Goal: Task Accomplishment & Management: Manage account settings

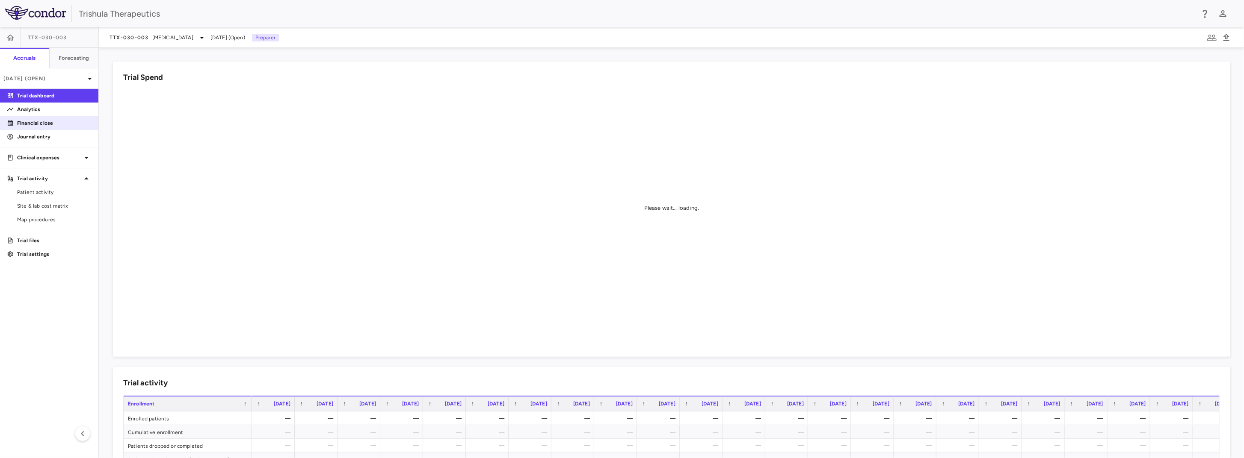
click at [45, 123] on p "Financial close" at bounding box center [54, 123] width 74 height 8
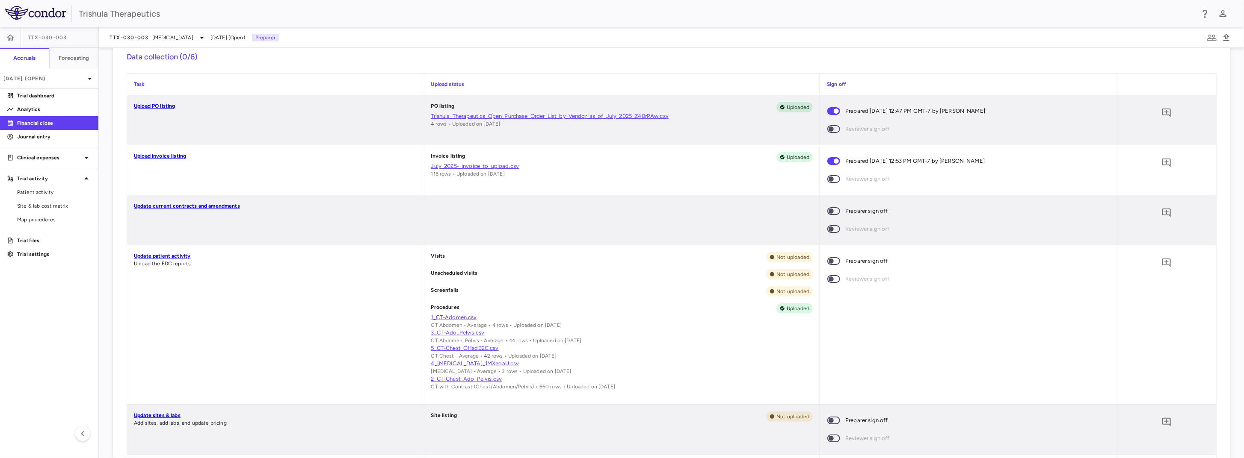
scroll to position [257, 0]
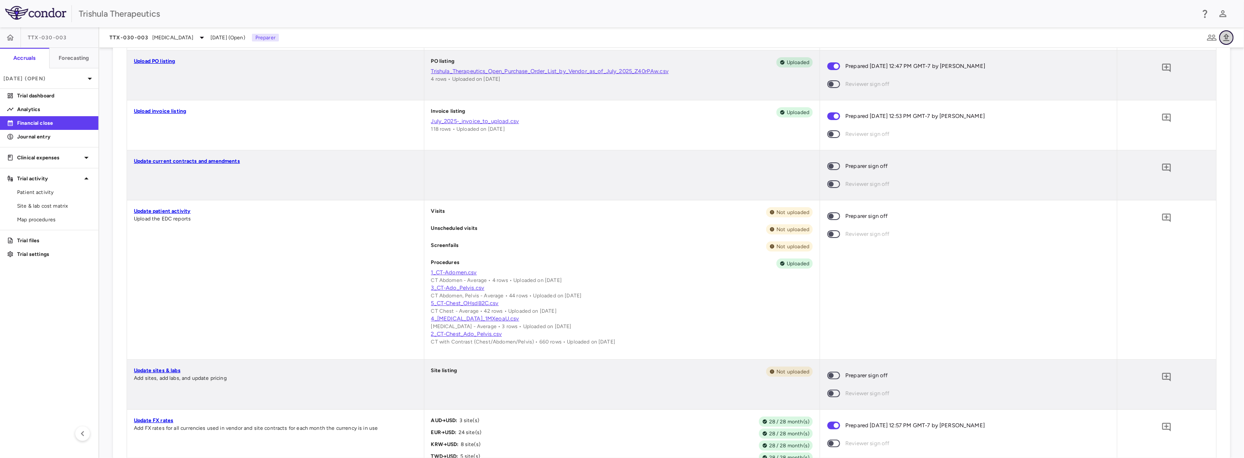
click at [1227, 37] on icon "button" at bounding box center [1226, 38] width 10 height 10
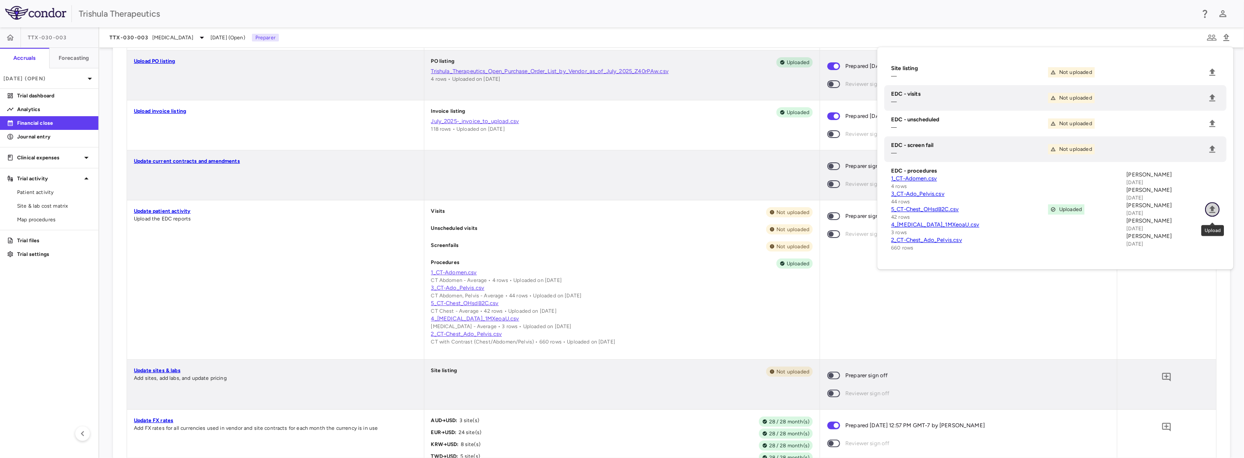
click at [1210, 213] on icon "Upload" at bounding box center [1212, 209] width 6 height 7
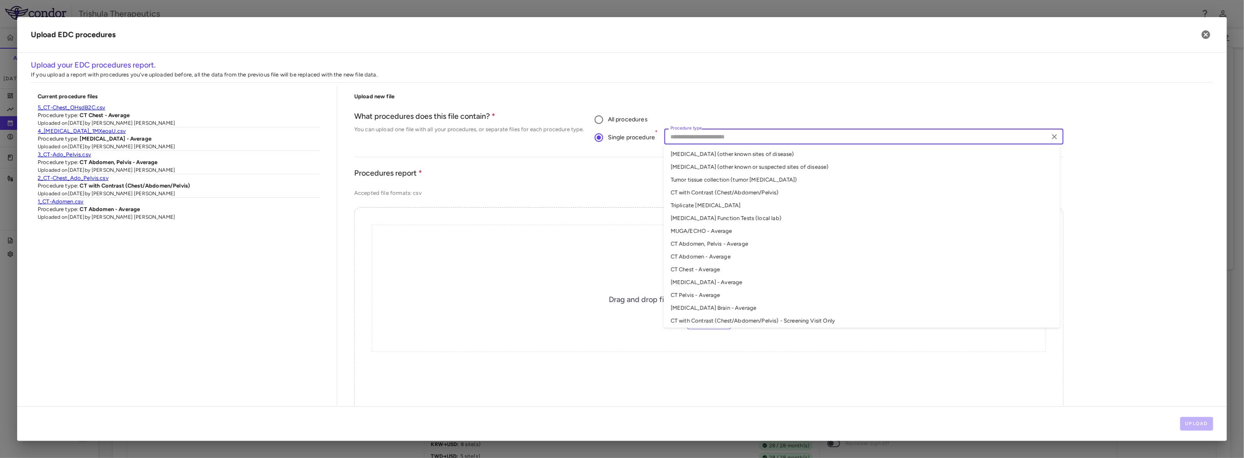
click at [686, 137] on input "Procedure type" at bounding box center [857, 136] width 380 height 11
click at [738, 156] on li "[MEDICAL_DATA] (other known sites of disease)" at bounding box center [862, 154] width 396 height 13
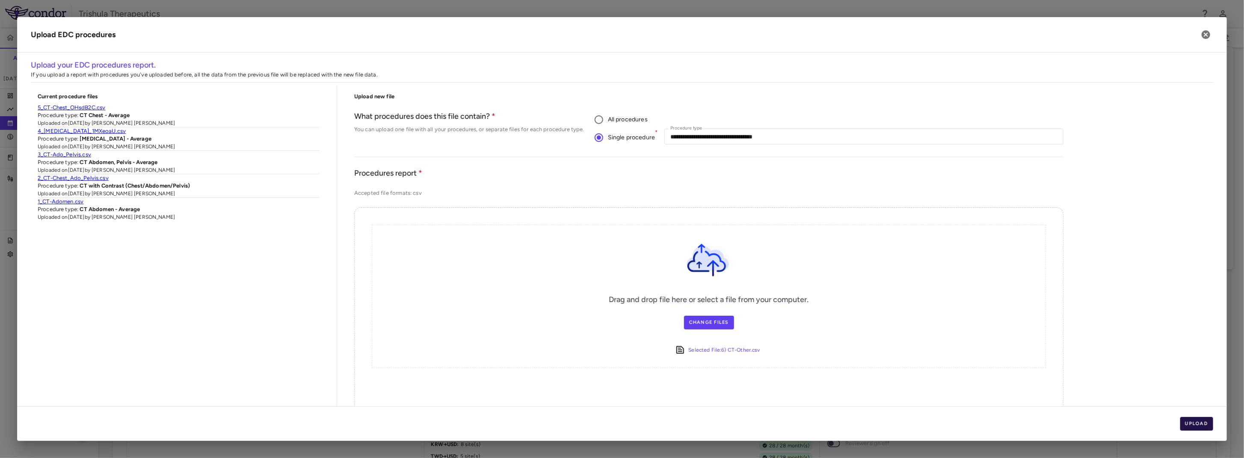
click at [1192, 427] on button "Upload" at bounding box center [1196, 424] width 33 height 14
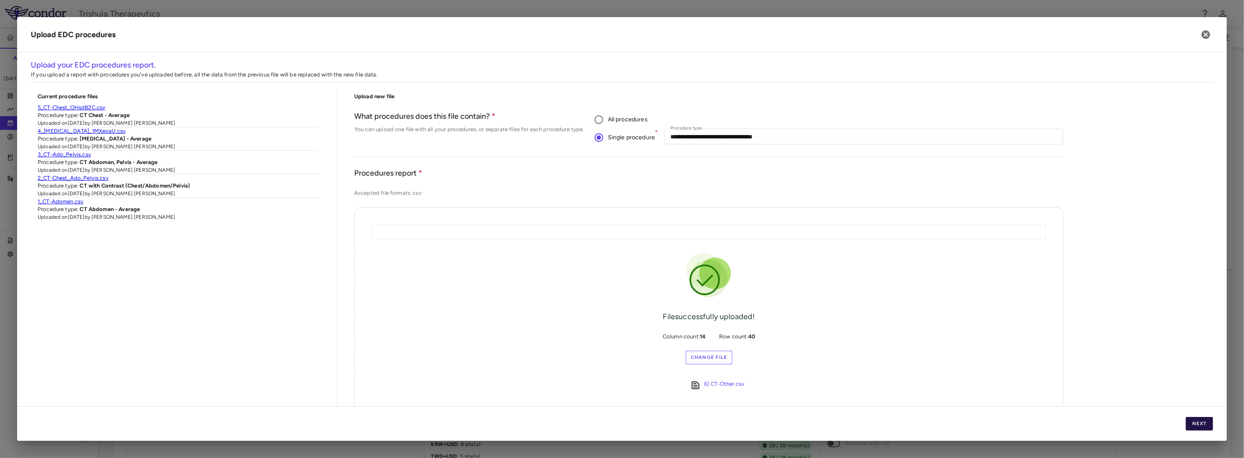
click at [1205, 428] on button "Next" at bounding box center [1199, 424] width 27 height 14
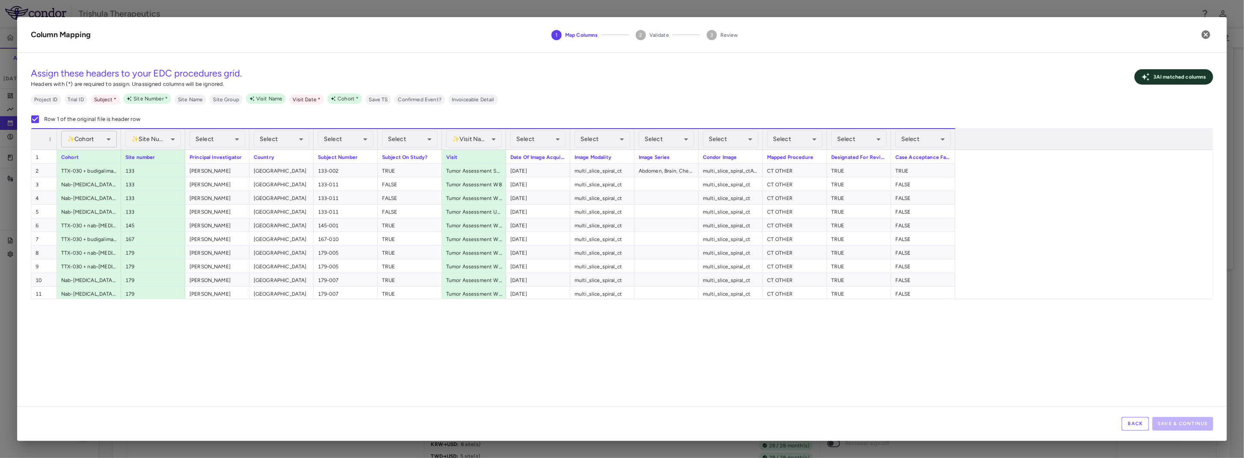
click at [89, 137] on body "Skip to sidebar Skip to main content Trishula Therapeutics TTX-030-003 Accruals…" at bounding box center [622, 229] width 1244 height 458
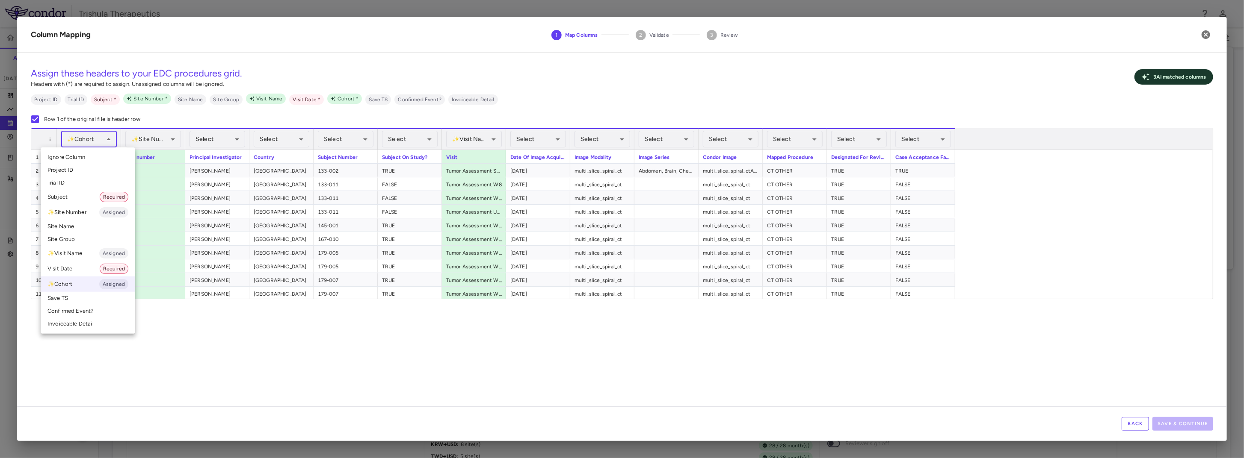
click at [77, 289] on li "✨ Cohort Assigned" at bounding box center [88, 284] width 95 height 15
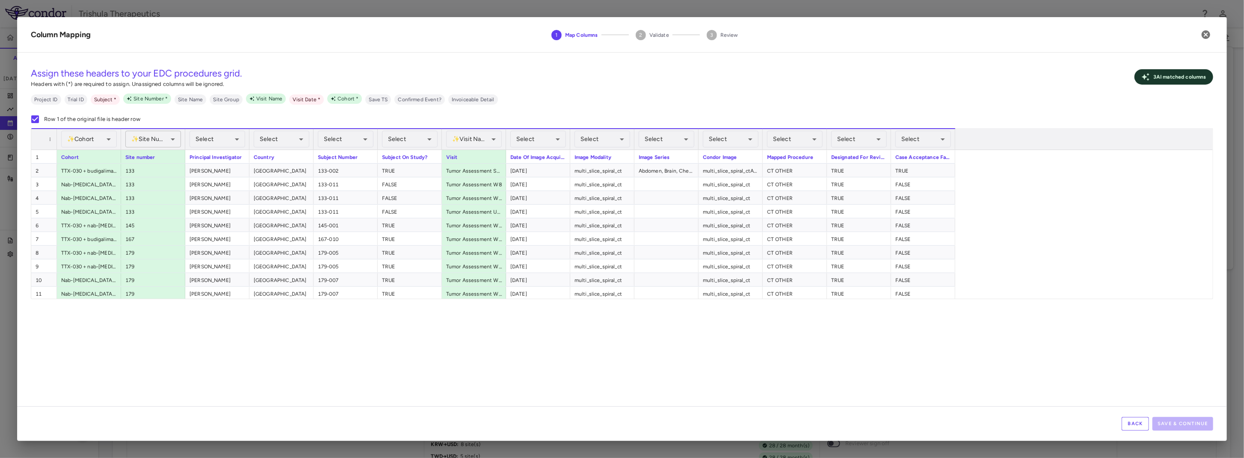
click at [165, 138] on body "Skip to sidebar Skip to main content Trishula Therapeutics TTX-030-003 Accruals…" at bounding box center [622, 229] width 1244 height 458
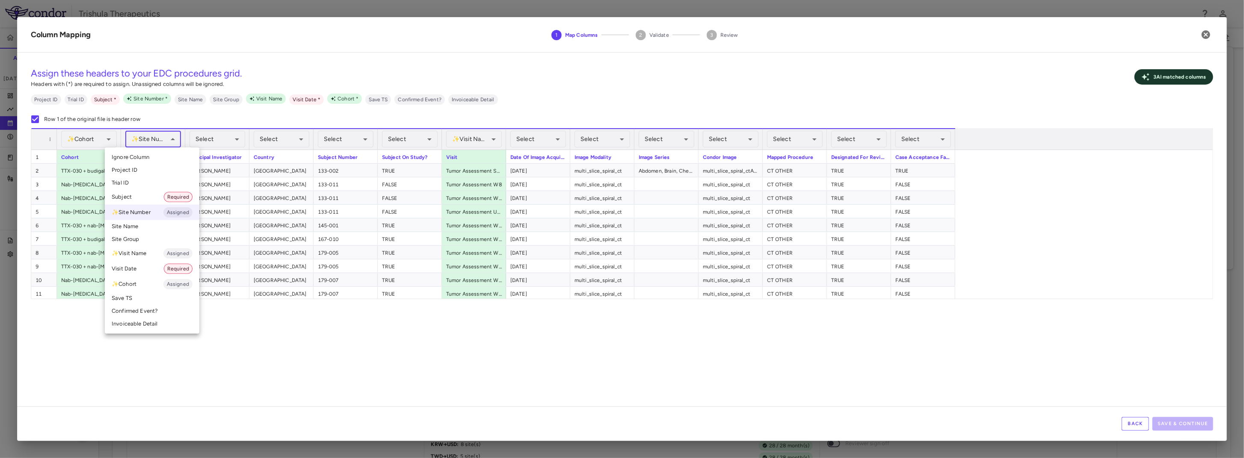
click at [142, 214] on li "✨ Site Number Assigned" at bounding box center [152, 212] width 95 height 15
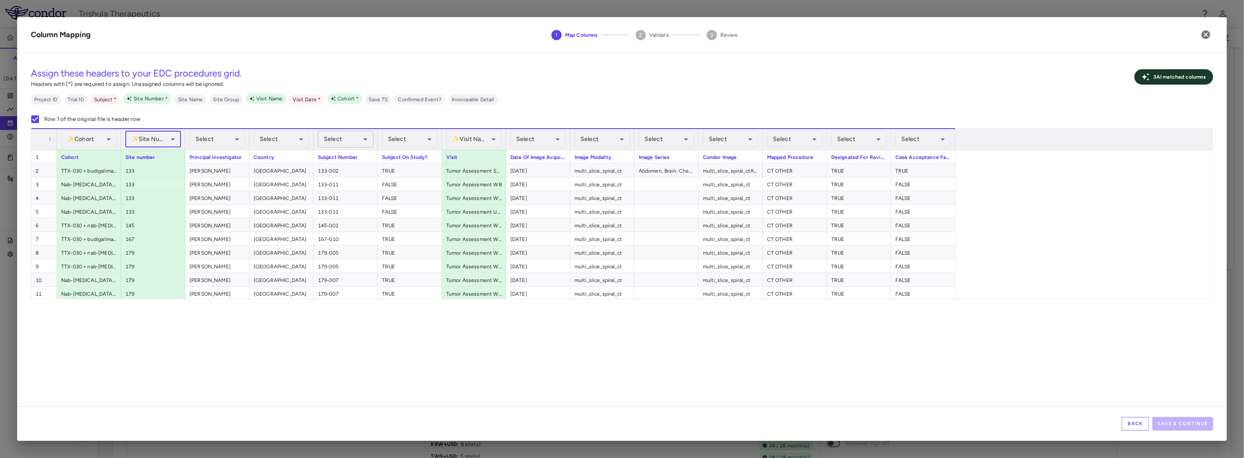
click at [347, 139] on body "Skip to sidebar Skip to main content Trishula Therapeutics TTX-030-003 Accruals…" at bounding box center [622, 229] width 1244 height 458
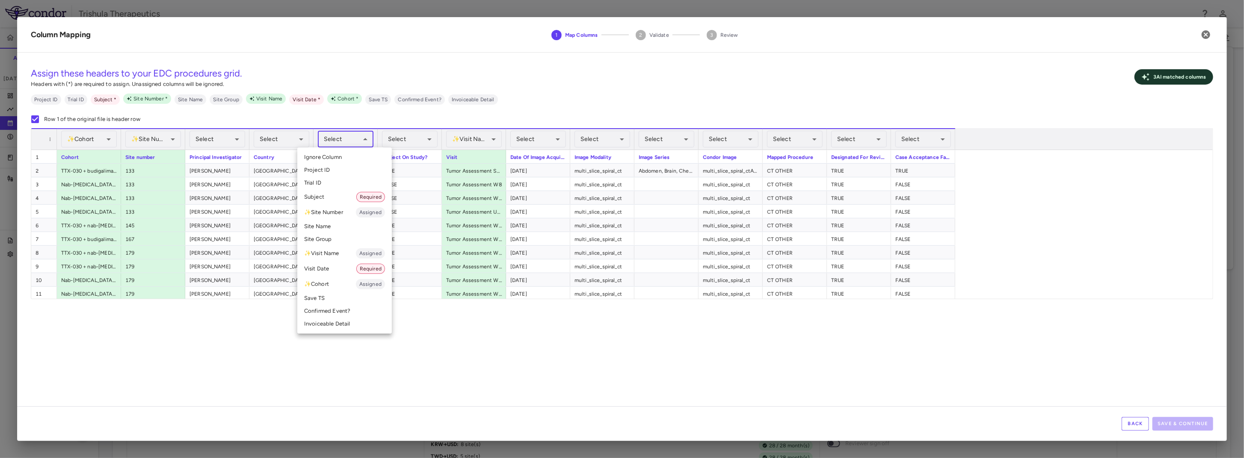
click at [347, 139] on div at bounding box center [622, 229] width 1244 height 458
click at [347, 139] on body "Skip to sidebar Skip to main content Trishula Therapeutics TTX-030-003 Accruals…" at bounding box center [622, 229] width 1244 height 458
click at [304, 194] on li "Subject Required" at bounding box center [344, 196] width 95 height 15
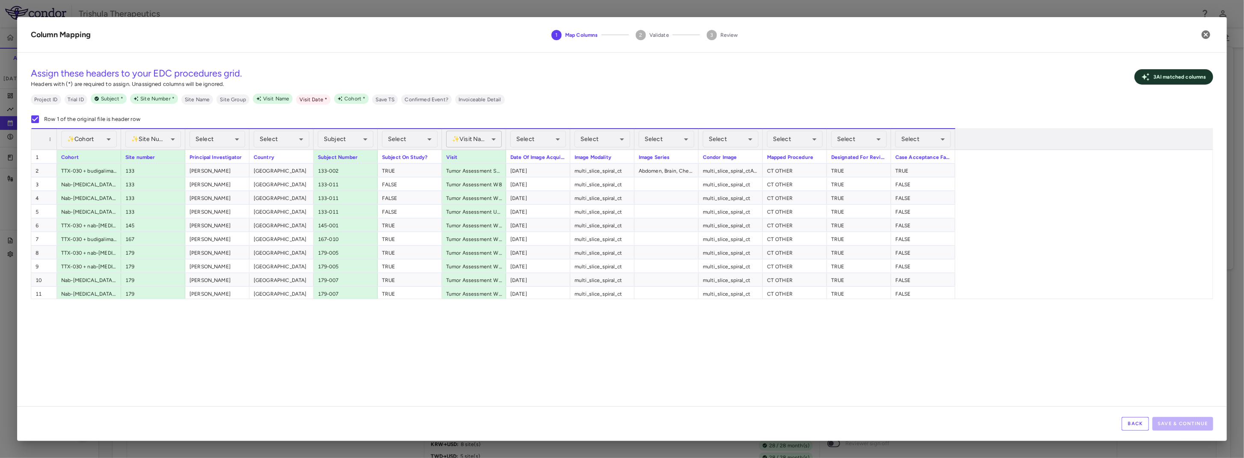
click at [470, 138] on body "Skip to sidebar Skip to main content Trishula Therapeutics TTX-030-003 Accruals…" at bounding box center [622, 229] width 1244 height 458
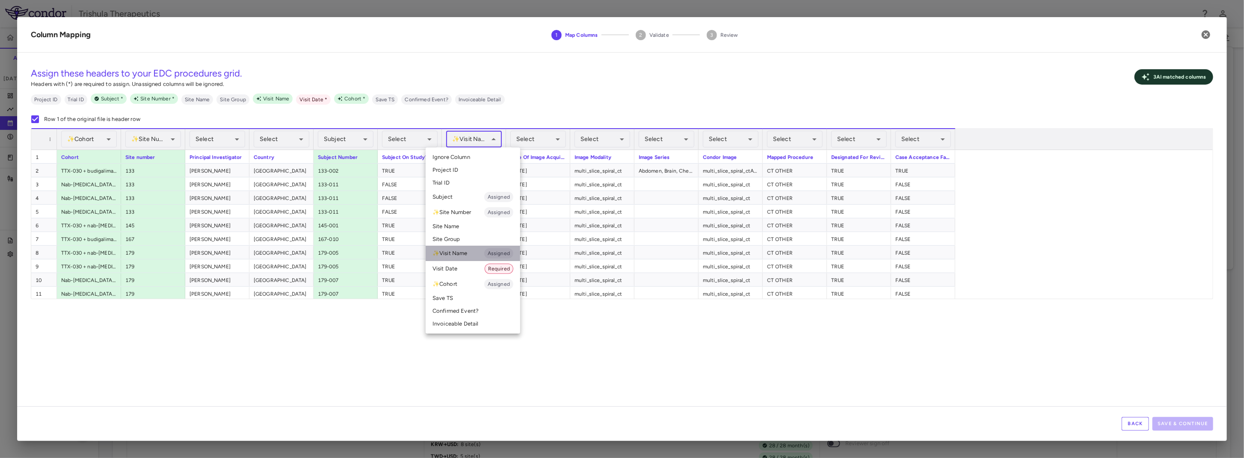
click at [468, 254] on li "✨ Visit Name Assigned" at bounding box center [473, 253] width 95 height 15
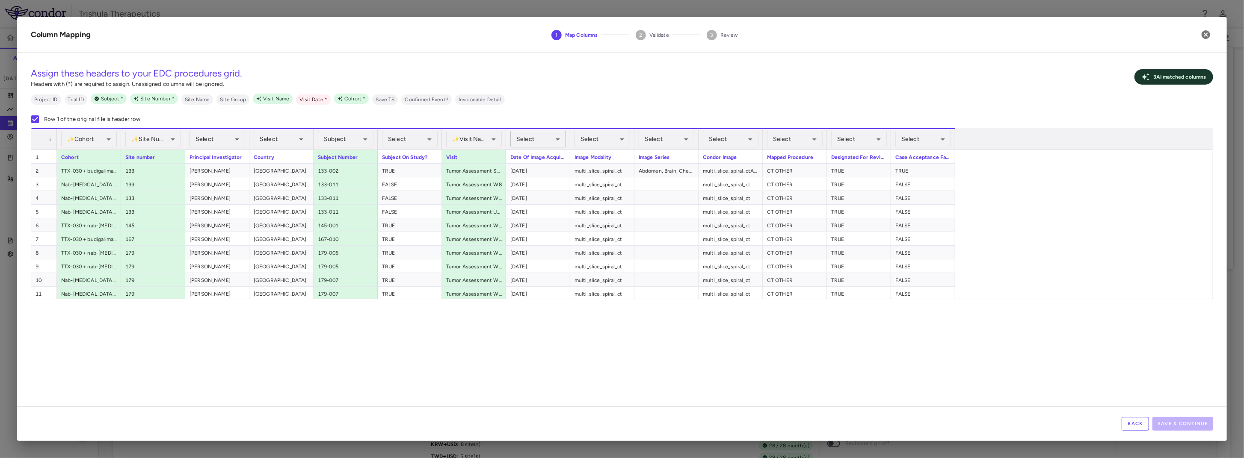
click at [534, 143] on body "Skip to sidebar Skip to main content Trishula Therapeutics TTX-030-003 Accruals…" at bounding box center [622, 229] width 1244 height 458
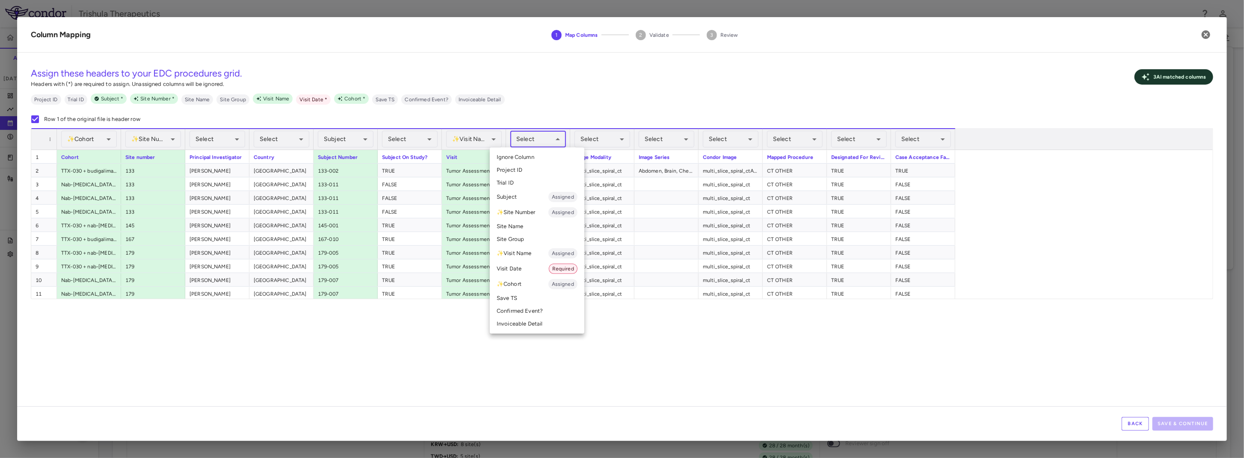
click at [505, 266] on li "Visit Date Required" at bounding box center [537, 268] width 95 height 15
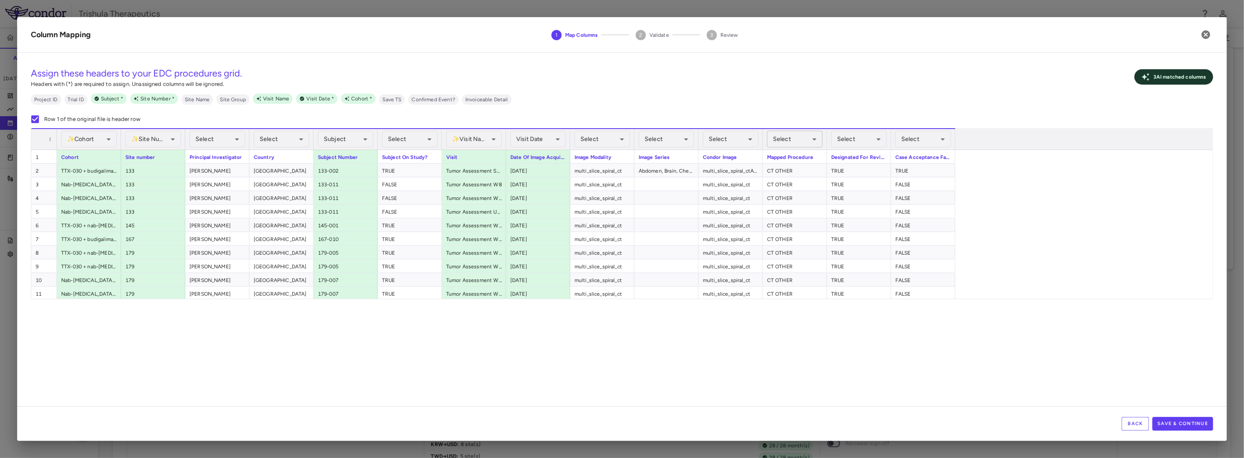
click at [799, 136] on body "Skip to sidebar Skip to main content Trishula Therapeutics TTX-030-003 Accruals…" at bounding box center [622, 229] width 1244 height 458
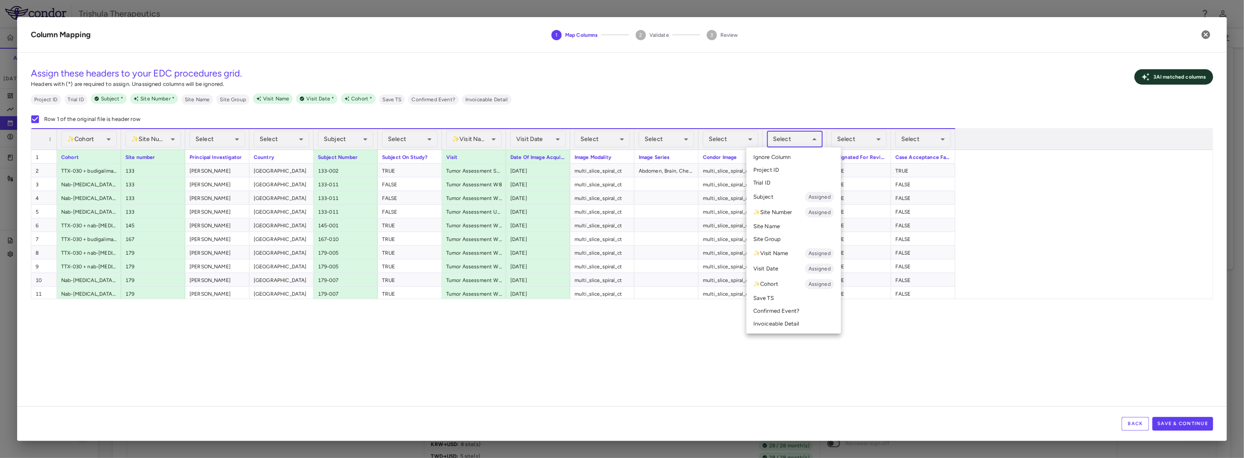
click at [785, 321] on li "Invoiceable Detail" at bounding box center [793, 324] width 95 height 13
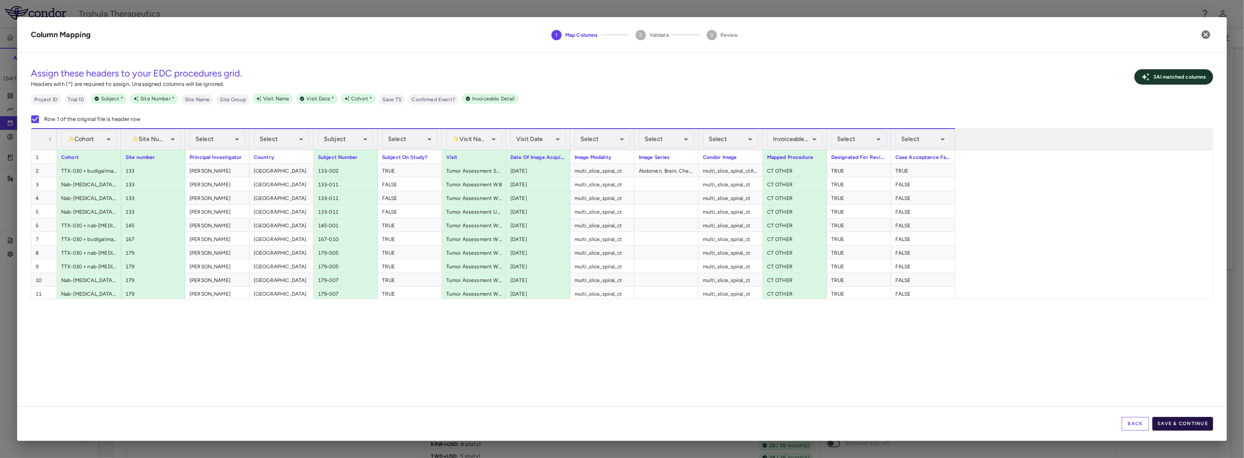
click at [1178, 426] on button "Save & Continue" at bounding box center [1182, 424] width 61 height 14
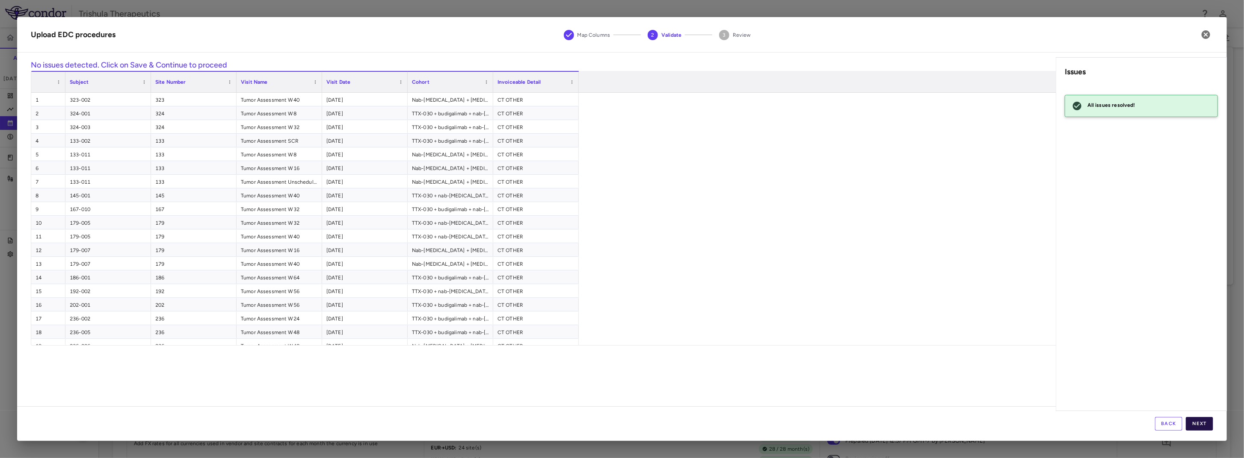
click at [1200, 421] on button "Next" at bounding box center [1199, 424] width 27 height 14
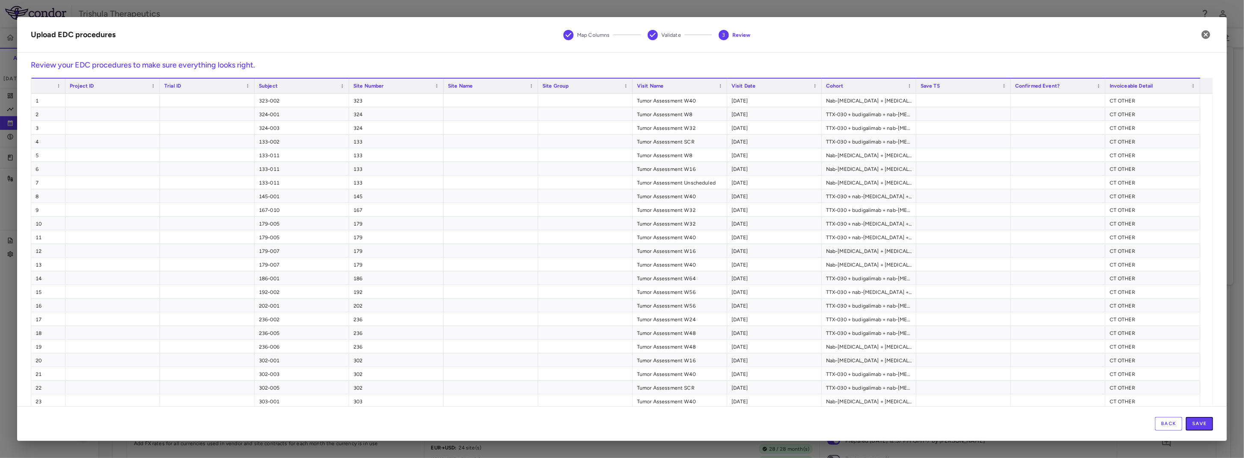
click at [1198, 424] on button "Save" at bounding box center [1199, 424] width 27 height 14
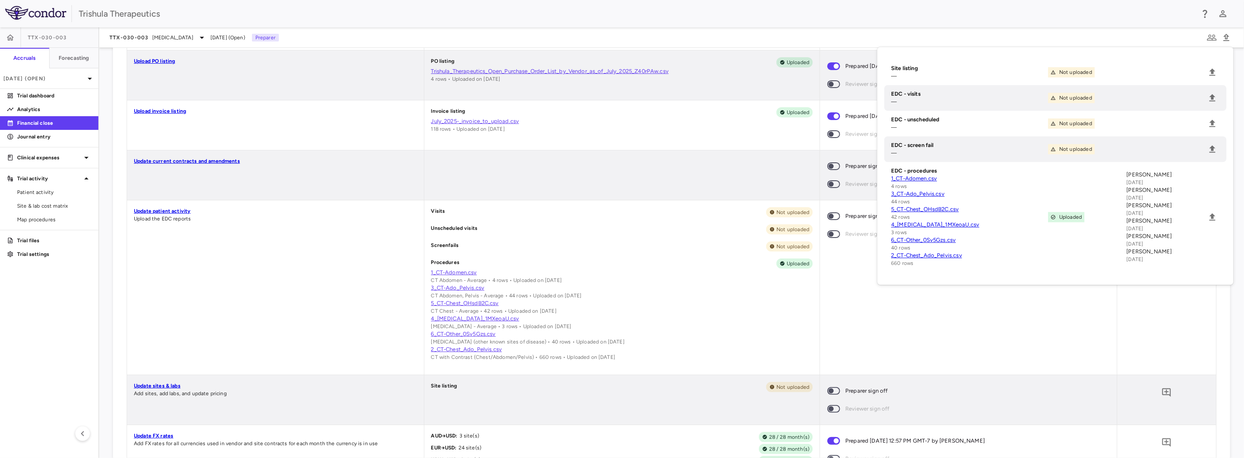
click at [1220, 270] on li "EDC - procedures 1_CT-Adomen.csv 4 rows 3_CT-Ado_Pelvis.csv 44 rows 5_CT-Chest_…" at bounding box center [1055, 217] width 342 height 110
click at [1213, 222] on icon "Upload" at bounding box center [1212, 217] width 10 height 10
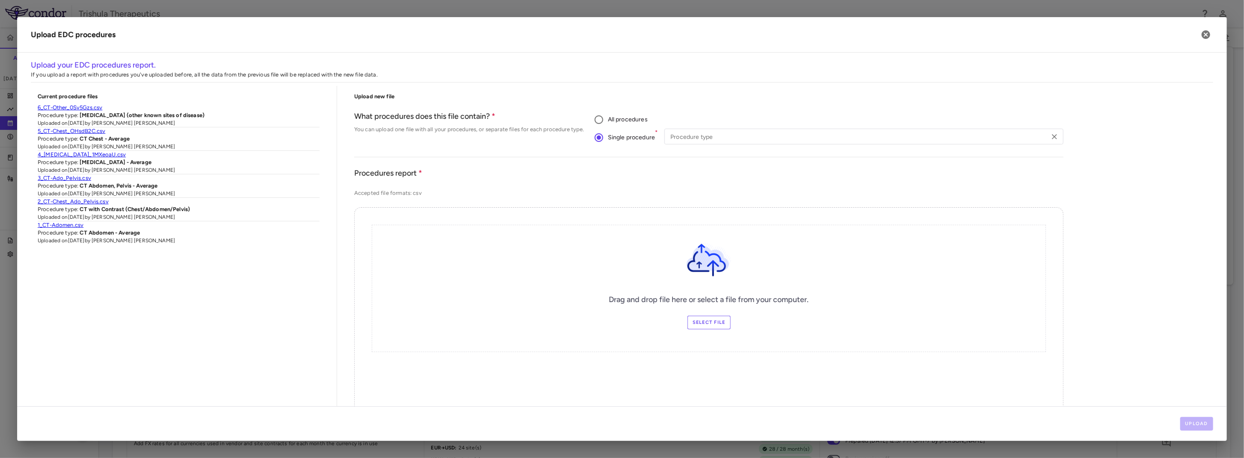
click at [701, 144] on div "Procedure type Procedure type" at bounding box center [863, 138] width 399 height 18
click at [703, 140] on input "Procedure type" at bounding box center [857, 136] width 380 height 11
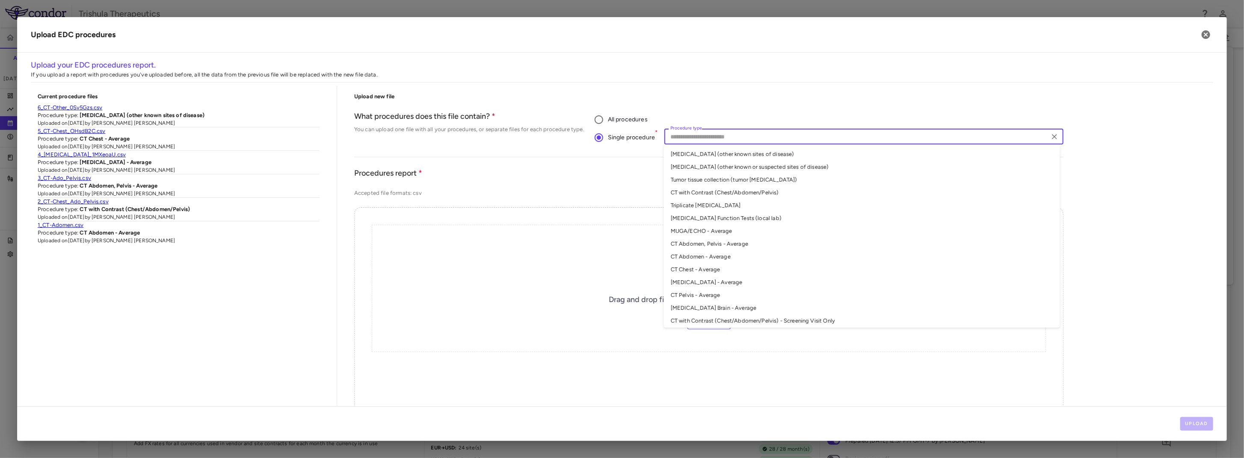
click at [689, 300] on li "CT Pelvis - Average" at bounding box center [862, 295] width 396 height 13
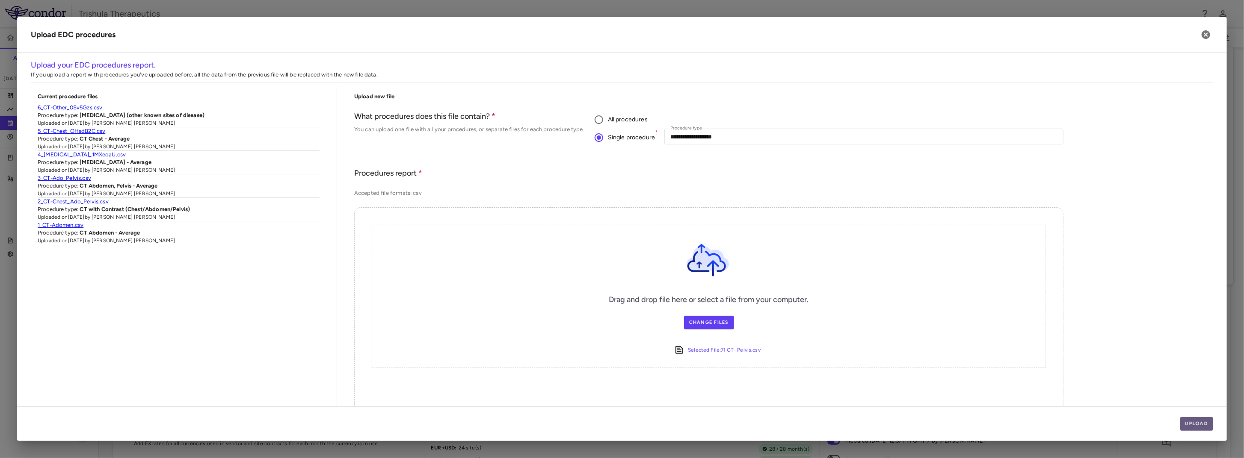
click at [1193, 421] on button "Upload" at bounding box center [1196, 424] width 33 height 14
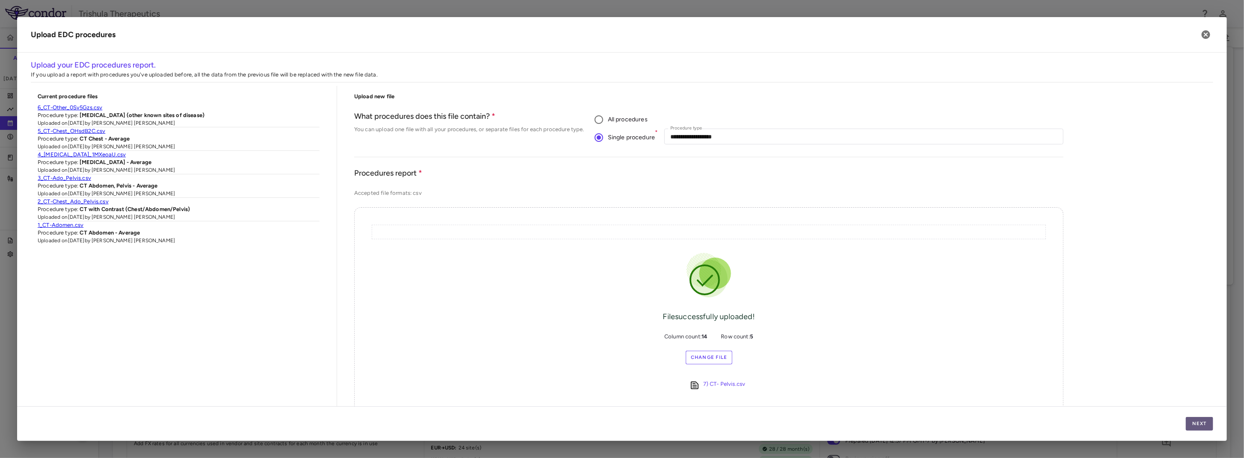
click at [1191, 426] on button "Next" at bounding box center [1199, 424] width 27 height 14
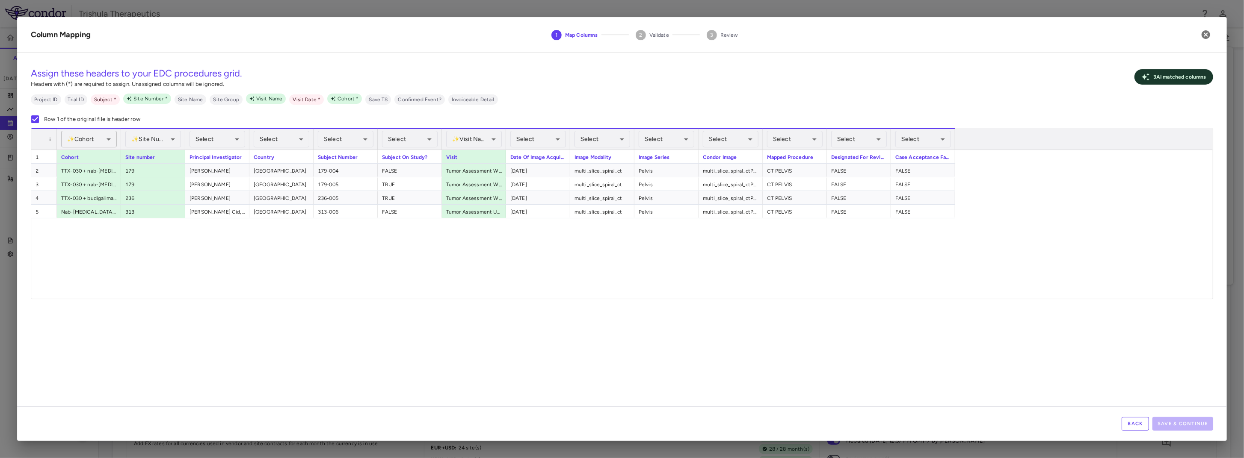
click at [98, 132] on body "Skip to sidebar Skip to main content Trishula Therapeutics TTX-030-003 Accruals…" at bounding box center [622, 229] width 1244 height 458
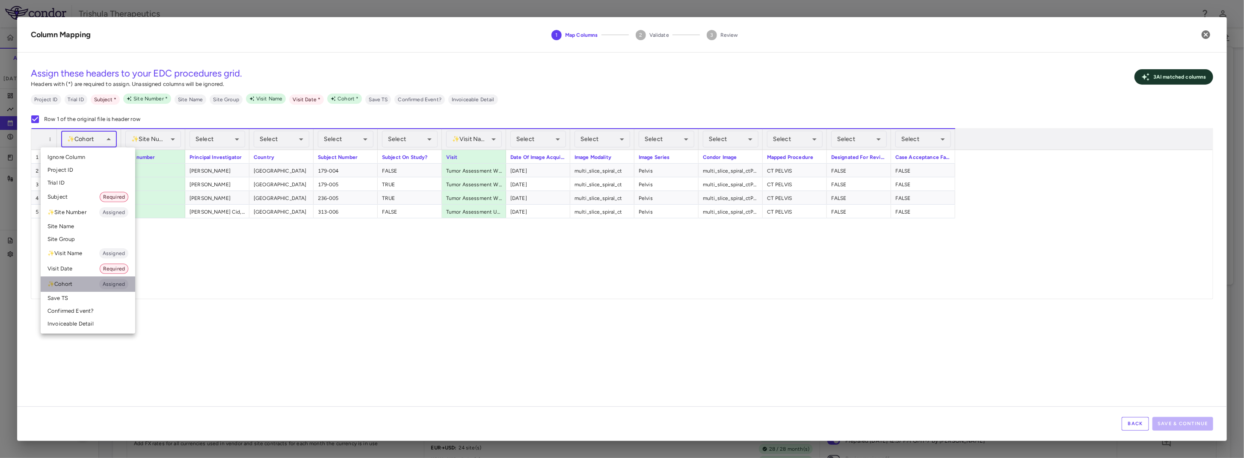
click at [82, 286] on li "✨ Cohort Assigned" at bounding box center [88, 284] width 95 height 15
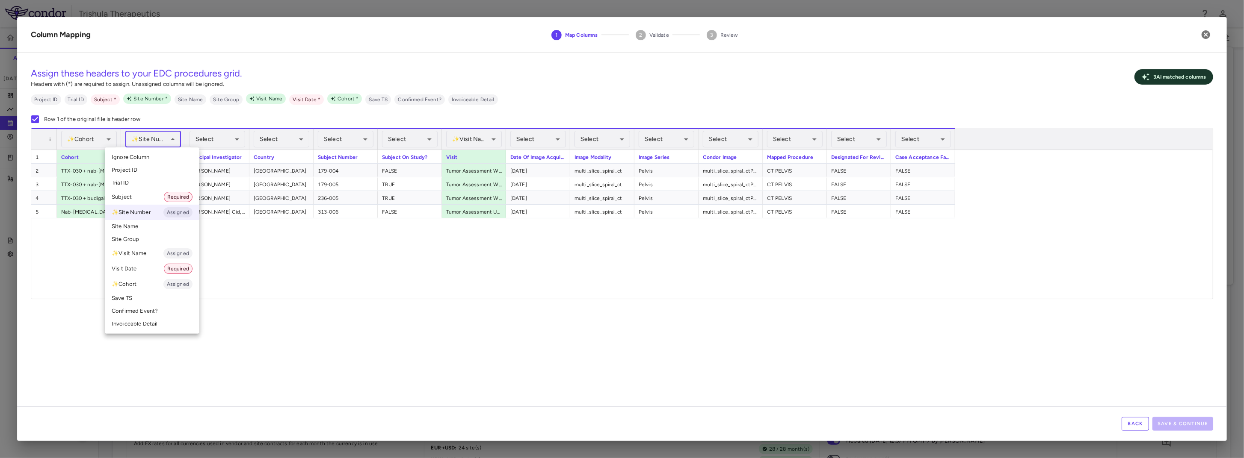
click at [144, 137] on body "Skip to sidebar Skip to main content Trishula Therapeutics TTX-030-003 Accruals…" at bounding box center [622, 229] width 1244 height 458
click at [144, 215] on li "✨ Site Number Assigned" at bounding box center [152, 212] width 95 height 15
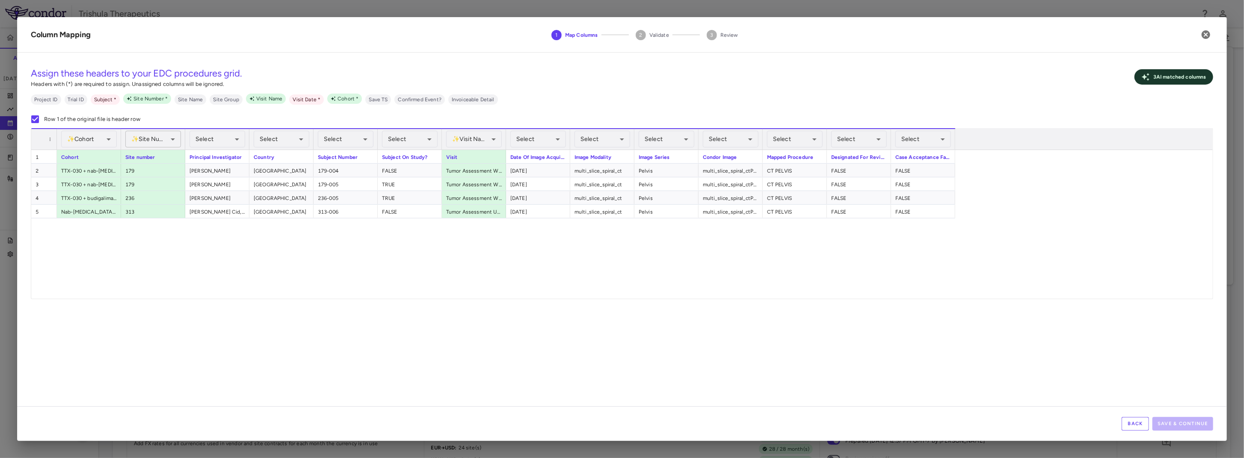
click at [163, 139] on body "Skip to sidebar Skip to main content Trishula Therapeutics TTX-030-003 Accruals…" at bounding box center [622, 229] width 1244 height 458
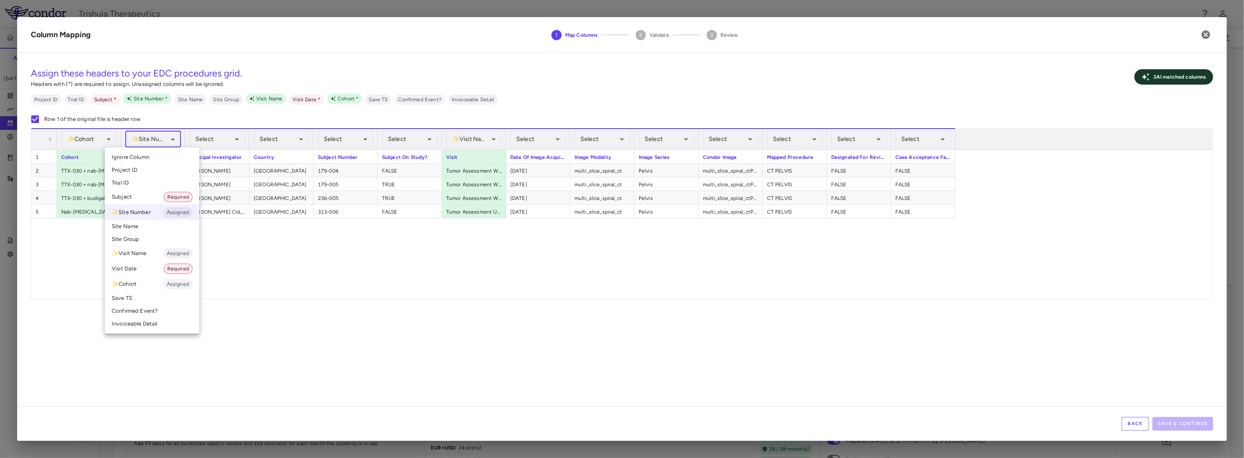
click at [375, 269] on div at bounding box center [622, 229] width 1244 height 458
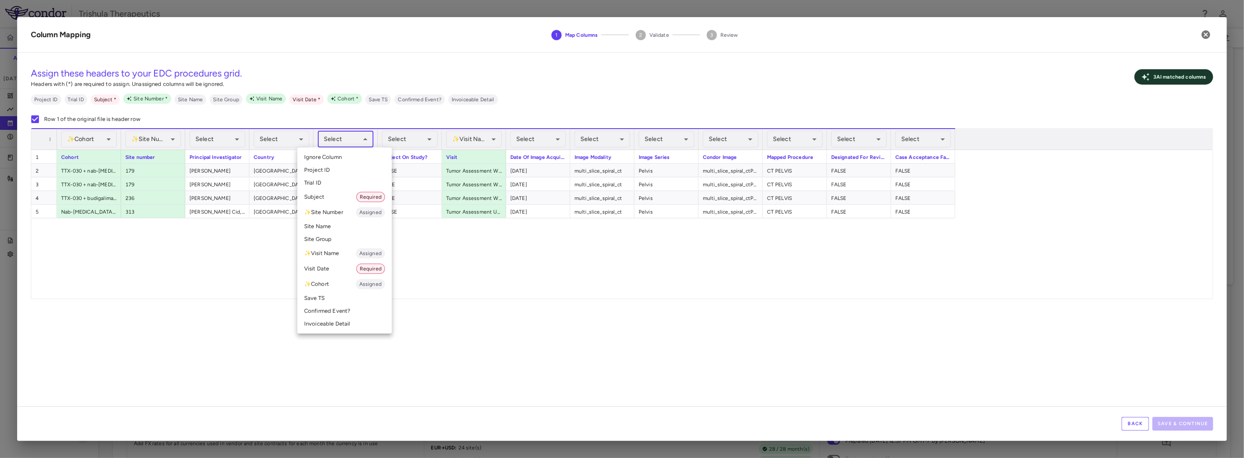
click at [346, 142] on body "Skip to sidebar Skip to main content Trishula Therapeutics TTX-030-003 Accruals…" at bounding box center [622, 229] width 1244 height 458
click at [331, 196] on li "Subject Required" at bounding box center [344, 196] width 95 height 15
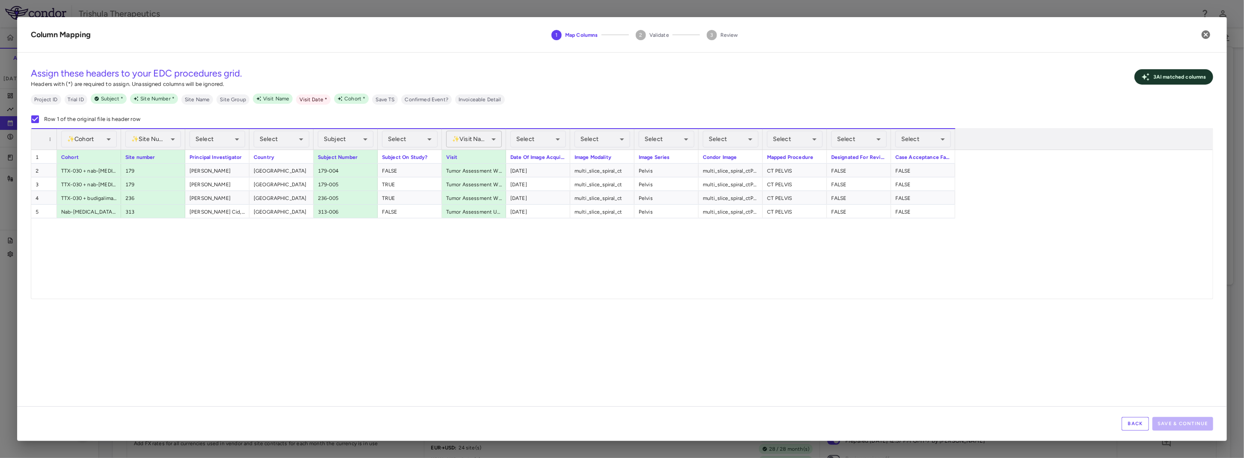
click at [482, 136] on body "Skip to sidebar Skip to main content Trishula Therapeutics TTX-030-003 Accruals…" at bounding box center [622, 229] width 1244 height 458
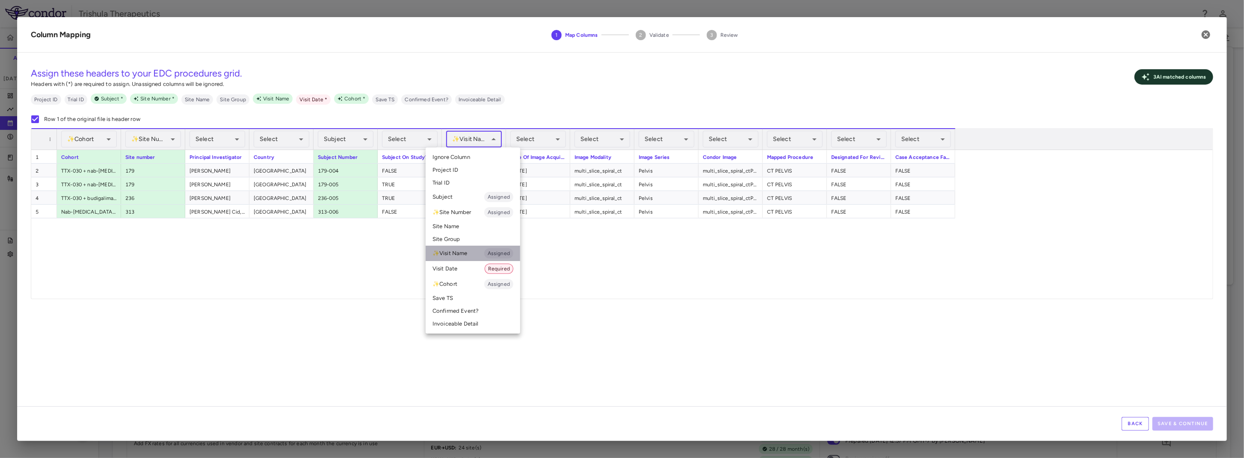
click at [468, 250] on li "✨ Visit Name Assigned" at bounding box center [473, 253] width 95 height 15
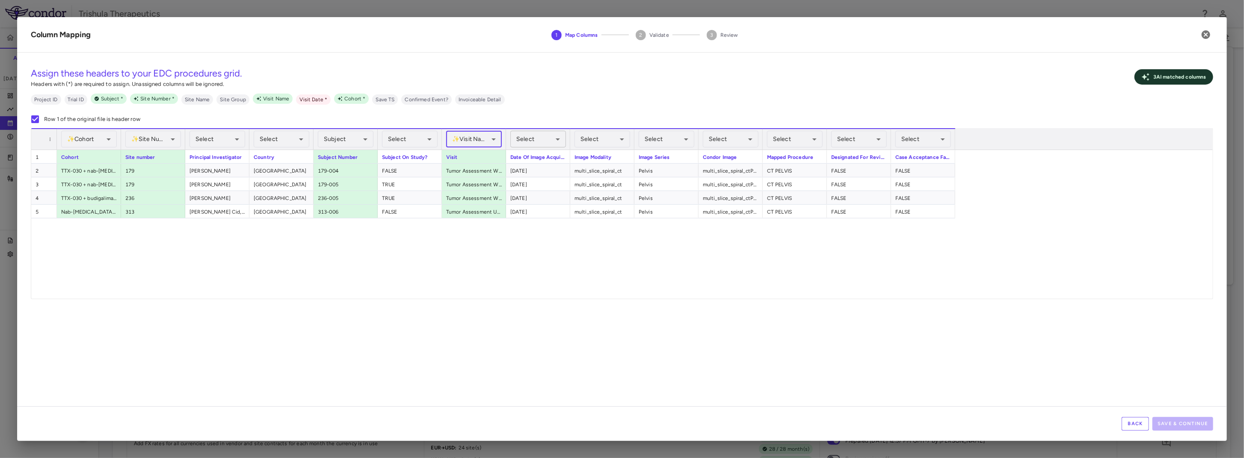
click at [544, 140] on body "Skip to sidebar Skip to main content Trishula Therapeutics TTX-030-003 Accruals…" at bounding box center [622, 229] width 1244 height 458
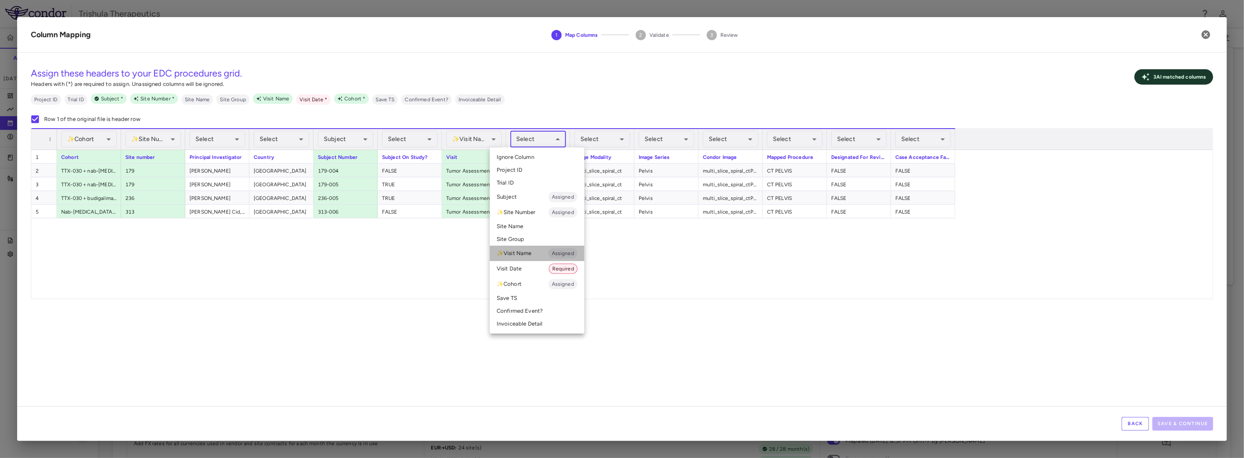
click at [524, 255] on li "✨ Visit Name Assigned" at bounding box center [537, 253] width 95 height 15
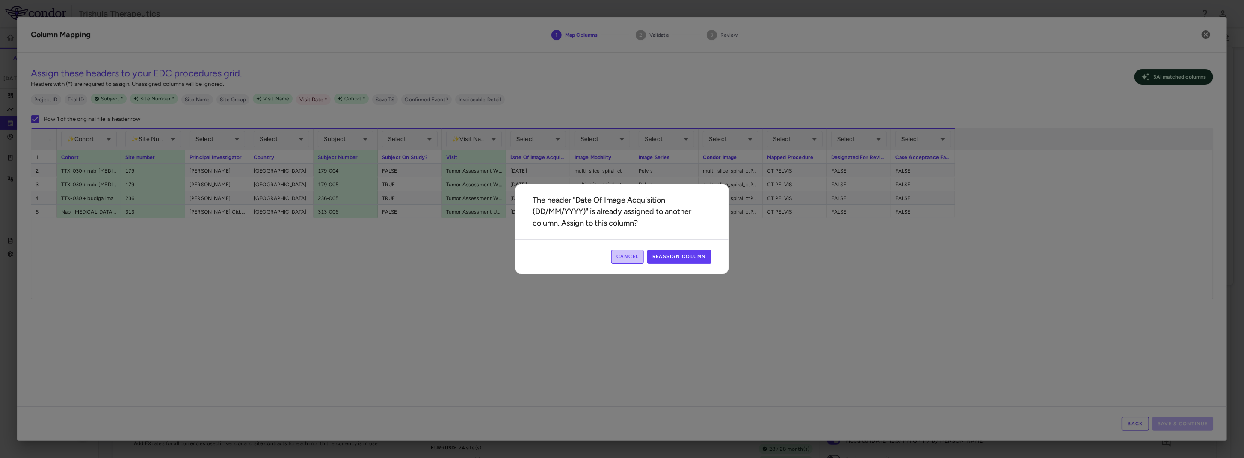
click at [618, 255] on button "Cancel" at bounding box center [627, 257] width 33 height 14
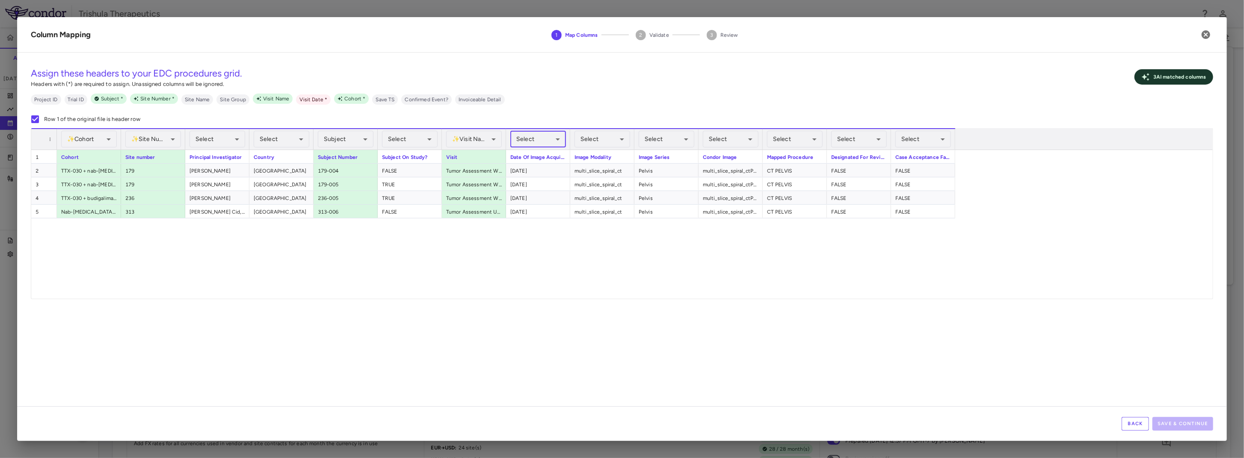
click at [552, 136] on body "Skip to sidebar Skip to main content Trishula Therapeutics TTX-030-003 Accruals…" at bounding box center [622, 229] width 1244 height 458
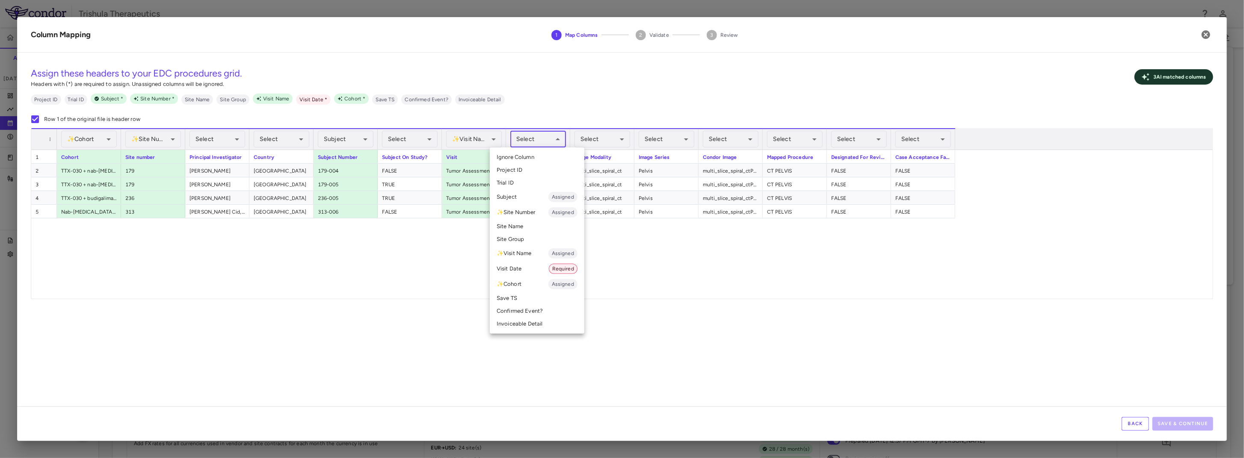
click at [524, 270] on li "Visit Date Required" at bounding box center [537, 268] width 95 height 15
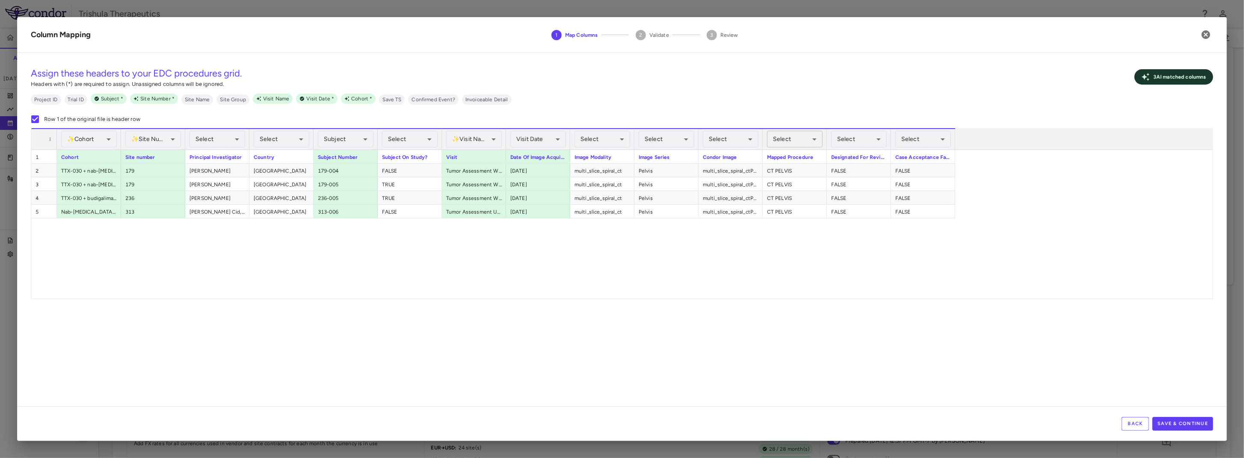
click at [782, 140] on body "Skip to sidebar Skip to main content Trishula Therapeutics TTX-030-003 Accruals…" at bounding box center [622, 229] width 1244 height 458
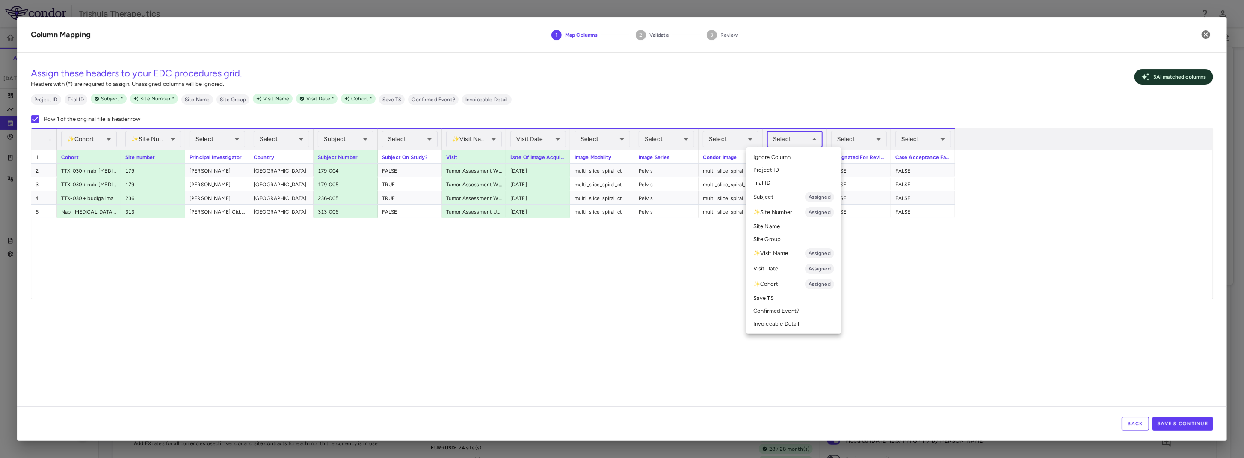
click at [784, 326] on li "Invoiceable Detail" at bounding box center [793, 324] width 95 height 13
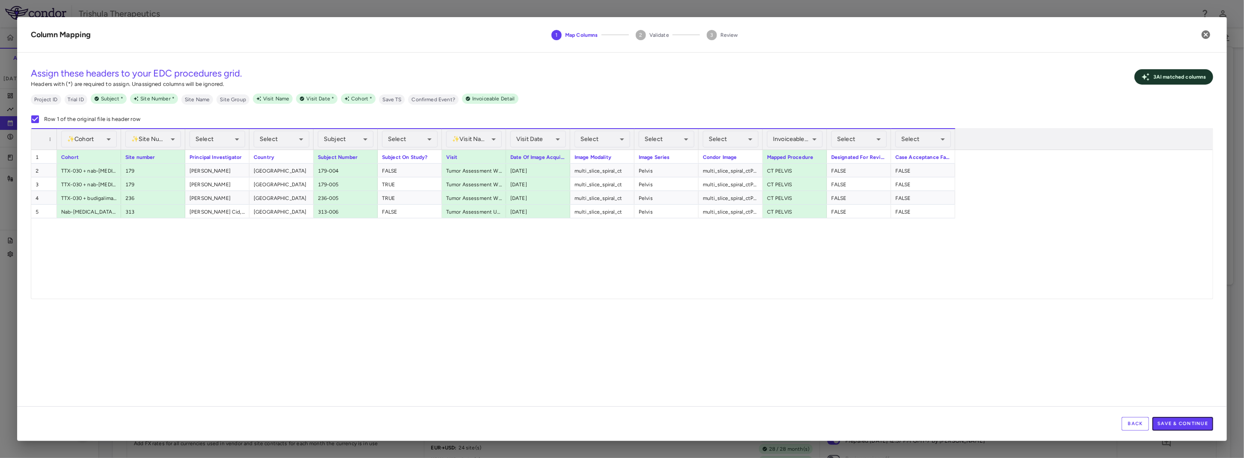
click at [1178, 426] on button "Save & Continue" at bounding box center [1182, 424] width 61 height 14
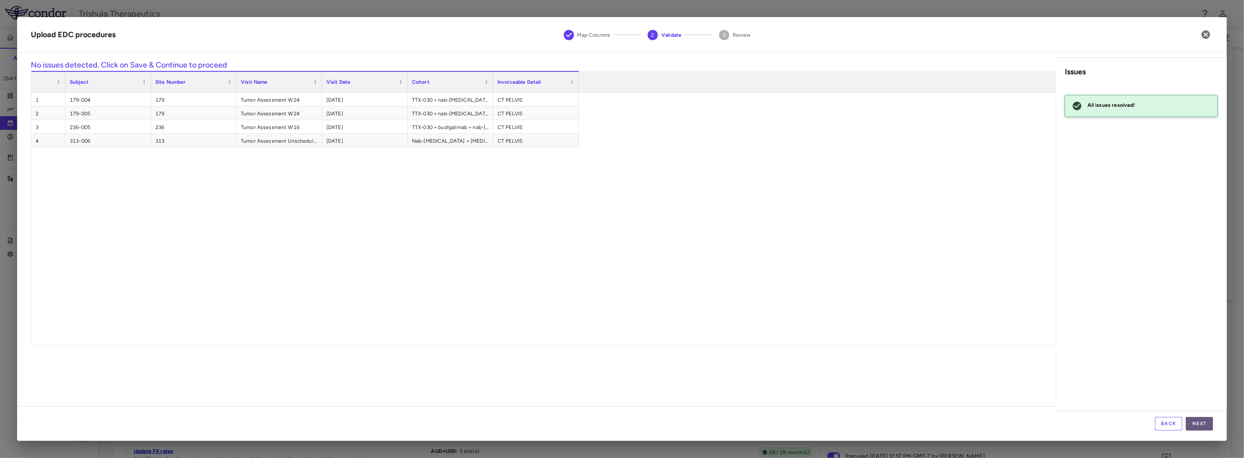
click at [1199, 423] on button "Next" at bounding box center [1199, 424] width 27 height 14
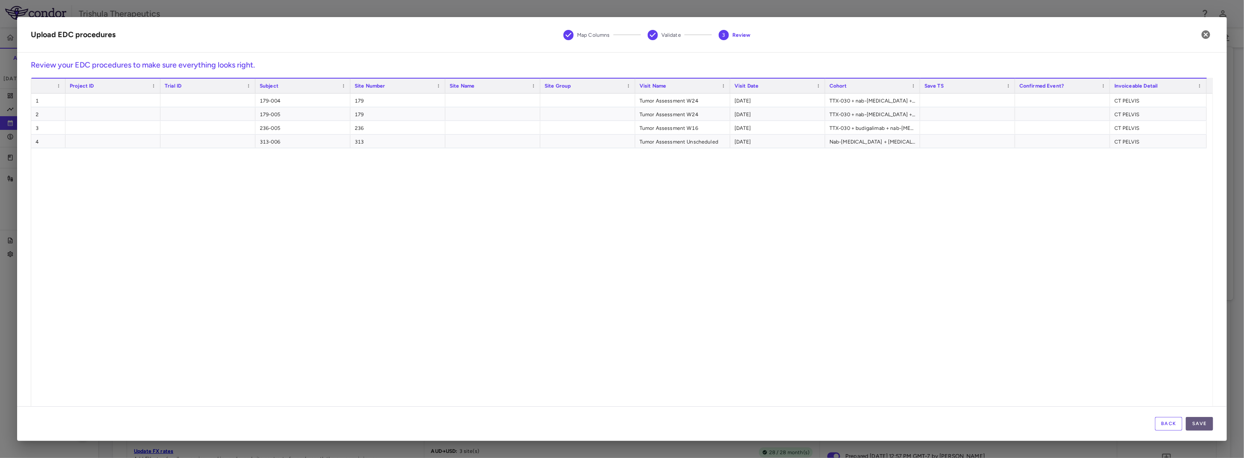
click at [1204, 426] on button "Save" at bounding box center [1199, 424] width 27 height 14
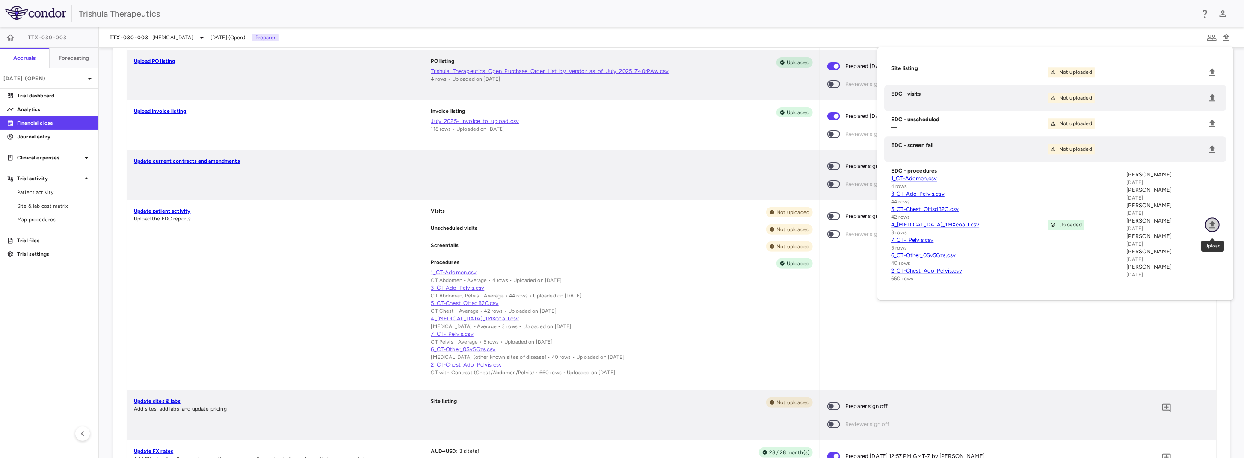
click at [1215, 230] on icon "Upload" at bounding box center [1212, 225] width 10 height 10
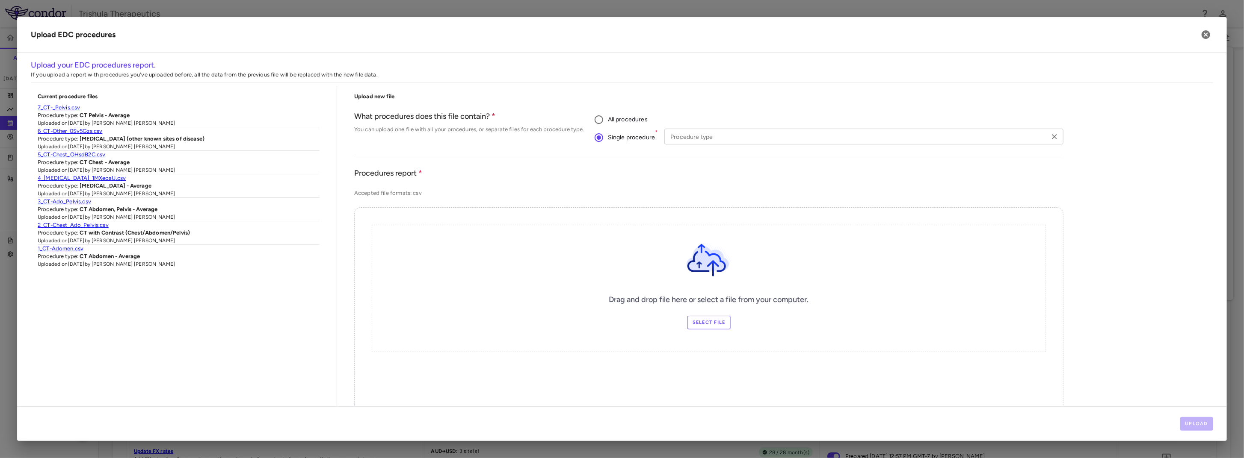
click at [691, 136] on input "Procedure type" at bounding box center [857, 136] width 380 height 11
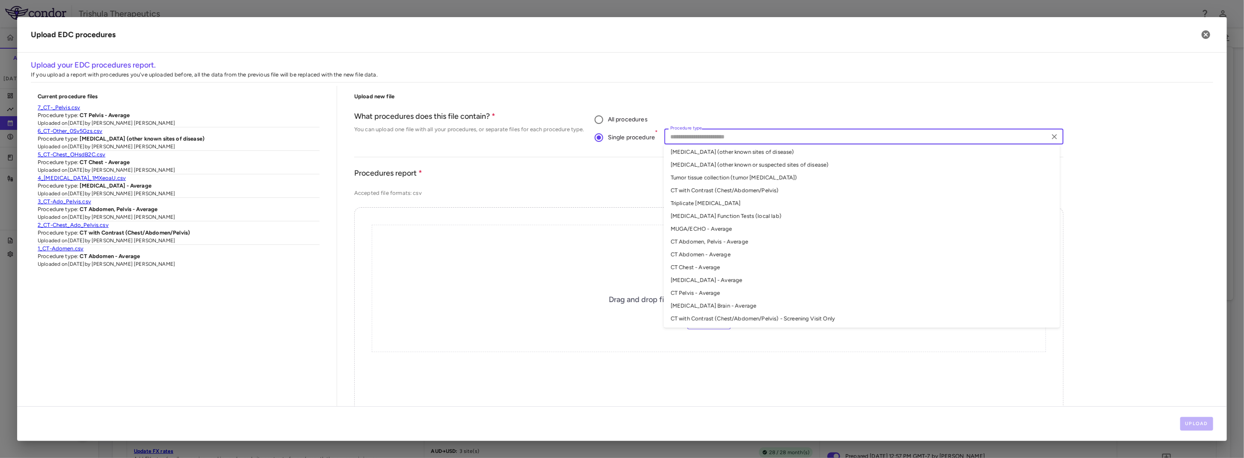
scroll to position [3, 0]
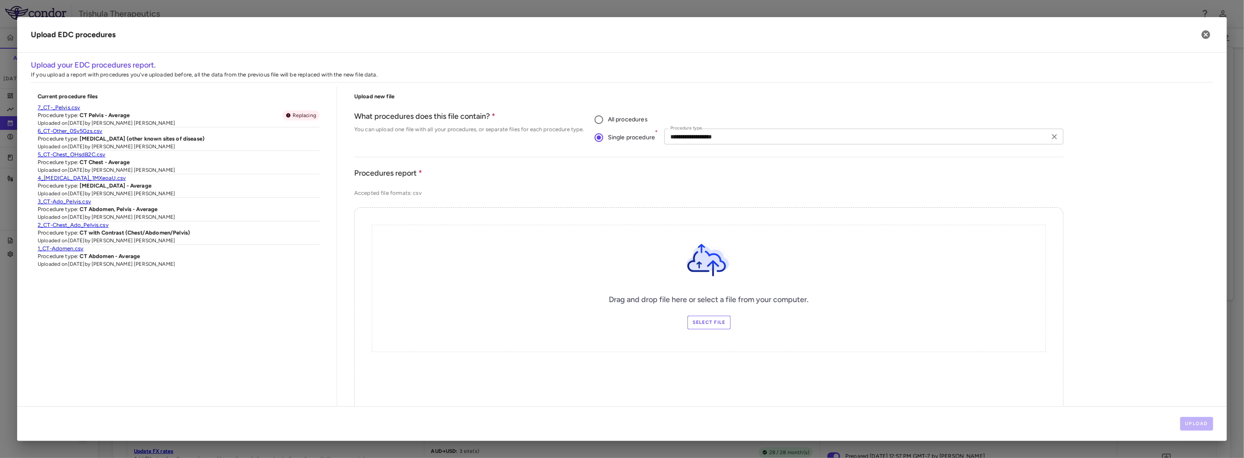
click at [728, 135] on input "**********" at bounding box center [857, 136] width 380 height 11
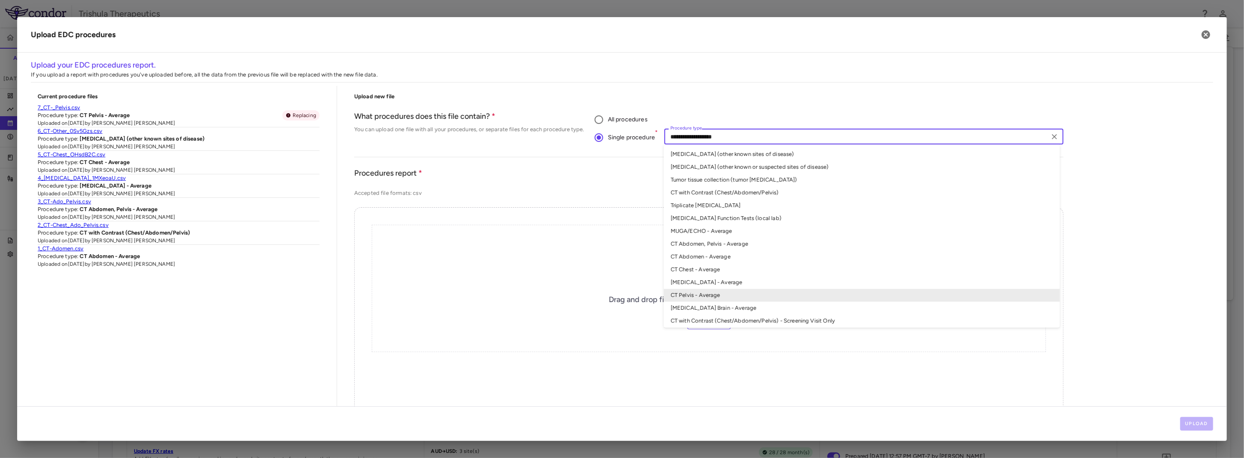
click at [707, 305] on li "[MEDICAL_DATA] Brain - Average" at bounding box center [862, 308] width 396 height 13
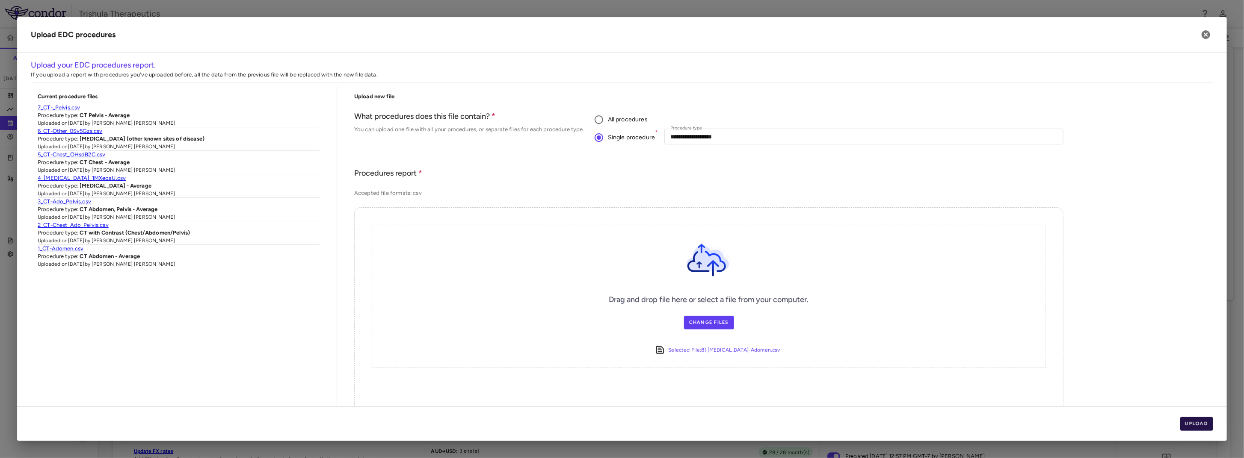
click at [1195, 424] on button "Upload" at bounding box center [1196, 424] width 33 height 14
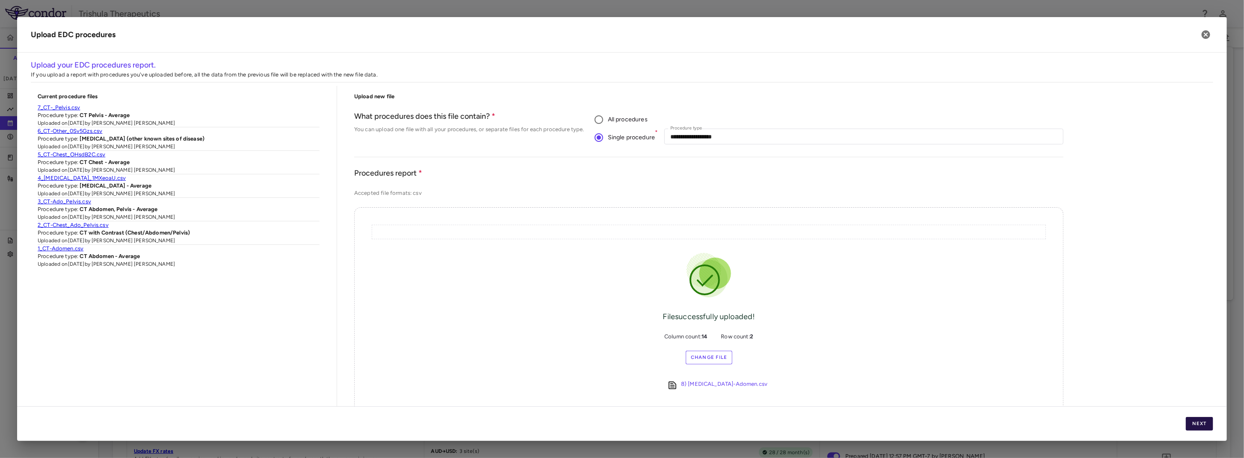
click at [1195, 424] on button "Next" at bounding box center [1199, 424] width 27 height 14
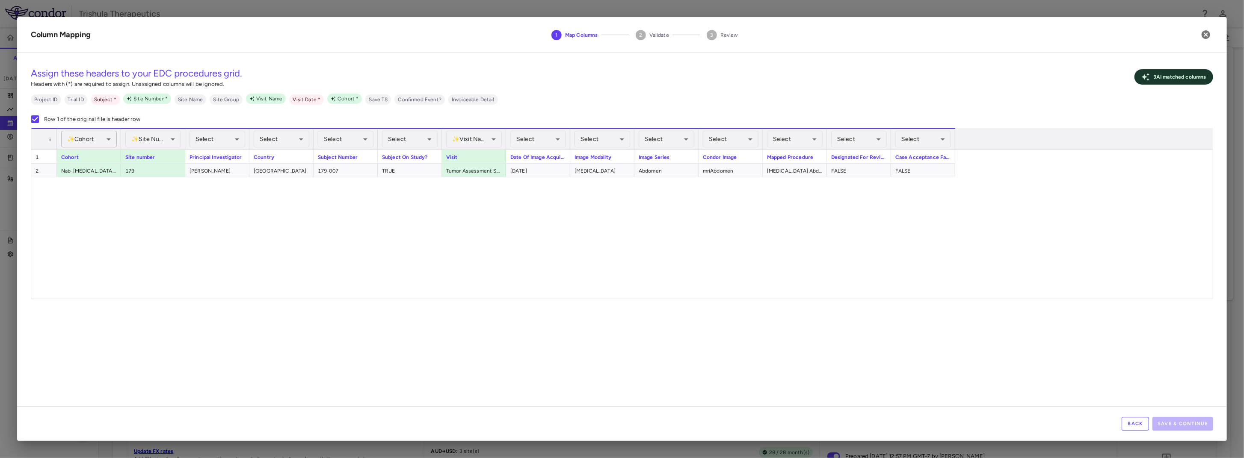
click at [95, 138] on body "Skip to sidebar Skip to main content Trishula Therapeutics TTX-030-003 Accruals…" at bounding box center [622, 229] width 1244 height 458
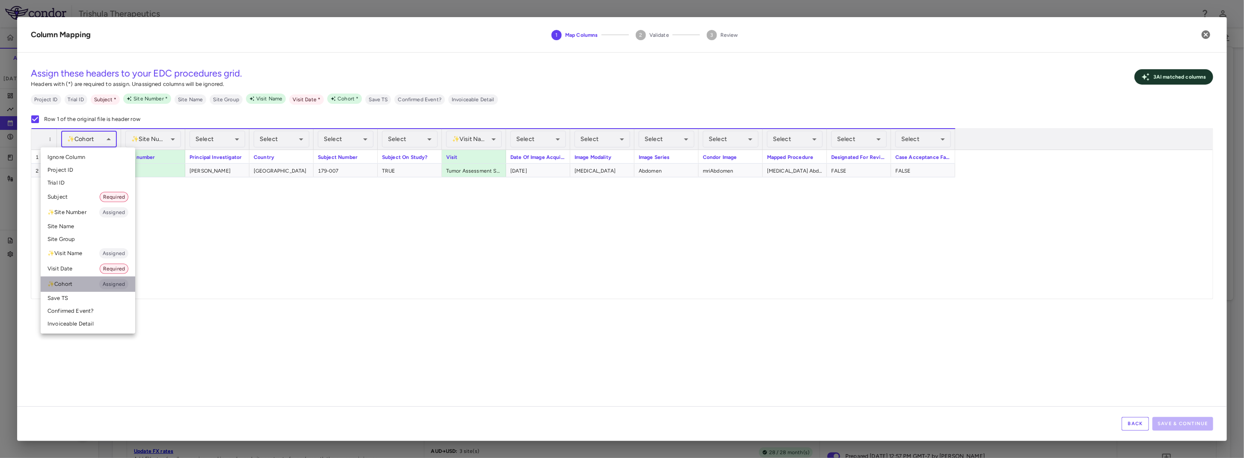
click at [73, 288] on li "✨ Cohort Assigned" at bounding box center [88, 284] width 95 height 15
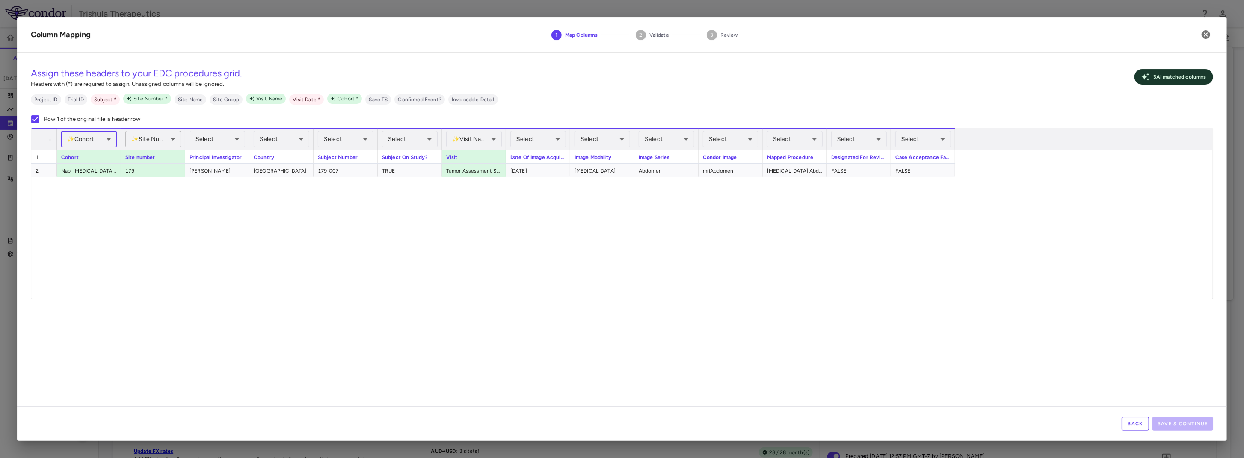
click at [148, 139] on body "Skip to sidebar Skip to main content Trishula Therapeutics TTX-030-003 Accruals…" at bounding box center [622, 229] width 1244 height 458
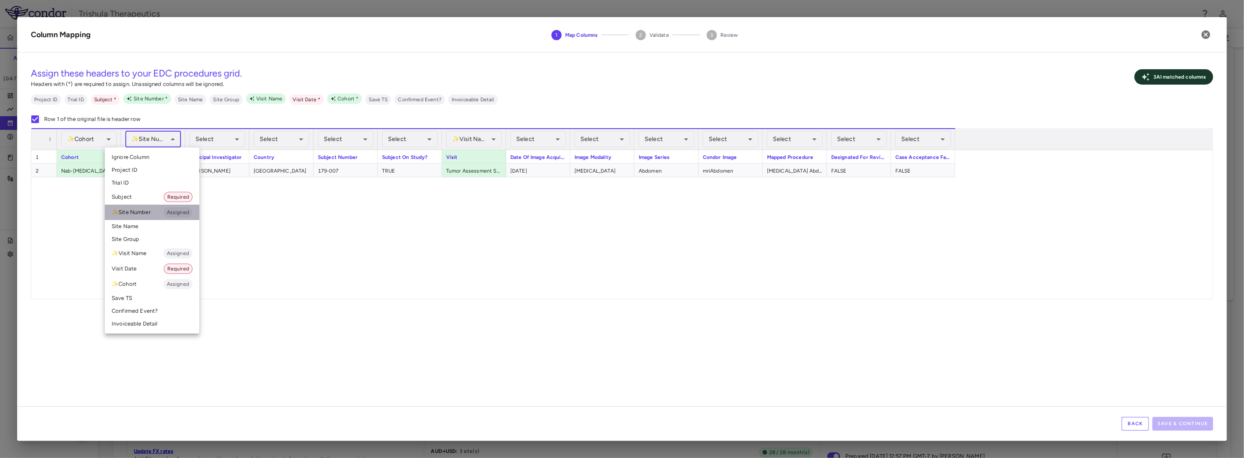
click at [138, 212] on li "✨ Site Number Assigned" at bounding box center [152, 212] width 95 height 15
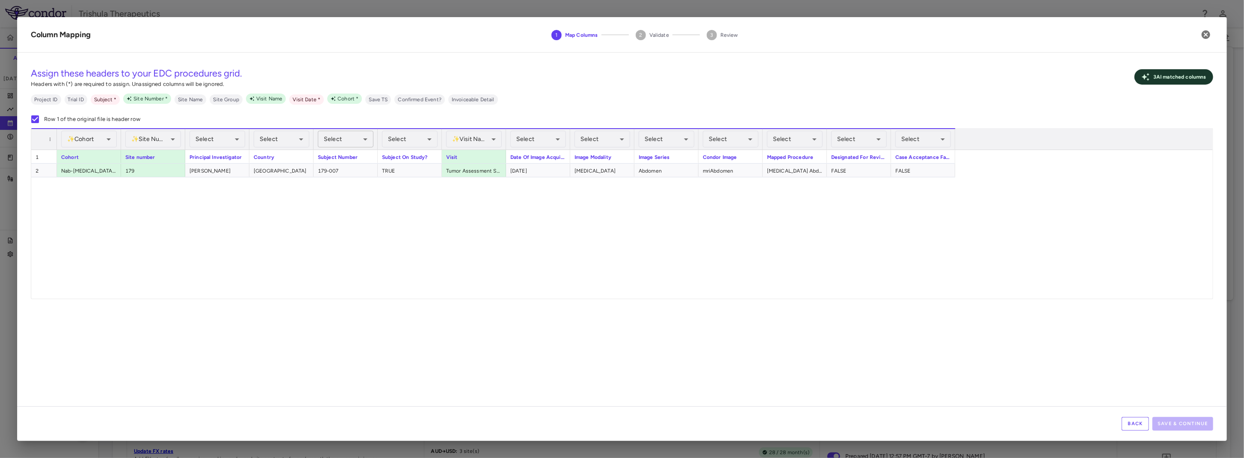
click at [336, 144] on body "Skip to sidebar Skip to main content Trishula Therapeutics TTX-030-003 Accruals…" at bounding box center [622, 229] width 1244 height 458
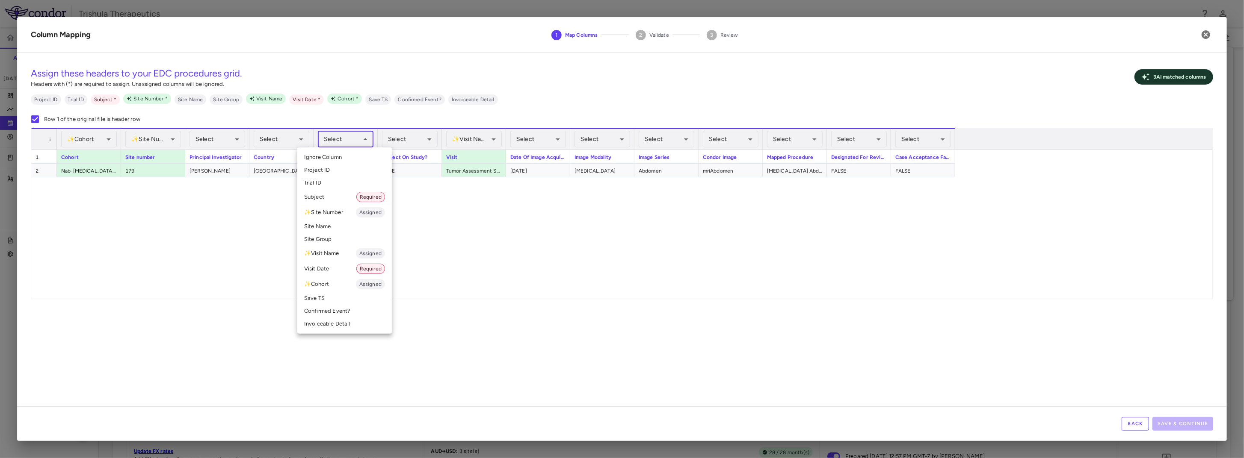
click at [322, 199] on li "Subject Required" at bounding box center [344, 196] width 95 height 15
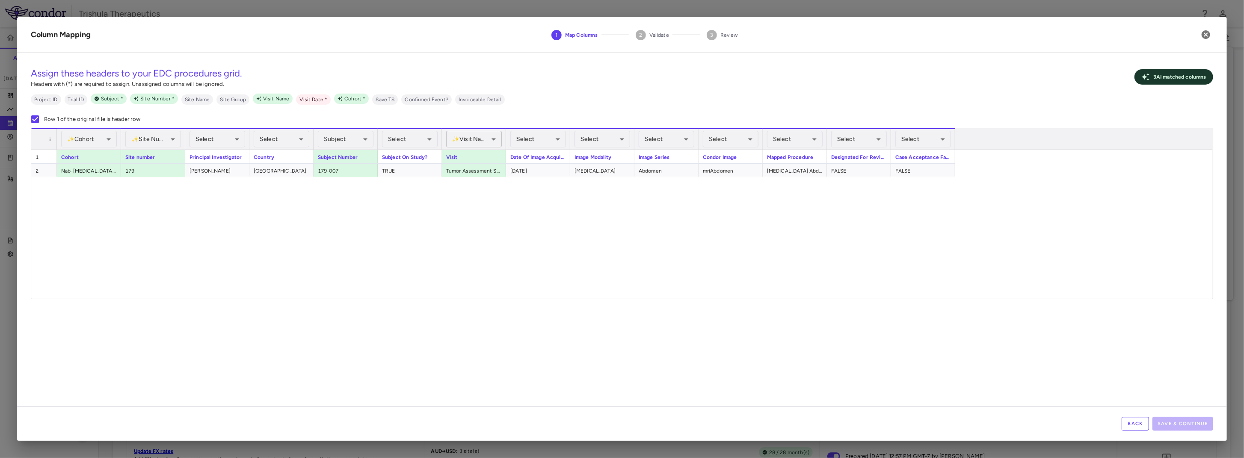
click at [478, 137] on body "Skip to sidebar Skip to main content Trishula Therapeutics TTX-030-003 Accruals…" at bounding box center [622, 229] width 1244 height 458
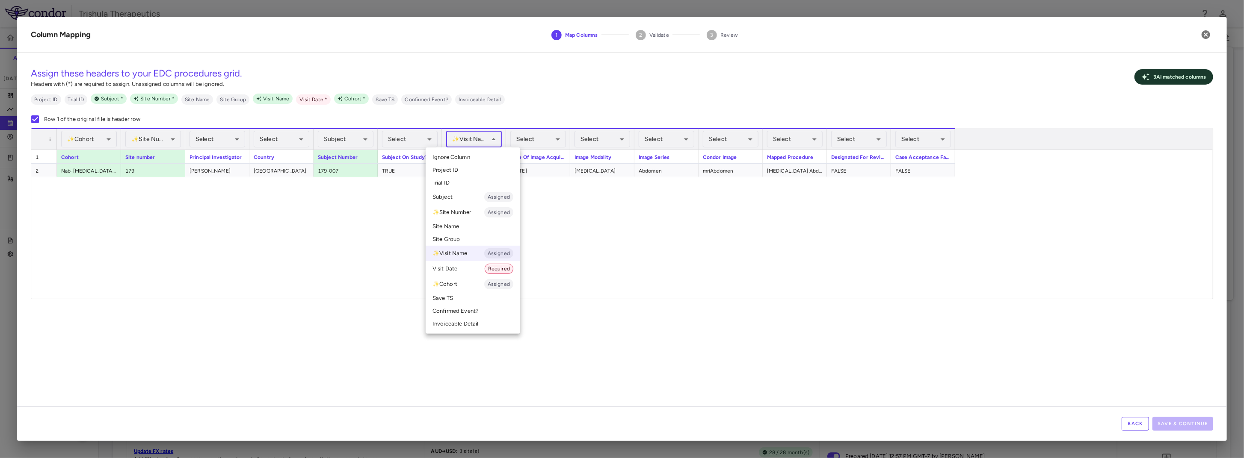
click at [461, 256] on li "✨ Visit Name Assigned" at bounding box center [473, 253] width 95 height 15
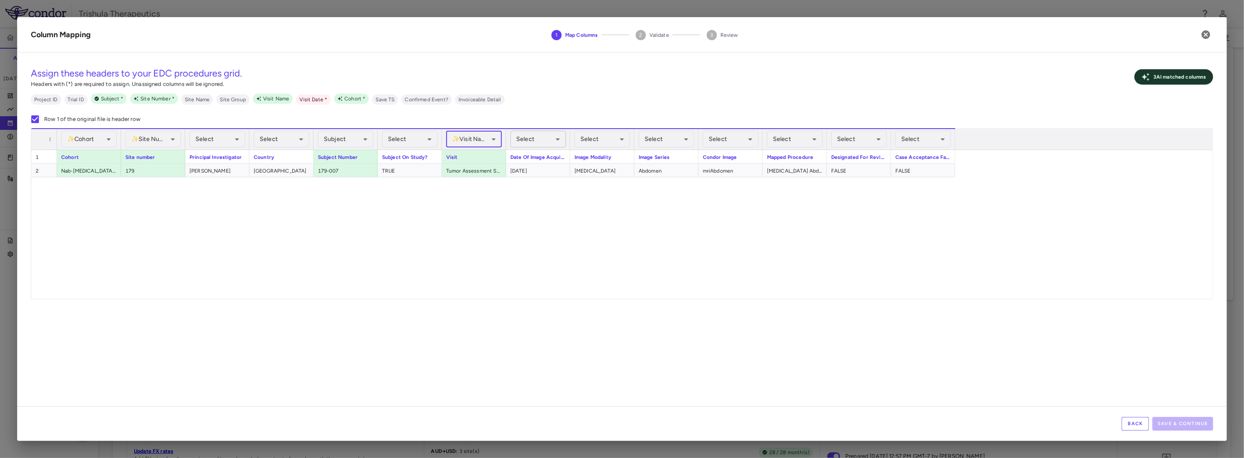
click at [535, 138] on body "Skip to sidebar Skip to main content Trishula Therapeutics TTX-030-003 Accruals…" at bounding box center [622, 229] width 1244 height 458
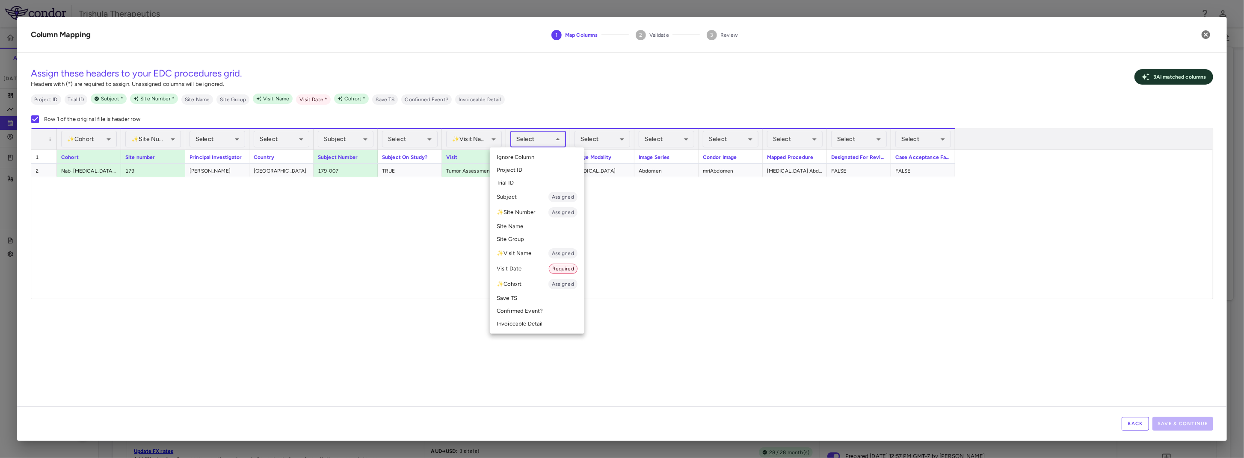
click at [515, 271] on li "Visit Date Required" at bounding box center [537, 268] width 95 height 15
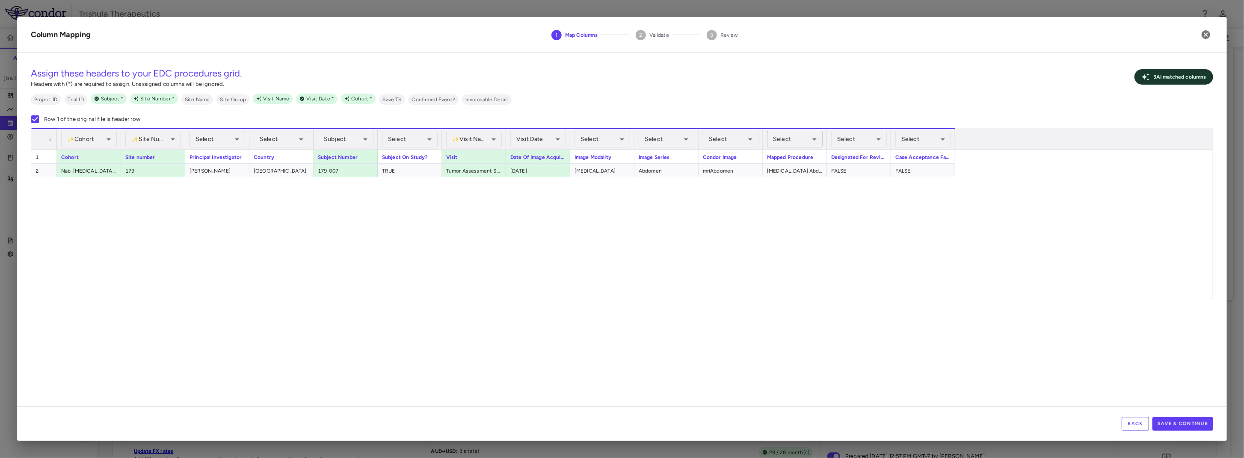
click at [796, 135] on body "Skip to sidebar Skip to main content Trishula Therapeutics TTX-030-003 Accruals…" at bounding box center [622, 229] width 1244 height 458
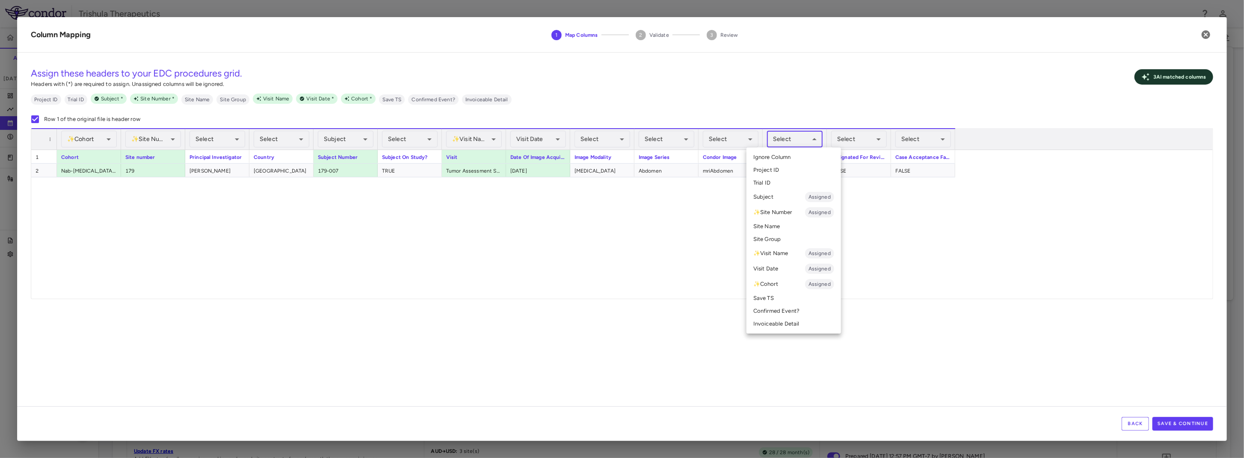
click at [789, 328] on li "Invoiceable Detail" at bounding box center [793, 324] width 95 height 13
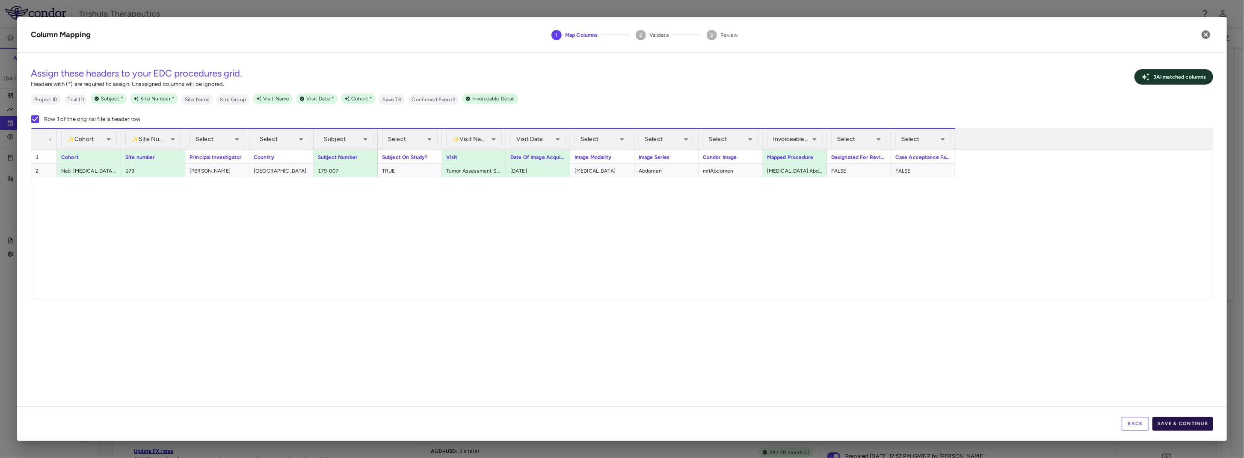
click at [1168, 427] on button "Save & Continue" at bounding box center [1182, 424] width 61 height 14
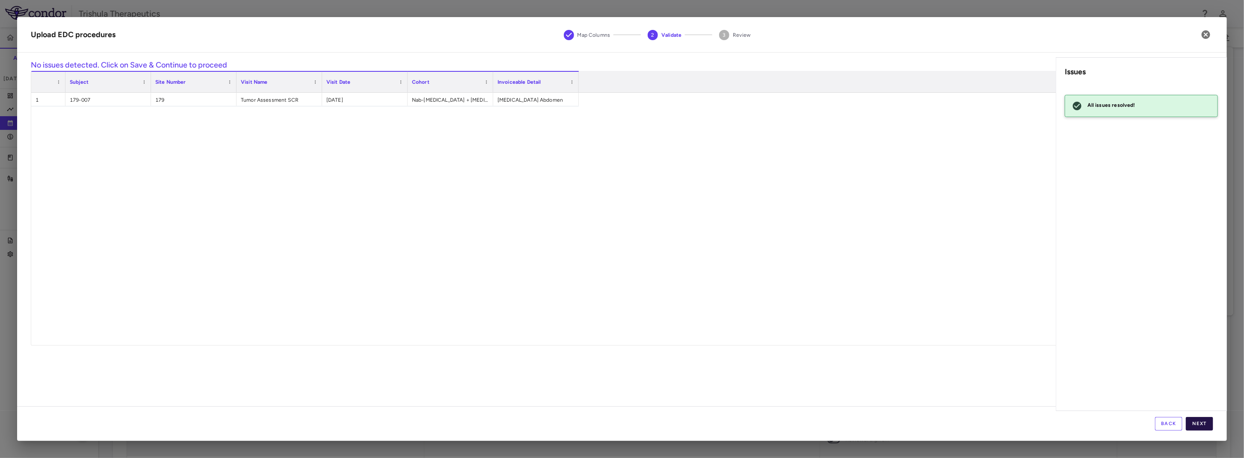
click at [1201, 424] on button "Next" at bounding box center [1199, 424] width 27 height 14
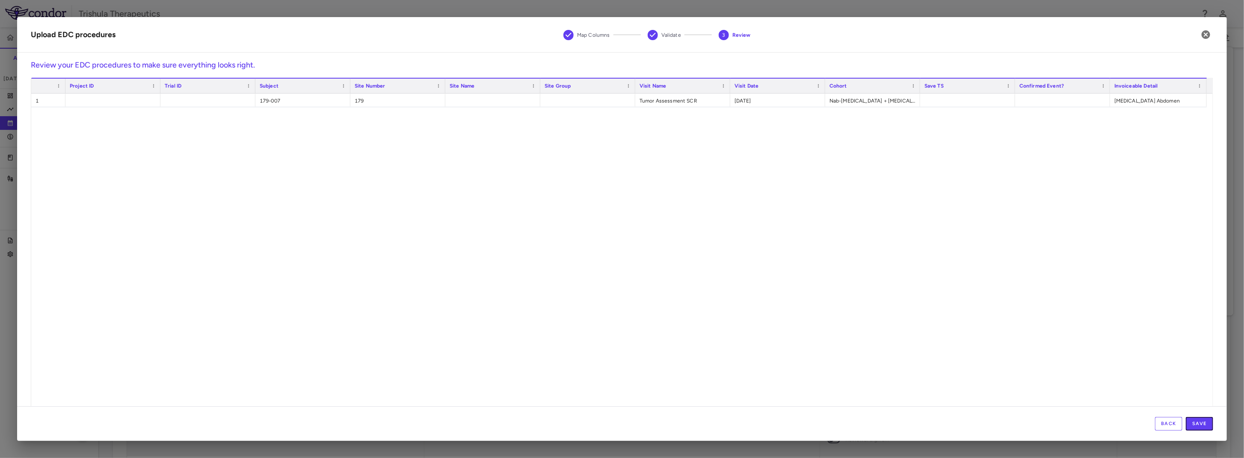
click at [1201, 424] on button "Save" at bounding box center [1199, 424] width 27 height 14
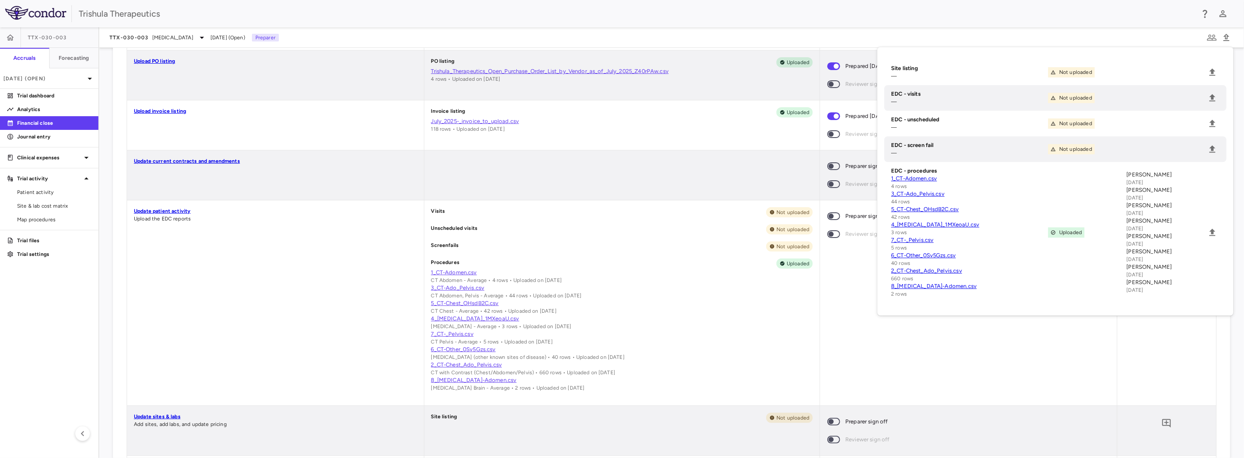
click at [911, 244] on link "7_CT-_Pelvis.csv" at bounding box center [969, 241] width 157 height 8
drag, startPoint x: 987, startPoint y: 402, endPoint x: 1079, endPoint y: 286, distance: 147.6
click at [987, 402] on div "Preparer sign off Reviewer sign off" at bounding box center [968, 303] width 297 height 205
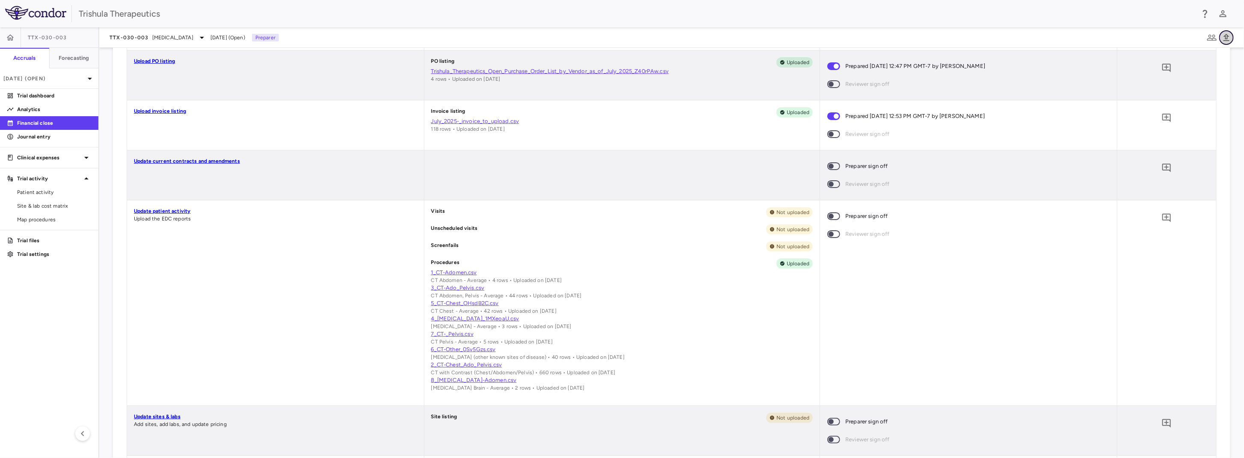
click at [1226, 40] on icon "button" at bounding box center [1226, 38] width 10 height 10
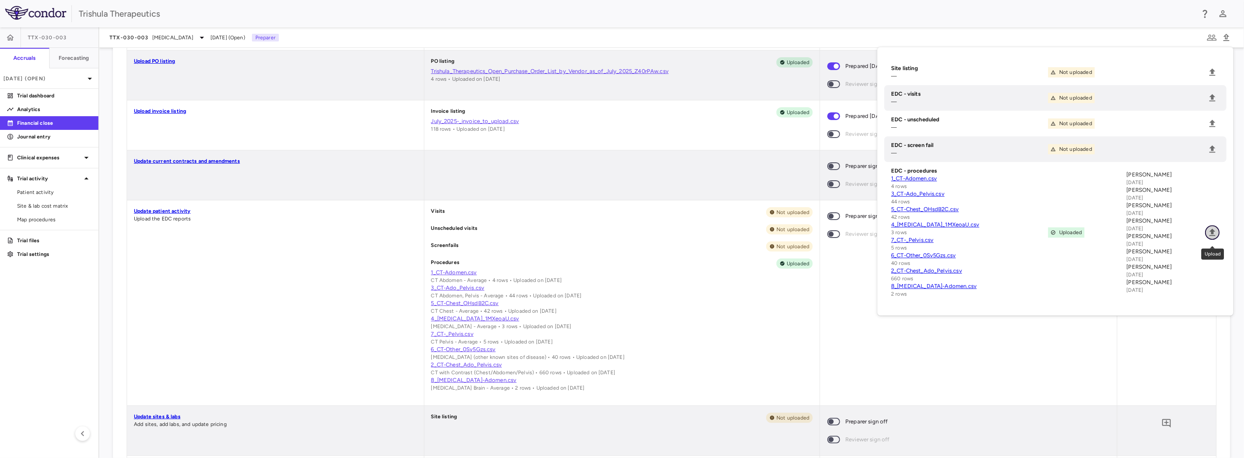
click at [1214, 236] on icon "Upload" at bounding box center [1212, 232] width 6 height 7
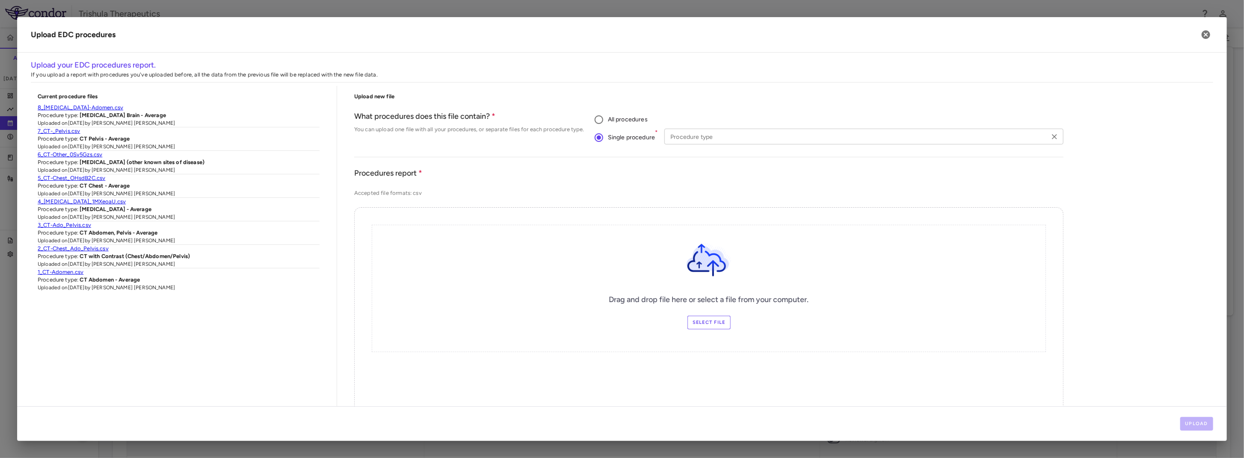
click at [687, 140] on input "Procedure type" at bounding box center [857, 136] width 380 height 11
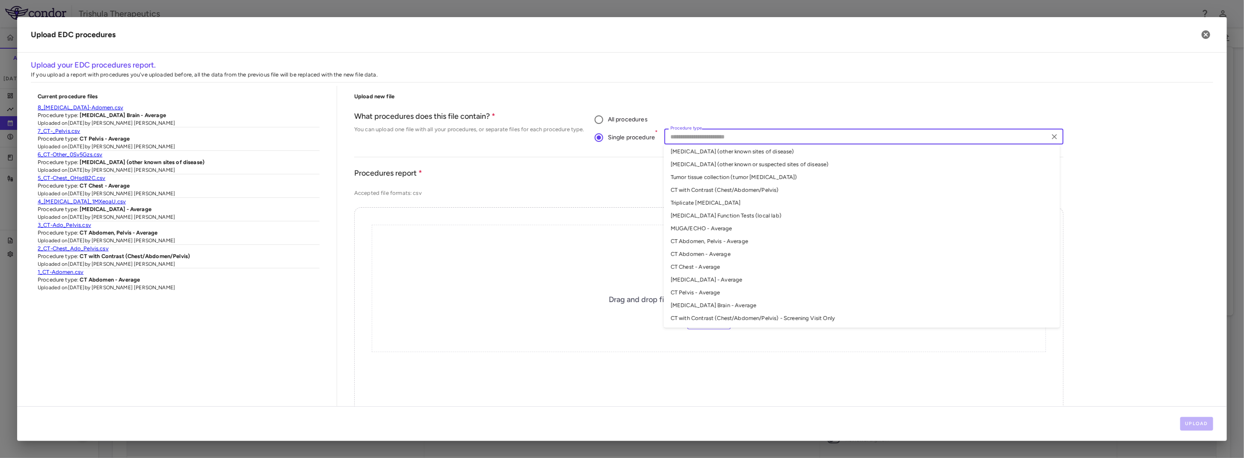
click at [746, 307] on li "MRI Brain - Average" at bounding box center [862, 305] width 396 height 13
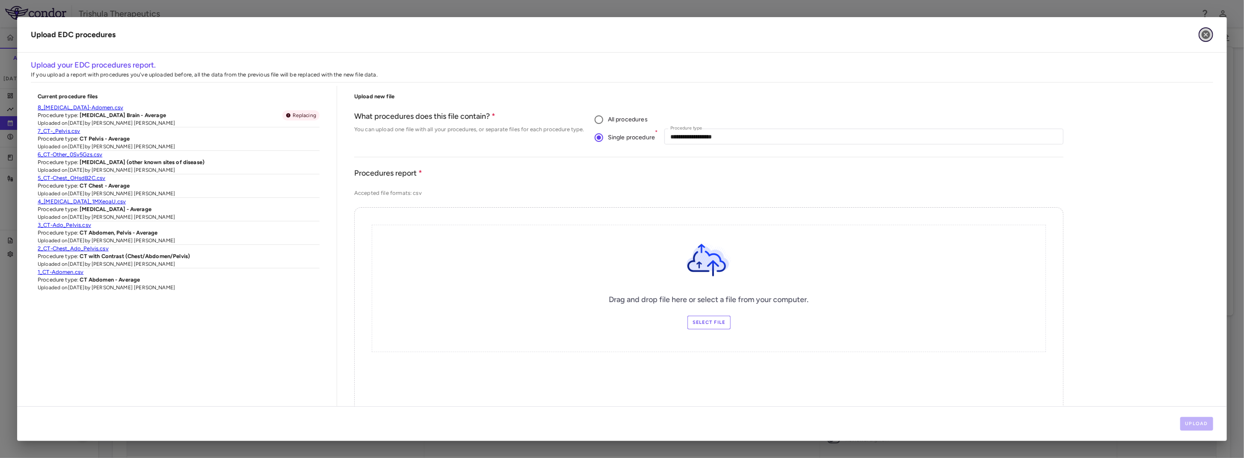
click at [1208, 35] on icon "button" at bounding box center [1205, 34] width 9 height 9
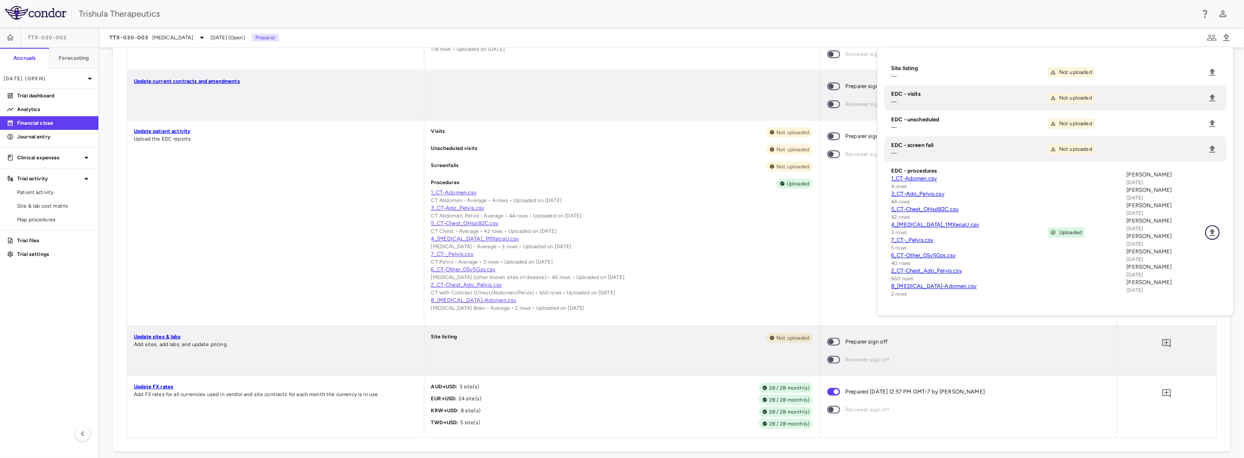
scroll to position [257, 0]
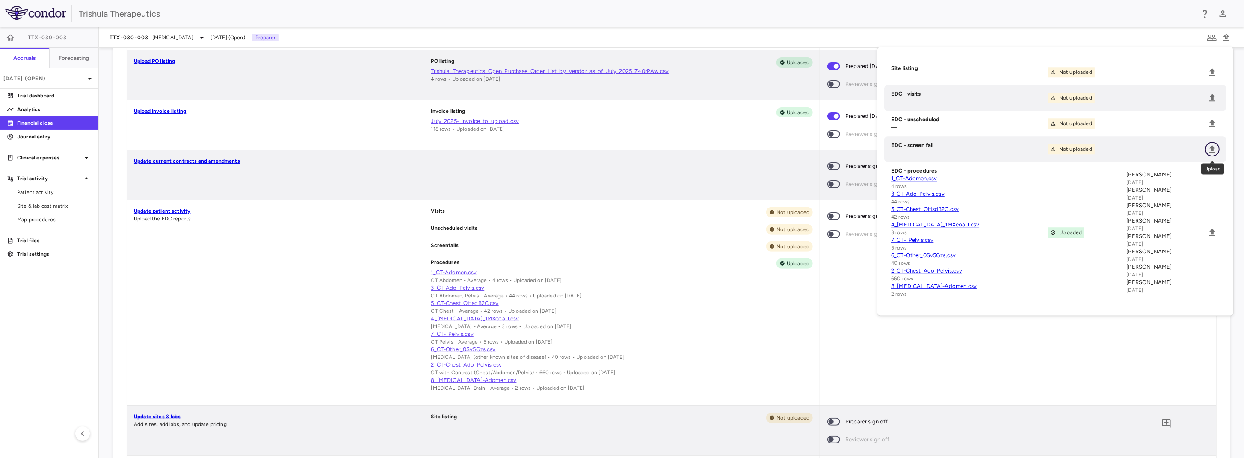
click at [1216, 150] on icon "Upload" at bounding box center [1212, 149] width 10 height 10
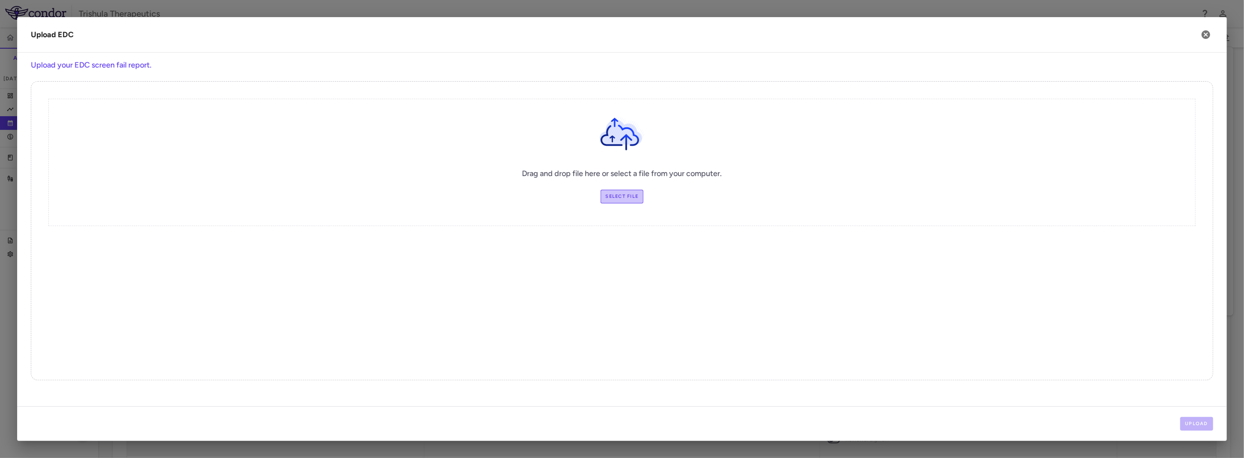
click at [618, 193] on label "Select file" at bounding box center [621, 197] width 43 height 14
click at [0, 0] on input "Select file" at bounding box center [0, 0] width 0 height 0
click at [1207, 36] on icon "button" at bounding box center [1206, 35] width 10 height 10
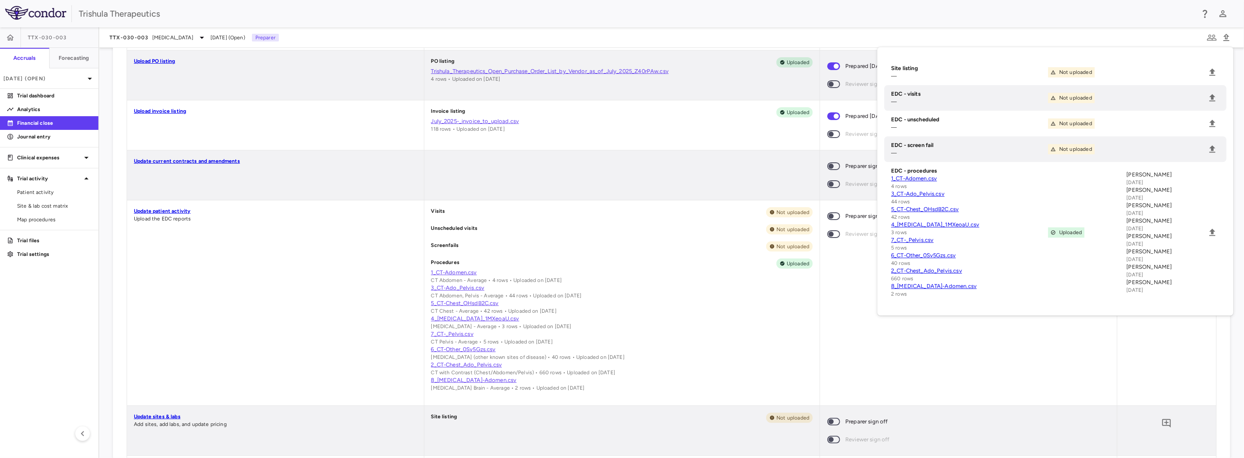
click at [890, 328] on div "Preparer sign off Reviewer sign off" at bounding box center [968, 303] width 297 height 205
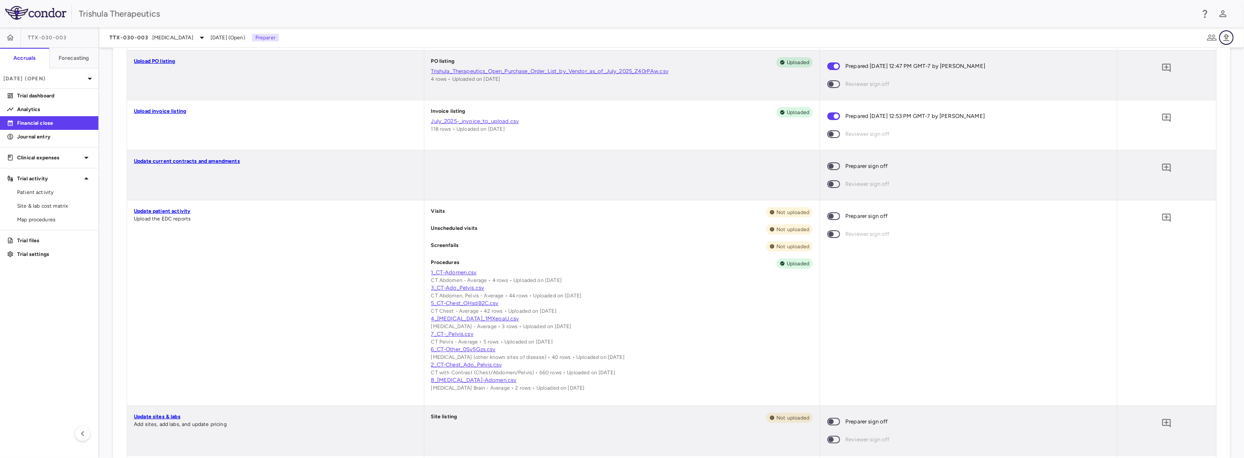
click at [1224, 36] on icon "button" at bounding box center [1226, 37] width 6 height 7
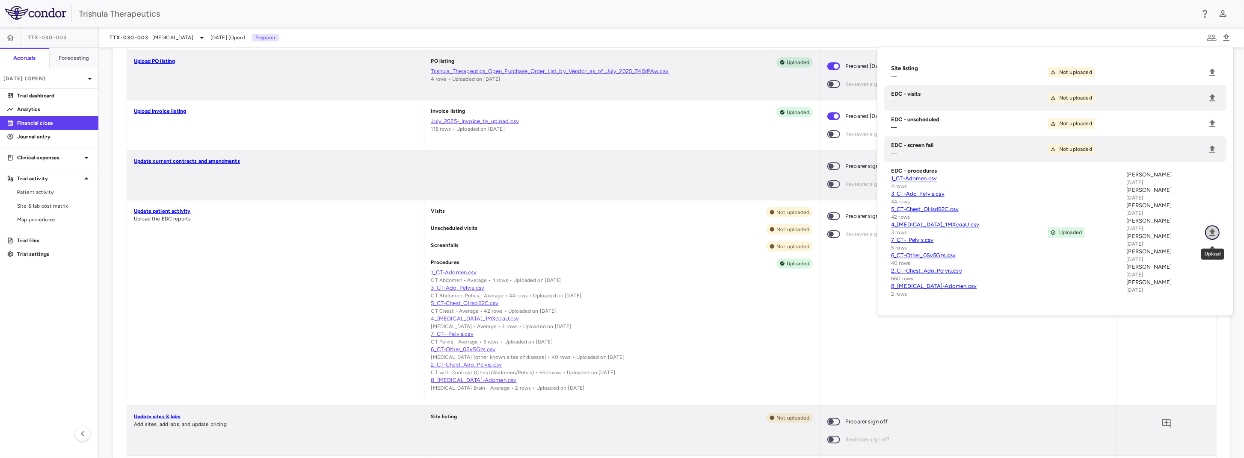
click at [1210, 234] on icon "Upload" at bounding box center [1212, 232] width 6 height 7
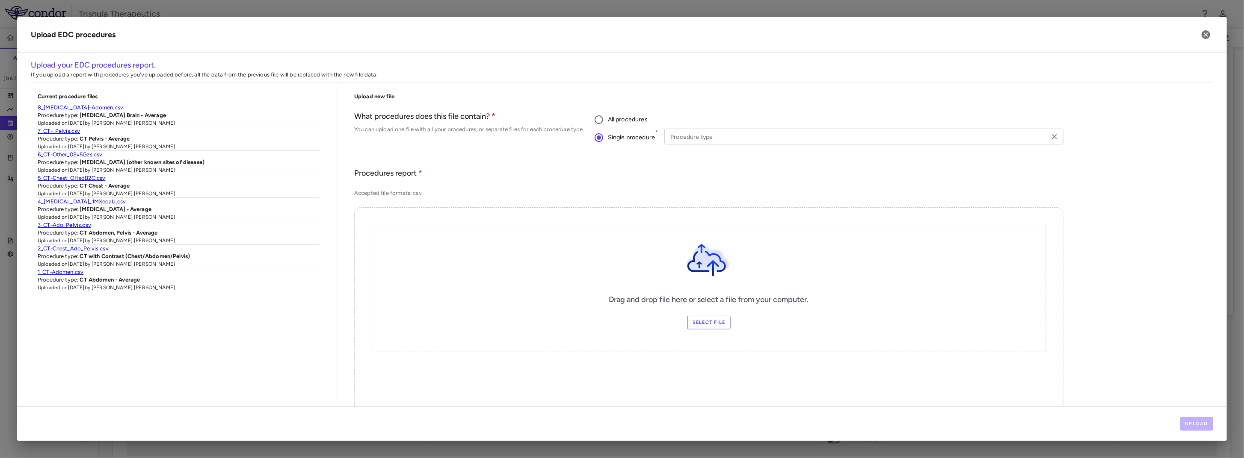
click at [703, 140] on input "Procedure type" at bounding box center [857, 136] width 380 height 11
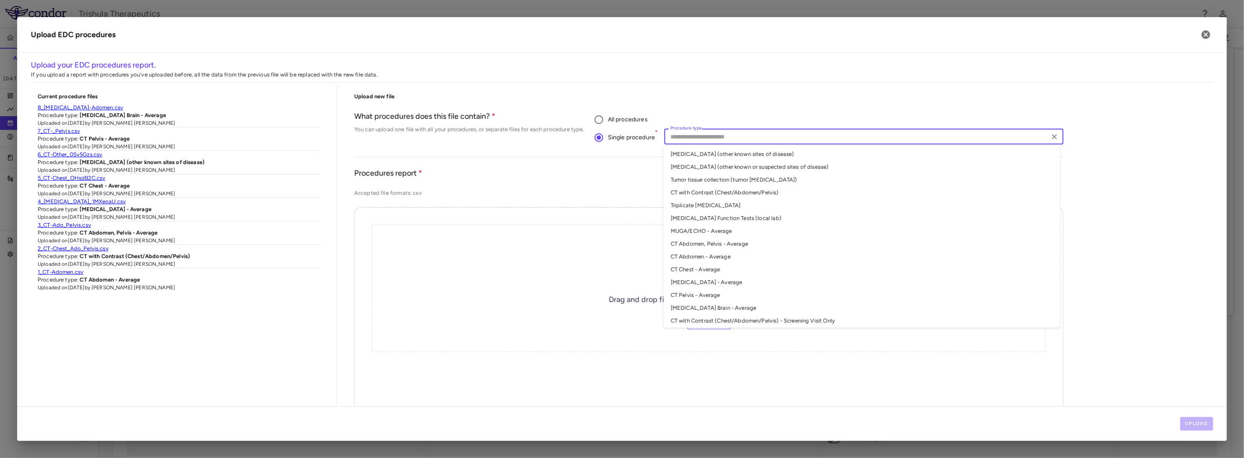
click at [715, 311] on li "MRI Brain - Average" at bounding box center [862, 308] width 396 height 13
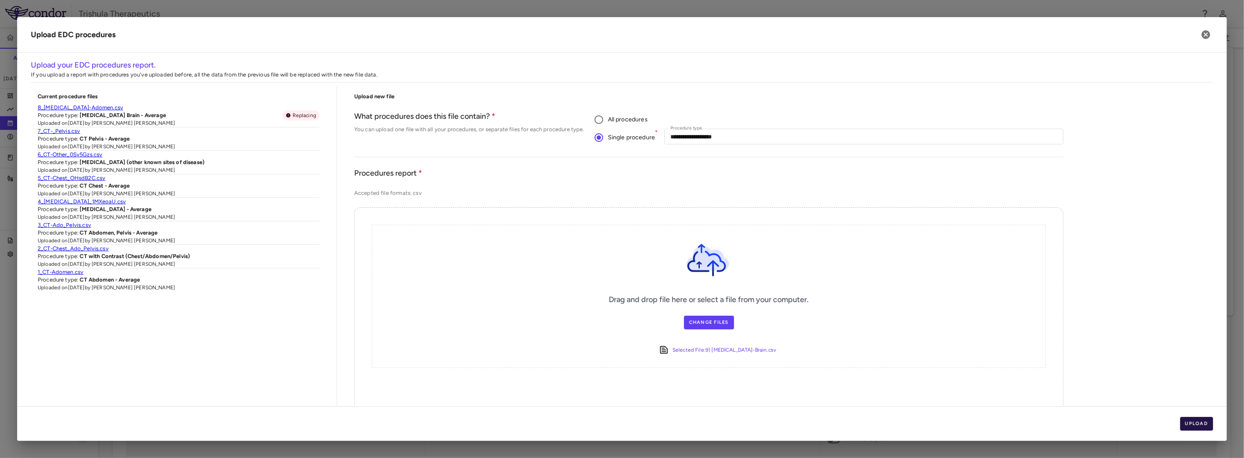
click at [1196, 426] on button "Upload" at bounding box center [1196, 424] width 33 height 14
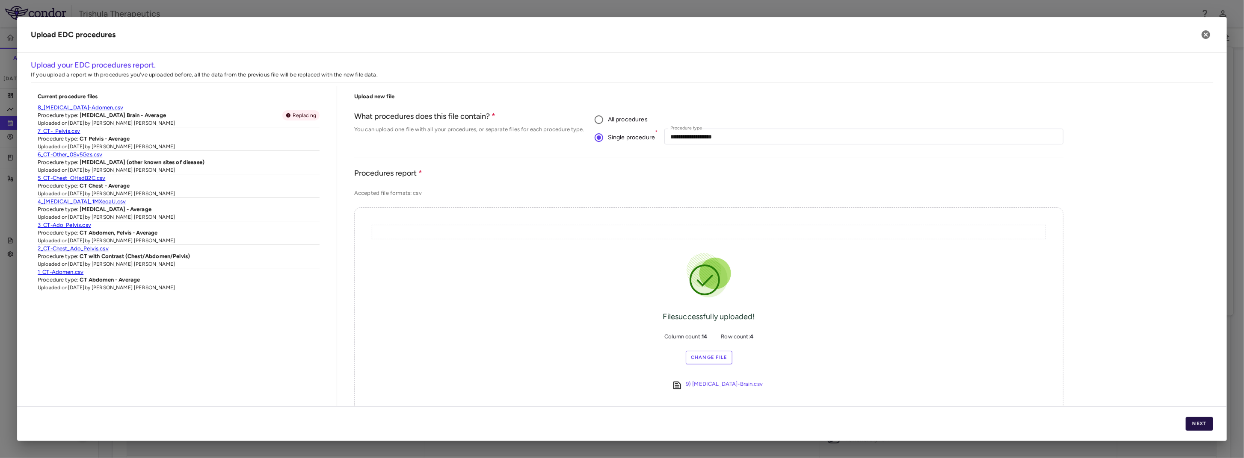
click at [1197, 421] on button "Next" at bounding box center [1199, 424] width 27 height 14
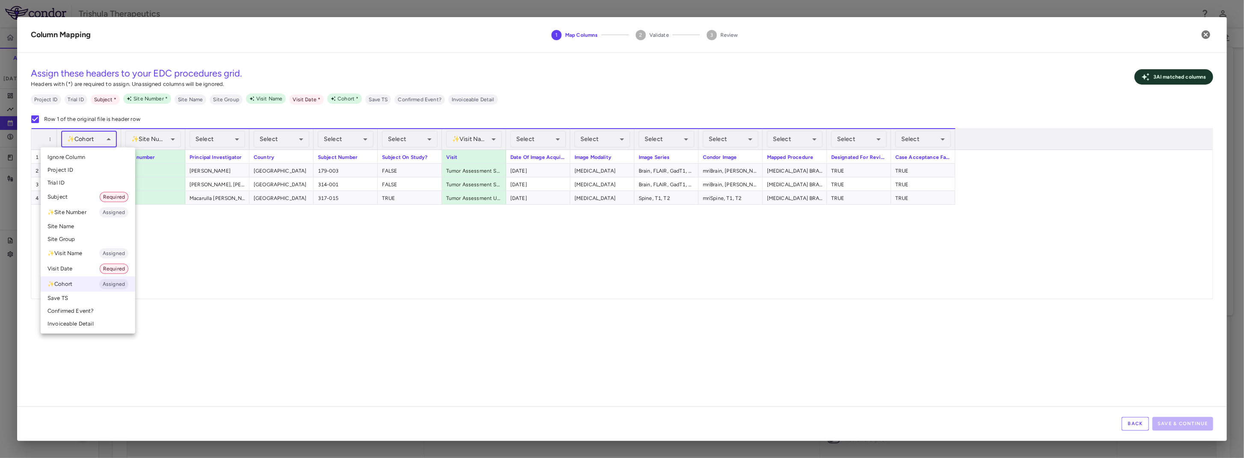
click at [89, 136] on body "Skip to sidebar Skip to main content Trishula Therapeutics TTX-030-003 Accruals…" at bounding box center [622, 229] width 1244 height 458
click at [67, 287] on li "✨ Cohort Assigned" at bounding box center [88, 284] width 95 height 15
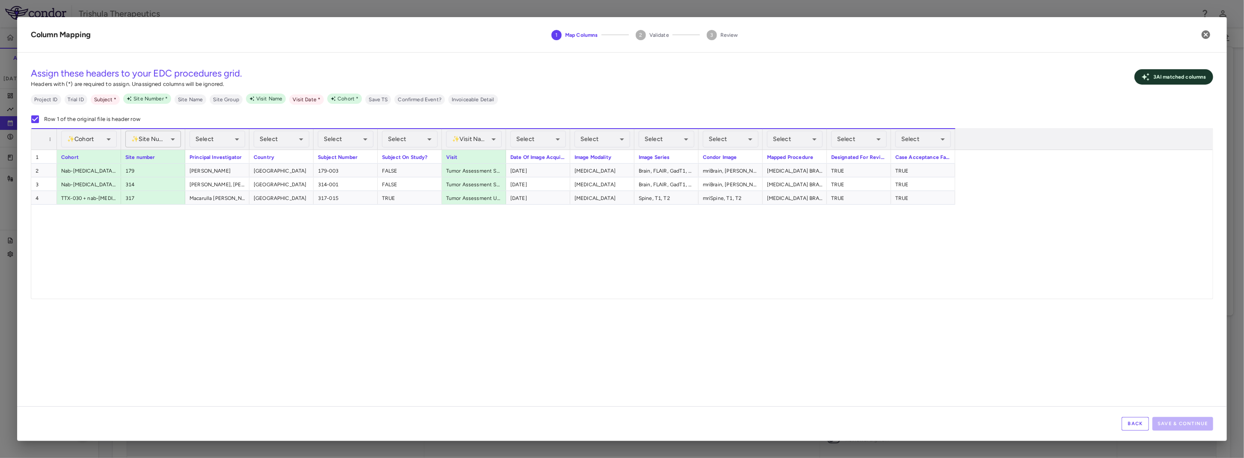
click at [157, 139] on body "Skip to sidebar Skip to main content Trishula Therapeutics TTX-030-003 Accruals…" at bounding box center [622, 229] width 1244 height 458
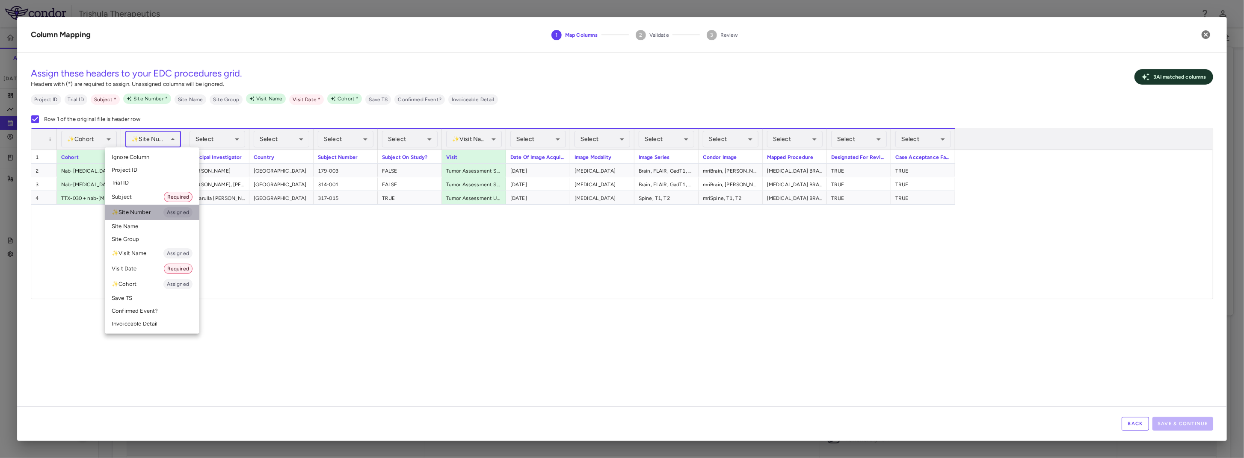
click at [148, 215] on li "✨ Site Number Assigned" at bounding box center [152, 212] width 95 height 15
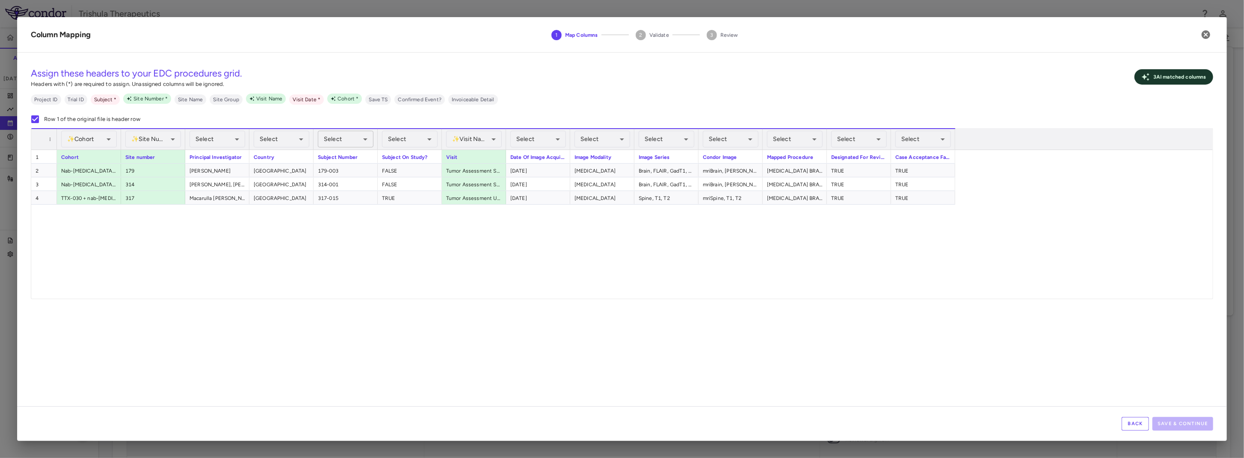
click at [345, 139] on body "Skip to sidebar Skip to main content Trishula Therapeutics TTX-030-003 Accruals…" at bounding box center [622, 229] width 1244 height 458
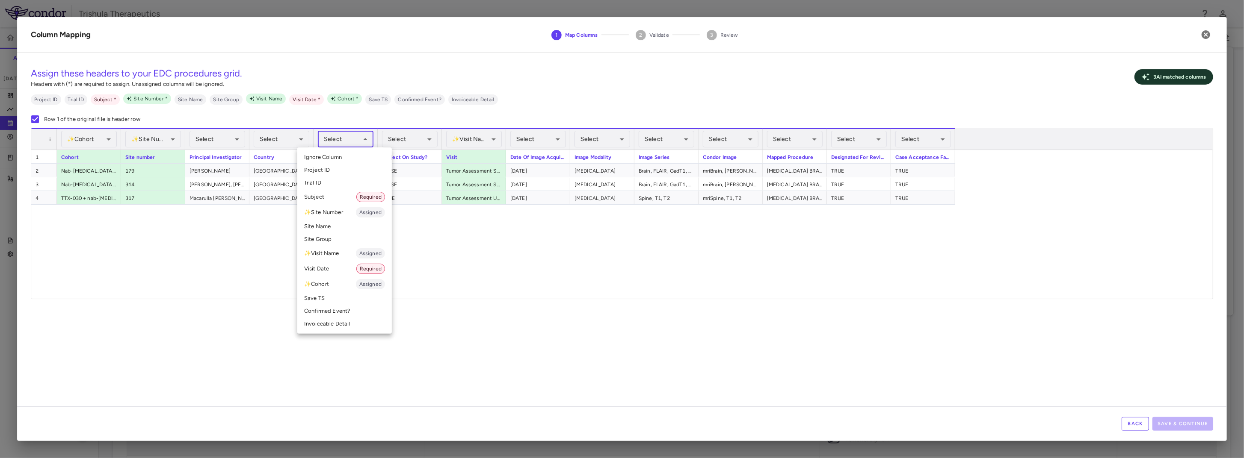
click at [336, 198] on li "Subject Required" at bounding box center [344, 196] width 95 height 15
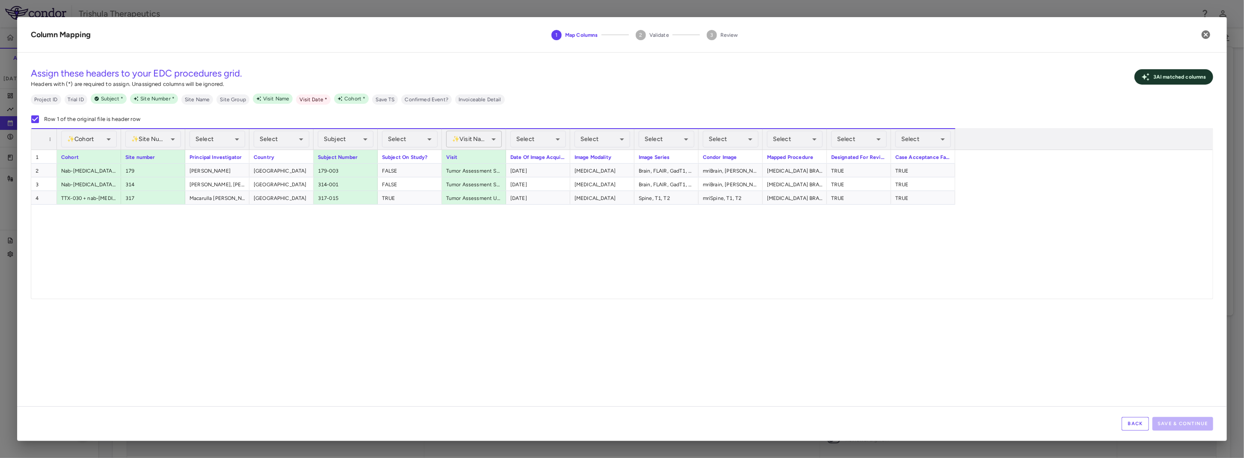
click at [484, 141] on body "Skip to sidebar Skip to main content Trishula Therapeutics TTX-030-003 Accruals…" at bounding box center [622, 229] width 1244 height 458
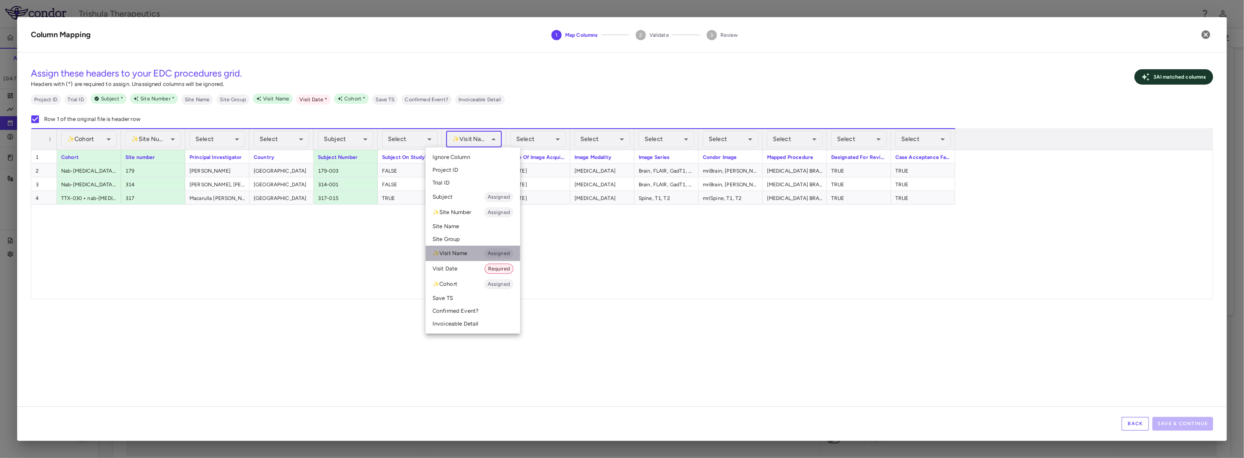
click at [464, 257] on li "✨ Visit Name Assigned" at bounding box center [473, 253] width 95 height 15
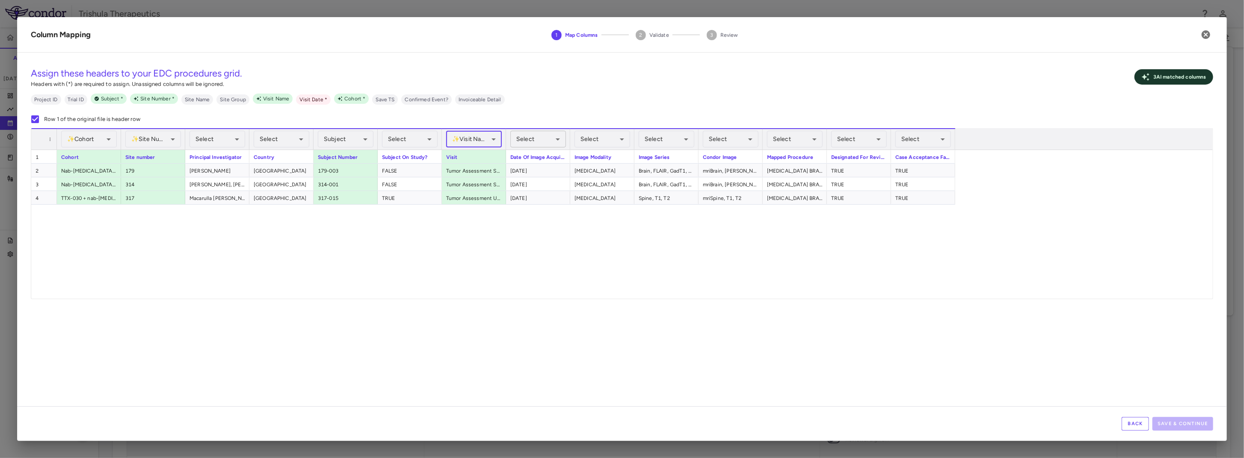
click at [546, 136] on body "Skip to sidebar Skip to main content Trishula Therapeutics TTX-030-003 Accruals…" at bounding box center [622, 229] width 1244 height 458
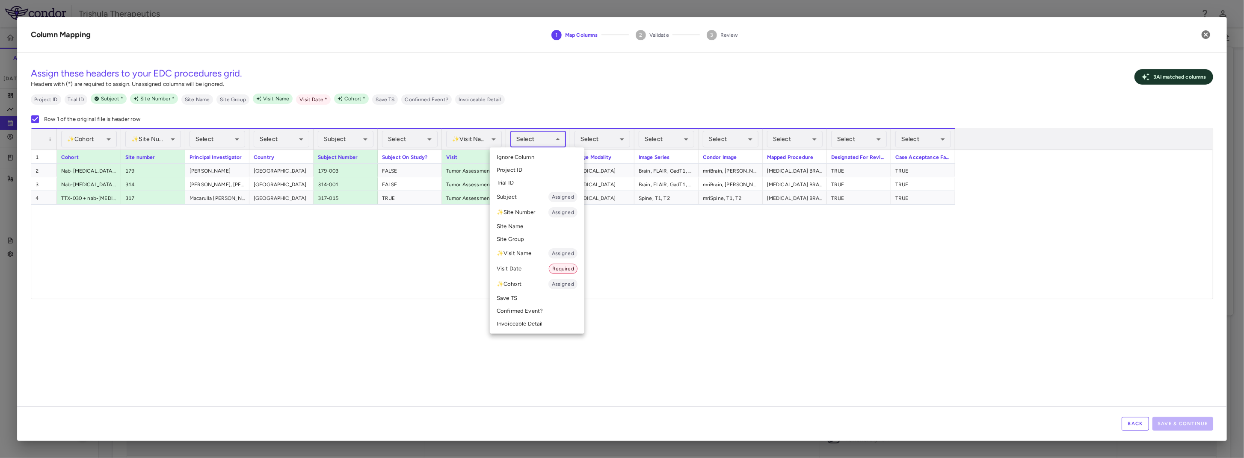
click at [513, 271] on li "Visit Date Required" at bounding box center [537, 268] width 95 height 15
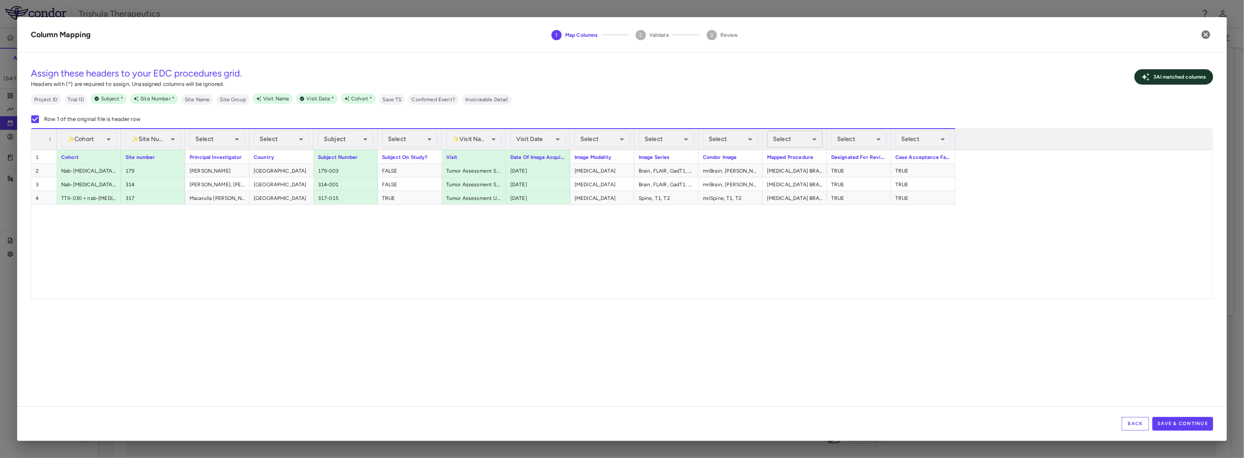
click at [784, 140] on body "Skip to sidebar Skip to main content Trishula Therapeutics TTX-030-003 Accruals…" at bounding box center [622, 229] width 1244 height 458
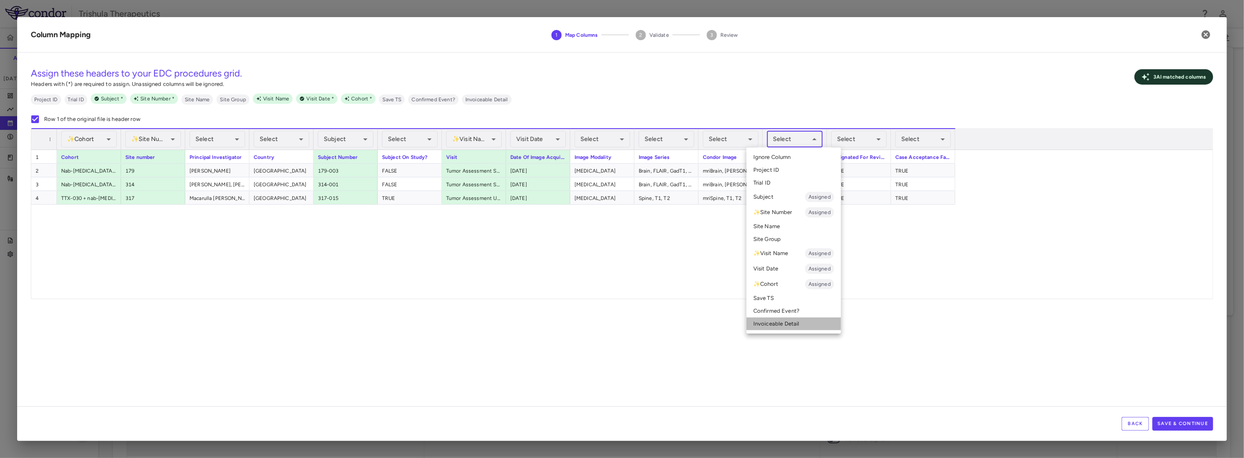
click at [781, 322] on li "Invoiceable Detail" at bounding box center [793, 324] width 95 height 13
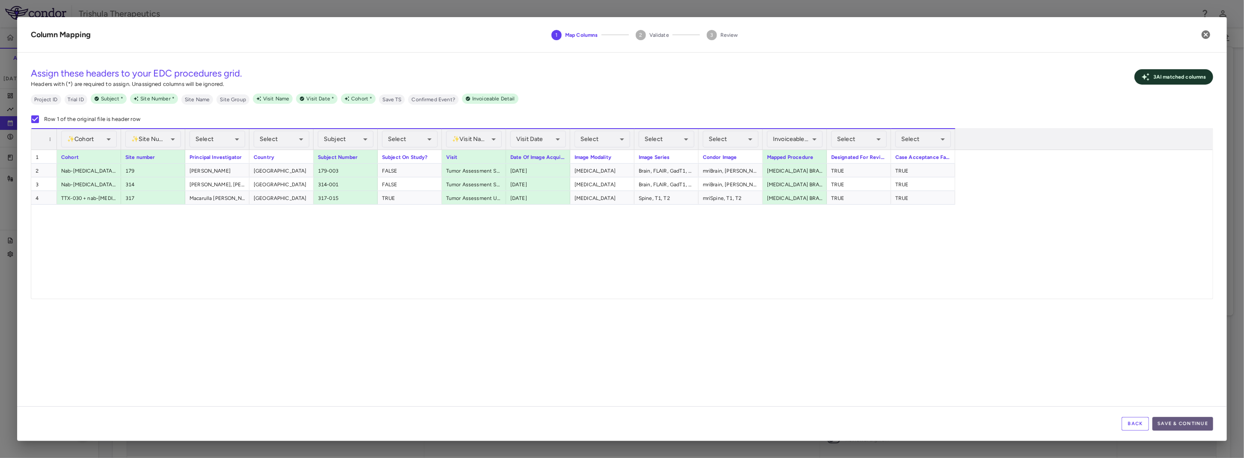
click at [1182, 428] on button "Save & Continue" at bounding box center [1182, 424] width 61 height 14
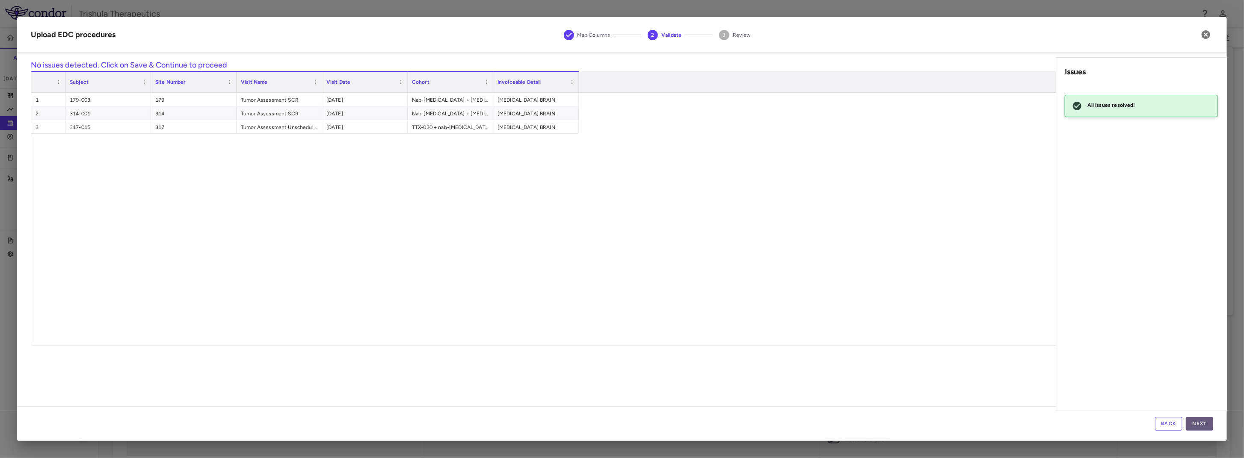
click at [1199, 424] on button "Next" at bounding box center [1199, 424] width 27 height 14
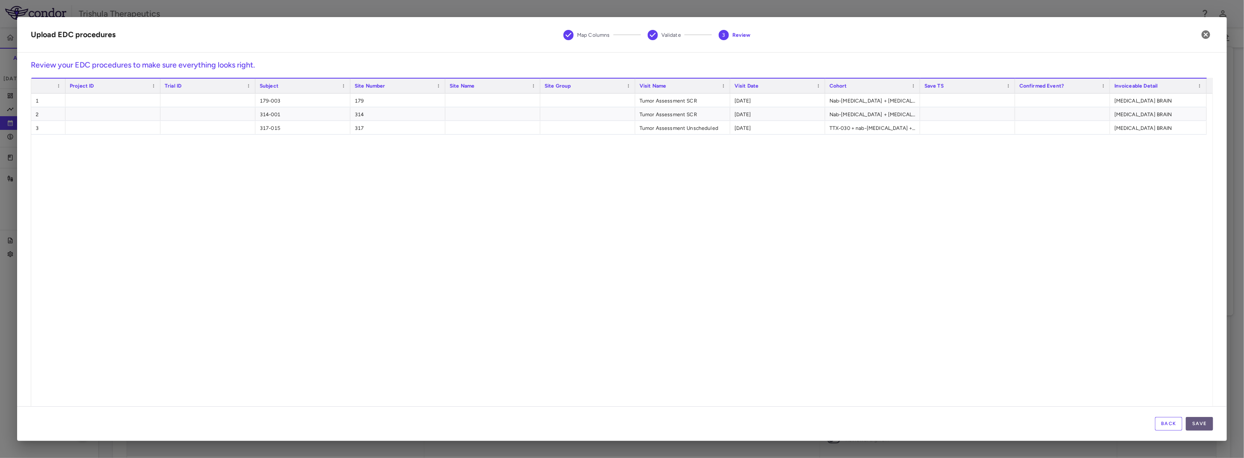
click at [1200, 424] on button "Save" at bounding box center [1199, 424] width 27 height 14
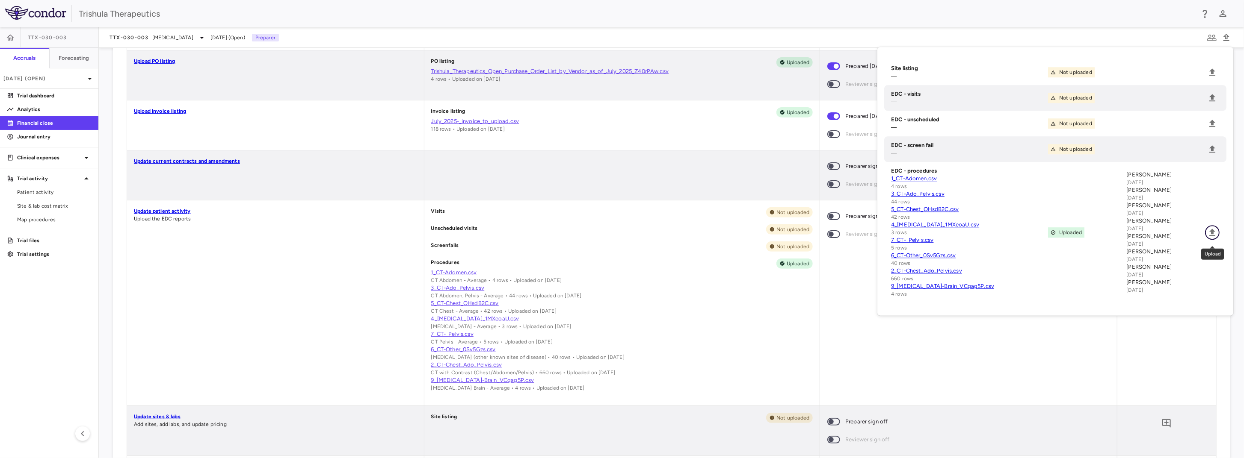
click at [1210, 235] on icon "Upload" at bounding box center [1212, 233] width 10 height 10
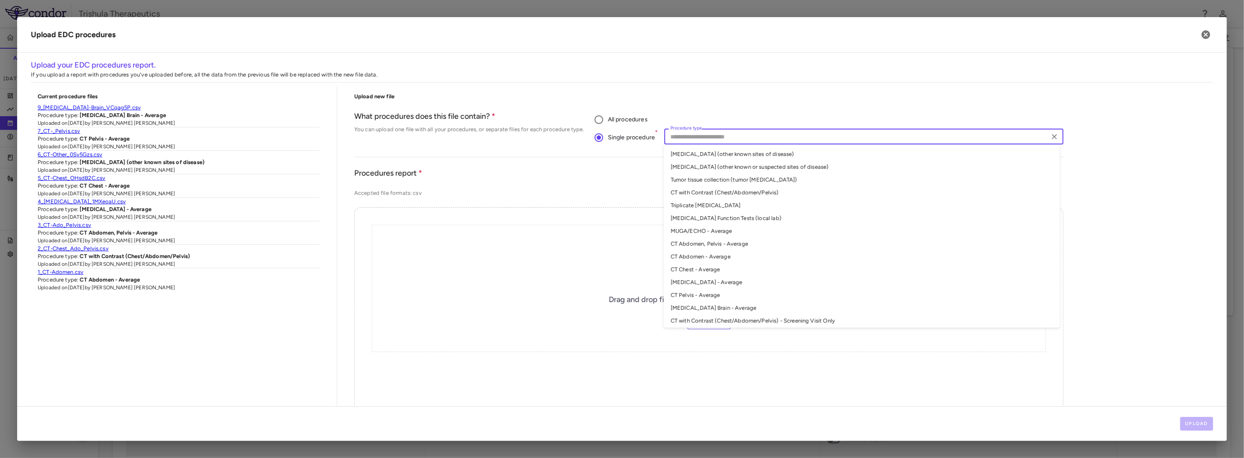
click at [690, 139] on input "Procedure type" at bounding box center [857, 136] width 380 height 11
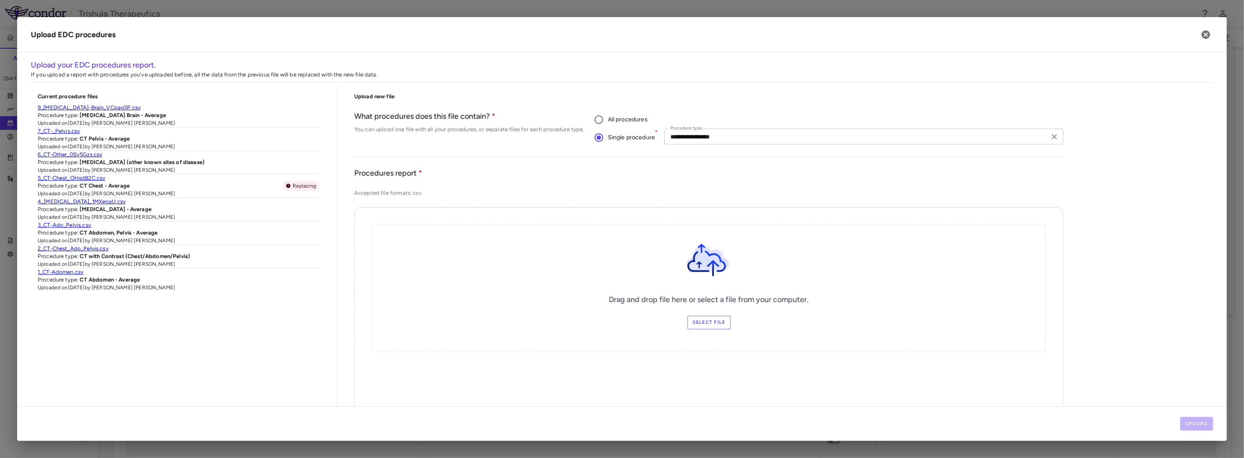
click at [755, 139] on input "**********" at bounding box center [857, 136] width 380 height 11
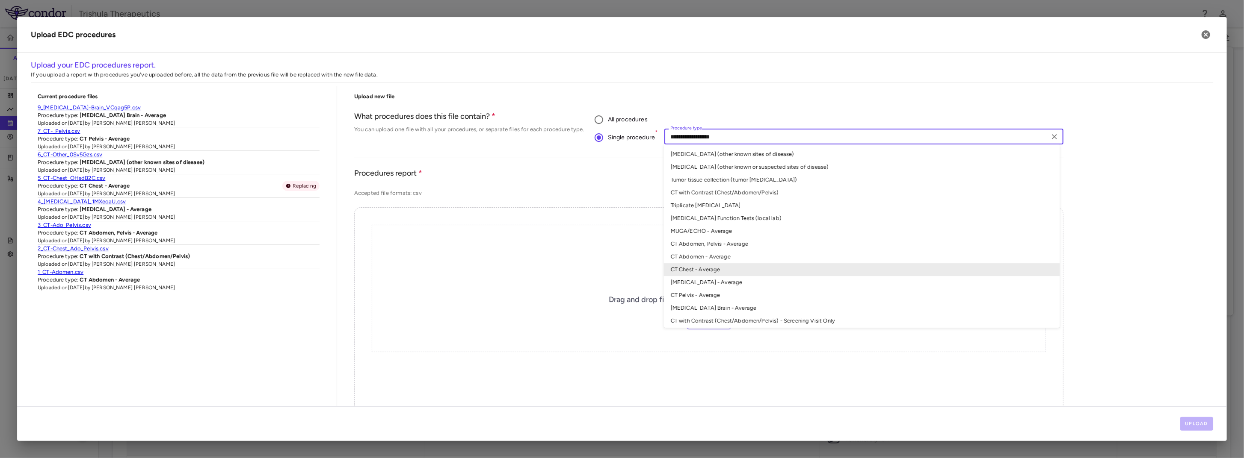
click at [737, 172] on li "MRI (other known or suspected sites of disease)" at bounding box center [862, 167] width 396 height 13
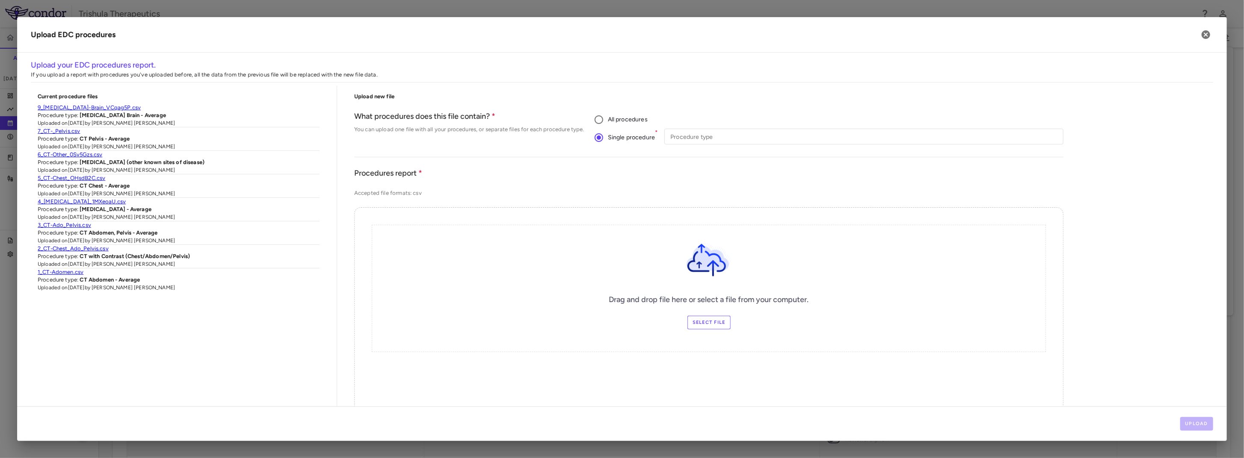
type input "**********"
click at [1193, 423] on button "Upload" at bounding box center [1196, 424] width 33 height 14
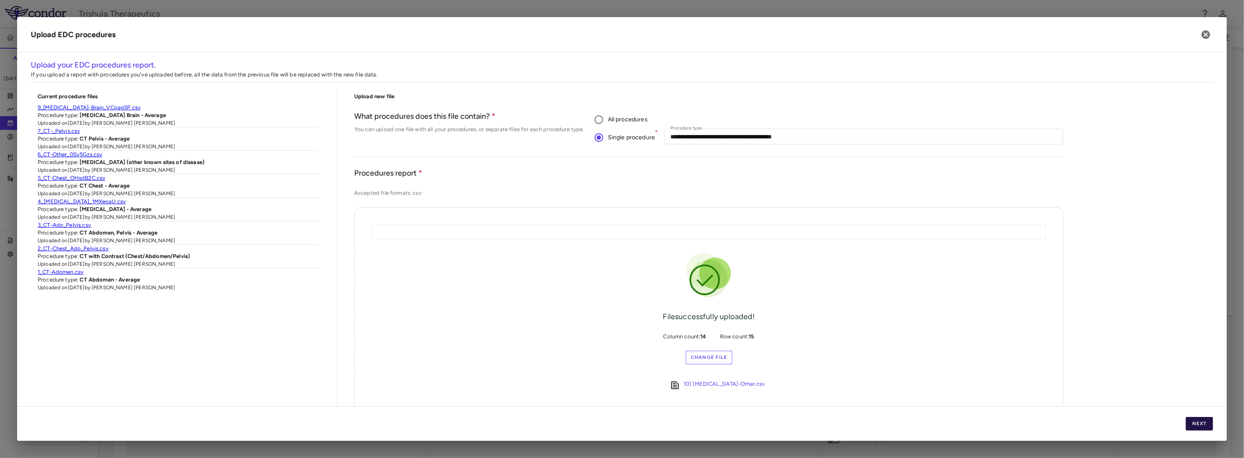
click at [1202, 423] on button "Next" at bounding box center [1199, 424] width 27 height 14
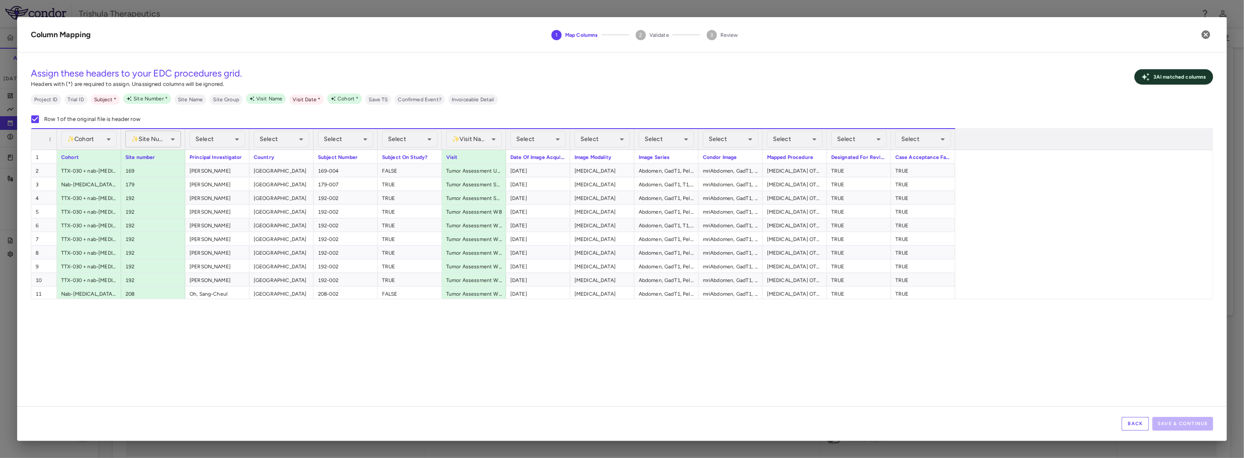
click at [166, 141] on body "Skip to sidebar Skip to main content Trishula Therapeutics TTX-030-003 Accruals…" at bounding box center [622, 229] width 1244 height 458
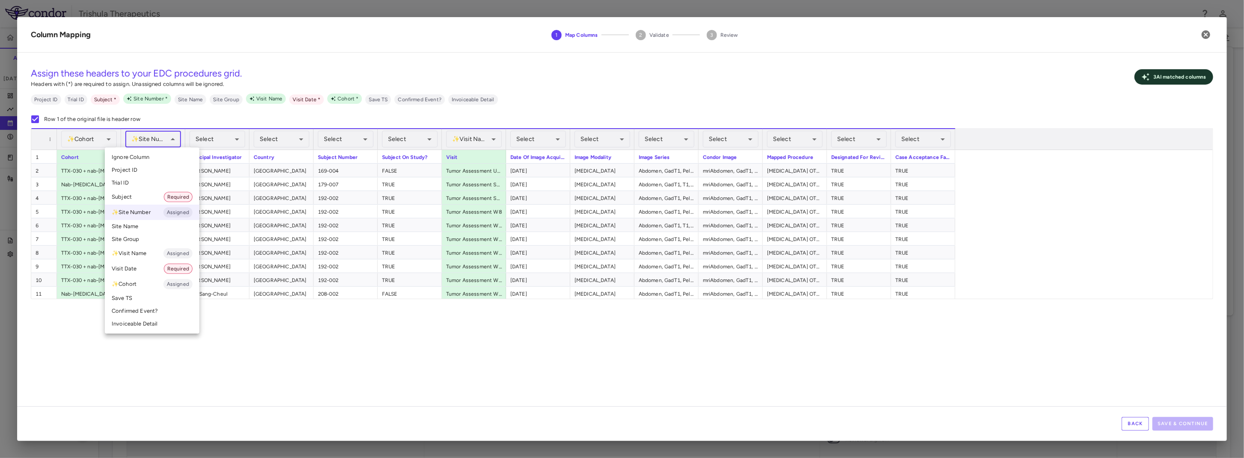
click at [145, 213] on li "✨ Site Number Assigned" at bounding box center [152, 212] width 95 height 15
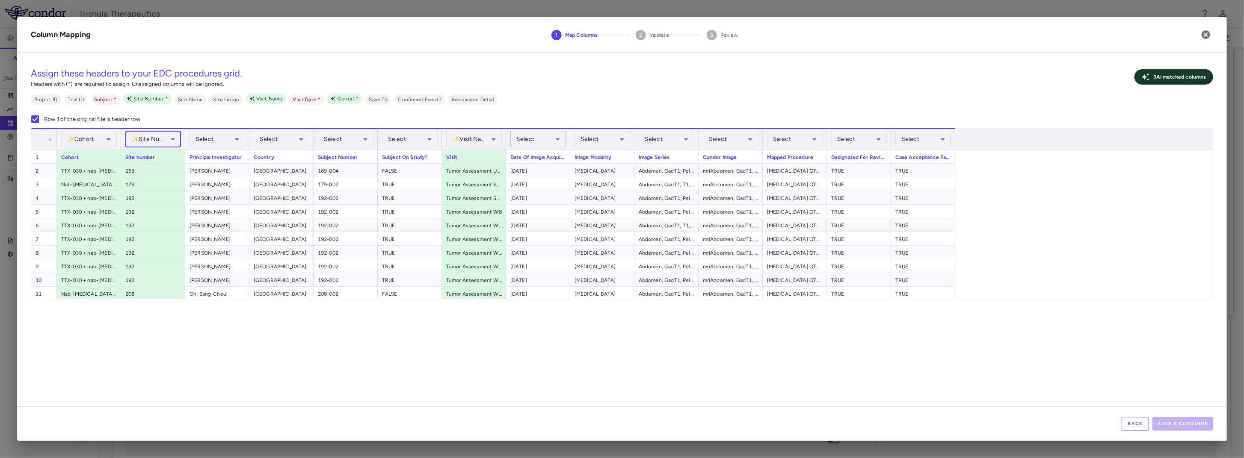
click at [529, 137] on body "Skip to sidebar Skip to main content Trishula Therapeutics TTX-030-003 Accruals…" at bounding box center [622, 229] width 1244 height 458
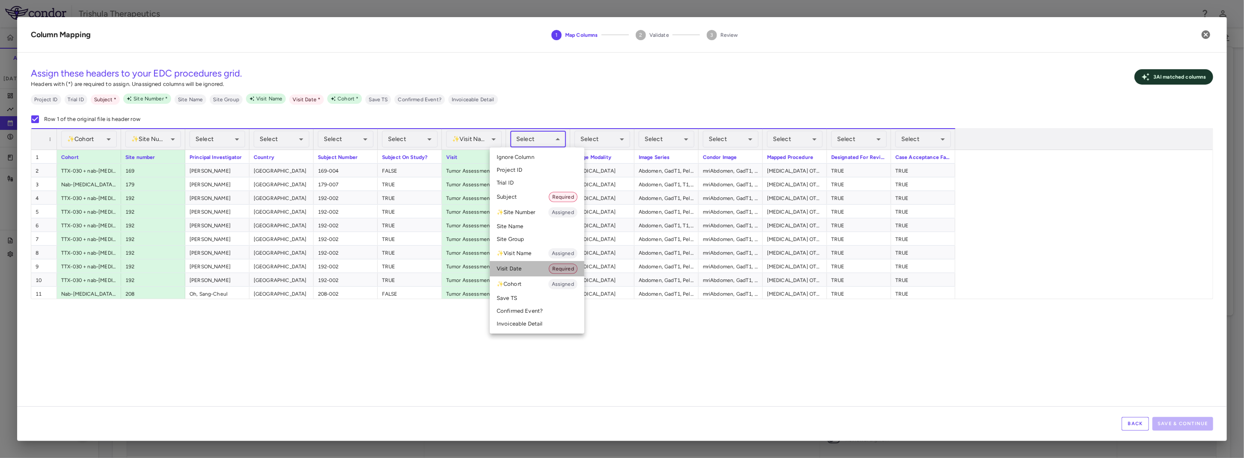
click at [521, 273] on li "Visit Date Required" at bounding box center [537, 268] width 95 height 15
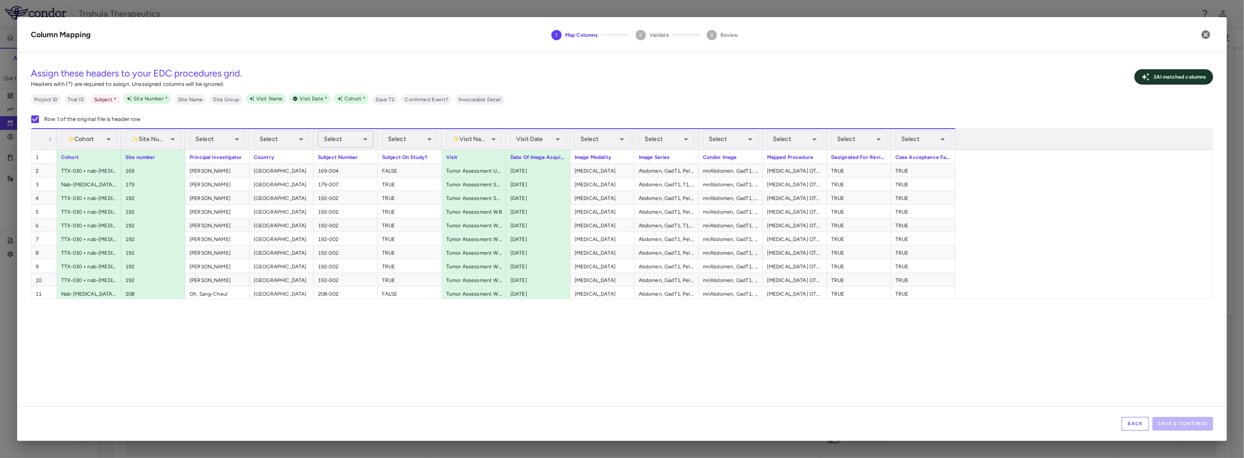
click at [355, 139] on body "Skip to sidebar Skip to main content Trishula Therapeutics TTX-030-003 Accruals…" at bounding box center [622, 229] width 1244 height 458
click at [324, 196] on li "Subject Required" at bounding box center [344, 196] width 95 height 15
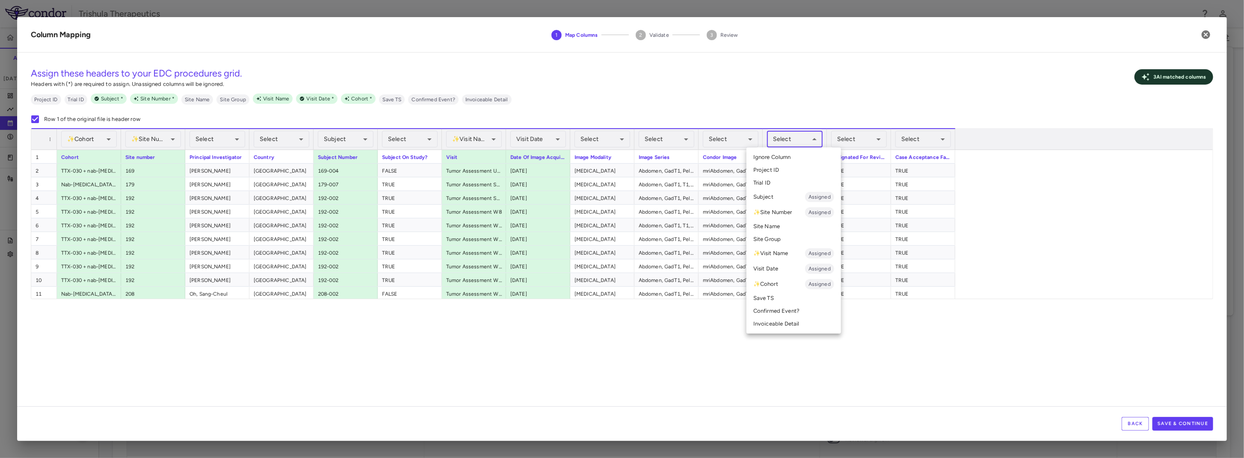
click at [794, 142] on body "Skip to sidebar Skip to main content Trishula Therapeutics TTX-030-003 Accruals…" at bounding box center [622, 229] width 1244 height 458
click at [790, 324] on li "Invoiceable Detail" at bounding box center [793, 324] width 95 height 13
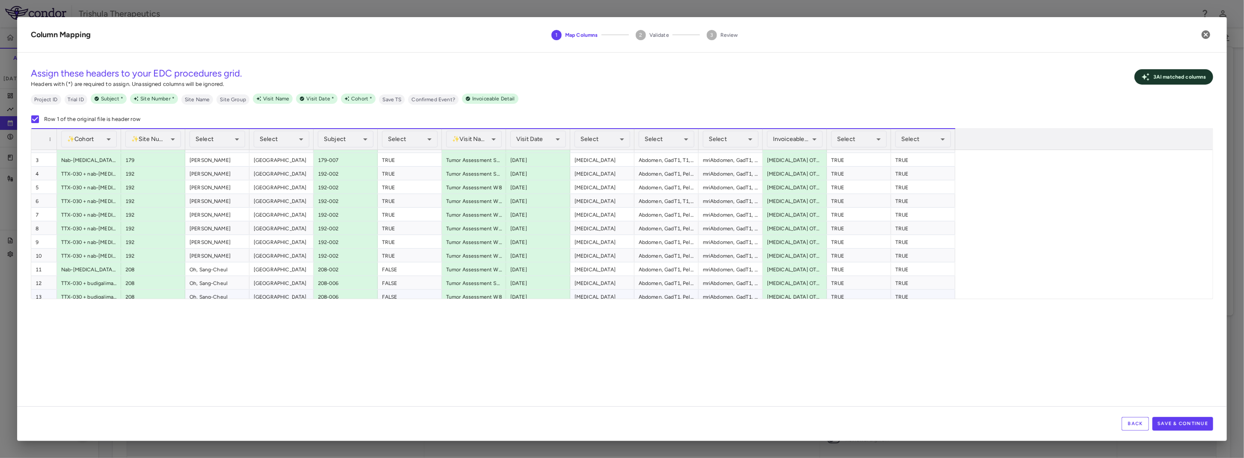
scroll to position [0, 0]
click at [1190, 426] on button "Save & Continue" at bounding box center [1182, 424] width 61 height 14
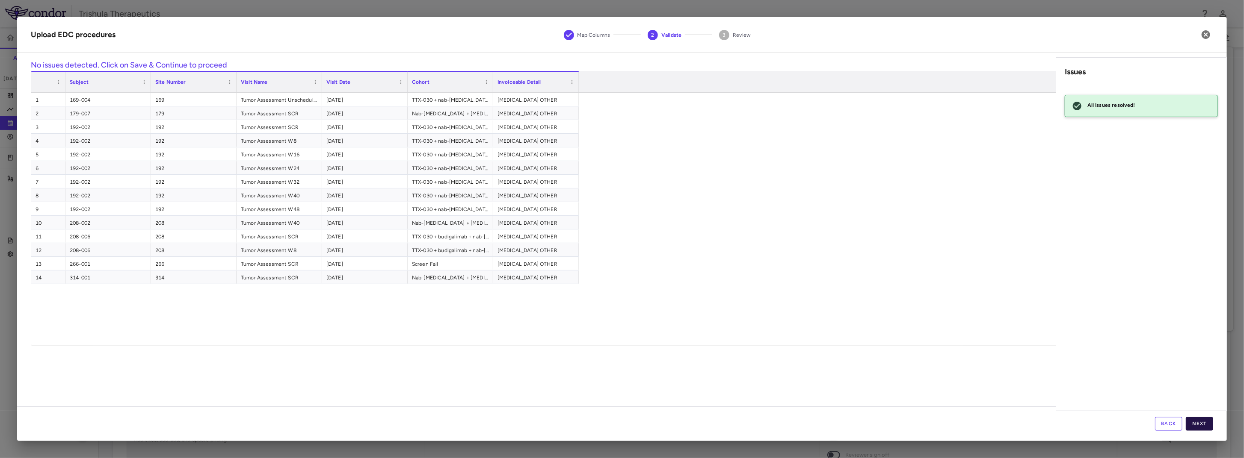
click at [1205, 423] on button "Next" at bounding box center [1199, 424] width 27 height 14
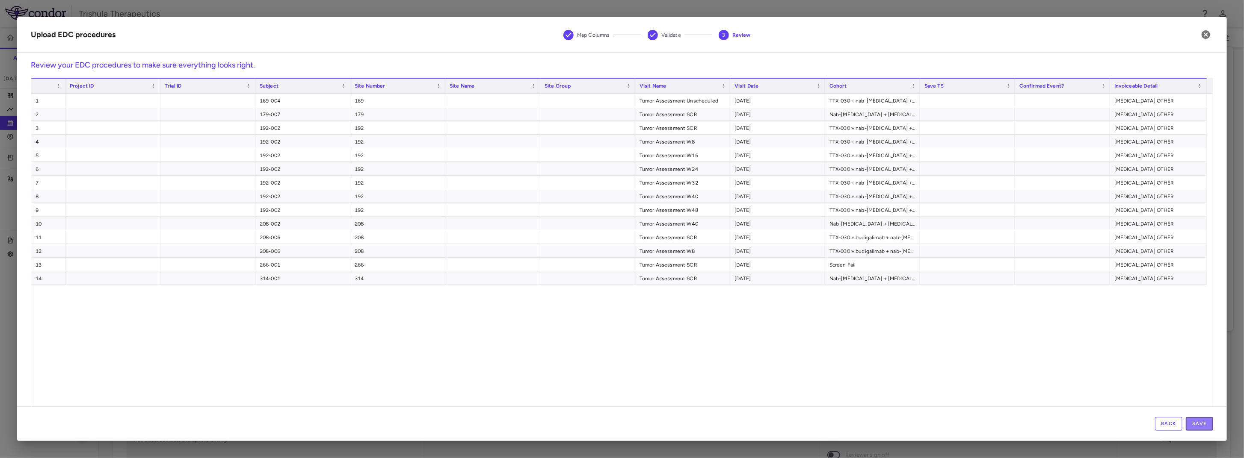
click at [1205, 423] on button "Save" at bounding box center [1199, 424] width 27 height 14
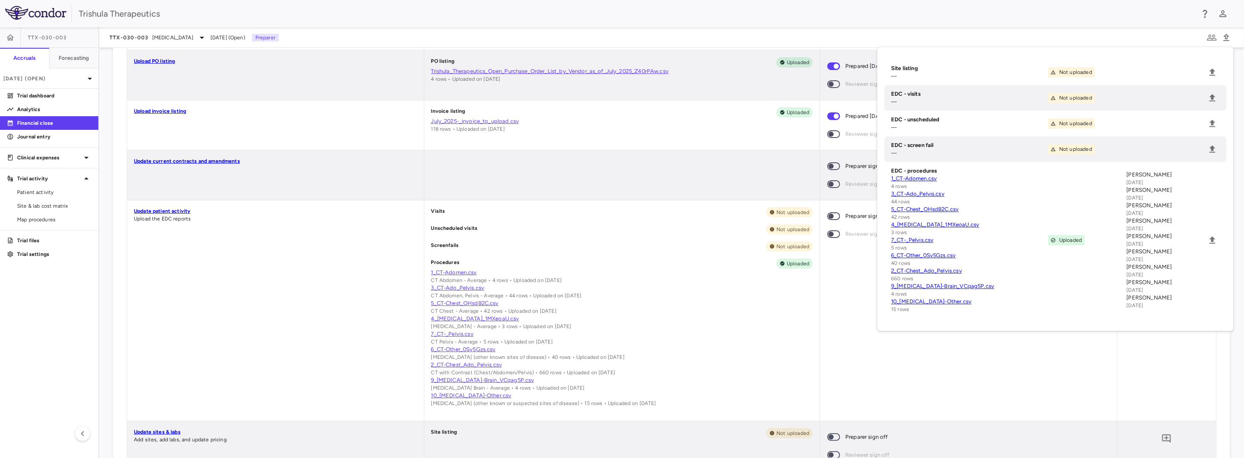
click at [311, 282] on div "Update patient activity Upload the EDC reports" at bounding box center [275, 311] width 297 height 221
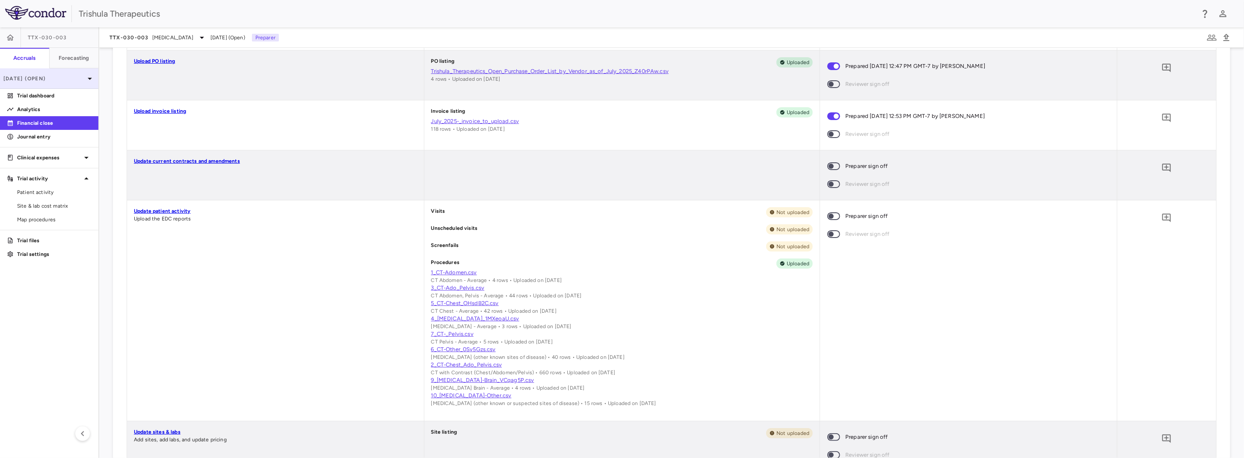
click at [50, 77] on p "[DATE] (Open)" at bounding box center [43, 79] width 81 height 8
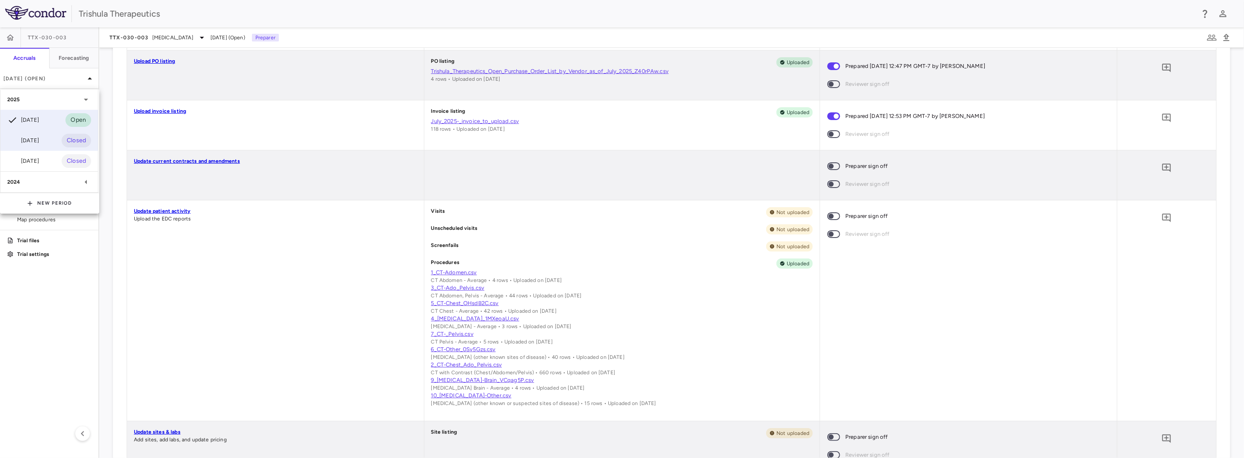
click at [39, 136] on div "[DATE]" at bounding box center [23, 141] width 32 height 10
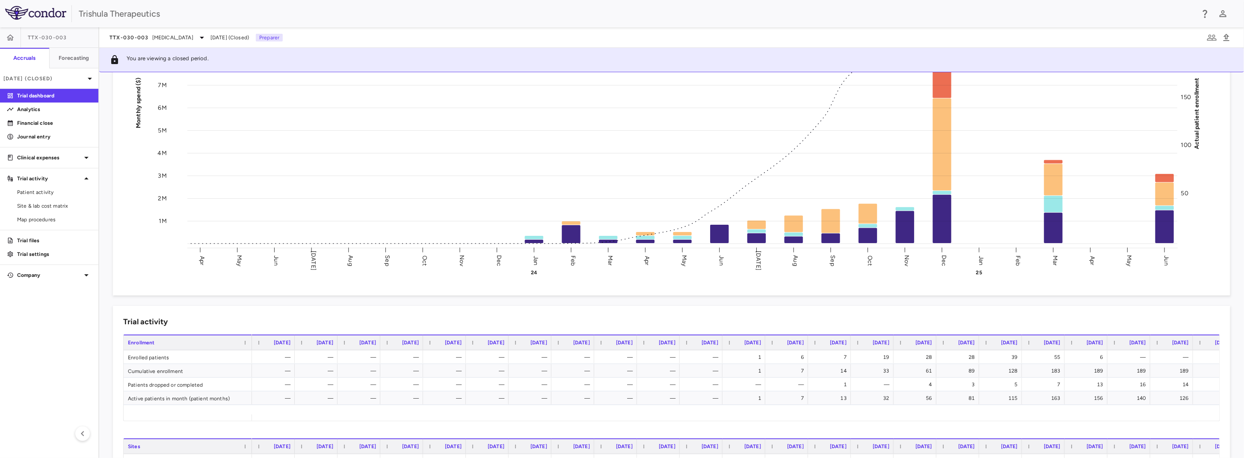
scroll to position [214, 0]
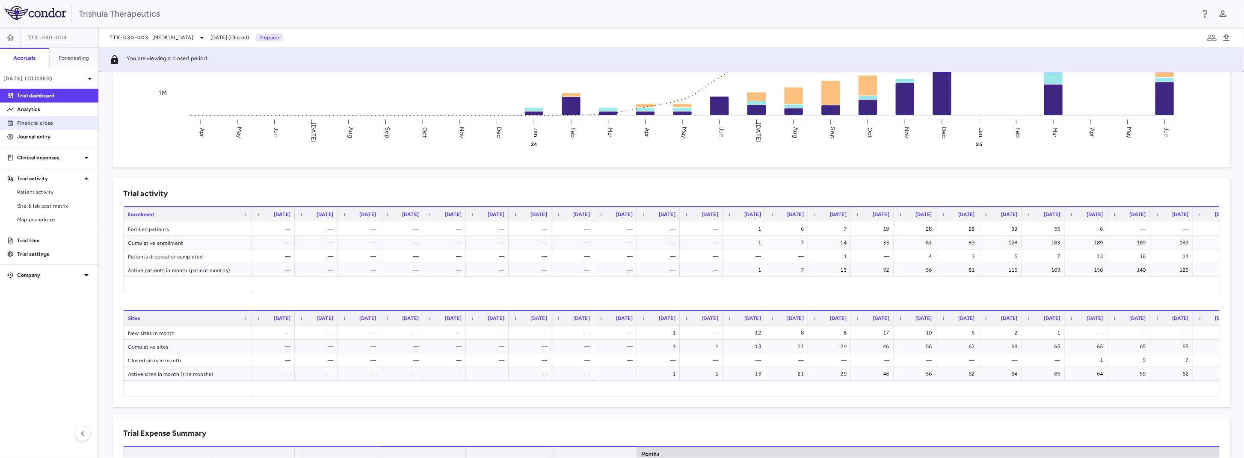
click at [53, 121] on p "Financial close" at bounding box center [54, 123] width 74 height 8
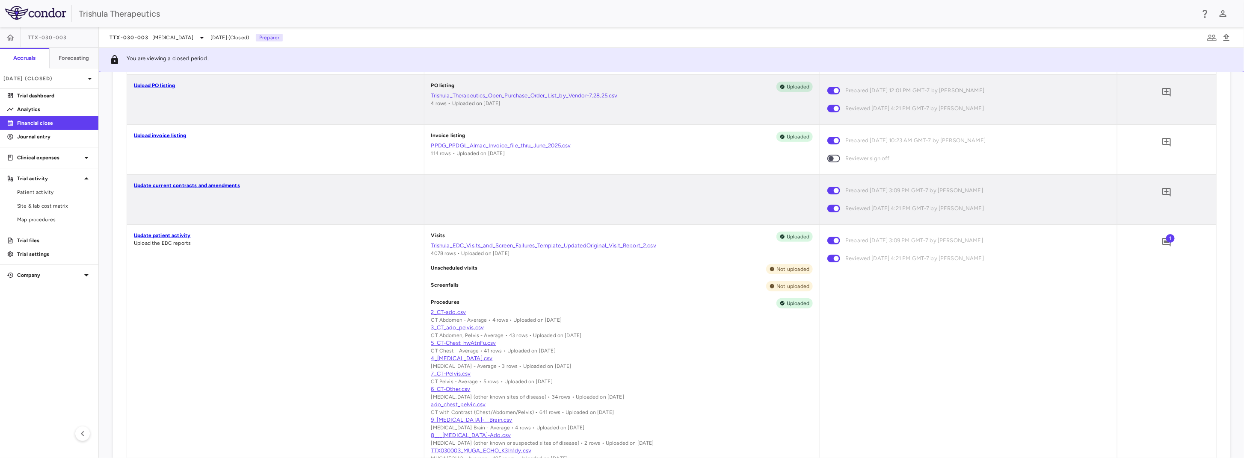
scroll to position [342, 0]
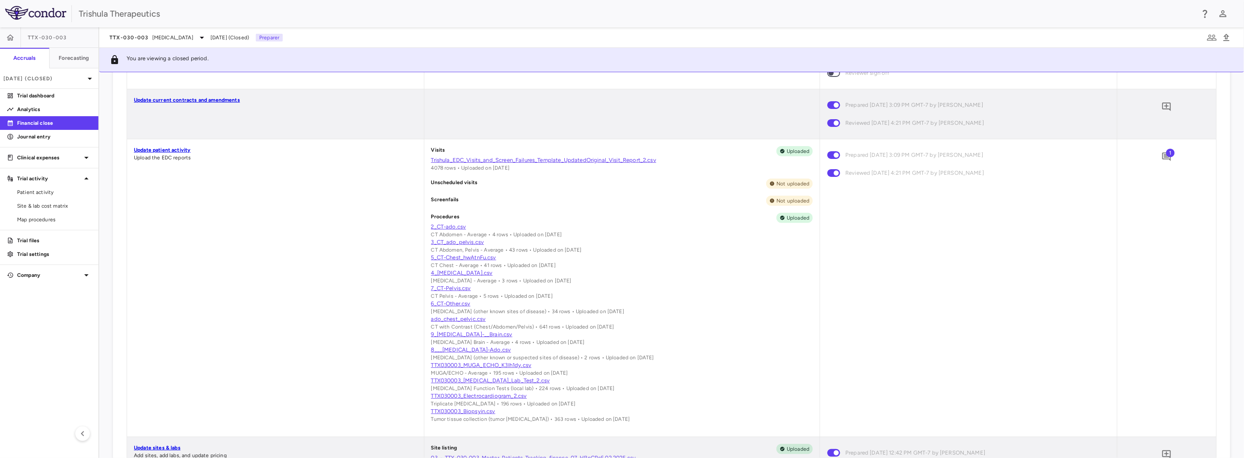
click at [868, 340] on div "Prepared 09/15/2025 3:09 PM GMT-7 by Pauline Wong Reviewed 09/16/2025 4:21 PM G…" at bounding box center [968, 288] width 297 height 298
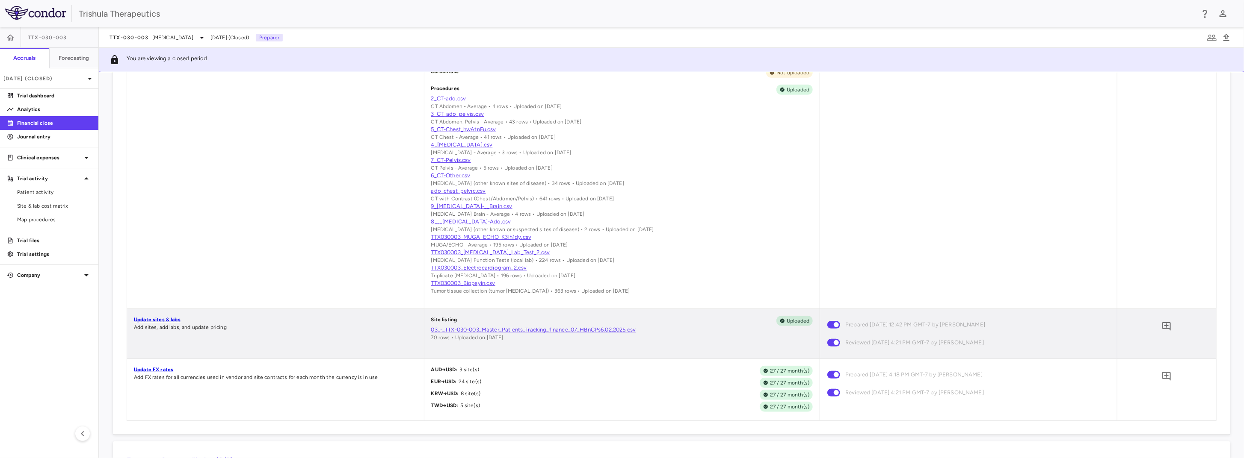
scroll to position [428, 0]
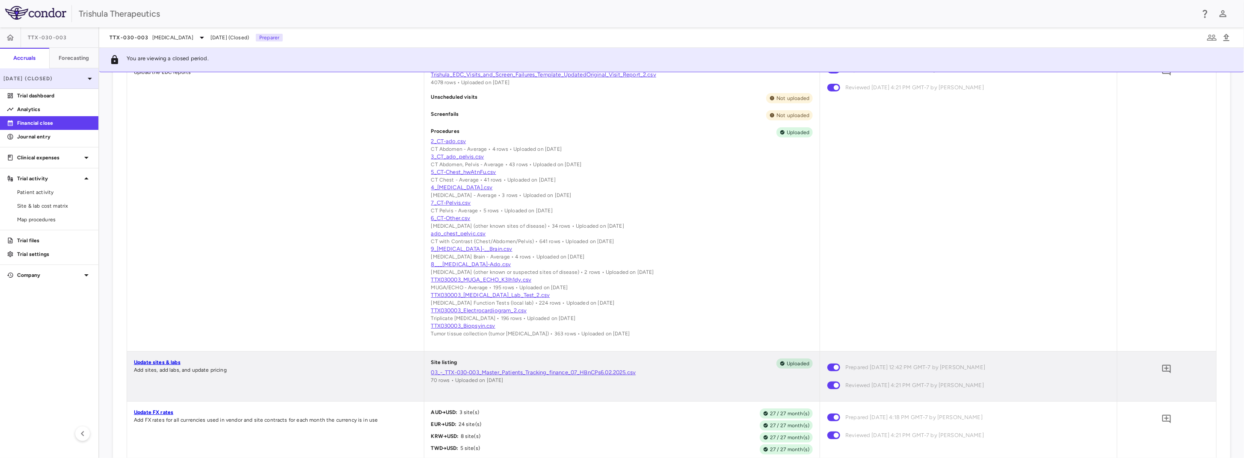
click at [89, 78] on icon at bounding box center [90, 79] width 4 height 2
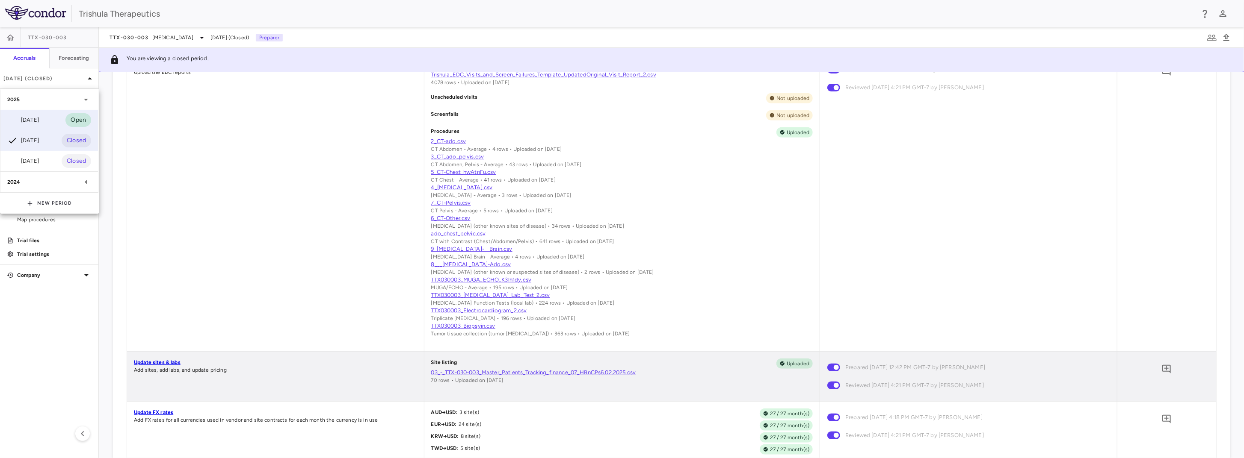
click at [38, 122] on div "[DATE]" at bounding box center [23, 120] width 32 height 10
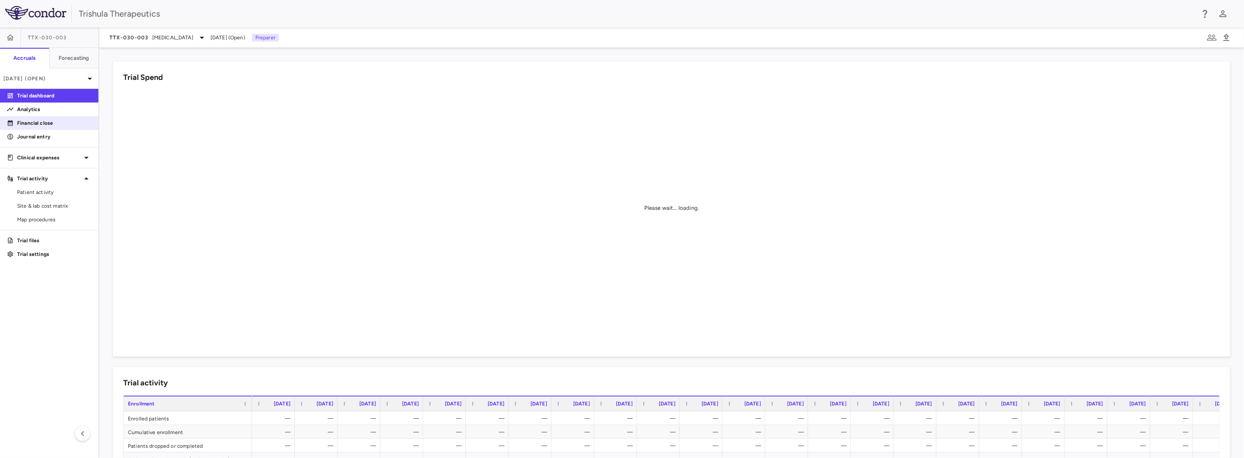
click at [53, 124] on p "Financial close" at bounding box center [54, 123] width 74 height 8
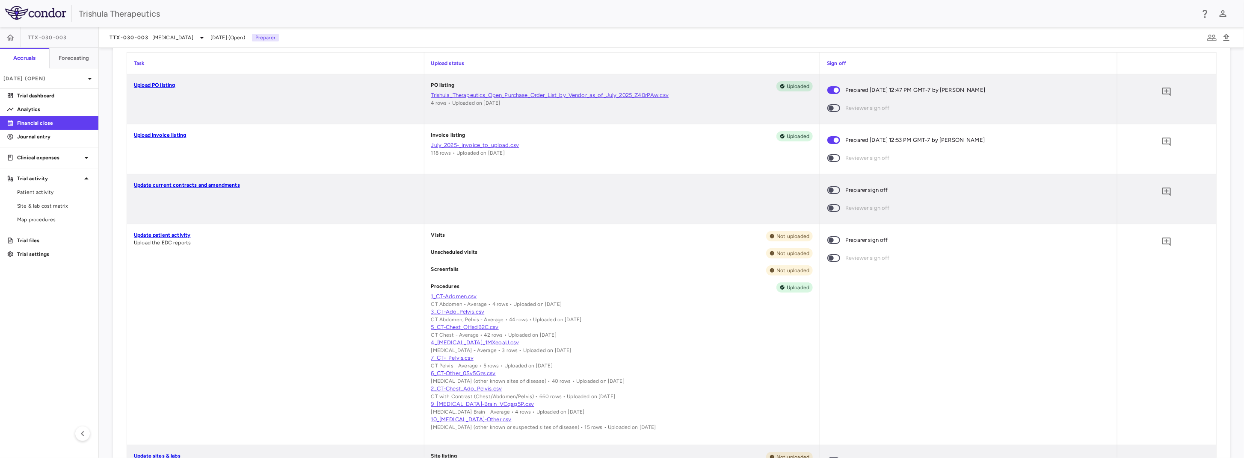
scroll to position [299, 0]
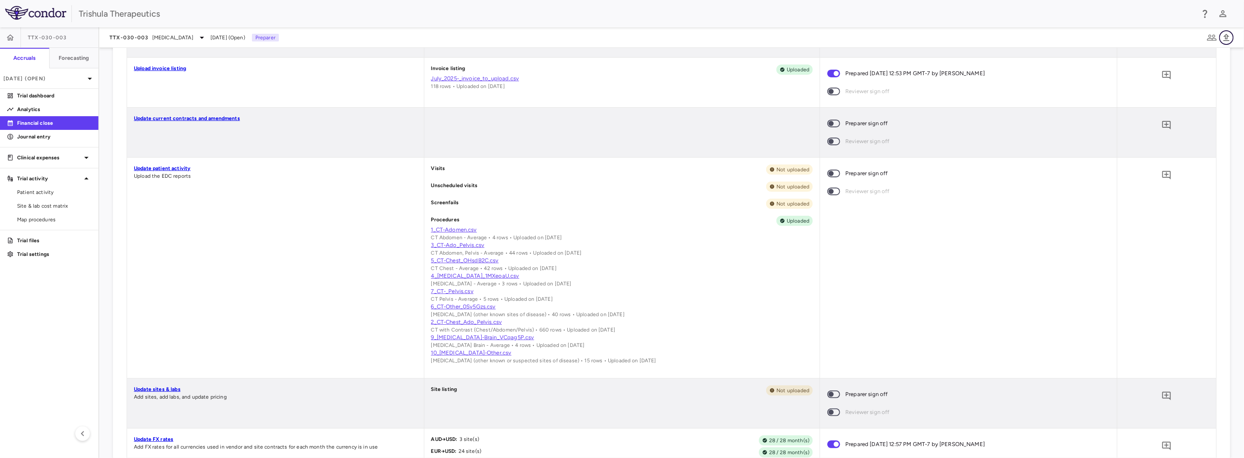
click at [1227, 36] on icon "button" at bounding box center [1226, 37] width 6 height 7
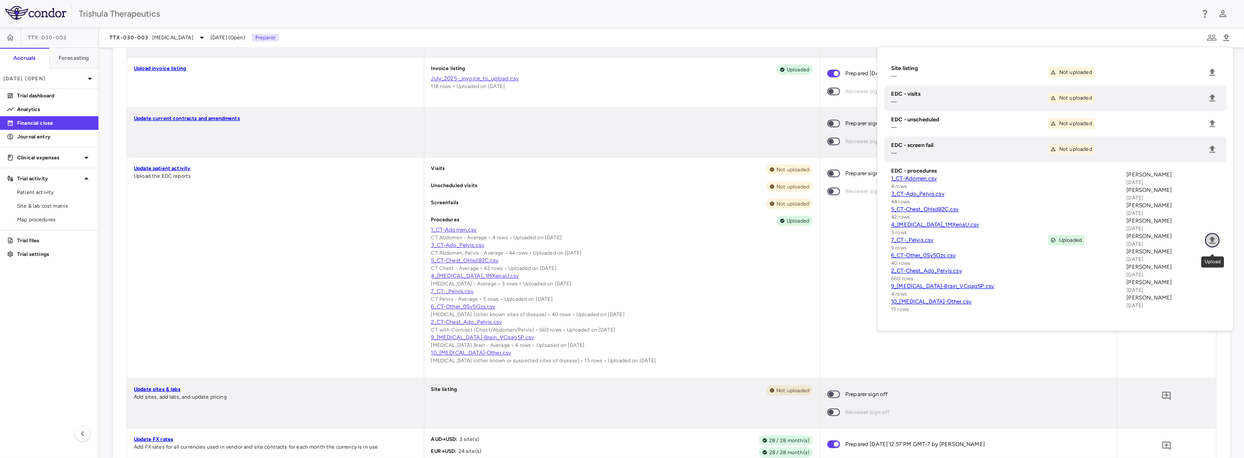
click at [1210, 244] on icon "Upload" at bounding box center [1212, 240] width 10 height 10
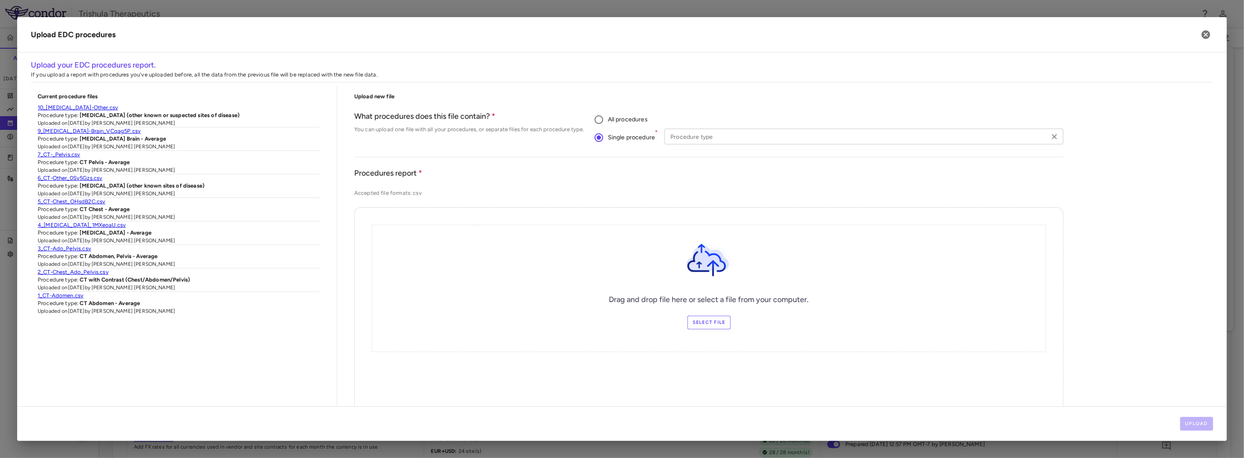
click at [707, 139] on input "Procedure type" at bounding box center [857, 136] width 380 height 11
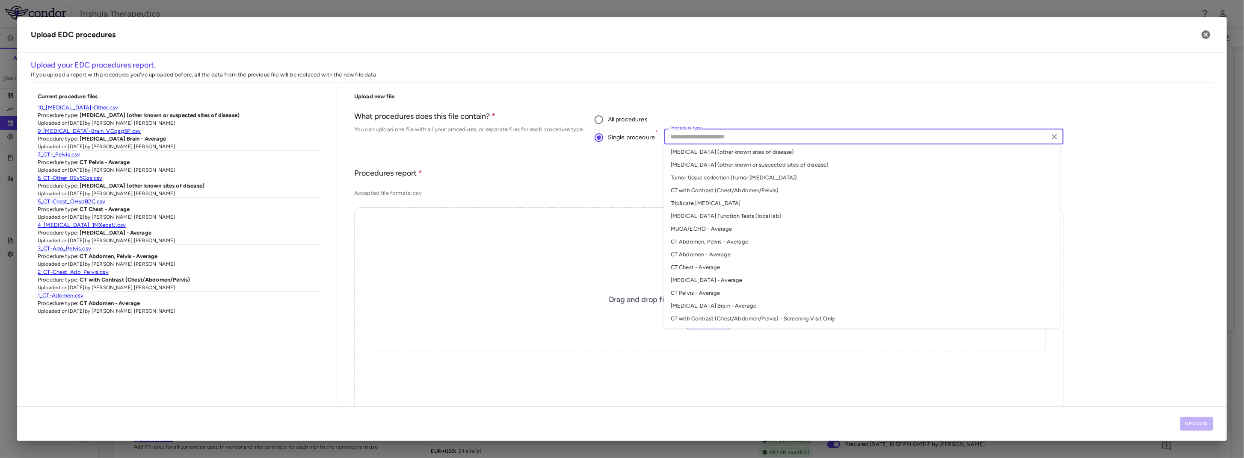
scroll to position [3, 0]
click at [716, 228] on li "MUGA/ECHO - Average" at bounding box center [862, 228] width 396 height 13
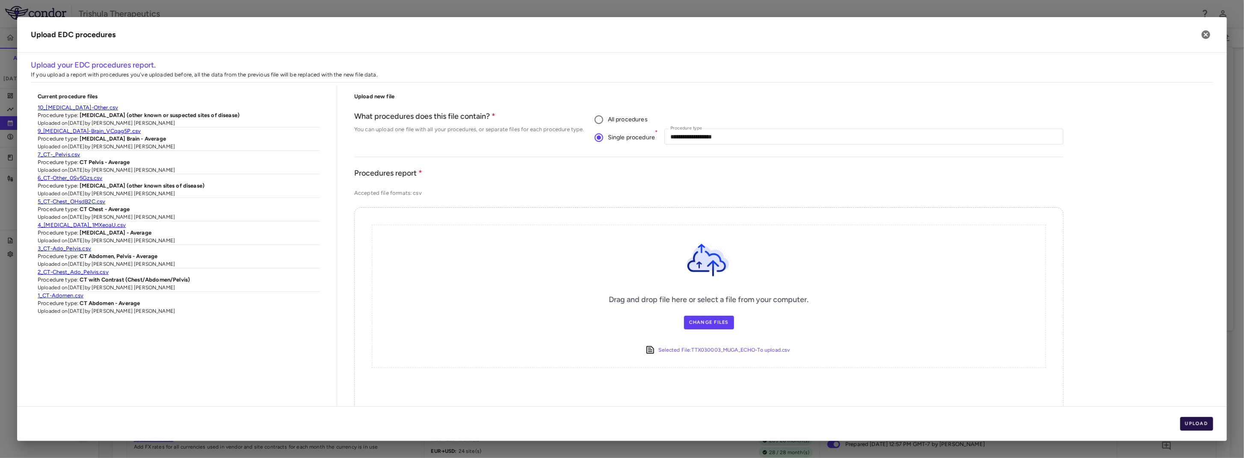
click at [1204, 428] on button "Upload" at bounding box center [1196, 424] width 33 height 14
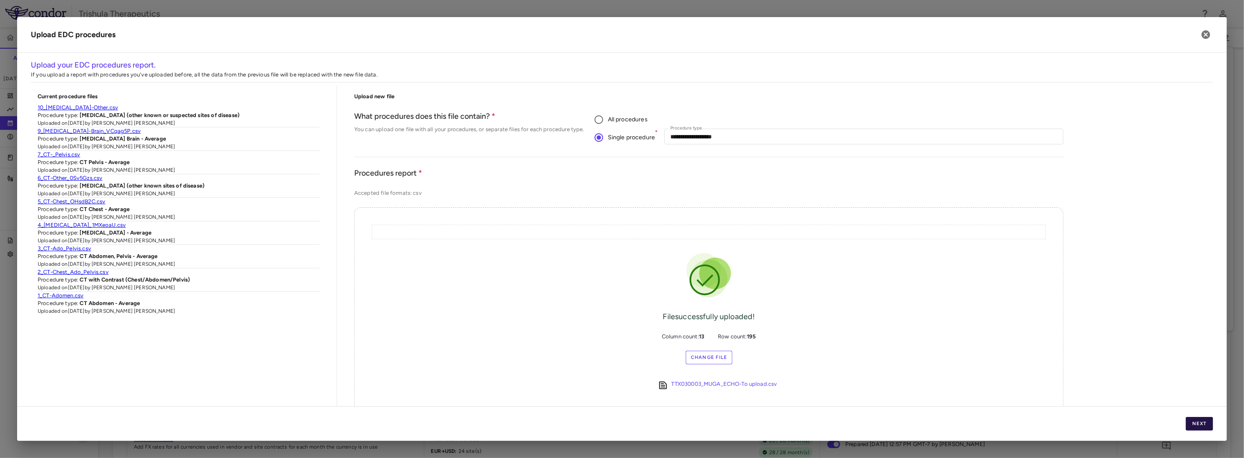
click at [1200, 424] on button "Next" at bounding box center [1199, 424] width 27 height 14
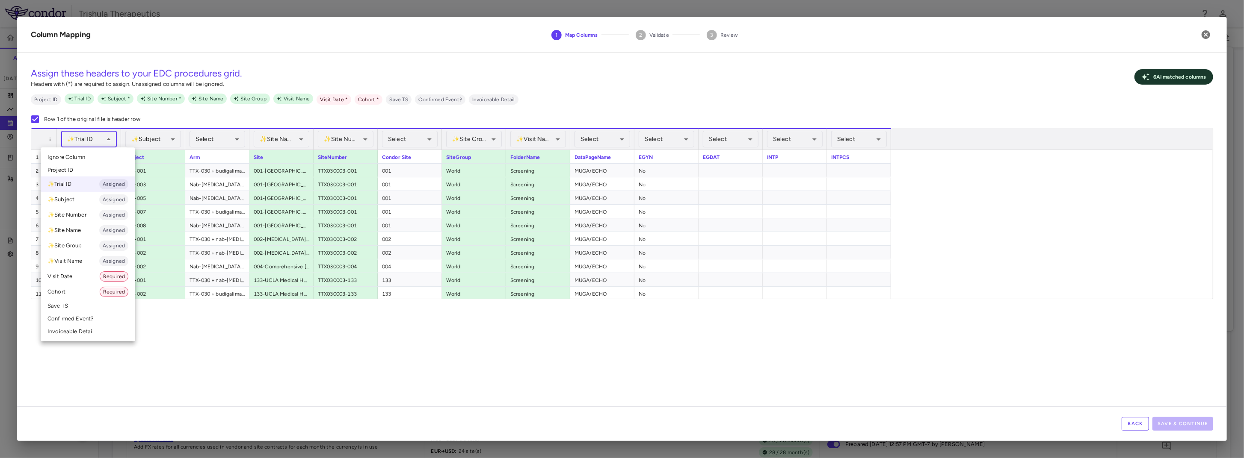
click at [95, 140] on body "Skip to sidebar Skip to main content Trishula Therapeutics TTX-030-003 Accruals…" at bounding box center [622, 229] width 1244 height 458
click at [81, 158] on span "Ignore Column" at bounding box center [66, 158] width 38 height 8
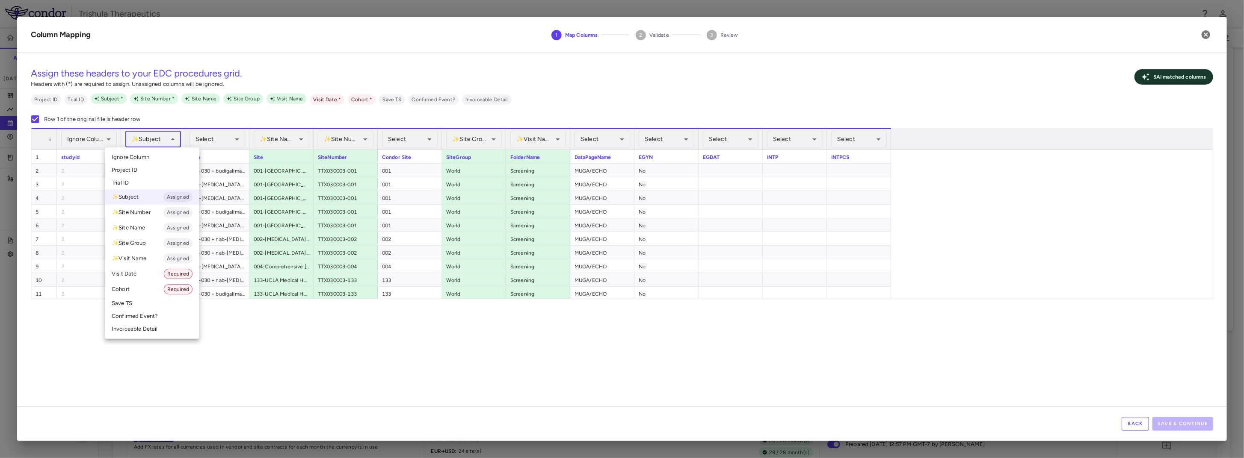
click at [162, 139] on body "Skip to sidebar Skip to main content Trishula Therapeutics TTX-030-003 Accruals…" at bounding box center [622, 229] width 1244 height 458
click at [204, 142] on div at bounding box center [622, 229] width 1244 height 458
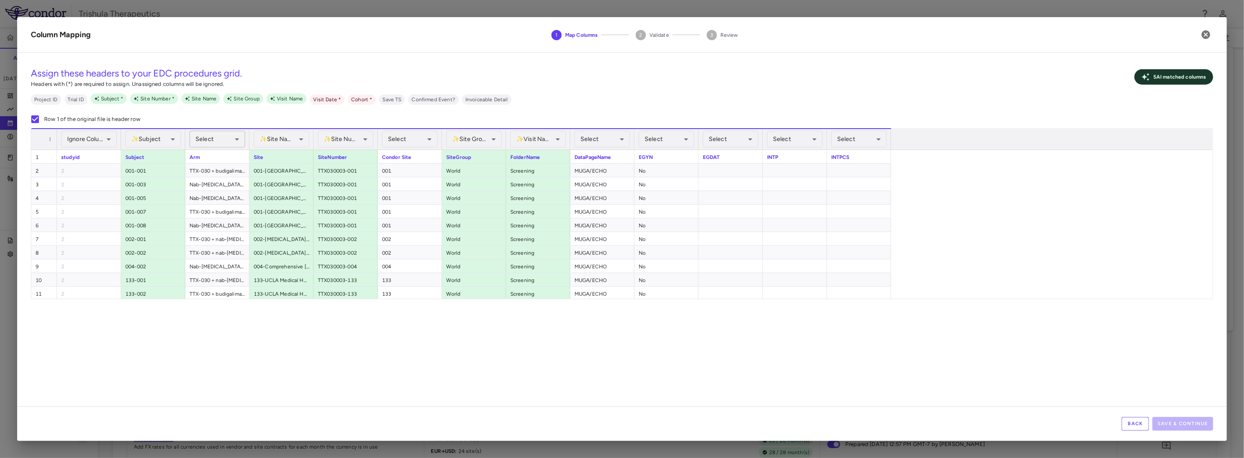
click at [217, 141] on body "Skip to sidebar Skip to main content Trishula Therapeutics TTX-030-003 Accruals…" at bounding box center [622, 229] width 1244 height 458
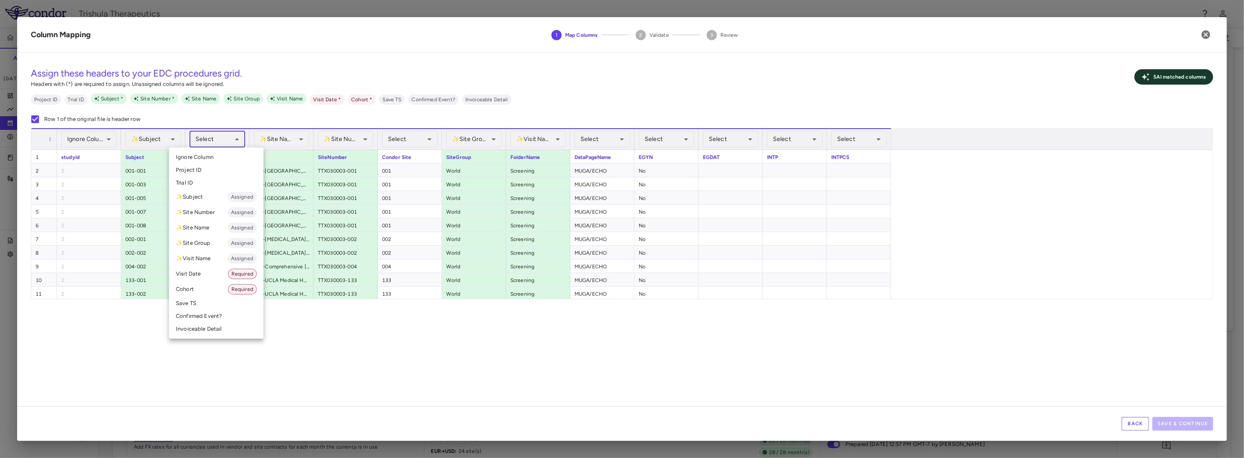
click at [188, 290] on li "Cohort Required" at bounding box center [216, 289] width 95 height 15
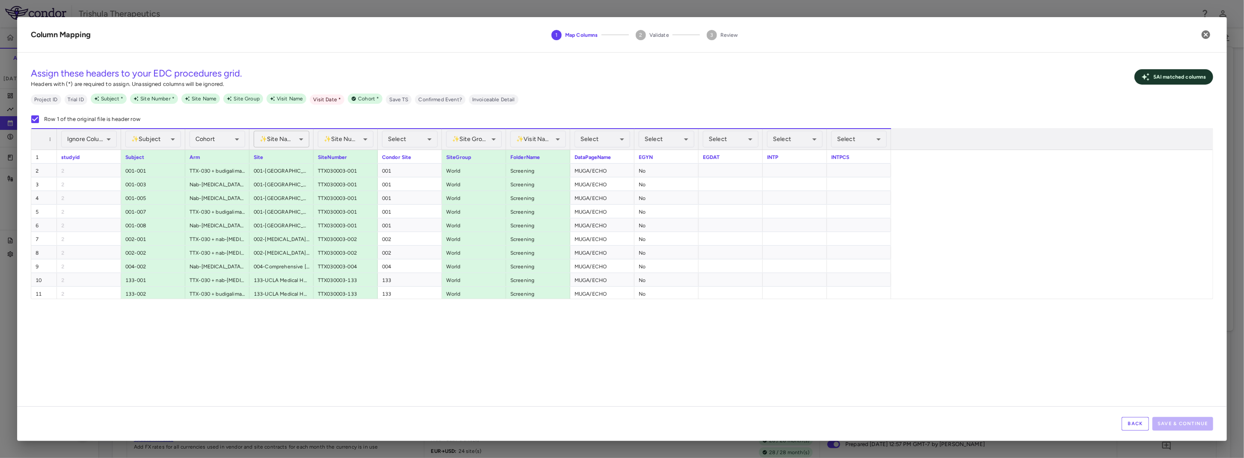
click at [278, 137] on body "Skip to sidebar Skip to main content Trishula Therapeutics TTX-030-003 Accruals…" at bounding box center [622, 229] width 1244 height 458
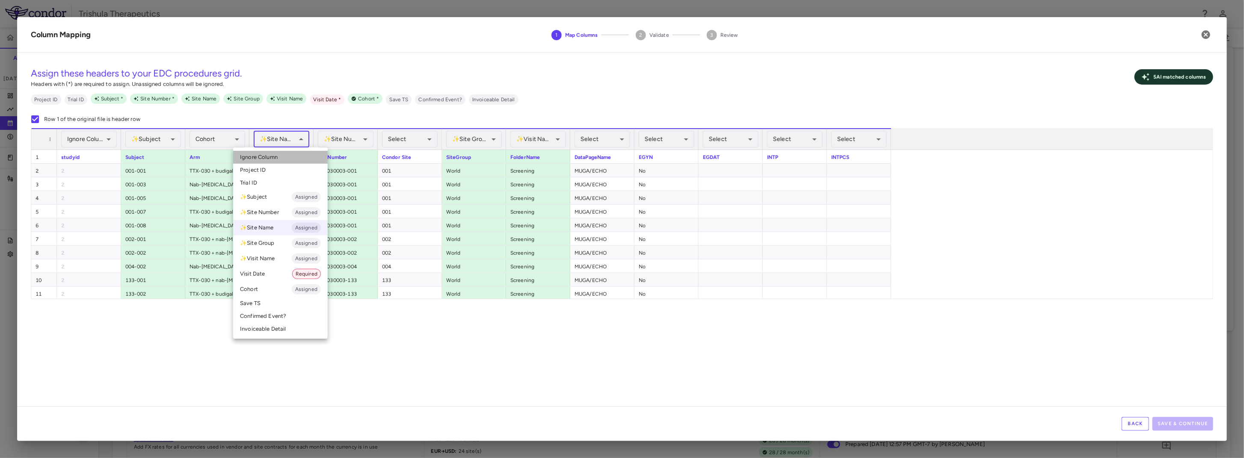
click at [271, 154] on span "Ignore Column" at bounding box center [259, 158] width 38 height 8
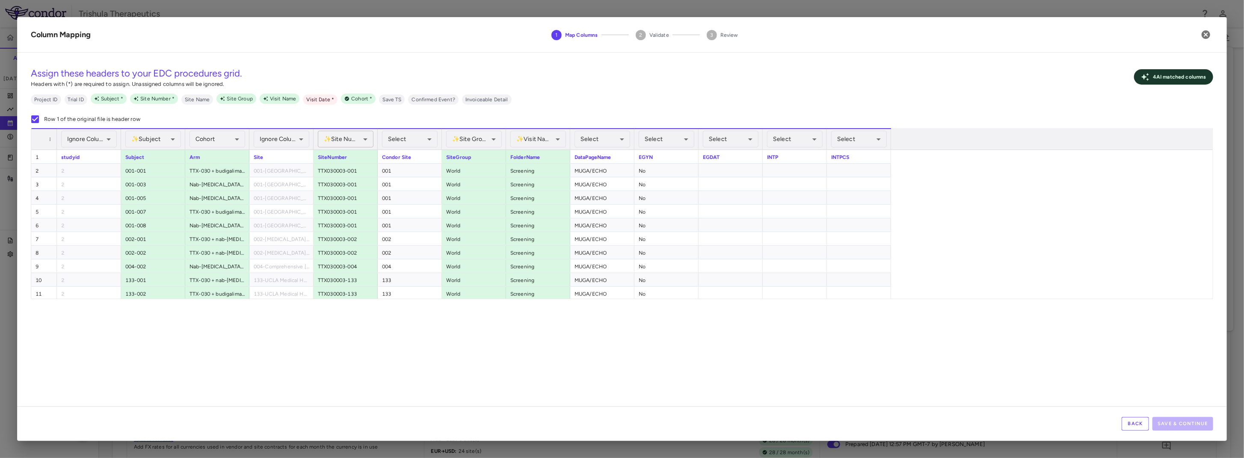
click at [349, 139] on body "Skip to sidebar Skip to main content Trishula Therapeutics TTX-030-003 Accruals…" at bounding box center [622, 229] width 1244 height 458
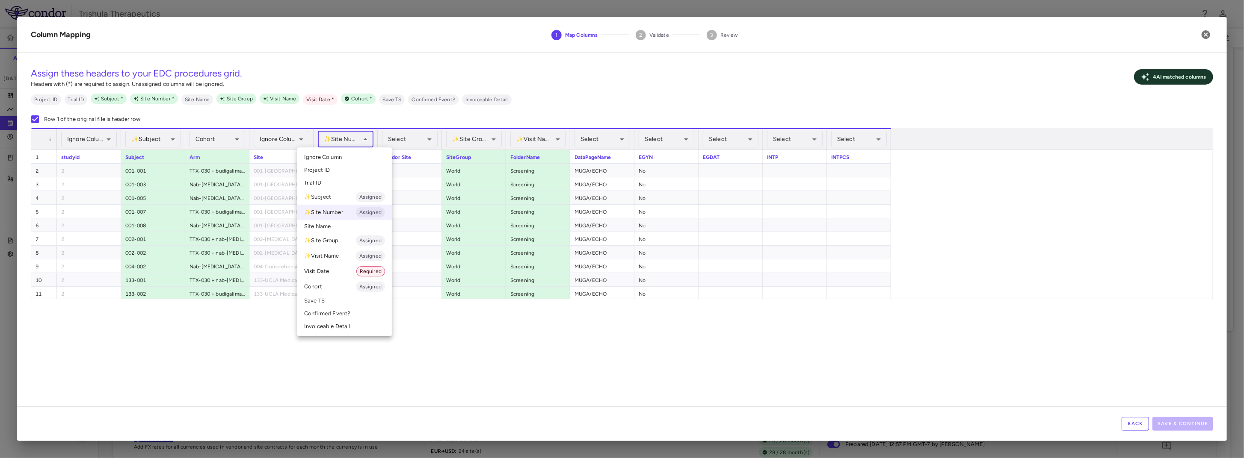
click at [204, 346] on div at bounding box center [622, 229] width 1244 height 458
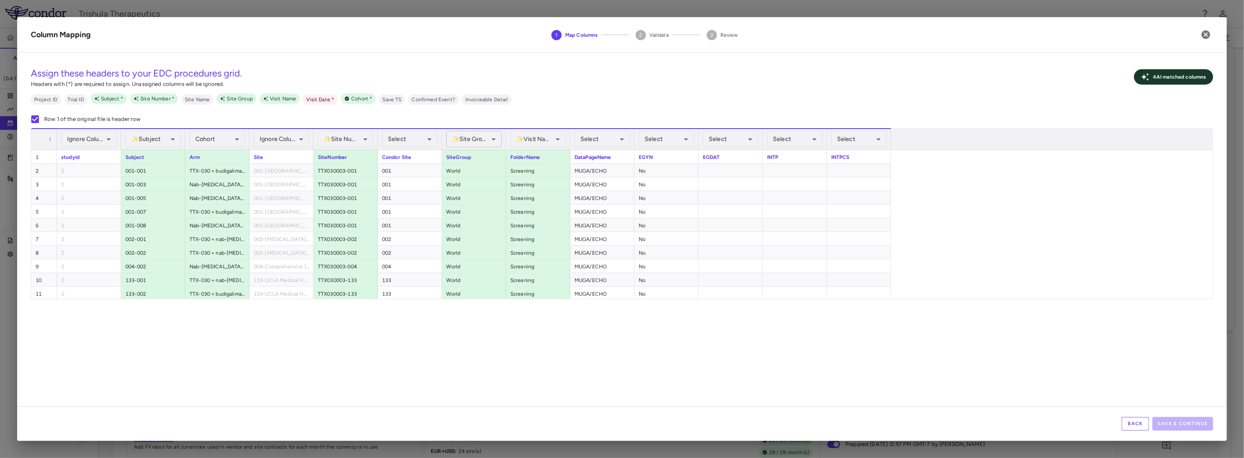
click at [484, 138] on body "Skip to sidebar Skip to main content Trishula Therapeutics TTX-030-003 Accruals…" at bounding box center [622, 229] width 1244 height 458
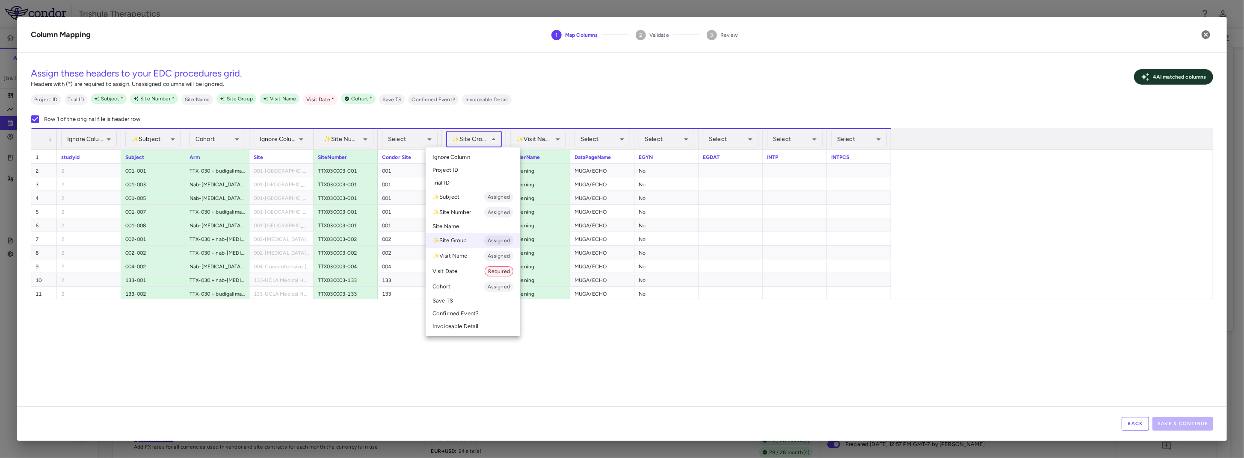
click at [463, 154] on span "Ignore Column" at bounding box center [451, 158] width 38 height 8
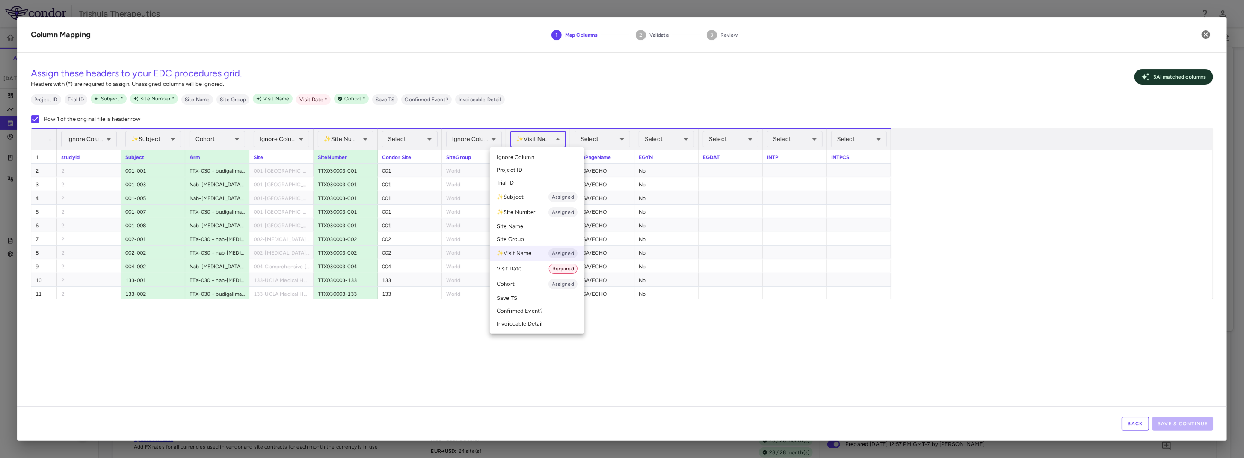
click at [531, 139] on body "Skip to sidebar Skip to main content Trishula Therapeutics TTX-030-003 Accruals…" at bounding box center [622, 229] width 1244 height 458
click at [530, 253] on li "✨ Visit Name Assigned" at bounding box center [537, 253] width 95 height 15
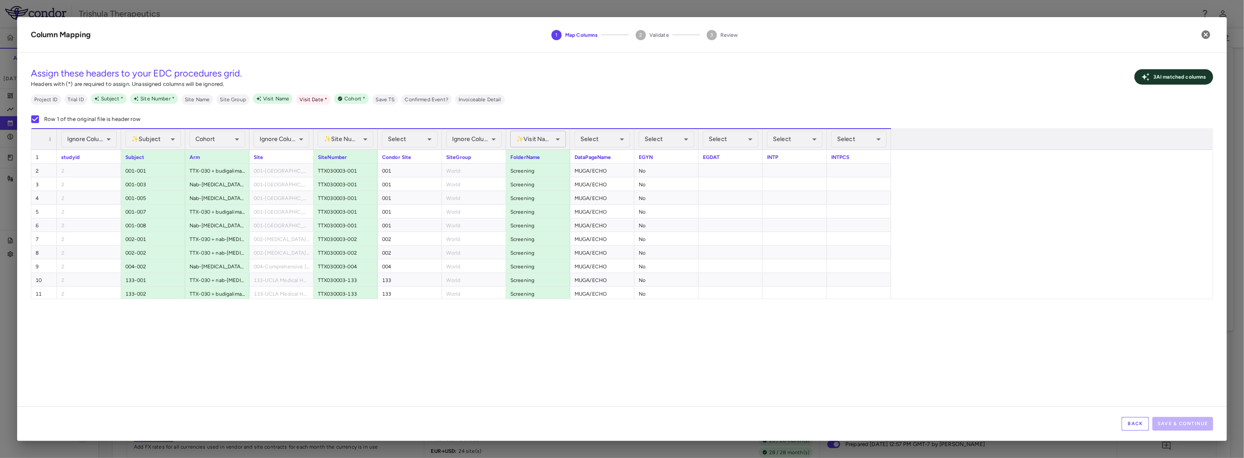
click at [529, 136] on body "Skip to sidebar Skip to main content Trishula Therapeutics TTX-030-003 Accruals…" at bounding box center [622, 229] width 1244 height 458
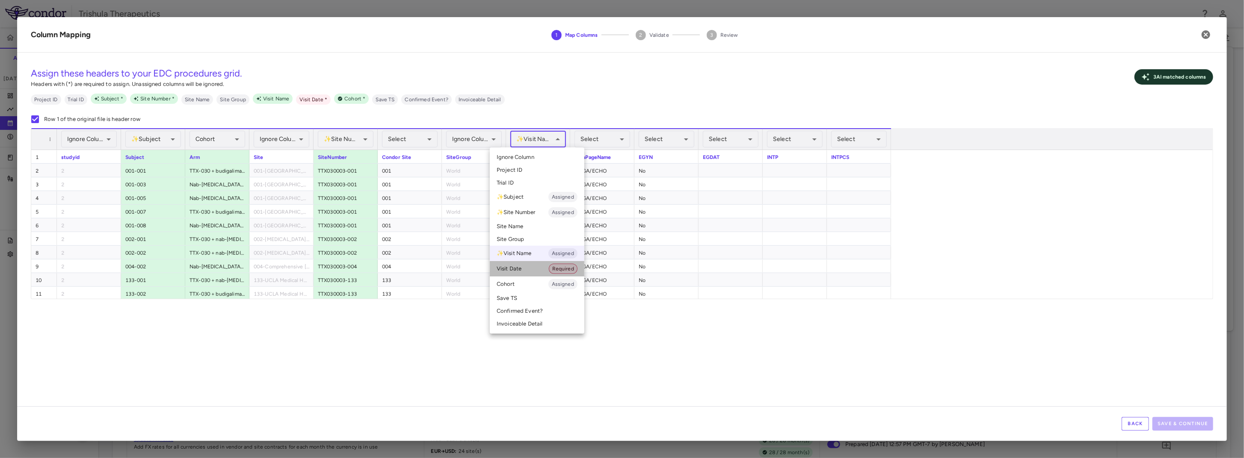
click at [520, 271] on li "Visit Date Required" at bounding box center [537, 268] width 95 height 15
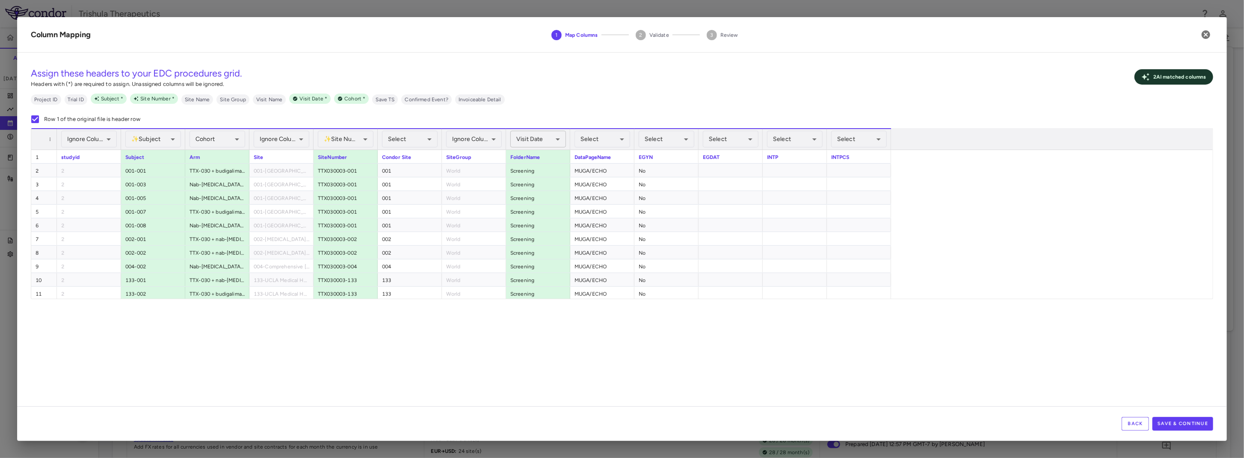
click at [550, 143] on body "Skip to sidebar Skip to main content Trishula Therapeutics TTX-030-003 Accruals…" at bounding box center [622, 229] width 1244 height 458
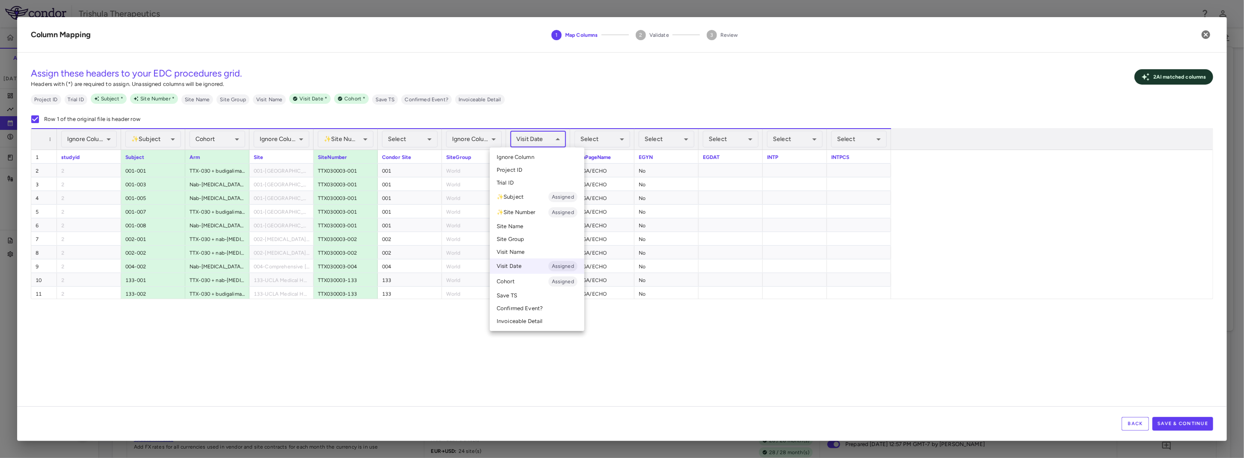
click at [511, 406] on div at bounding box center [622, 229] width 1244 height 458
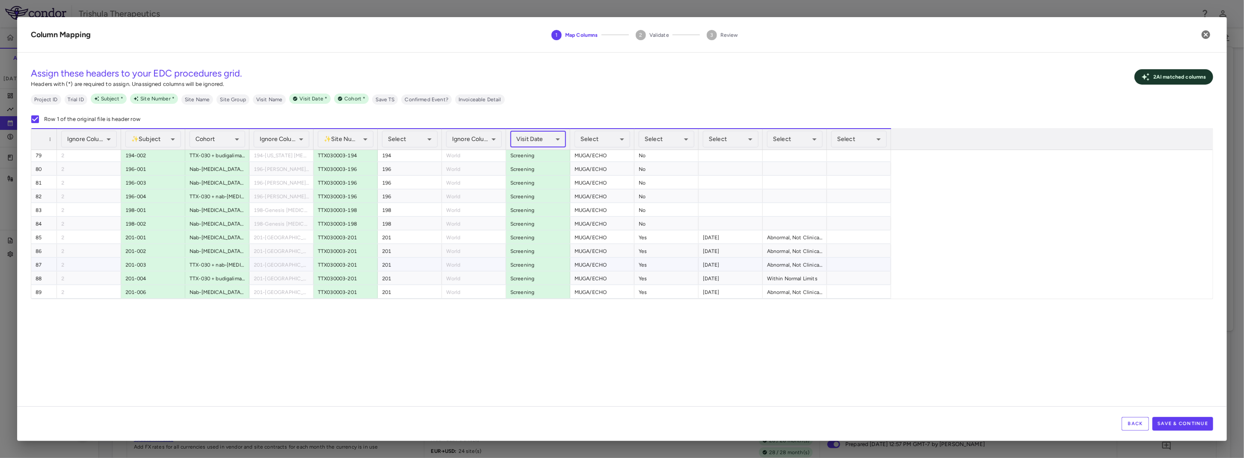
scroll to position [1125, 0]
click at [721, 144] on body "Skip to sidebar Skip to main content Trishula Therapeutics TTX-030-003 Accruals…" at bounding box center [622, 229] width 1244 height 458
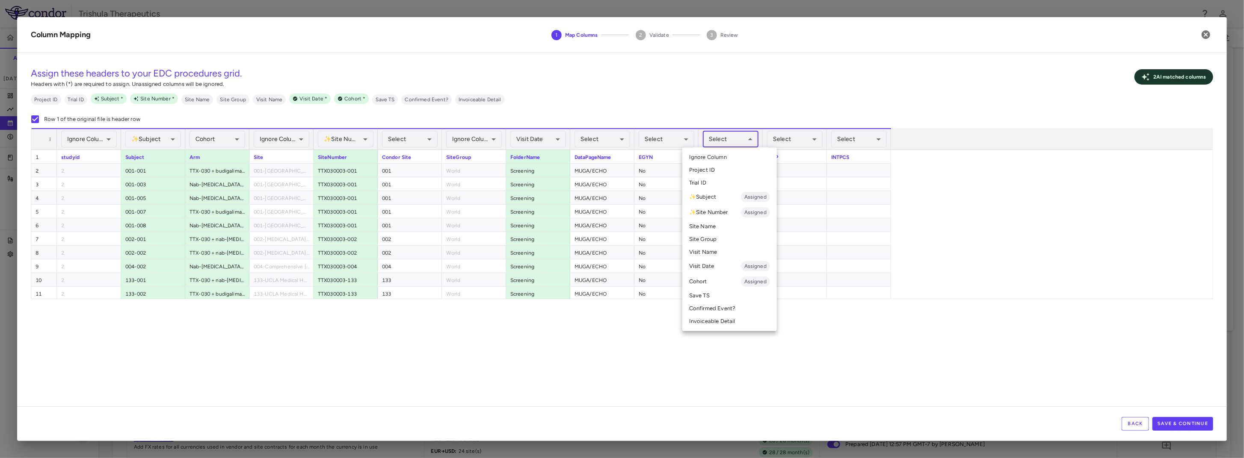
click at [721, 270] on li "Visit Date Assigned" at bounding box center [729, 266] width 95 height 15
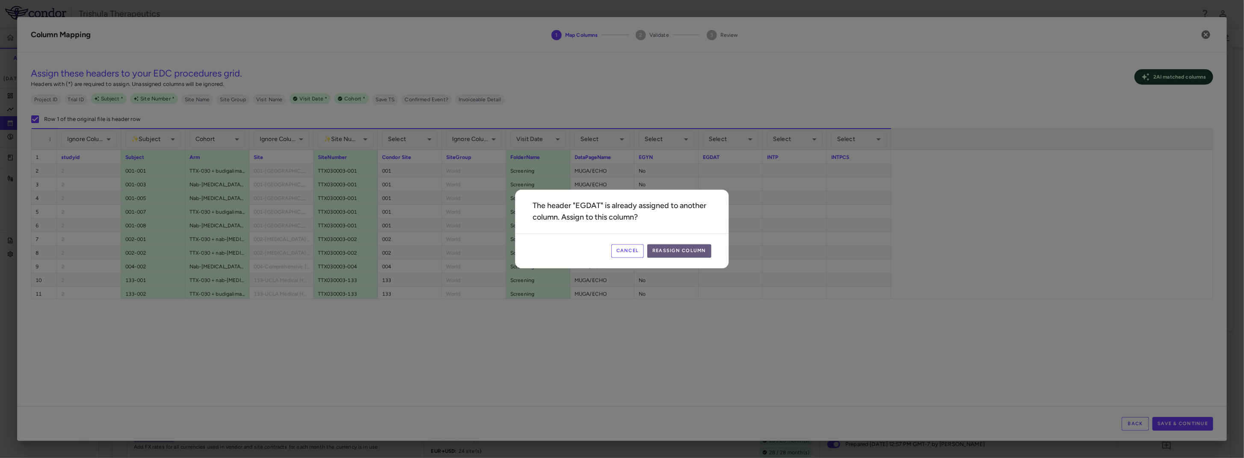
click at [682, 252] on button "Reassign Column" at bounding box center [679, 252] width 64 height 14
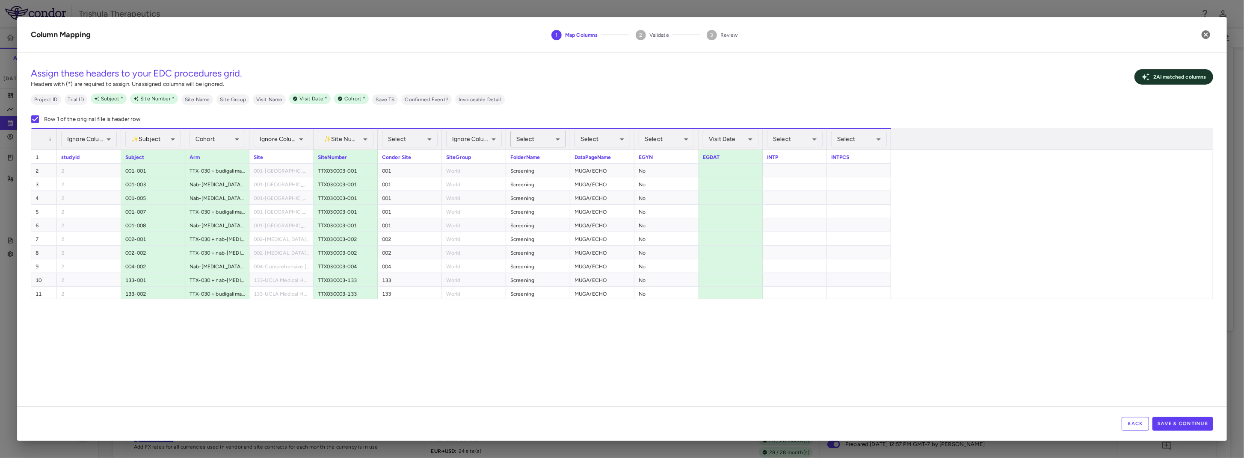
click at [549, 137] on body "Skip to sidebar Skip to main content Trishula Therapeutics TTX-030-003 Accruals…" at bounding box center [622, 229] width 1244 height 458
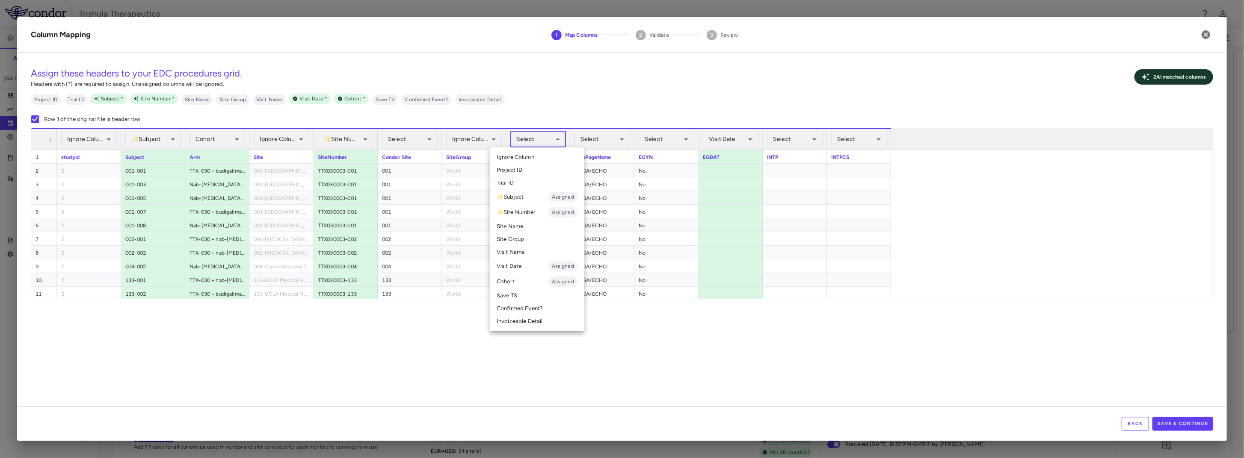
click at [524, 250] on li "Visit Name" at bounding box center [537, 252] width 95 height 13
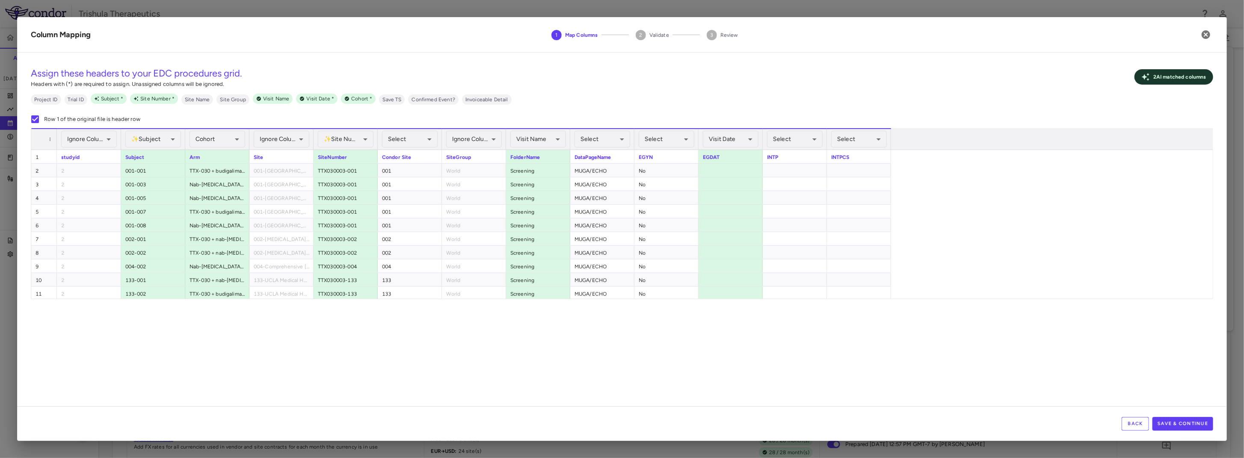
click at [794, 354] on div "**********" at bounding box center [622, 232] width 1210 height 347
click at [412, 138] on body "Skip to sidebar Skip to main content Trishula Therapeutics TTX-030-003 Accruals…" at bounding box center [622, 229] width 1244 height 458
click at [152, 142] on div at bounding box center [622, 229] width 1244 height 458
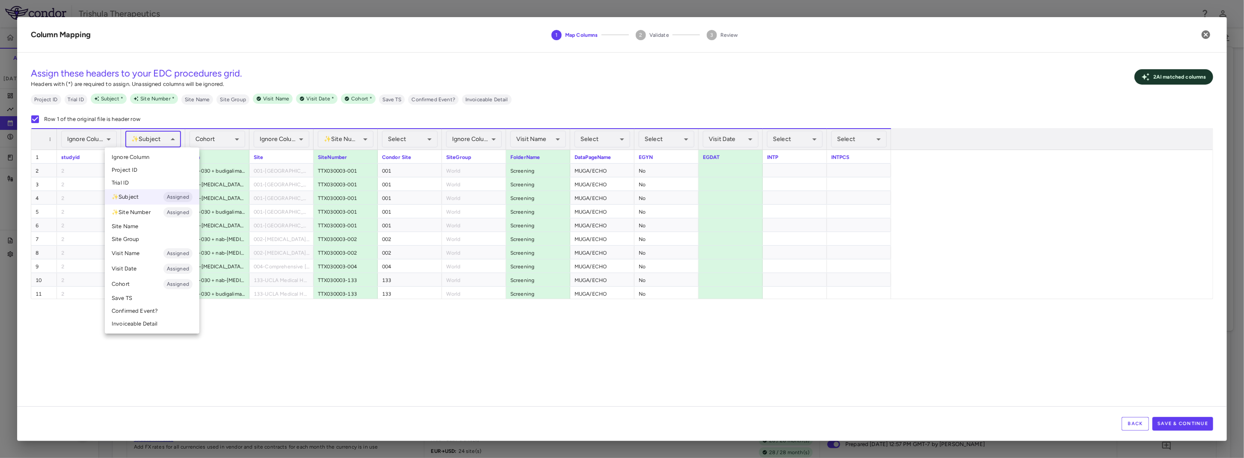
drag, startPoint x: 152, startPoint y: 142, endPoint x: 144, endPoint y: 138, distance: 9.6
click at [144, 138] on body "Skip to sidebar Skip to main content Trishula Therapeutics TTX-030-003 Accruals…" at bounding box center [622, 229] width 1244 height 458
click at [404, 136] on div at bounding box center [622, 229] width 1244 height 458
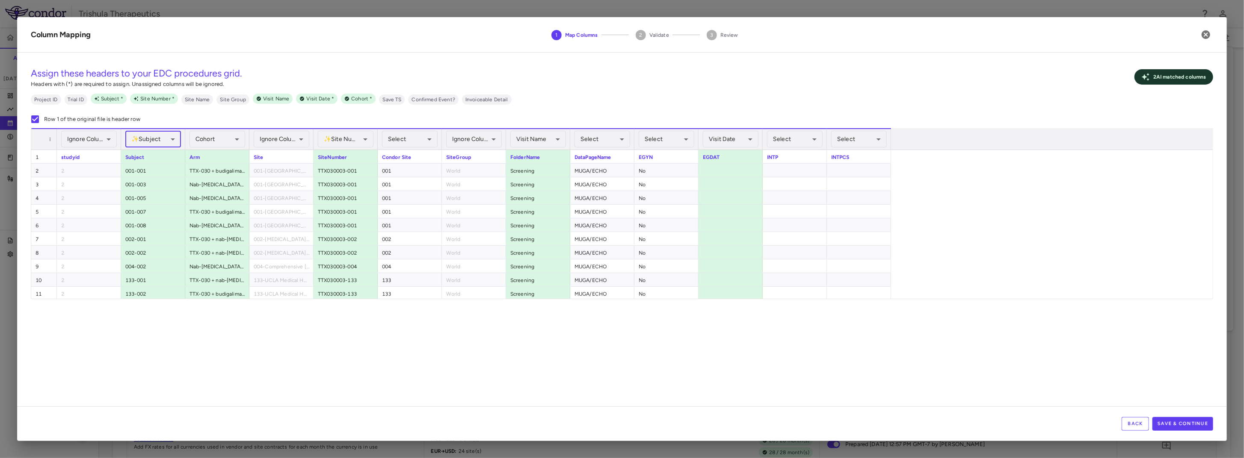
click at [404, 136] on body "Skip to sidebar Skip to main content Trishula Therapeutics TTX-030-003 Accruals…" at bounding box center [622, 229] width 1244 height 458
click at [586, 335] on div at bounding box center [622, 229] width 1244 height 458
click at [401, 139] on body "Skip to sidebar Skip to main content Trishula Therapeutics TTX-030-003 Accruals…" at bounding box center [622, 229] width 1244 height 458
click at [391, 214] on li "✨ Site Number Assigned" at bounding box center [408, 212] width 95 height 15
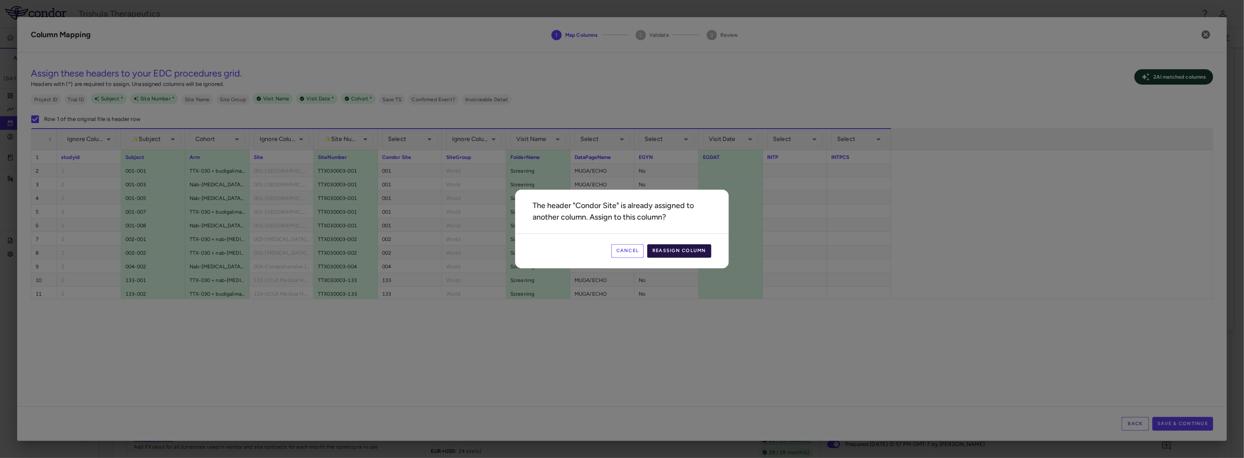
click at [687, 248] on button "Reassign Column" at bounding box center [679, 252] width 64 height 14
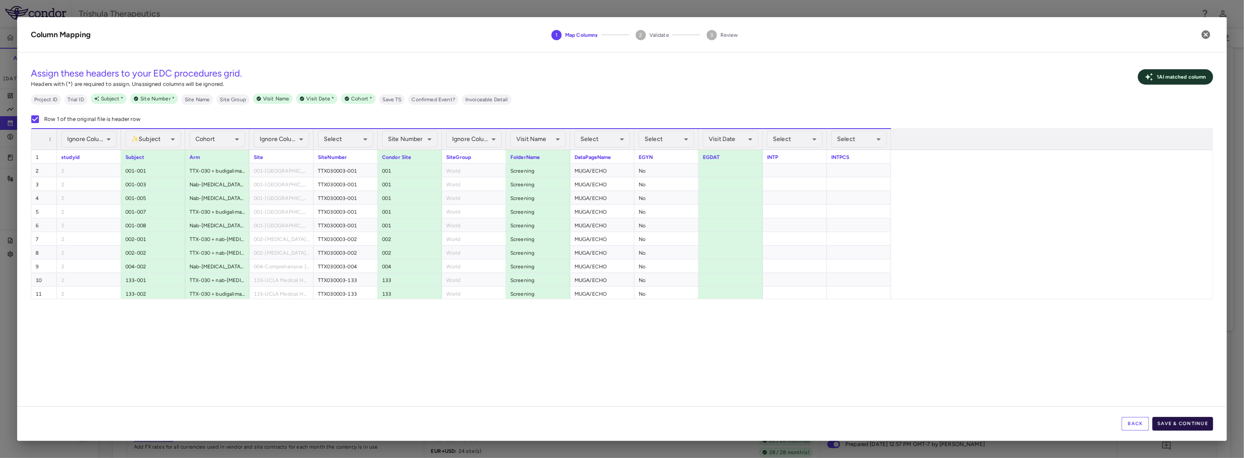
click at [1178, 426] on button "Save & Continue" at bounding box center [1182, 424] width 61 height 14
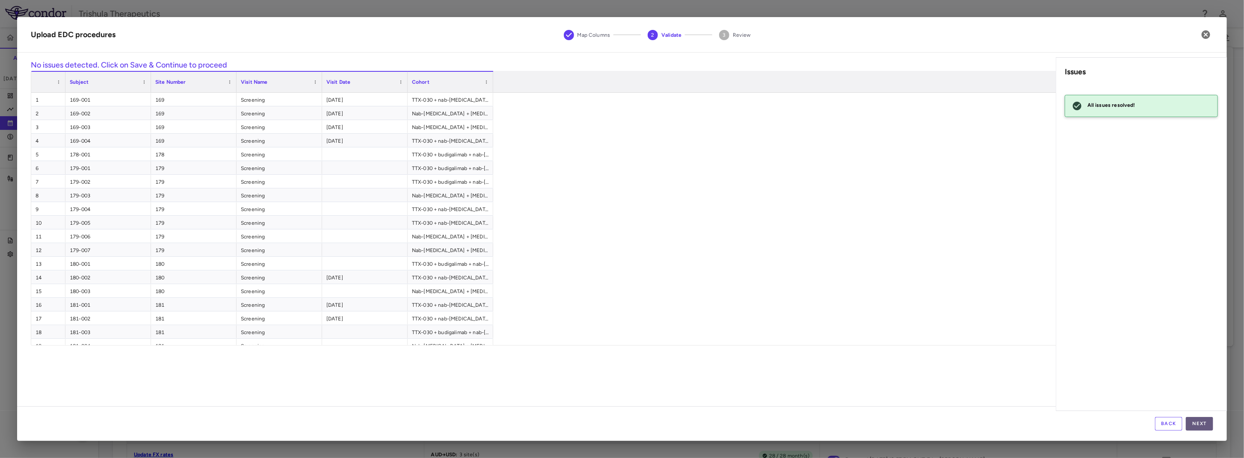
click at [1196, 426] on button "Next" at bounding box center [1199, 424] width 27 height 14
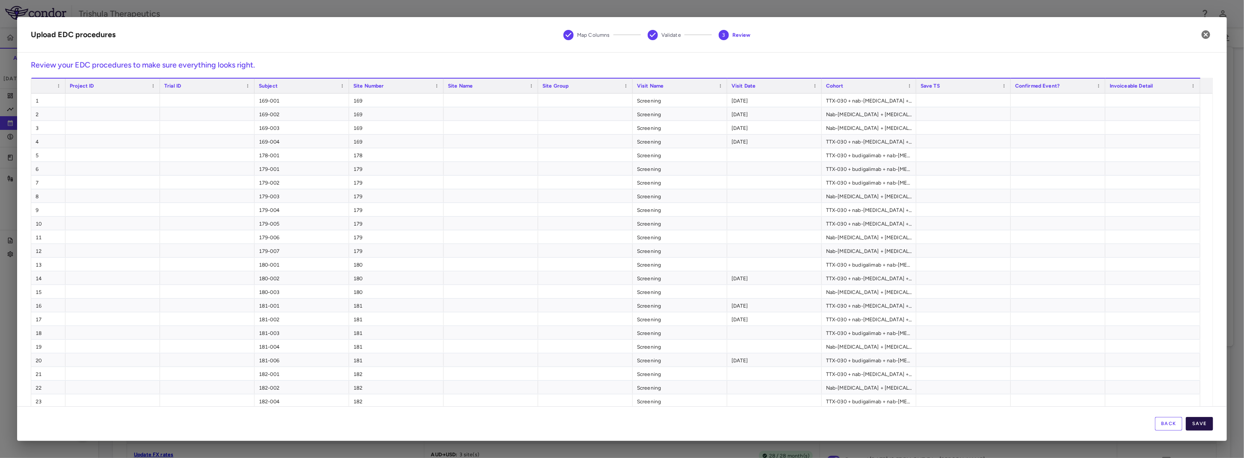
click at [1207, 422] on button "Save" at bounding box center [1199, 424] width 27 height 14
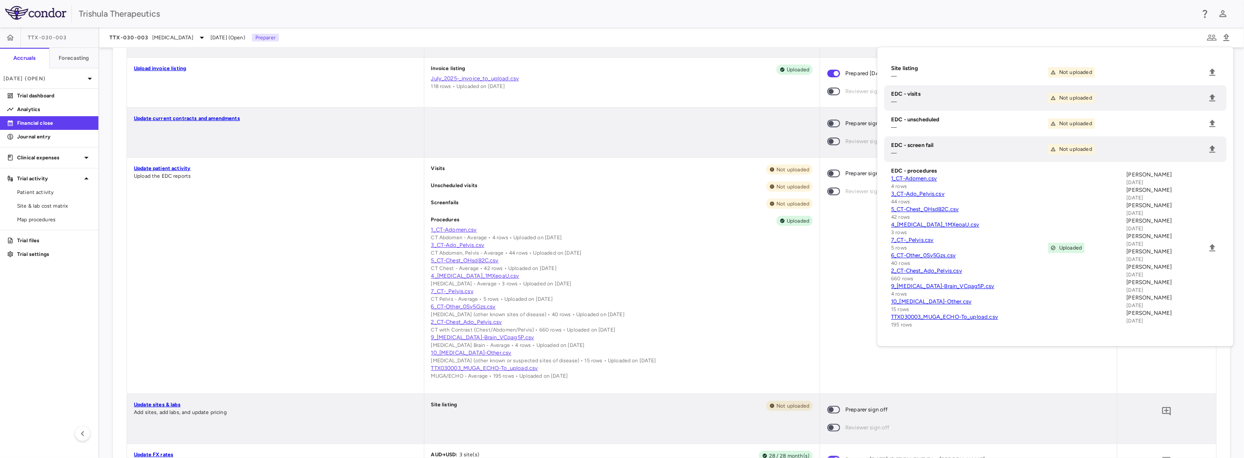
click at [983, 321] on link "TTX030003_MUGA_ECHO-To_upload.csv" at bounding box center [969, 318] width 157 height 8
click at [813, 336] on div "Visits Not uploaded Unscheduled visits Not uploaded Screenfails Not uploaded Pr…" at bounding box center [622, 276] width 396 height 236
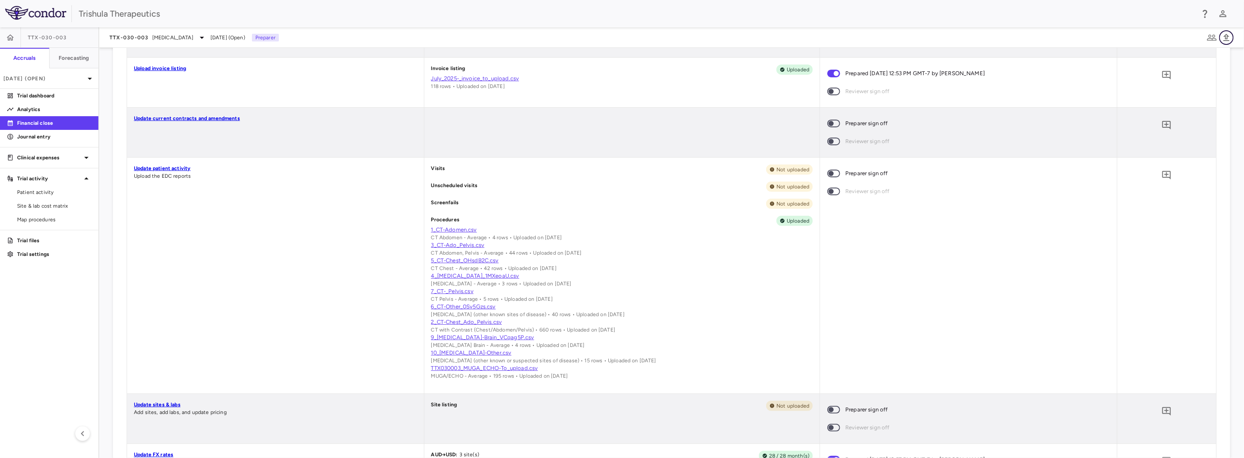
click at [1229, 39] on icon "button" at bounding box center [1226, 38] width 10 height 10
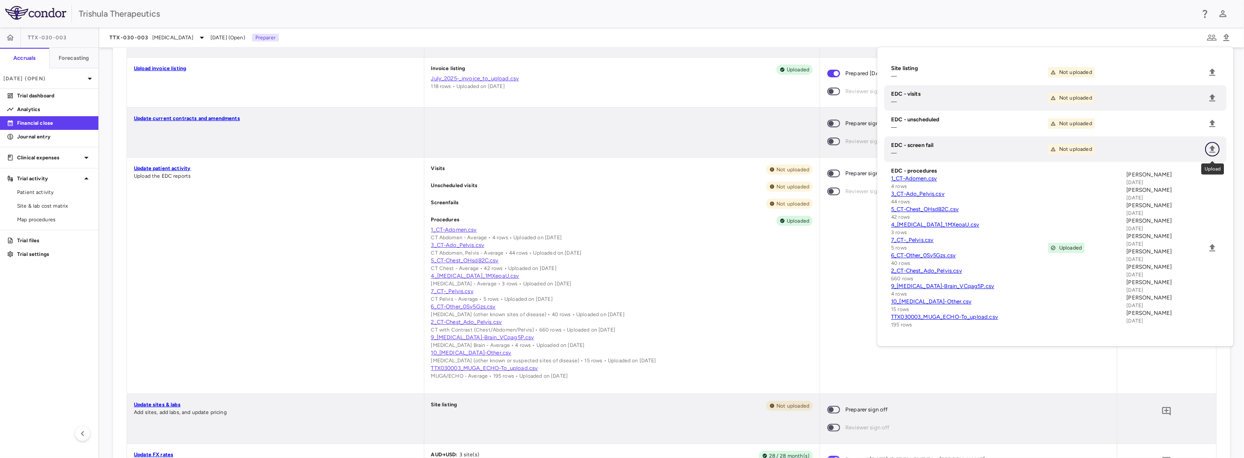
click at [1209, 147] on icon "Upload" at bounding box center [1212, 149] width 10 height 10
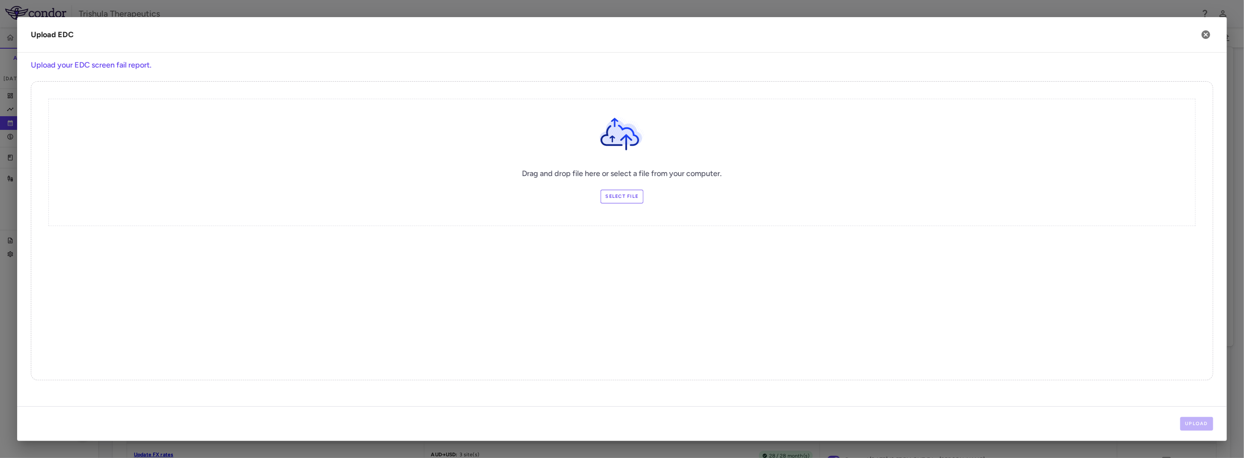
click at [624, 192] on label "Select file" at bounding box center [621, 197] width 43 height 14
click at [0, 0] on input "Select file" at bounding box center [0, 0] width 0 height 0
click at [1201, 36] on icon "button" at bounding box center [1206, 35] width 10 height 10
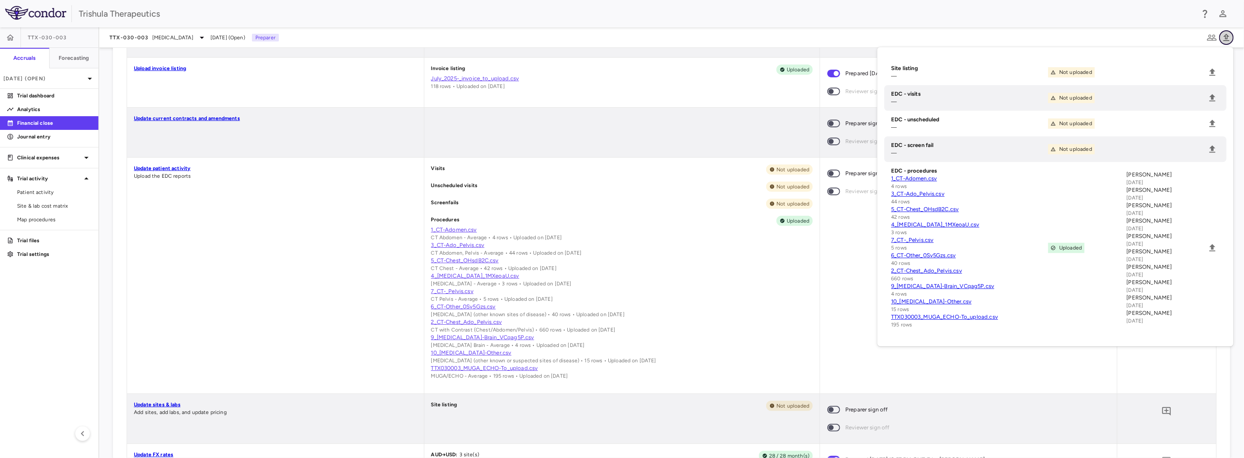
click at [1226, 37] on icon "button" at bounding box center [1226, 37] width 6 height 7
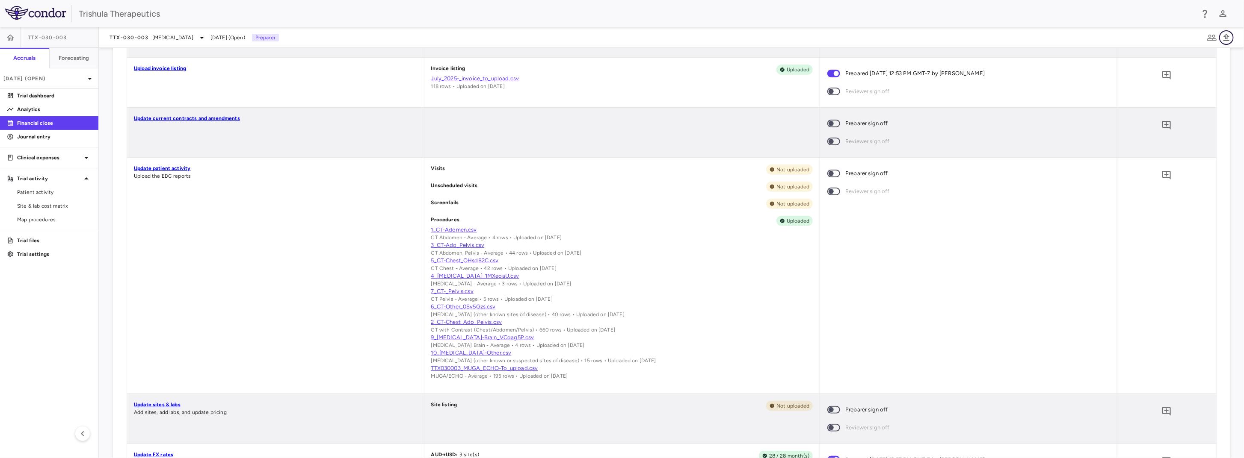
click at [1229, 34] on icon "button" at bounding box center [1226, 38] width 10 height 10
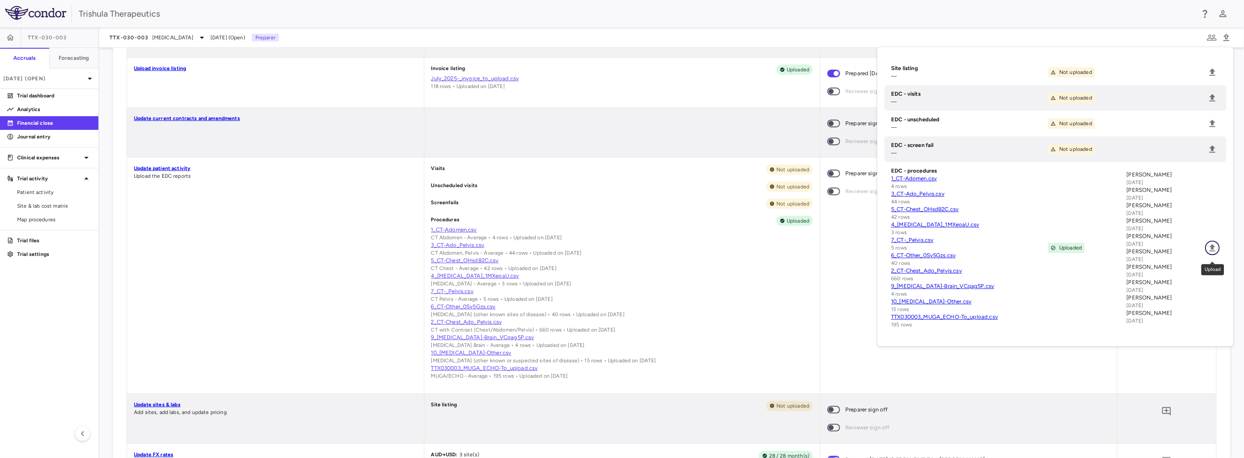
click at [1213, 251] on icon "Upload" at bounding box center [1212, 247] width 6 height 7
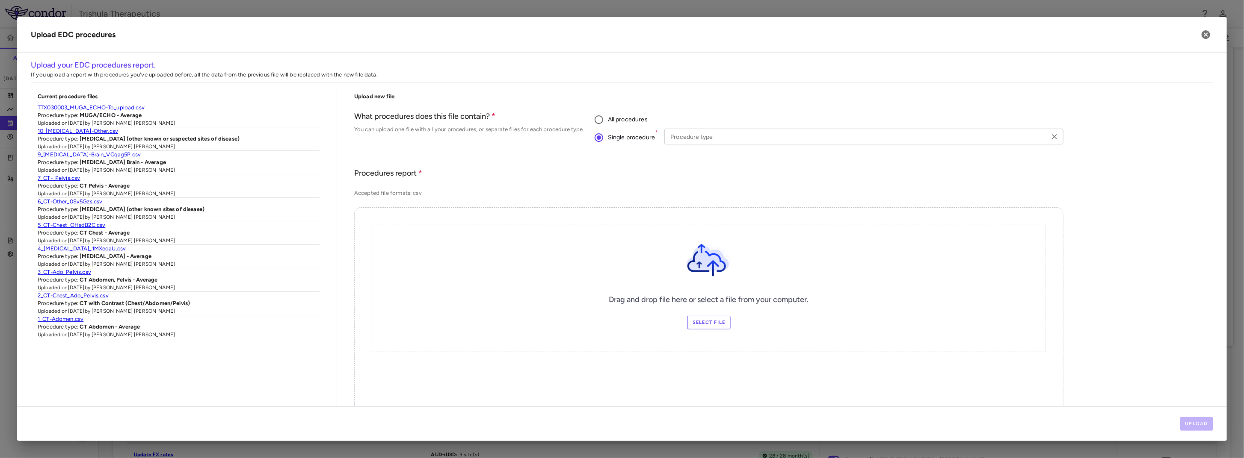
click at [687, 137] on input "Procedure type" at bounding box center [857, 136] width 380 height 11
click at [685, 133] on input "**********" at bounding box center [857, 136] width 380 height 11
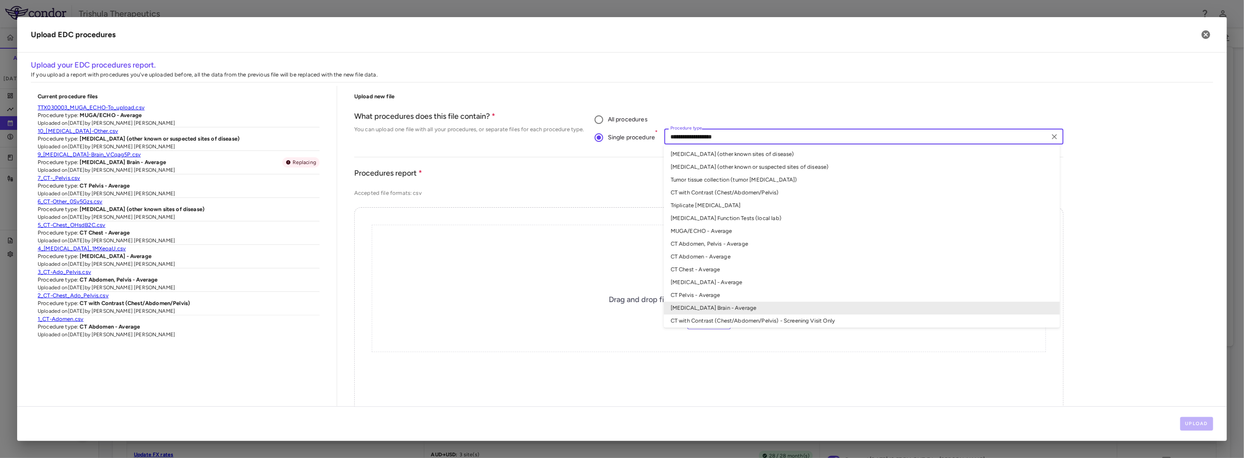
scroll to position [3, 0]
click at [701, 229] on li "MUGA/ECHO - Average" at bounding box center [862, 228] width 396 height 13
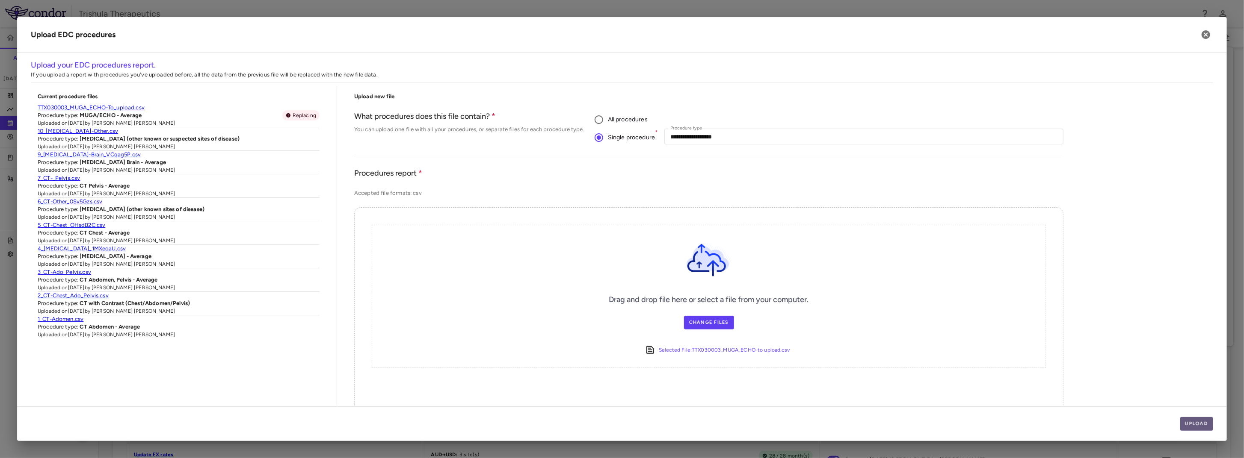
click at [1193, 428] on button "Upload" at bounding box center [1196, 424] width 33 height 14
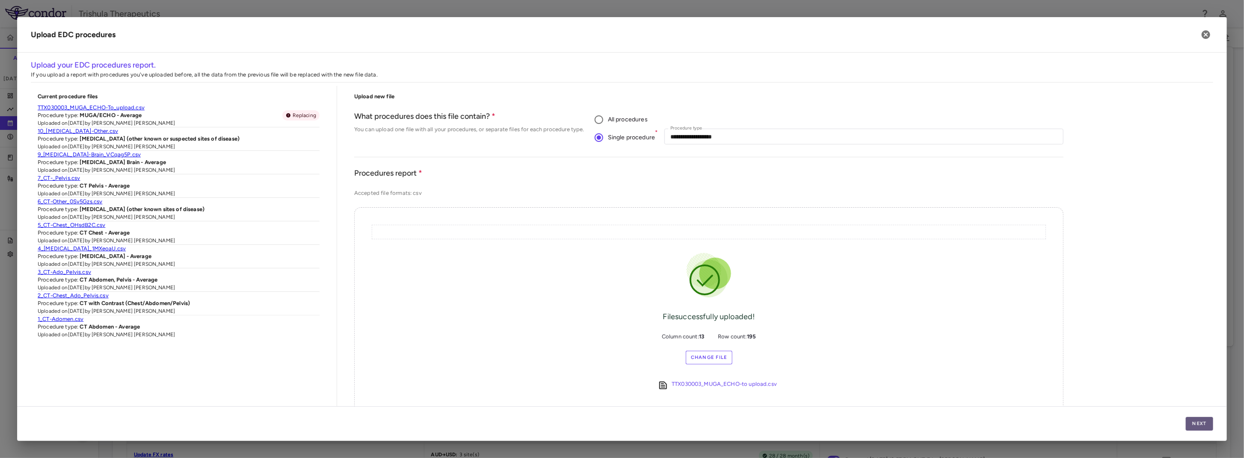
click at [1197, 426] on button "Next" at bounding box center [1199, 424] width 27 height 14
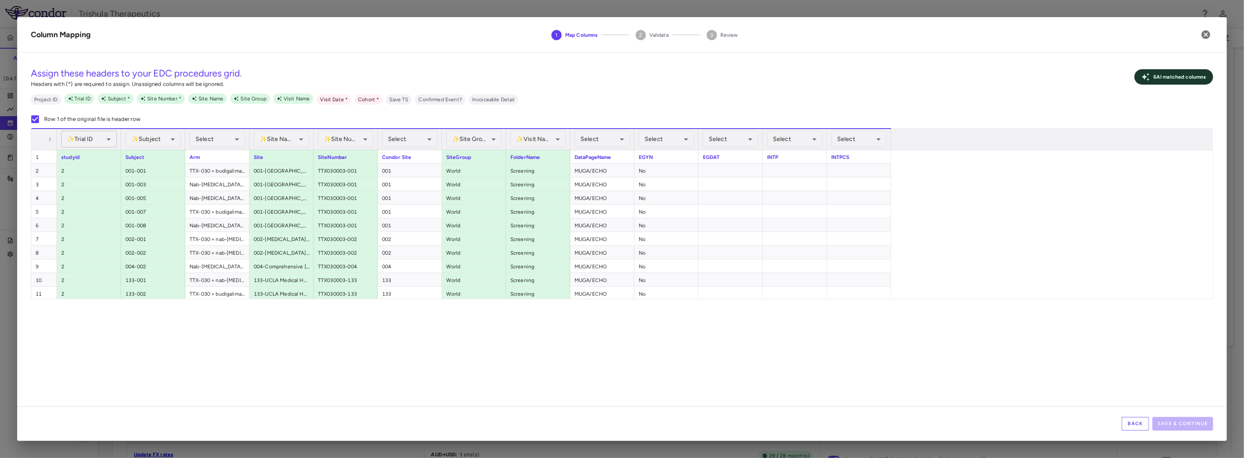
click at [100, 133] on body "Skip to sidebar Skip to main content Trishula Therapeutics TTX-030-003 Accruals…" at bounding box center [622, 229] width 1244 height 458
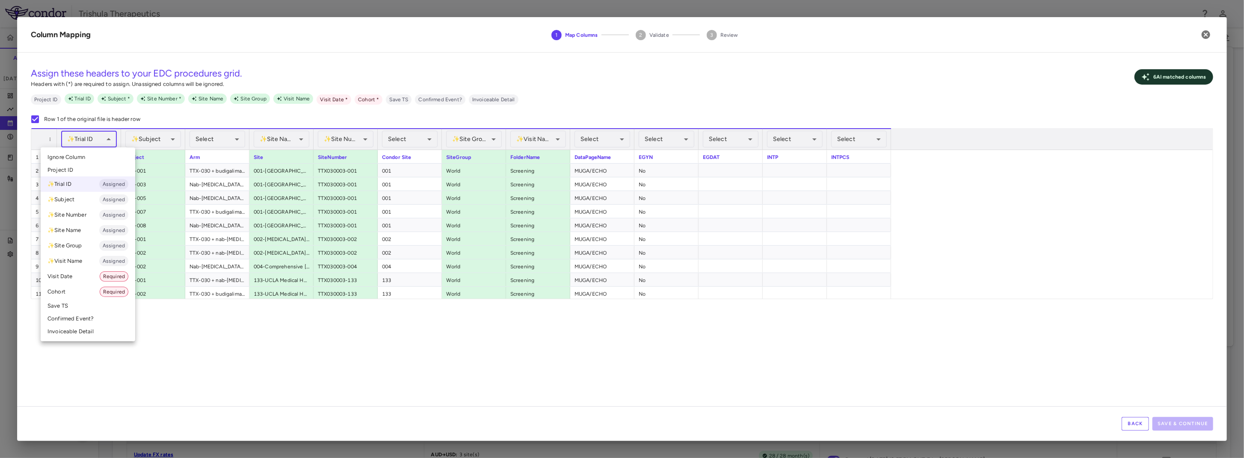
click at [76, 157] on span "Ignore Column" at bounding box center [66, 158] width 38 height 8
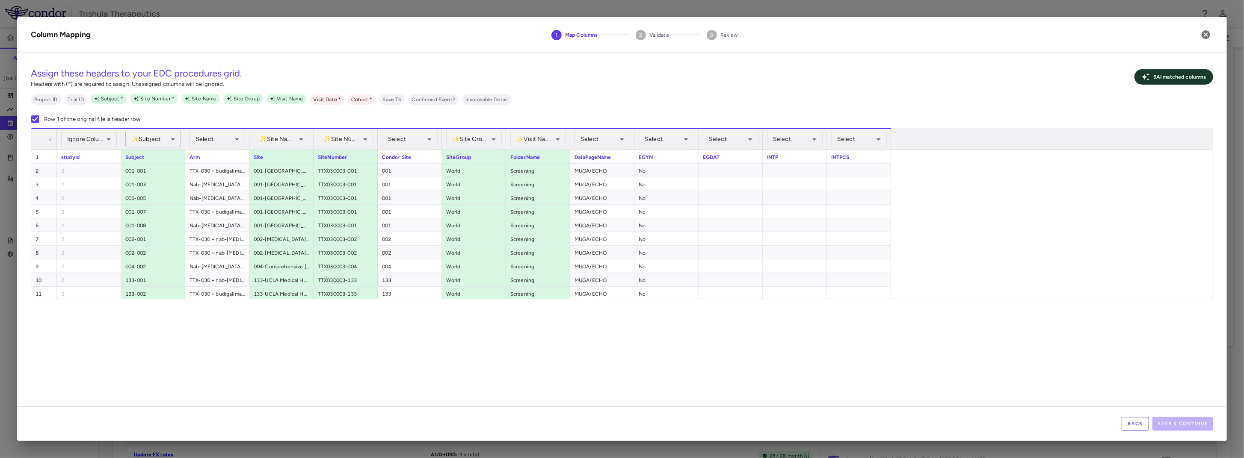
click at [155, 132] on body "Skip to sidebar Skip to main content Trishula Therapeutics TTX-030-003 Accruals…" at bounding box center [622, 229] width 1244 height 458
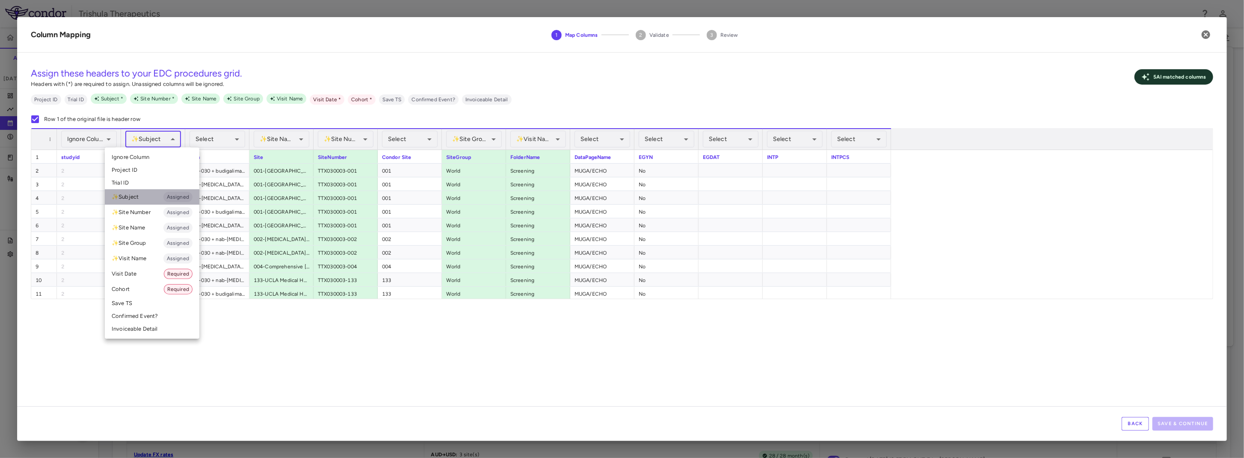
click at [121, 198] on li "✨ Subject Assigned" at bounding box center [152, 196] width 95 height 15
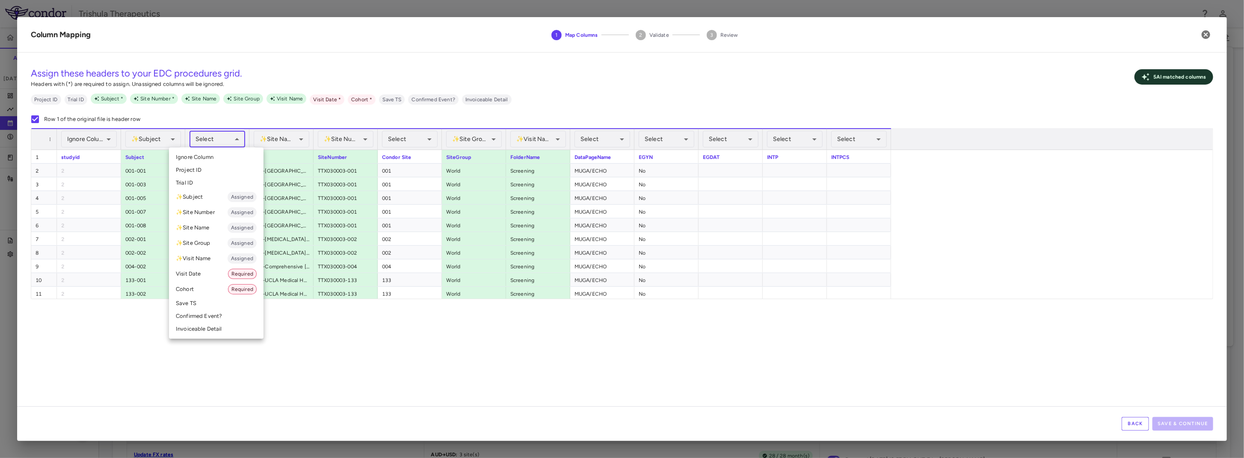
click at [222, 141] on body "Skip to sidebar Skip to main content Trishula Therapeutics TTX-030-003 Accruals…" at bounding box center [622, 229] width 1244 height 458
click at [196, 289] on li "Cohort Required" at bounding box center [216, 289] width 95 height 15
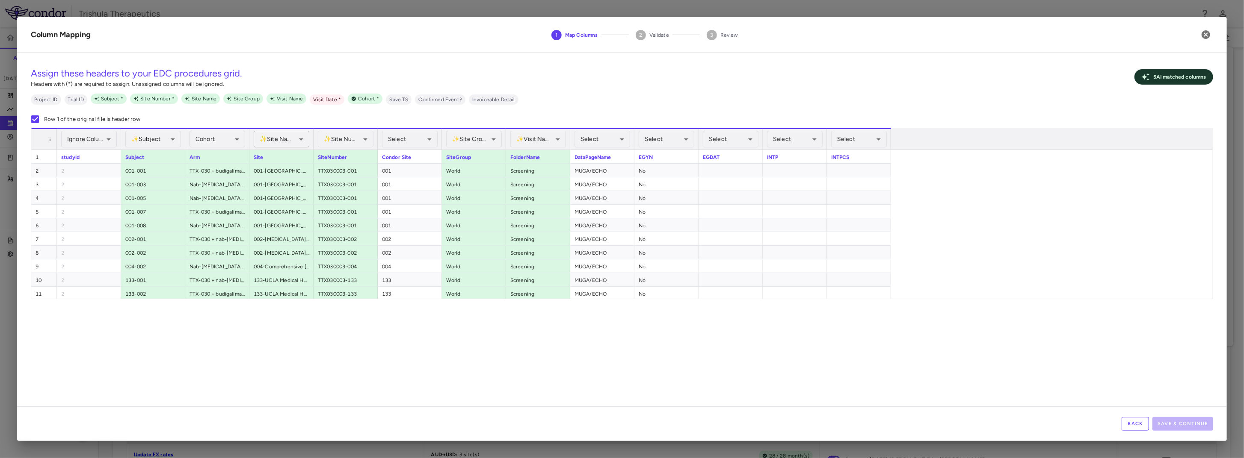
click at [275, 138] on body "Skip to sidebar Skip to main content Trishula Therapeutics TTX-030-003 Accruals…" at bounding box center [622, 229] width 1244 height 458
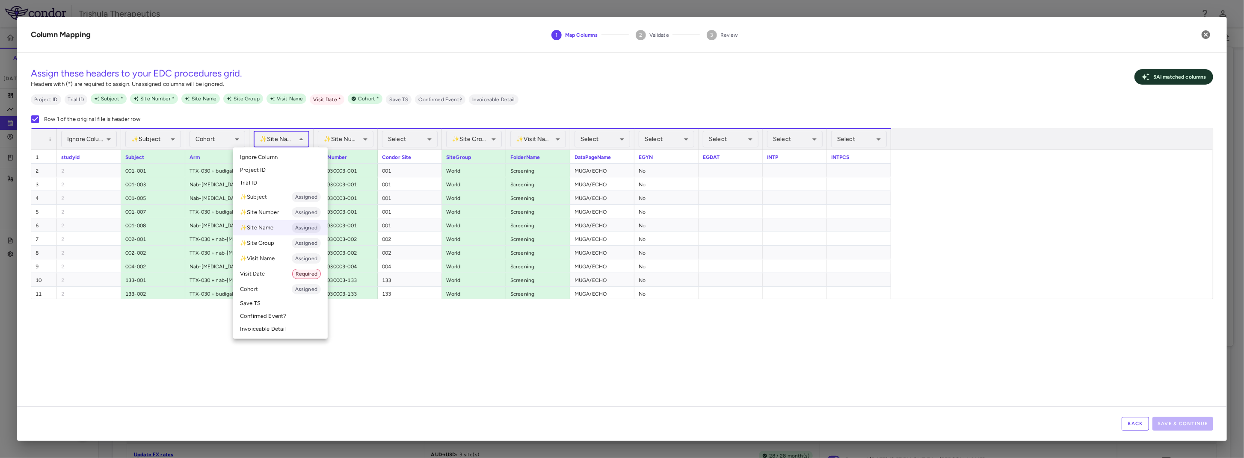
click at [263, 226] on li "✨ Site Name Assigned" at bounding box center [280, 227] width 95 height 15
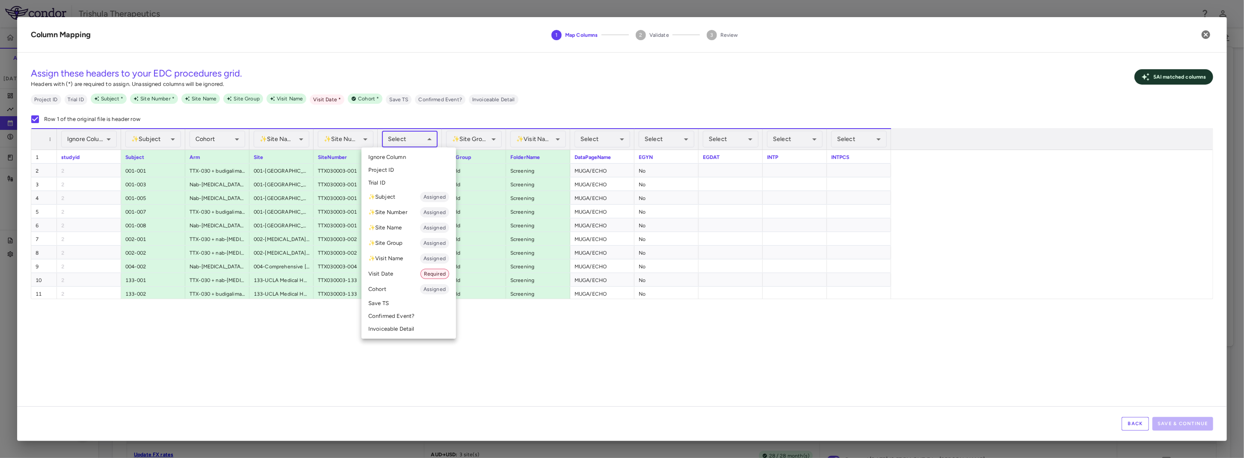
click at [400, 139] on body "Skip to sidebar Skip to main content Trishula Therapeutics TTX-030-003 Accruals…" at bounding box center [622, 229] width 1244 height 458
click at [407, 210] on li "✨ Site Number Assigned" at bounding box center [408, 212] width 95 height 15
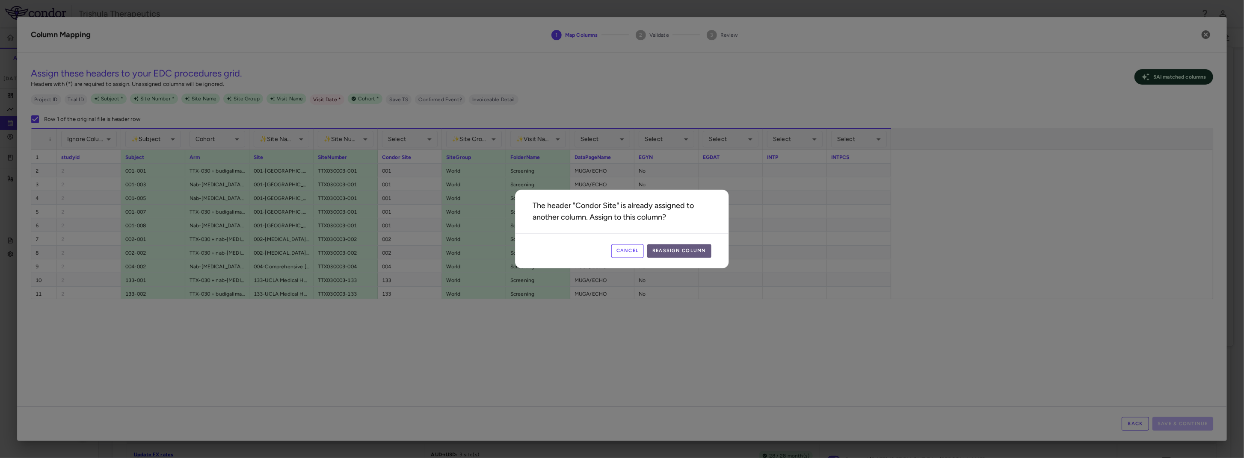
click at [702, 248] on button "Reassign Column" at bounding box center [679, 252] width 64 height 14
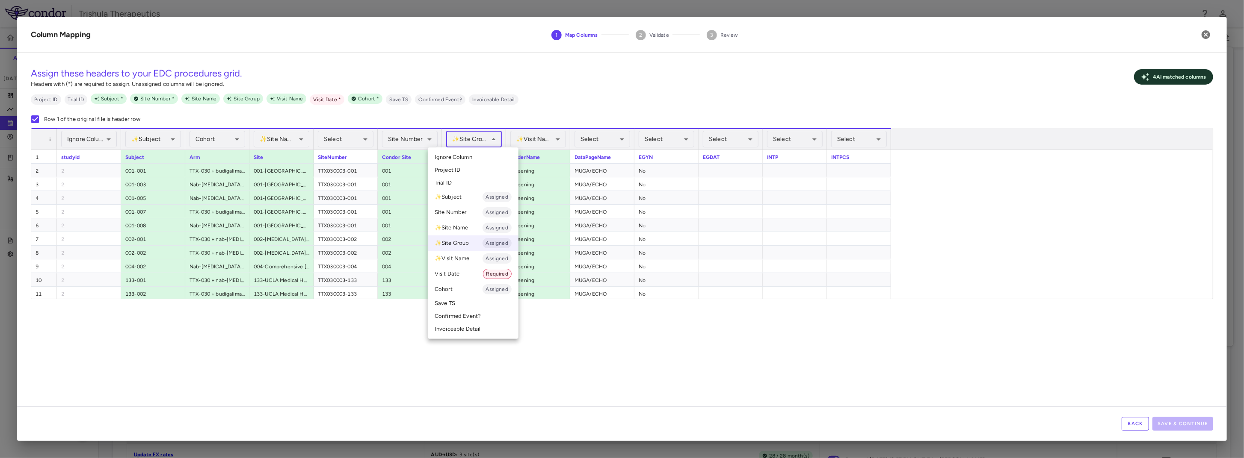
click at [466, 139] on body "Skip to sidebar Skip to main content Trishula Therapeutics TTX-030-003 Accruals…" at bounding box center [622, 229] width 1244 height 458
click at [456, 158] on span "Ignore Column" at bounding box center [454, 158] width 38 height 8
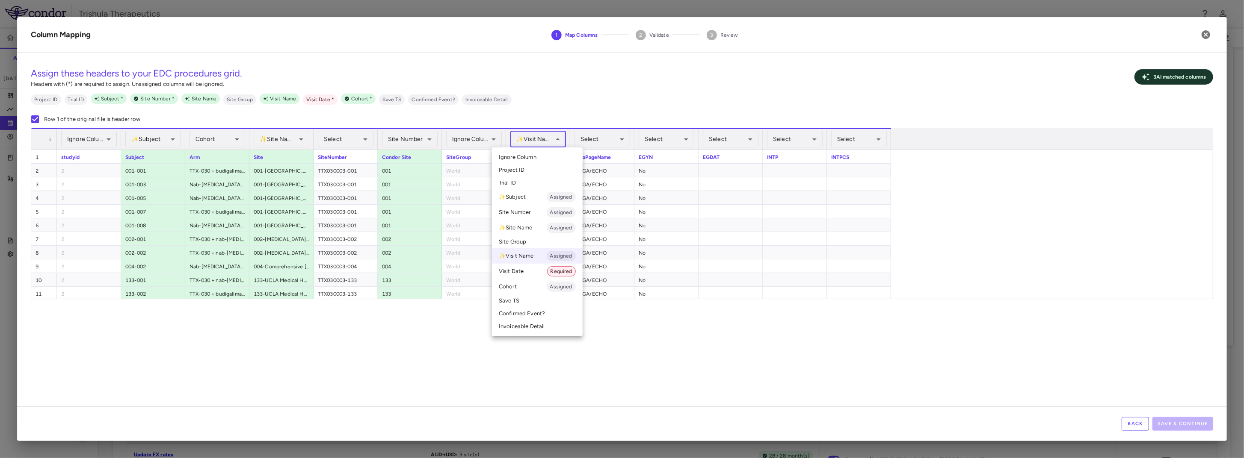
click at [553, 137] on body "Skip to sidebar Skip to main content Trishula Therapeutics TTX-030-003 Accruals…" at bounding box center [622, 229] width 1244 height 458
click at [514, 259] on li "✨ Visit Name Assigned" at bounding box center [537, 255] width 91 height 15
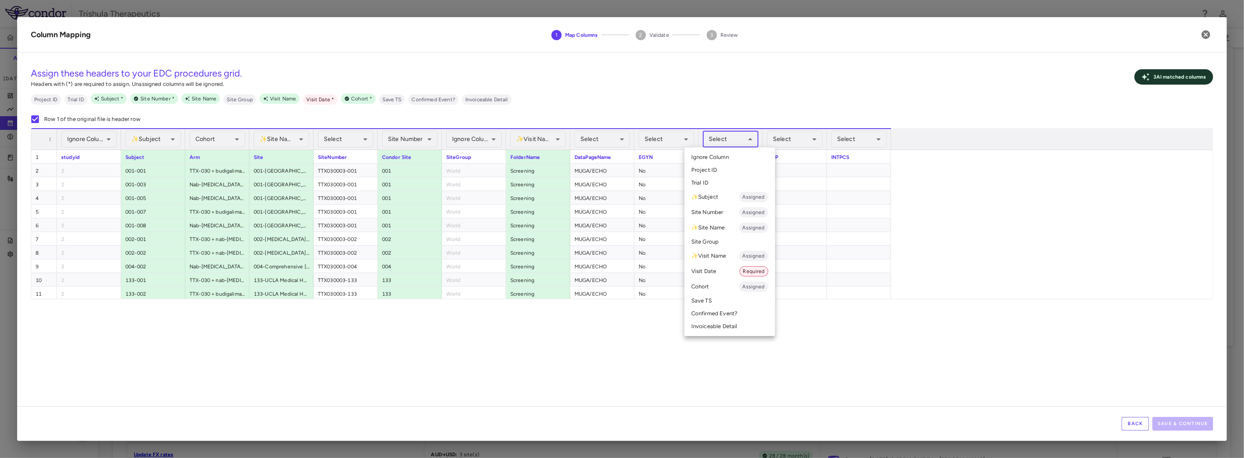
click at [719, 143] on body "Skip to sidebar Skip to main content Trishula Therapeutics TTX-030-003 Accruals…" at bounding box center [622, 229] width 1244 height 458
click at [716, 276] on li "Visit Date Required" at bounding box center [729, 271] width 91 height 15
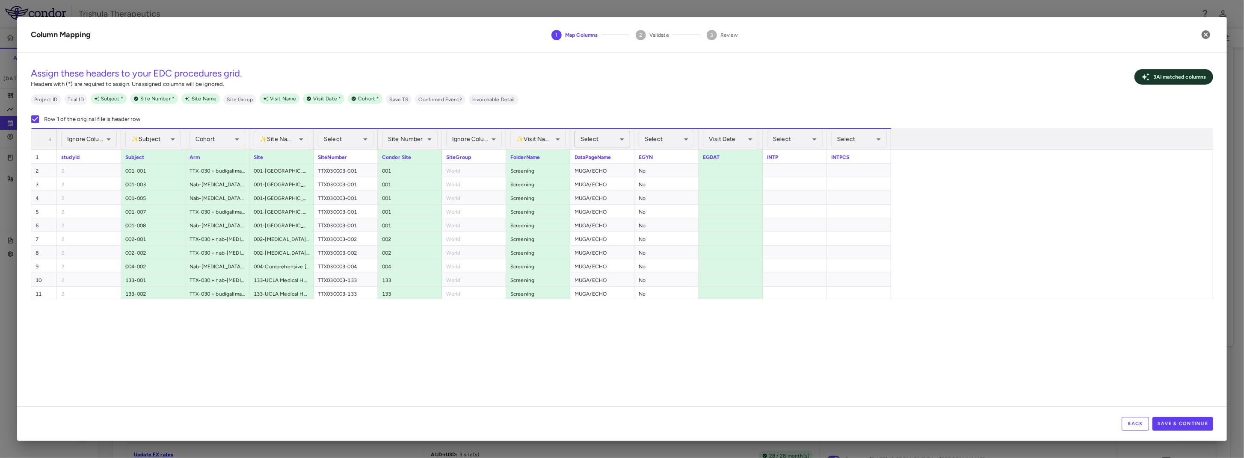
click at [606, 141] on body "Skip to sidebar Skip to main content Trishula Therapeutics TTX-030-003 Accruals…" at bounding box center [622, 229] width 1244 height 458
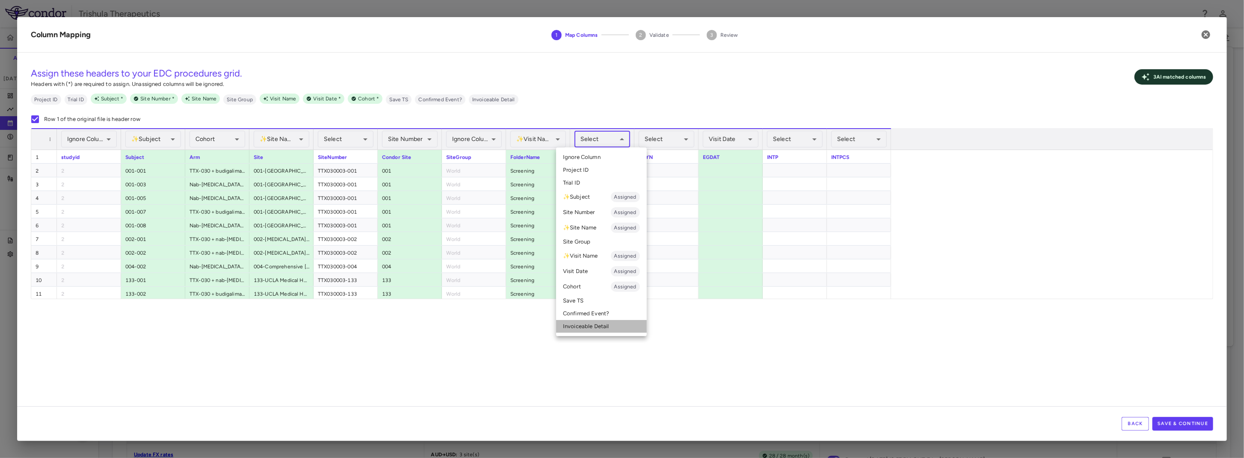
click at [584, 329] on li "Invoiceable Detail" at bounding box center [601, 326] width 91 height 13
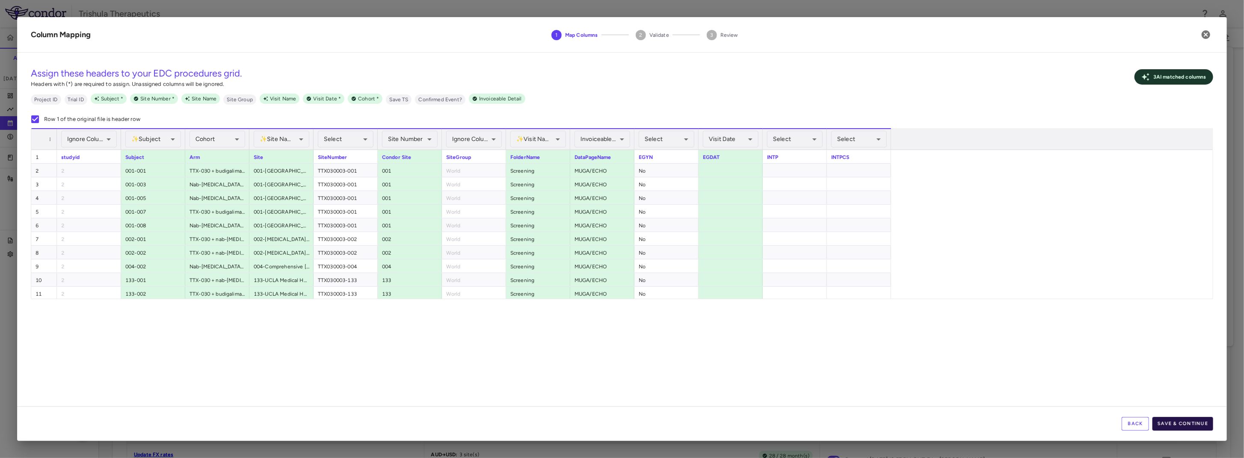
click at [1167, 426] on button "Save & Continue" at bounding box center [1182, 424] width 61 height 14
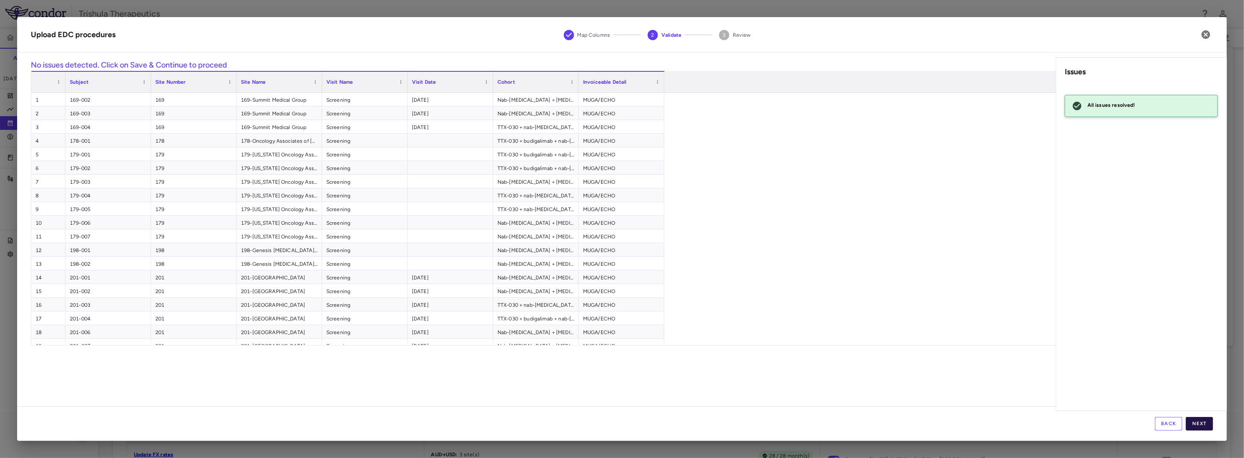
click at [1197, 421] on button "Next" at bounding box center [1199, 424] width 27 height 14
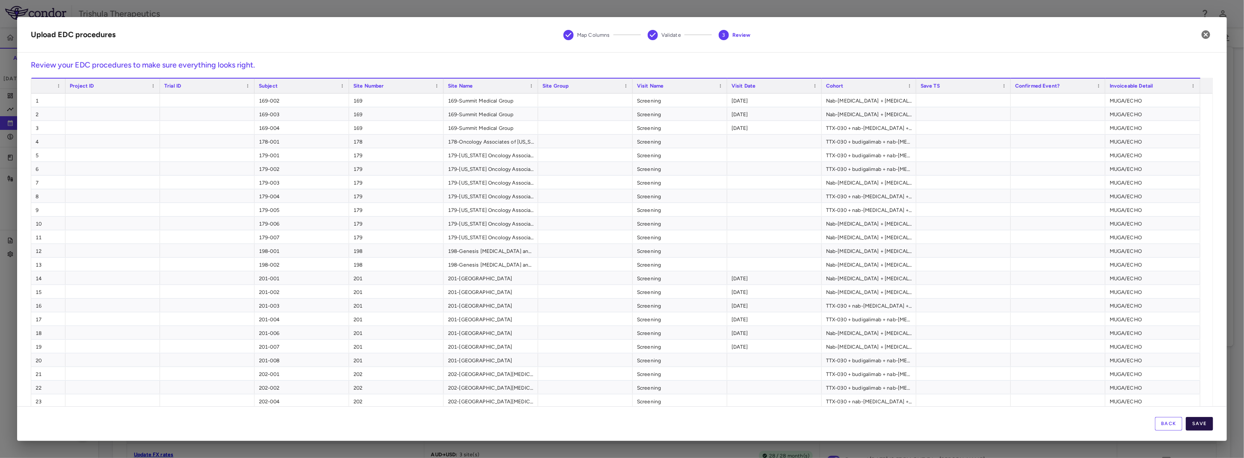
click at [1198, 426] on button "Save" at bounding box center [1199, 424] width 27 height 14
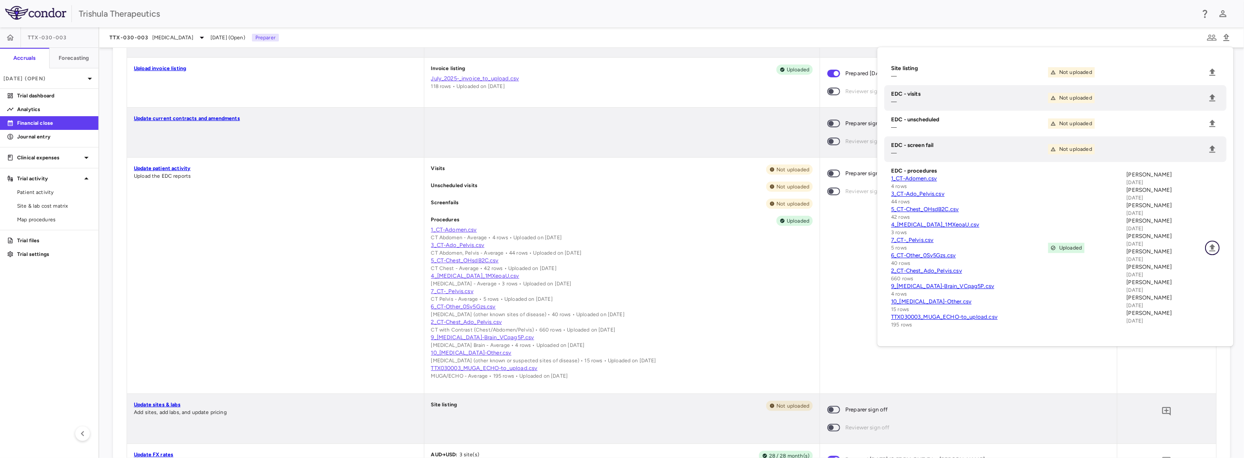
click at [1207, 251] on icon "Upload" at bounding box center [1212, 248] width 10 height 10
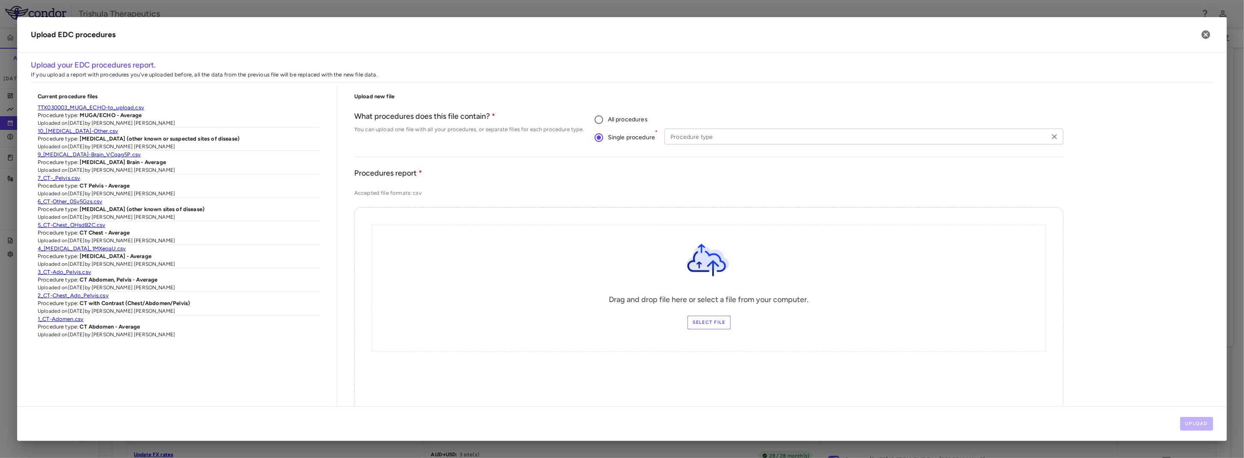
click at [747, 136] on input "Procedure type" at bounding box center [857, 136] width 380 height 11
type input "**********"
click at [858, 139] on input "**********" at bounding box center [857, 136] width 380 height 11
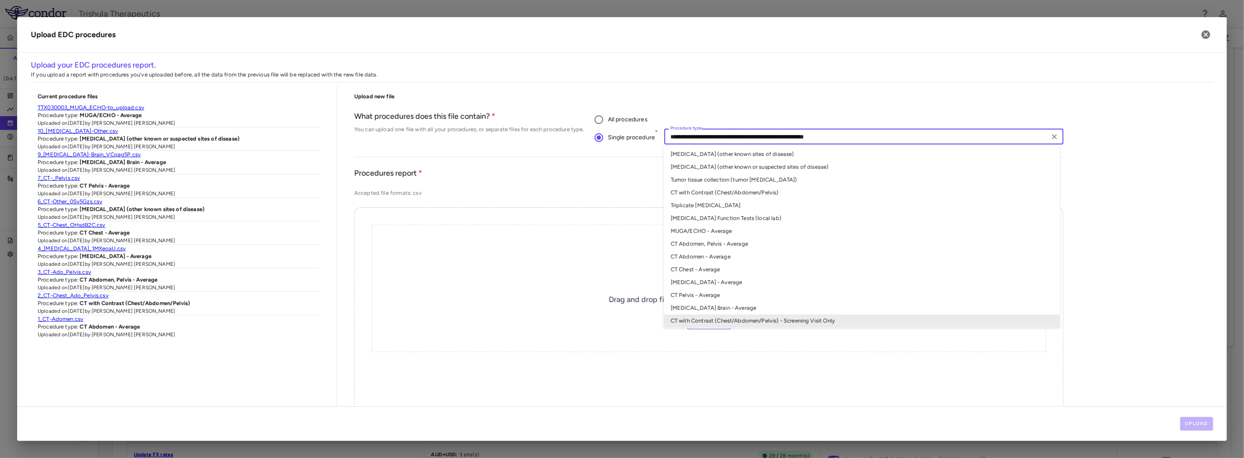
click at [788, 179] on li "Tumor tissue collection (tumor biopsy)" at bounding box center [862, 180] width 396 height 13
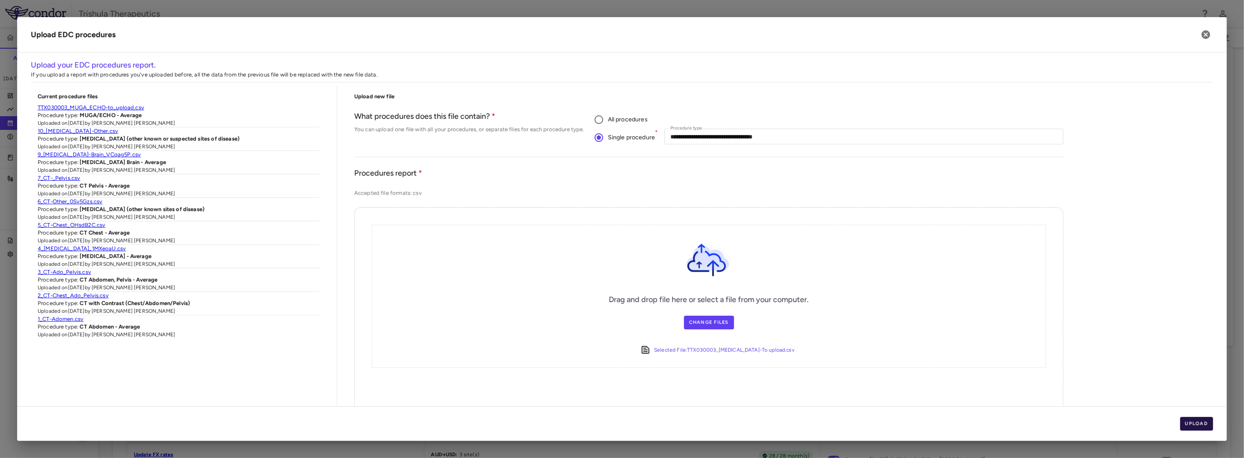
click at [1198, 428] on button "Upload" at bounding box center [1196, 424] width 33 height 14
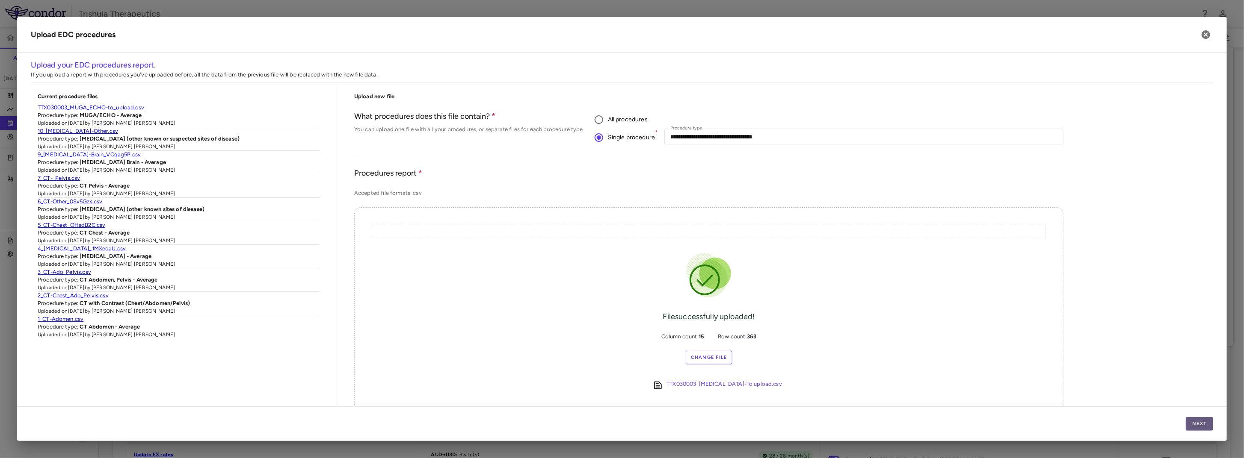
click at [1197, 424] on button "Next" at bounding box center [1199, 424] width 27 height 14
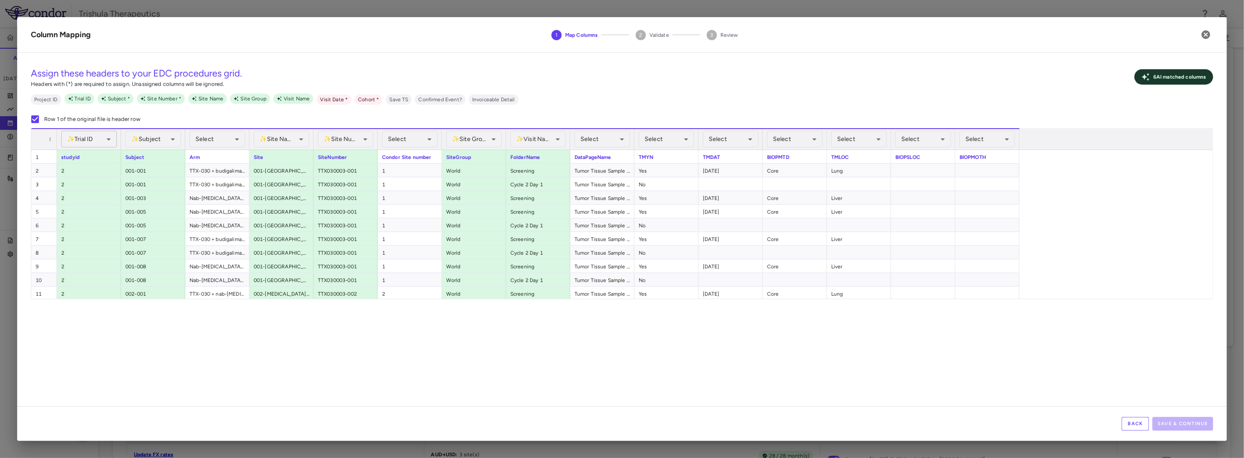
click at [95, 138] on body "Skip to sidebar Skip to main content Trishula Therapeutics TTX-030-003 Accruals…" at bounding box center [622, 229] width 1244 height 458
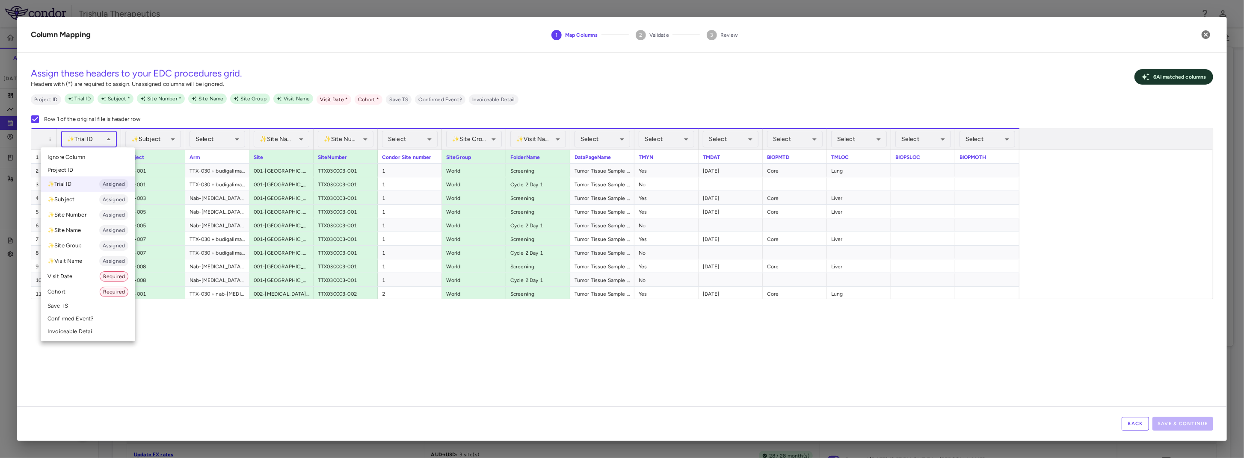
click at [69, 157] on span "Ignore Column" at bounding box center [66, 158] width 38 height 8
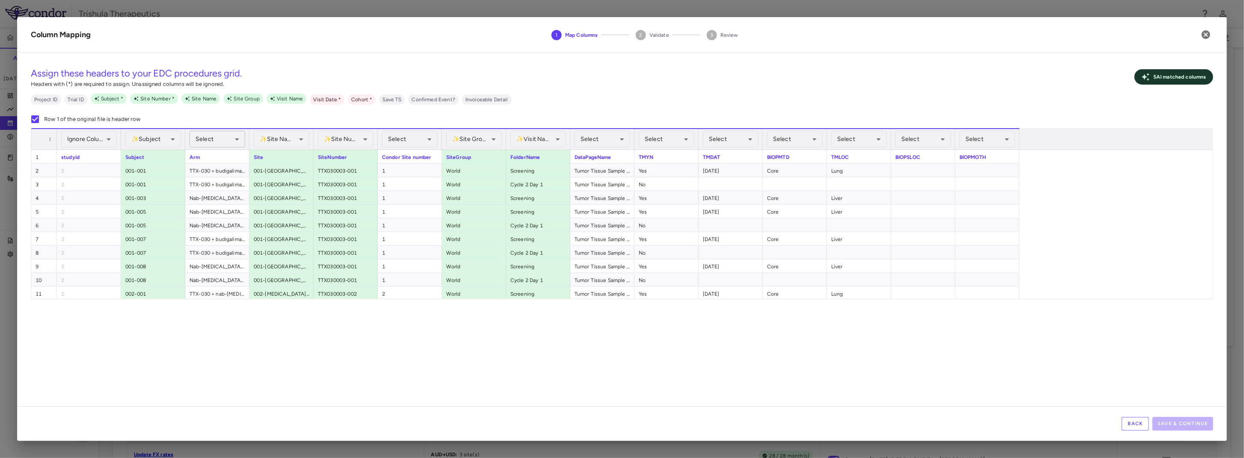
click at [200, 135] on body "Skip to sidebar Skip to main content Trishula Therapeutics TTX-030-003 Accruals…" at bounding box center [622, 229] width 1244 height 458
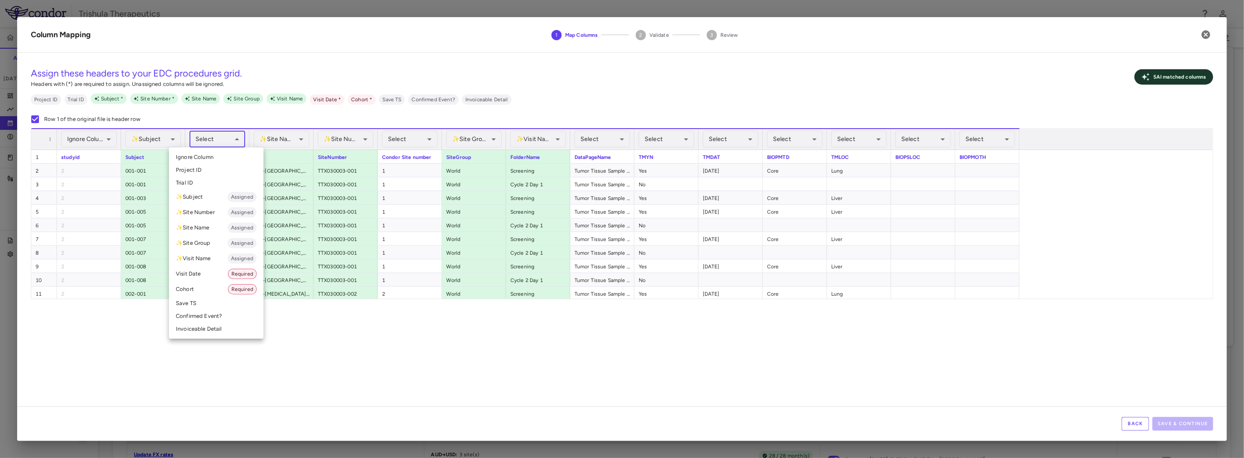
click at [202, 290] on li "Cohort Required" at bounding box center [216, 289] width 95 height 15
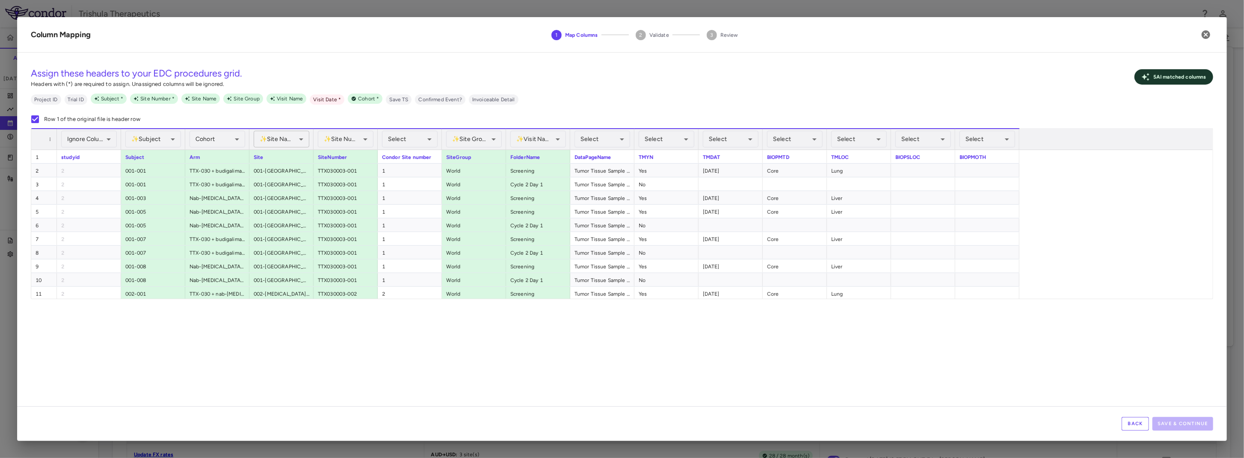
click at [293, 142] on body "Skip to sidebar Skip to main content Trishula Therapeutics TTX-030-003 Accruals…" at bounding box center [622, 229] width 1244 height 458
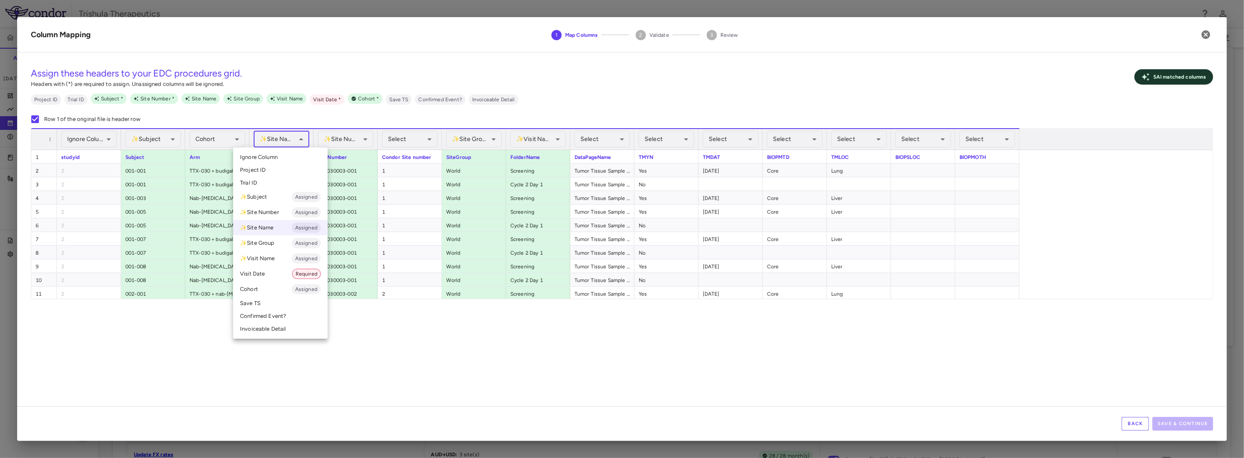
click at [263, 157] on span "Ignore Column" at bounding box center [259, 158] width 38 height 8
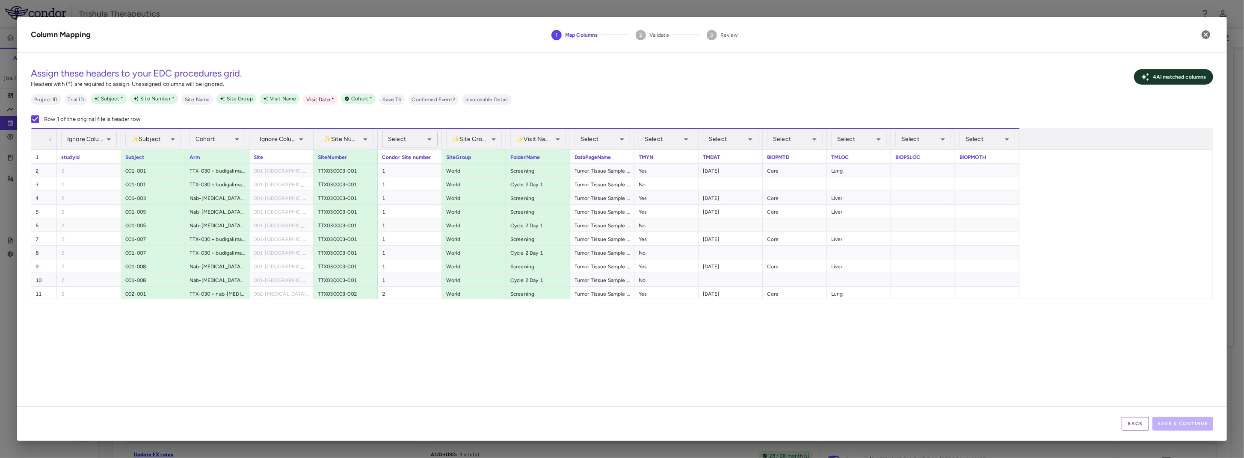
click at [405, 134] on body "Skip to sidebar Skip to main content Trishula Therapeutics TTX-030-003 Accruals…" at bounding box center [622, 229] width 1244 height 458
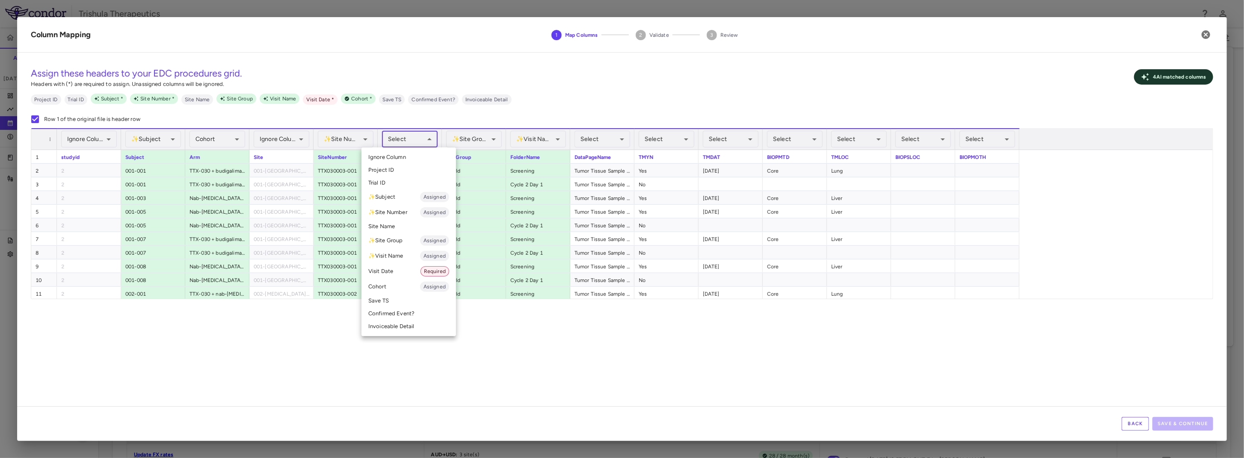
click at [411, 212] on li "✨ Site Number Assigned" at bounding box center [408, 212] width 95 height 15
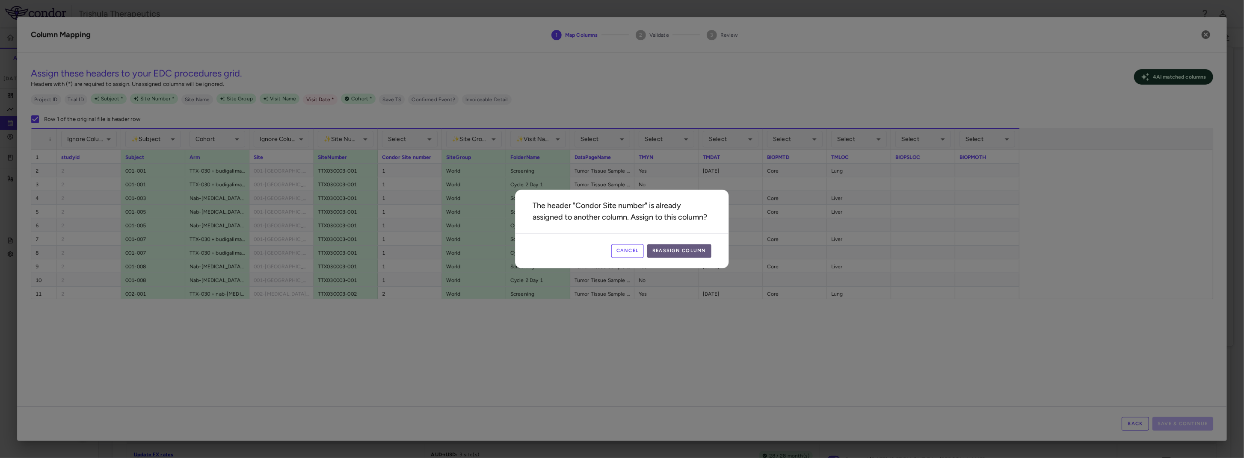
click at [664, 250] on button "Reassign Column" at bounding box center [679, 252] width 64 height 14
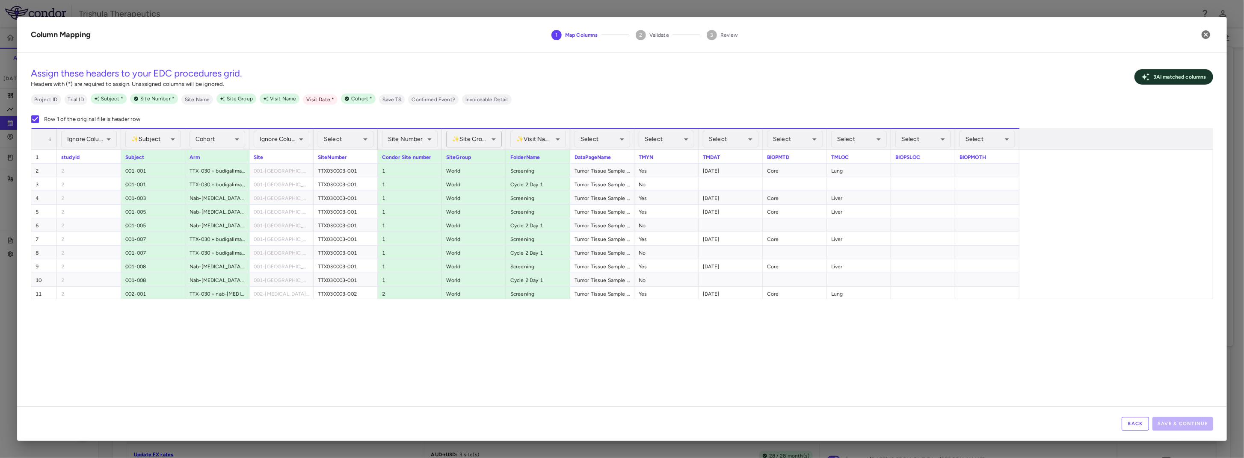
click at [471, 139] on body "Skip to sidebar Skip to main content Trishula Therapeutics TTX-030-003 Accruals…" at bounding box center [622, 229] width 1244 height 458
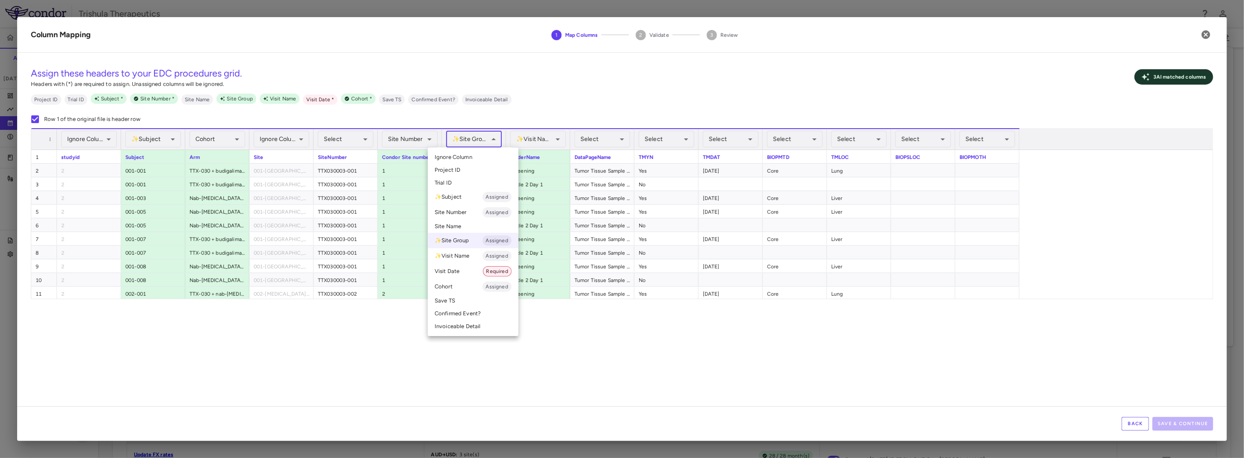
click at [470, 157] on span "Ignore Column" at bounding box center [454, 158] width 38 height 8
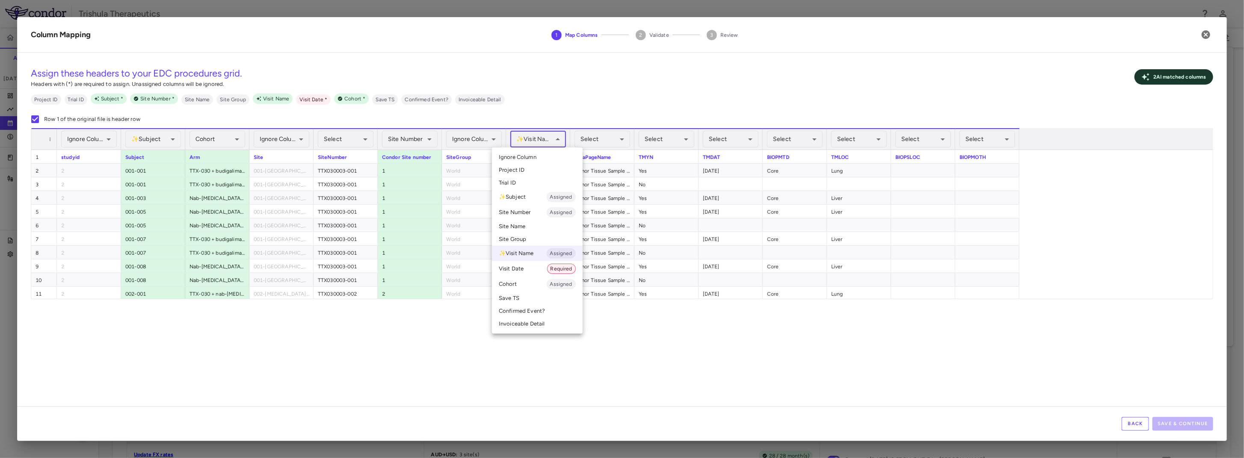
click at [549, 141] on body "Skip to sidebar Skip to main content Trishula Therapeutics TTX-030-003 Accruals…" at bounding box center [622, 229] width 1244 height 458
click at [529, 254] on li "✨ Visit Name Assigned" at bounding box center [537, 253] width 91 height 15
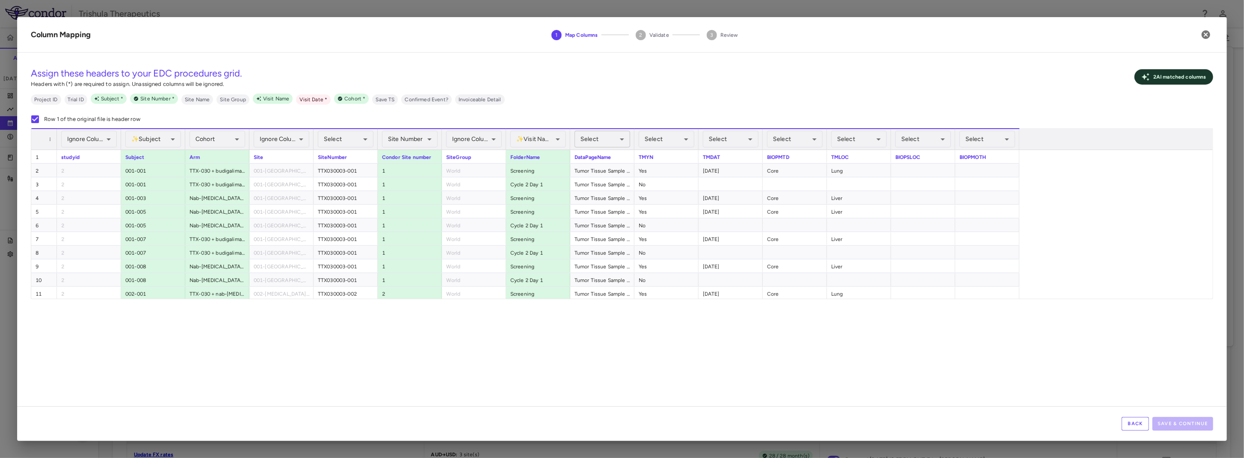
click at [610, 144] on body "Skip to sidebar Skip to main content Trishula Therapeutics TTX-030-003 Accruals…" at bounding box center [622, 229] width 1244 height 458
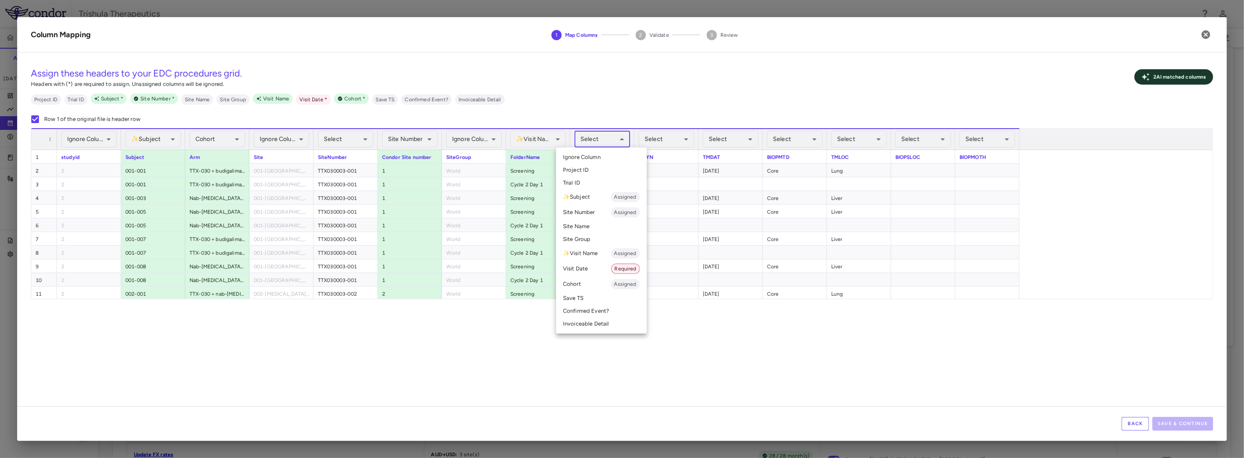
click at [601, 328] on li "Invoiceable Detail" at bounding box center [601, 324] width 91 height 13
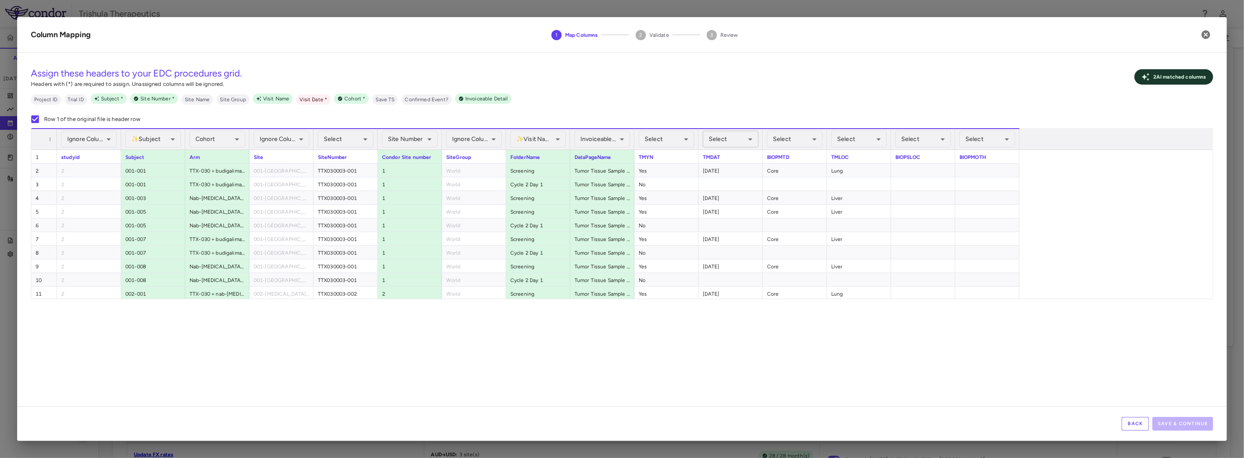
click at [742, 143] on body "Skip to sidebar Skip to main content Trishula Therapeutics TTX-030-003 Accruals…" at bounding box center [622, 229] width 1244 height 458
click at [727, 252] on li "✨ Visit Name Assigned" at bounding box center [731, 253] width 102 height 15
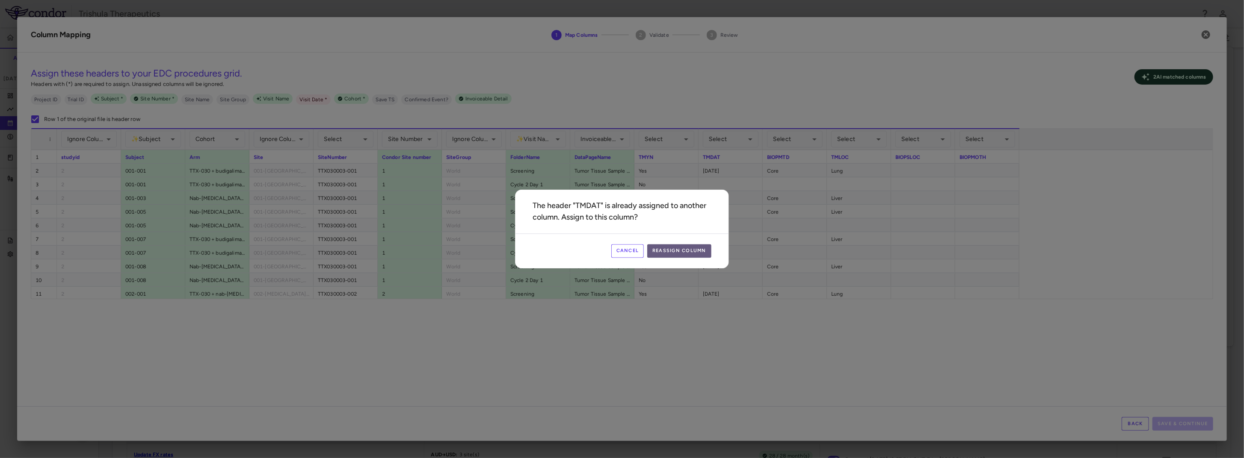
click at [699, 254] on button "Reassign Column" at bounding box center [679, 252] width 64 height 14
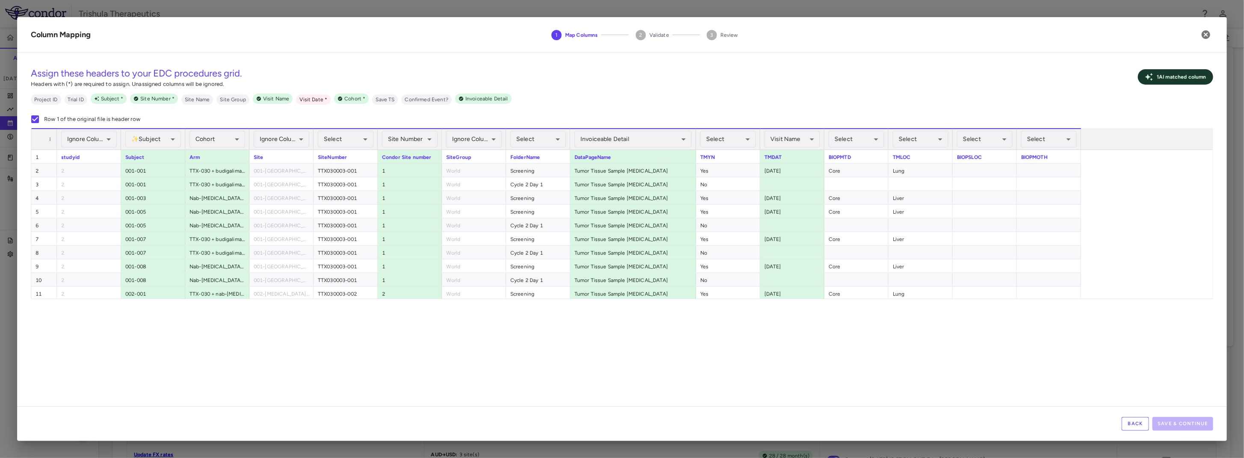
drag, startPoint x: 633, startPoint y: 134, endPoint x: 694, endPoint y: 148, distance: 63.2
click at [694, 148] on div at bounding box center [695, 139] width 3 height 21
click at [795, 139] on body "Skip to sidebar Skip to main content Trishula Therapeutics TTX-030-003 Accruals…" at bounding box center [622, 229] width 1244 height 458
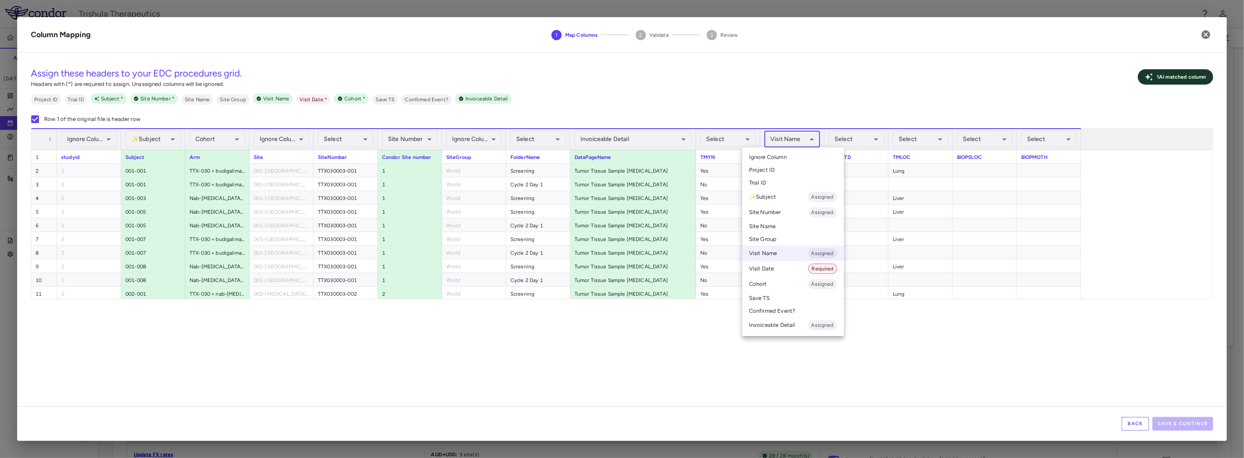
click at [763, 269] on li "Visit Date Required" at bounding box center [793, 268] width 102 height 15
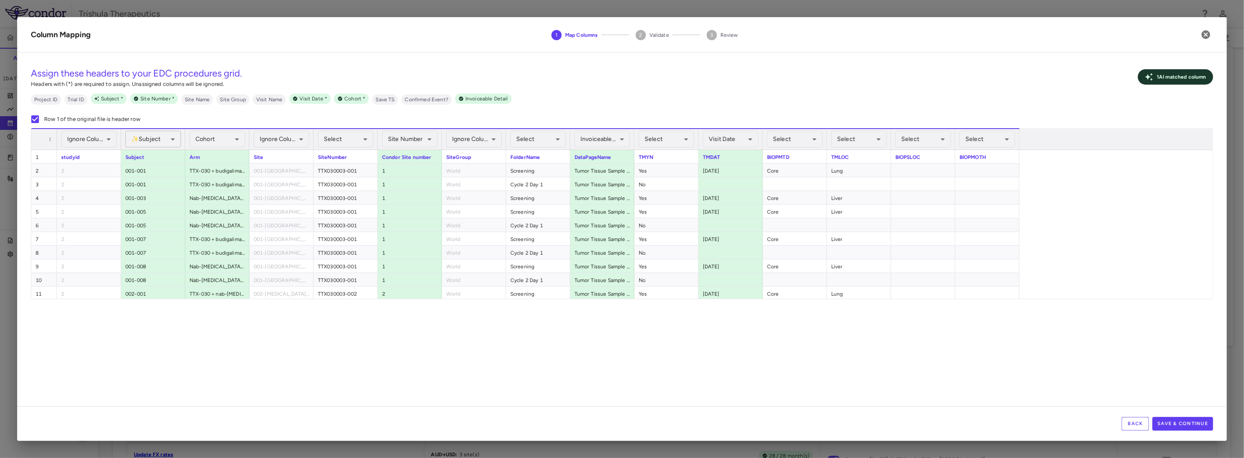
click at [159, 142] on body "Skip to sidebar Skip to main content Trishula Therapeutics TTX-030-003 Accruals…" at bounding box center [622, 229] width 1244 height 458
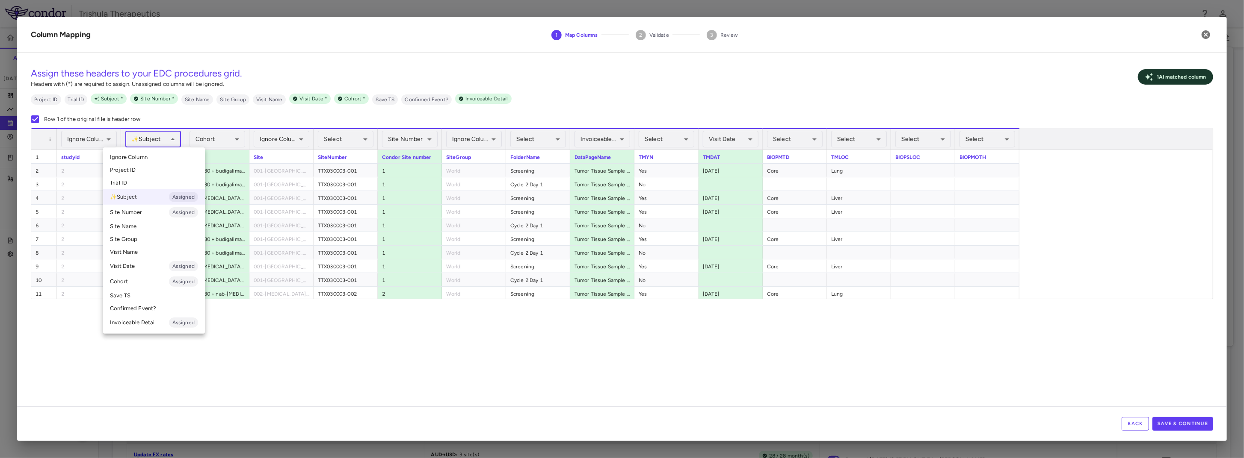
click at [159, 142] on div at bounding box center [622, 229] width 1244 height 458
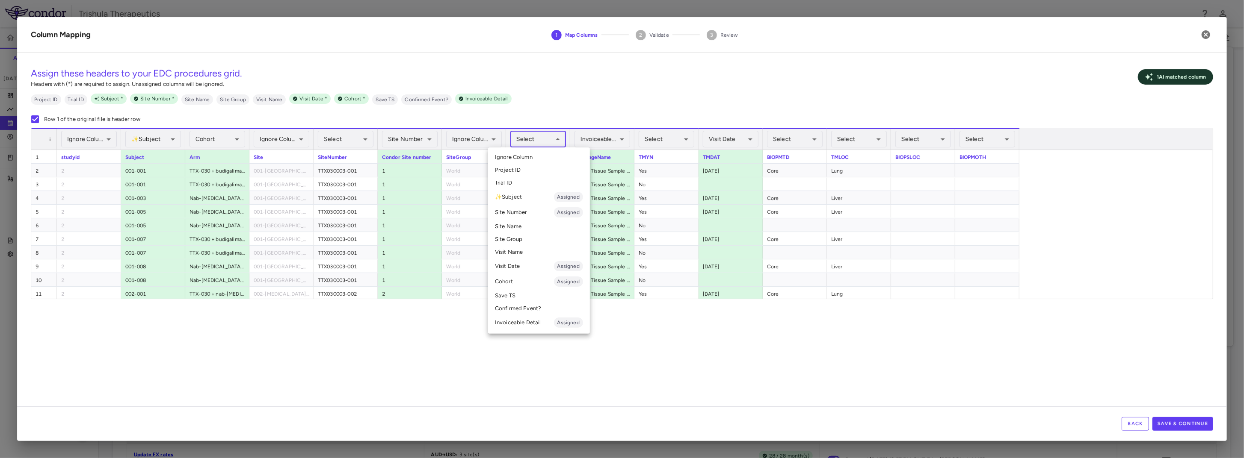
click at [549, 145] on body "Skip to sidebar Skip to main content Trishula Therapeutics TTX-030-003 Accruals…" at bounding box center [622, 229] width 1244 height 458
click at [498, 376] on div at bounding box center [622, 229] width 1244 height 458
click at [535, 142] on body "Skip to sidebar Skip to main content Trishula Therapeutics TTX-030-003 Accruals…" at bounding box center [622, 229] width 1244 height 458
click at [518, 251] on li "Visit Name" at bounding box center [539, 252] width 102 height 13
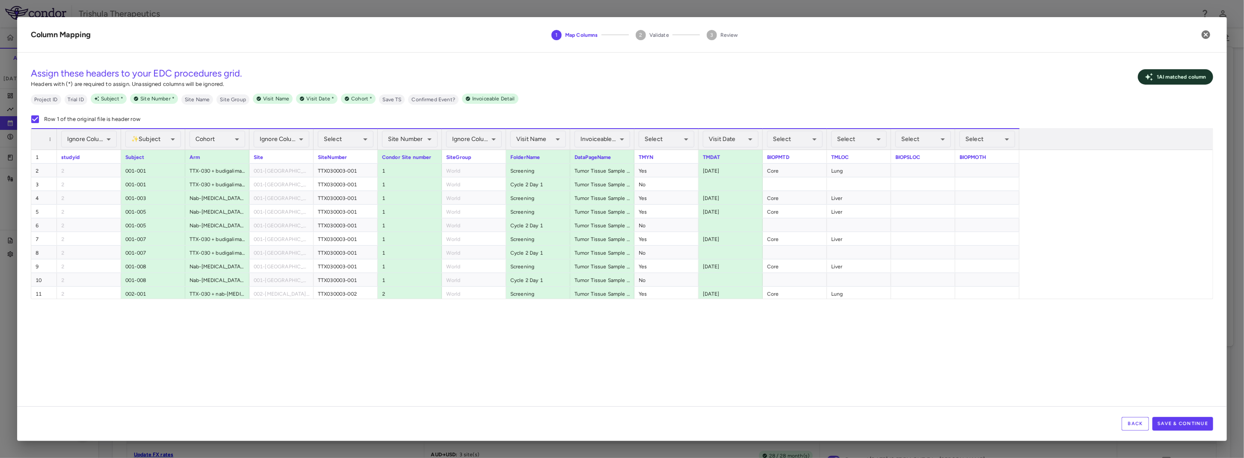
click at [745, 355] on div "**********" at bounding box center [622, 232] width 1210 height 347
click at [1171, 426] on button "Save & Continue" at bounding box center [1182, 424] width 61 height 14
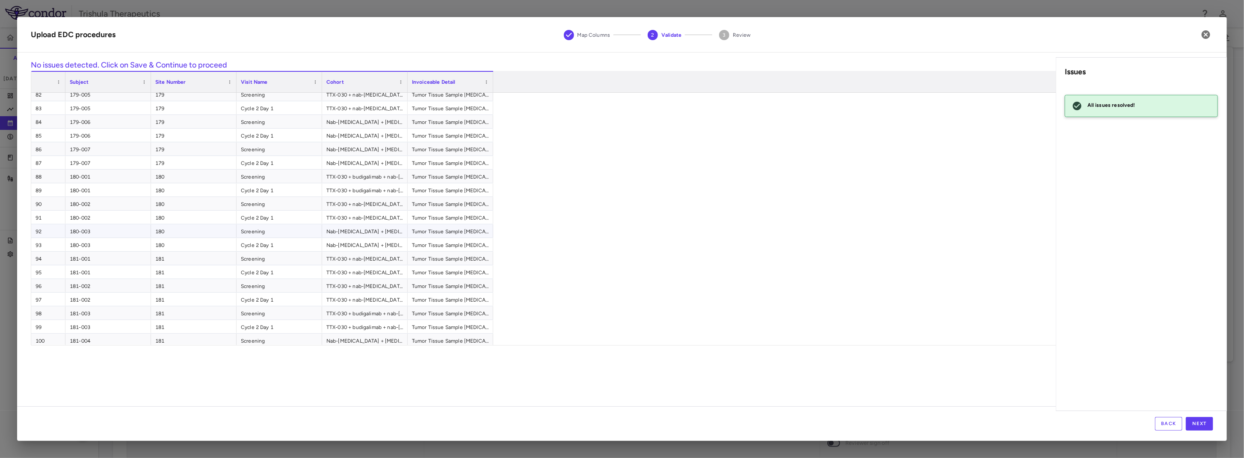
scroll to position [1114, 0]
click at [1207, 36] on icon "button" at bounding box center [1206, 35] width 10 height 10
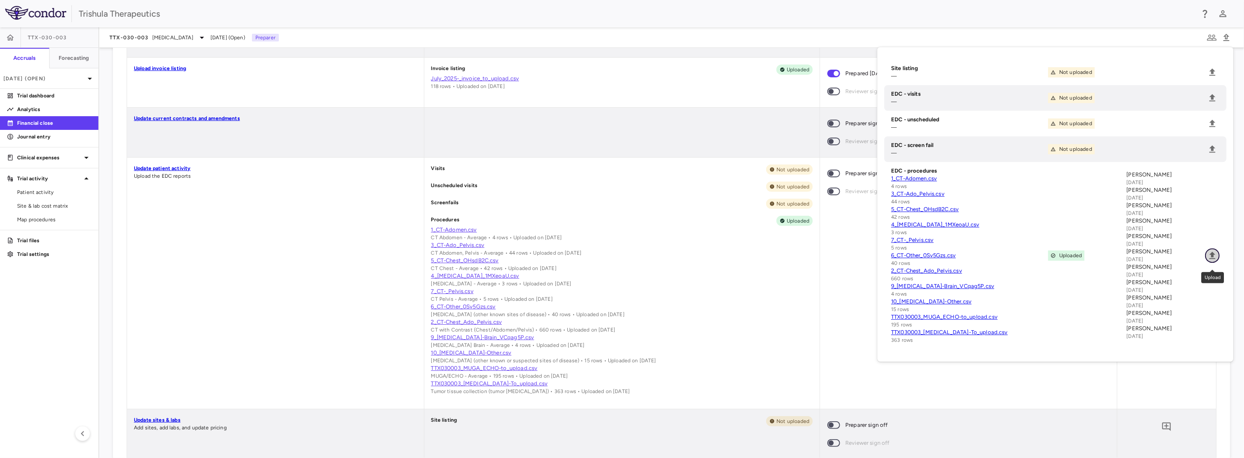
click at [1214, 260] on icon "Upload" at bounding box center [1212, 256] width 10 height 10
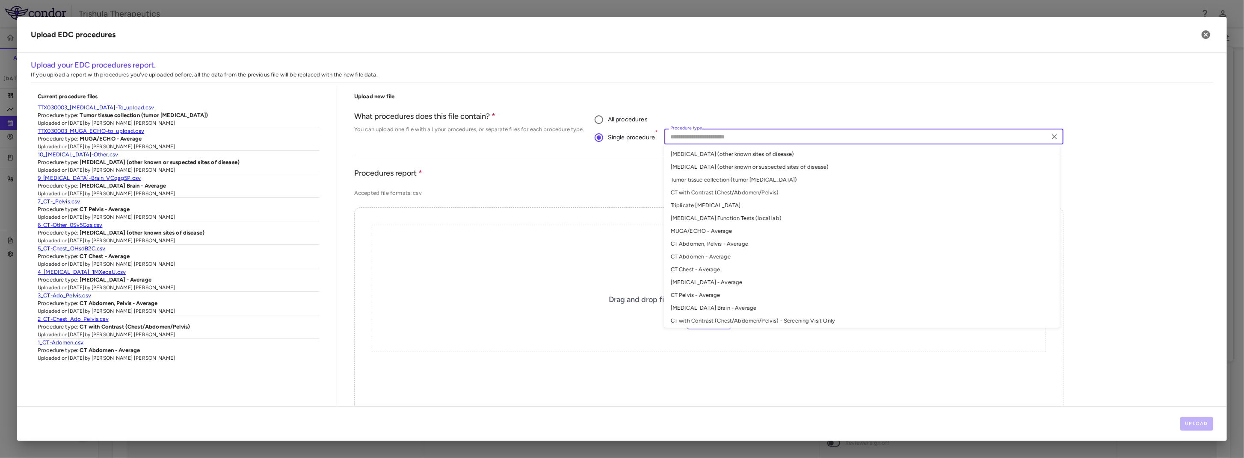
click at [692, 136] on input "Procedure type" at bounding box center [857, 136] width 380 height 11
click at [754, 178] on li "Tumor tissue collection (tumor biopsy)" at bounding box center [862, 180] width 396 height 13
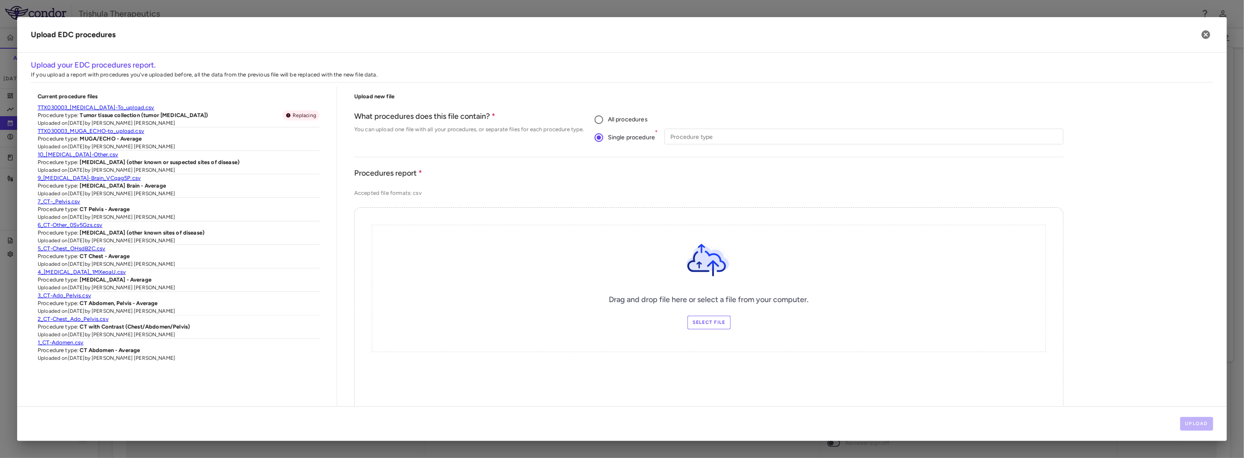
type input "**********"
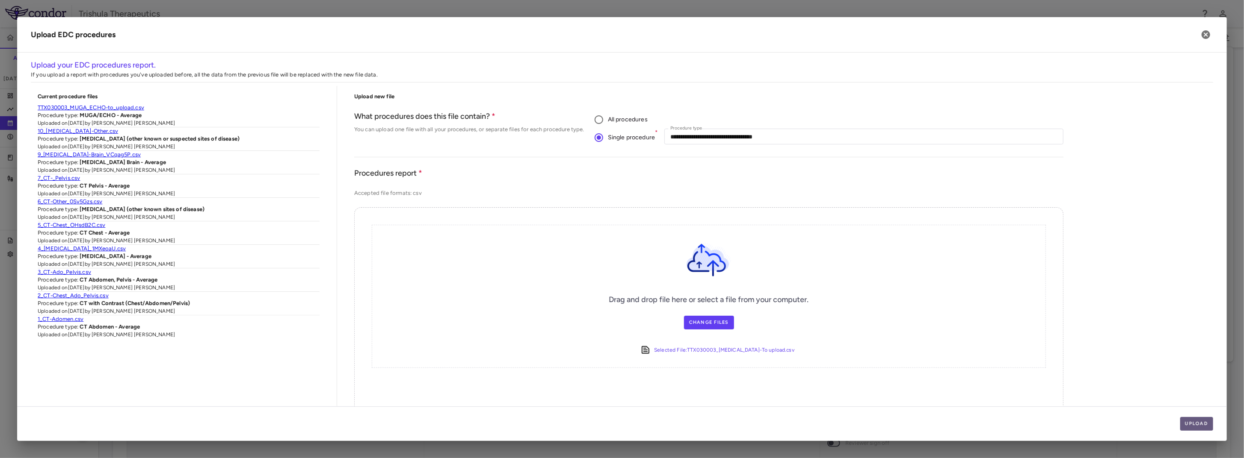
click at [1194, 423] on button "Upload" at bounding box center [1196, 424] width 33 height 14
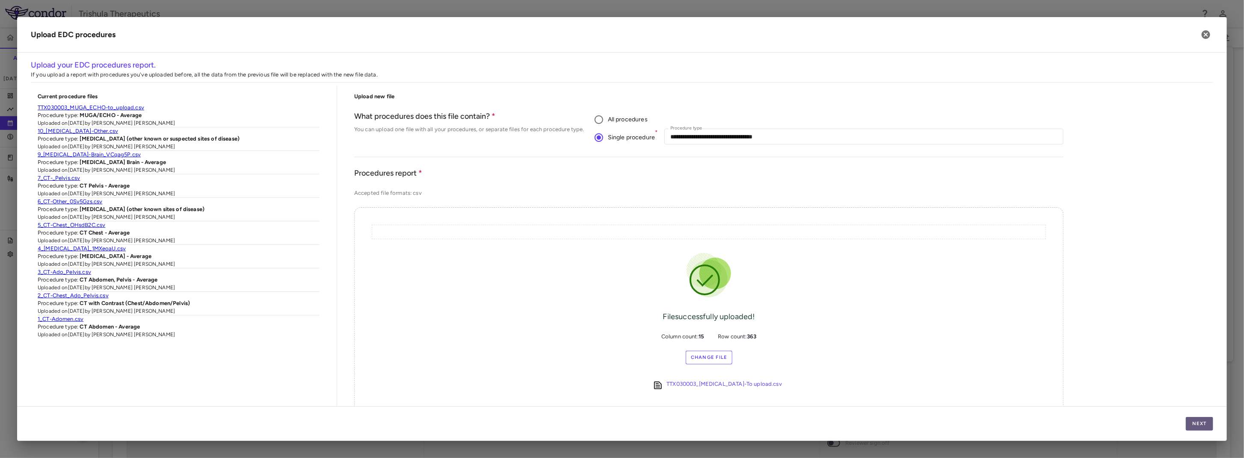
click at [1203, 422] on button "Next" at bounding box center [1199, 424] width 27 height 14
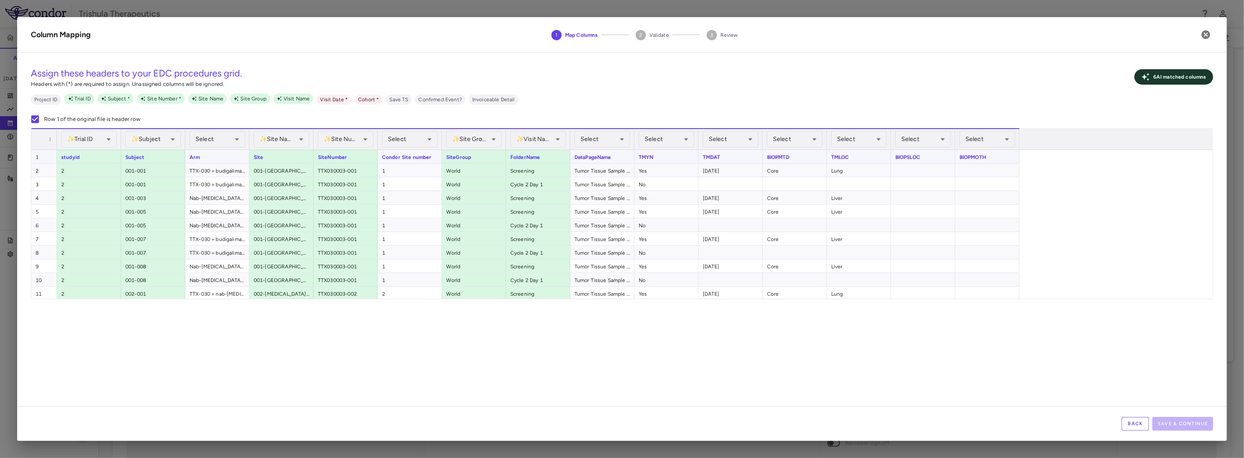
click at [77, 156] on div "studyid" at bounding box center [89, 156] width 64 height 13
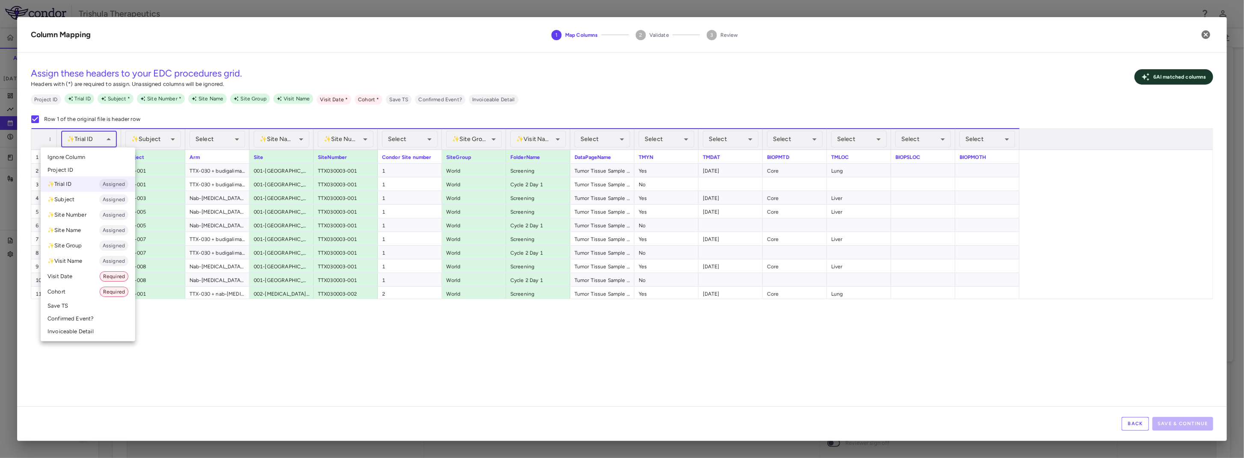
click at [97, 139] on body "Skip to sidebar Skip to main content Trishula Therapeutics TTX-030-003 Accruals…" at bounding box center [622, 229] width 1244 height 458
click at [75, 160] on span "Ignore Column" at bounding box center [66, 158] width 38 height 8
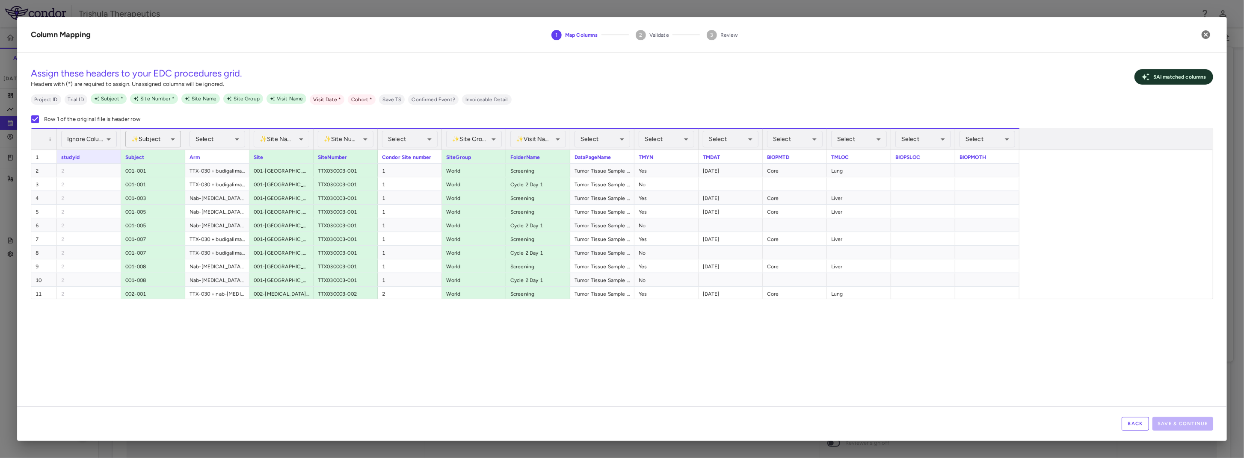
click at [145, 142] on body "Skip to sidebar Skip to main content Trishula Therapeutics TTX-030-003 Accruals…" at bounding box center [622, 229] width 1244 height 458
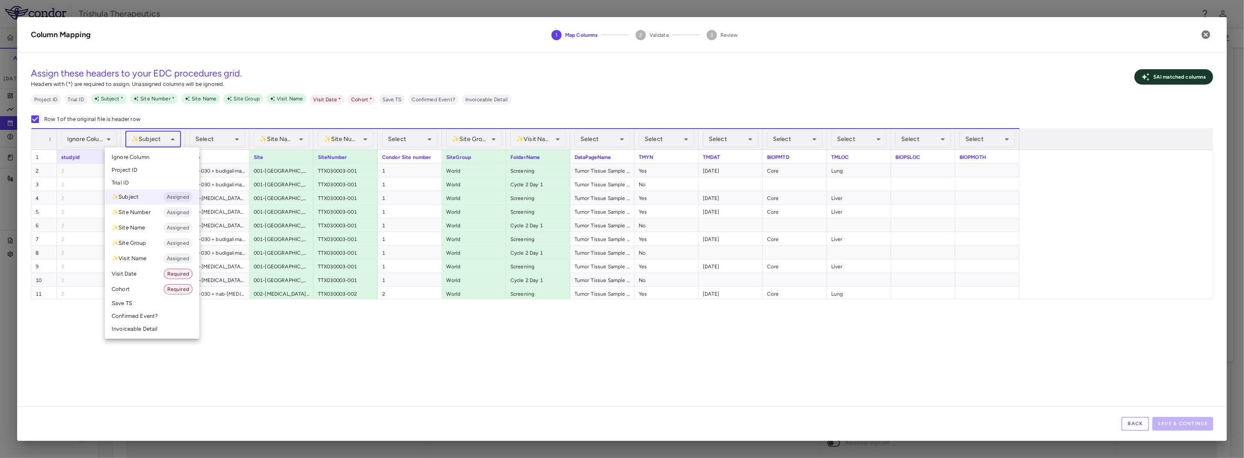
drag, startPoint x: 327, startPoint y: 389, endPoint x: 324, endPoint y: 380, distance: 9.3
click at [327, 389] on div at bounding box center [622, 229] width 1244 height 458
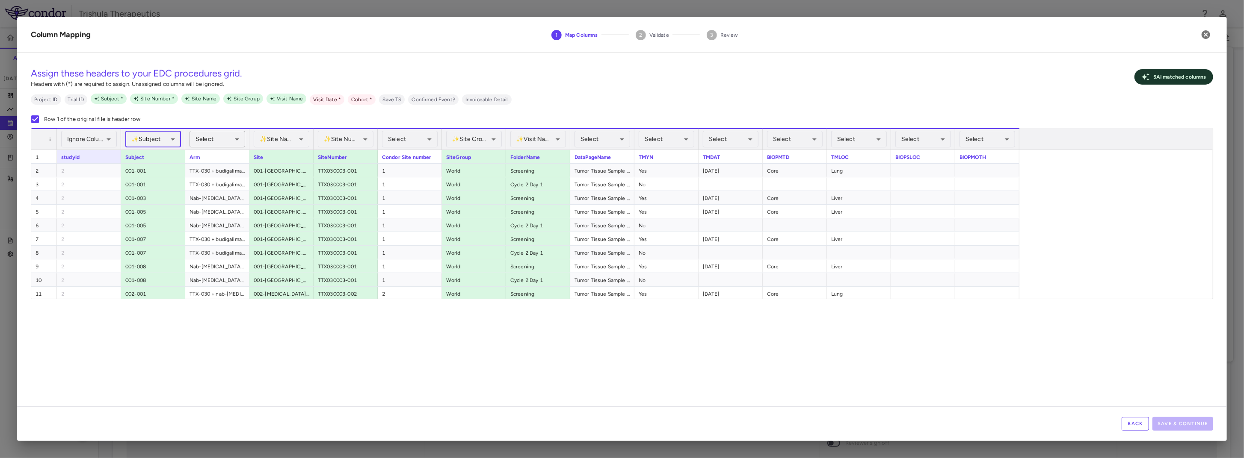
click at [221, 135] on body "Skip to sidebar Skip to main content Trishula Therapeutics TTX-030-003 Accruals…" at bounding box center [622, 229] width 1244 height 458
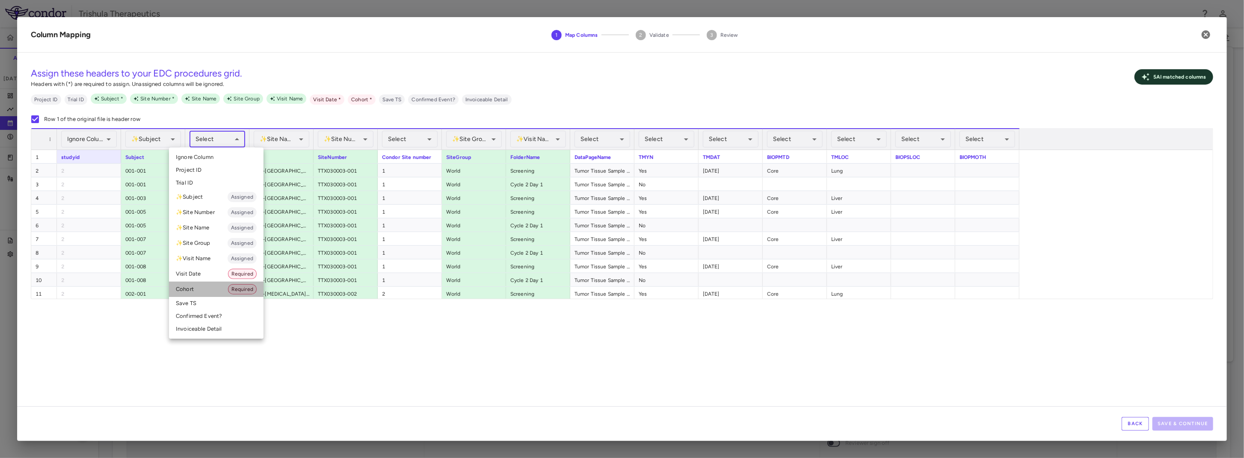
click at [195, 291] on li "Cohort Required" at bounding box center [216, 289] width 95 height 15
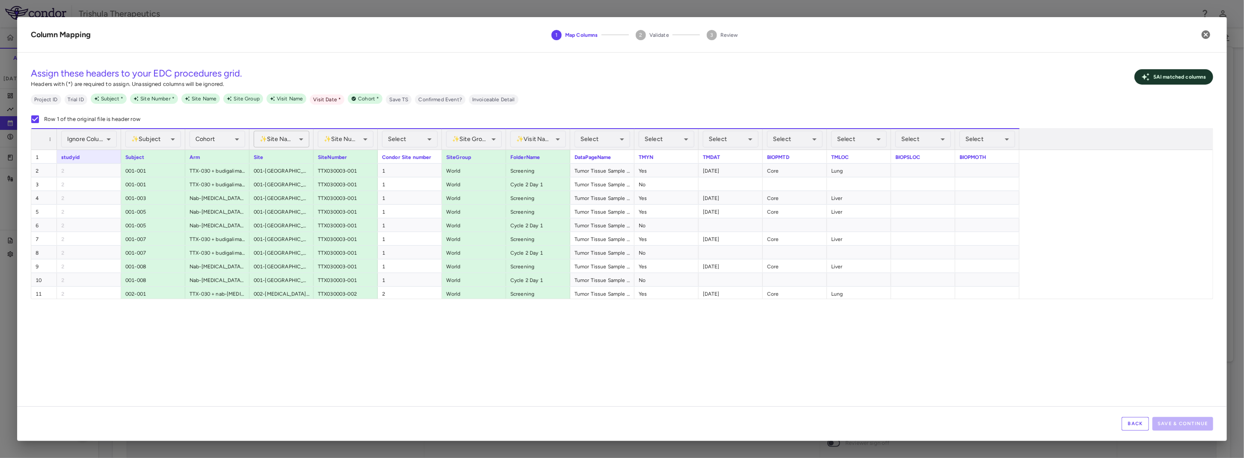
click at [281, 137] on body "Skip to sidebar Skip to main content Trishula Therapeutics TTX-030-003 Accruals…" at bounding box center [622, 229] width 1244 height 458
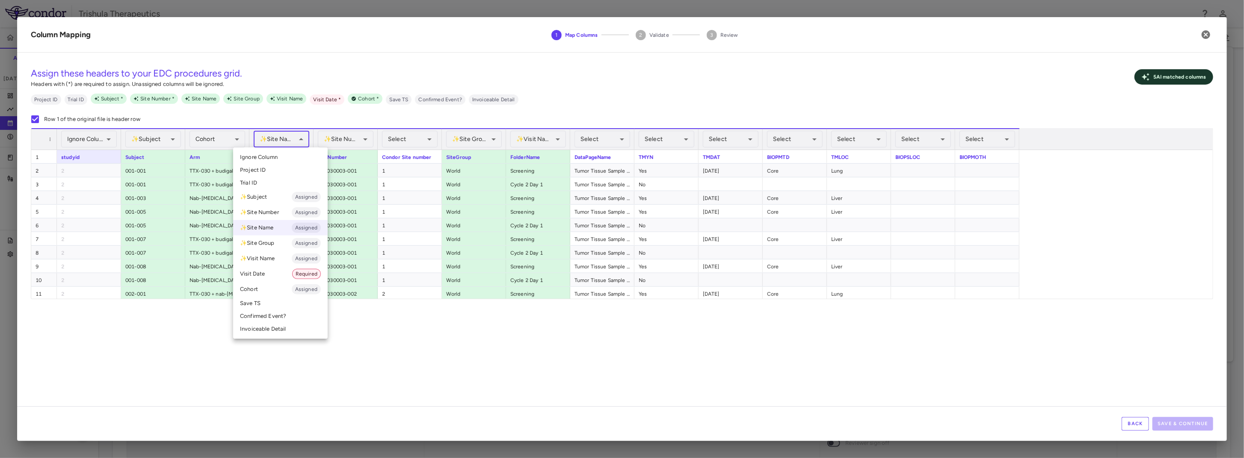
click at [277, 158] on span "Ignore Column" at bounding box center [259, 158] width 38 height 8
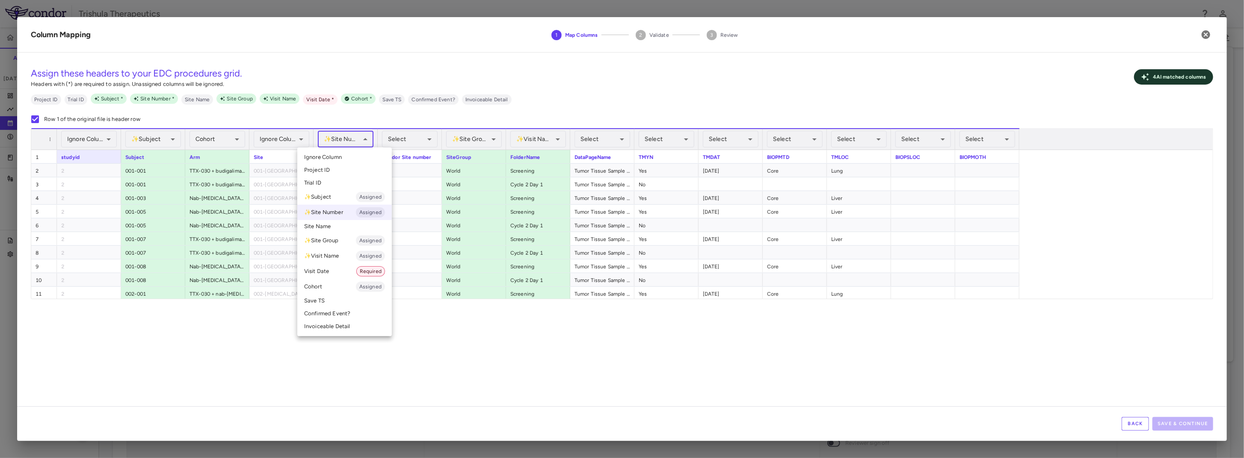
click at [331, 137] on body "Skip to sidebar Skip to main content Trishula Therapeutics TTX-030-003 Accruals…" at bounding box center [622, 229] width 1244 height 458
click at [325, 157] on span "Ignore Column" at bounding box center [323, 158] width 38 height 8
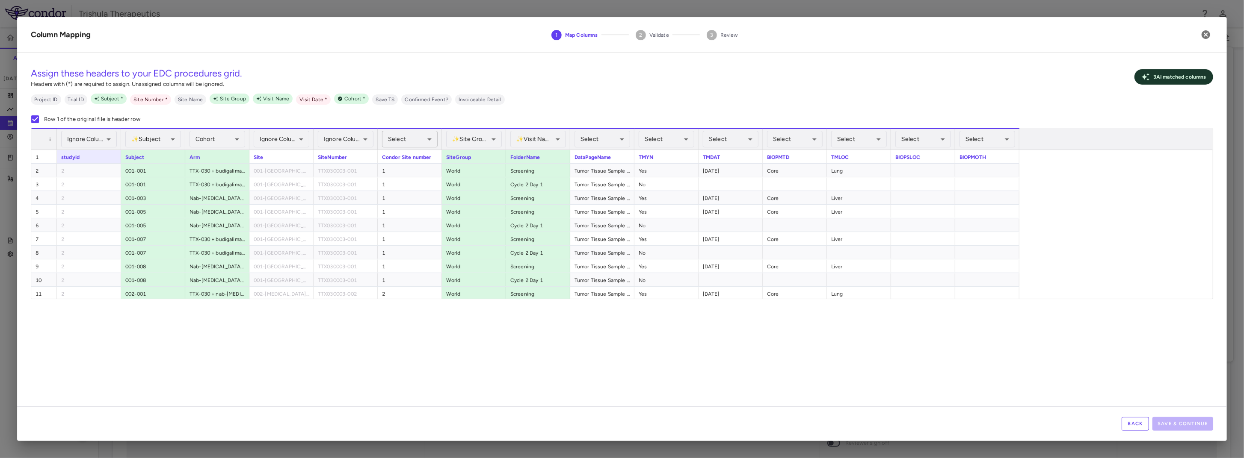
click at [420, 141] on body "Skip to sidebar Skip to main content Trishula Therapeutics TTX-030-003 Accruals…" at bounding box center [622, 229] width 1244 height 458
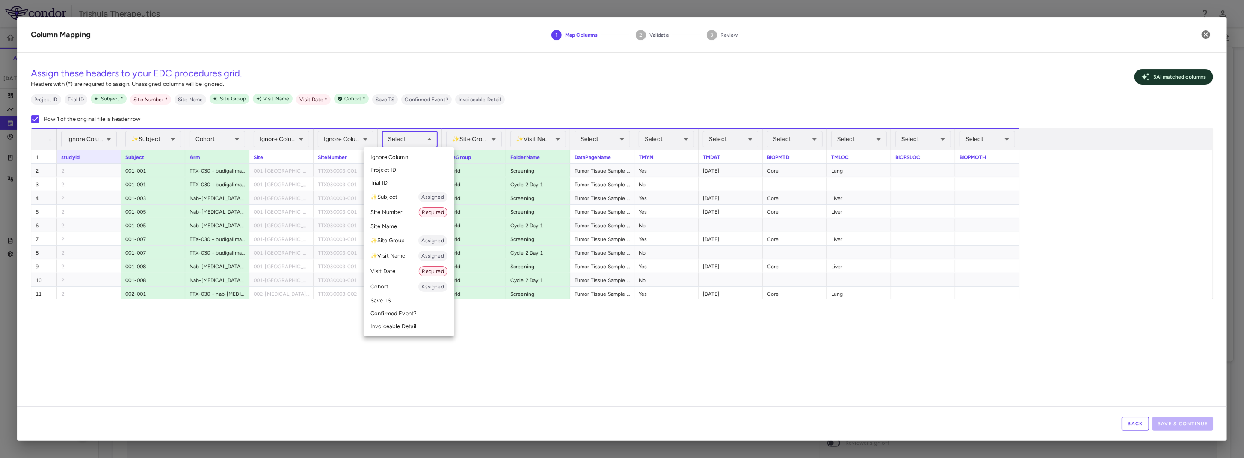
click at [402, 211] on li "Site Number Required" at bounding box center [409, 212] width 91 height 15
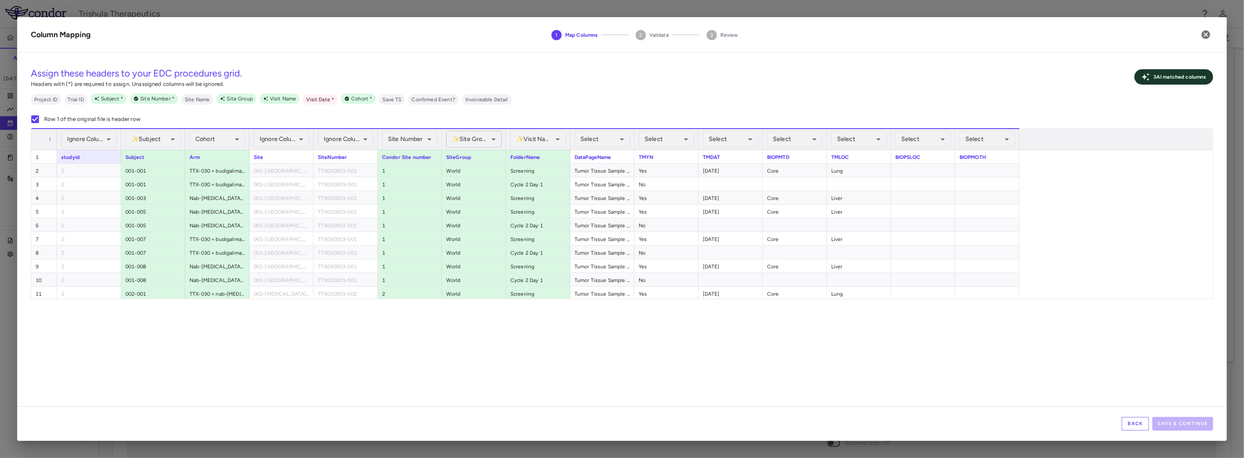
click at [484, 143] on body "Skip to sidebar Skip to main content Trishula Therapeutics TTX-030-003 Accruals…" at bounding box center [622, 229] width 1244 height 458
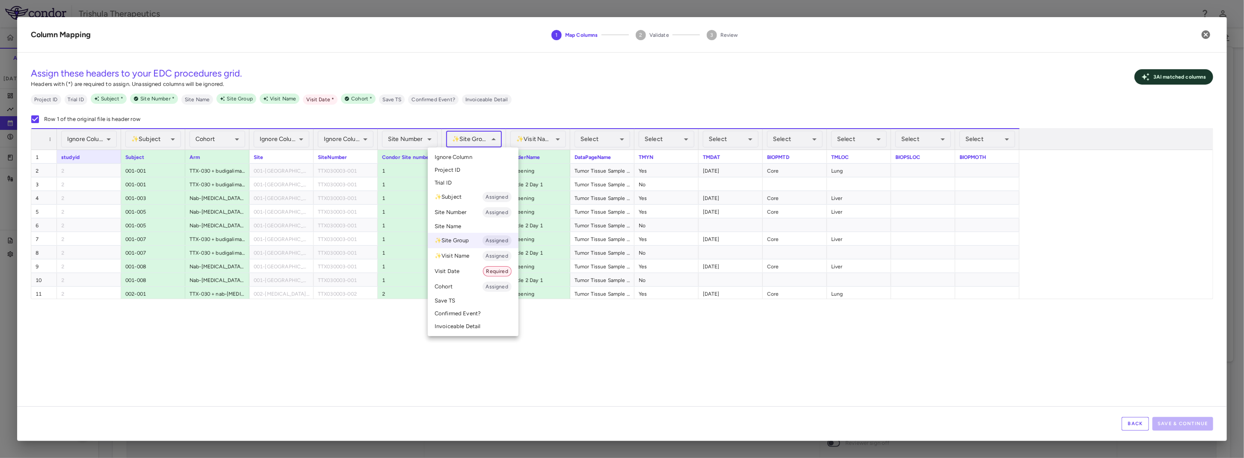
click at [459, 156] on span "Ignore Column" at bounding box center [454, 158] width 38 height 8
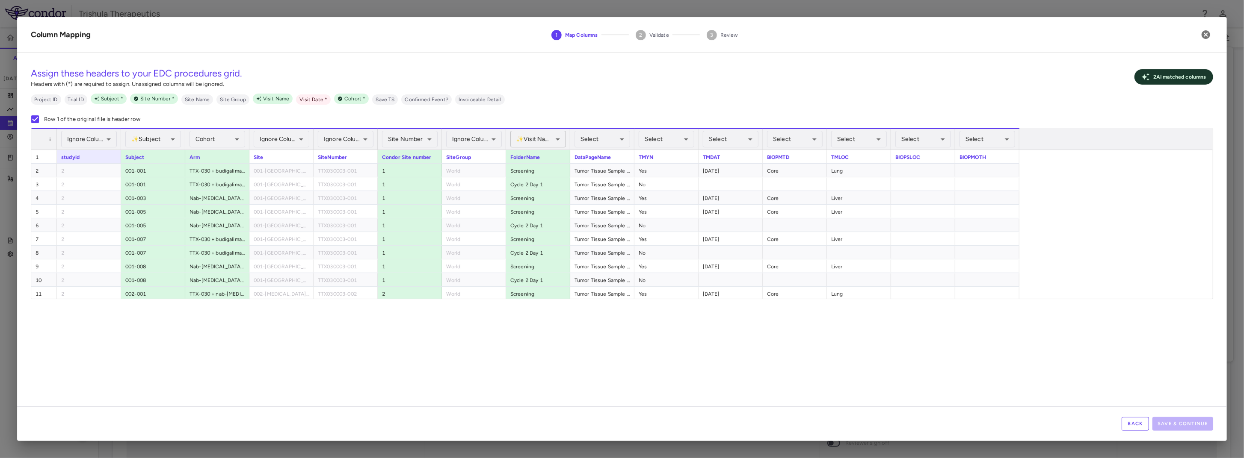
click at [542, 142] on body "Skip to sidebar Skip to main content Trishula Therapeutics TTX-030-003 Accruals…" at bounding box center [622, 229] width 1244 height 458
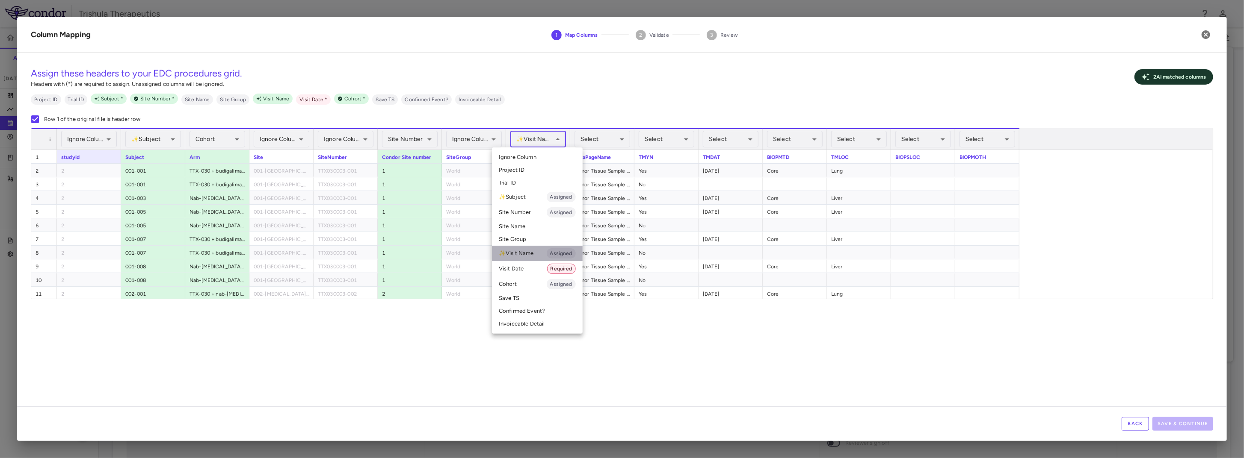
click at [528, 254] on li "✨ Visit Name Assigned" at bounding box center [537, 253] width 91 height 15
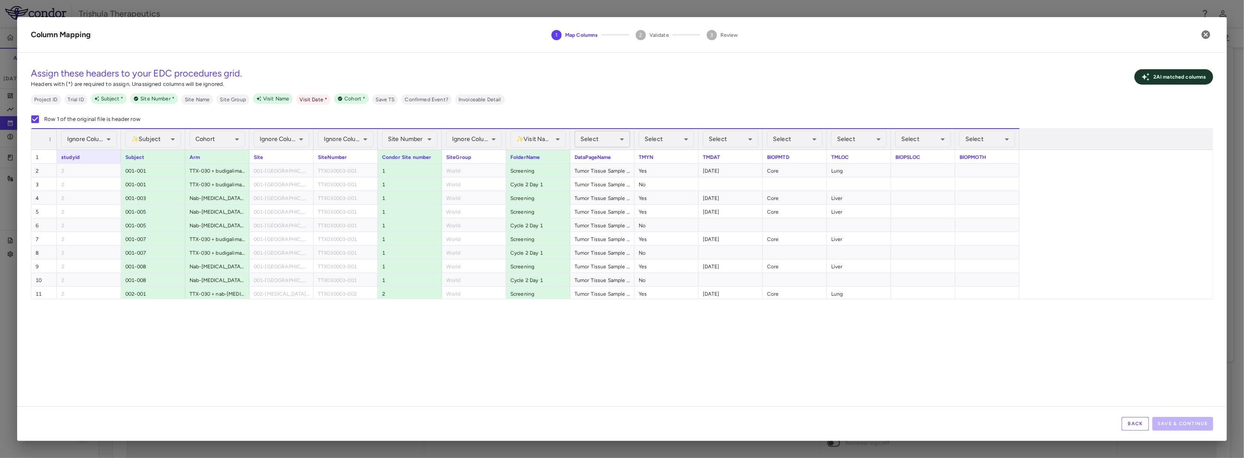
click at [597, 139] on body "Skip to sidebar Skip to main content Trishula Therapeutics TTX-030-003 Accruals…" at bounding box center [622, 229] width 1244 height 458
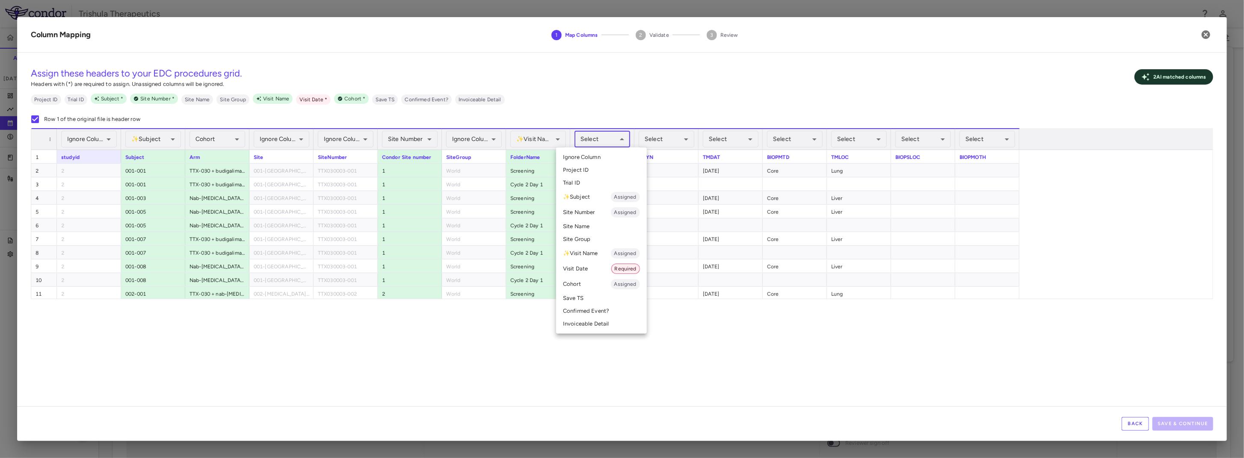
click at [594, 323] on li "Invoiceable Detail" at bounding box center [601, 324] width 91 height 13
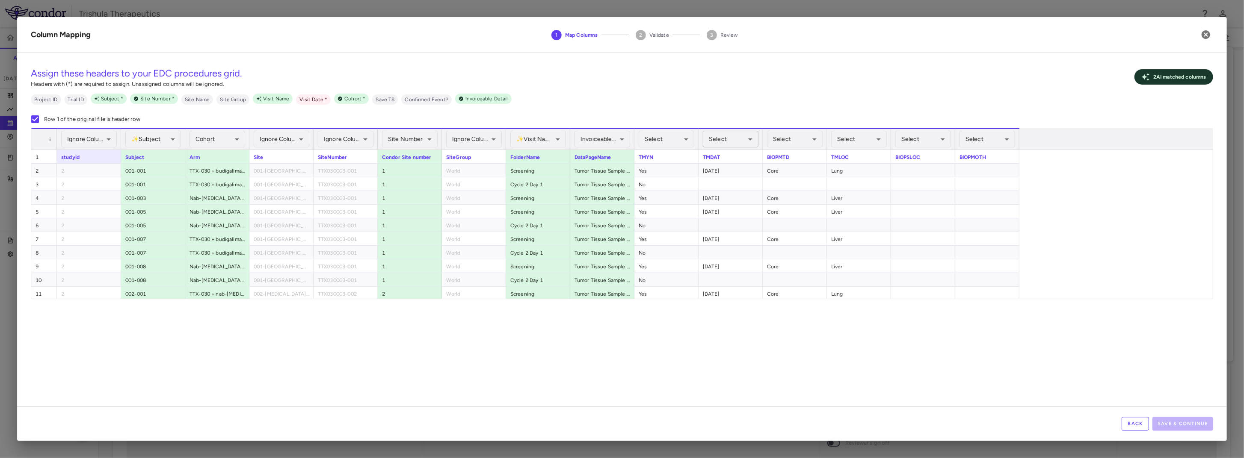
click at [721, 143] on body "Skip to sidebar Skip to main content Trishula Therapeutics TTX-030-003 Accruals…" at bounding box center [622, 229] width 1244 height 458
click at [709, 268] on li "Visit Date Required" at bounding box center [731, 268] width 102 height 15
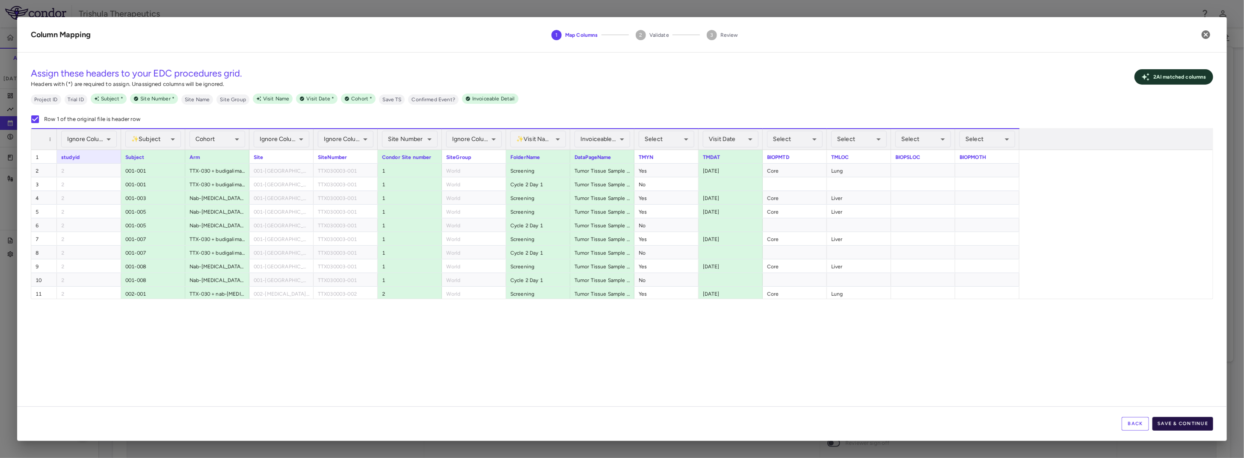
click at [1191, 427] on button "Save & Continue" at bounding box center [1182, 424] width 61 height 14
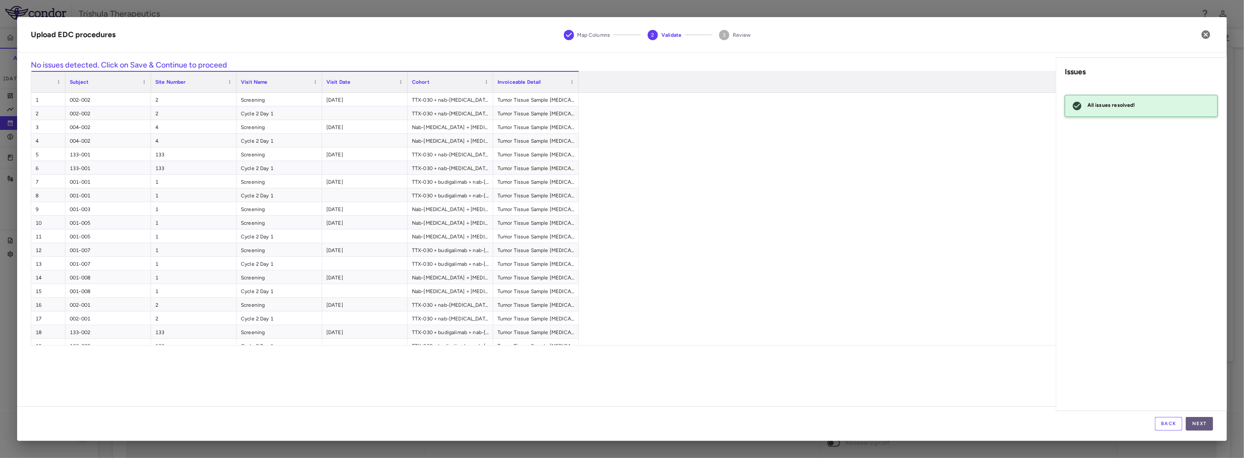
click at [1198, 427] on button "Next" at bounding box center [1199, 424] width 27 height 14
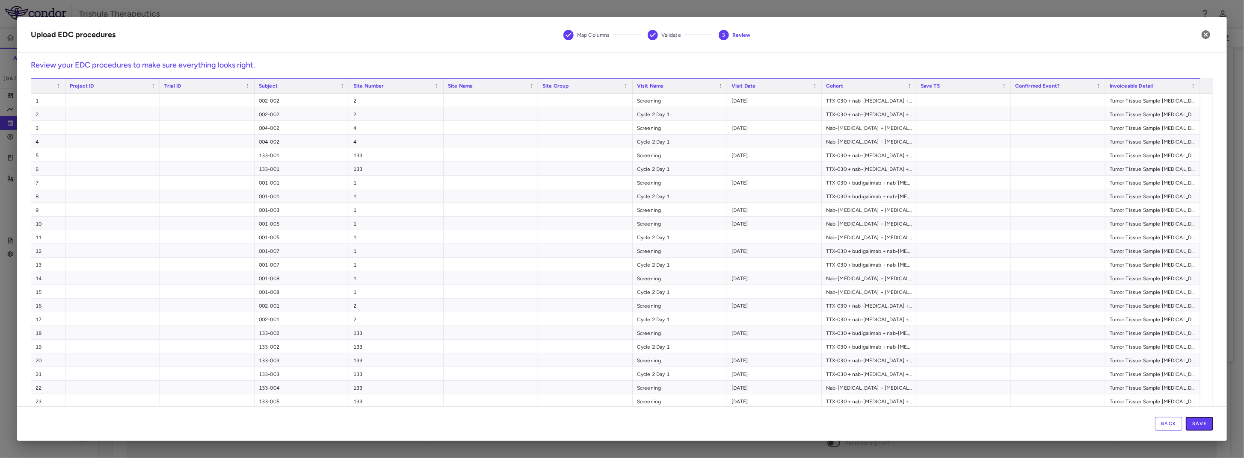
click at [1198, 427] on button "Save" at bounding box center [1199, 424] width 27 height 14
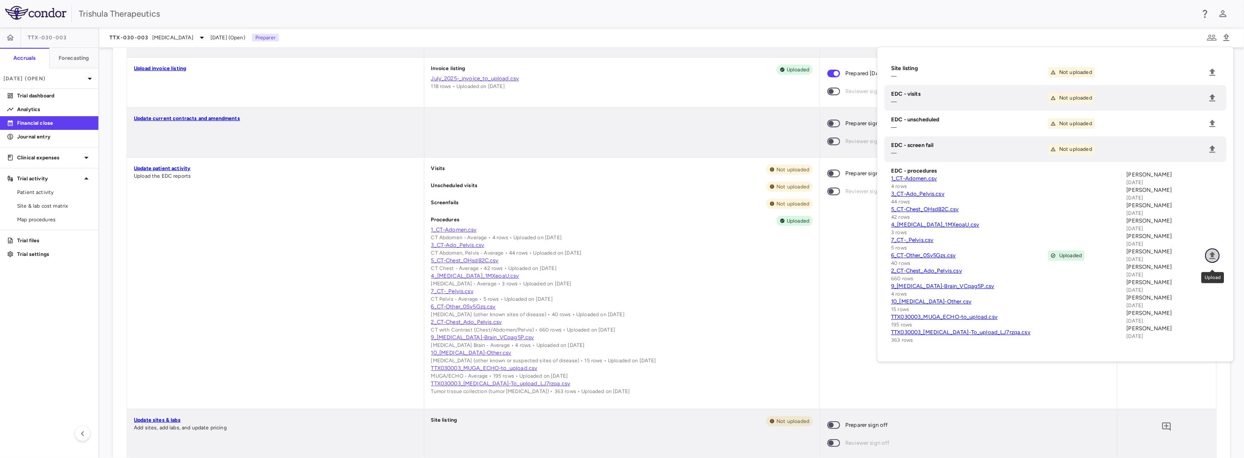
click at [1211, 257] on icon "Upload" at bounding box center [1212, 255] width 6 height 7
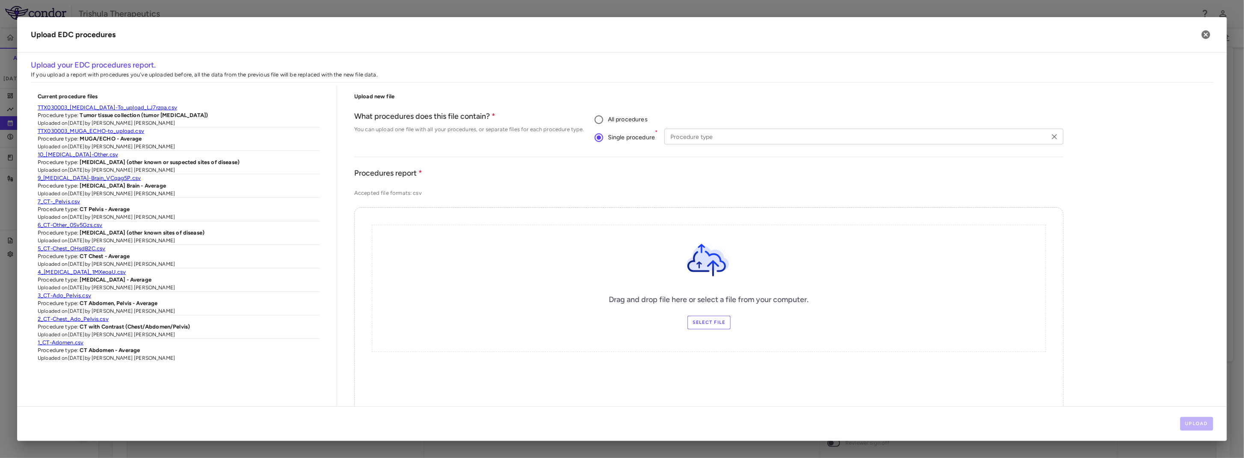
click at [675, 140] on input "Procedure type" at bounding box center [857, 136] width 380 height 11
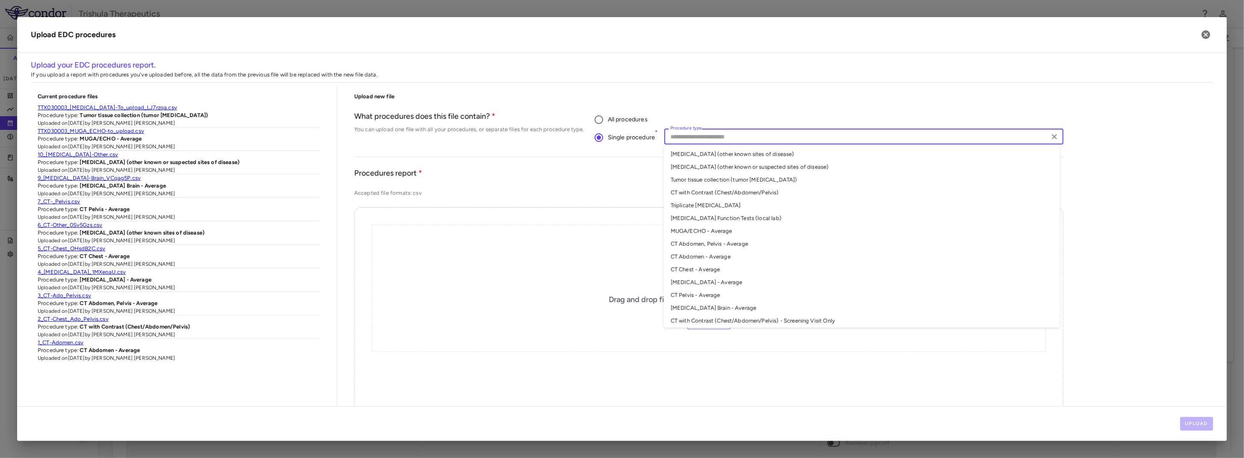
click at [700, 204] on li "Triplicate ECG" at bounding box center [862, 205] width 396 height 13
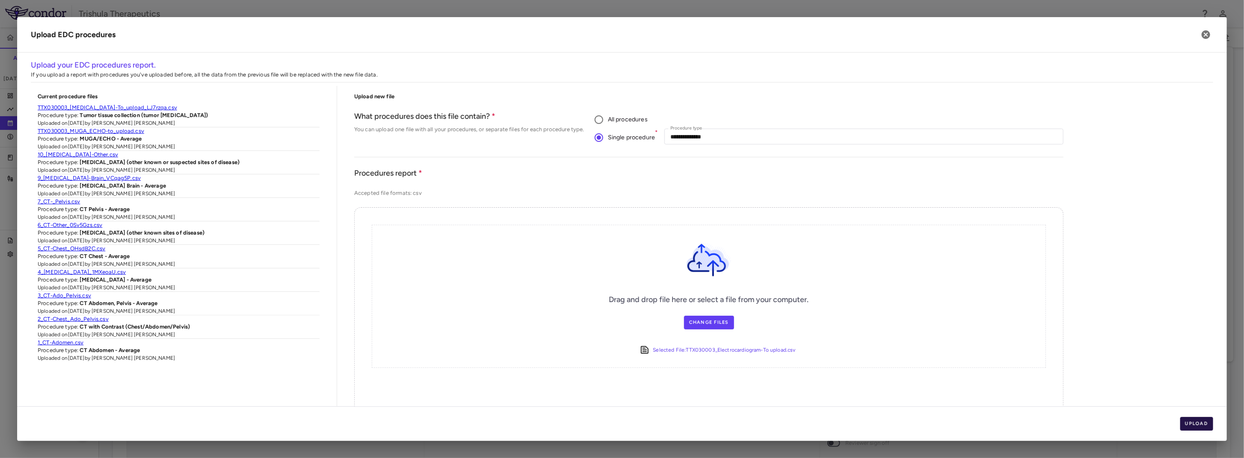
click at [1191, 429] on button "Upload" at bounding box center [1196, 424] width 33 height 14
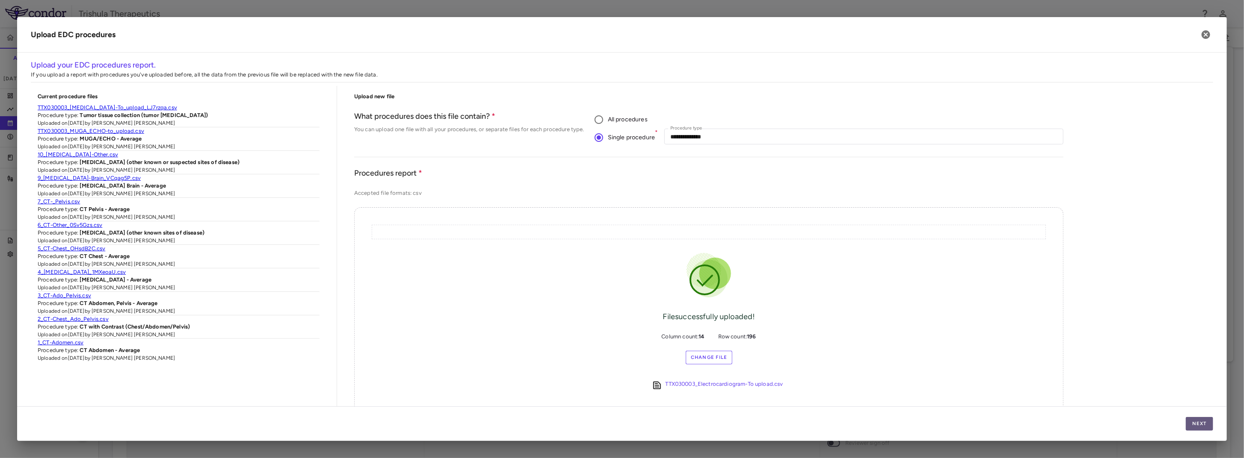
click at [1204, 425] on button "Next" at bounding box center [1199, 424] width 27 height 14
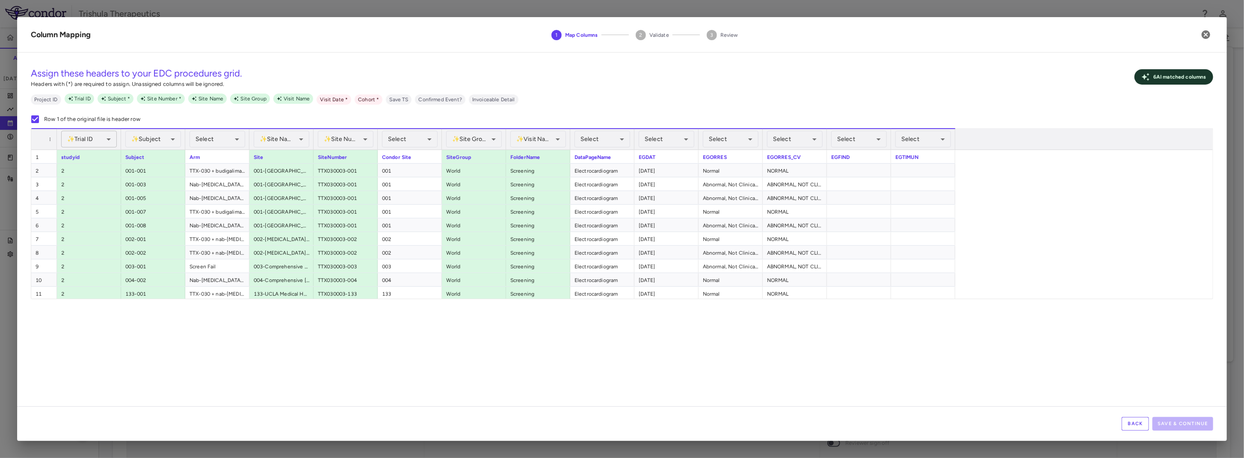
click at [103, 141] on body "Skip to sidebar Skip to main content Trishula Therapeutics TTX-030-003 Accruals…" at bounding box center [622, 229] width 1244 height 458
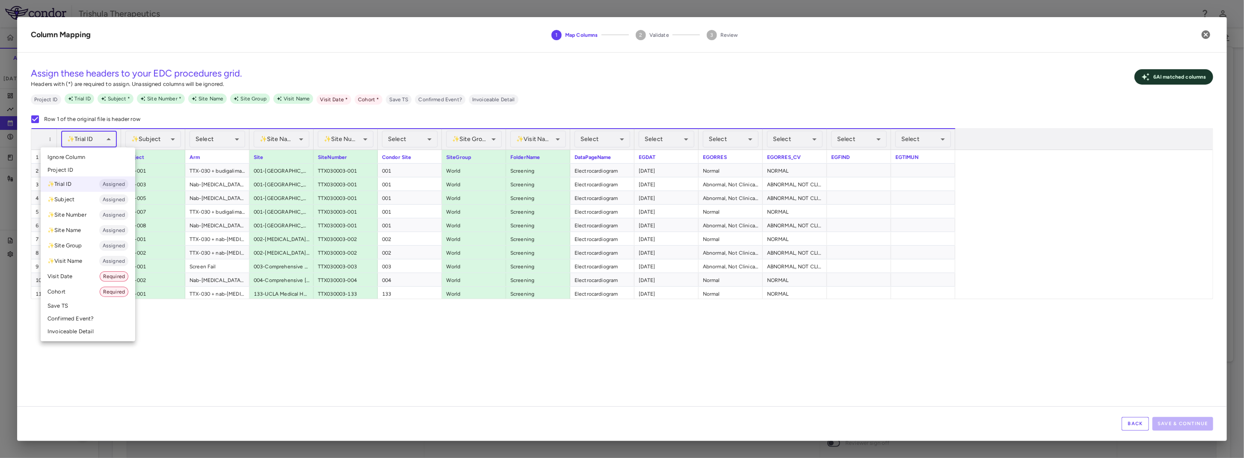
click at [88, 157] on li "Ignore Column" at bounding box center [88, 157] width 95 height 13
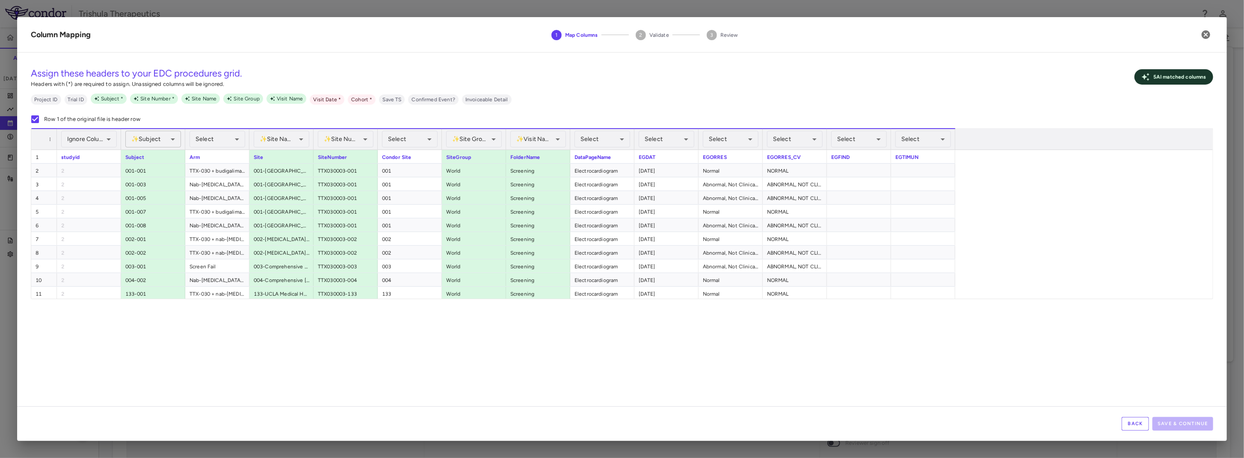
click at [167, 142] on body "Skip to sidebar Skip to main content Trishula Therapeutics TTX-030-003 Accruals…" at bounding box center [622, 229] width 1244 height 458
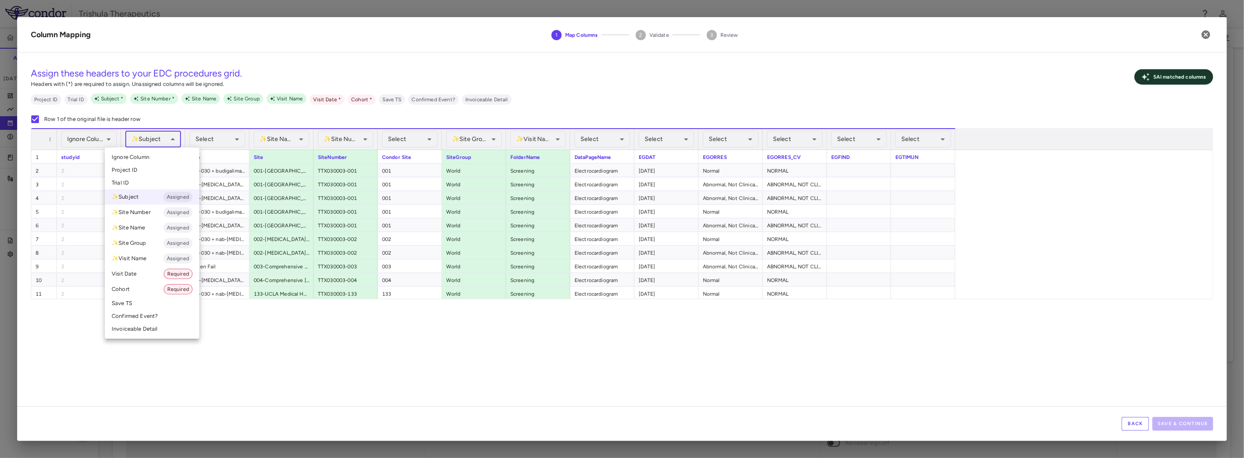
click at [206, 140] on div at bounding box center [622, 229] width 1244 height 458
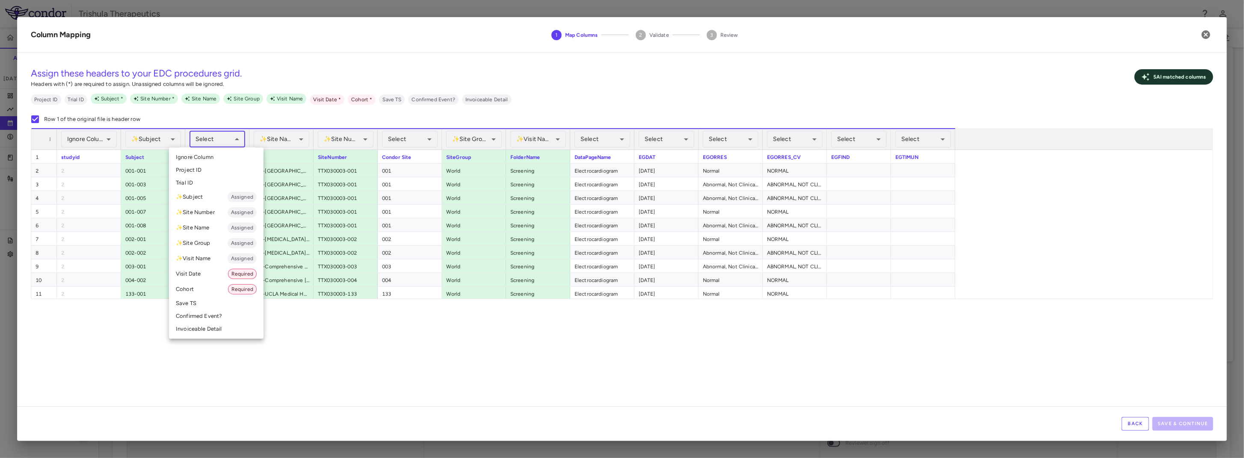
click at [202, 135] on body "Skip to sidebar Skip to main content Trishula Therapeutics TTX-030-003 Accruals…" at bounding box center [622, 229] width 1244 height 458
click at [208, 287] on li "Cohort Required" at bounding box center [216, 289] width 95 height 15
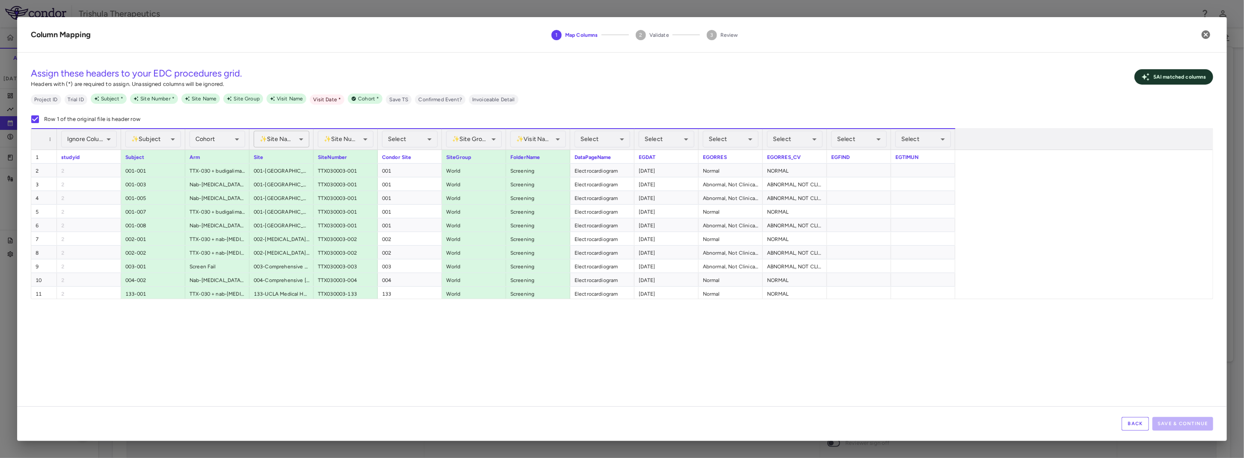
click at [290, 137] on body "Skip to sidebar Skip to main content Trishula Therapeutics TTX-030-003 Accruals…" at bounding box center [622, 229] width 1244 height 458
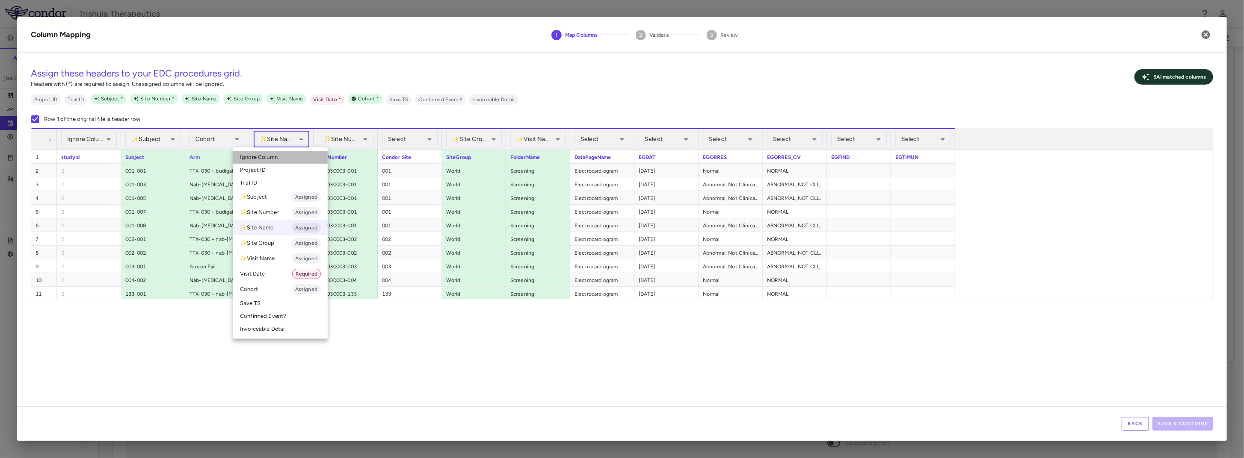
click at [274, 158] on span "Ignore Column" at bounding box center [259, 158] width 38 height 8
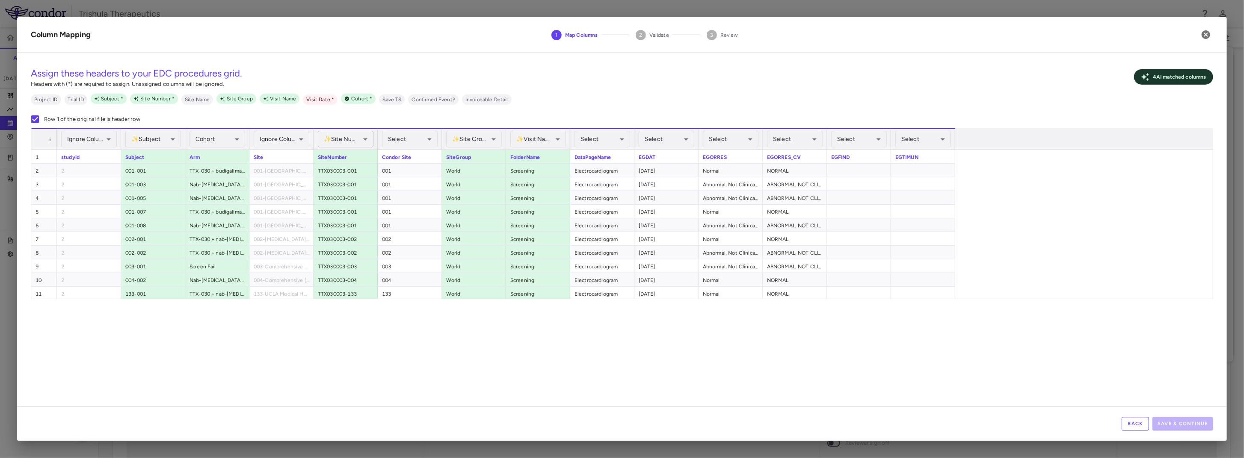
click at [345, 141] on body "Skip to sidebar Skip to main content Trishula Therapeutics TTX-030-003 Accruals…" at bounding box center [622, 229] width 1244 height 458
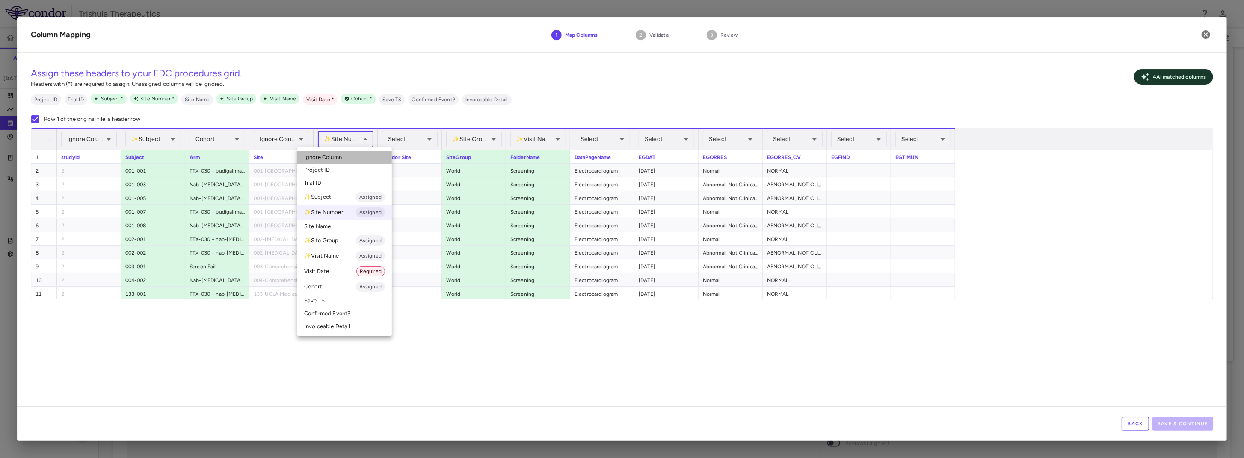
click at [340, 157] on span "Ignore Column" at bounding box center [323, 158] width 38 height 8
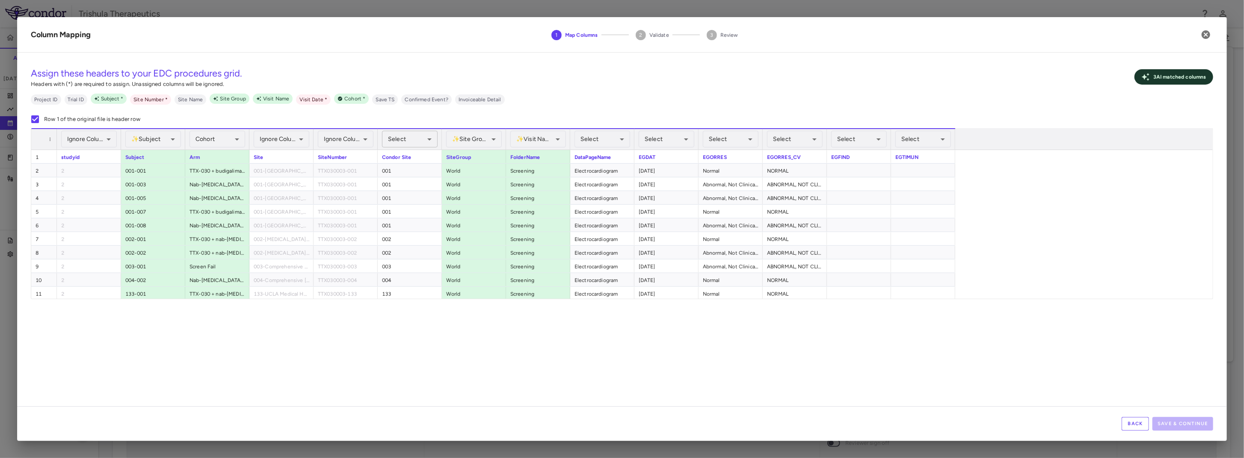
click at [411, 138] on body "Skip to sidebar Skip to main content Trishula Therapeutics TTX-030-003 Accruals…" at bounding box center [622, 229] width 1244 height 458
click at [401, 210] on li "Site Number Required" at bounding box center [409, 212] width 91 height 15
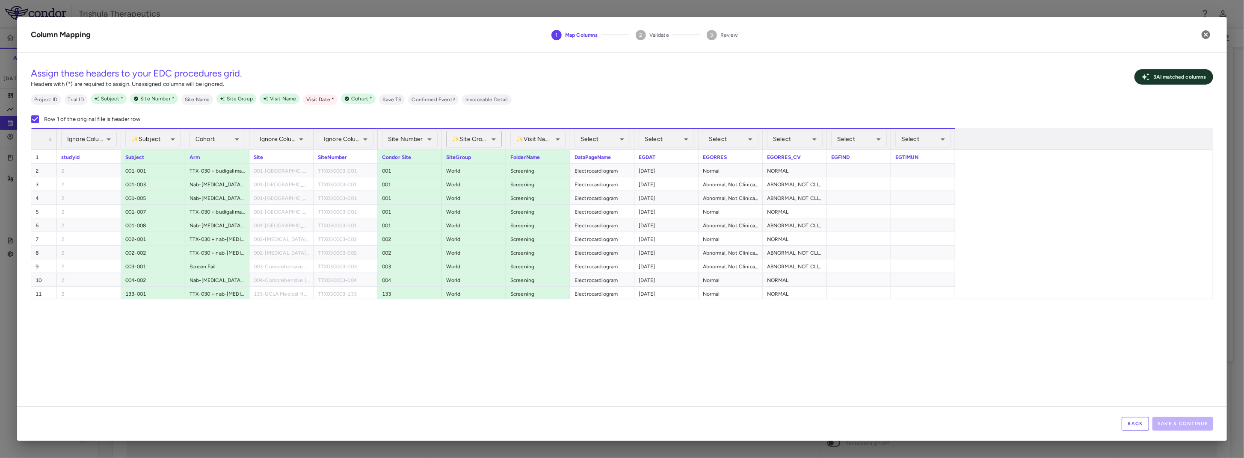
click at [473, 141] on body "Skip to sidebar Skip to main content Trishula Therapeutics TTX-030-003 Accruals…" at bounding box center [622, 229] width 1244 height 458
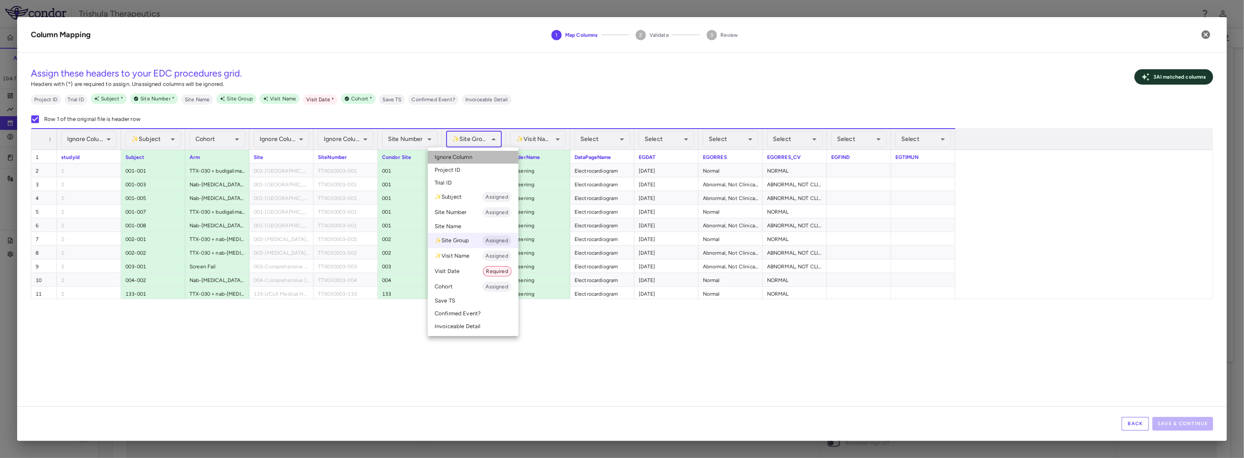
click at [464, 158] on span "Ignore Column" at bounding box center [454, 158] width 38 height 8
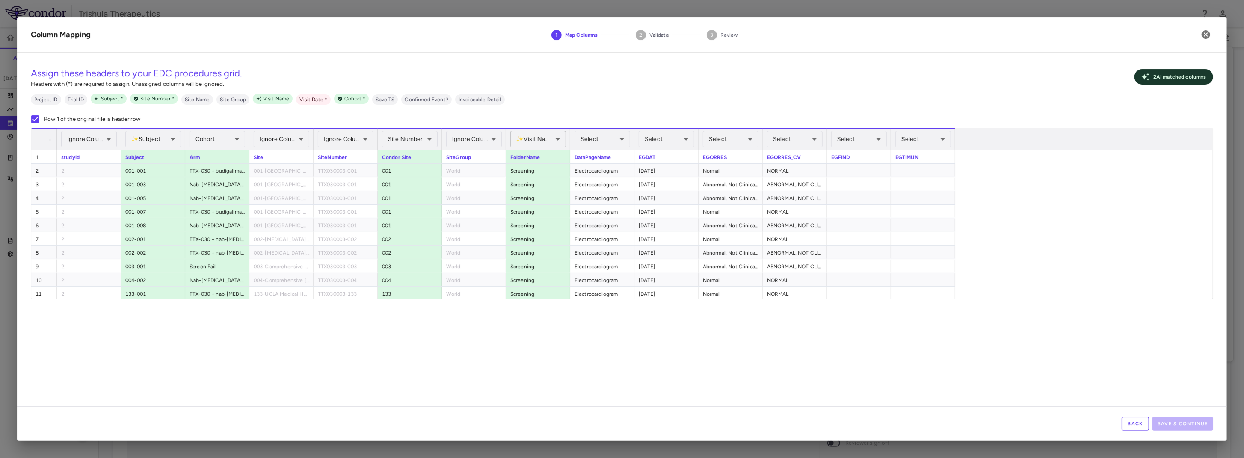
click at [538, 139] on body "Skip to sidebar Skip to main content Trishula Therapeutics TTX-030-003 Accruals…" at bounding box center [622, 229] width 1244 height 458
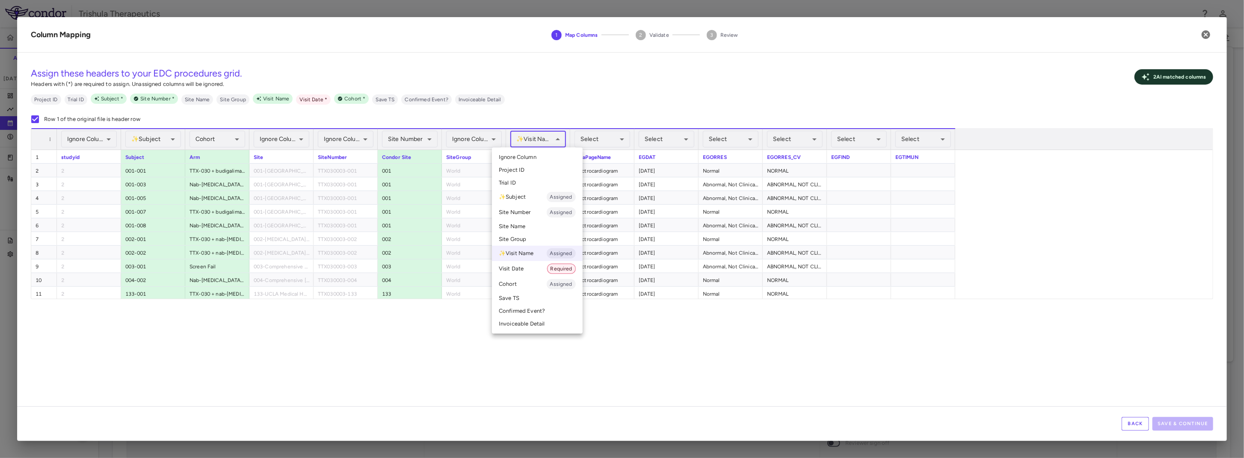
click at [530, 253] on li "✨ Visit Name Assigned" at bounding box center [537, 253] width 91 height 15
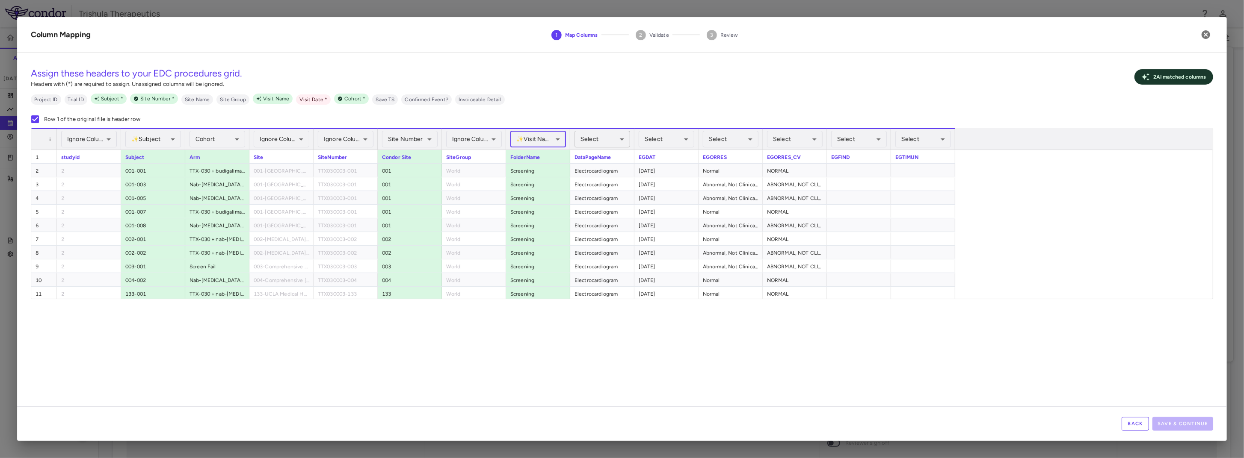
click at [603, 142] on body "Skip to sidebar Skip to main content Trishula Therapeutics TTX-030-003 Accruals…" at bounding box center [622, 229] width 1244 height 458
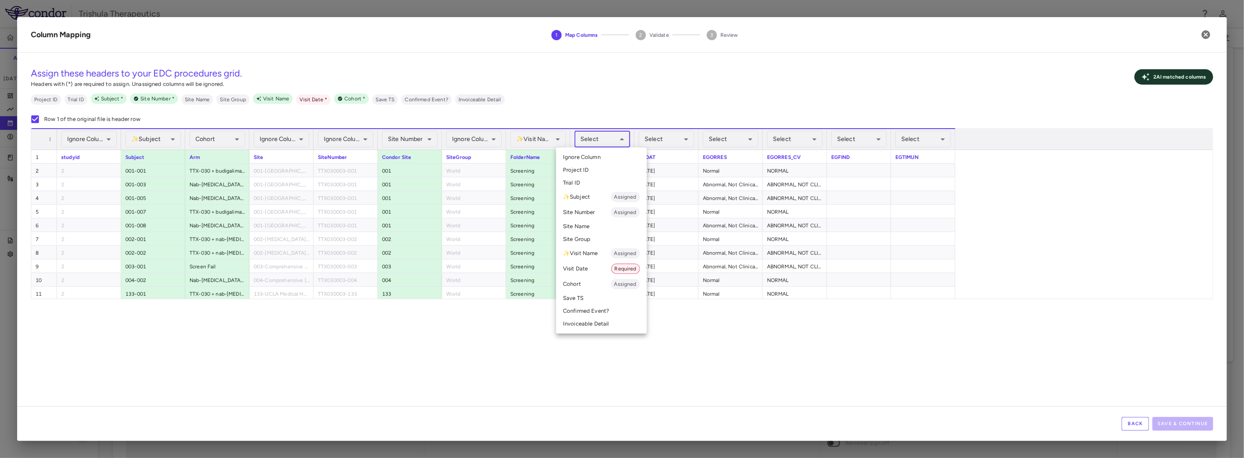
click at [612, 321] on li "Invoiceable Detail" at bounding box center [601, 324] width 91 height 13
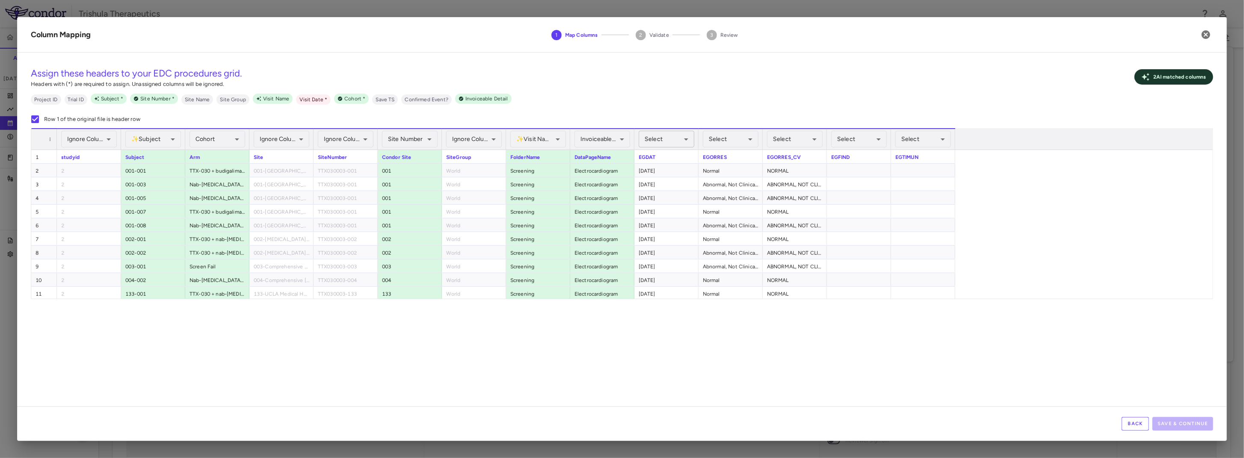
scroll to position [299, 0]
click at [671, 142] on body "Skip to sidebar Skip to main content Trishula Therapeutics TTX-030-003 Accruals…" at bounding box center [622, 229] width 1244 height 458
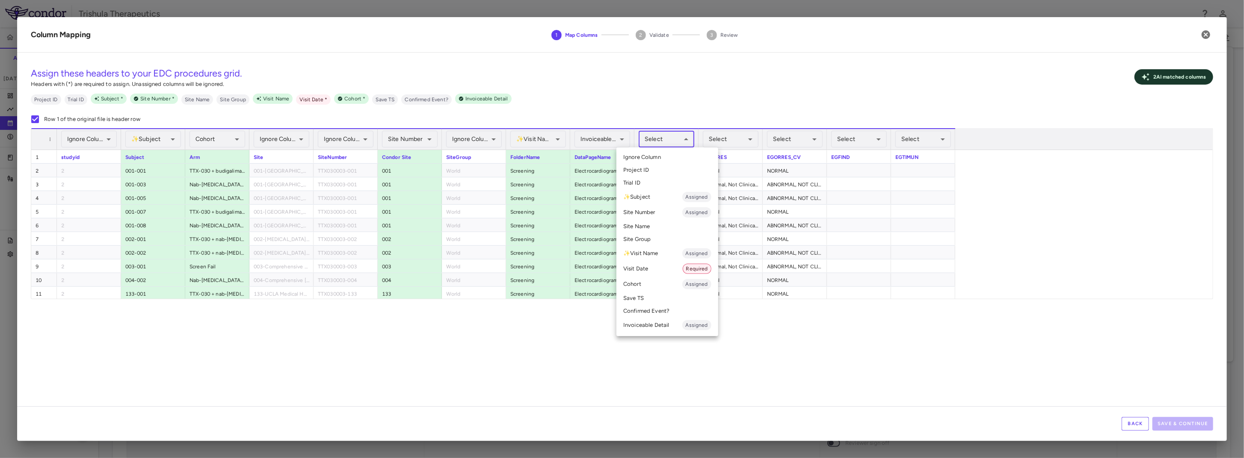
click at [645, 271] on li "Visit Date Required" at bounding box center [667, 268] width 102 height 15
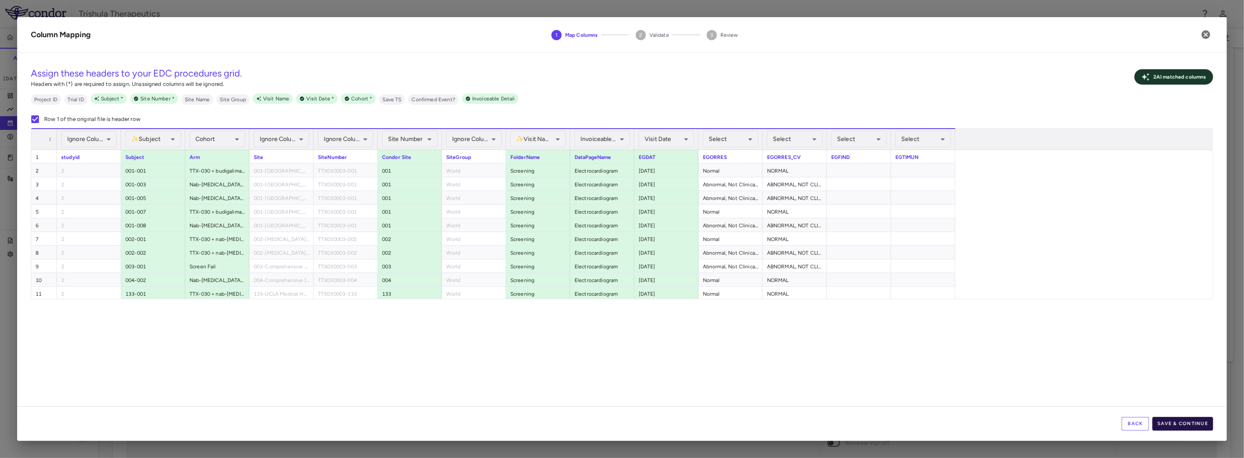
click at [1165, 423] on button "Save & Continue" at bounding box center [1182, 424] width 61 height 14
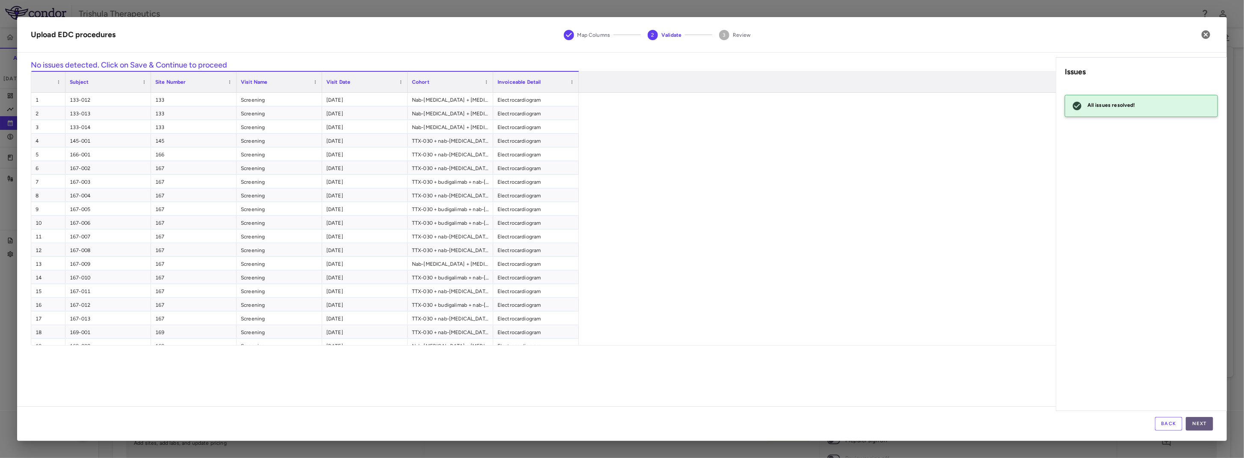
click at [1198, 427] on button "Next" at bounding box center [1199, 424] width 27 height 14
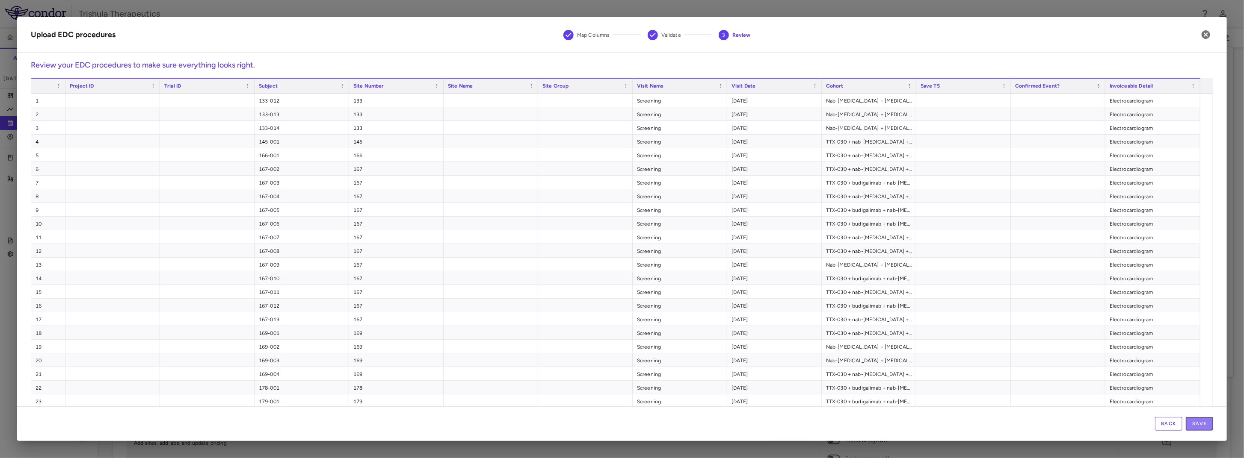
click at [1198, 427] on button "Save" at bounding box center [1199, 424] width 27 height 14
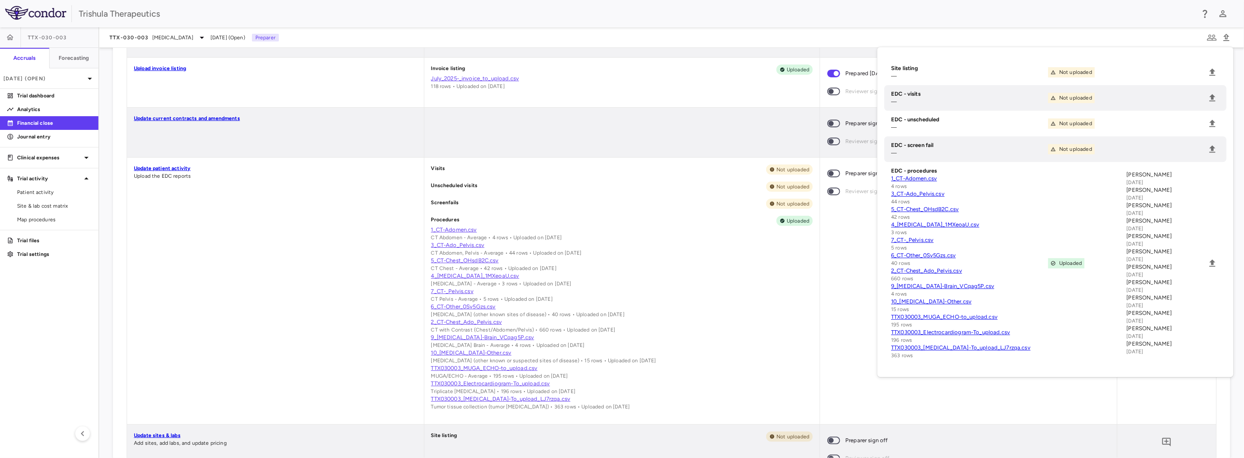
click at [828, 309] on div "Preparer sign off Reviewer sign off" at bounding box center [968, 291] width 297 height 267
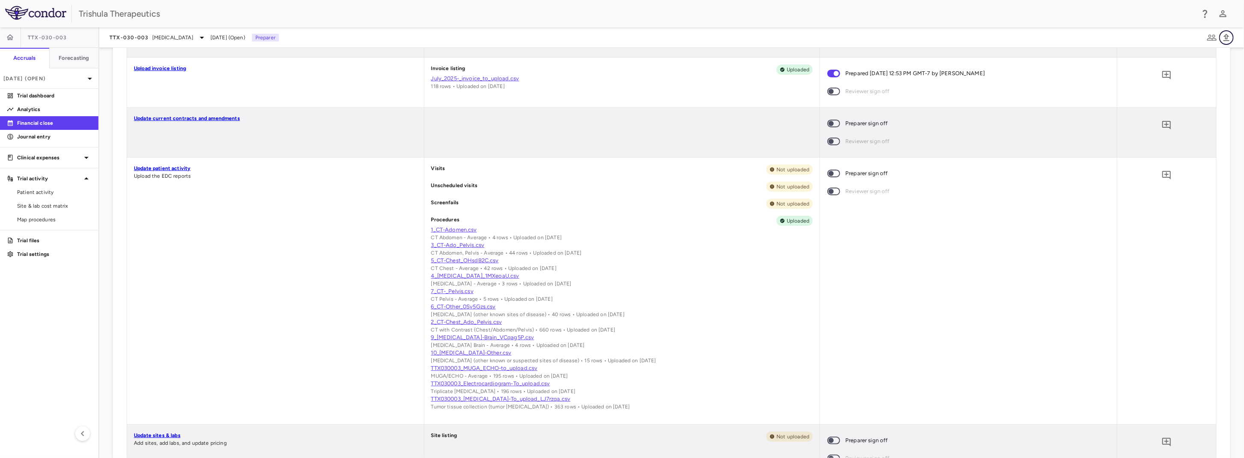
click at [1225, 36] on icon "button" at bounding box center [1226, 37] width 6 height 7
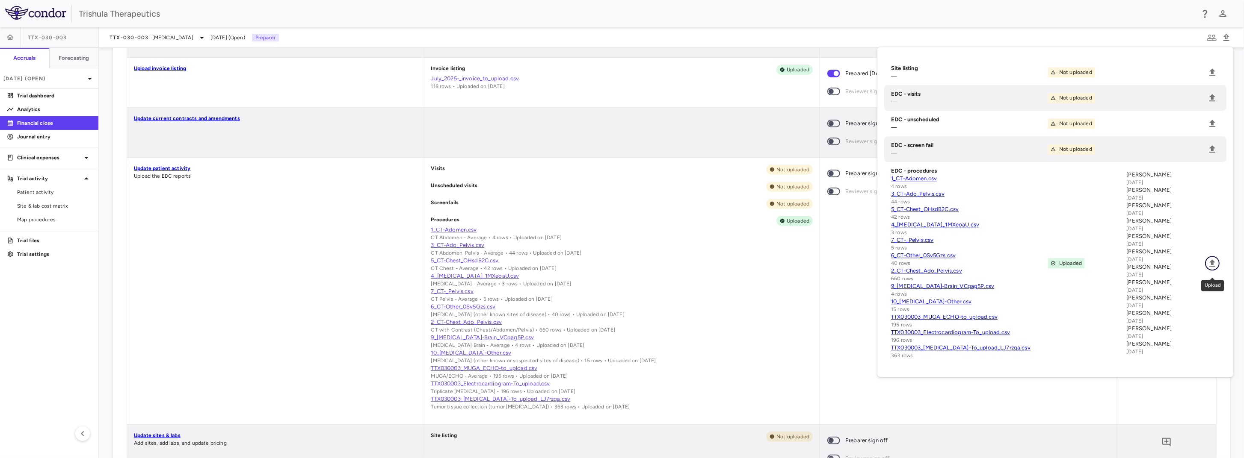
click at [1211, 269] on icon "Upload" at bounding box center [1212, 263] width 10 height 10
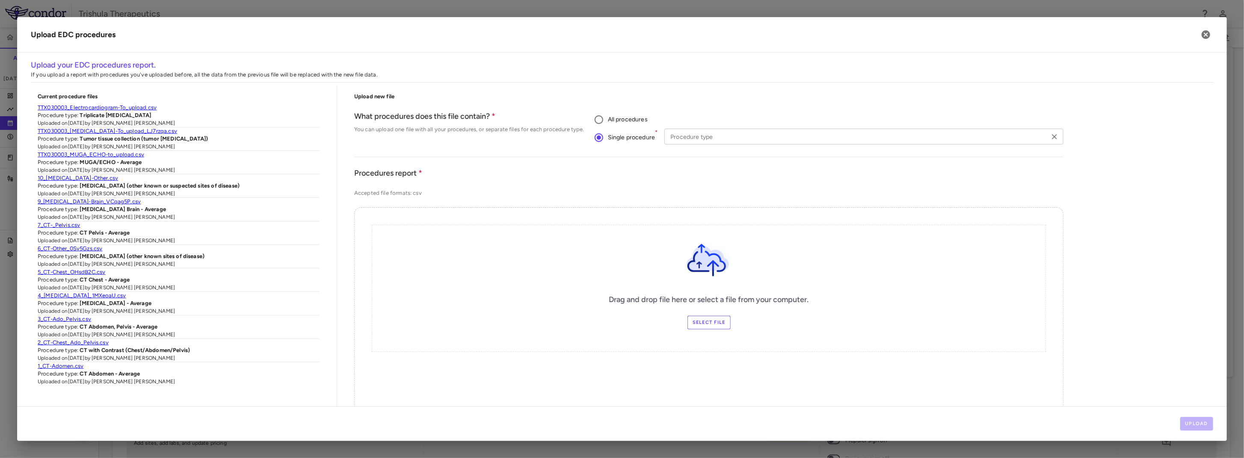
click at [704, 136] on input "Procedure type" at bounding box center [857, 136] width 380 height 11
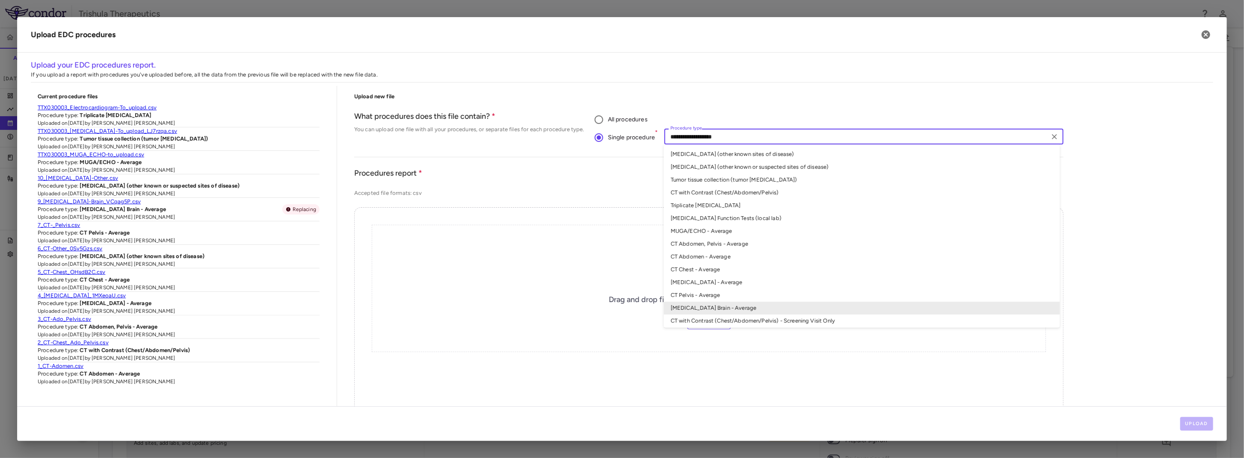
click at [837, 135] on input "**********" at bounding box center [857, 136] width 380 height 11
click at [760, 216] on li "[MEDICAL_DATA] Function Tests (local lab)" at bounding box center [862, 218] width 396 height 13
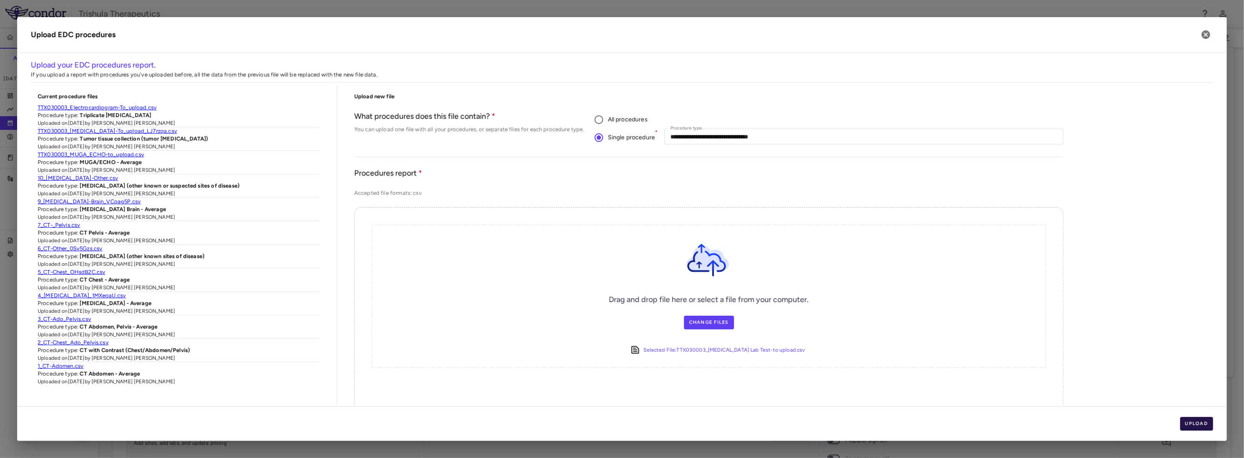
click at [1193, 426] on button "Upload" at bounding box center [1196, 424] width 33 height 14
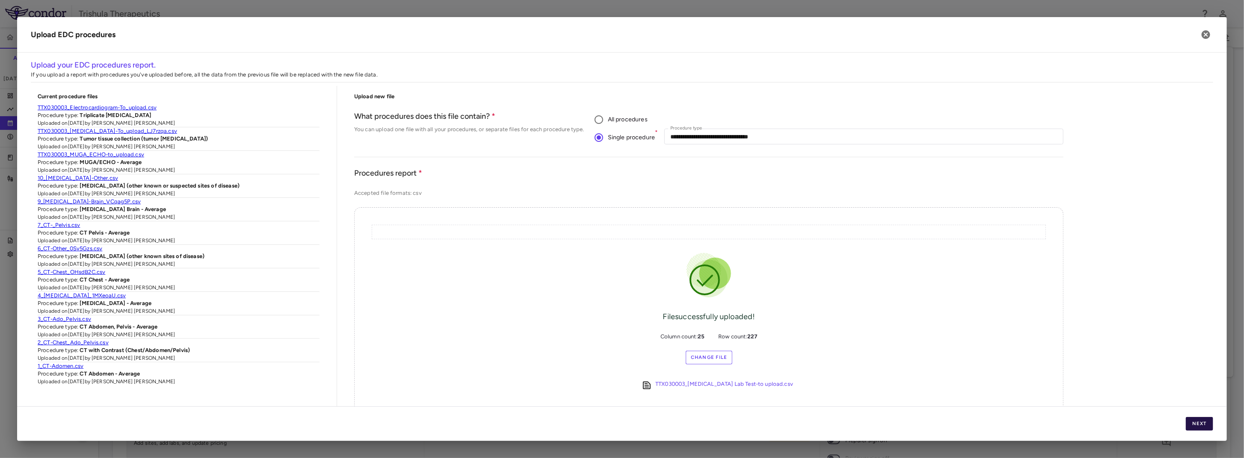
click at [1194, 421] on button "Next" at bounding box center [1199, 424] width 27 height 14
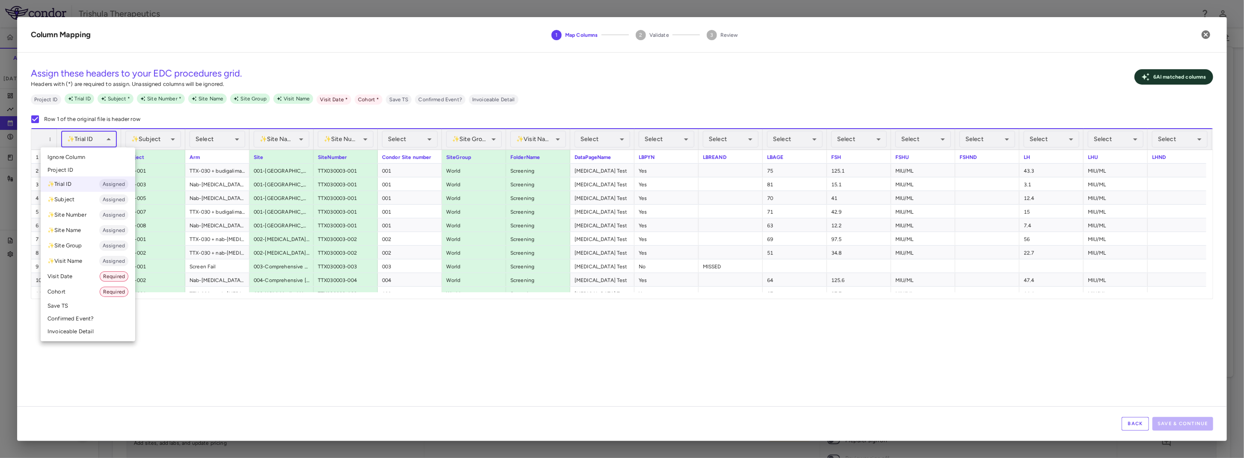
click at [99, 145] on body "Skip to sidebar Skip to main content Trishula Therapeutics TTX-030-003 Accruals…" at bounding box center [622, 229] width 1244 height 458
click at [90, 155] on li "Ignore Column" at bounding box center [88, 157] width 95 height 13
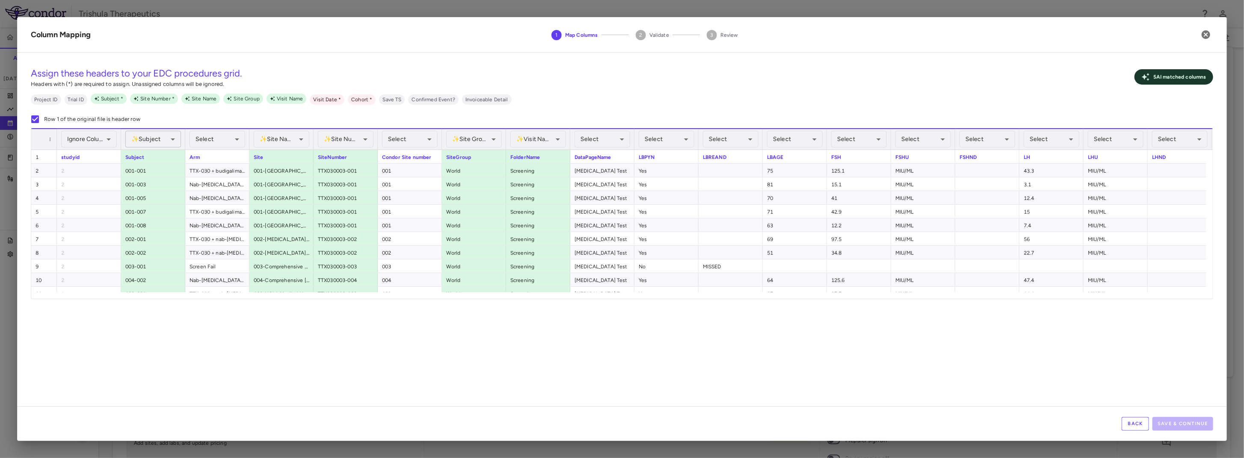
click at [141, 134] on body "Skip to sidebar Skip to main content Trishula Therapeutics TTX-030-003 Accruals…" at bounding box center [622, 229] width 1244 height 458
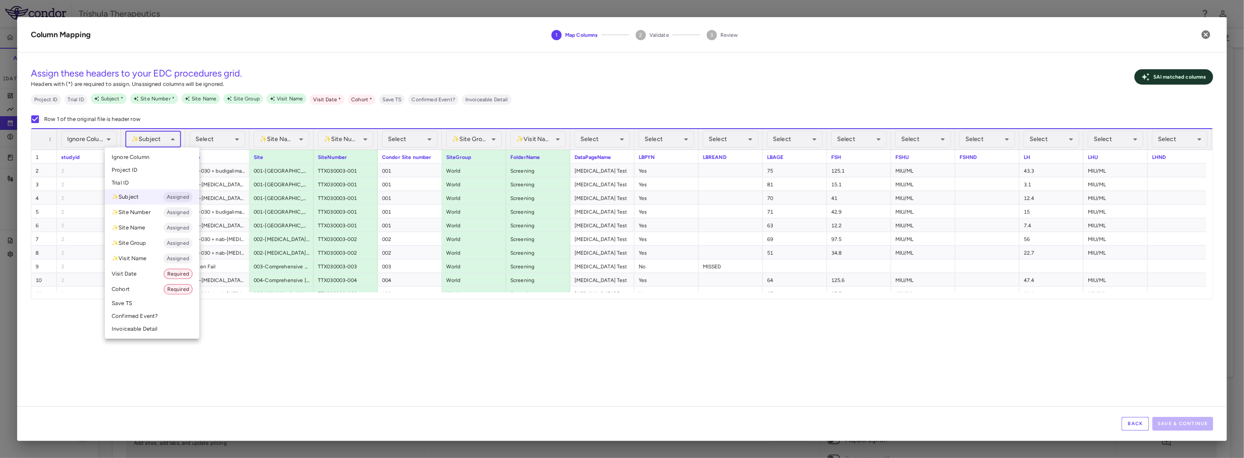
click at [144, 193] on li "✨ Subject Assigned" at bounding box center [152, 196] width 95 height 15
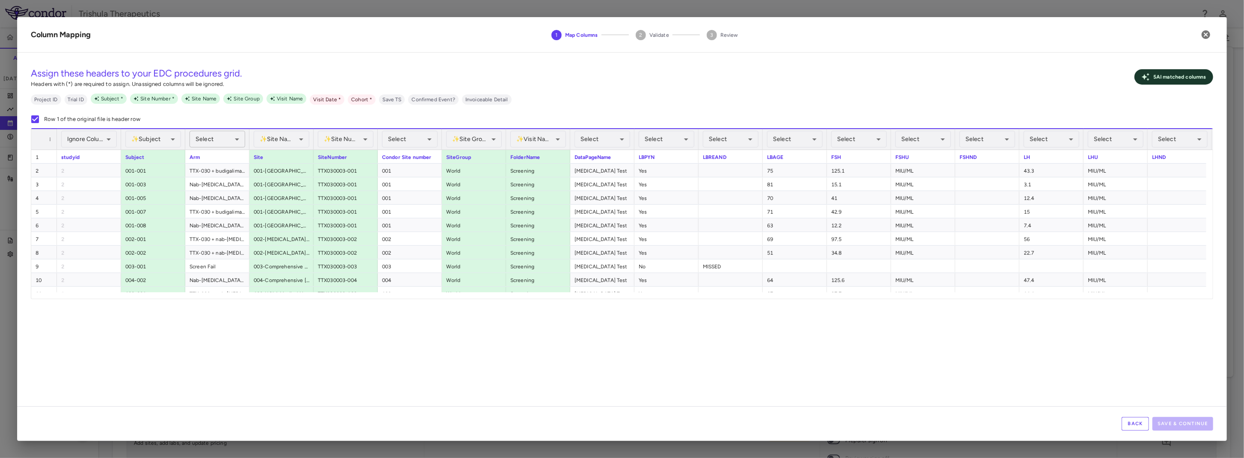
click at [222, 141] on body "Skip to sidebar Skip to main content Trishula Therapeutics TTX-030-003 Accruals…" at bounding box center [622, 229] width 1244 height 458
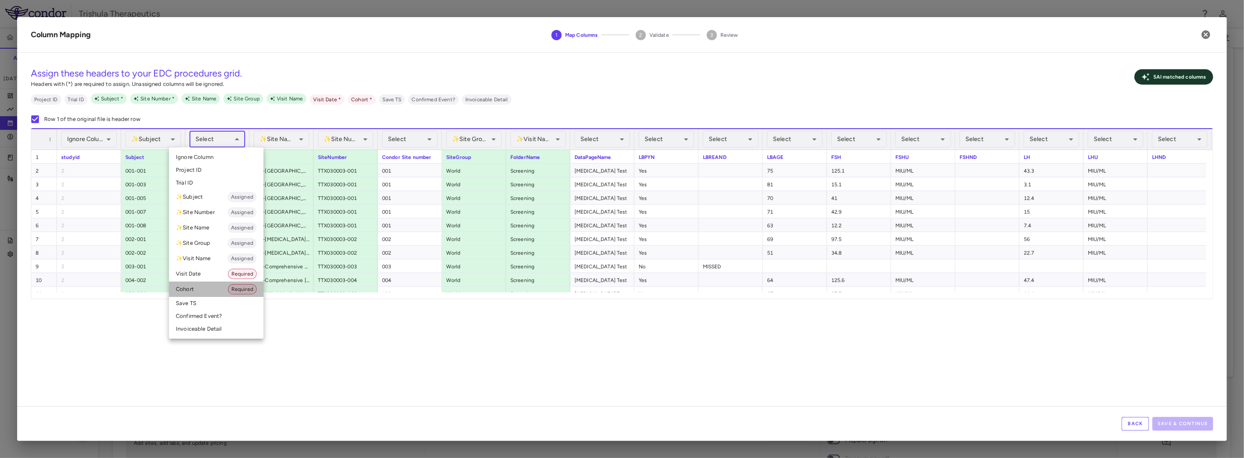
click at [195, 291] on li "Cohort Required" at bounding box center [216, 289] width 95 height 15
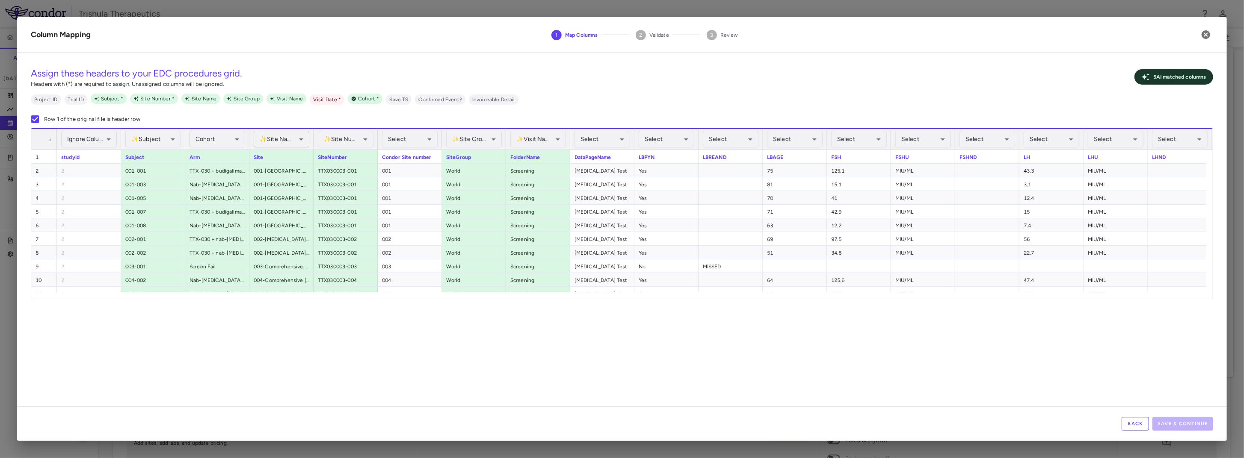
click at [287, 145] on body "Skip to sidebar Skip to main content Trishula Therapeutics TTX-030-003 Accruals…" at bounding box center [622, 229] width 1244 height 458
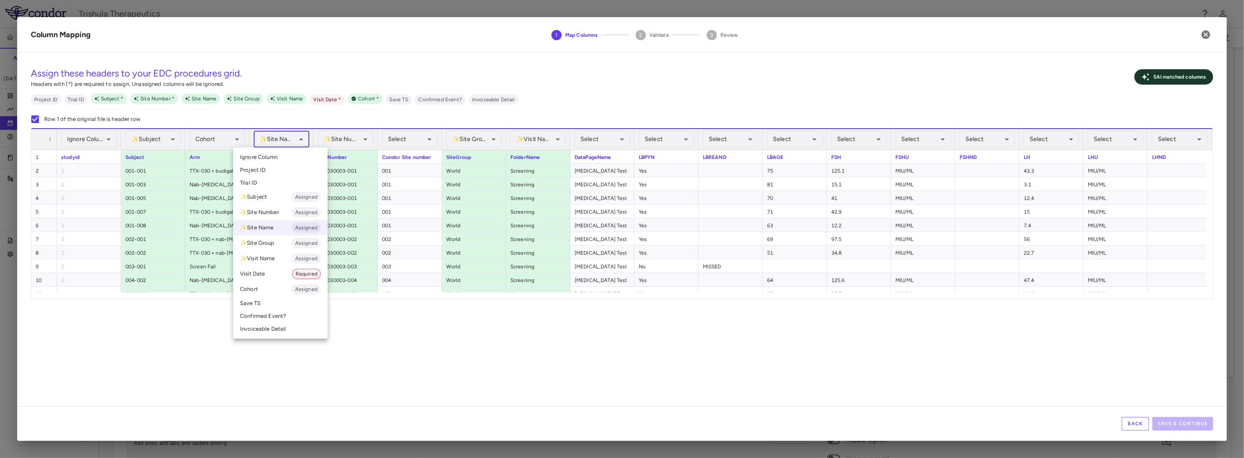
click at [282, 157] on li "Ignore Column" at bounding box center [280, 157] width 95 height 13
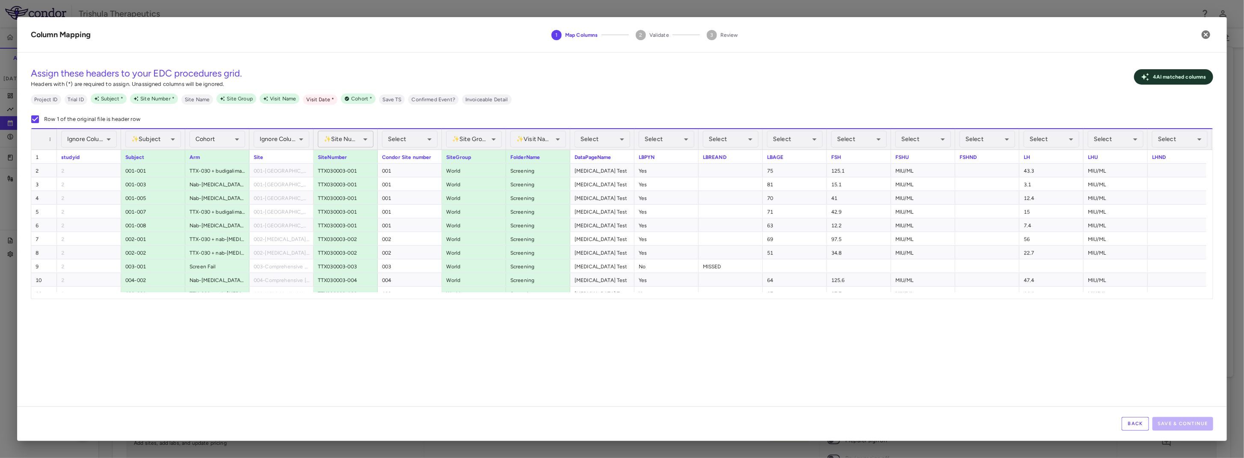
click at [339, 139] on body "Skip to sidebar Skip to main content Trishula Therapeutics TTX-030-003 Accruals…" at bounding box center [622, 229] width 1244 height 458
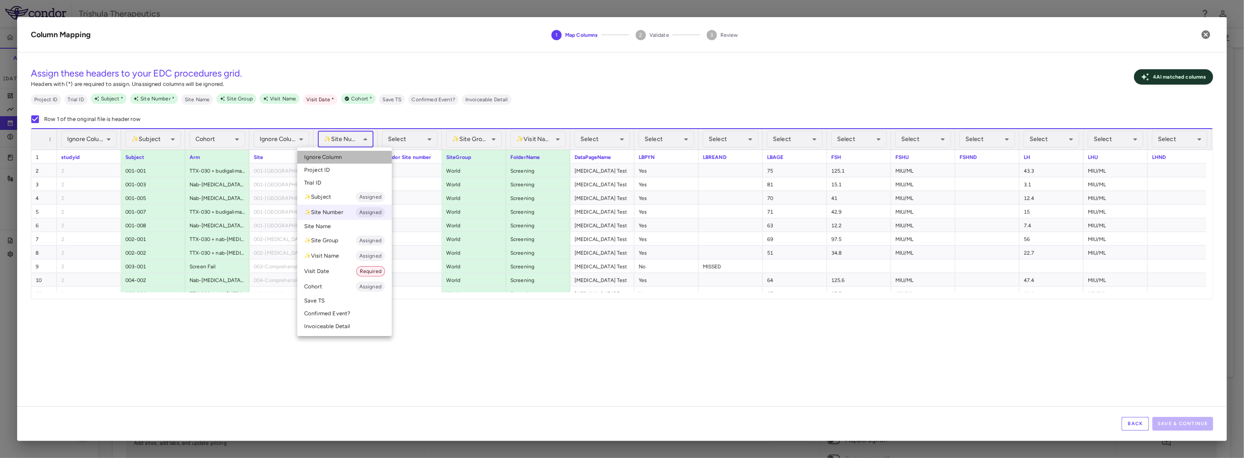
click at [337, 158] on span "Ignore Column" at bounding box center [323, 158] width 38 height 8
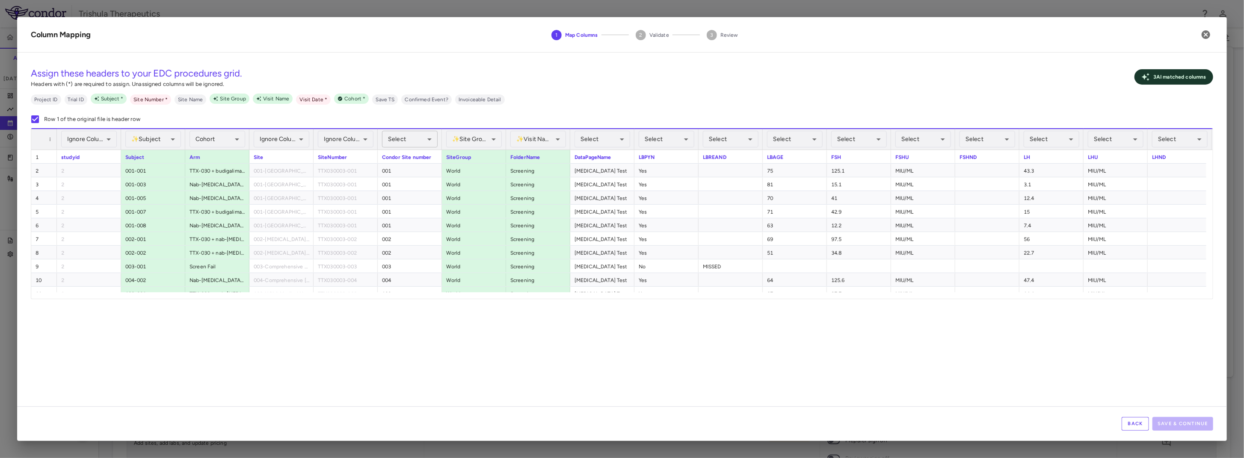
click at [408, 139] on body "Skip to sidebar Skip to main content Trishula Therapeutics TTX-030-003 Accruals…" at bounding box center [622, 229] width 1244 height 458
click at [393, 211] on li "Site Number Required" at bounding box center [409, 212] width 91 height 15
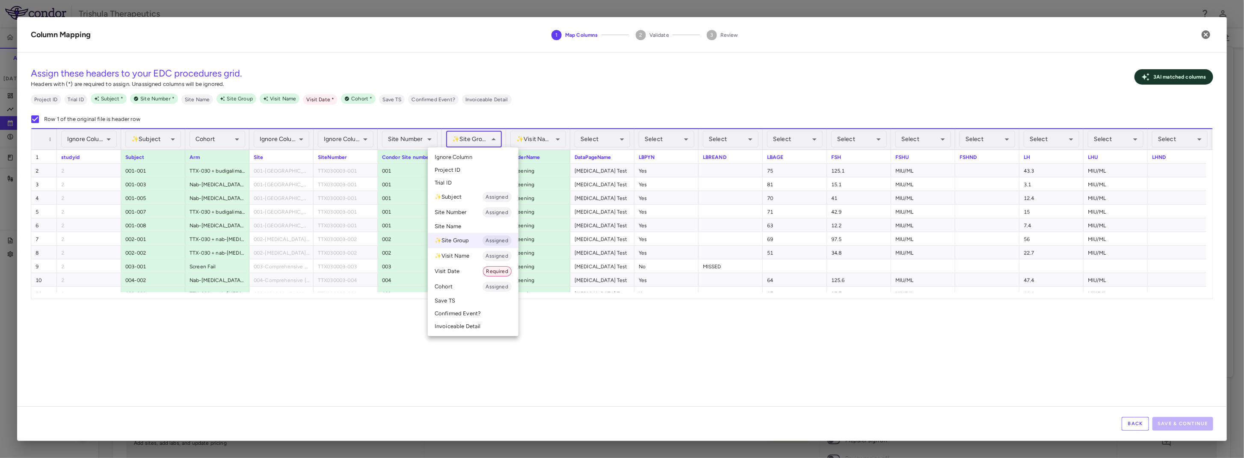
click at [481, 141] on body "Skip to sidebar Skip to main content Trishula Therapeutics TTX-030-003 Accruals…" at bounding box center [622, 229] width 1244 height 458
click at [464, 160] on span "Ignore Column" at bounding box center [454, 158] width 38 height 8
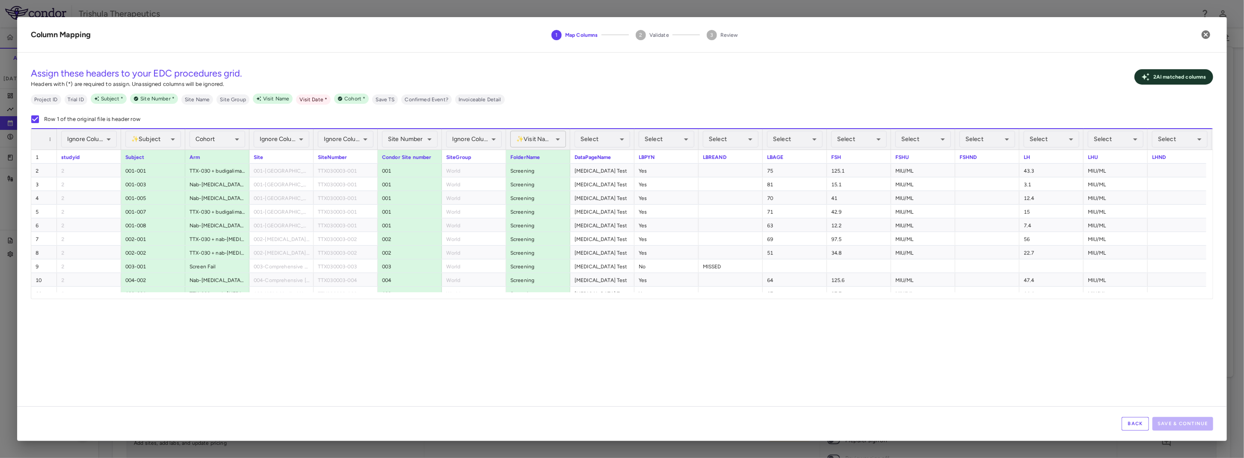
click at [544, 139] on body "Skip to sidebar Skip to main content Trishula Therapeutics TTX-030-003 Accruals…" at bounding box center [622, 229] width 1244 height 458
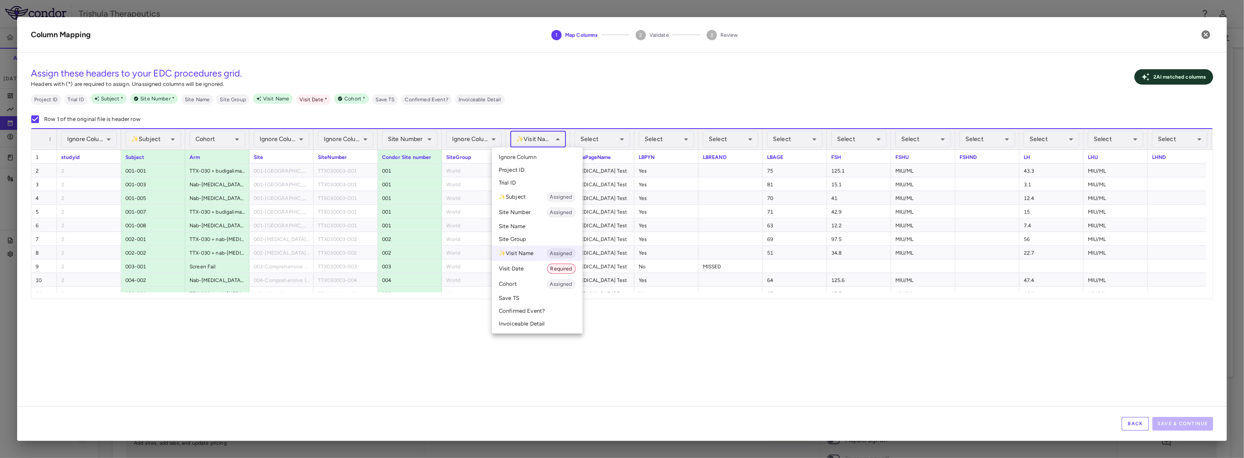
click at [529, 255] on li "✨ Visit Name Assigned" at bounding box center [537, 253] width 91 height 15
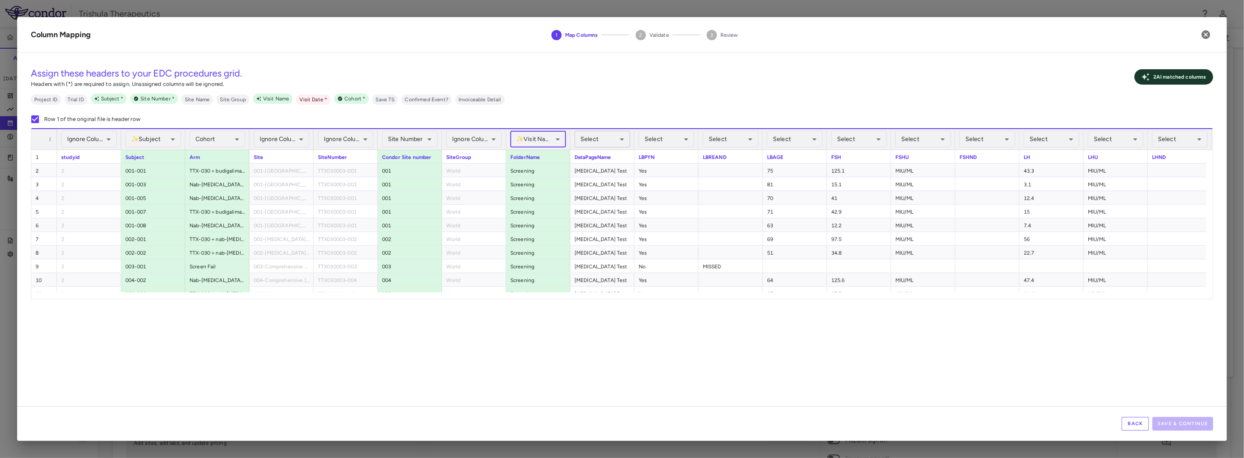
click at [602, 140] on body "Skip to sidebar Skip to main content Trishula Therapeutics TTX-030-003 Accruals…" at bounding box center [622, 229] width 1244 height 458
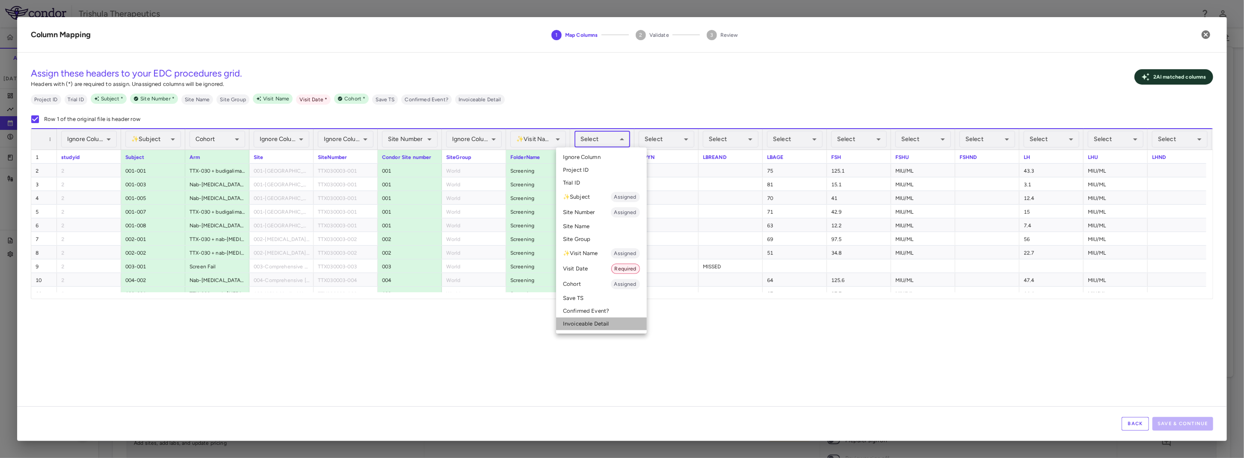
click at [577, 323] on li "Invoiceable Detail" at bounding box center [601, 324] width 91 height 13
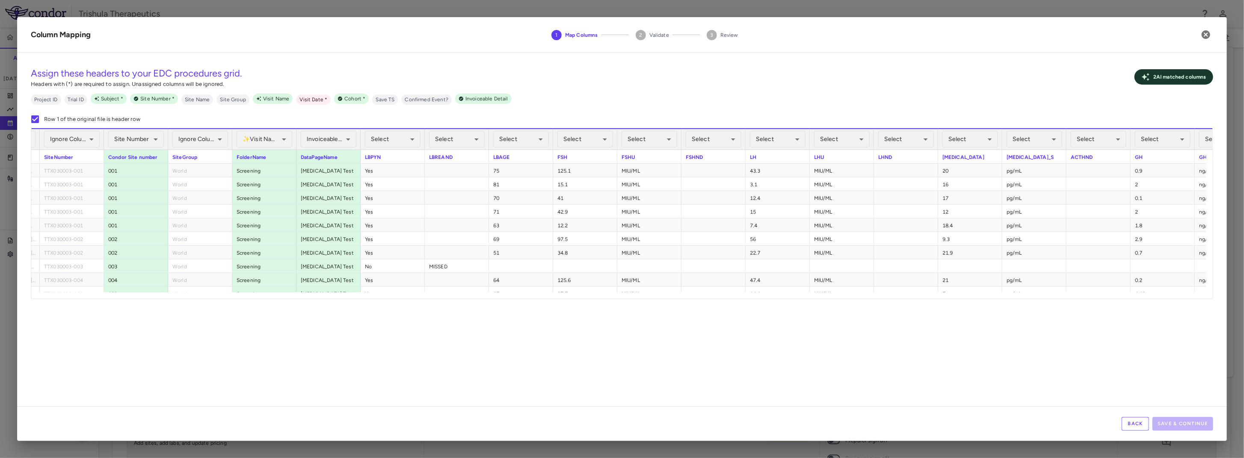
scroll to position [0, 0]
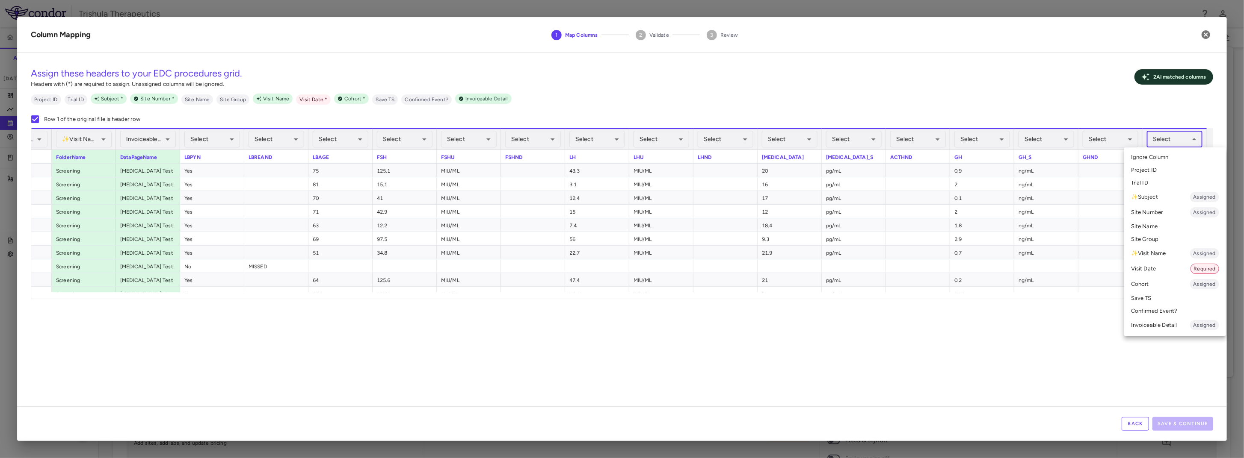
click at [1184, 139] on body "Skip to sidebar Skip to main content Trishula Therapeutics TTX-030-003 Accruals…" at bounding box center [622, 229] width 1244 height 458
click at [1165, 269] on li "Visit Date Required" at bounding box center [1175, 268] width 102 height 15
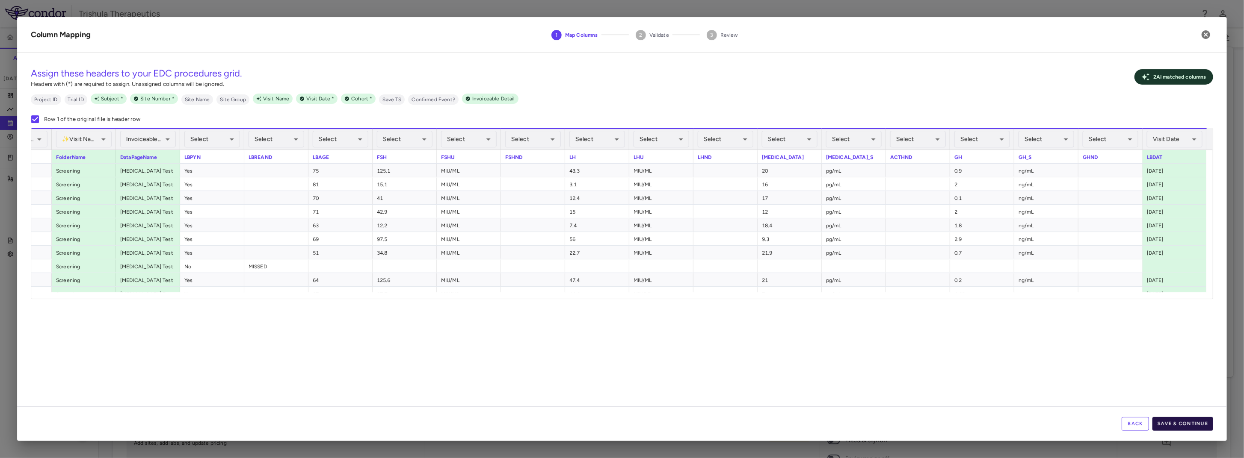
click at [1197, 426] on button "Save & Continue" at bounding box center [1182, 424] width 61 height 14
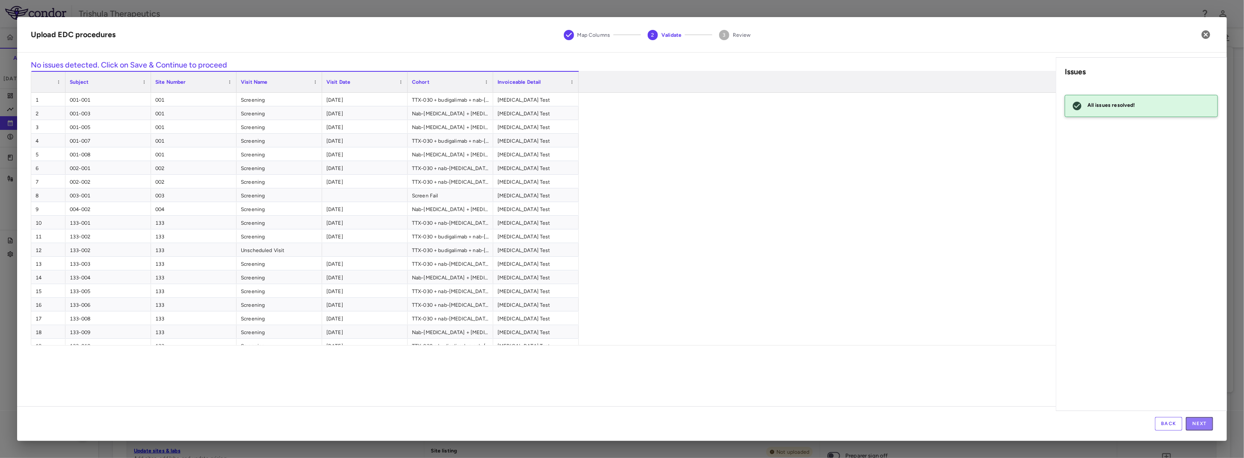
click at [1197, 426] on button "Next" at bounding box center [1199, 424] width 27 height 14
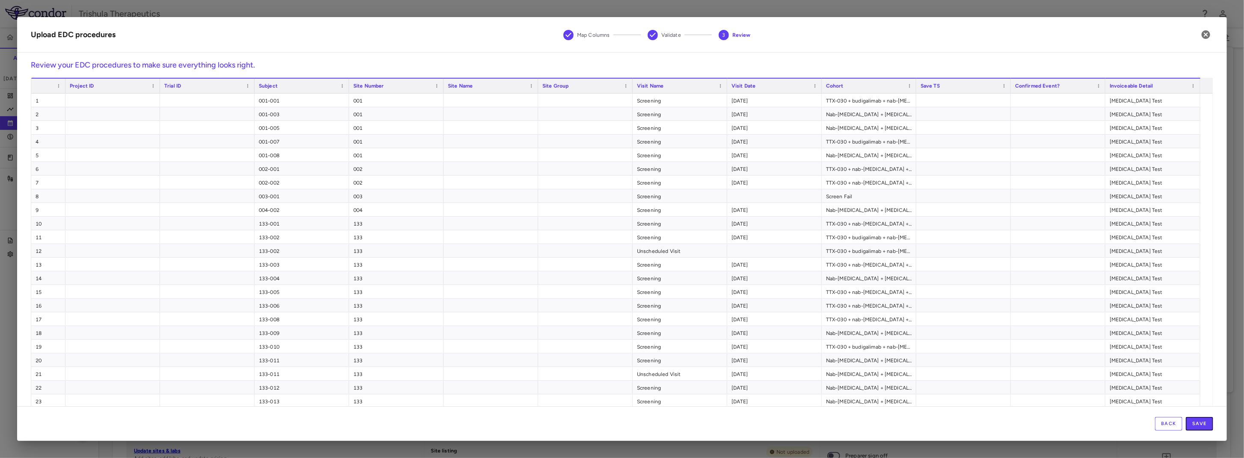
click at [1197, 426] on button "Save" at bounding box center [1199, 424] width 27 height 14
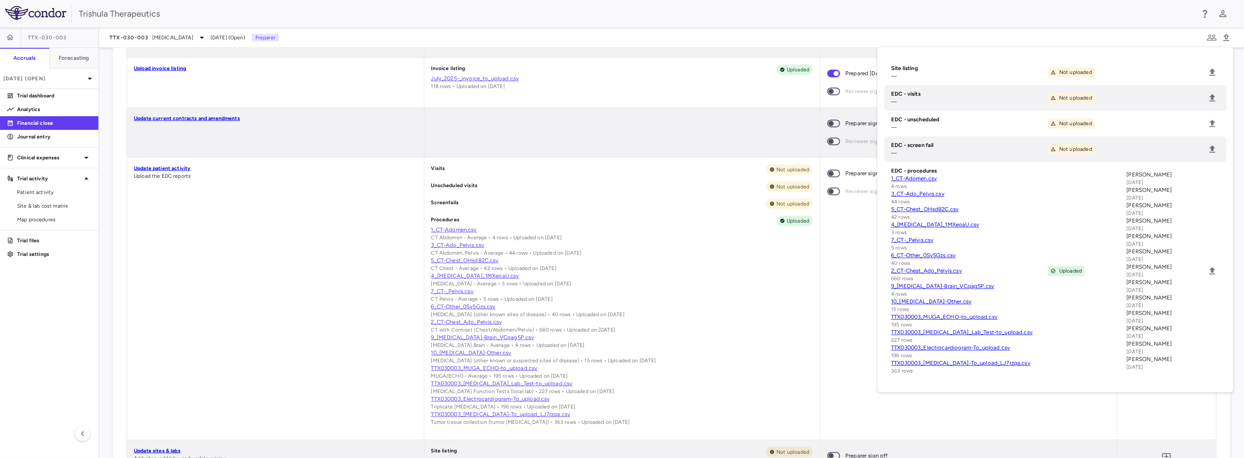
click at [787, 352] on link "10_[MEDICAL_DATA]-Other.csv" at bounding box center [622, 353] width 382 height 8
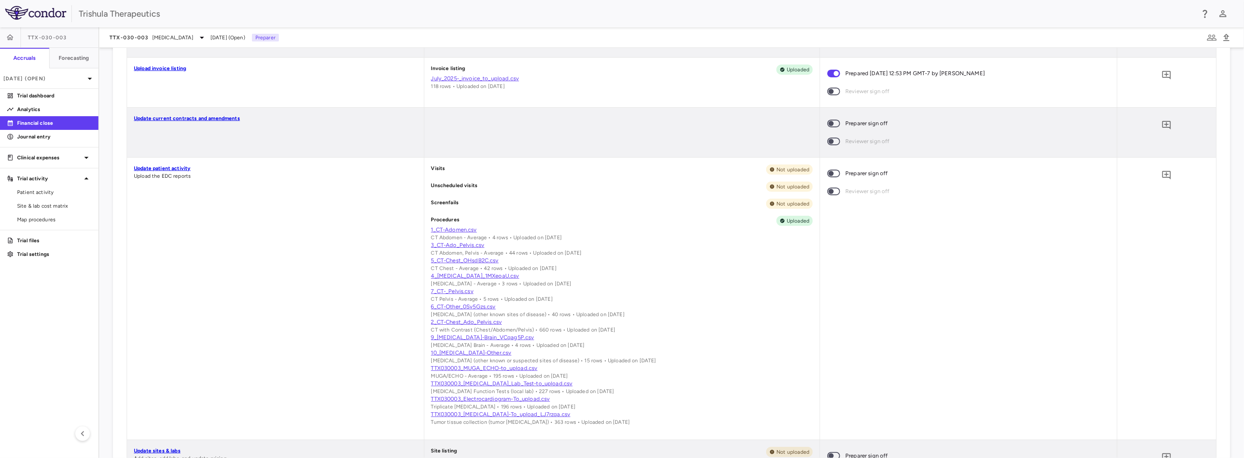
click at [934, 34] on div "TTX-030-003 Pancreatic Cancer Jul 2025 (Open) Preparer" at bounding box center [671, 37] width 1145 height 21
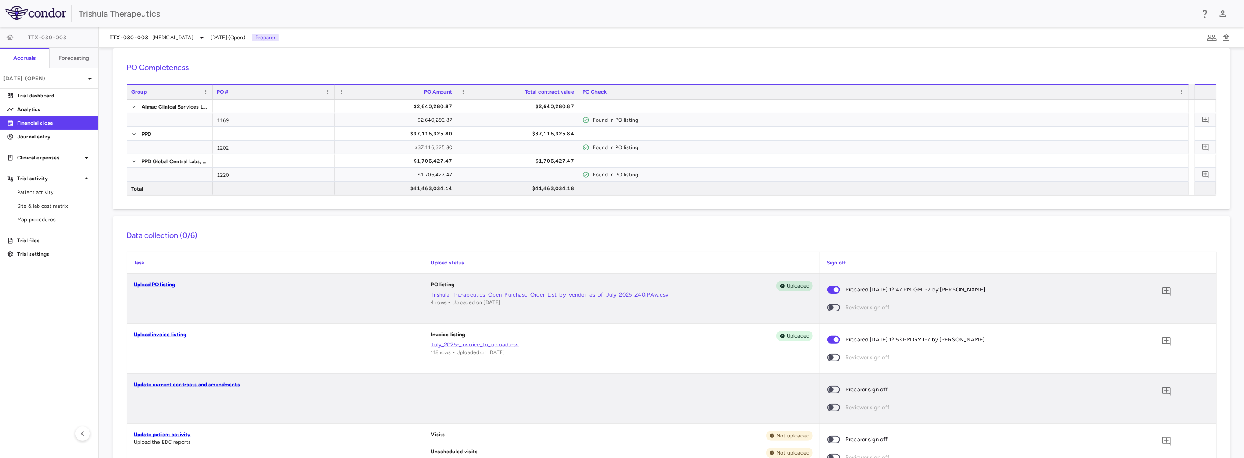
scroll to position [128, 0]
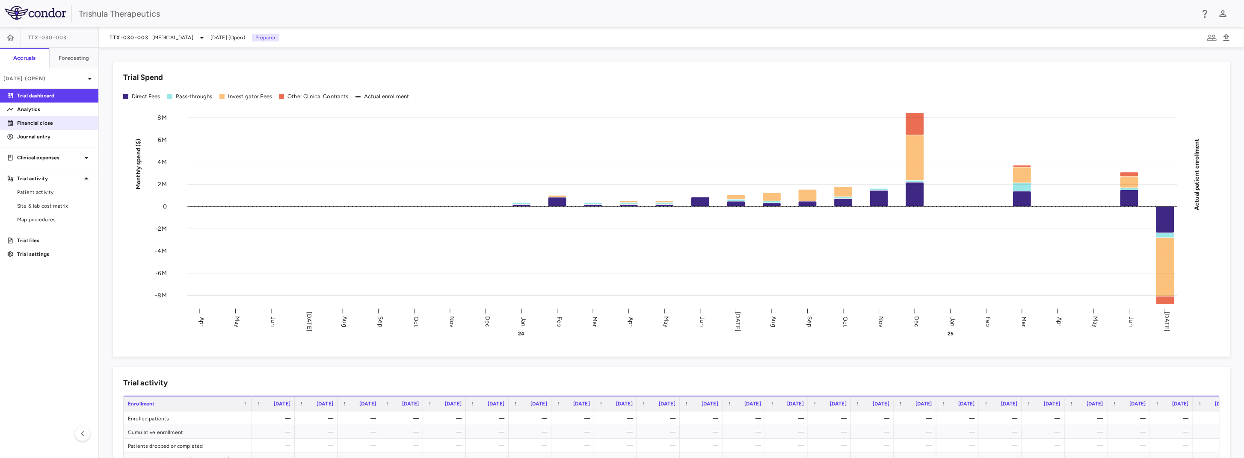
click at [43, 121] on p "Financial close" at bounding box center [54, 123] width 74 height 8
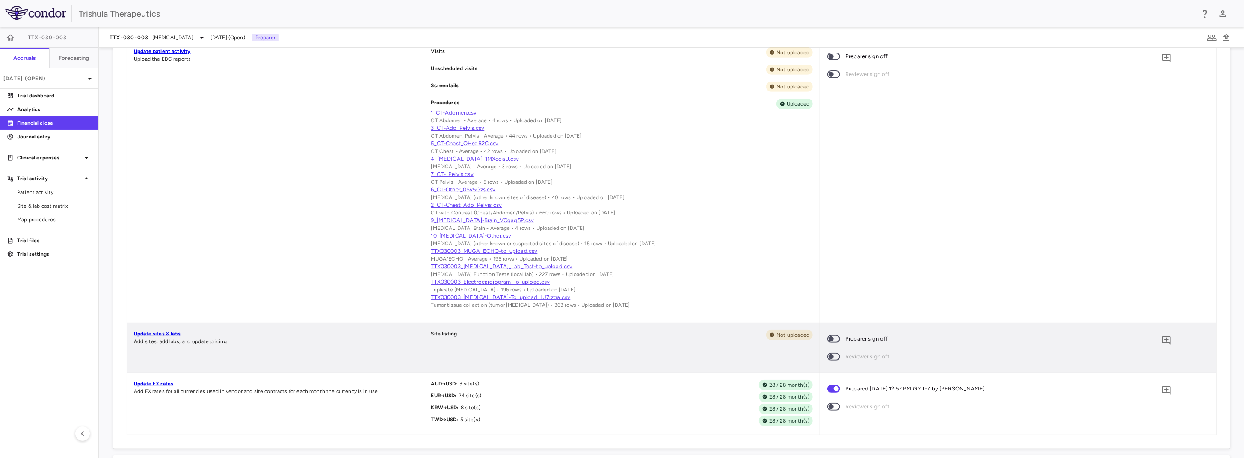
scroll to position [545, 0]
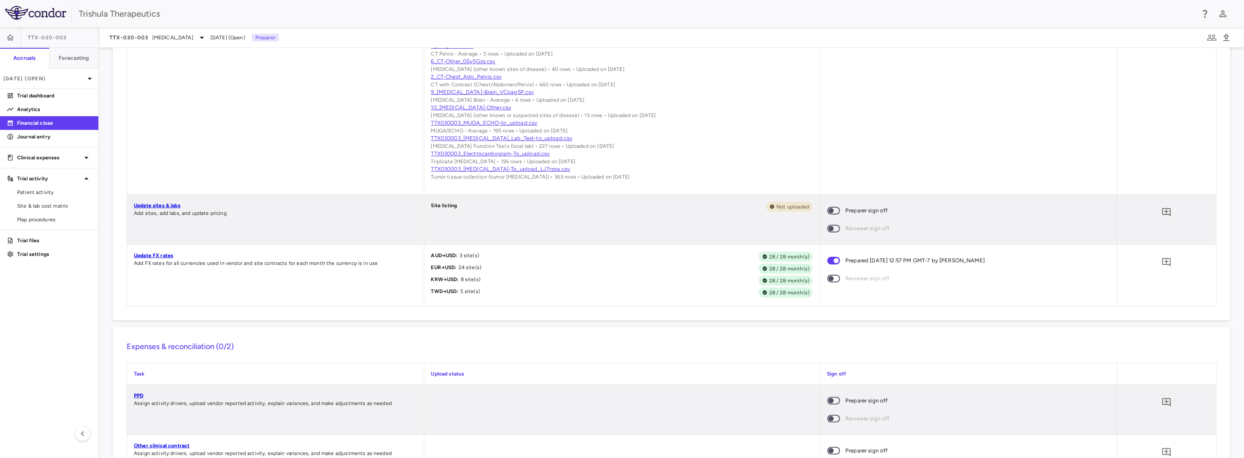
click at [172, 209] on link "Update sites & labs" at bounding box center [157, 206] width 47 height 6
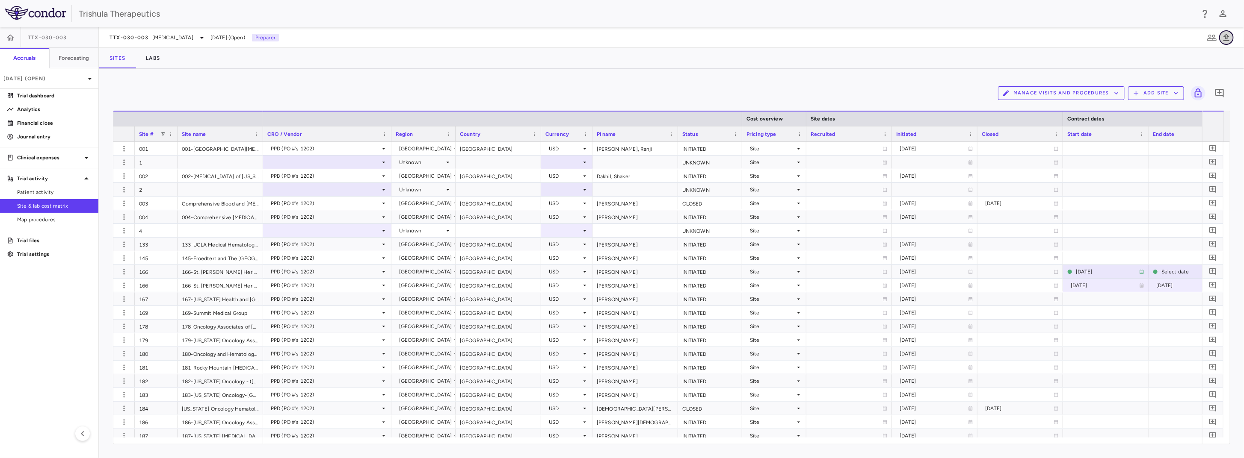
click at [1227, 40] on icon "button" at bounding box center [1226, 38] width 10 height 10
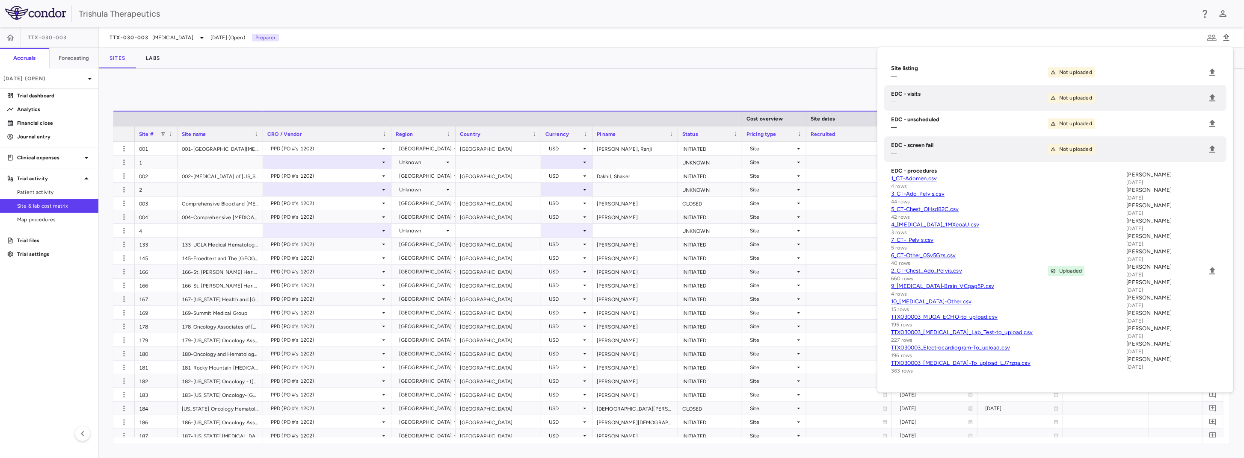
click at [536, 89] on div "Manage Visits and Procedures Add Site 0" at bounding box center [671, 93] width 1117 height 21
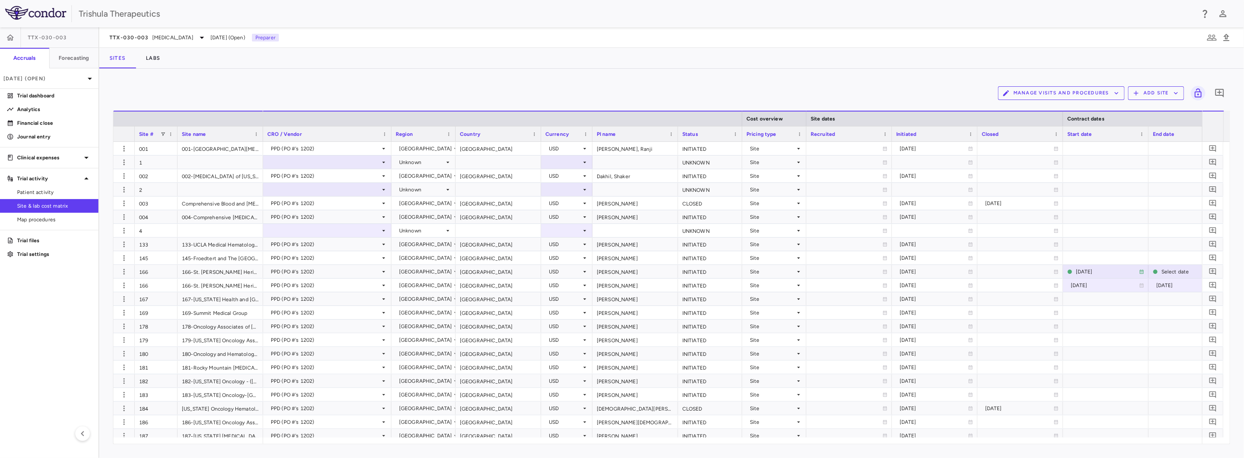
click at [1088, 92] on button "Manage Visits and Procedures" at bounding box center [1061, 93] width 127 height 14
click at [1032, 108] on li "Visit Schedules" at bounding box center [1052, 110] width 91 height 13
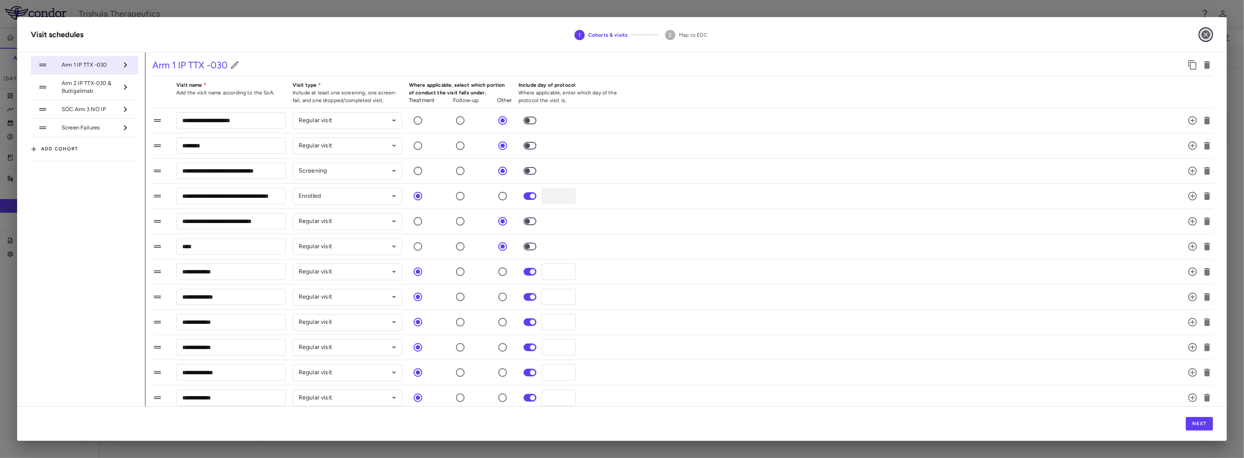
click at [1205, 33] on icon "button" at bounding box center [1205, 34] width 9 height 9
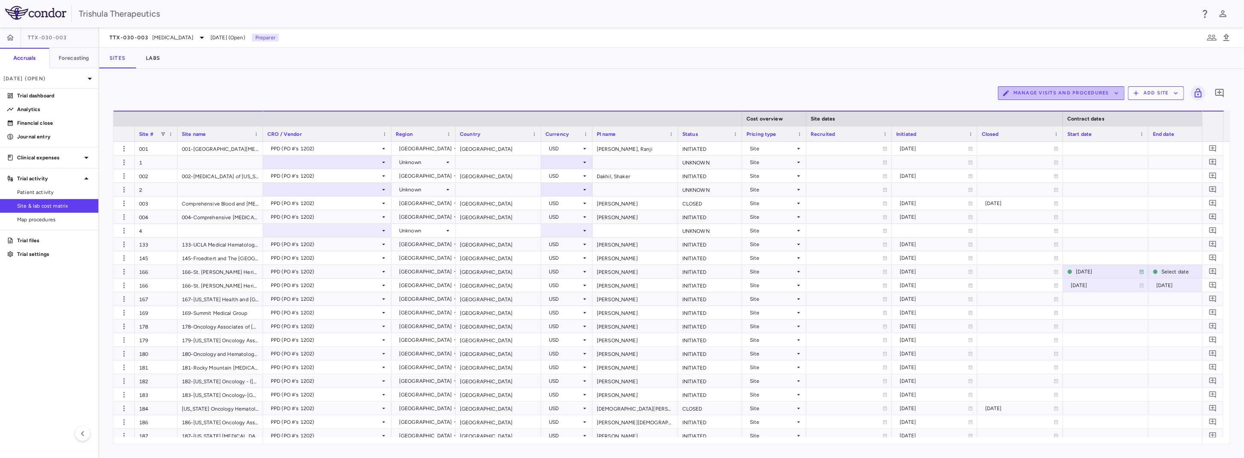
click at [1059, 96] on button "Manage Visits and Procedures" at bounding box center [1061, 93] width 127 height 14
click at [1051, 112] on li "Visit Schedules" at bounding box center [1052, 110] width 91 height 13
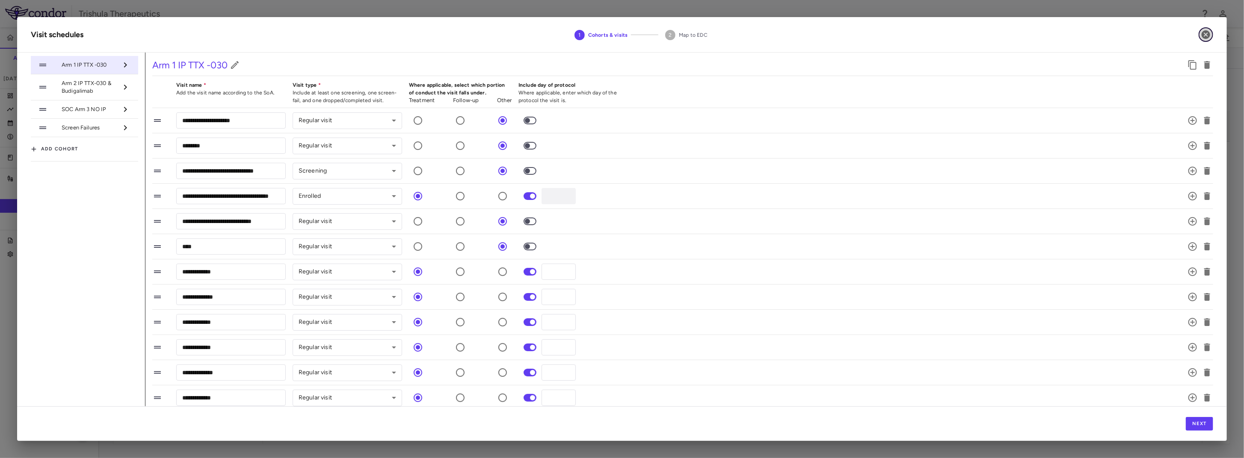
click at [1204, 31] on icon "button" at bounding box center [1205, 34] width 9 height 9
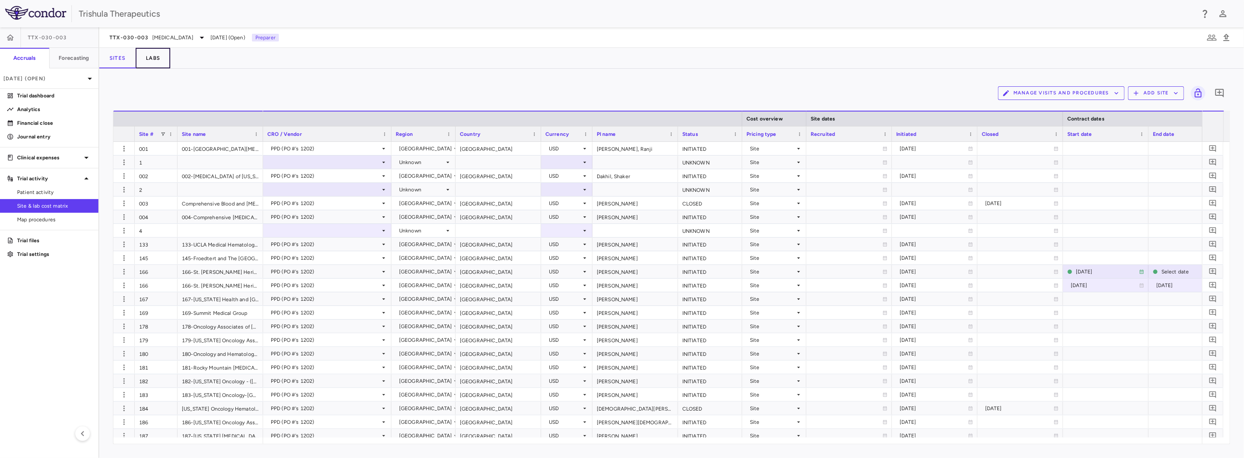
click at [146, 57] on button "Labs" at bounding box center [153, 58] width 35 height 21
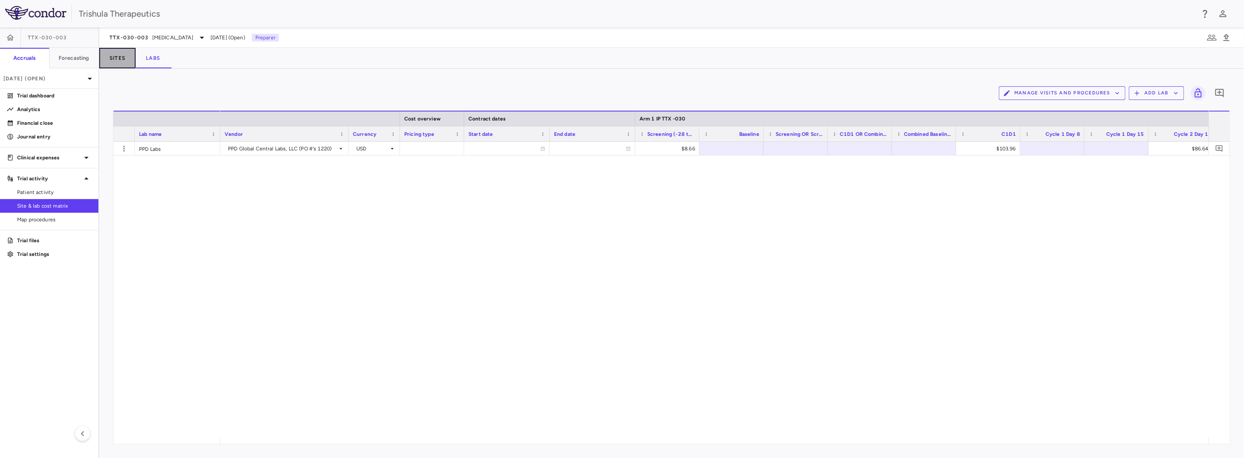
click at [121, 61] on button "Sites" at bounding box center [117, 58] width 36 height 21
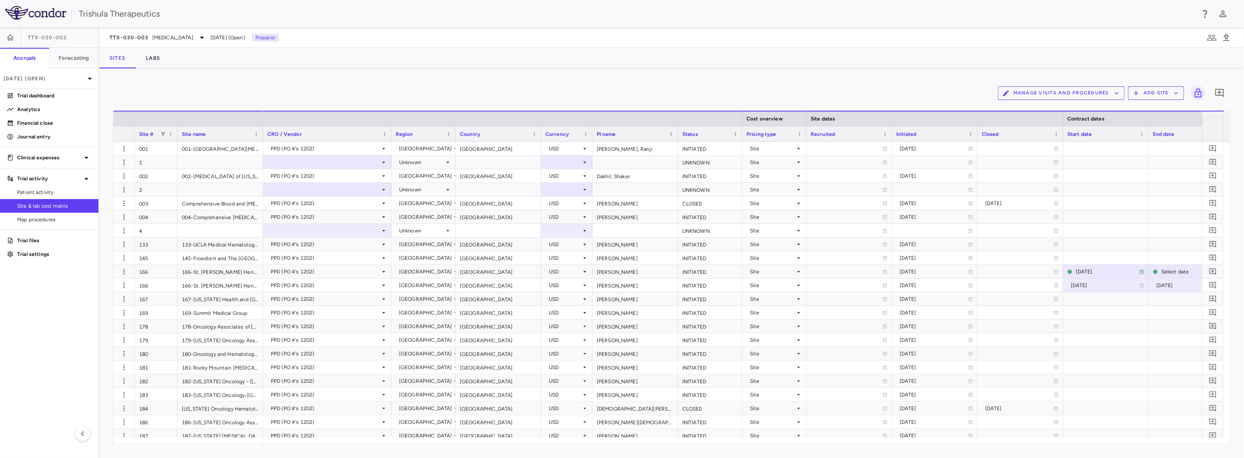
click at [1117, 93] on icon "button" at bounding box center [1117, 93] width 4 height 3
click at [52, 207] on div at bounding box center [622, 229] width 1244 height 458
click at [43, 208] on span "Site & lab cost matrix" at bounding box center [54, 206] width 74 height 8
click at [49, 124] on p "Financial close" at bounding box center [54, 123] width 74 height 8
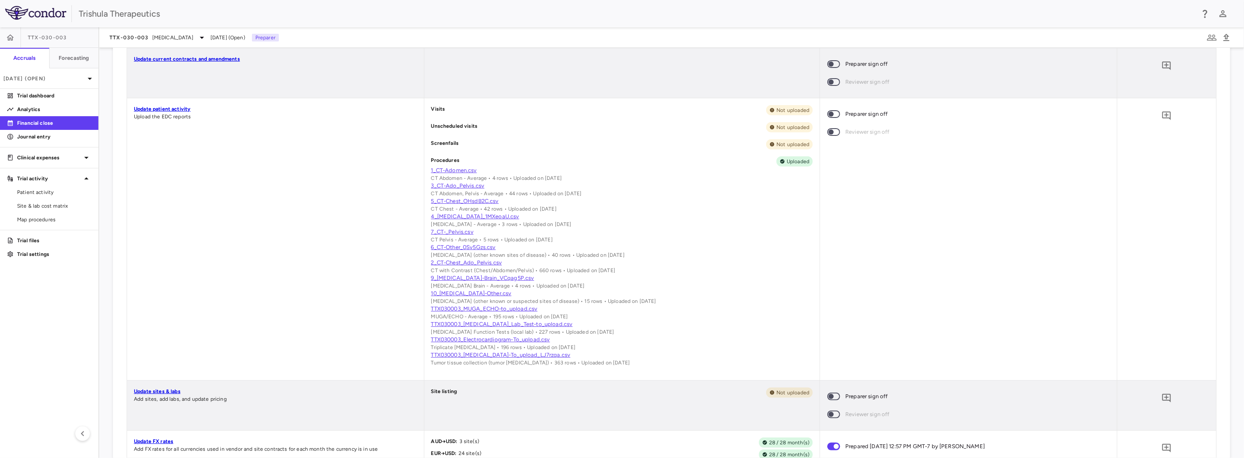
scroll to position [331, 0]
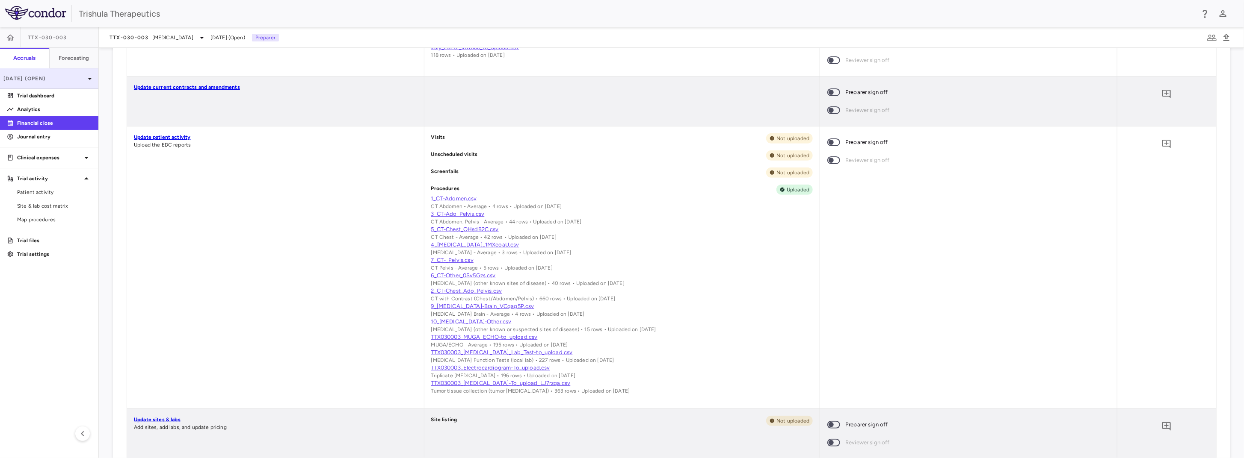
click at [76, 79] on p "[DATE] (Open)" at bounding box center [43, 79] width 81 height 8
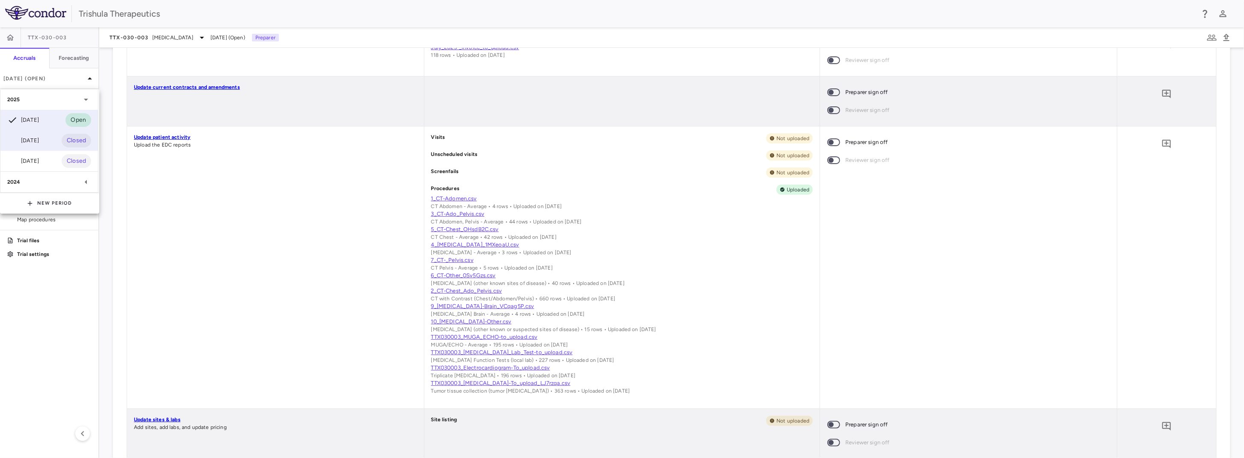
click at [38, 145] on div "Jun 2025 Closed" at bounding box center [49, 140] width 98 height 21
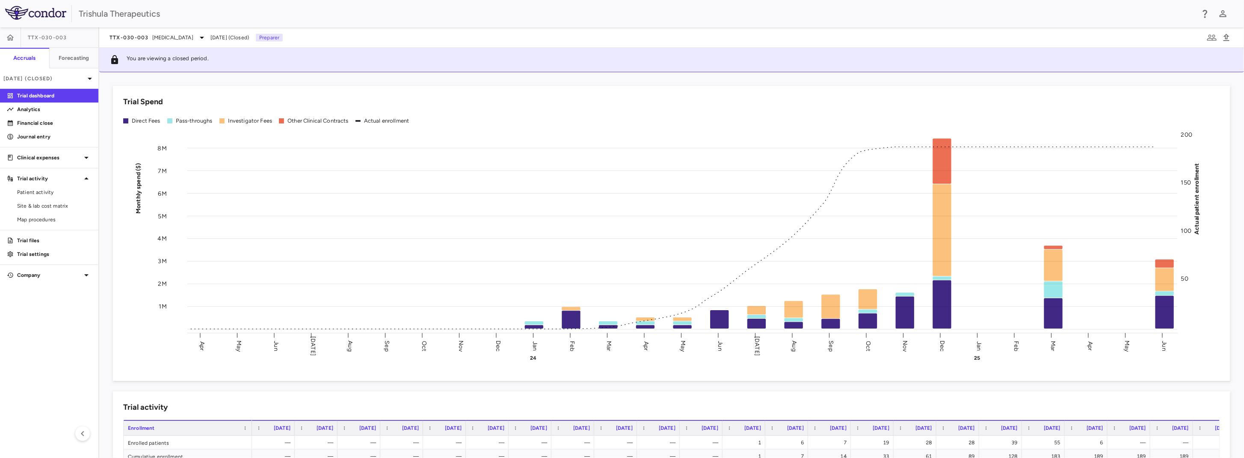
scroll to position [128, 0]
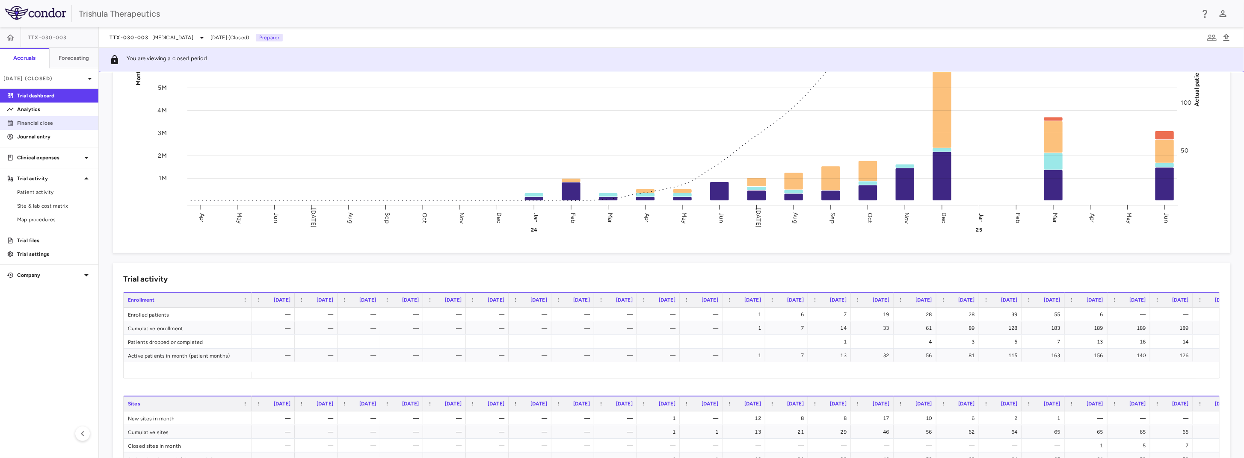
click at [46, 125] on p "Financial close" at bounding box center [54, 123] width 74 height 8
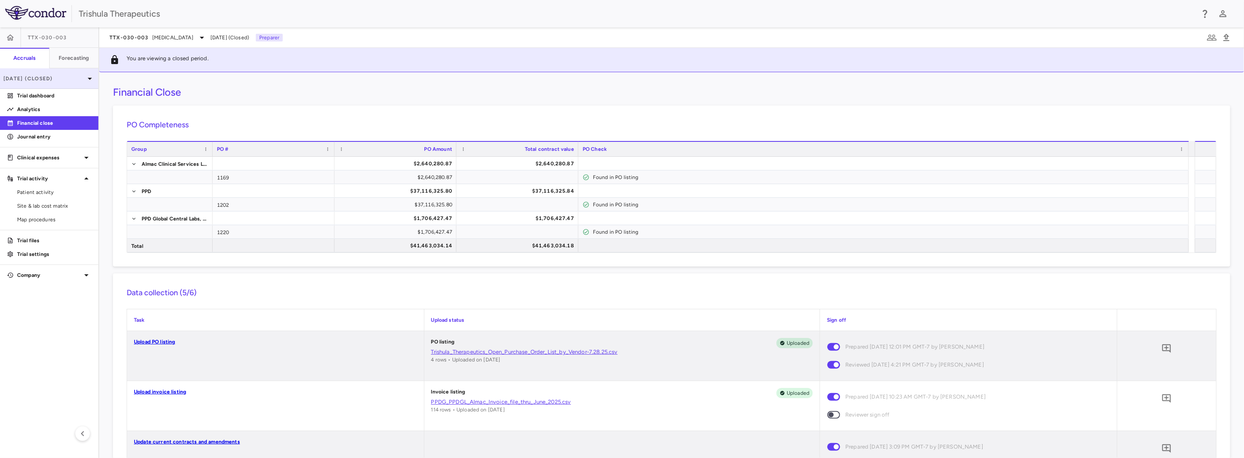
click at [65, 77] on p "[DATE] (Closed)" at bounding box center [43, 79] width 81 height 8
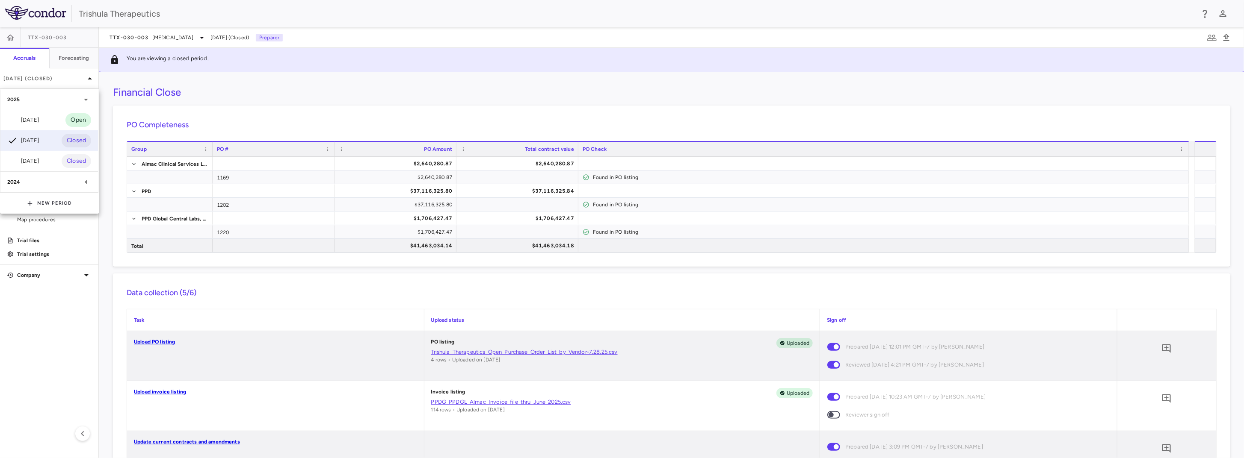
click at [44, 122] on div "Jul 2025 Open" at bounding box center [49, 120] width 98 height 21
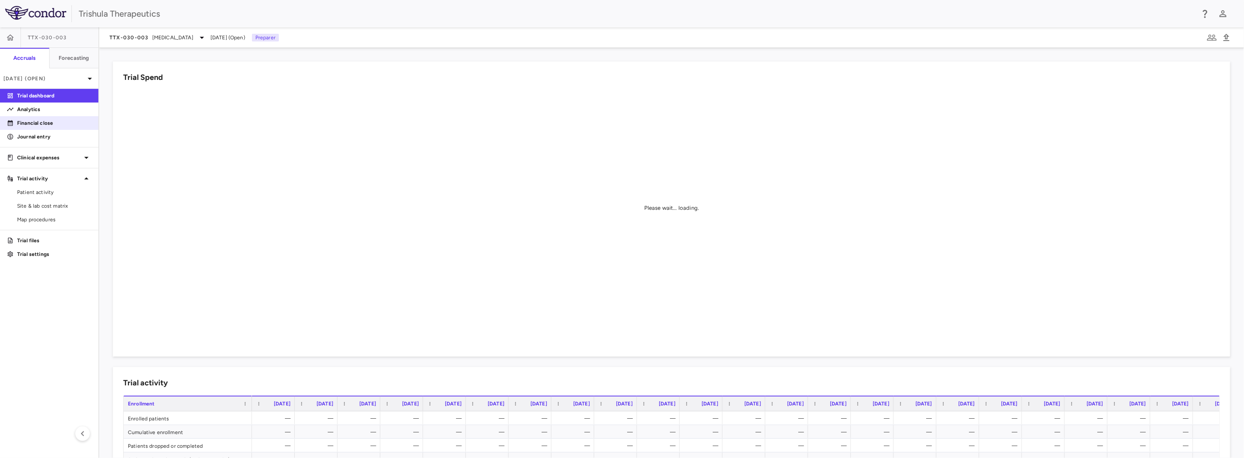
click at [50, 125] on p "Financial close" at bounding box center [54, 123] width 74 height 8
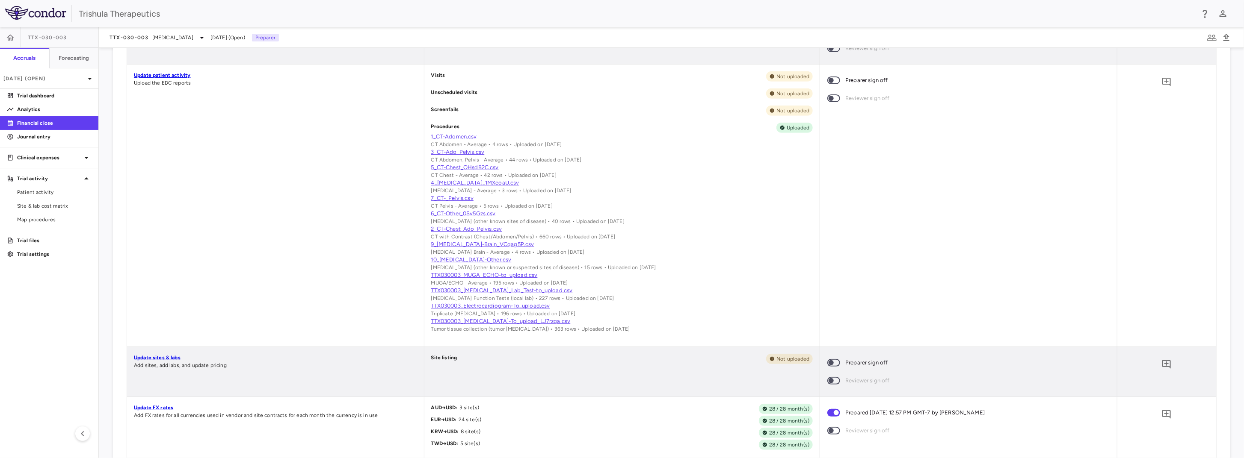
scroll to position [428, 0]
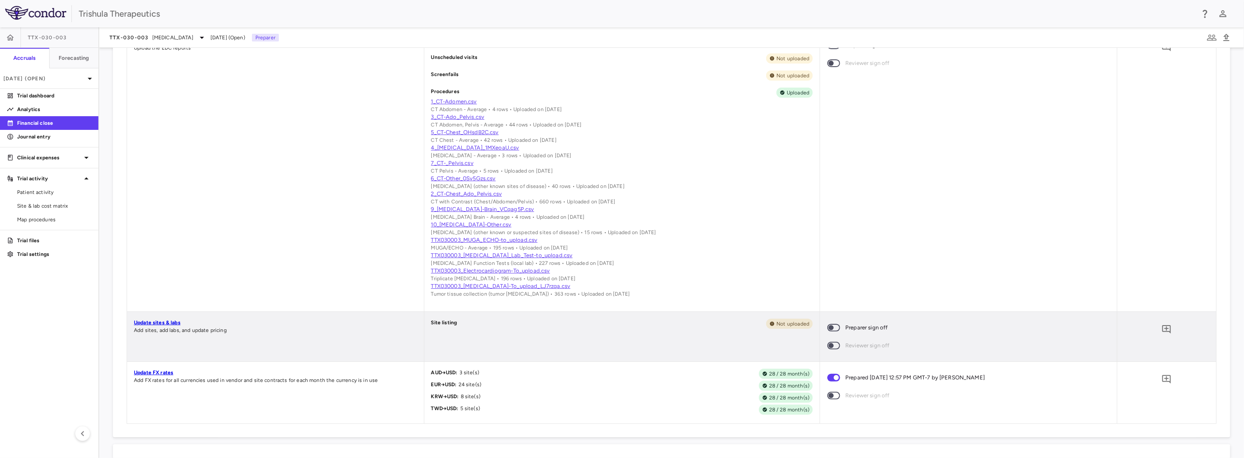
click at [150, 326] on link "Update sites & labs" at bounding box center [157, 323] width 47 height 6
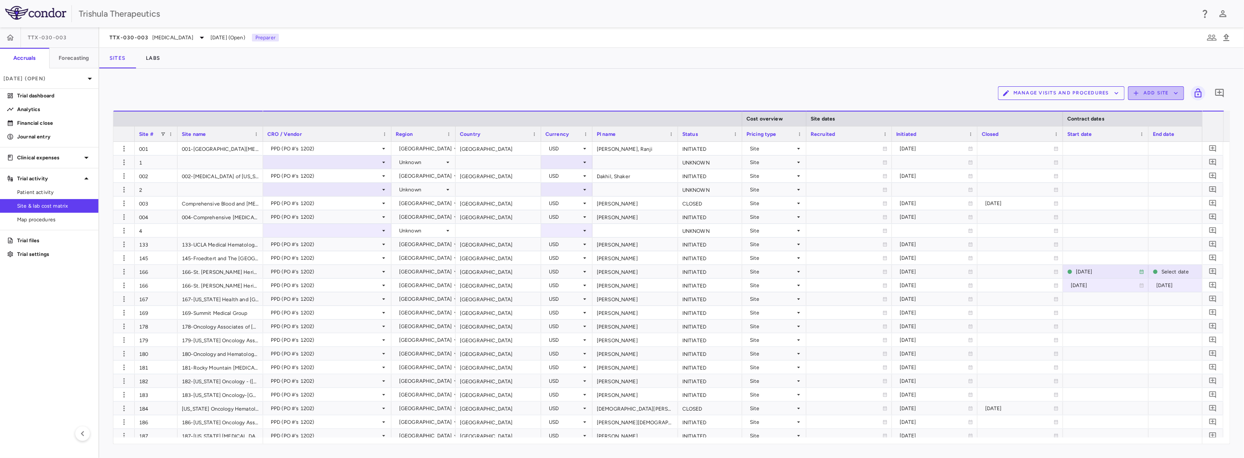
click at [1156, 94] on button "Add Site" at bounding box center [1156, 93] width 56 height 14
click at [1155, 112] on li "Upload site listing" at bounding box center [1158, 113] width 46 height 13
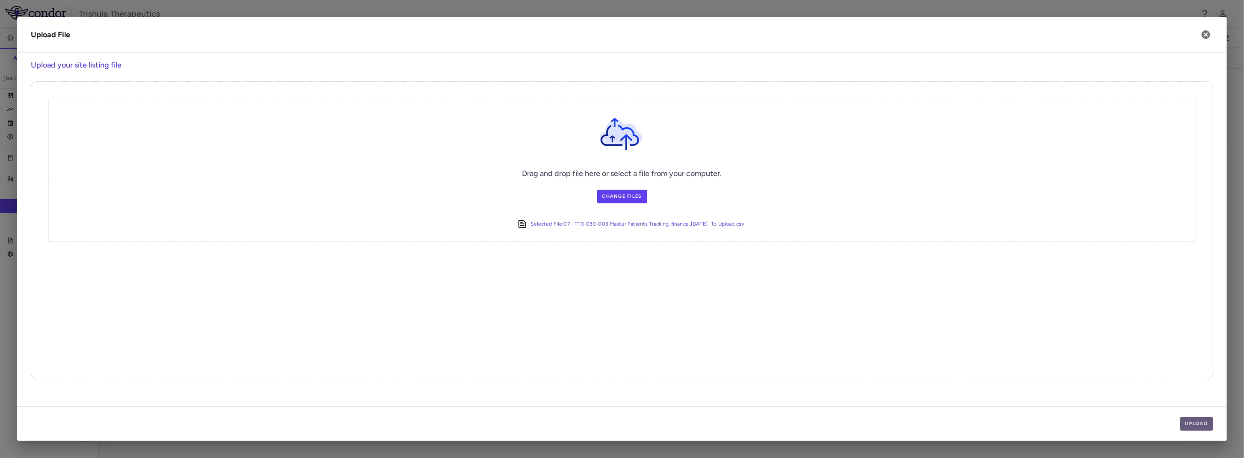
click at [1203, 424] on button "Upload" at bounding box center [1196, 424] width 33 height 14
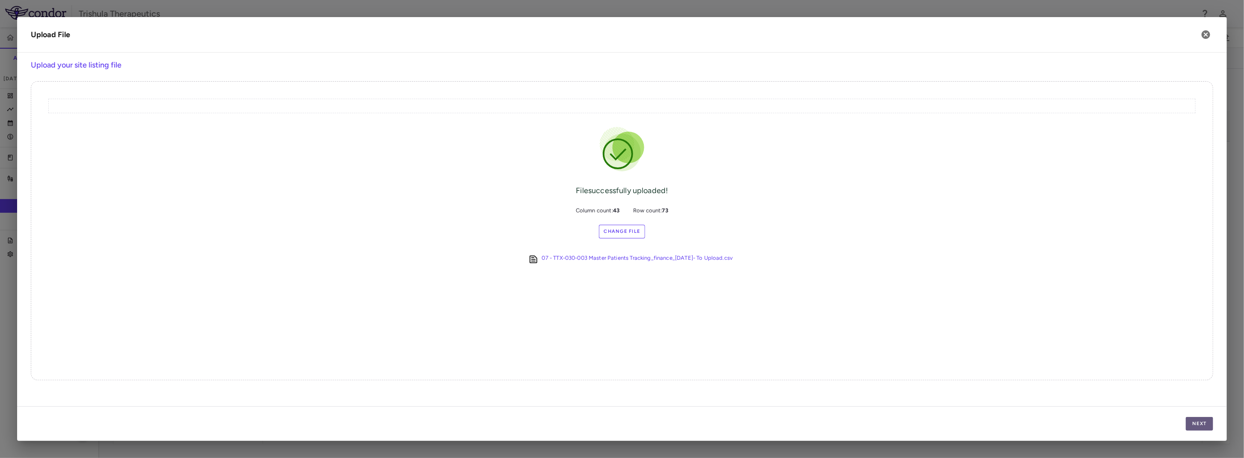
click at [1195, 420] on button "Next" at bounding box center [1199, 424] width 27 height 14
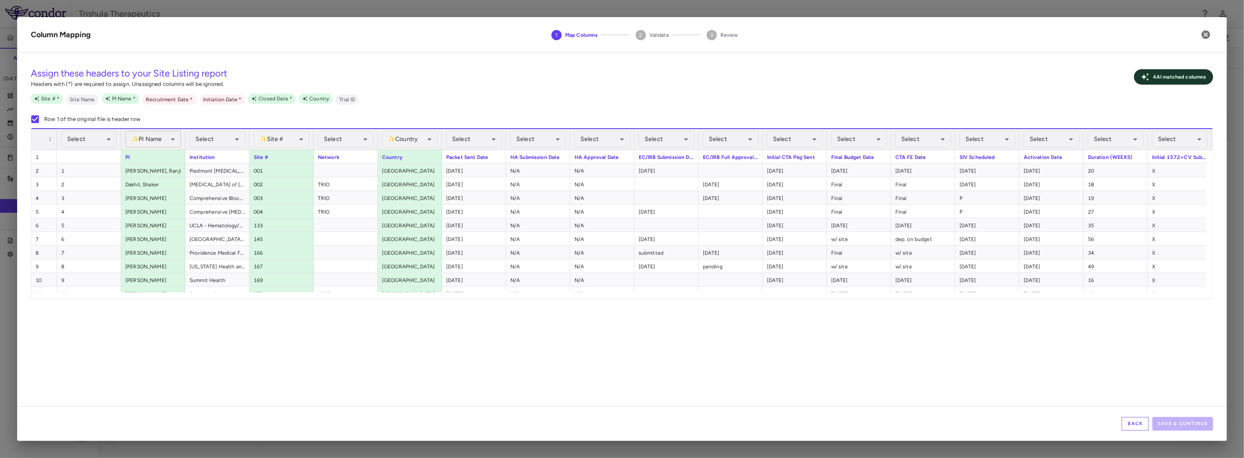
click at [160, 138] on body "Skip to sidebar Skip to main content Trishula Therapeutics TTX-030-003 Accruals…" at bounding box center [622, 229] width 1244 height 458
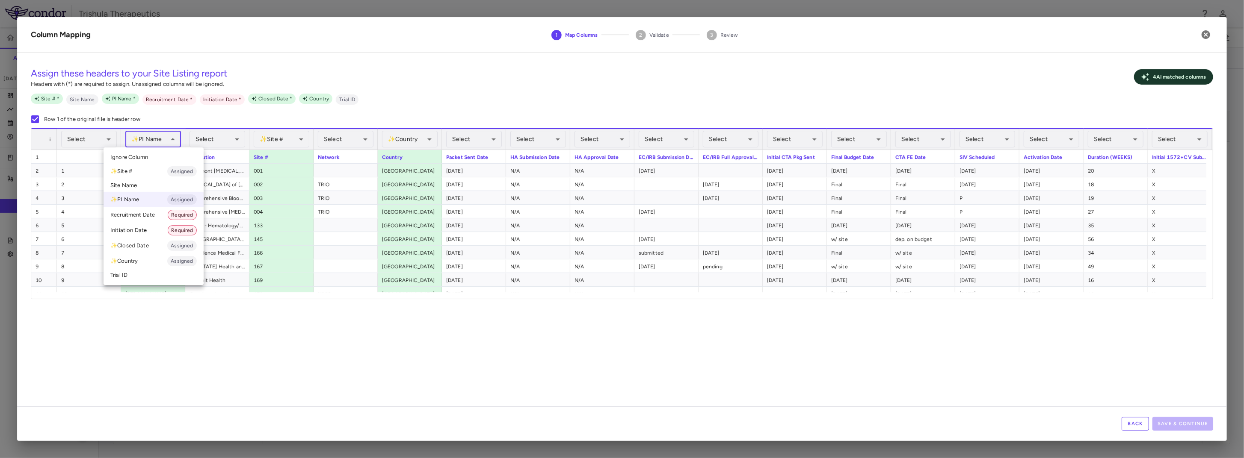
click at [135, 200] on li "✨ PI Name Assigned" at bounding box center [154, 199] width 100 height 15
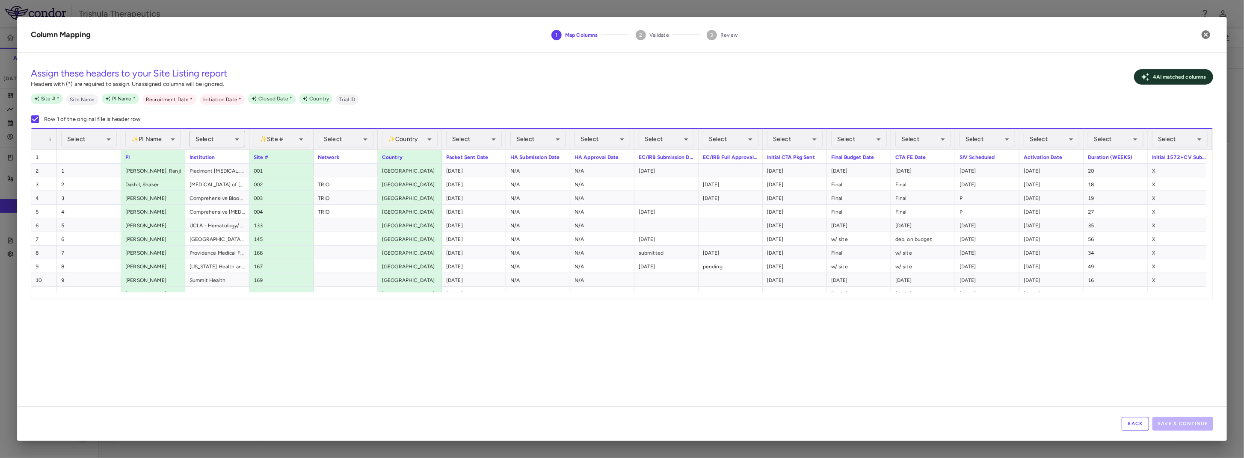
click at [221, 140] on body "Skip to sidebar Skip to main content Trishula Therapeutics TTX-030-003 Accruals…" at bounding box center [622, 229] width 1244 height 458
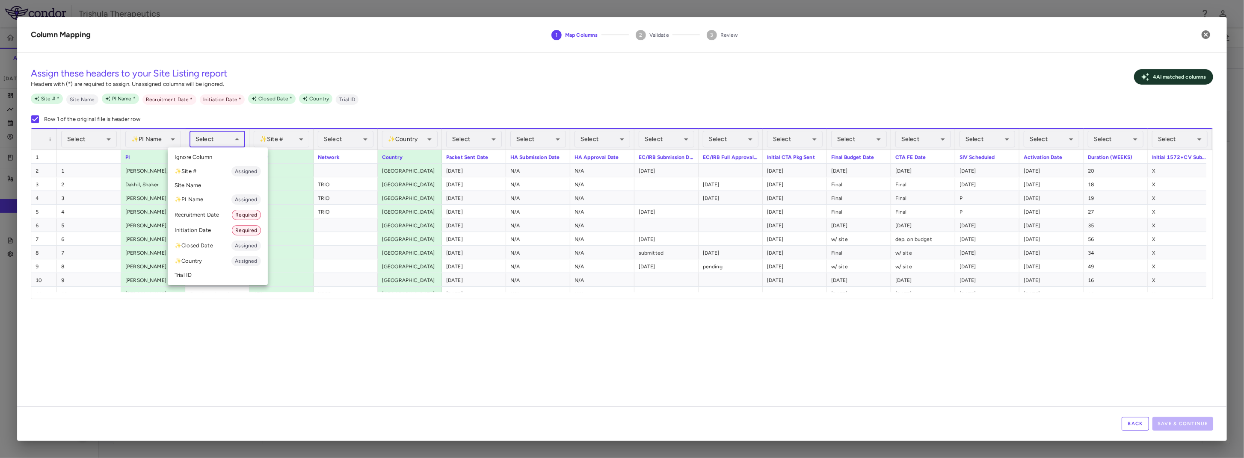
click at [202, 186] on li "Site Name" at bounding box center [218, 185] width 100 height 13
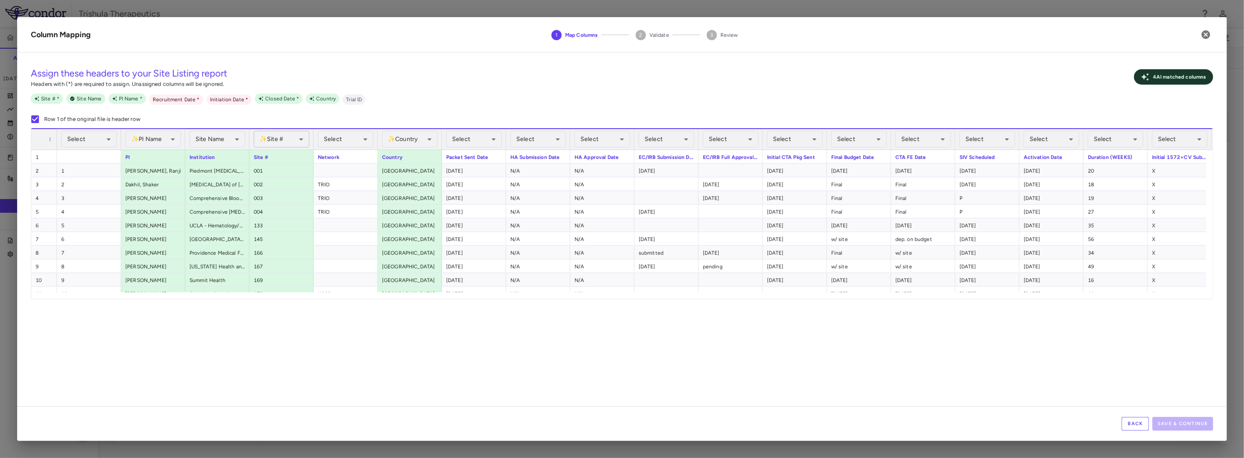
click at [286, 141] on body "Skip to sidebar Skip to main content Trishula Therapeutics TTX-030-003 Accruals…" at bounding box center [622, 229] width 1244 height 458
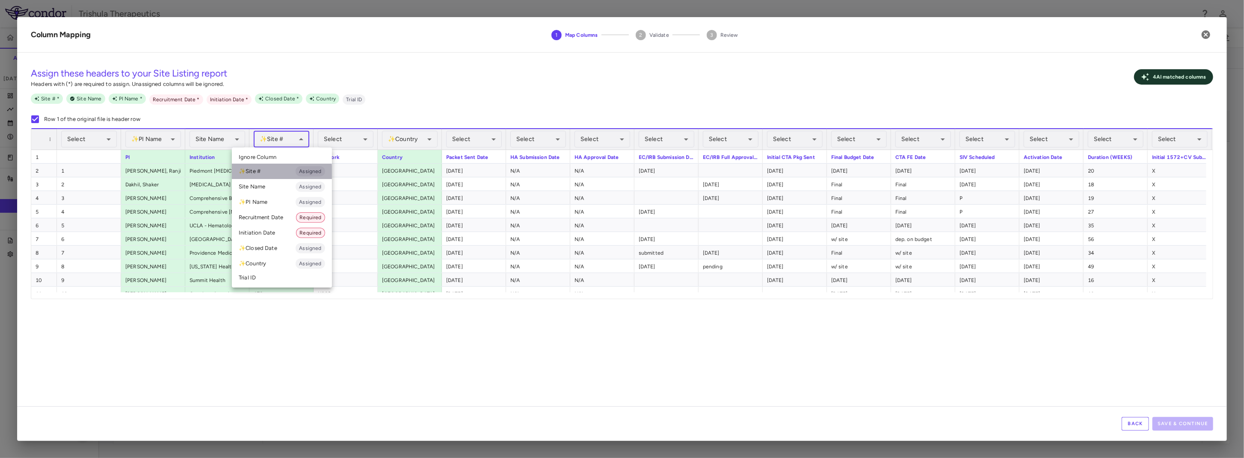
click at [266, 173] on li "✨ Site # Assigned" at bounding box center [282, 171] width 100 height 15
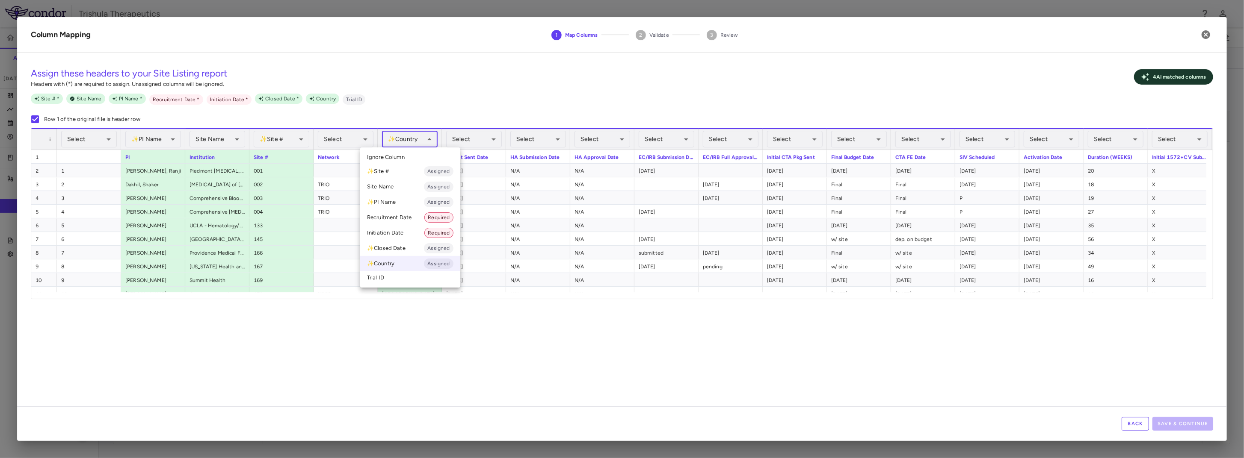
click at [411, 138] on body "Skip to sidebar Skip to main content Trishula Therapeutics TTX-030-003 Accruals…" at bounding box center [622, 229] width 1244 height 458
click at [414, 266] on li "✨ Country Assigned" at bounding box center [410, 263] width 100 height 15
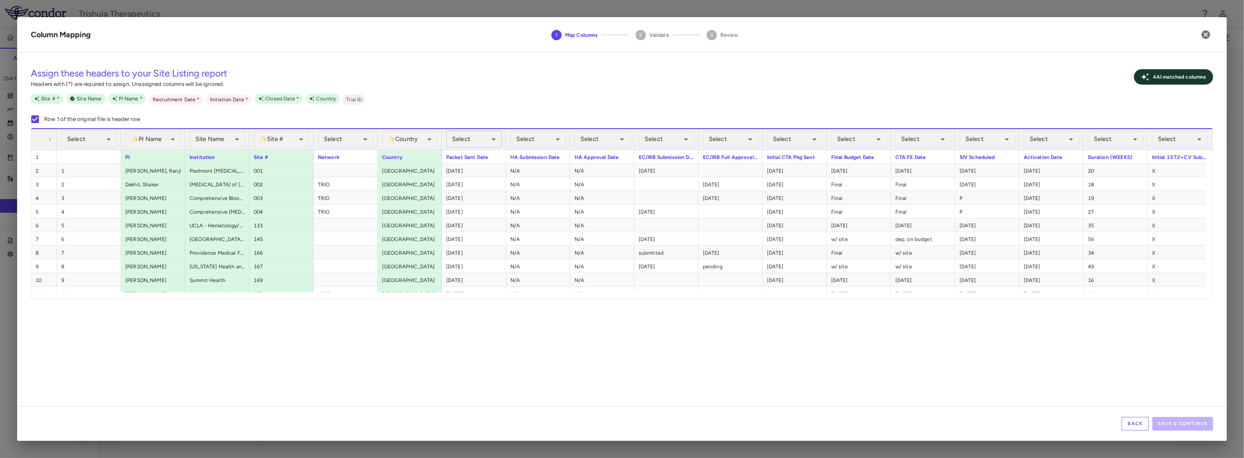
click at [466, 137] on body "Skip to sidebar Skip to main content Trishula Therapeutics TTX-030-003 Accruals…" at bounding box center [622, 229] width 1244 height 458
click at [455, 230] on li "Initiation Date Required" at bounding box center [474, 232] width 100 height 15
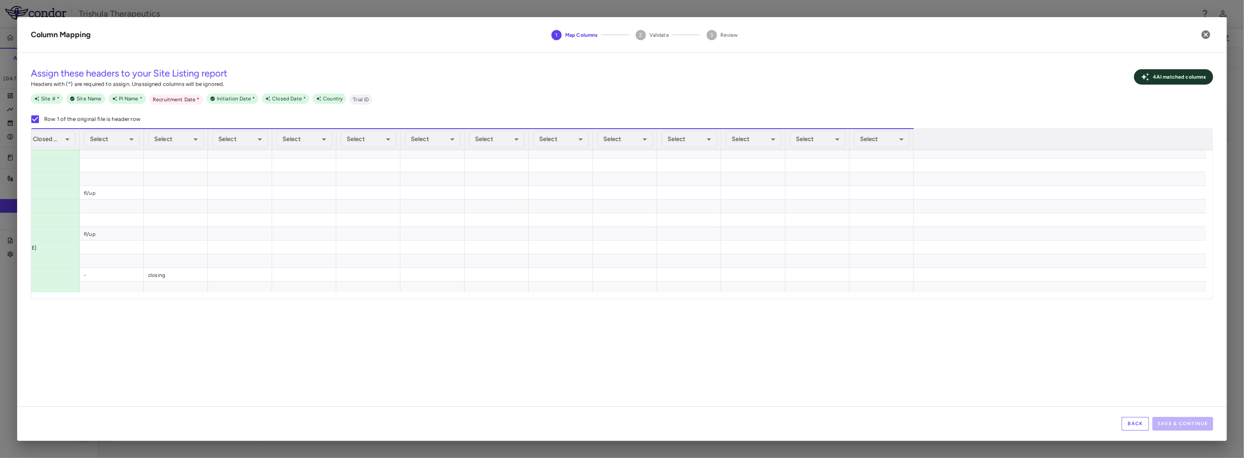
scroll to position [0, 1029]
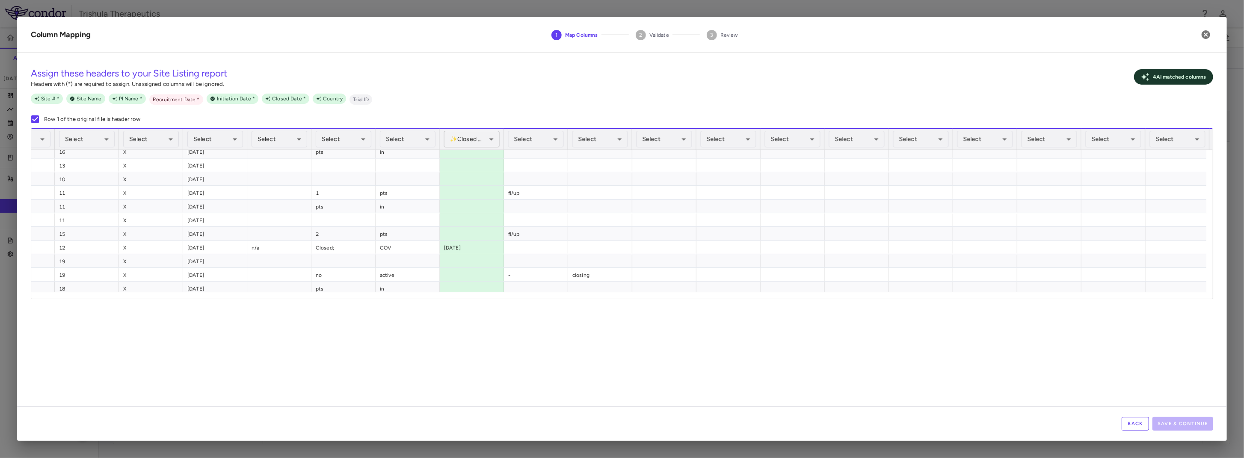
click at [463, 140] on body "Skip to sidebar Skip to main content Trishula Therapeutics TTX-030-003 Accruals…" at bounding box center [622, 229] width 1244 height 458
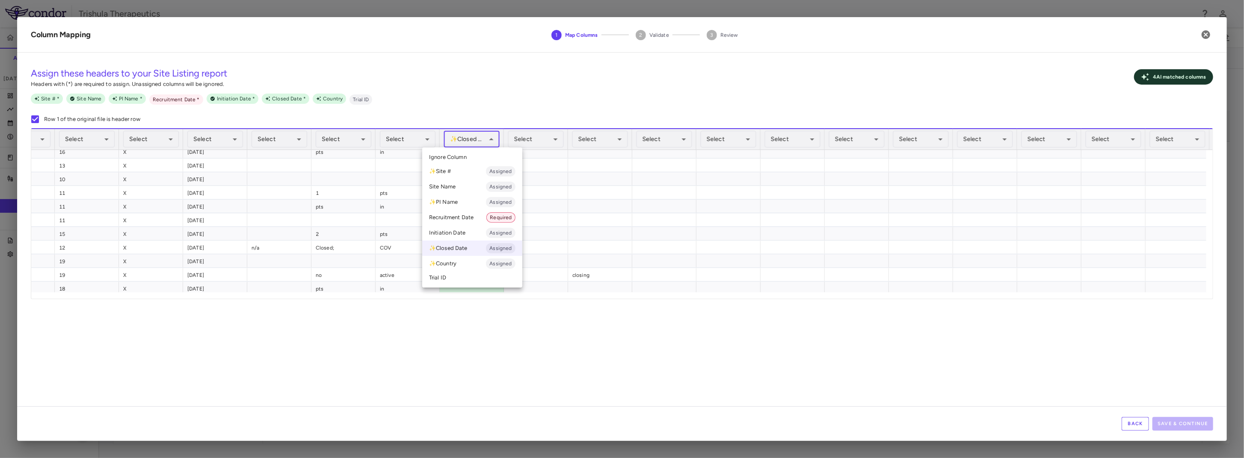
click at [580, 392] on div at bounding box center [622, 229] width 1244 height 458
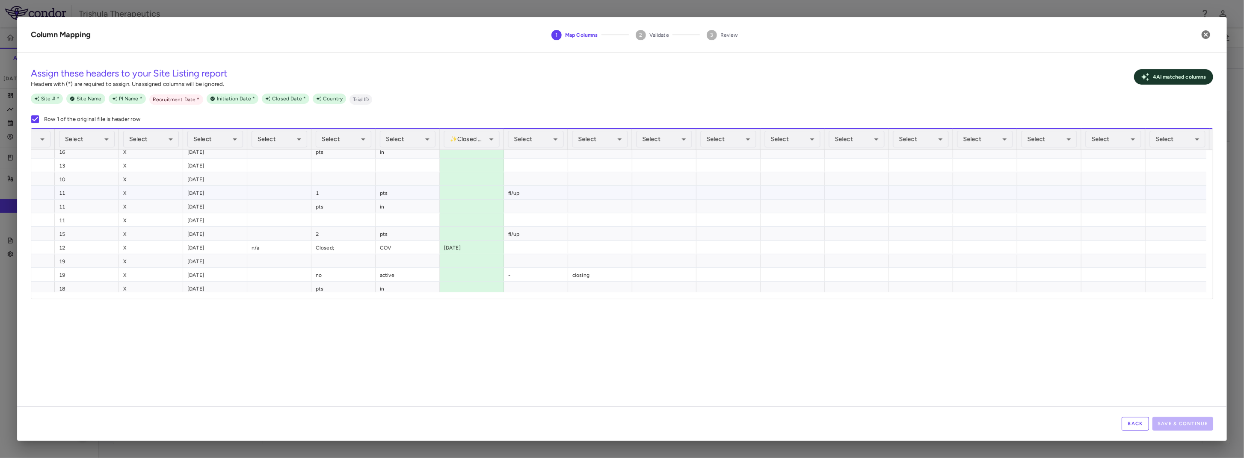
click at [619, 189] on div at bounding box center [600, 192] width 64 height 13
click at [651, 144] on body "Skip to sidebar Skip to main content Trishula Therapeutics TTX-030-003 Accruals…" at bounding box center [622, 229] width 1244 height 458
click at [651, 214] on li "Recruitment Date Required" at bounding box center [665, 217] width 100 height 15
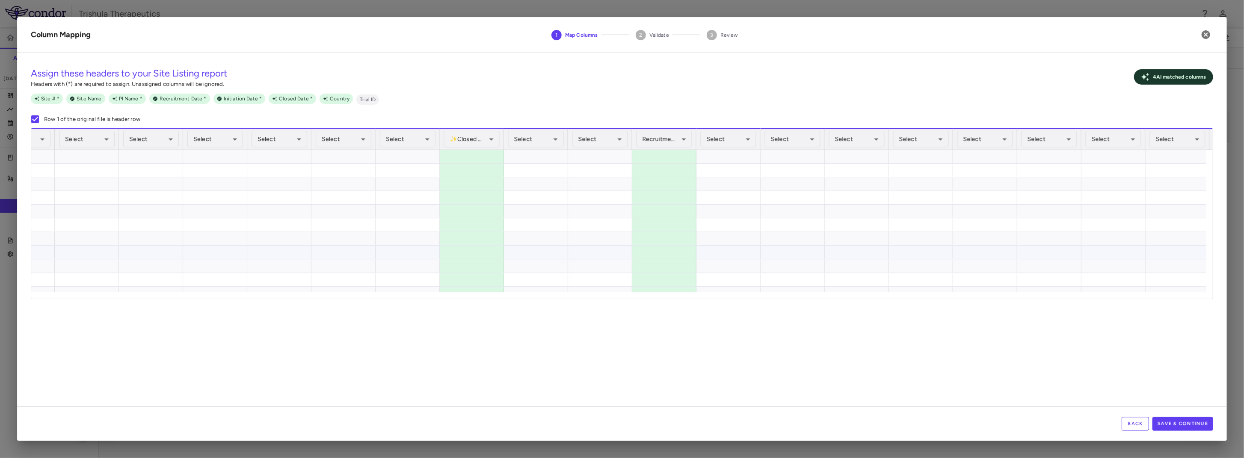
scroll to position [1283, 0]
click at [733, 146] on body "Skip to sidebar Skip to main content Trishula Therapeutics TTX-030-003 Accruals…" at bounding box center [622, 229] width 1244 height 458
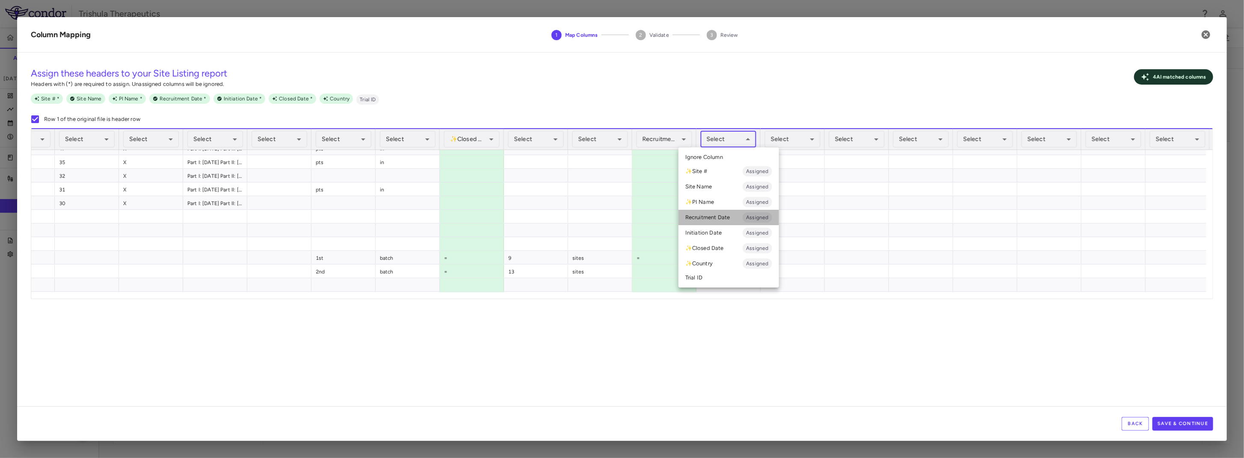
click at [720, 220] on li "Recruitment Date Assigned" at bounding box center [728, 217] width 101 height 15
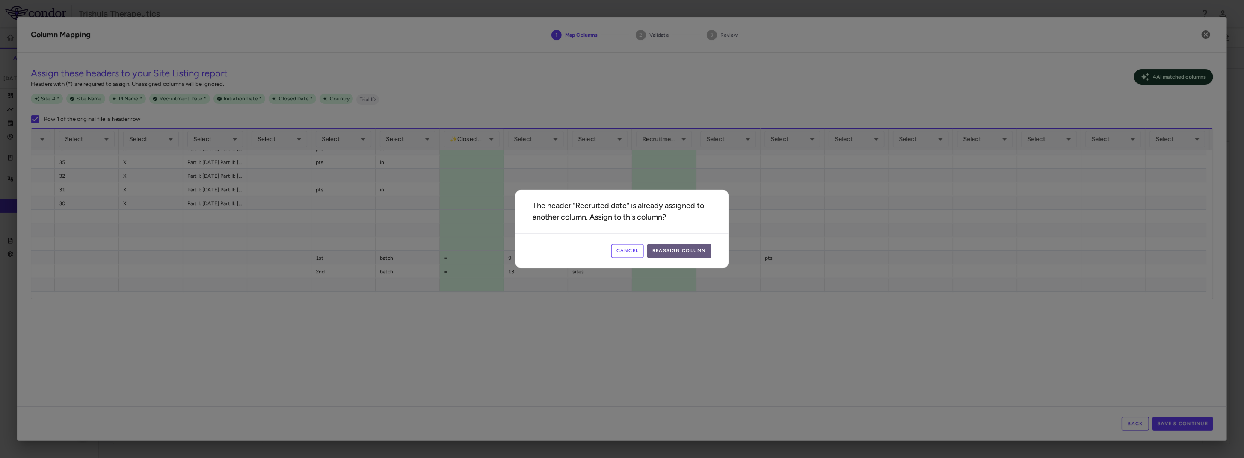
click at [704, 248] on button "Reassign Column" at bounding box center [679, 252] width 64 height 14
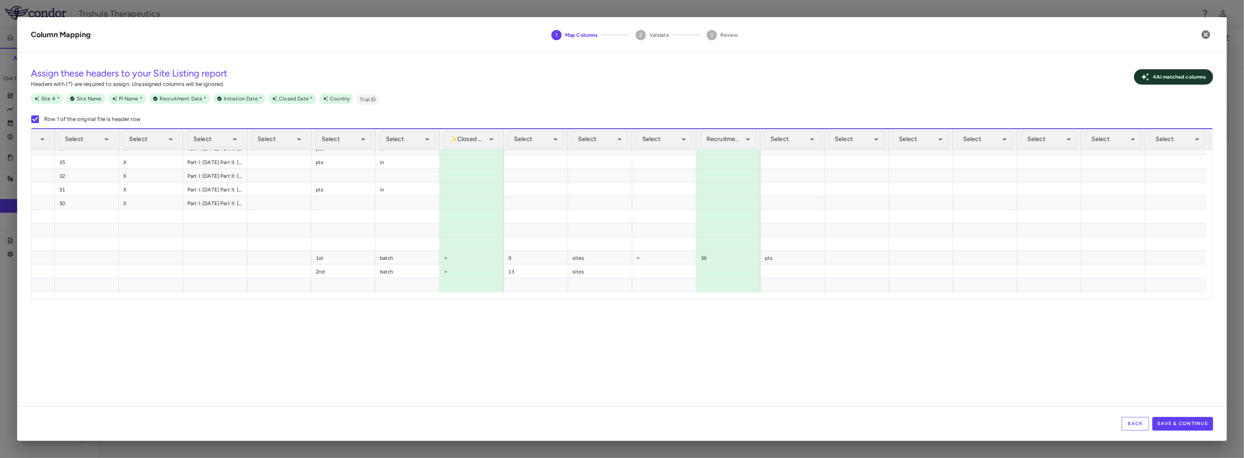
scroll to position [770, 0]
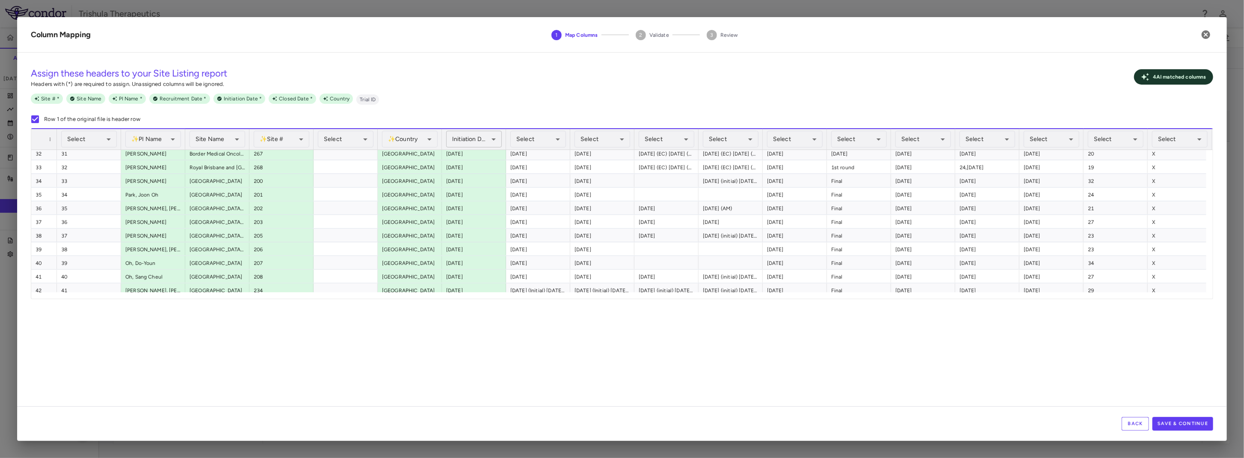
click at [463, 137] on body "Skip to sidebar Skip to main content Trishula Therapeutics TTX-030-003 Accruals…" at bounding box center [622, 229] width 1244 height 458
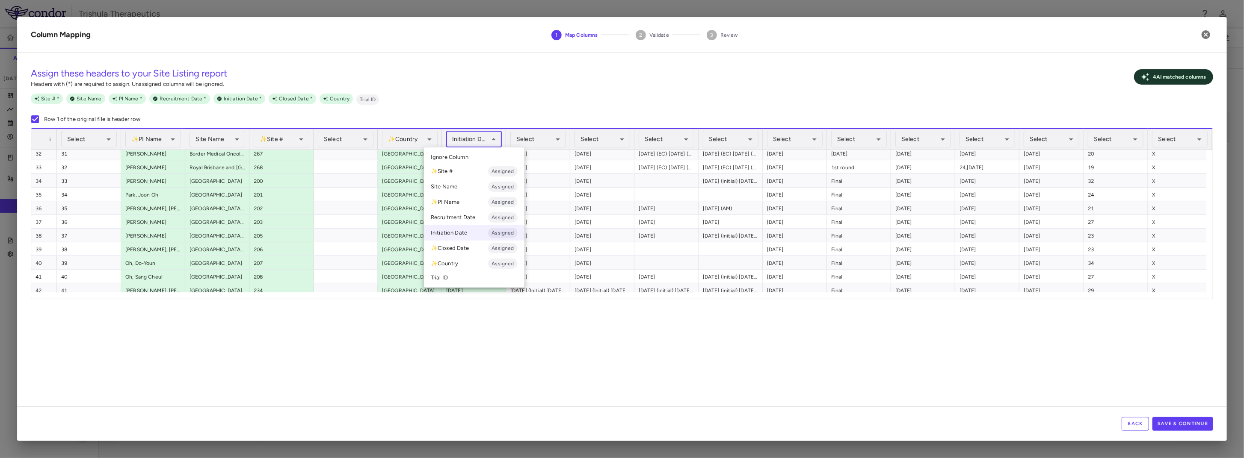
click at [369, 358] on div at bounding box center [622, 229] width 1244 height 458
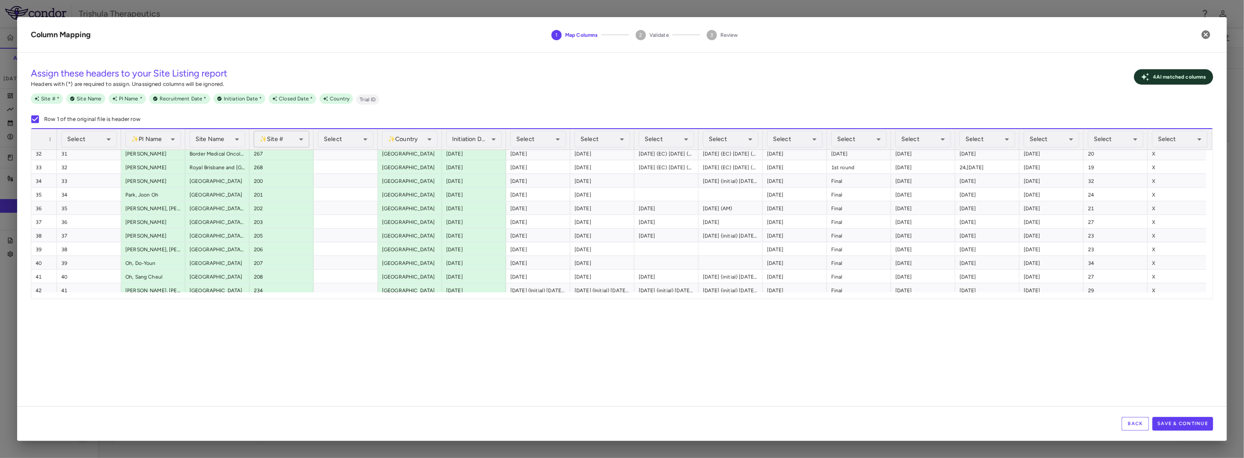
click at [287, 141] on body "Skip to sidebar Skip to main content Trishula Therapeutics TTX-030-003 Accruals…" at bounding box center [622, 229] width 1244 height 458
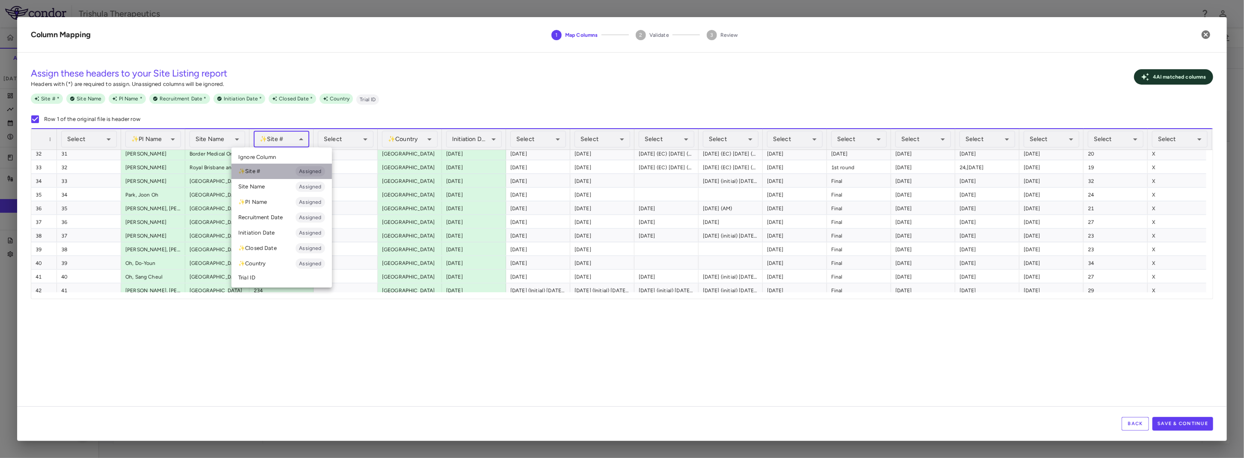
click at [257, 173] on li "✨ Site # Assigned" at bounding box center [281, 171] width 101 height 15
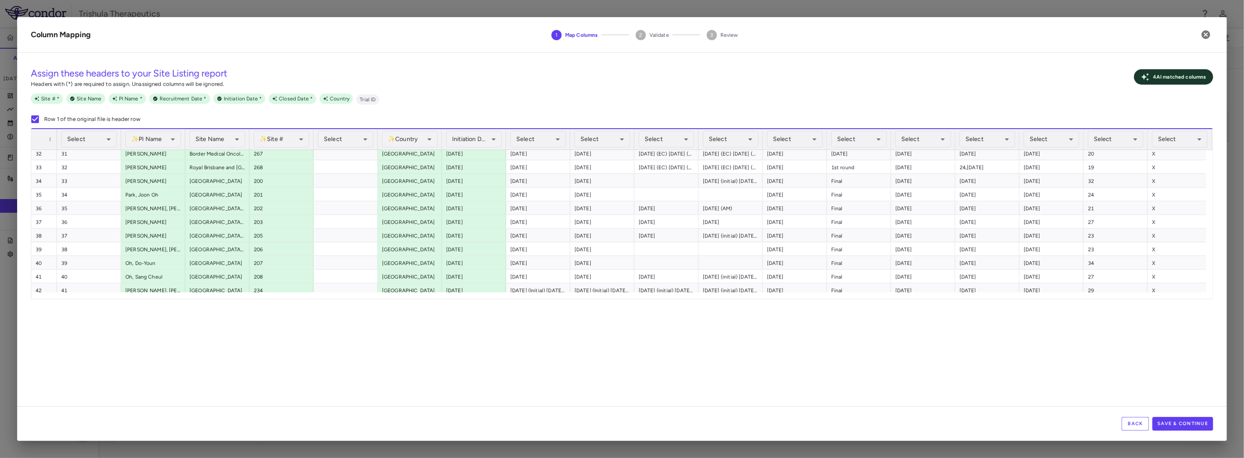
click at [453, 364] on div "Assign these headers to your Site Listing report Headers with (*) are required …" at bounding box center [622, 232] width 1210 height 347
click at [478, 136] on body "Skip to sidebar Skip to main content Trishula Therapeutics TTX-030-003 Accruals…" at bounding box center [622, 229] width 1244 height 458
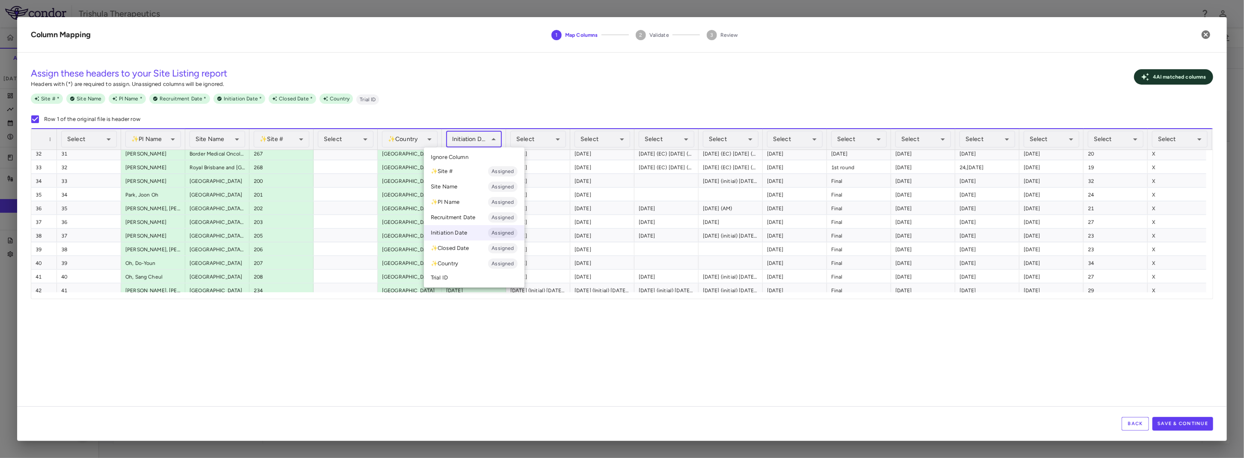
click at [447, 233] on li "Initiation Date Assigned" at bounding box center [474, 232] width 101 height 15
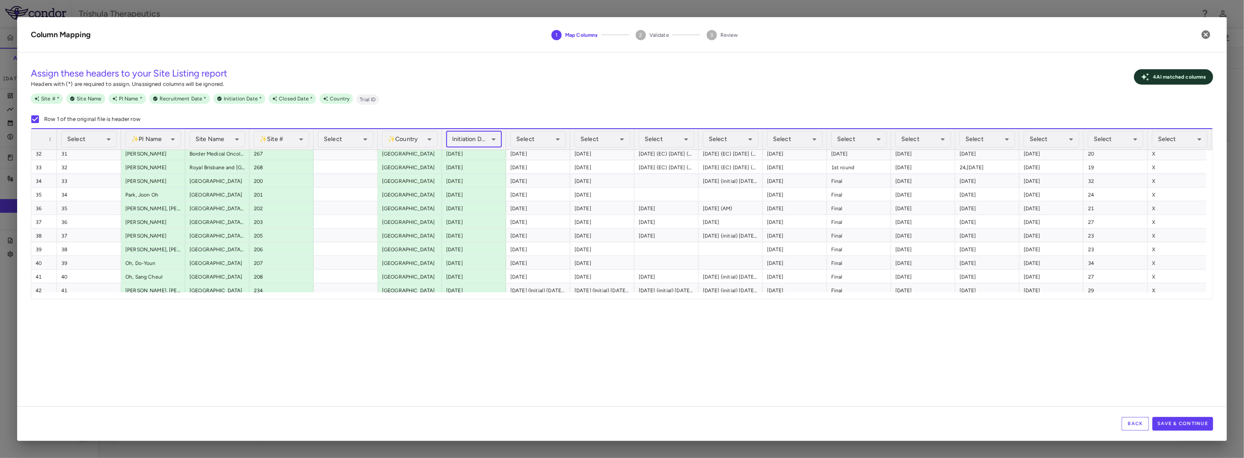
click at [507, 327] on div "Assign these headers to your Site Listing report Headers with (*) are required …" at bounding box center [622, 232] width 1210 height 347
click at [1171, 424] on button "Save & Continue" at bounding box center [1182, 424] width 61 height 14
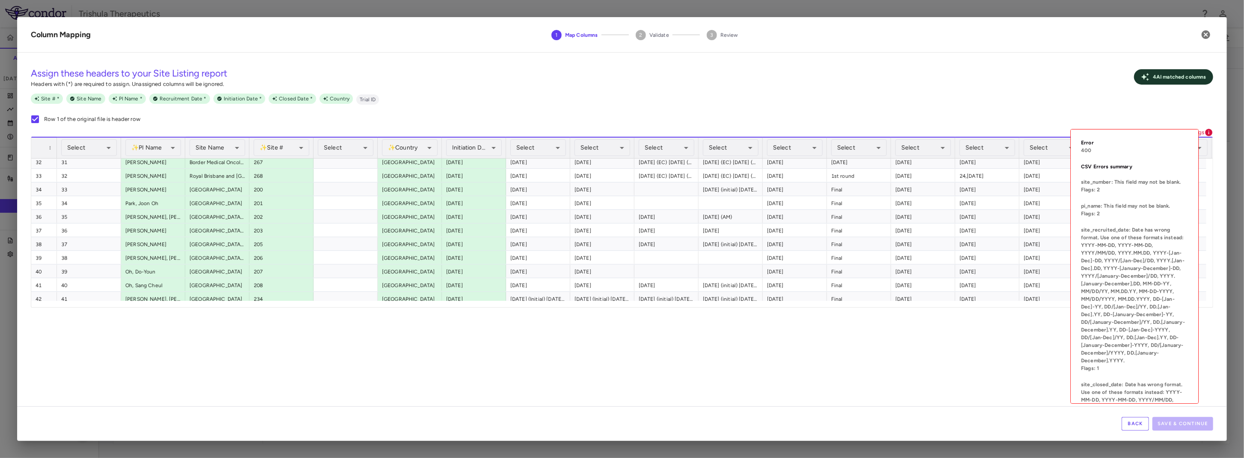
click at [1202, 134] on div "Error 400 CSV Errors summary site_number: This field may not be blank. Flags: 2…" at bounding box center [1136, 266] width 135 height 277
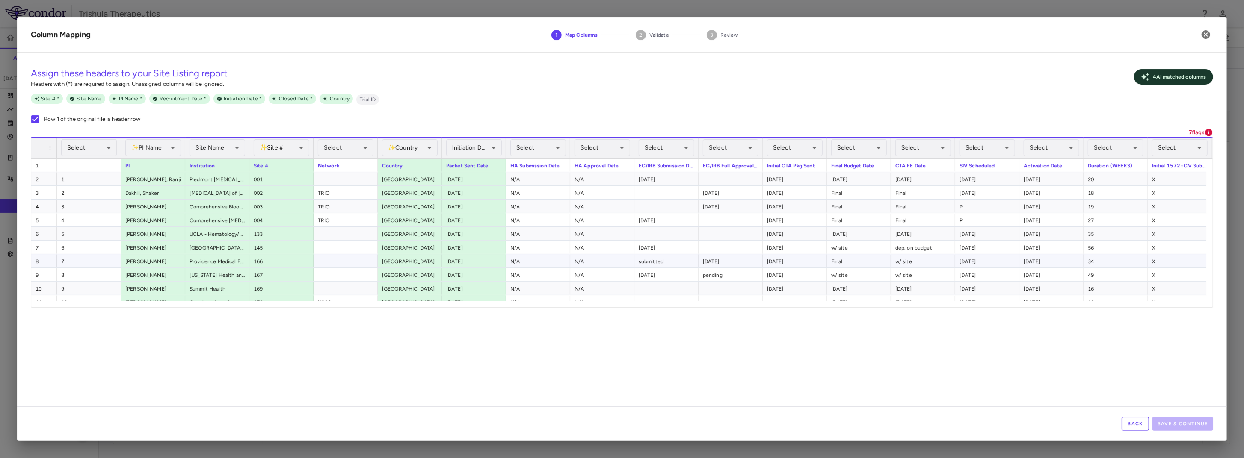
scroll to position [0, 0]
click at [1199, 134] on p "7 flags" at bounding box center [1197, 133] width 16 height 8
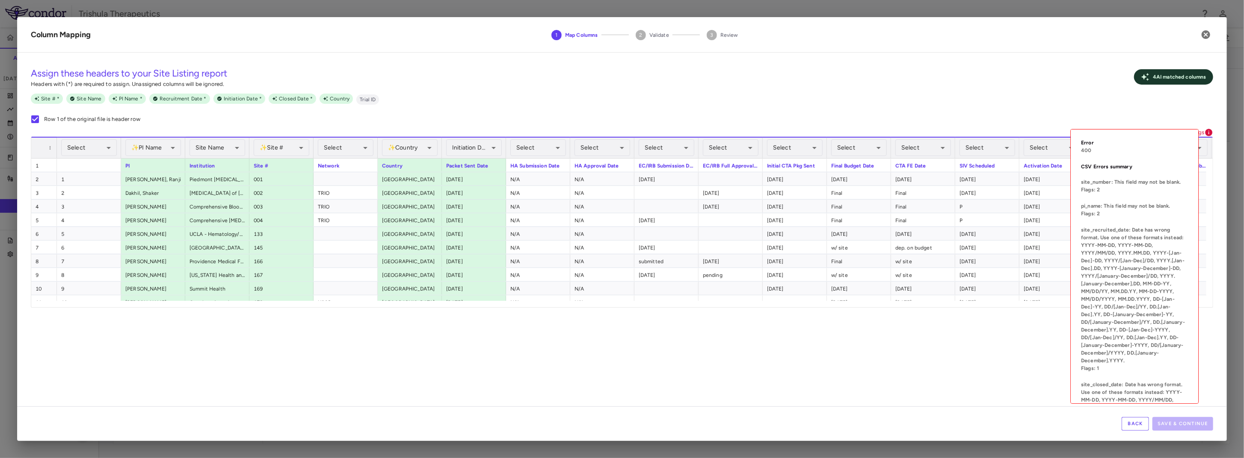
click at [1207, 134] on icon at bounding box center [1208, 132] width 7 height 7
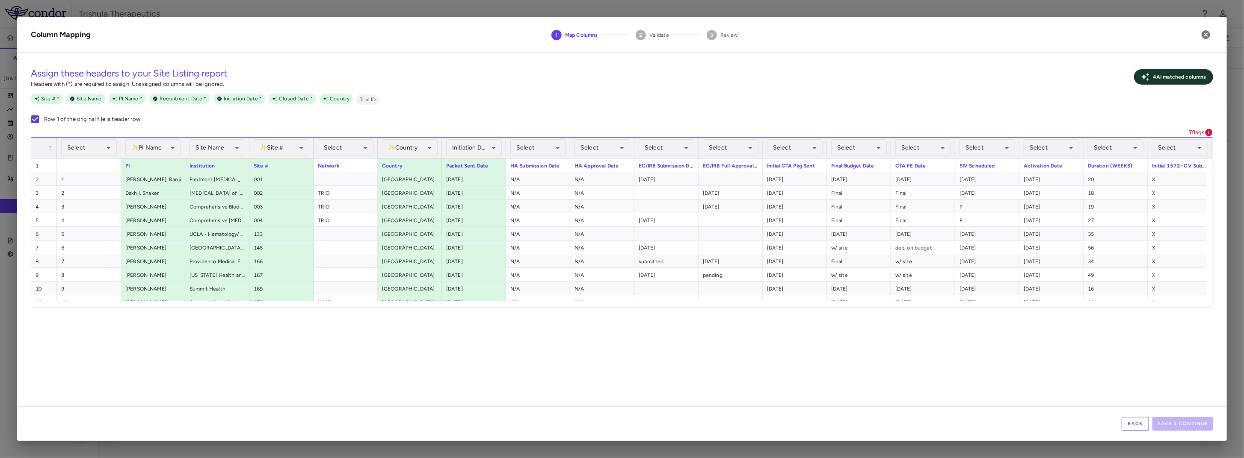
click at [751, 92] on div "Assign these headers to your Site Listing report Headers with (*) are required …" at bounding box center [622, 93] width 1182 height 69
click at [1207, 35] on icon "button" at bounding box center [1205, 34] width 9 height 9
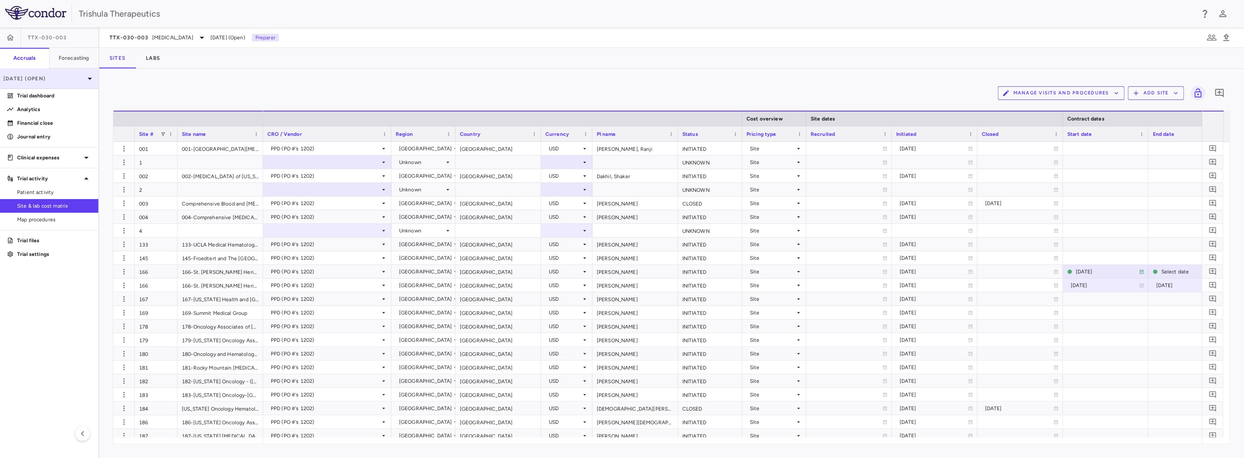
click at [71, 83] on div "[DATE] (Open)" at bounding box center [49, 78] width 98 height 21
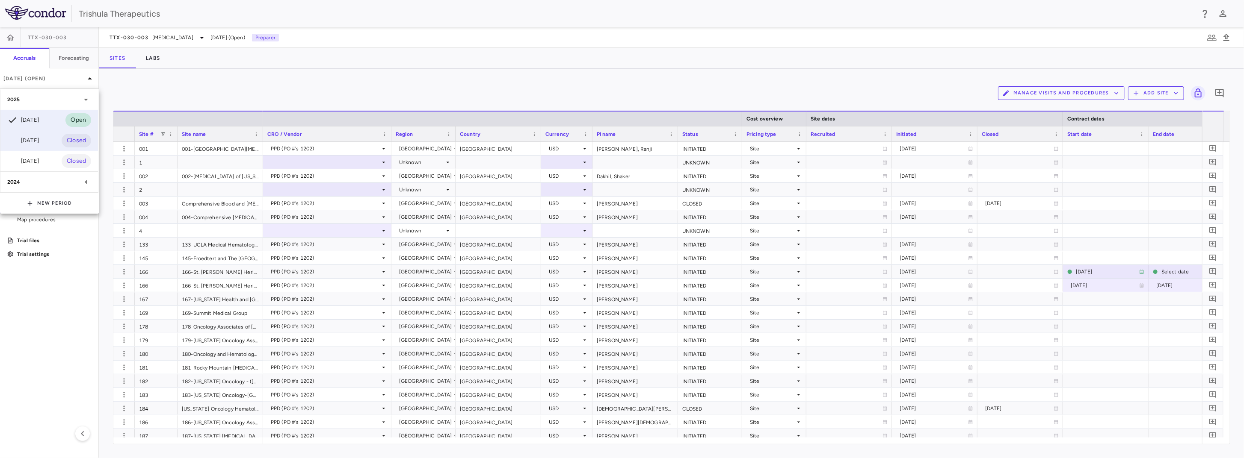
click at [36, 137] on div "[DATE]" at bounding box center [23, 141] width 32 height 10
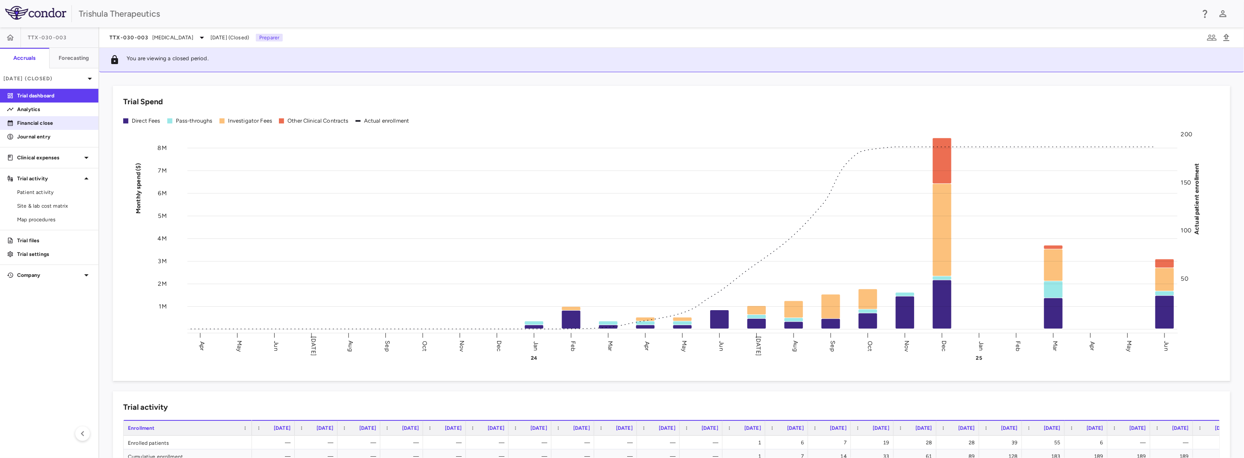
click at [48, 125] on p "Financial close" at bounding box center [54, 123] width 74 height 8
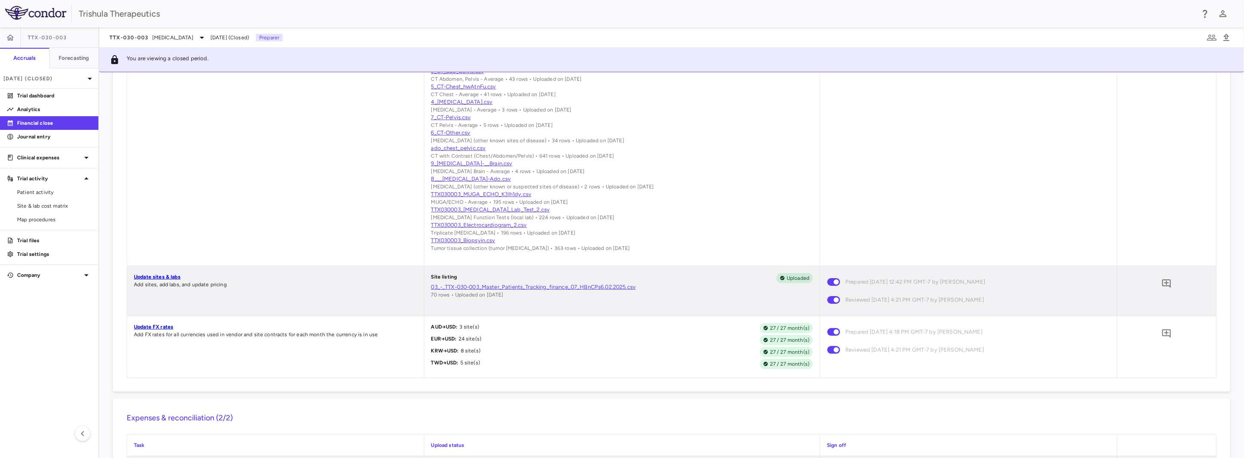
scroll to position [642, 0]
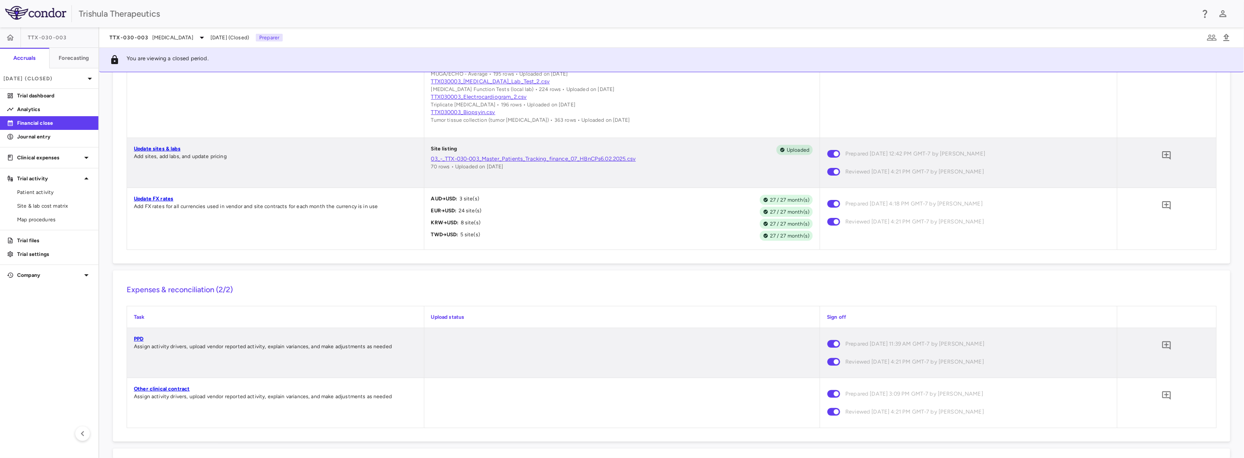
click at [536, 163] on link "03_-_TTX-030-003_Master_Patients_Tracking_finance_07_HBnCPs6.02.2025.csv" at bounding box center [622, 159] width 382 height 8
click at [70, 82] on p "[DATE] (Closed)" at bounding box center [43, 79] width 81 height 8
click at [46, 119] on div "Jul 2025 Open" at bounding box center [49, 120] width 98 height 21
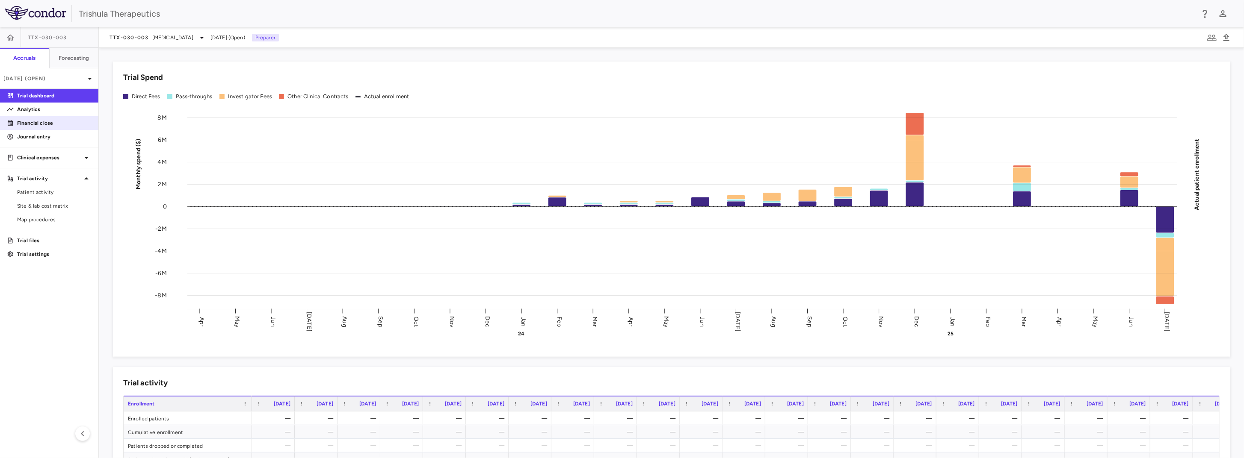
click at [66, 126] on p "Financial close" at bounding box center [54, 123] width 74 height 8
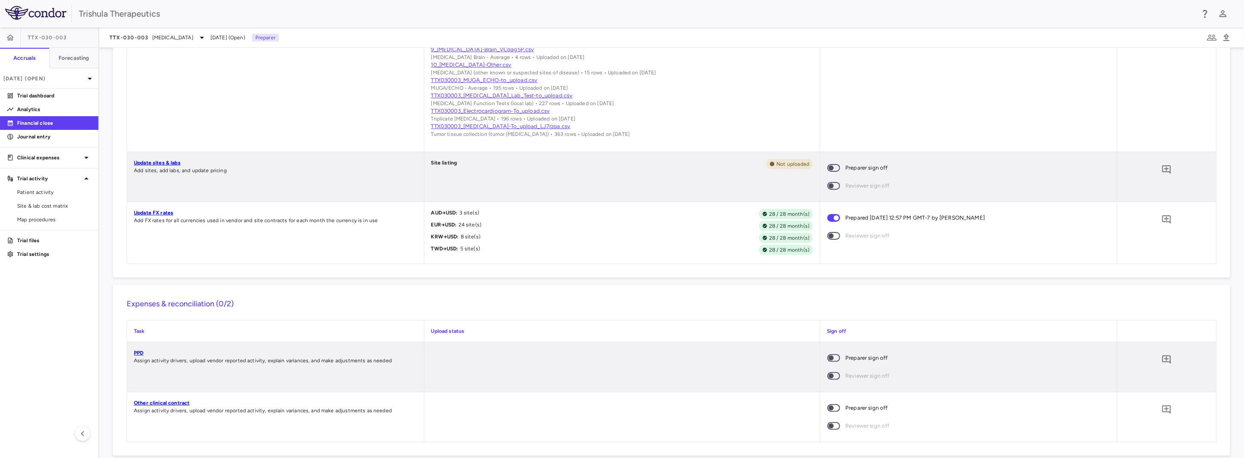
scroll to position [587, 0]
click at [173, 166] on link "Update sites & labs" at bounding box center [157, 163] width 47 height 6
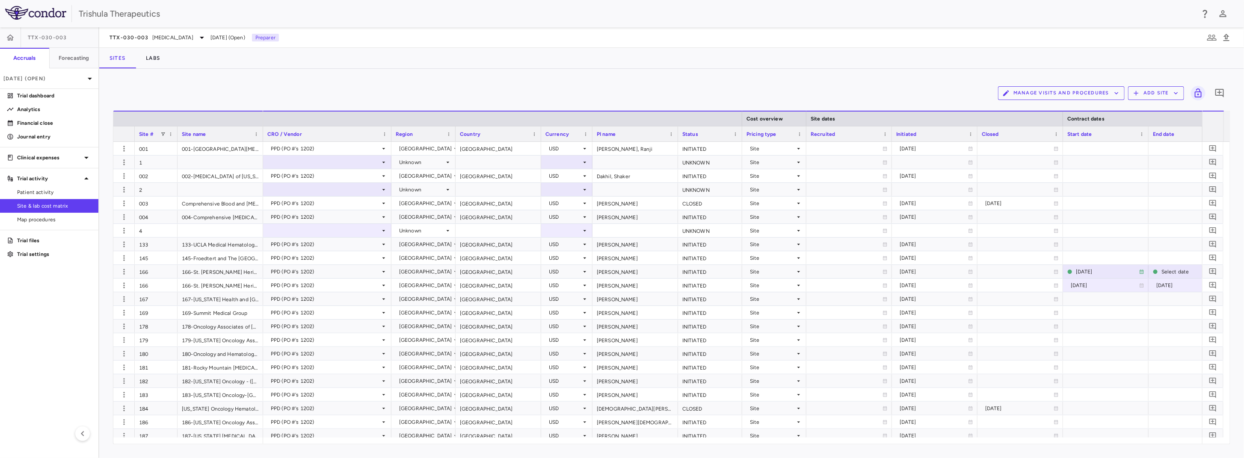
click at [1157, 94] on button "Add Site" at bounding box center [1156, 93] width 56 height 14
click at [1159, 117] on li "Upload site listing" at bounding box center [1158, 113] width 46 height 13
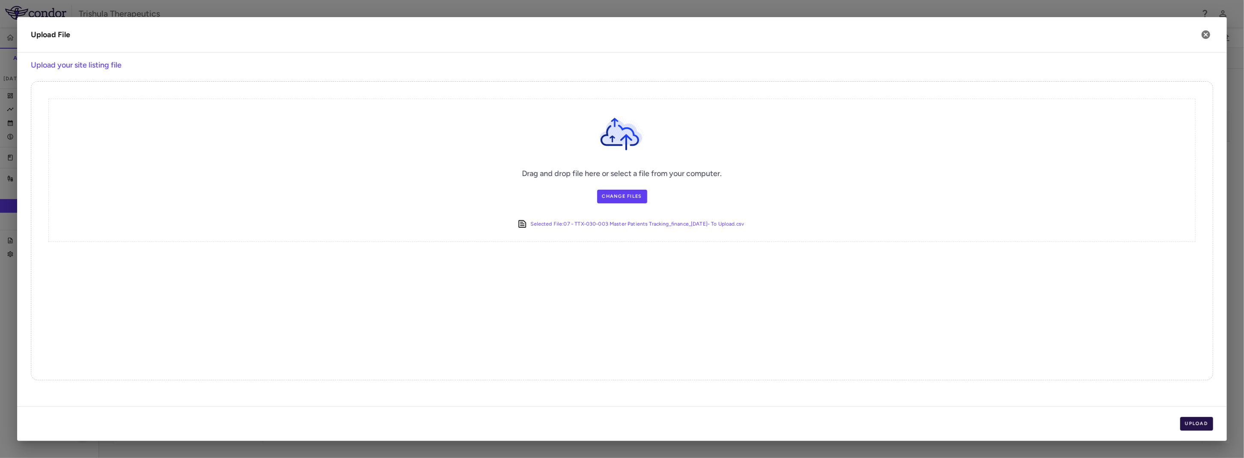
click at [1193, 428] on button "Upload" at bounding box center [1196, 424] width 33 height 14
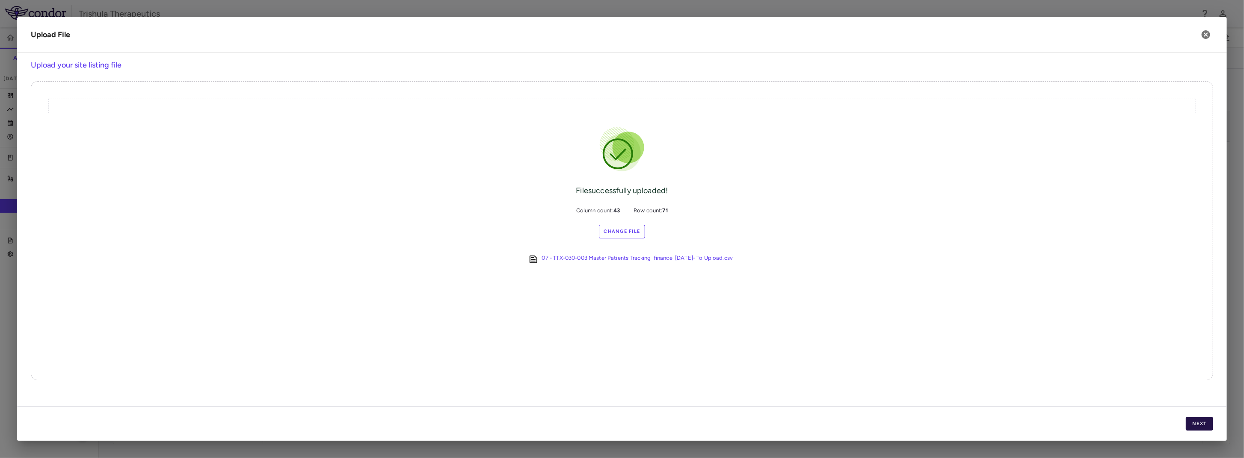
click at [1201, 421] on button "Next" at bounding box center [1199, 424] width 27 height 14
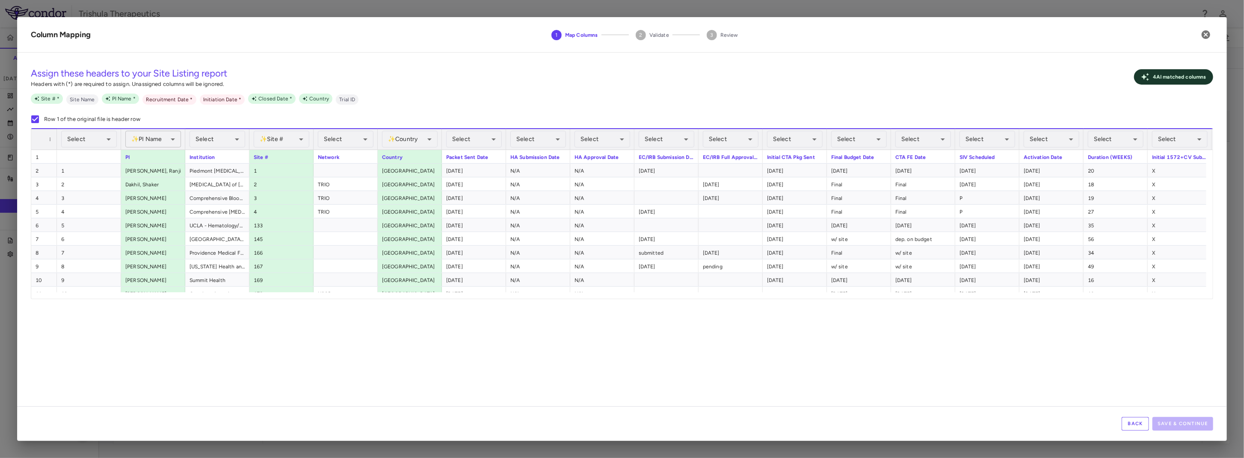
click at [148, 144] on body "Skip to sidebar Skip to main content Trishula Therapeutics TTX-030-003 Accruals…" at bounding box center [622, 229] width 1244 height 458
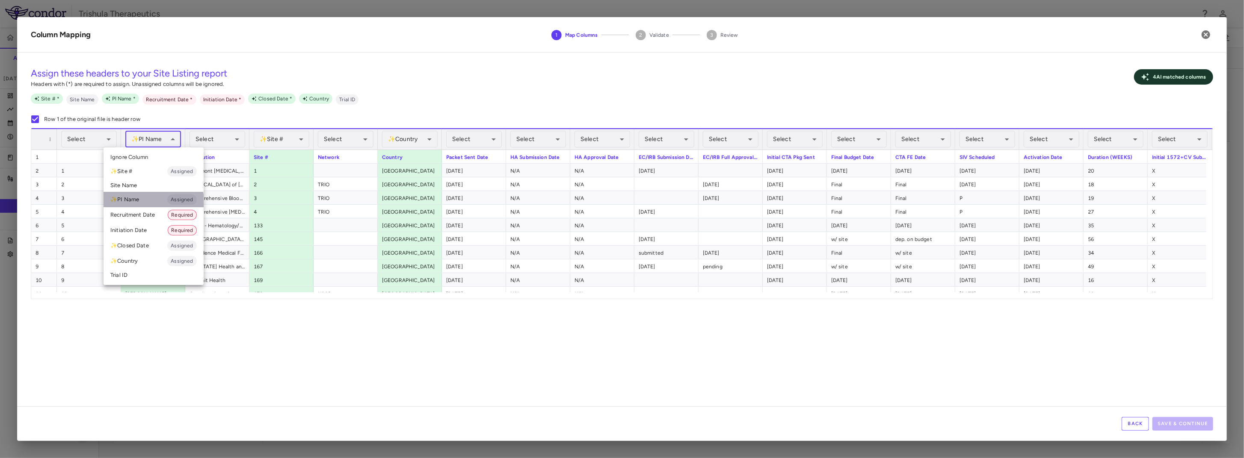
click at [147, 202] on li "✨ PI Name Assigned" at bounding box center [154, 199] width 100 height 15
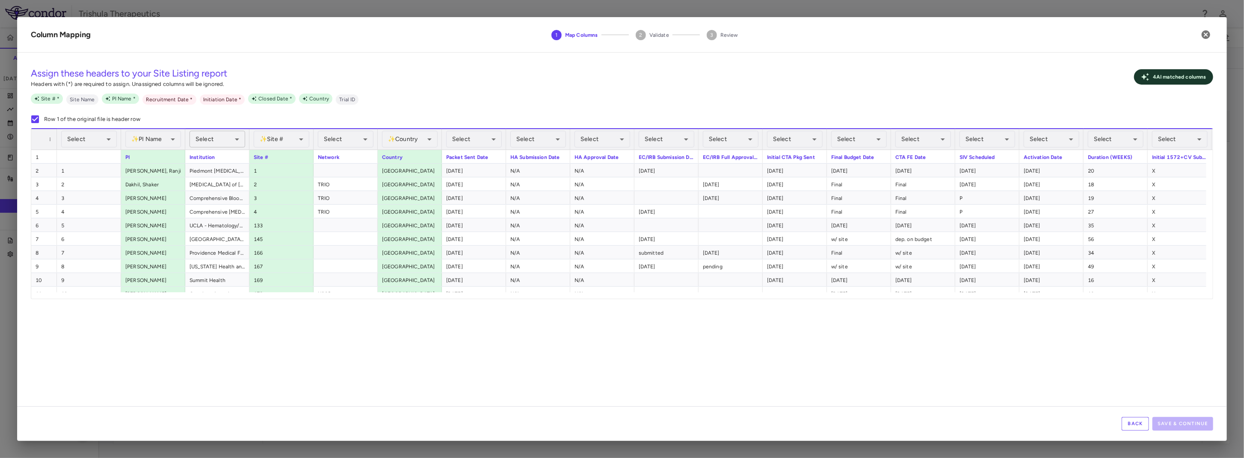
click at [214, 138] on body "Skip to sidebar Skip to main content Trishula Therapeutics TTX-030-003 Accruals…" at bounding box center [622, 229] width 1244 height 458
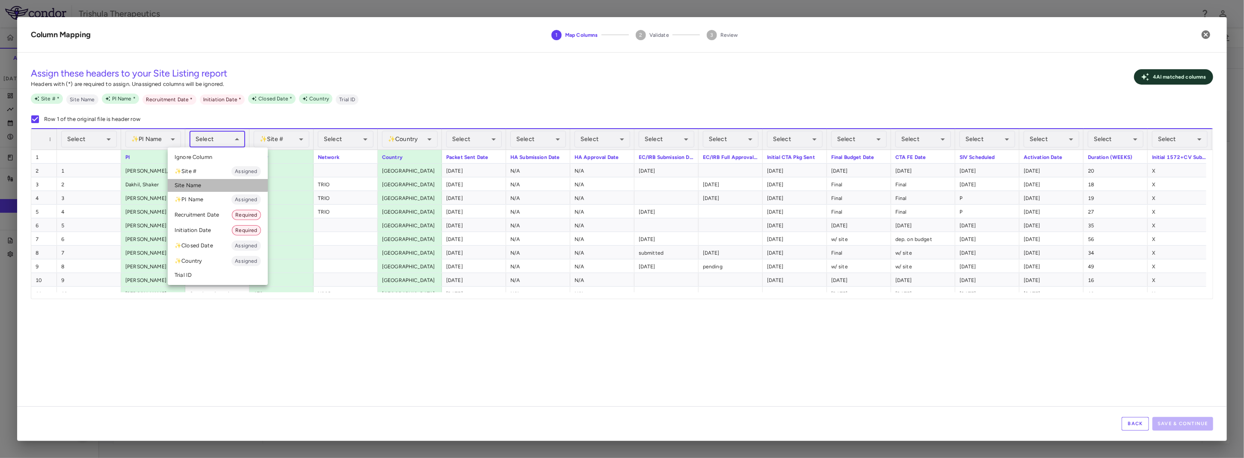
click at [205, 183] on li "Site Name" at bounding box center [218, 185] width 100 height 13
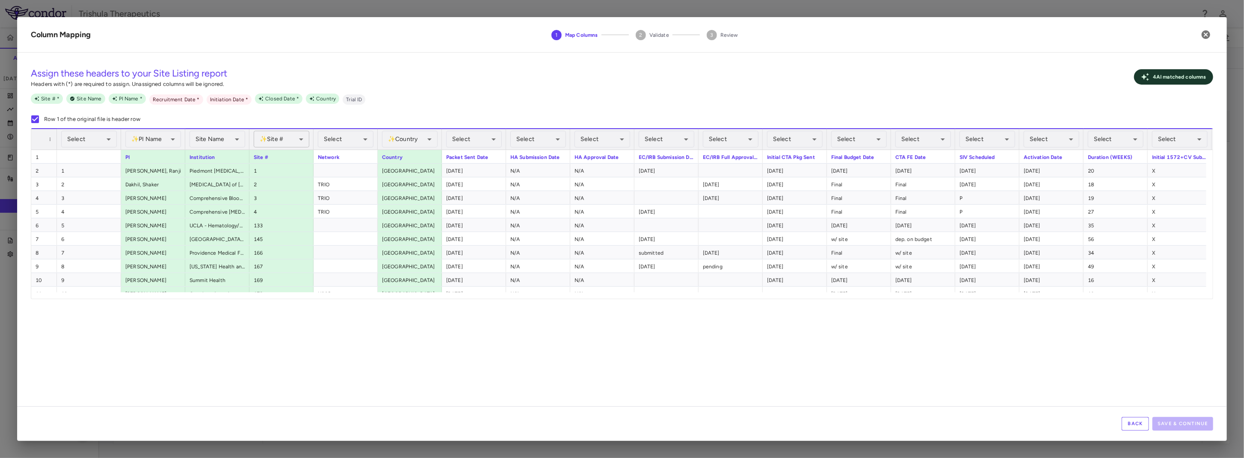
click at [293, 134] on body "Skip to sidebar Skip to main content Trishula Therapeutics TTX-030-003 Accruals…" at bounding box center [622, 229] width 1244 height 458
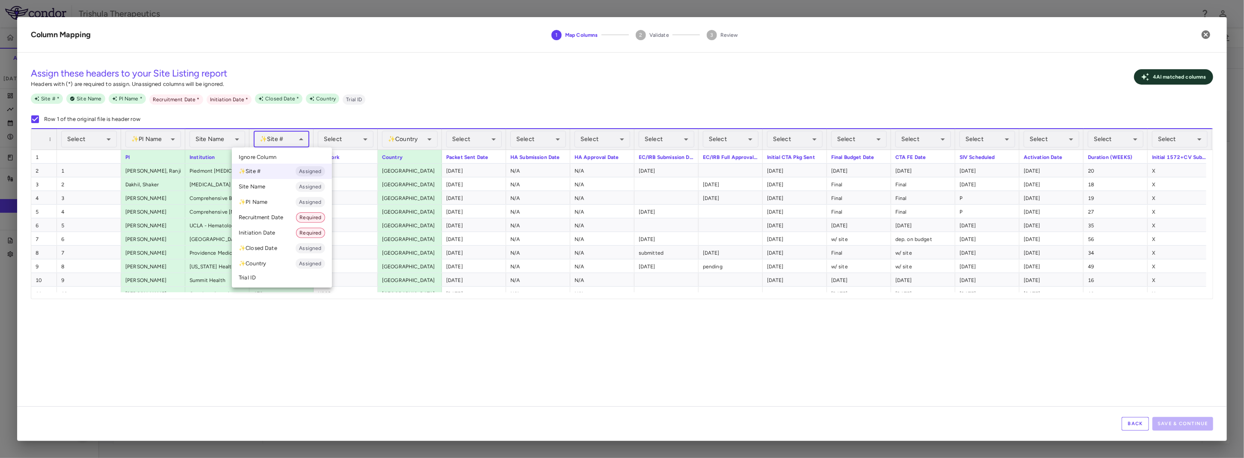
click at [269, 175] on li "✨ Site # Assigned" at bounding box center [282, 171] width 100 height 15
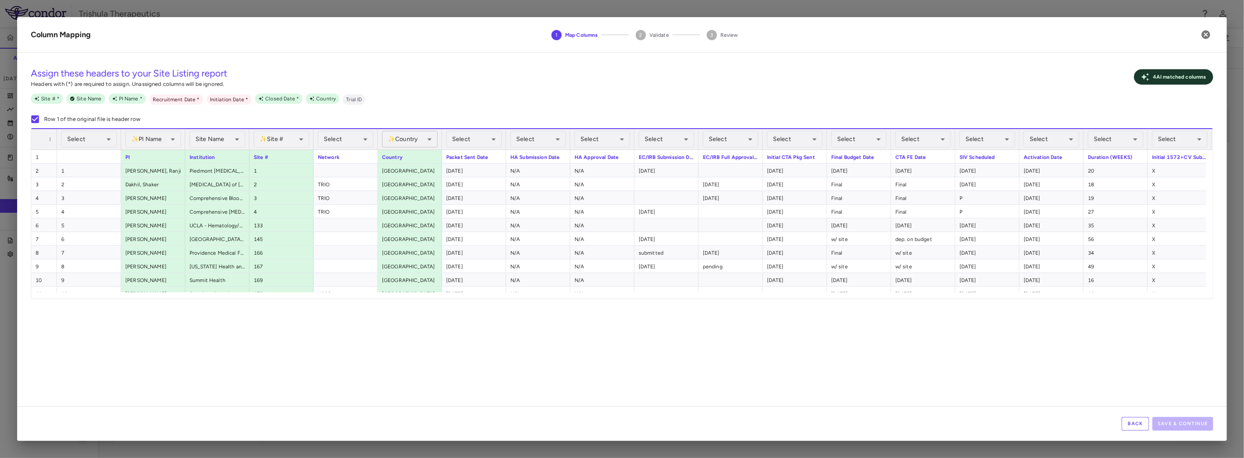
click at [403, 134] on body "Skip to sidebar Skip to main content Trishula Therapeutics TTX-030-003 Accruals…" at bounding box center [622, 229] width 1244 height 458
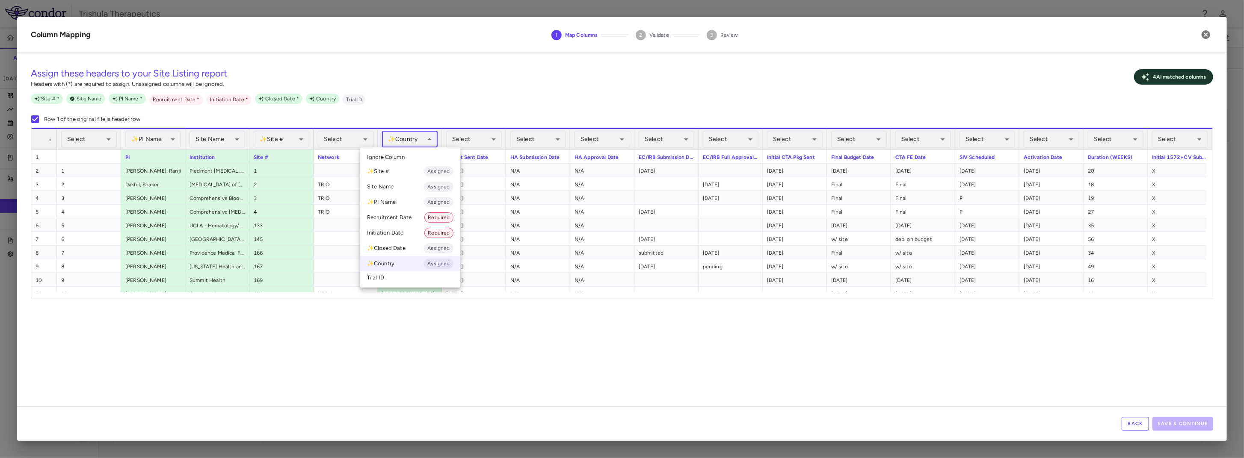
click at [417, 262] on li "✨ Country Assigned" at bounding box center [410, 263] width 100 height 15
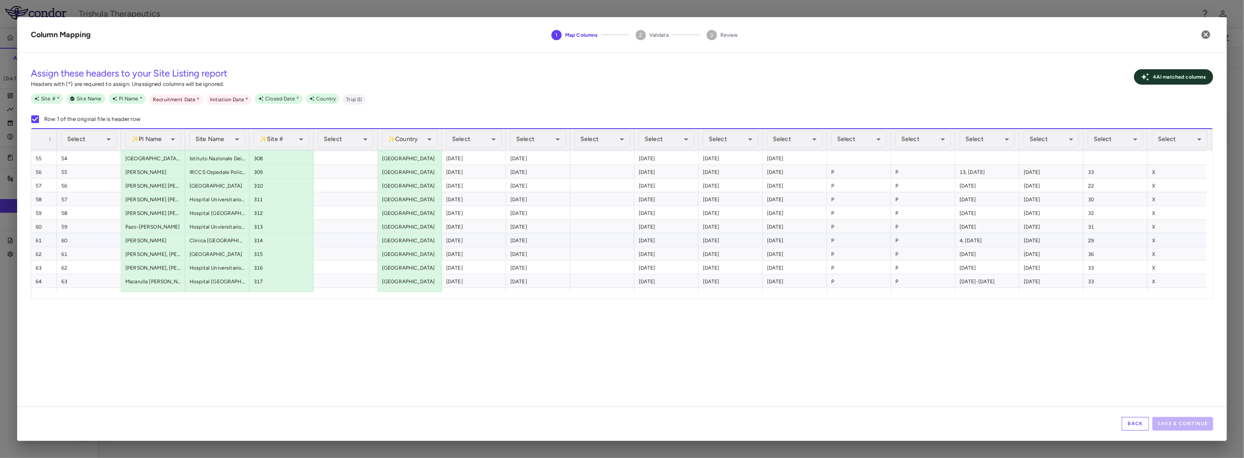
scroll to position [636, 0]
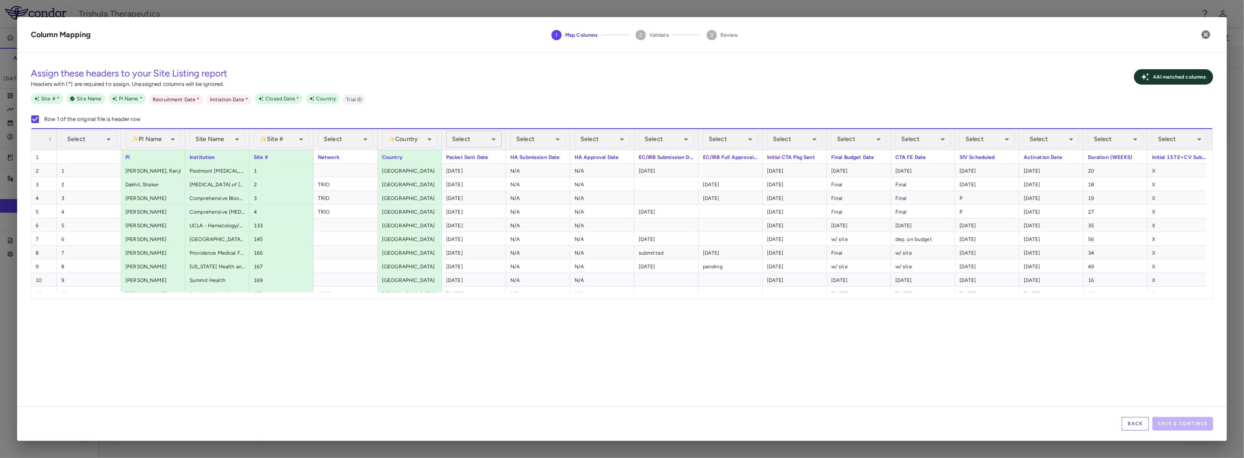
click at [471, 141] on body "Skip to sidebar Skip to main content Trishula Therapeutics TTX-030-003 Accruals…" at bounding box center [622, 229] width 1244 height 458
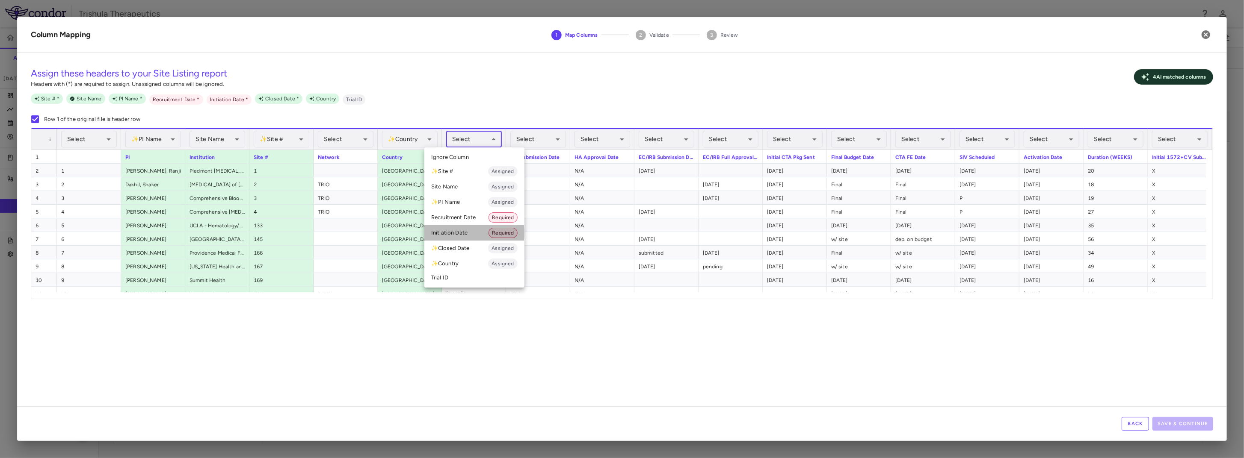
click at [446, 233] on li "Initiation Date Required" at bounding box center [474, 232] width 100 height 15
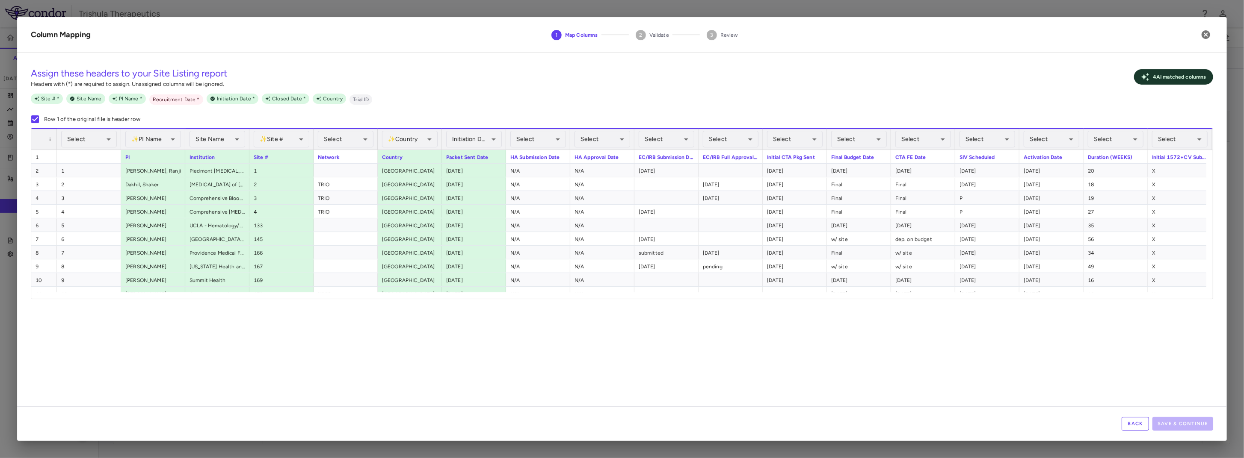
click at [1201, 299] on div "**********" at bounding box center [622, 213] width 1182 height 171
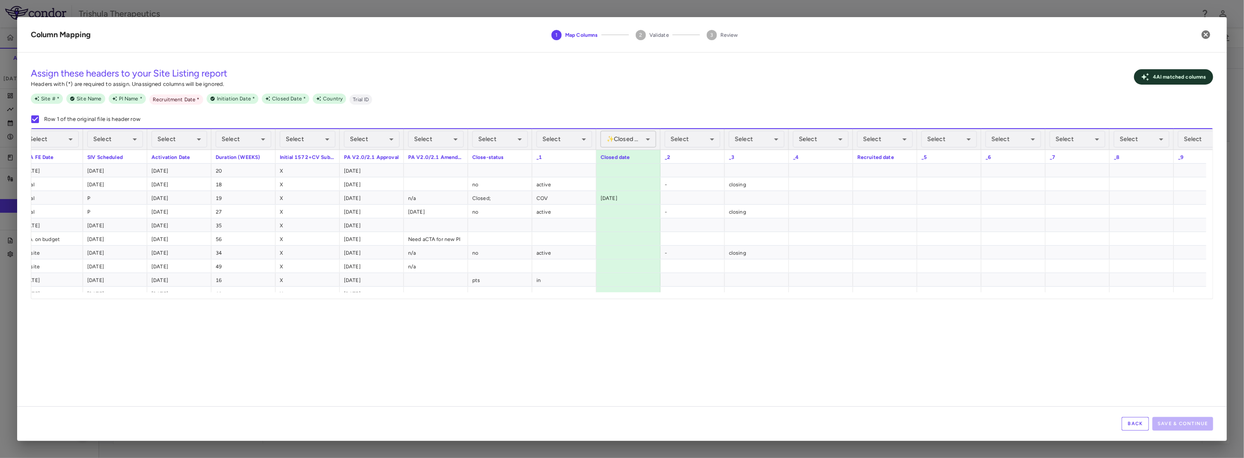
click at [638, 141] on body "Skip to sidebar Skip to main content Trishula Therapeutics TTX-030-003 Accruals…" at bounding box center [622, 229] width 1244 height 458
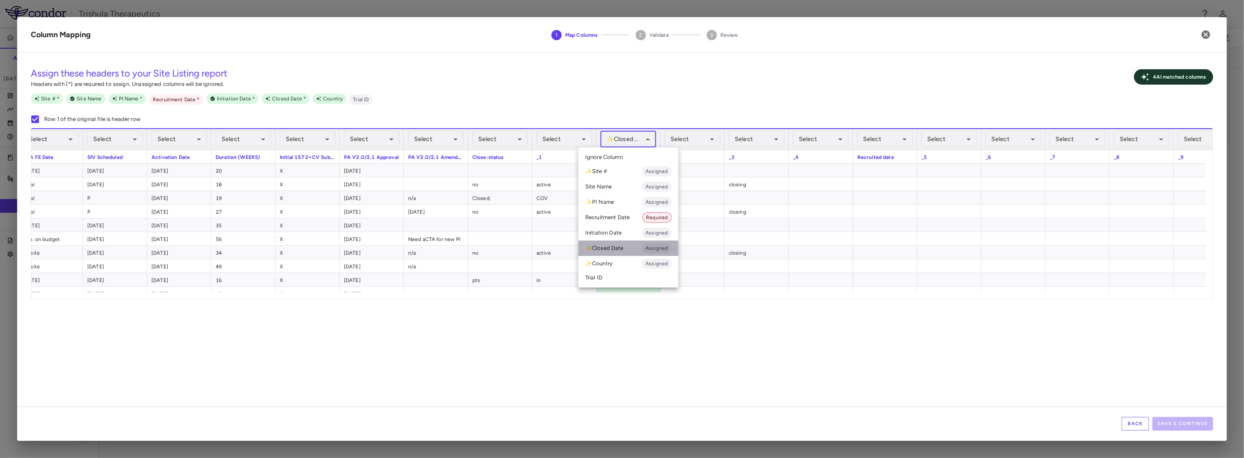
click at [619, 250] on li "✨ Closed Date Assigned" at bounding box center [628, 248] width 100 height 15
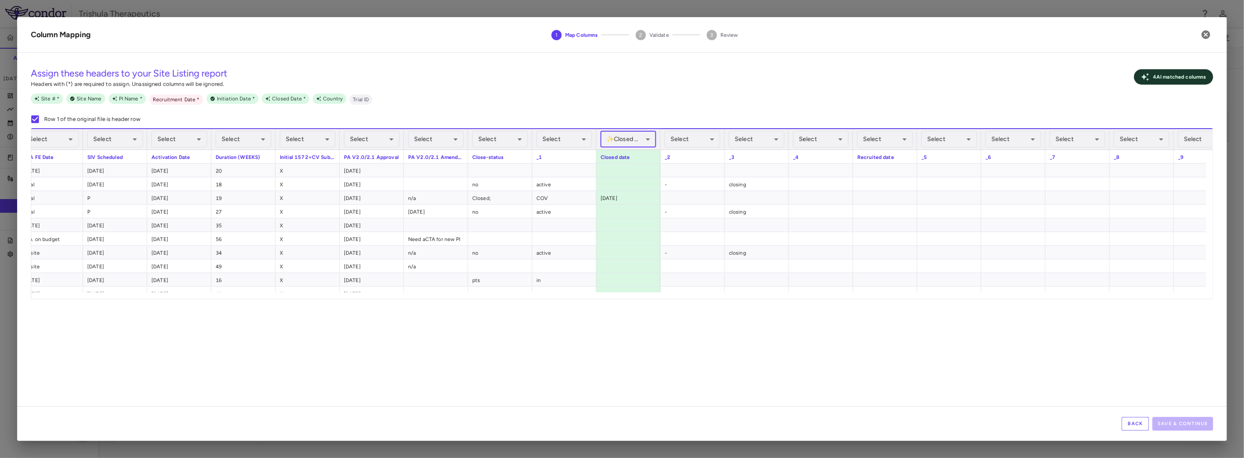
click at [1019, 391] on div "Assign these headers to your Site Listing report Headers with (*) are required …" at bounding box center [622, 232] width 1210 height 347
click at [626, 201] on div "15-Jan-25" at bounding box center [628, 197] width 64 height 13
click at [896, 157] on div "Recruited date" at bounding box center [885, 156] width 64 height 13
click at [900, 138] on body "Skip to sidebar Skip to main content Trishula Therapeutics TTX-030-003 Accruals…" at bounding box center [622, 229] width 1244 height 458
click at [879, 221] on li "Recruitment Date Required" at bounding box center [885, 217] width 100 height 15
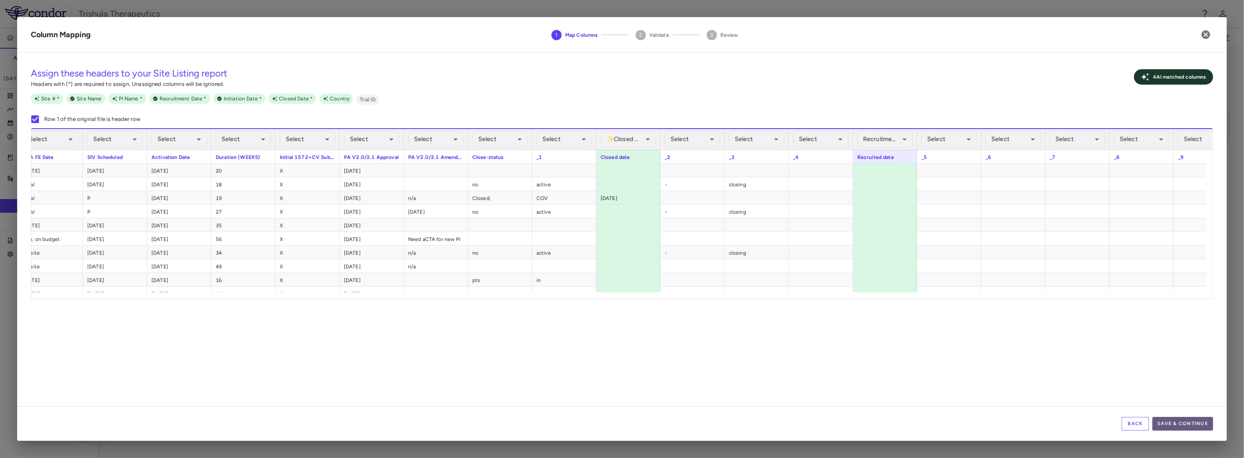
click at [1175, 423] on button "Save & Continue" at bounding box center [1182, 424] width 61 height 14
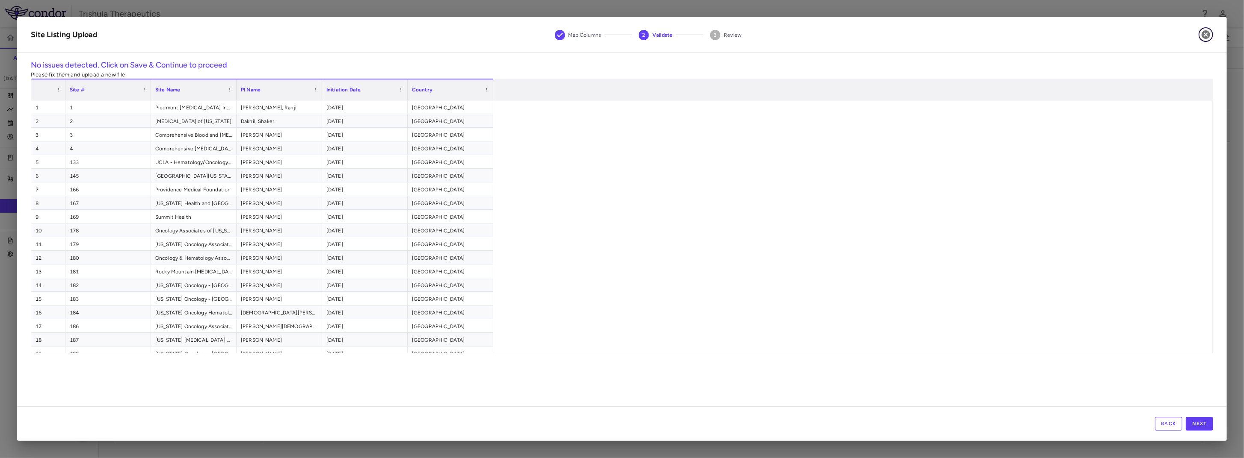
click at [1203, 33] on icon "button" at bounding box center [1205, 34] width 9 height 9
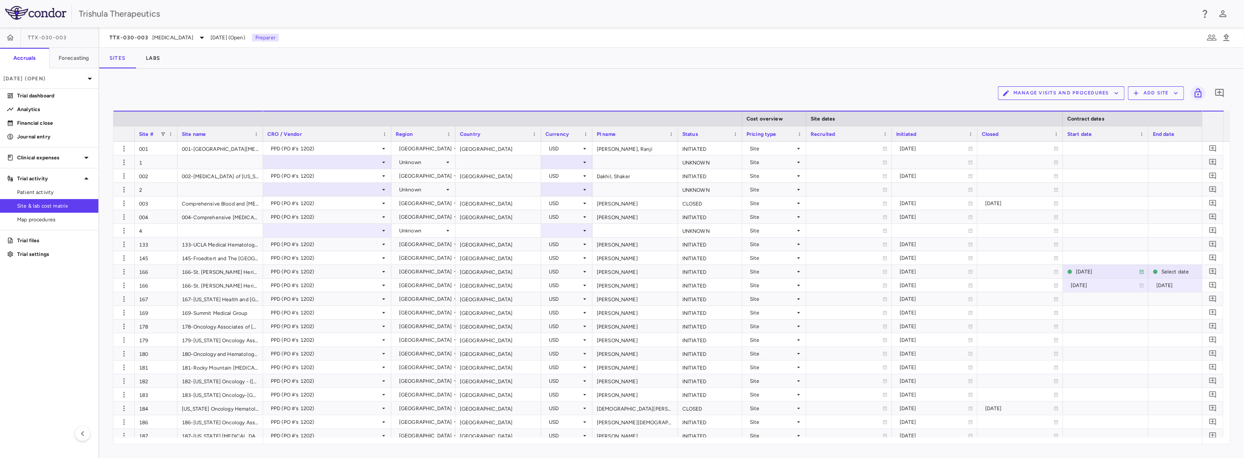
click at [1156, 91] on button "Add Site" at bounding box center [1156, 93] width 56 height 14
click at [1162, 112] on li "Upload site listing" at bounding box center [1158, 113] width 46 height 13
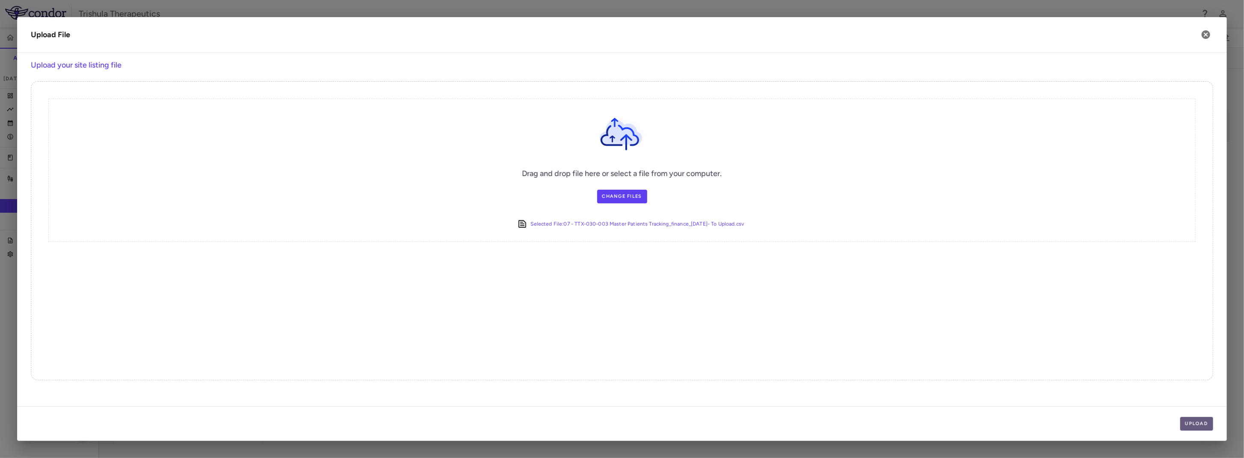
drag, startPoint x: 1192, startPoint y: 427, endPoint x: 744, endPoint y: 399, distance: 448.7
click at [1192, 427] on button "Upload" at bounding box center [1196, 424] width 33 height 14
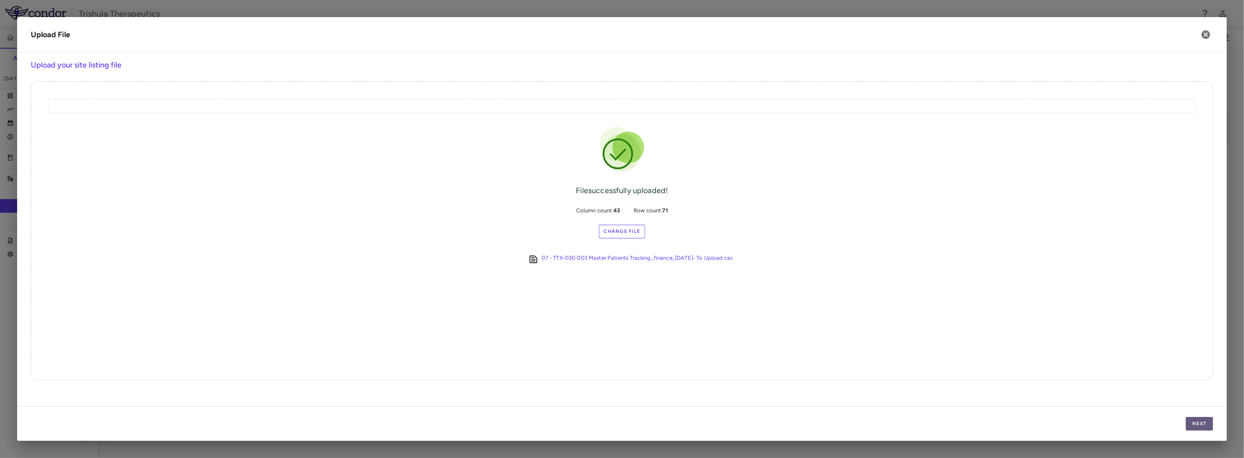
click at [1190, 422] on button "Next" at bounding box center [1199, 424] width 27 height 14
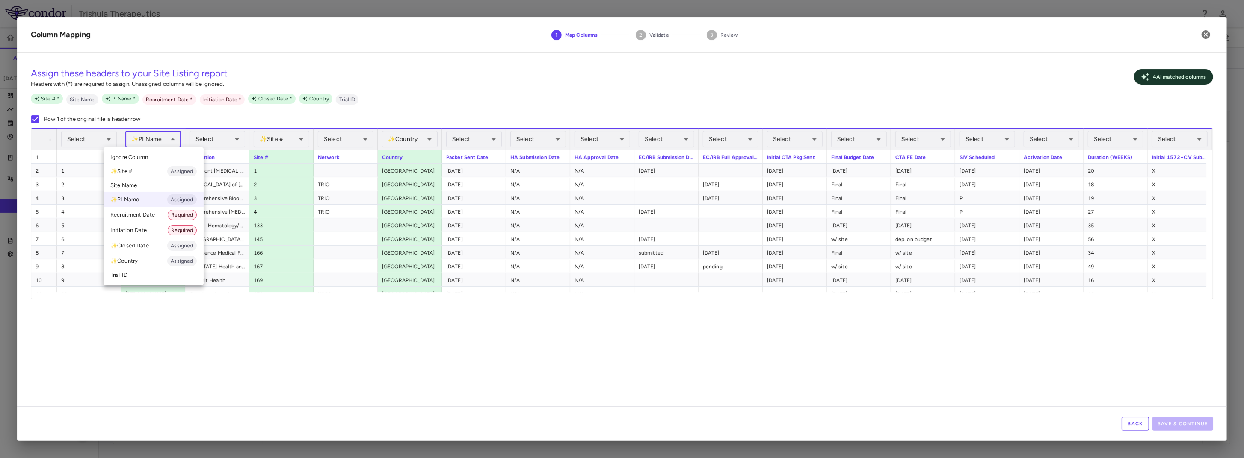
click at [164, 142] on body "Skip to sidebar Skip to main content Trishula Therapeutics TTX-030-003 Accruals…" at bounding box center [622, 229] width 1244 height 458
click at [148, 201] on li "✨ PI Name Assigned" at bounding box center [154, 199] width 100 height 15
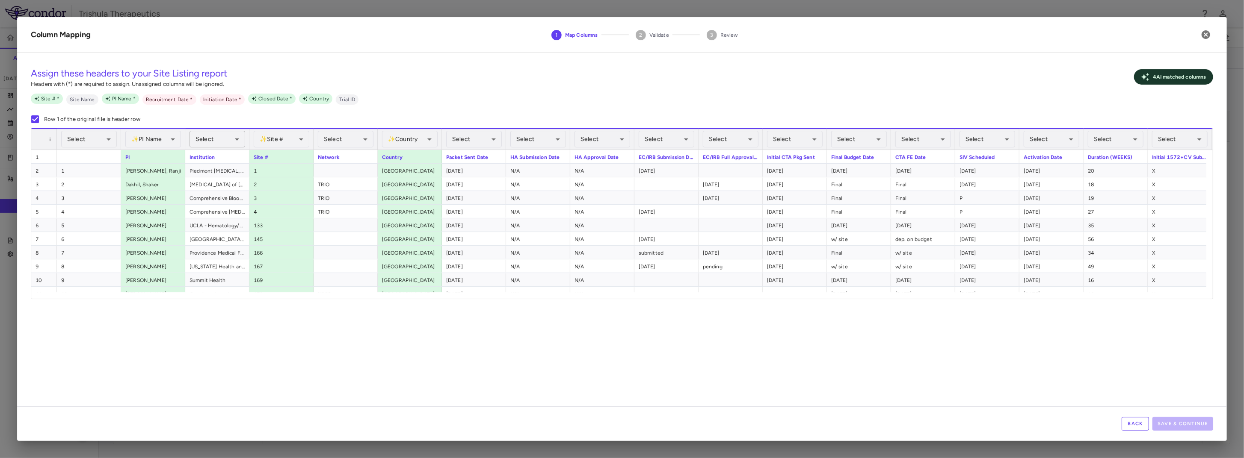
click at [227, 140] on body "Skip to sidebar Skip to main content Trishula Therapeutics TTX-030-003 Accruals…" at bounding box center [622, 229] width 1244 height 458
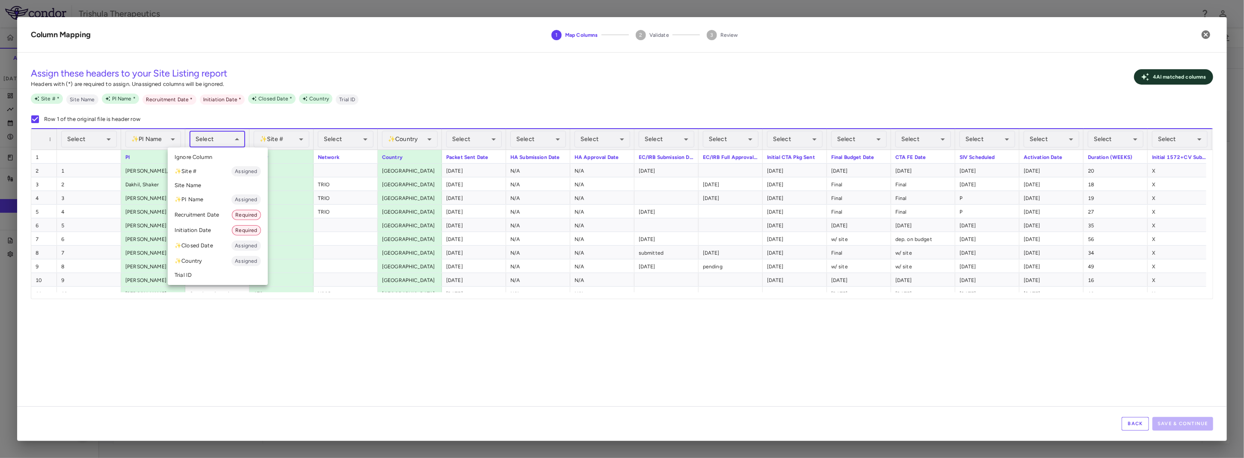
click at [209, 183] on li "Site Name" at bounding box center [218, 185] width 100 height 13
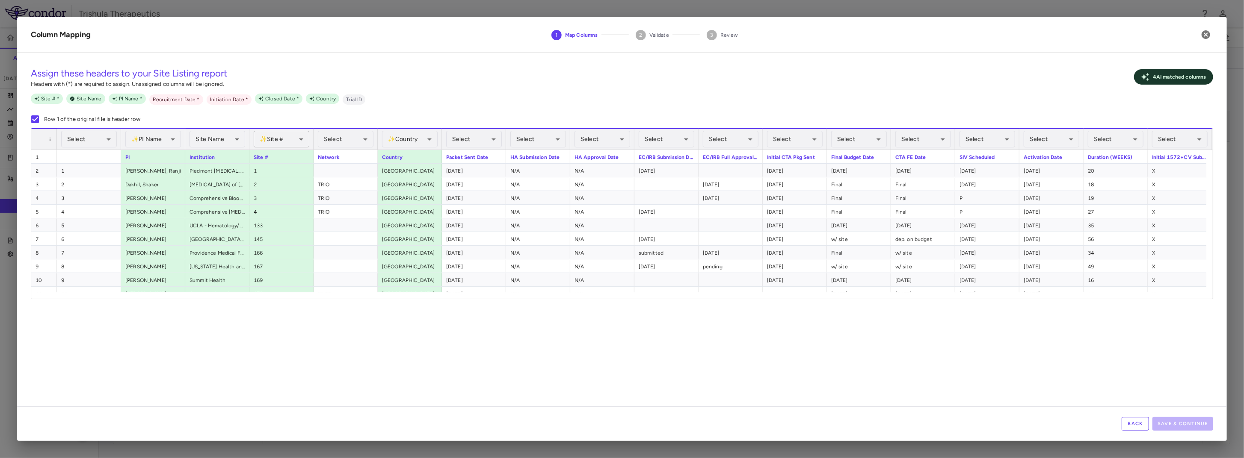
click at [288, 138] on body "Skip to sidebar Skip to main content Trishula Therapeutics TTX-030-003 Accruals…" at bounding box center [622, 229] width 1244 height 458
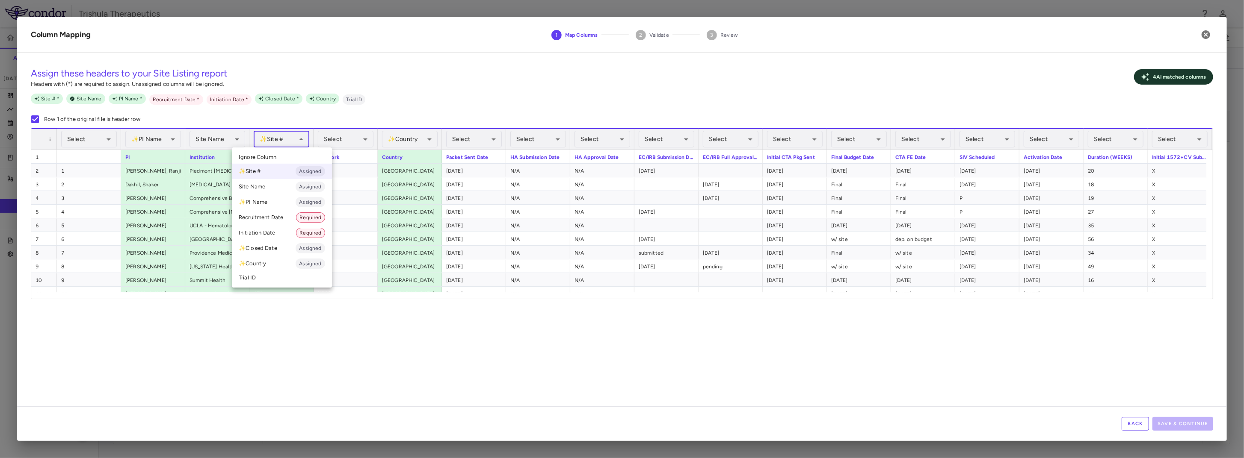
click at [282, 174] on li "✨ Site # Assigned" at bounding box center [282, 171] width 100 height 15
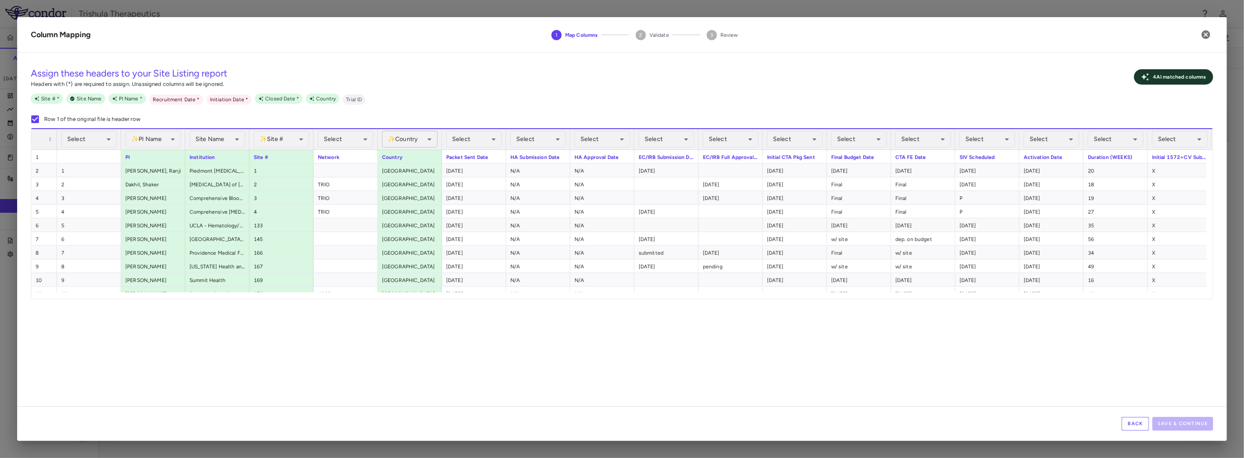
click at [409, 138] on body "Skip to sidebar Skip to main content Trishula Therapeutics TTX-030-003 Accruals…" at bounding box center [622, 229] width 1244 height 458
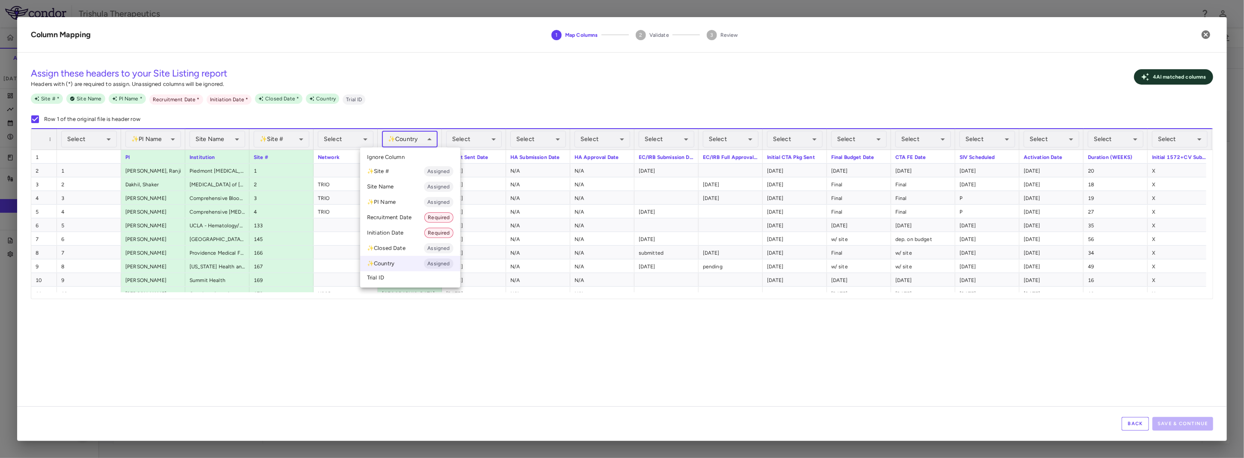
click at [388, 263] on li "✨ Country Assigned" at bounding box center [410, 263] width 100 height 15
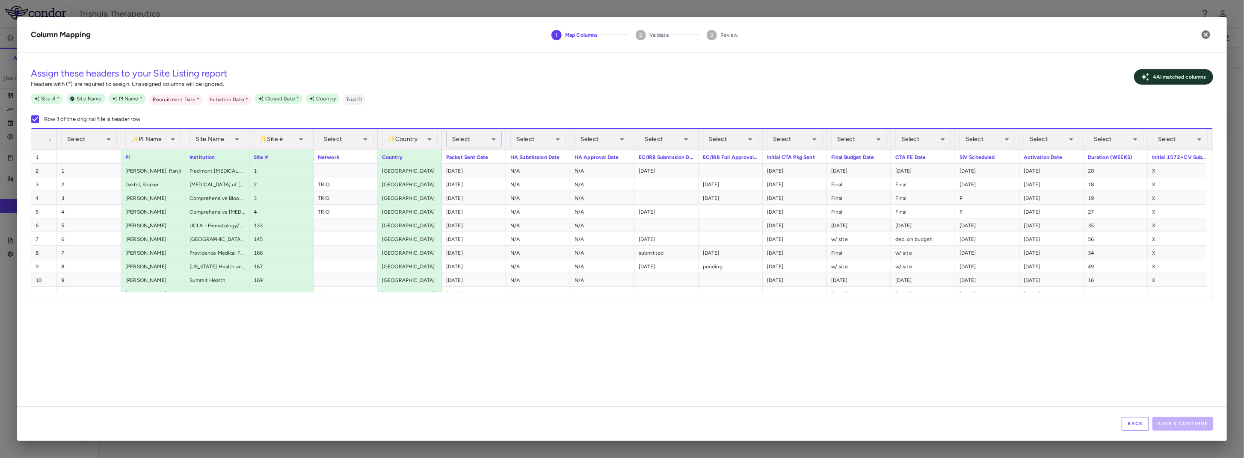
click at [476, 141] on body "Skip to sidebar Skip to main content Trishula Therapeutics TTX-030-003 Accruals…" at bounding box center [622, 229] width 1244 height 458
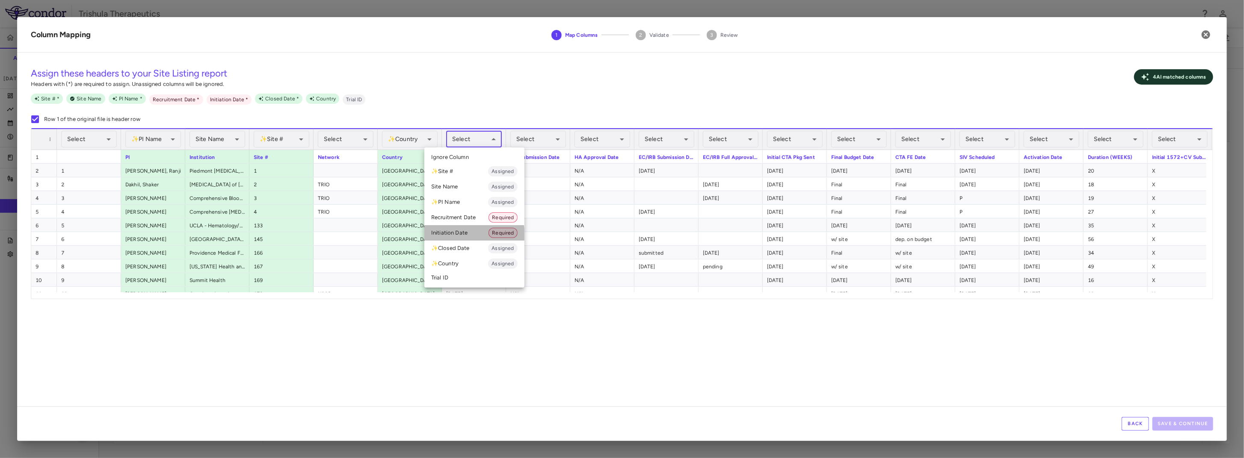
click at [461, 236] on li "Initiation Date Required" at bounding box center [474, 232] width 100 height 15
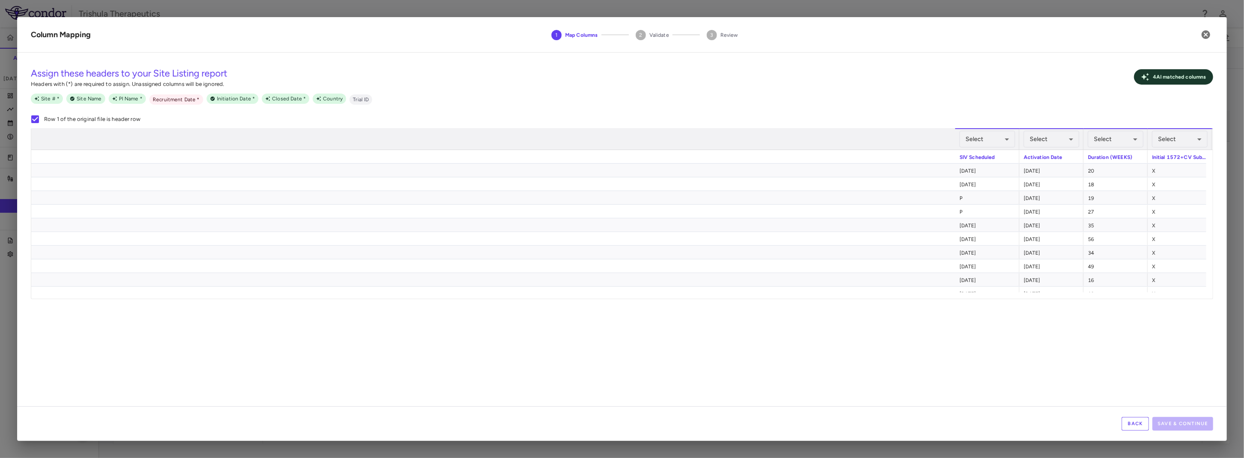
scroll to position [0, 1028]
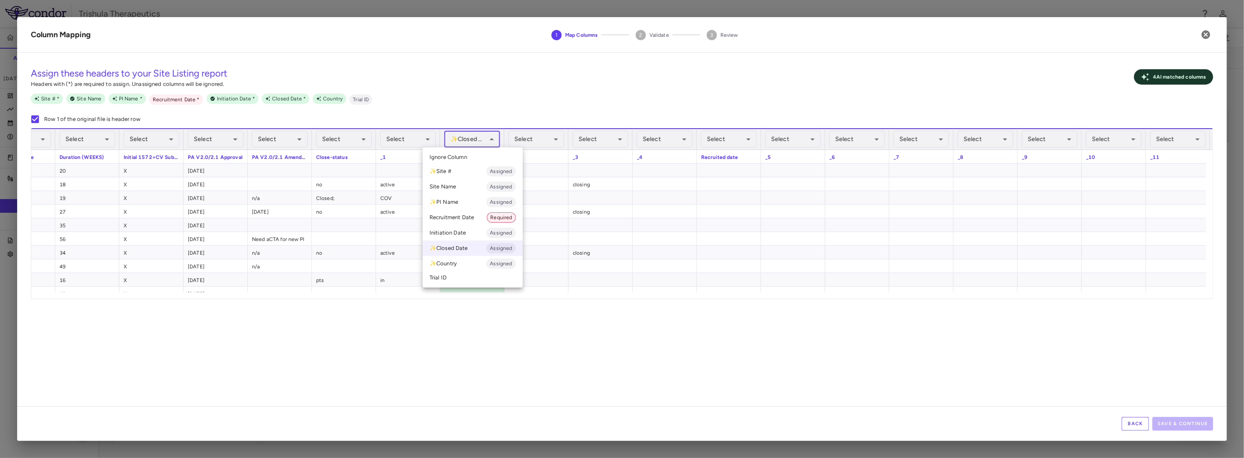
click at [476, 135] on body "Skip to sidebar Skip to main content Trishula Therapeutics TTX-030-003 Accruals…" at bounding box center [622, 229] width 1244 height 458
click at [464, 219] on li "Recruitment Date Required" at bounding box center [473, 217] width 100 height 15
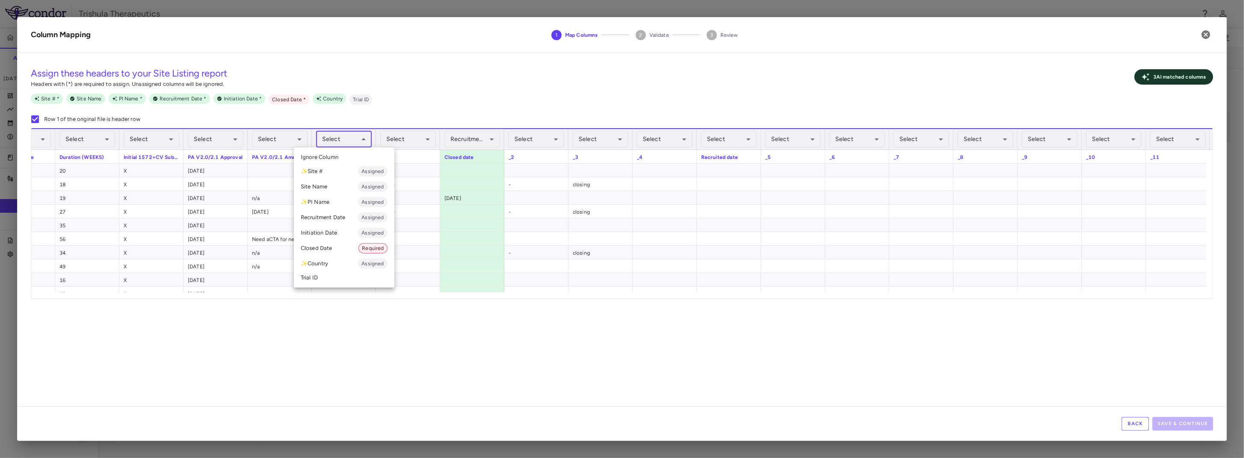
click at [343, 145] on body "Skip to sidebar Skip to main content Trishula Therapeutics TTX-030-003 Accruals…" at bounding box center [622, 229] width 1244 height 458
click at [371, 372] on div at bounding box center [622, 229] width 1244 height 458
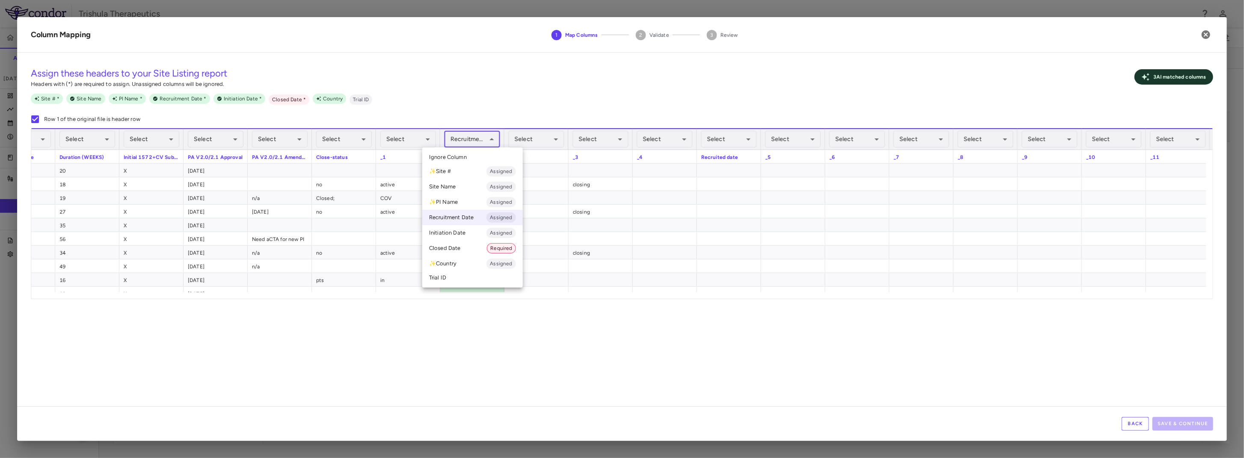
click at [485, 136] on body "Skip to sidebar Skip to main content Trishula Therapeutics TTX-030-003 Accruals…" at bounding box center [622, 229] width 1244 height 458
click at [464, 251] on li "Closed Date Required" at bounding box center [472, 248] width 101 height 15
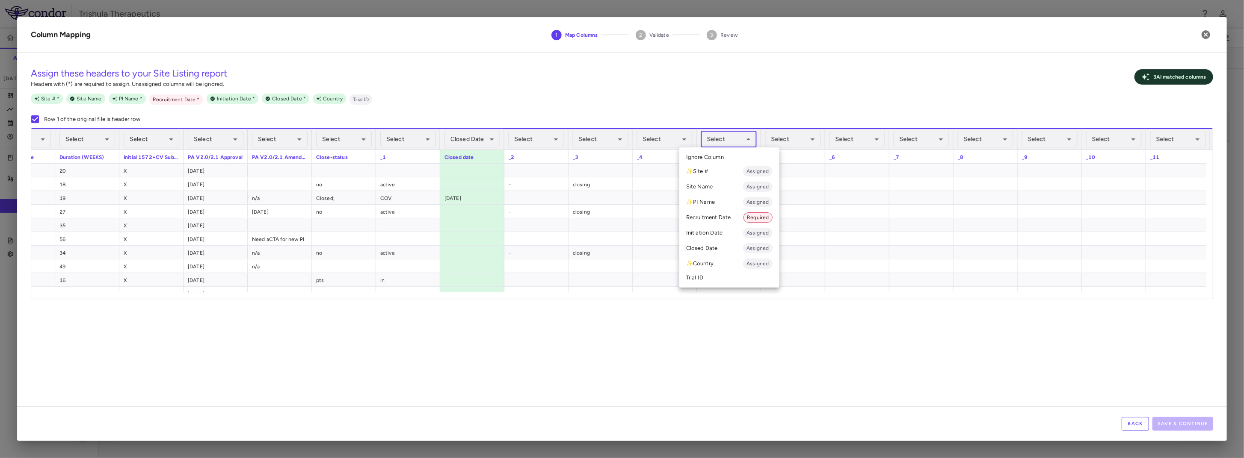
click at [725, 136] on body "Skip to sidebar Skip to main content Trishula Therapeutics TTX-030-003 Accruals…" at bounding box center [622, 229] width 1244 height 458
click at [732, 216] on li "Recruitment Date Required" at bounding box center [729, 217] width 100 height 15
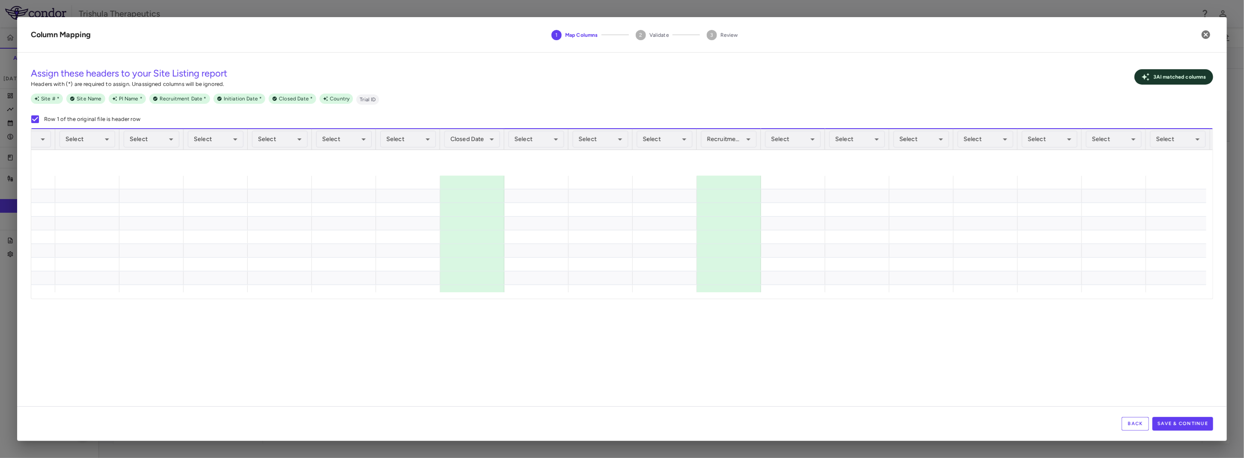
scroll to position [1240, 0]
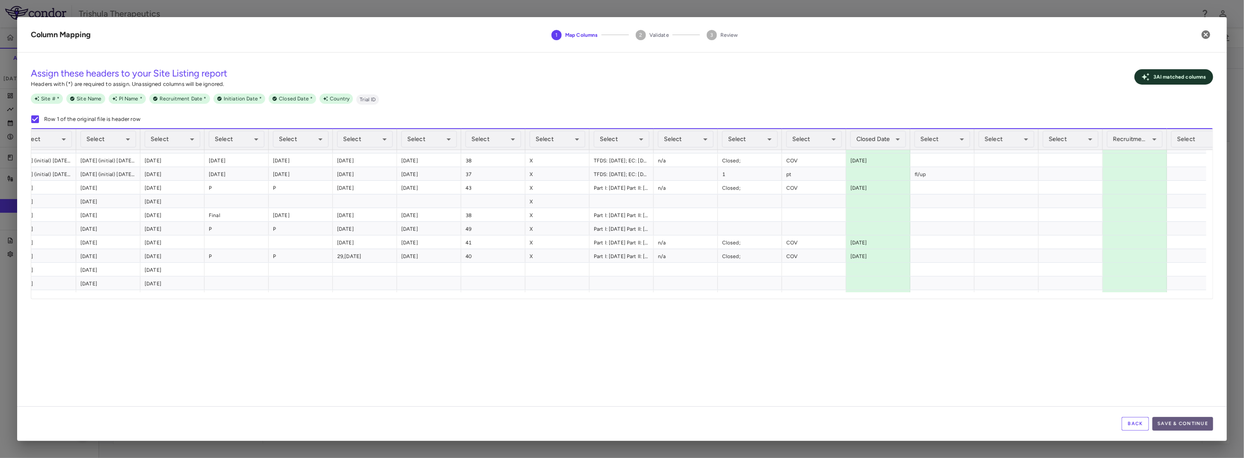
click at [1183, 423] on button "Save & Continue" at bounding box center [1182, 424] width 61 height 14
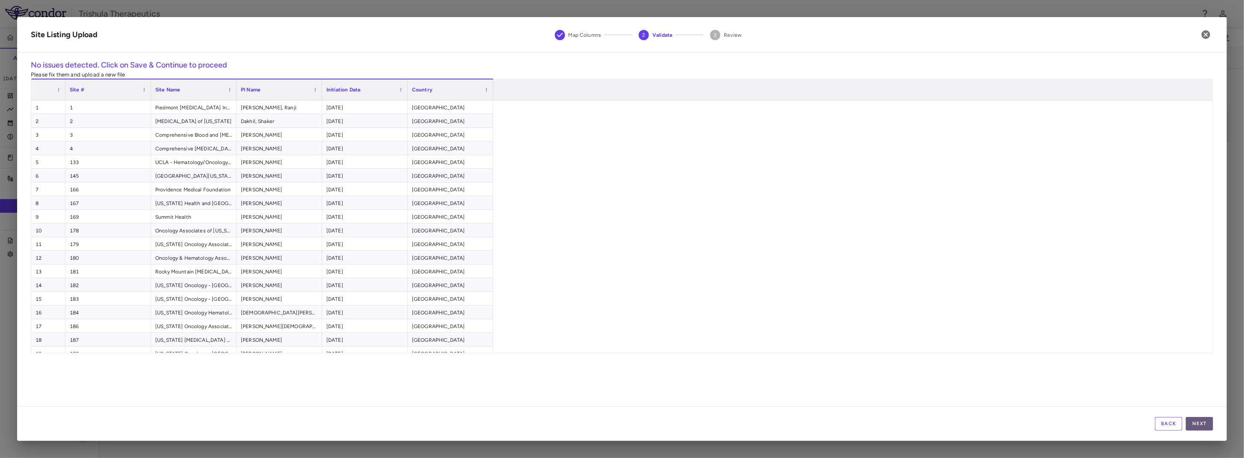
click at [1200, 425] on button "Next" at bounding box center [1199, 424] width 27 height 14
click at [1199, 425] on button "Save" at bounding box center [1199, 424] width 27 height 14
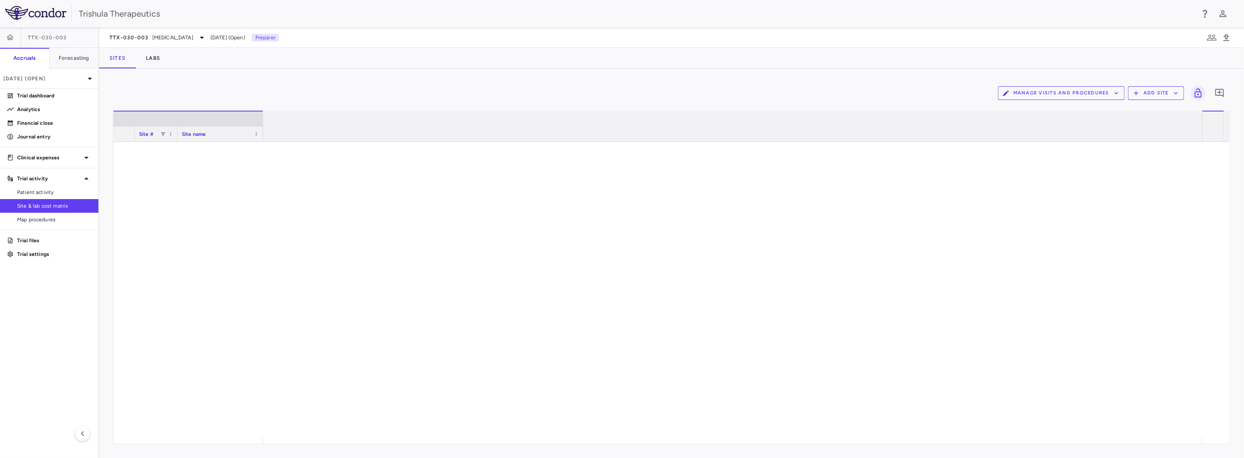
scroll to position [0, 17674]
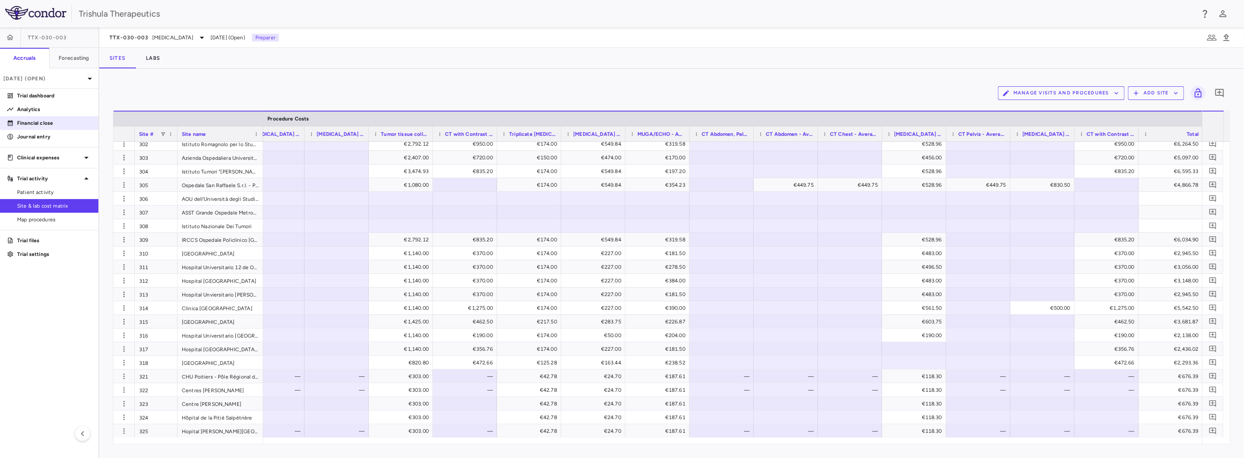
click at [38, 126] on p "Financial close" at bounding box center [54, 123] width 74 height 8
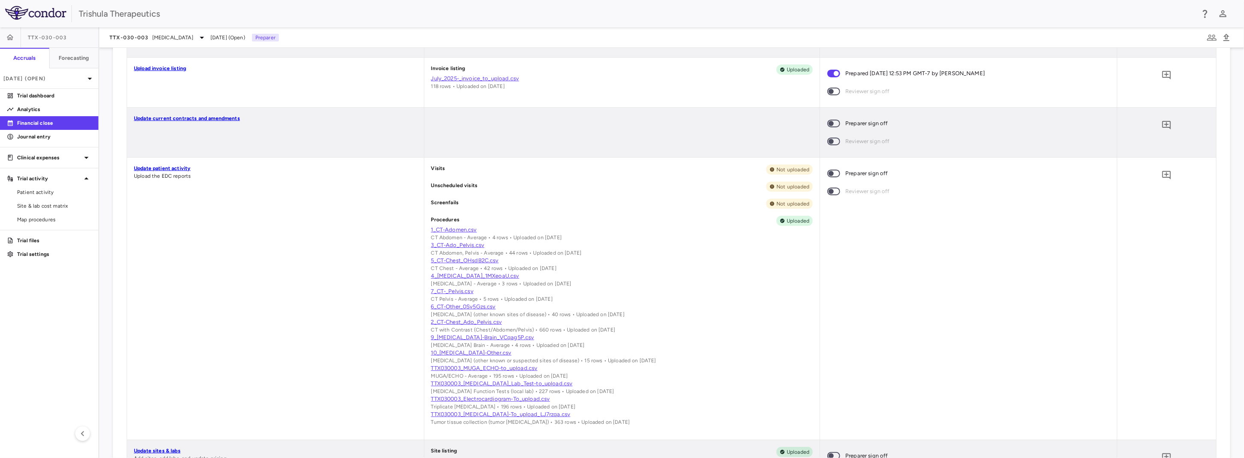
scroll to position [470, 0]
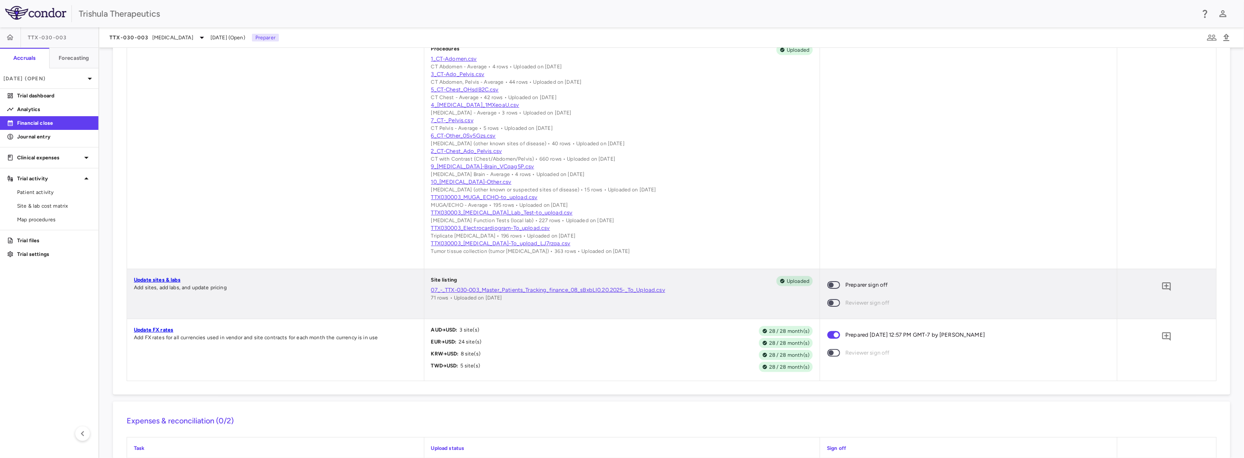
click at [837, 289] on span at bounding box center [833, 285] width 23 height 18
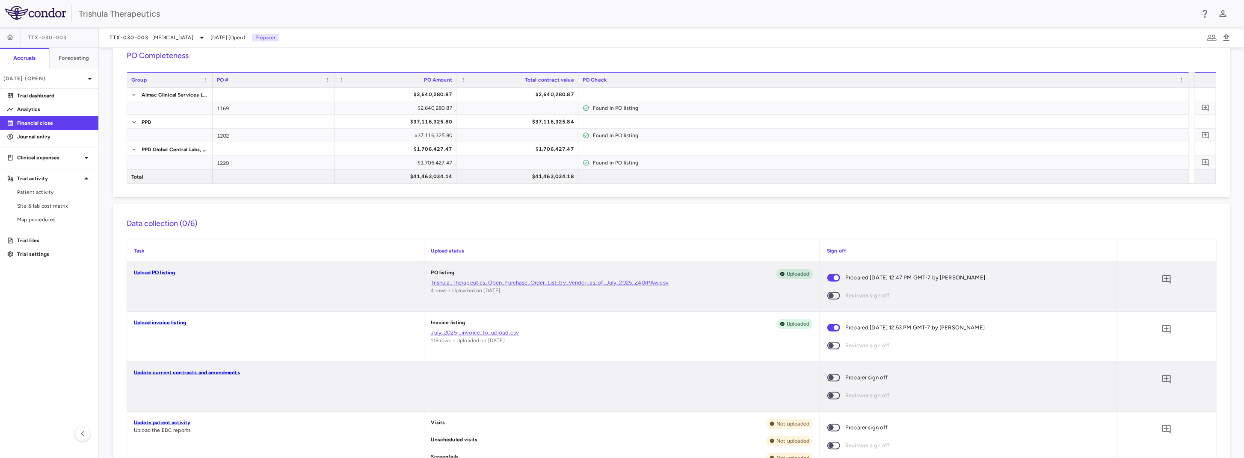
scroll to position [0, 0]
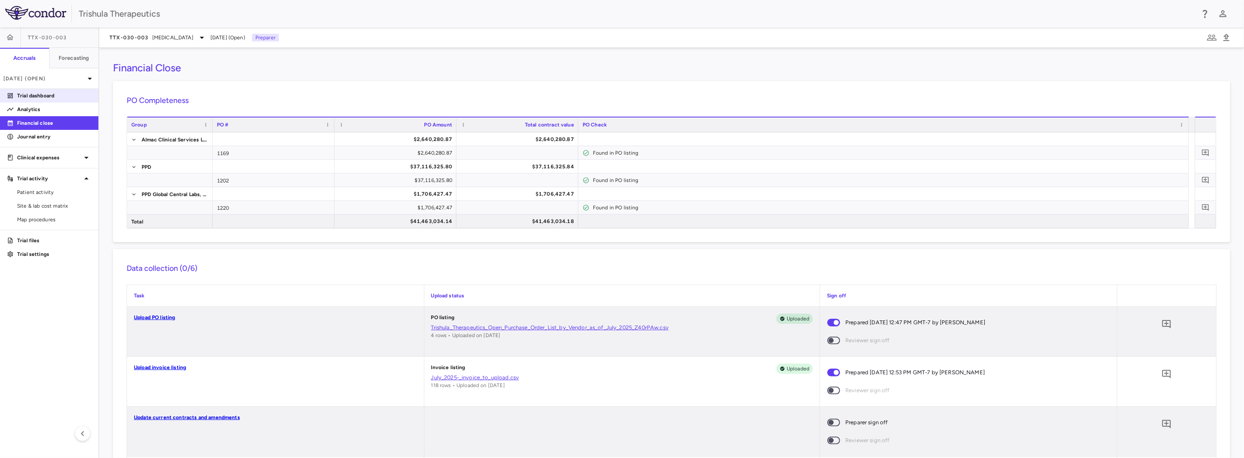
click at [36, 90] on link "Trial dashboard" at bounding box center [49, 95] width 98 height 13
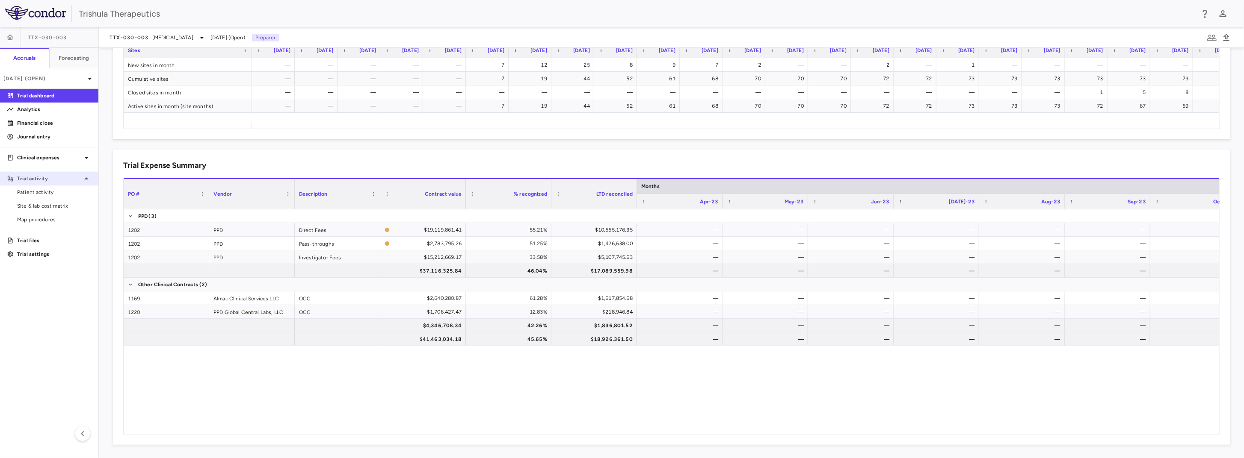
click at [44, 183] on div "Trial activity" at bounding box center [49, 178] width 98 height 15
click at [51, 128] on link "Financial close" at bounding box center [49, 123] width 98 height 13
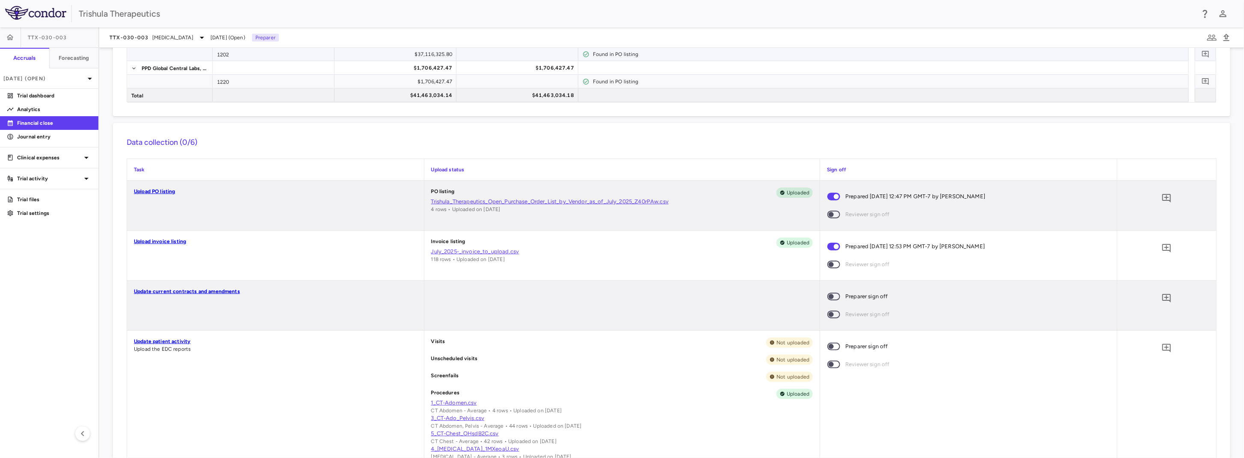
scroll to position [128, 0]
click at [169, 337] on link "Update patient activity" at bounding box center [162, 340] width 56 height 6
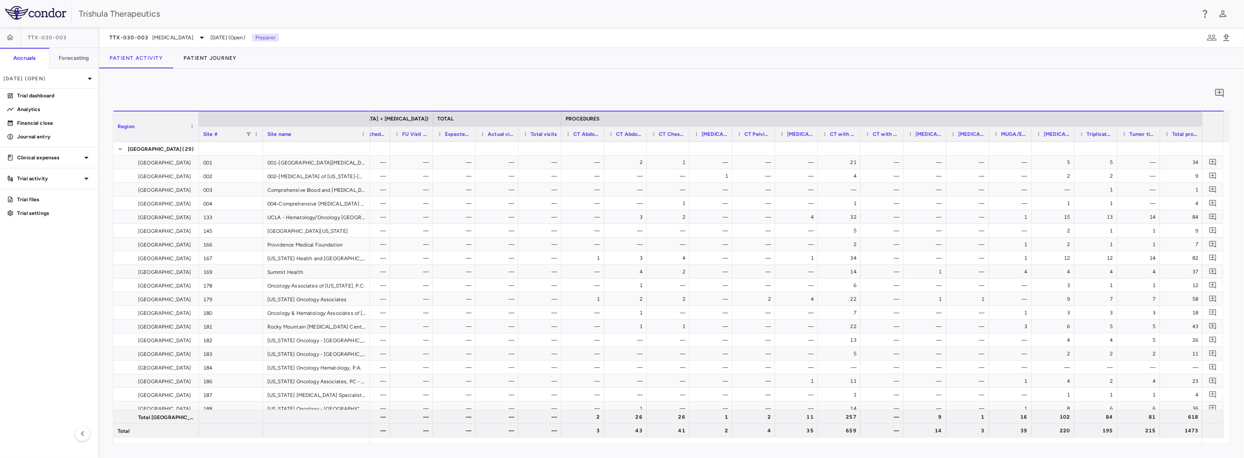
drag, startPoint x: 1137, startPoint y: 446, endPoint x: 1155, endPoint y: 448, distance: 18.0
click at [1155, 448] on div "0 Region Drag here to set column labels Region Site # Site name 2" at bounding box center [671, 264] width 1145 height 390
drag, startPoint x: 1155, startPoint y: 447, endPoint x: 1097, endPoint y: 447, distance: 58.2
click at [1097, 447] on div "0 Region Drag here to set column labels Region Site # Site name 2" at bounding box center [671, 264] width 1145 height 390
drag, startPoint x: 602, startPoint y: 129, endPoint x: 643, endPoint y: 134, distance: 41.4
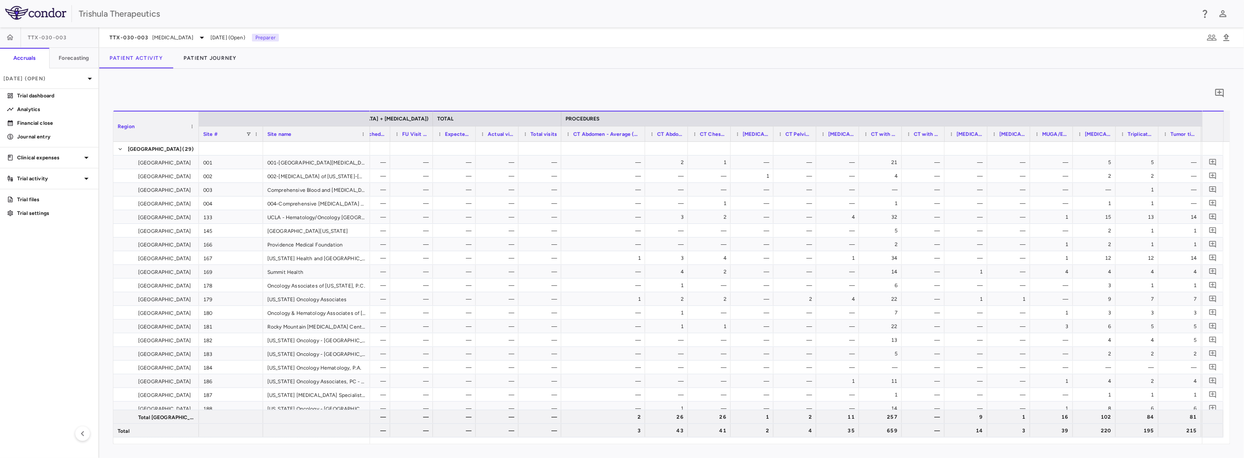
click at [643, 134] on div at bounding box center [644, 134] width 3 height 15
drag, startPoint x: 716, startPoint y: 140, endPoint x: 768, endPoint y: 151, distance: 52.8
click at [768, 151] on div "Region Site # Site name SOC ARM 3 NO IP (NAB-PACLITAXEL + GEMCITABINE) TOTAL PR…" at bounding box center [671, 278] width 1116 height 334
click at [810, 141] on div at bounding box center [811, 134] width 3 height 15
drag, startPoint x: 810, startPoint y: 138, endPoint x: 846, endPoint y: 145, distance: 36.2
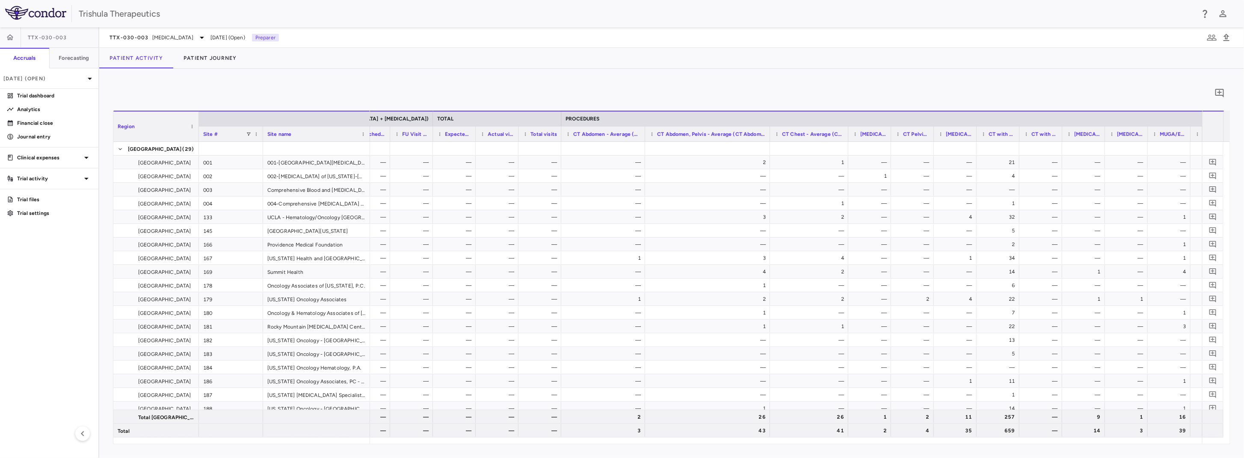
click at [846, 145] on div "Region Site # Site name SOC ARM 3 NO IP (NAB-PACLITAXEL + GEMCITABINE) TOTAL PR…" at bounding box center [671, 278] width 1116 height 334
click at [58, 127] on link "Financial close" at bounding box center [49, 123] width 98 height 13
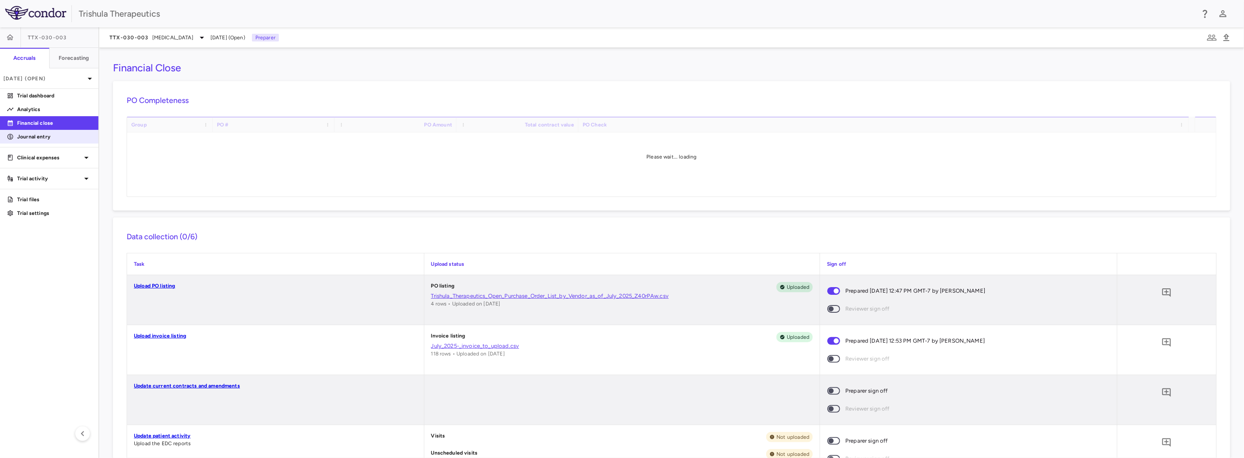
click at [55, 138] on p "Journal entry" at bounding box center [54, 137] width 74 height 8
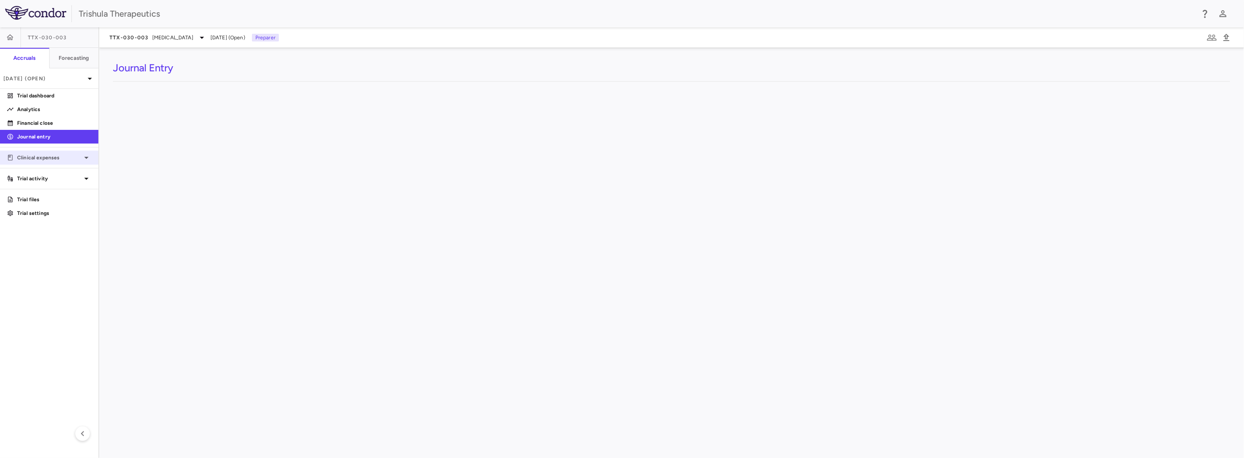
click at [58, 160] on p "Clinical expenses" at bounding box center [49, 158] width 64 height 8
click at [41, 219] on p "Trial activity" at bounding box center [49, 220] width 64 height 8
click at [49, 176] on link "Summary" at bounding box center [49, 171] width 98 height 13
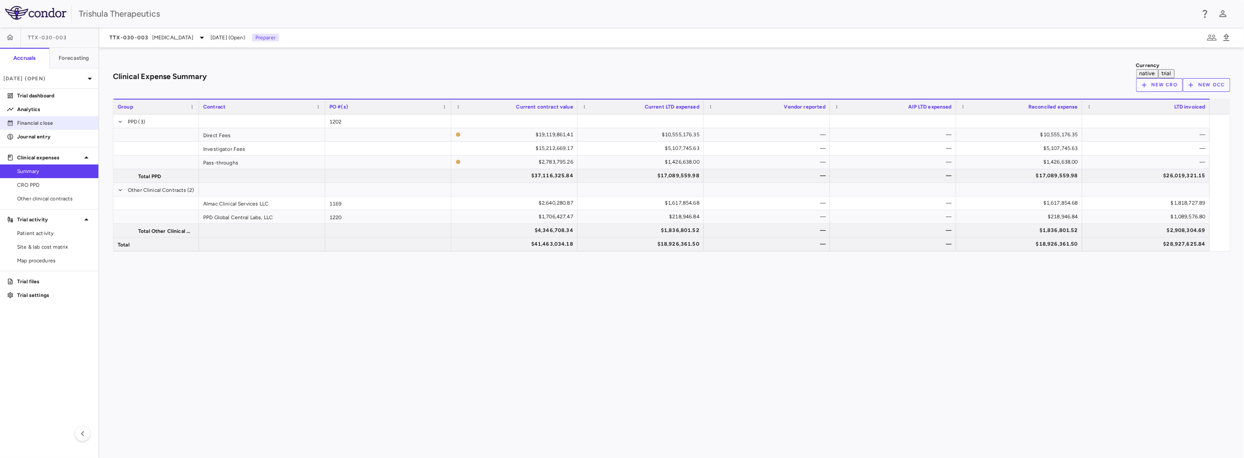
click at [39, 125] on p "Financial close" at bounding box center [54, 123] width 74 height 8
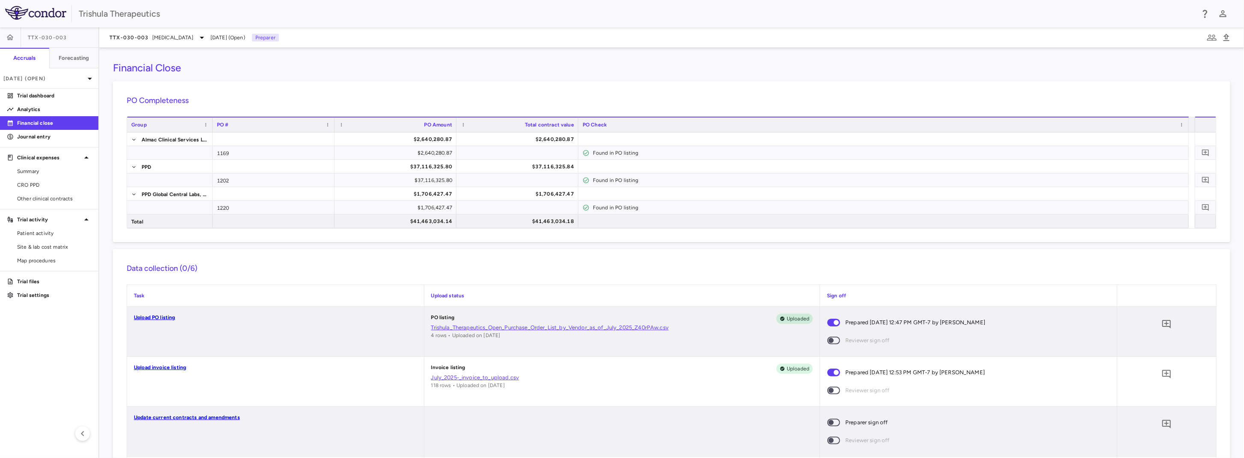
click at [41, 124] on p "Financial close" at bounding box center [54, 123] width 74 height 8
click at [67, 245] on span "Site & lab cost matrix" at bounding box center [54, 247] width 74 height 8
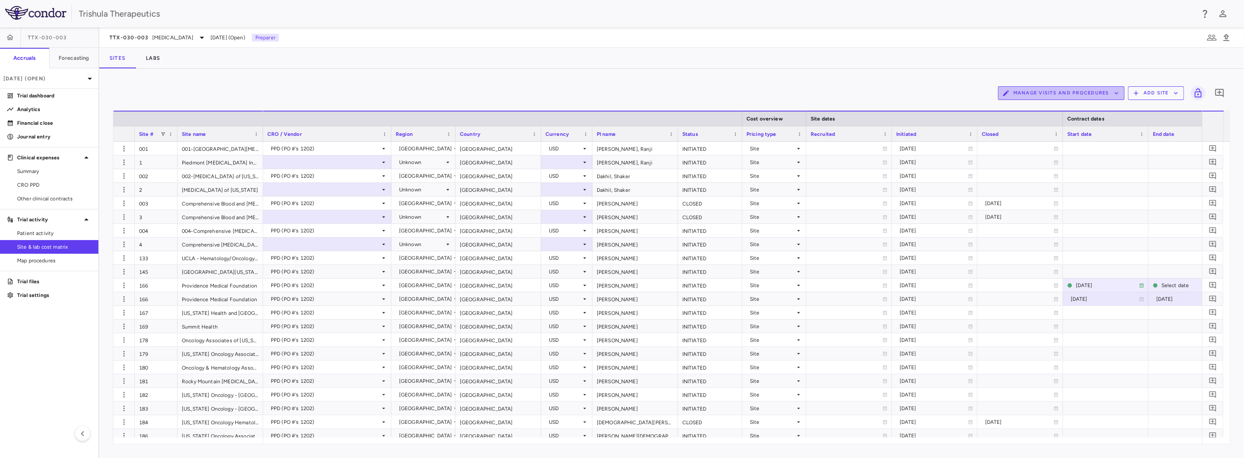
click at [1073, 93] on button "Manage Visits and Procedures" at bounding box center [1061, 93] width 127 height 14
click at [1068, 122] on li "Manage Procedure Categories" at bounding box center [1052, 122] width 91 height 13
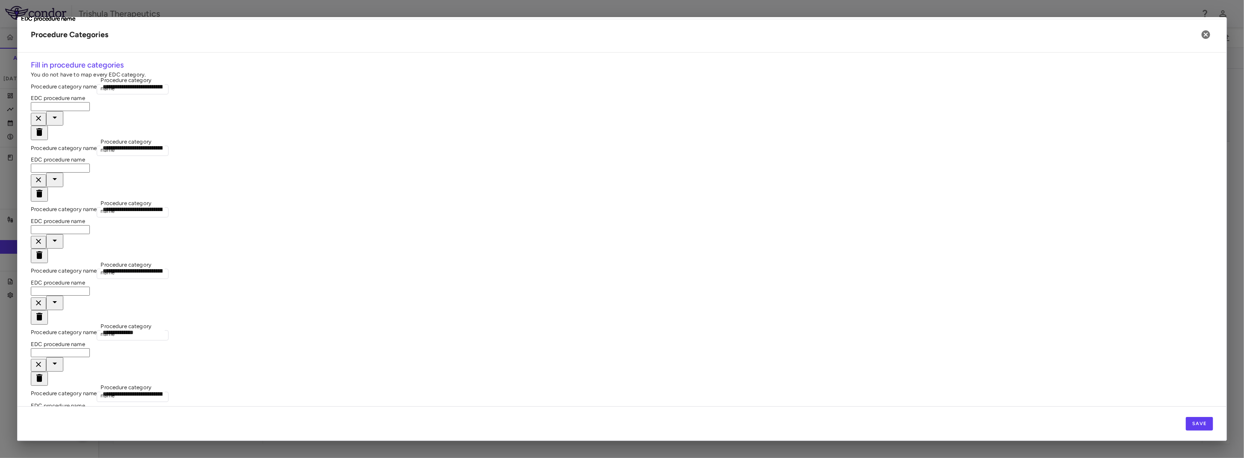
type input "**********"
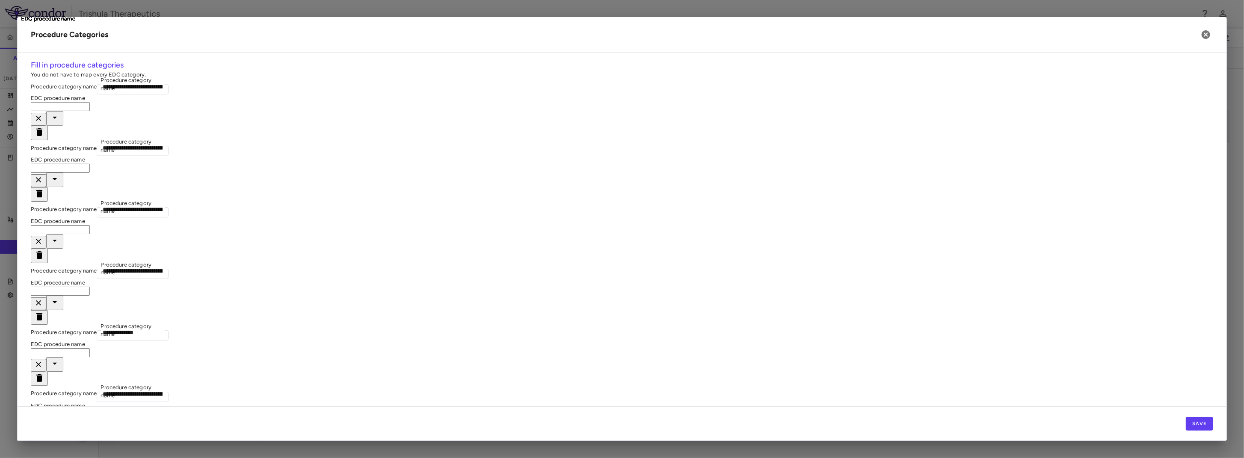
type input "**********"
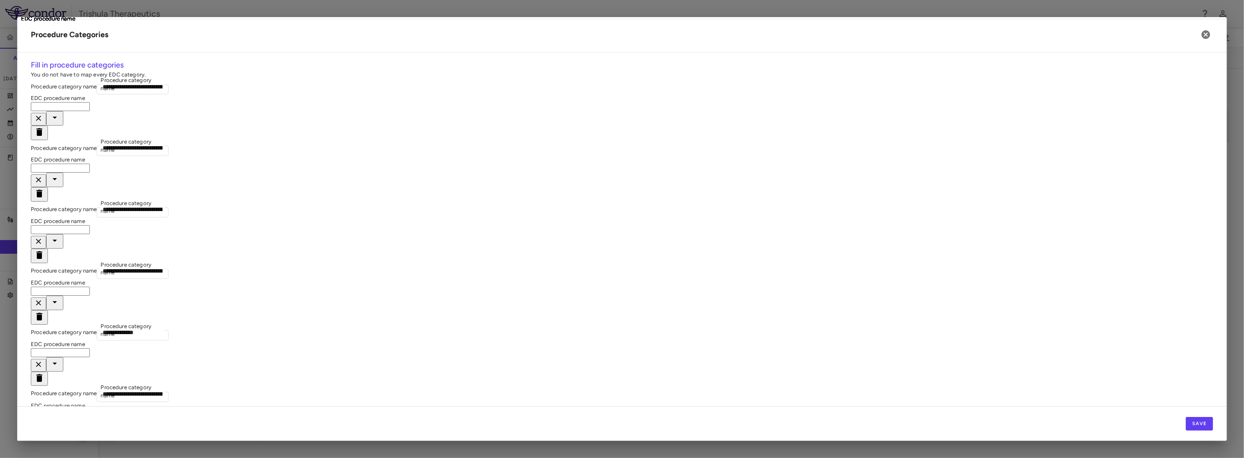
type input "**********"
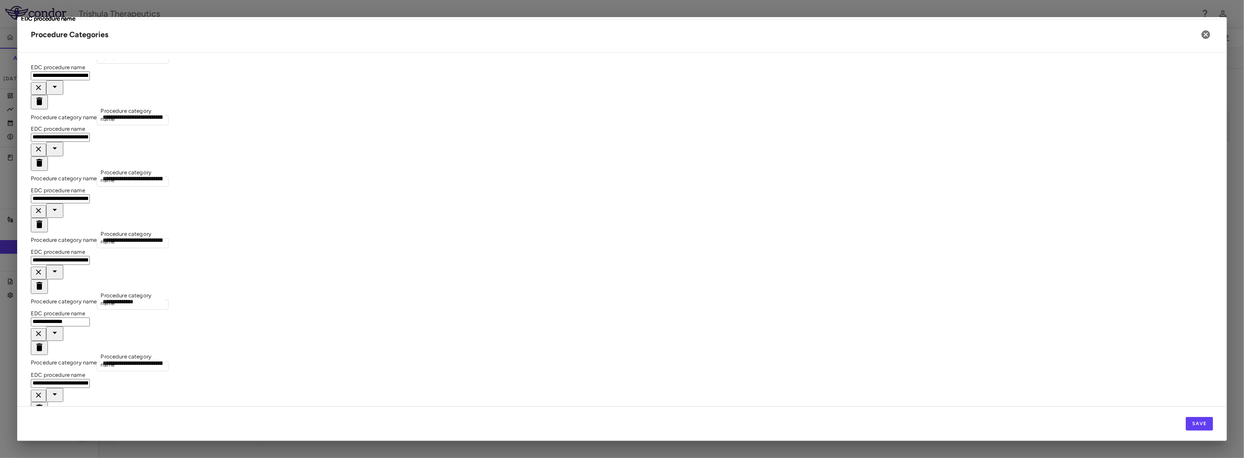
scroll to position [10, 0]
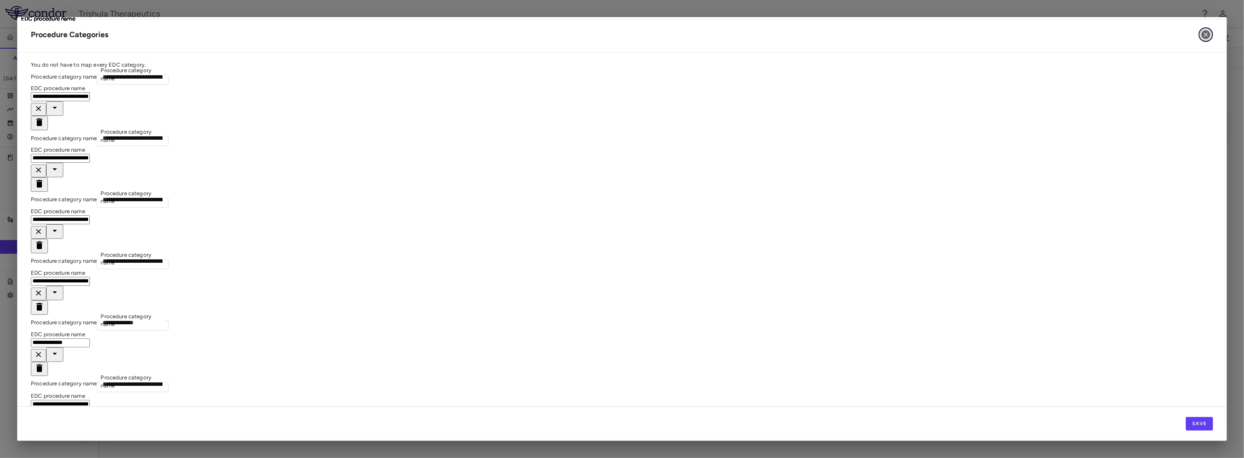
click at [1206, 36] on icon "button" at bounding box center [1205, 34] width 9 height 9
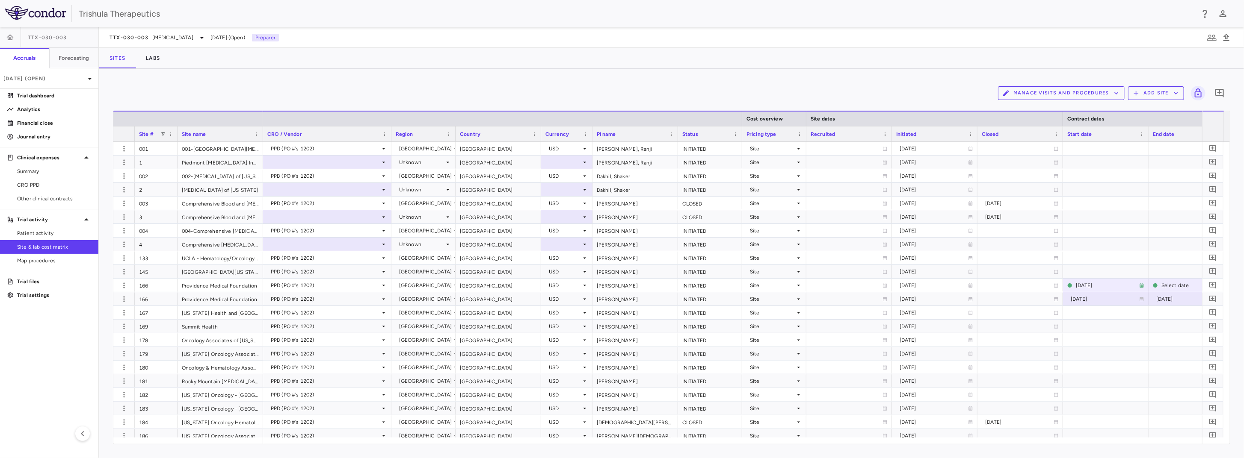
click at [1111, 90] on button "Manage Visits and Procedures" at bounding box center [1061, 93] width 127 height 14
click at [143, 58] on div at bounding box center [622, 229] width 1244 height 458
click at [150, 59] on button "Labs" at bounding box center [153, 58] width 35 height 21
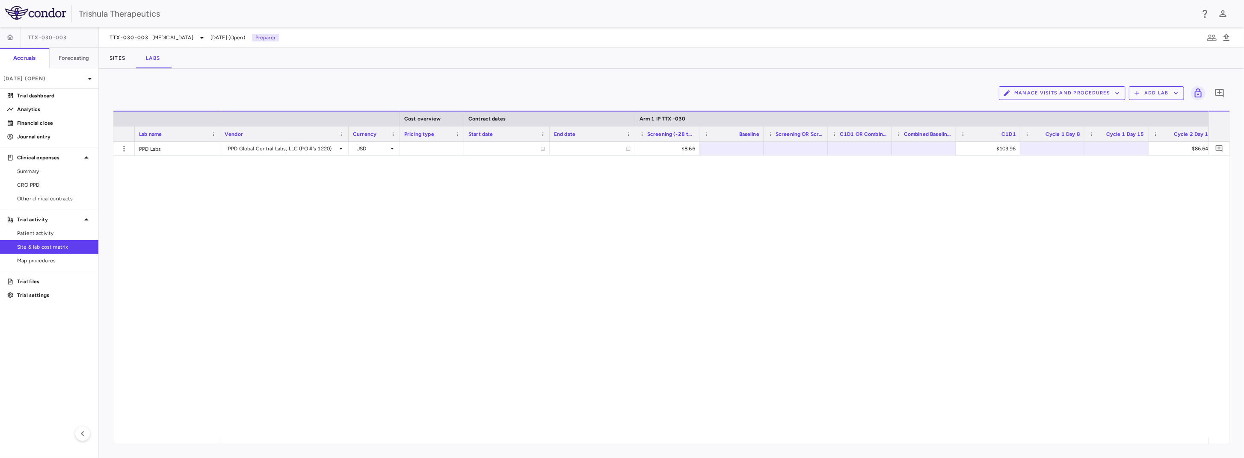
click at [1080, 98] on button "Manage Visits and Procedures" at bounding box center [1062, 93] width 127 height 14
click at [1044, 114] on li "Visit Schedules" at bounding box center [1054, 110] width 91 height 13
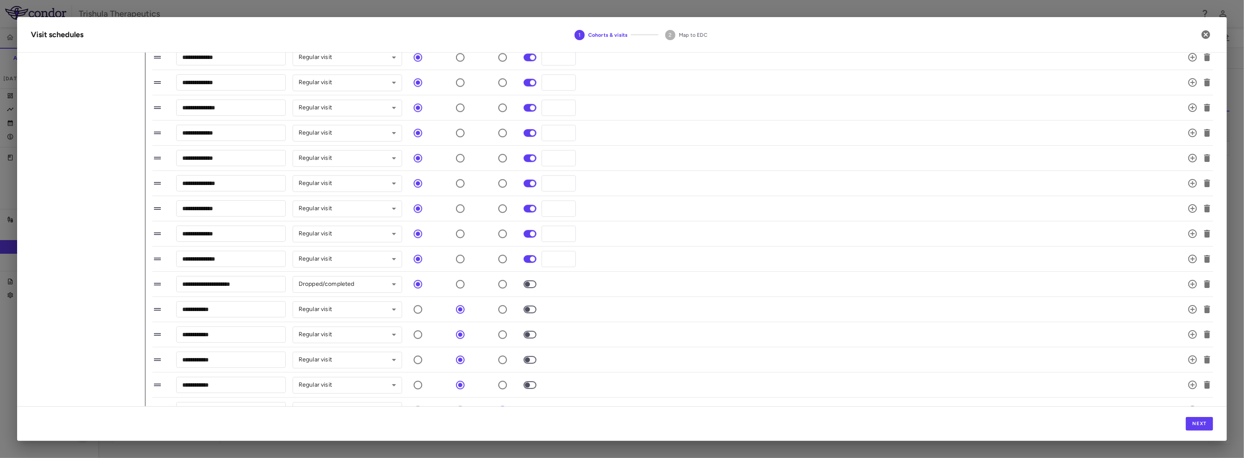
scroll to position [1789, 0]
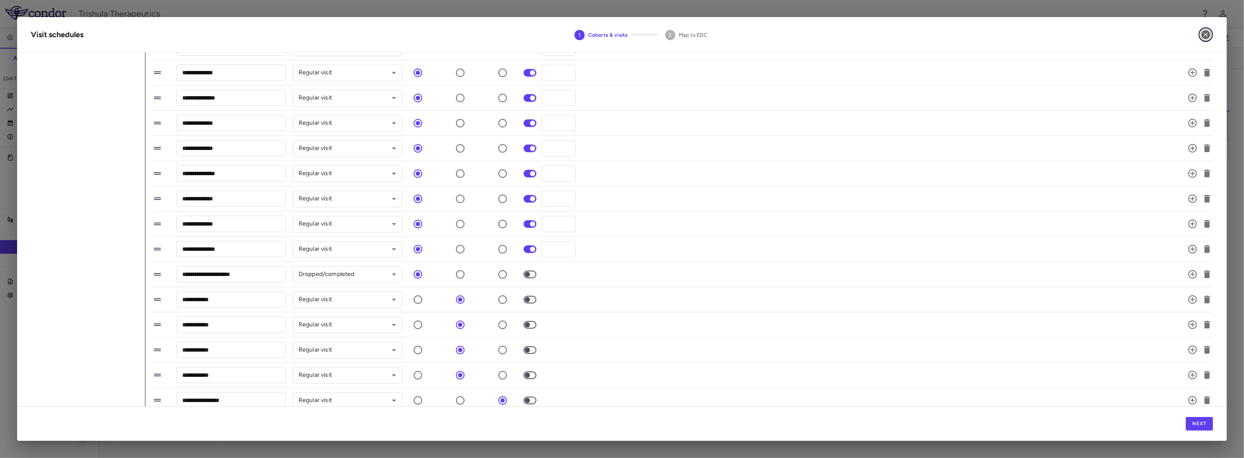
click at [1206, 33] on icon "button" at bounding box center [1205, 34] width 9 height 9
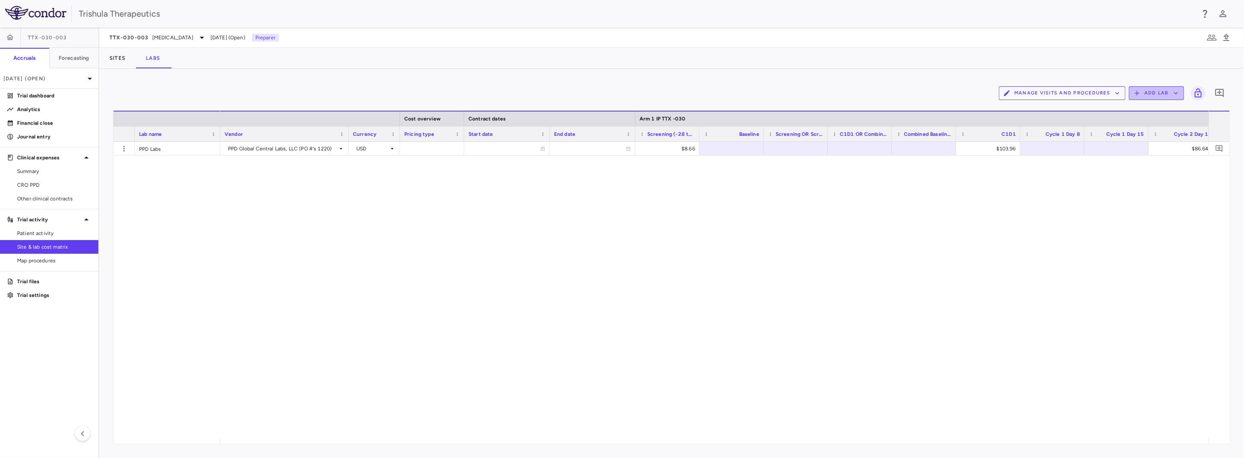
click at [1167, 95] on button "Add Lab" at bounding box center [1156, 93] width 55 height 14
click at [1108, 96] on div at bounding box center [622, 229] width 1244 height 458
click at [1108, 96] on button "Manage Visits and Procedures" at bounding box center [1062, 93] width 127 height 14
click at [1084, 119] on li "Manage Procedure Categories" at bounding box center [1054, 122] width 91 height 13
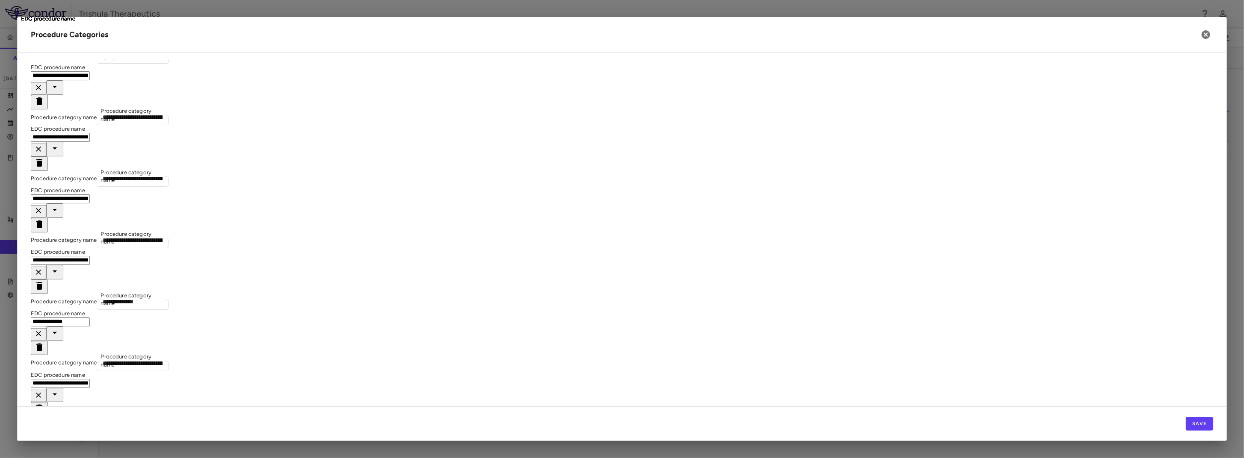
scroll to position [0, 0]
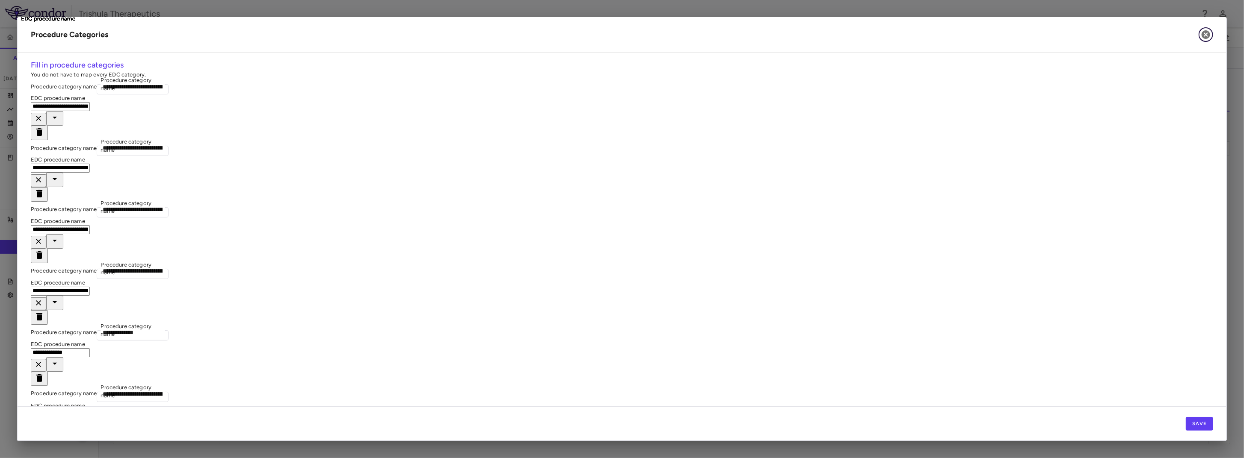
click at [1208, 39] on icon "button" at bounding box center [1206, 35] width 10 height 10
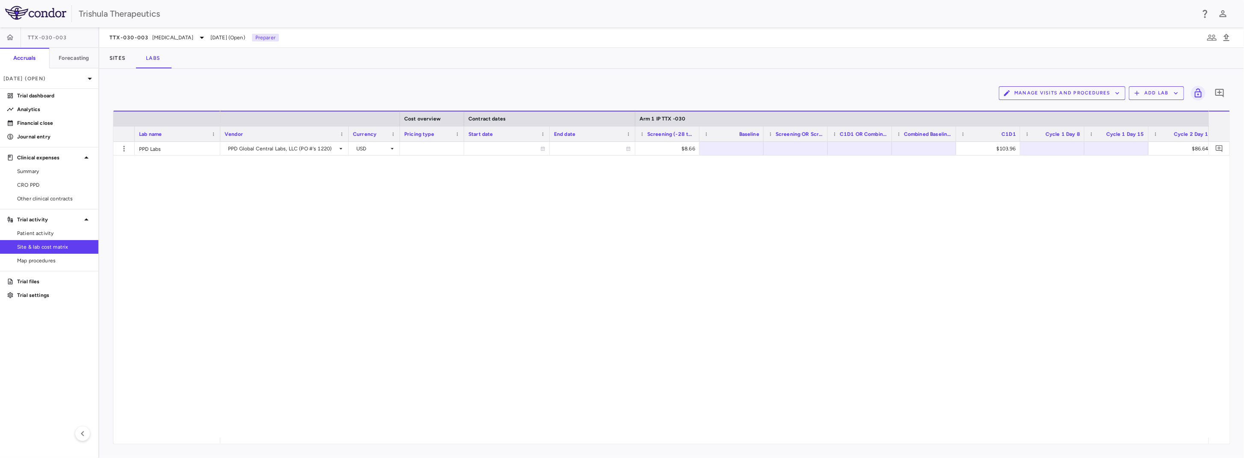
click at [39, 244] on span "Site & lab cost matrix" at bounding box center [54, 247] width 74 height 8
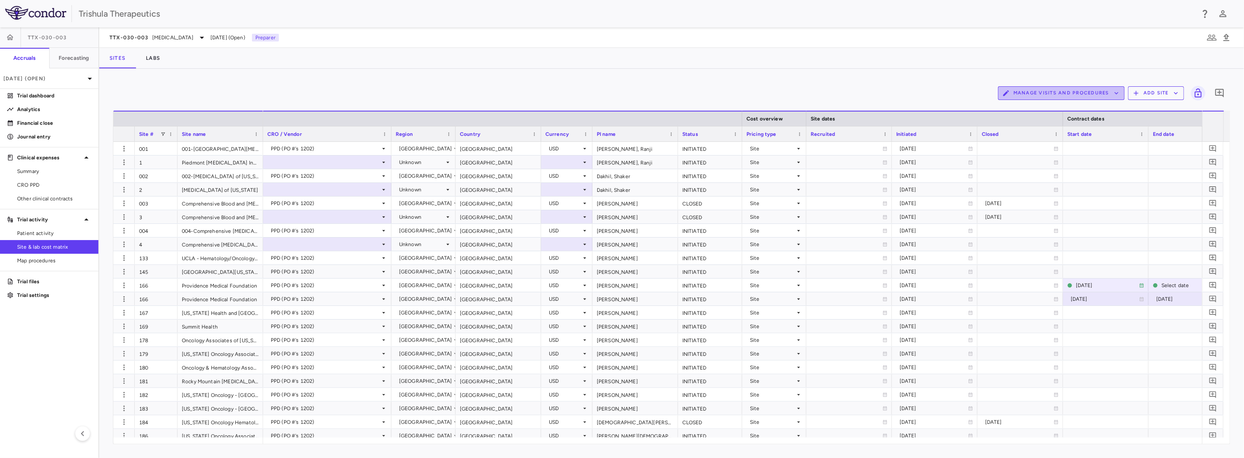
click at [1064, 95] on button "Manage Visits and Procedures" at bounding box center [1061, 93] width 127 height 14
click at [1067, 124] on li "Manage Procedure Categories" at bounding box center [1052, 122] width 91 height 13
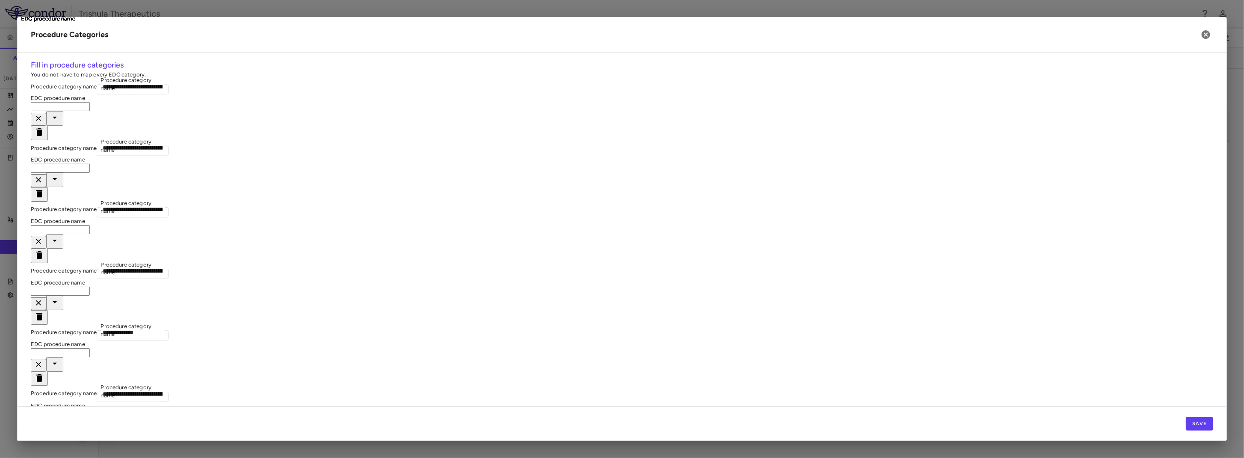
type input "**********"
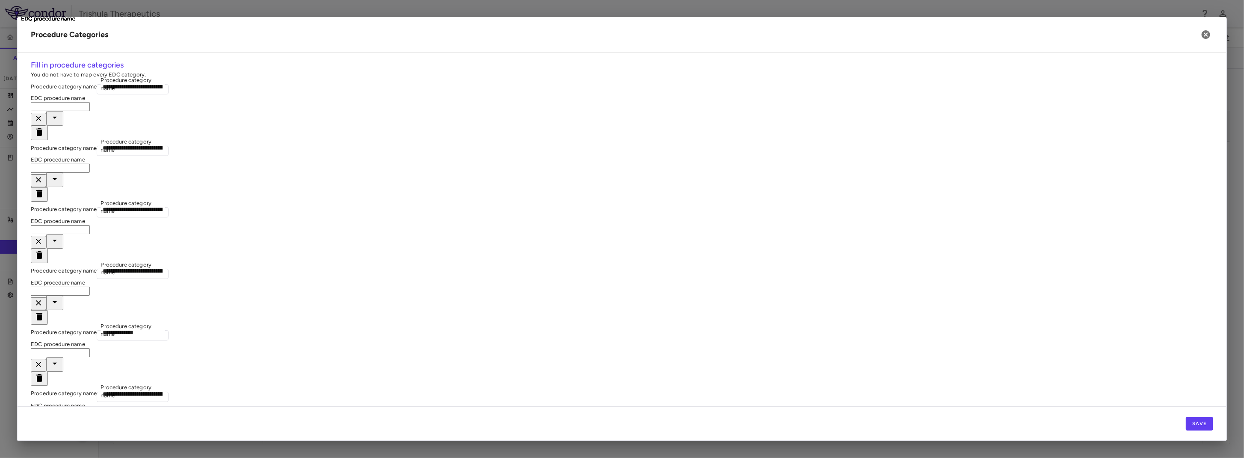
type input "**********"
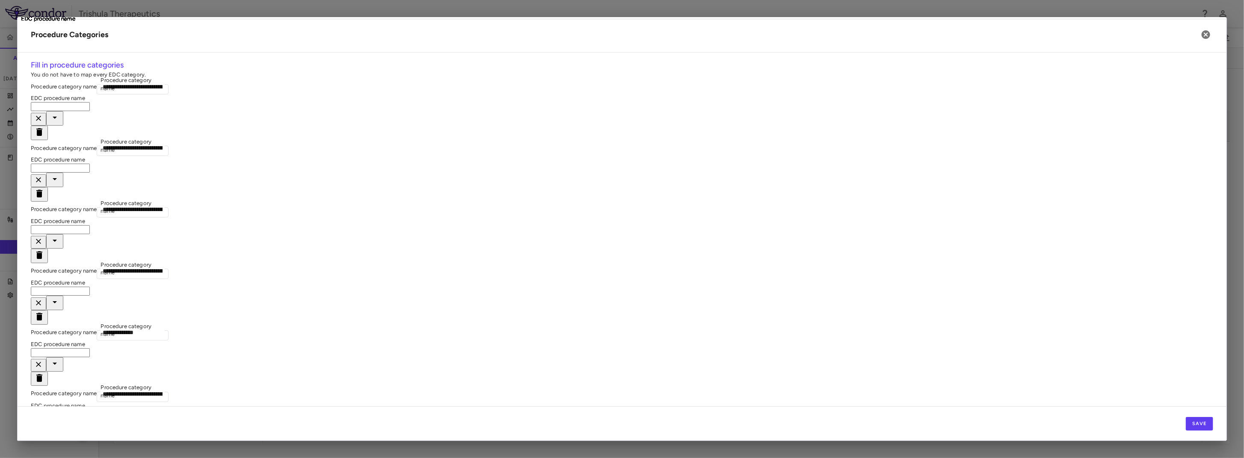
type input "**********"
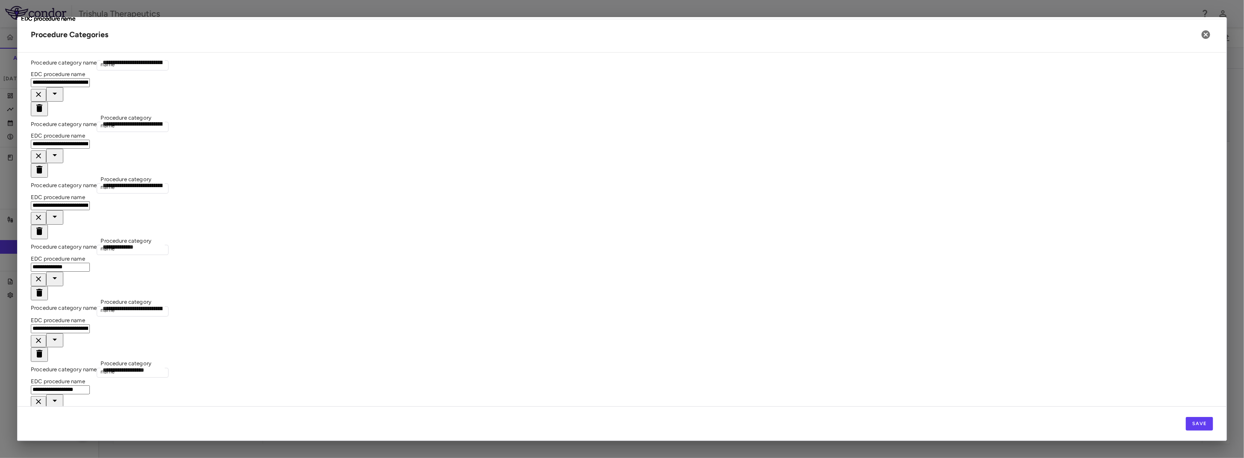
scroll to position [138, 0]
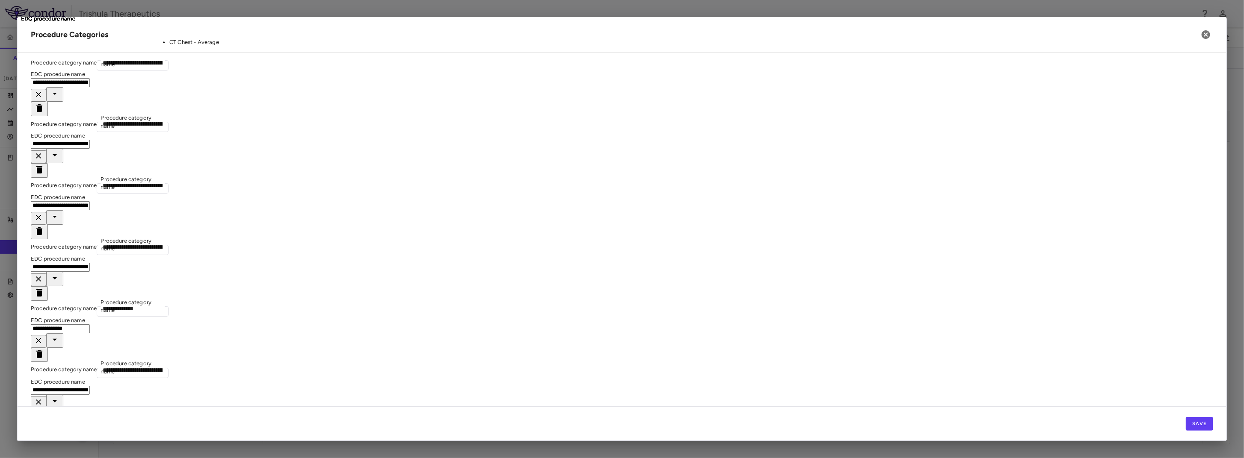
scroll to position [0, 0]
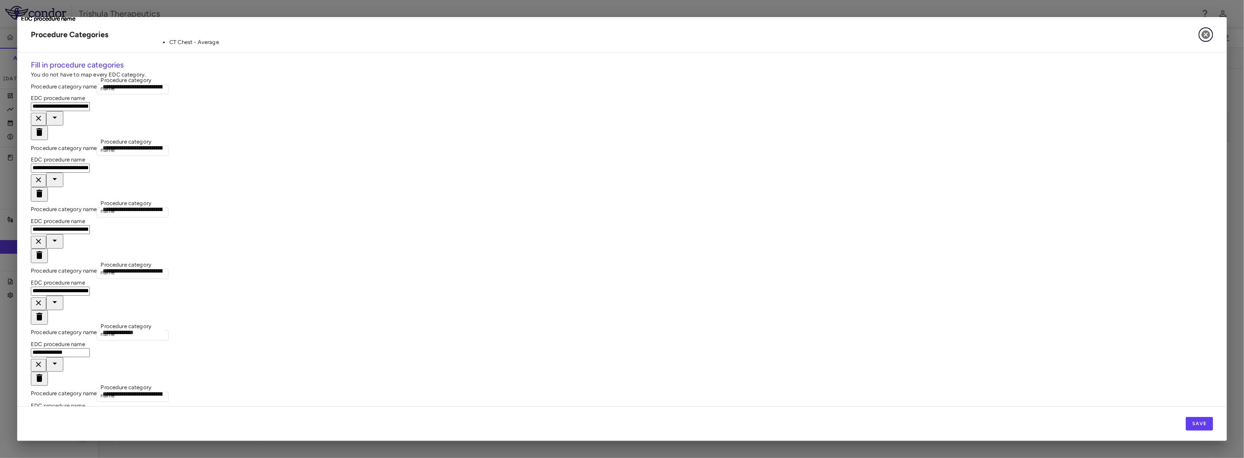
click at [1208, 36] on icon "button" at bounding box center [1205, 34] width 9 height 9
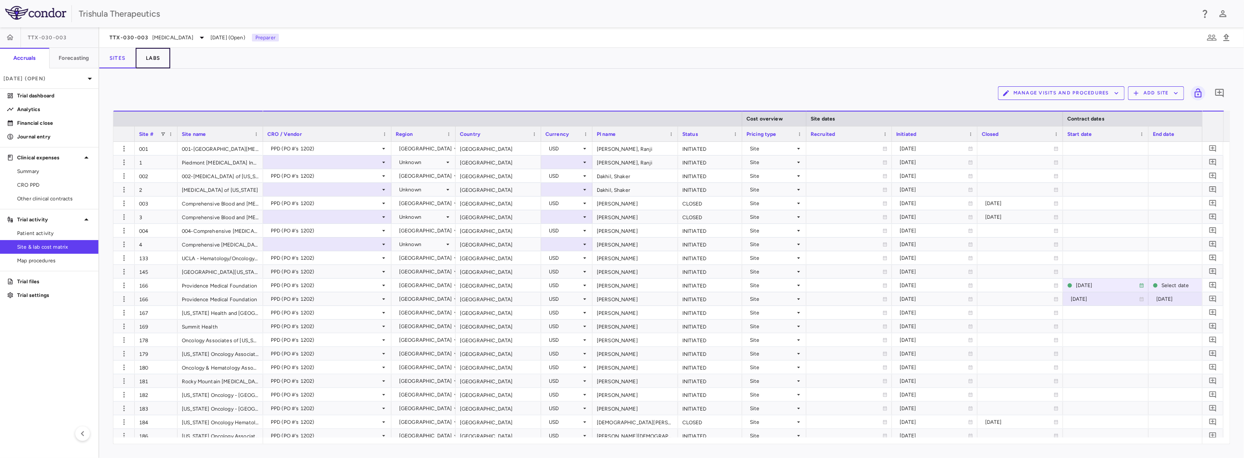
click at [151, 58] on button "Labs" at bounding box center [153, 58] width 35 height 21
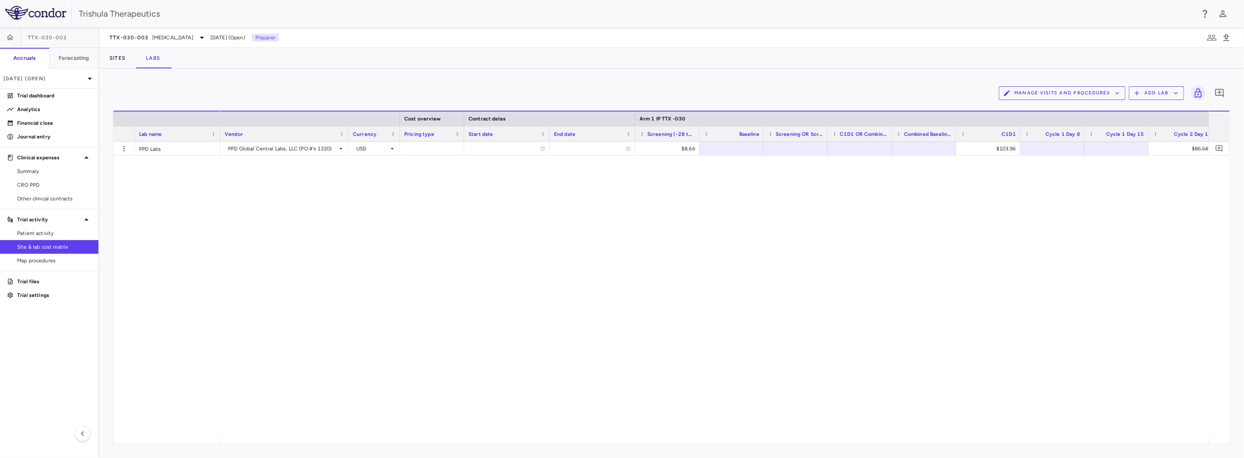
click at [1053, 98] on button "Manage Visits and Procedures" at bounding box center [1062, 93] width 127 height 14
click at [1040, 109] on li "Visit Schedules" at bounding box center [1054, 110] width 91 height 13
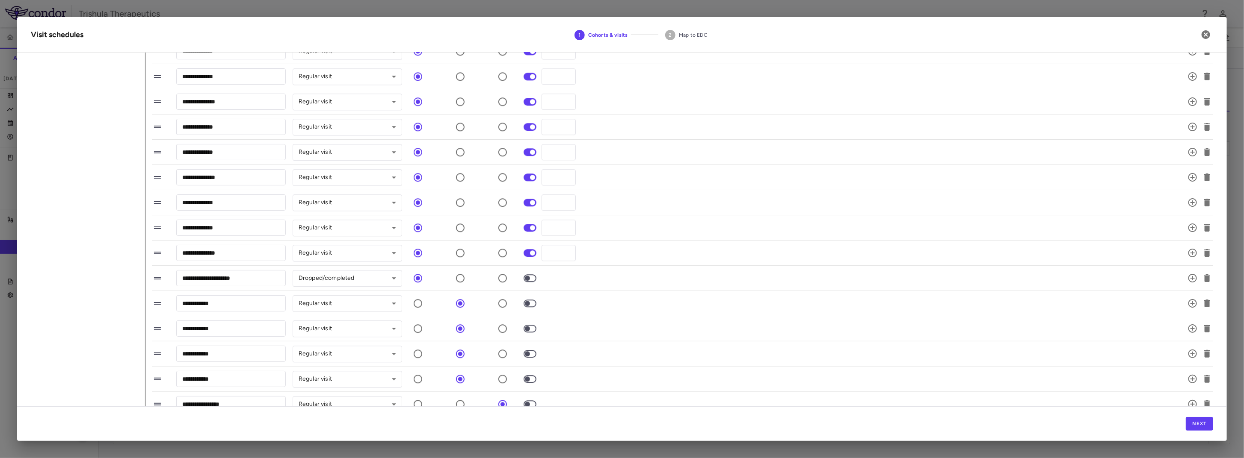
scroll to position [1789, 0]
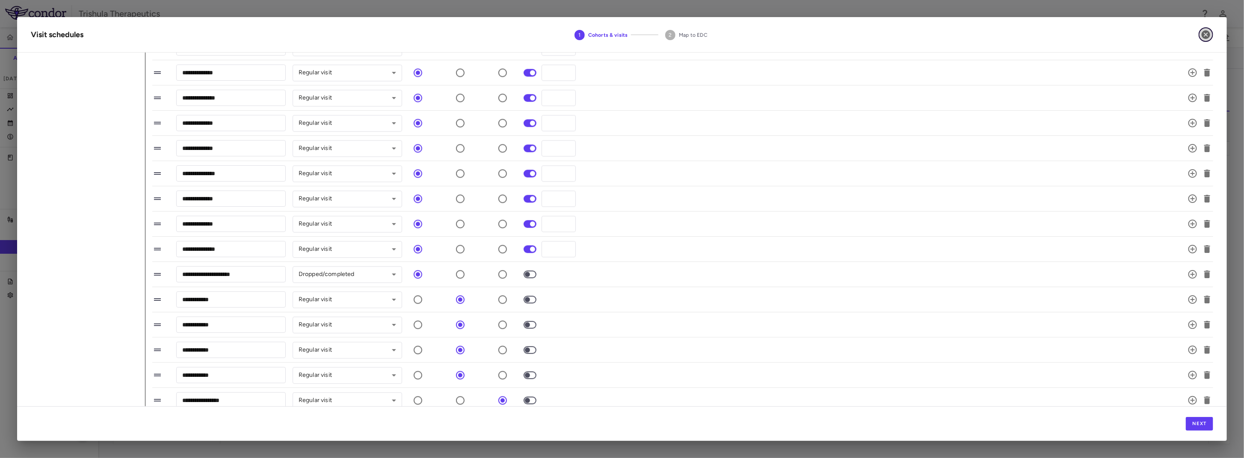
click at [1204, 32] on icon "button" at bounding box center [1205, 34] width 9 height 9
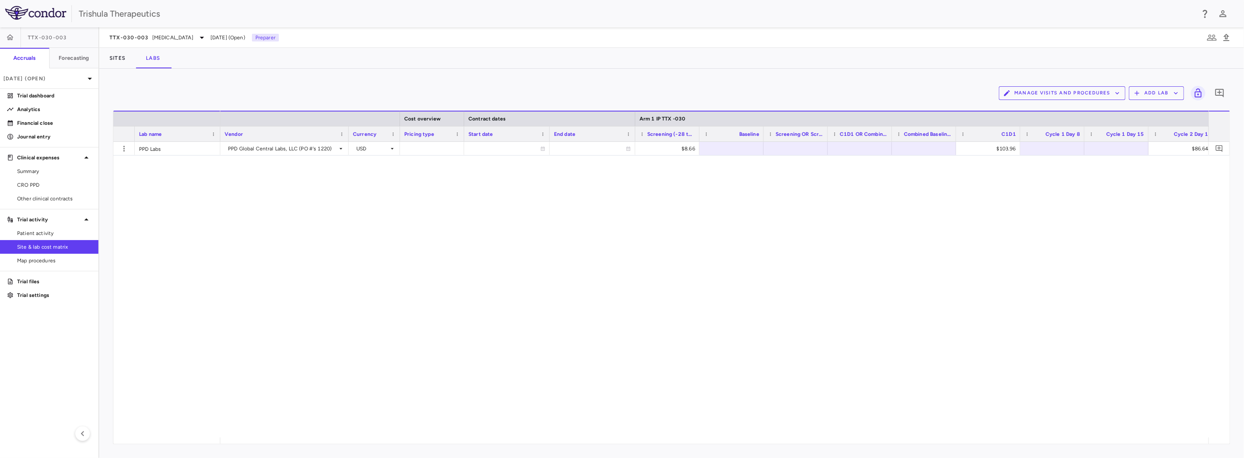
click at [1113, 93] on button "Manage Visits and Procedures" at bounding box center [1062, 93] width 127 height 14
click at [1080, 124] on li "Manage Procedure Categories" at bounding box center [1054, 122] width 91 height 13
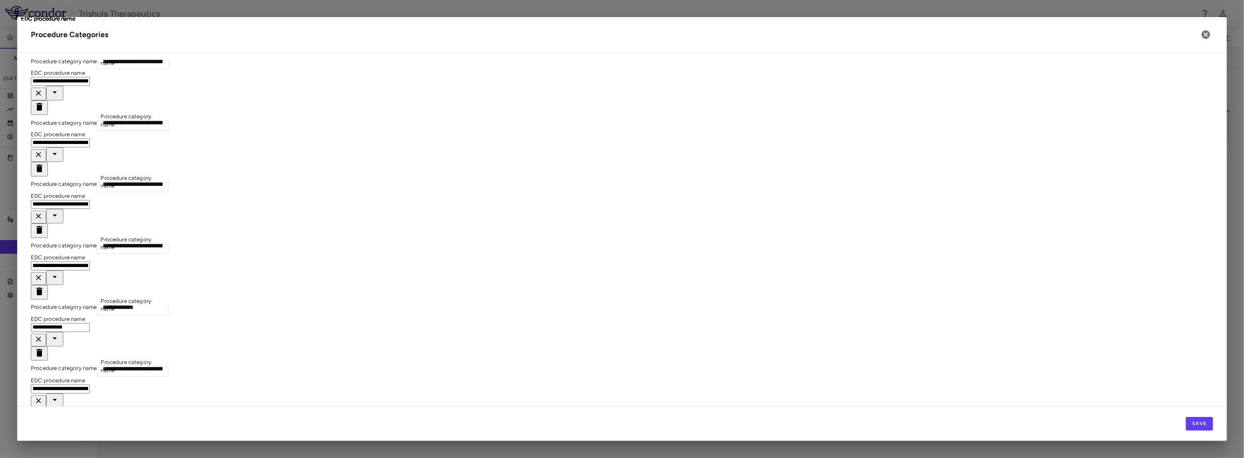
scroll to position [0, 0]
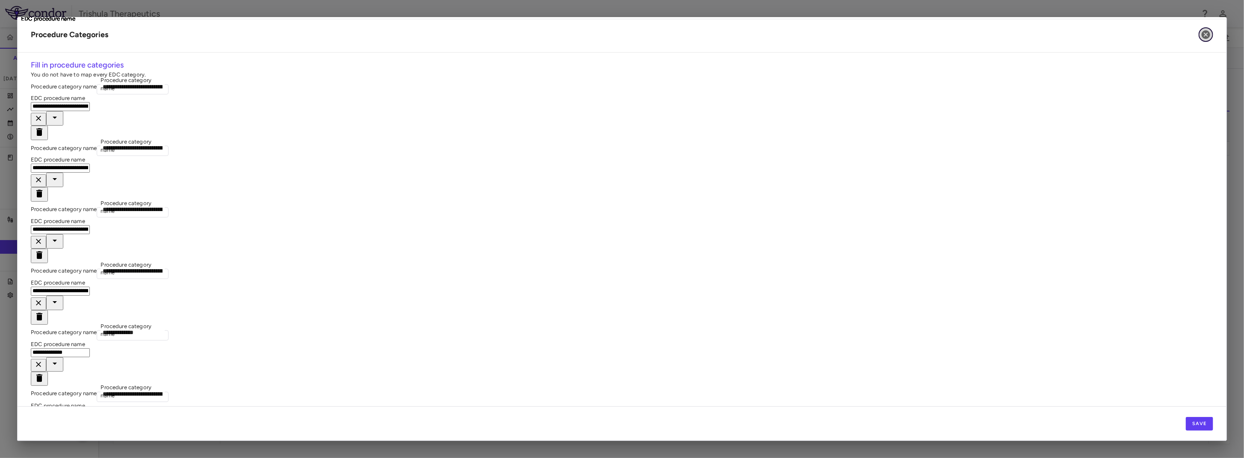
click at [1205, 33] on icon "button" at bounding box center [1205, 34] width 9 height 9
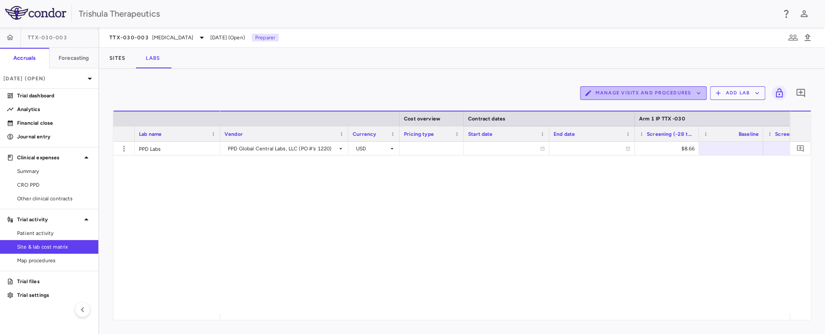
click at [666, 96] on button "Manage Visits and Procedures" at bounding box center [643, 93] width 127 height 14
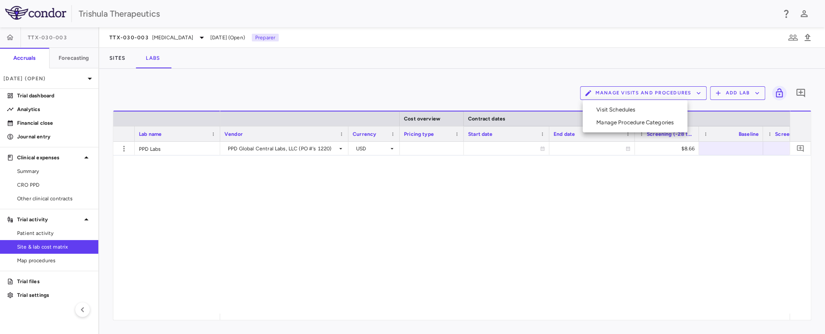
click at [625, 119] on li "Manage Procedure Categories" at bounding box center [635, 122] width 91 height 13
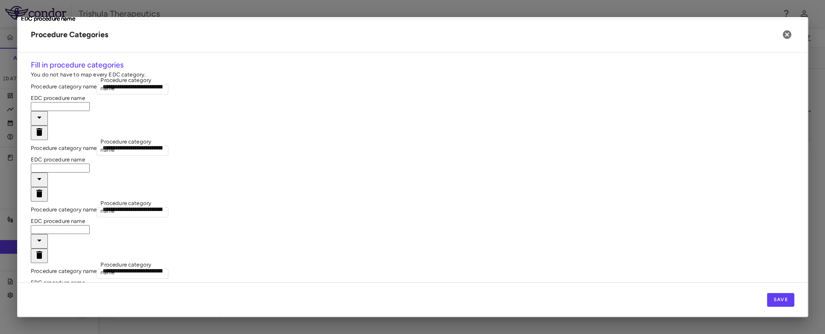
type input "**********"
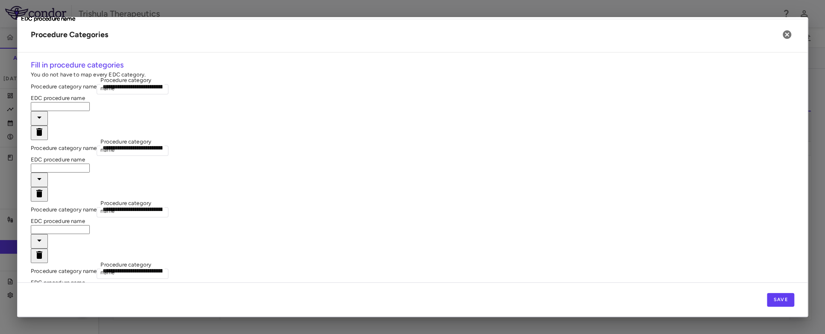
type input "**********"
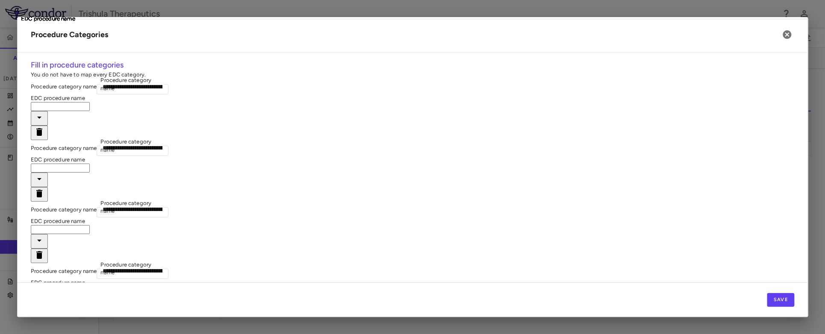
type input "**********"
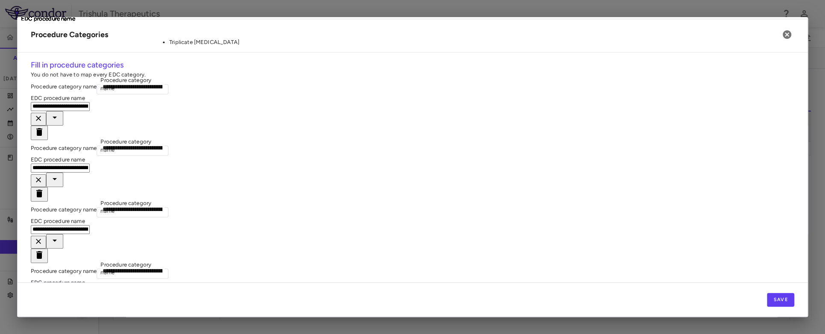
click at [210, 46] on li "Triplicate ECG" at bounding box center [224, 42] width 111 height 8
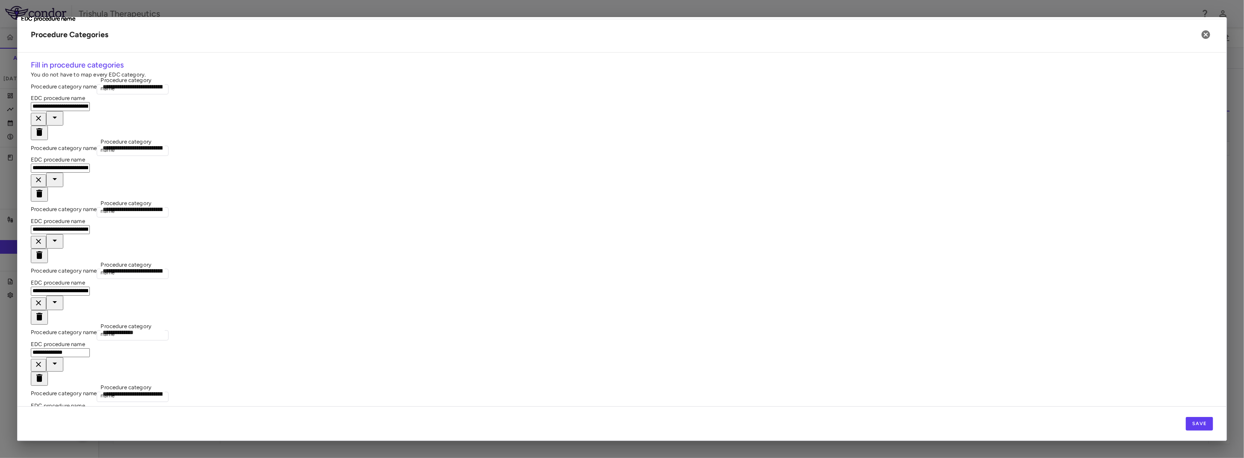
click at [239, 46] on li "CT Abdomen, Pelvis - Average" at bounding box center [224, 42] width 111 height 8
type input "**********"
click at [90, 102] on input "**********" at bounding box center [60, 106] width 59 height 9
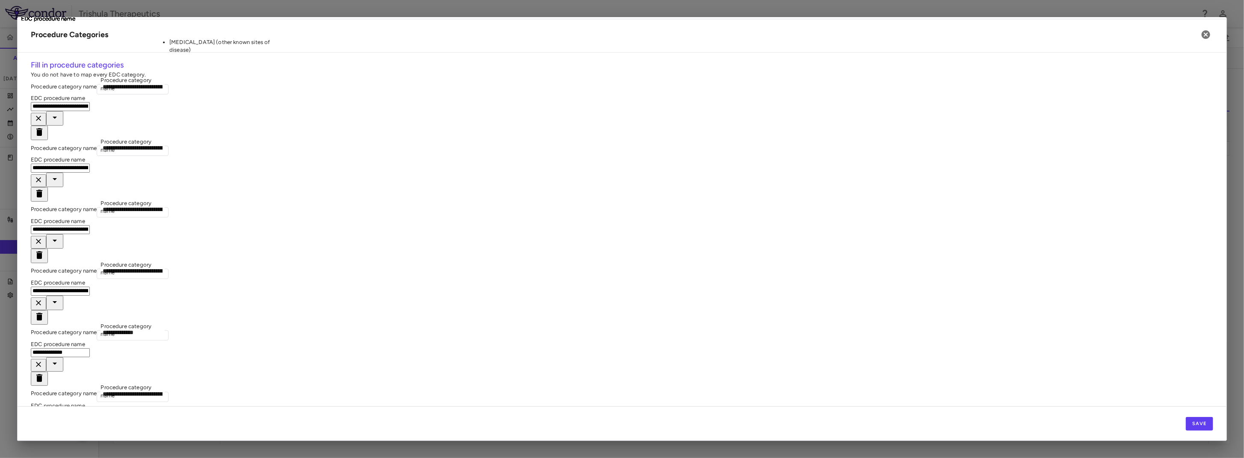
click at [234, 54] on li "CT Scan (other known sites of disease)" at bounding box center [224, 45] width 111 height 15
click at [235, 202] on div "**********" at bounding box center [622, 233] width 1182 height 62
click at [90, 102] on input "**********" at bounding box center [60, 106] width 59 height 9
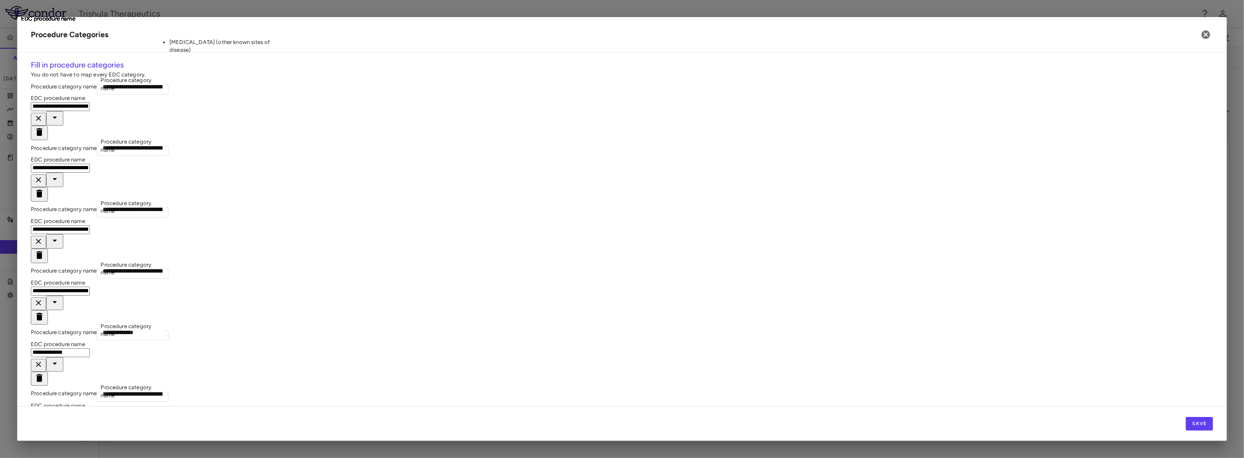
click at [161, 91] on div "**********" at bounding box center [622, 110] width 1182 height 62
drag, startPoint x: 278, startPoint y: 95, endPoint x: 260, endPoint y: 91, distance: 18.5
click at [43, 114] on icon "Clear" at bounding box center [38, 118] width 9 height 9
type input "**********"
click at [90, 164] on input "**********" at bounding box center [60, 168] width 59 height 9
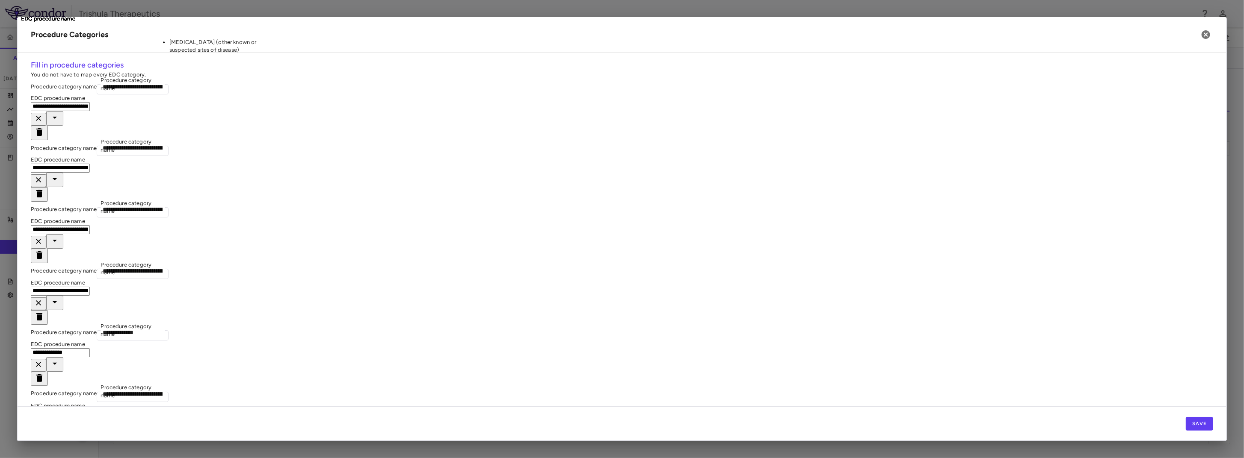
click at [41, 177] on icon "Clear" at bounding box center [38, 179] width 5 height 5
type input "**********"
click at [224, 287] on div "**********" at bounding box center [622, 299] width 1182 height 24
click at [90, 225] on input "**********" at bounding box center [60, 229] width 59 height 9
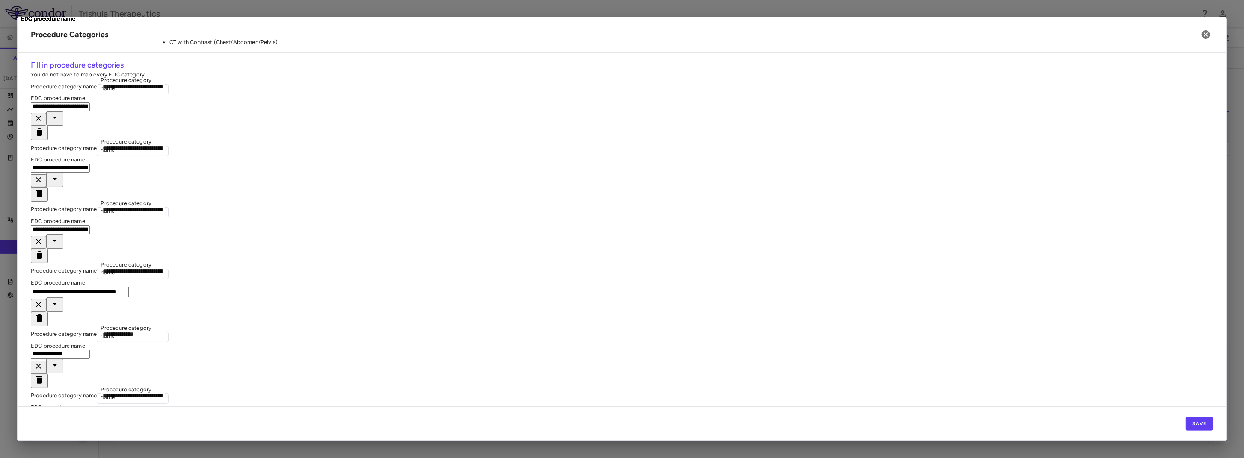
scroll to position [0, 0]
click at [43, 237] on icon "Clear" at bounding box center [38, 241] width 9 height 9
type input "**********"
click at [129, 287] on input "**********" at bounding box center [80, 292] width 98 height 11
click at [41, 302] on icon "Clear" at bounding box center [38, 304] width 5 height 5
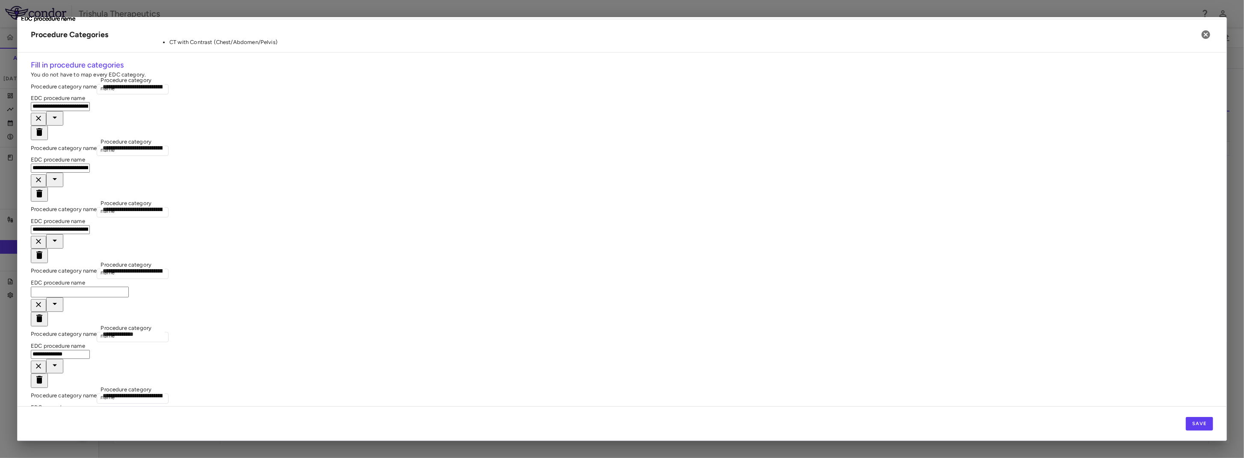
type input "**********"
click at [243, 327] on div "**********" at bounding box center [622, 358] width 1182 height 62
click at [43, 362] on icon "Clear" at bounding box center [38, 366] width 9 height 9
type input "**********"
click at [90, 412] on input "**********" at bounding box center [60, 416] width 59 height 9
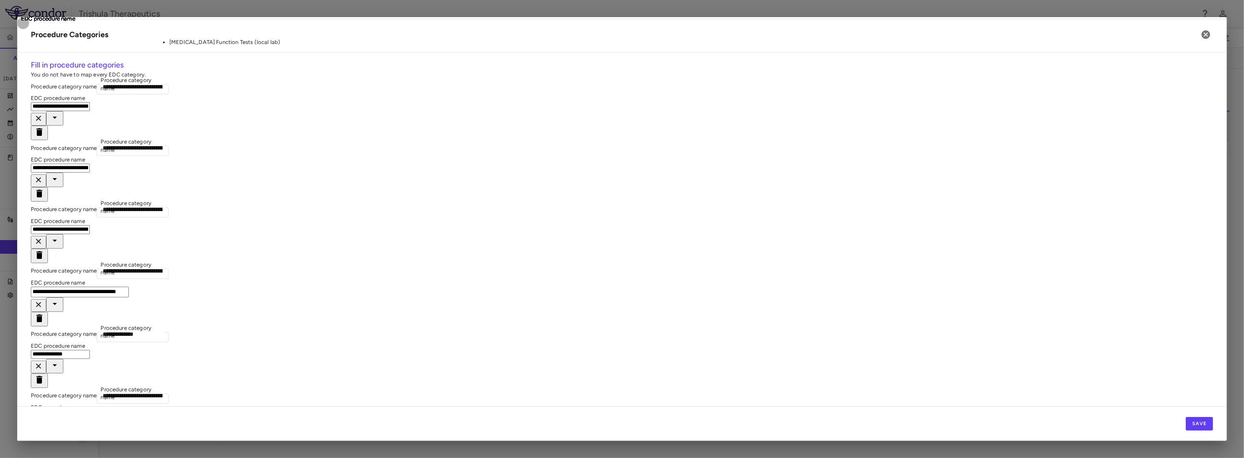
click at [43, 424] on icon "Clear" at bounding box center [38, 428] width 9 height 9
type input "**********"
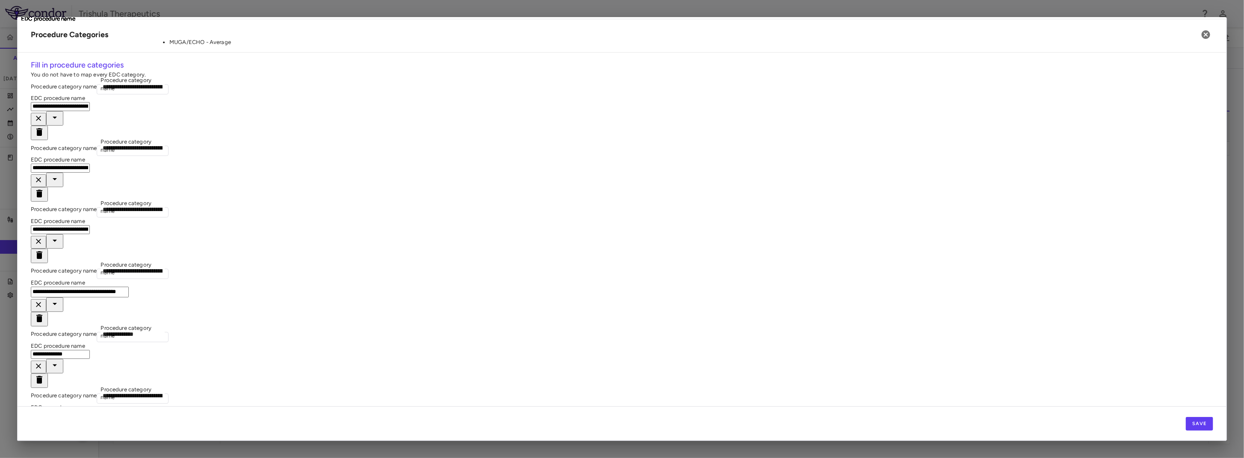
click at [379, 388] on div "**********" at bounding box center [622, 419] width 1182 height 62
type input "**********"
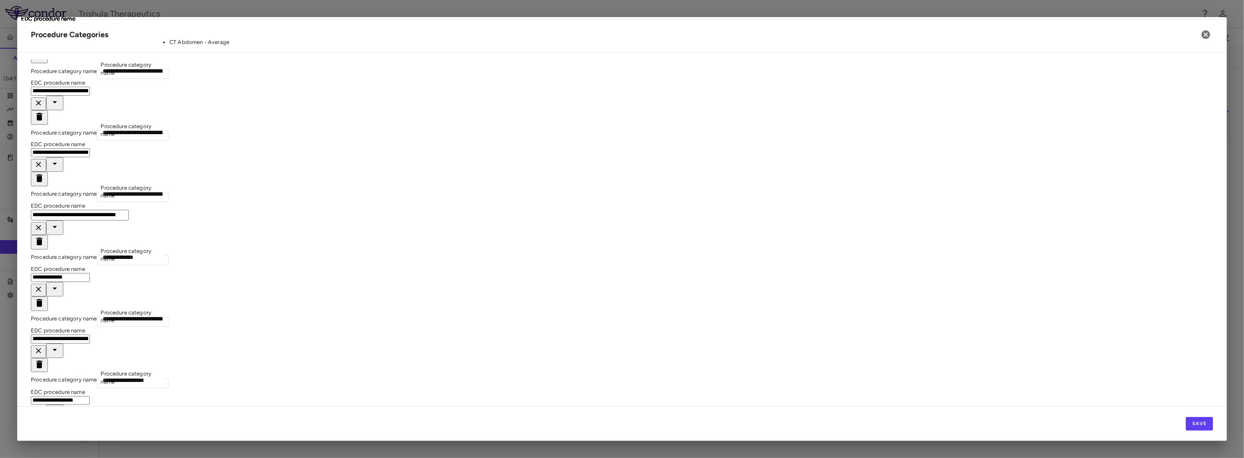
scroll to position [128, 0]
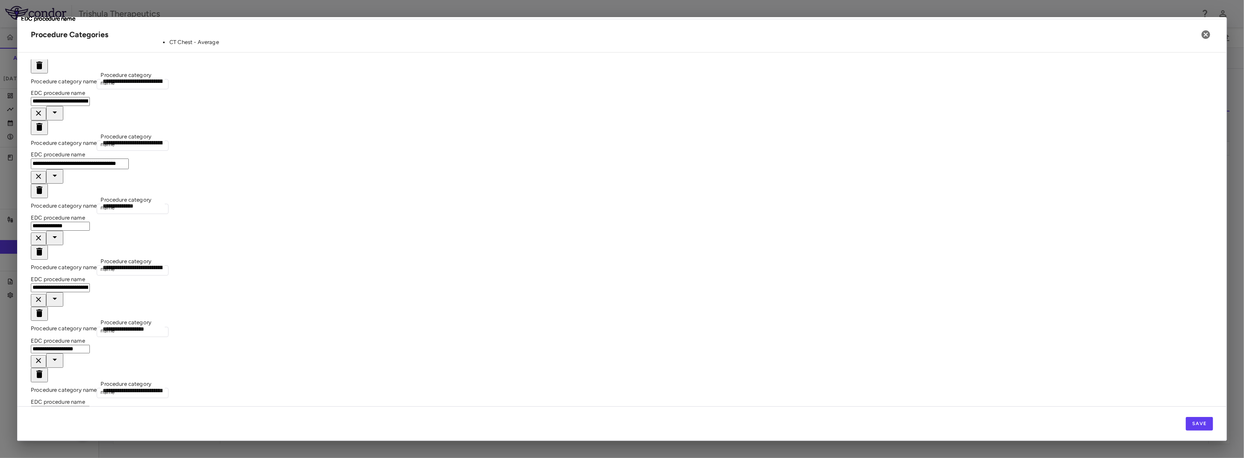
type input "**********"
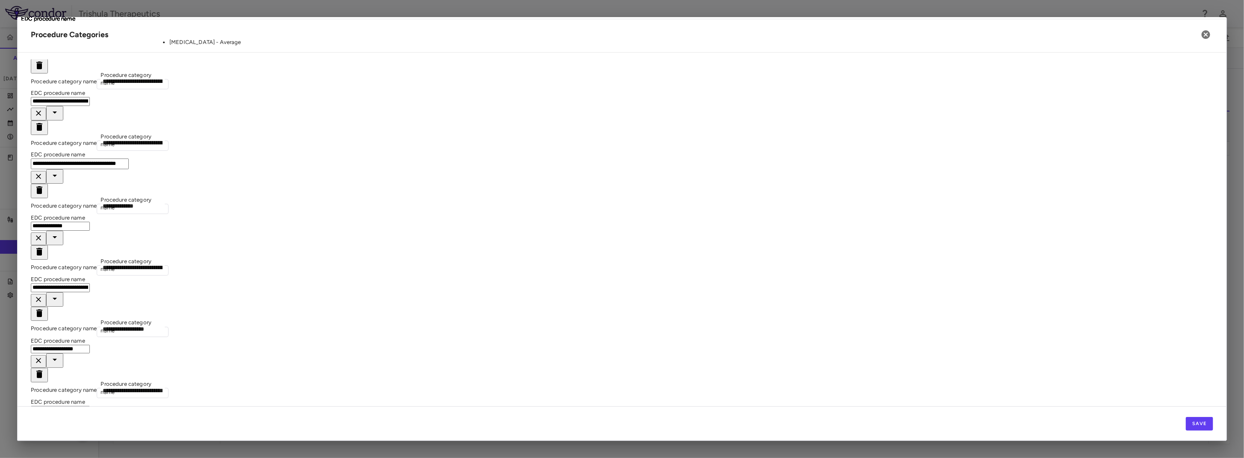
type input "**********"
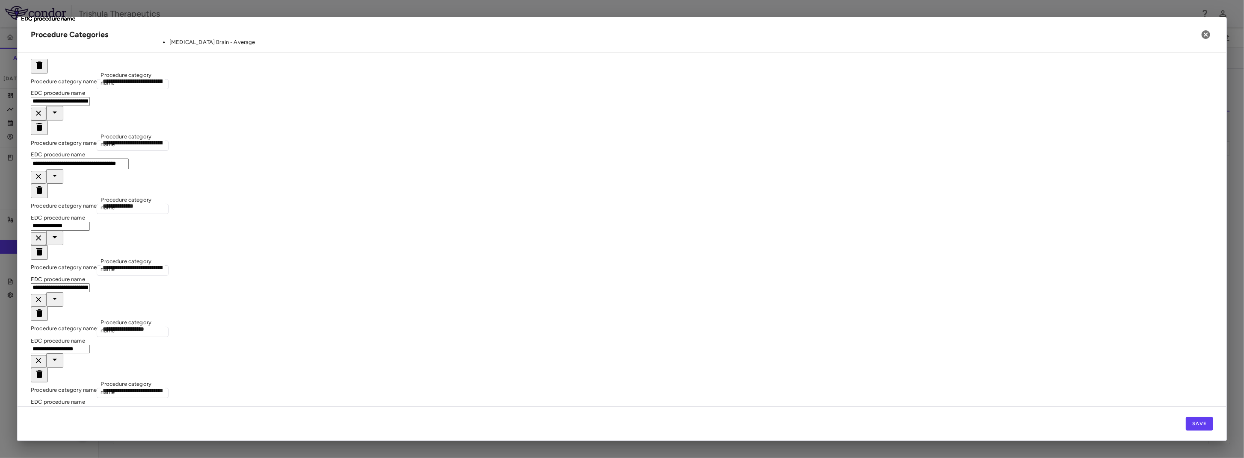
type input "**********"
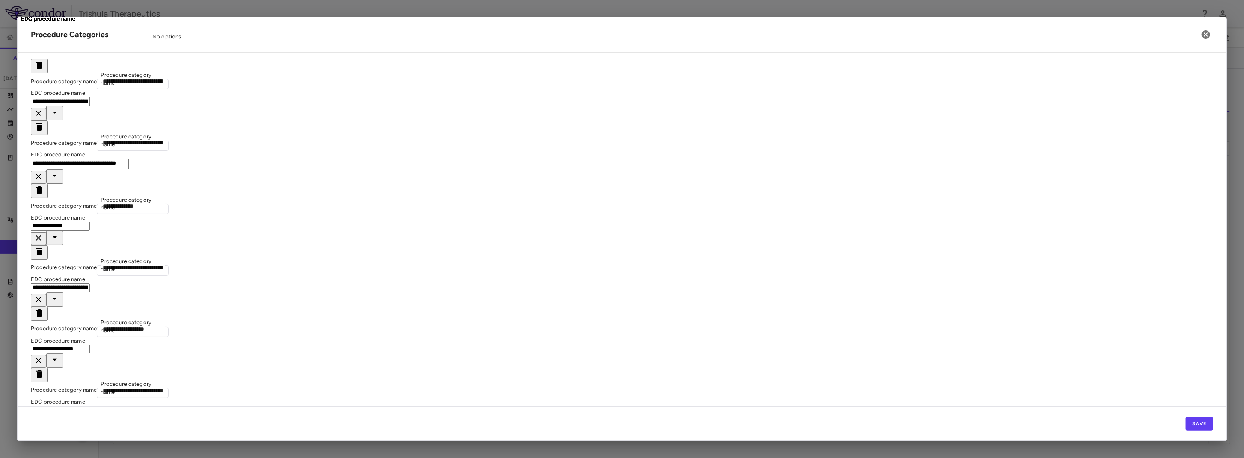
type input "**"
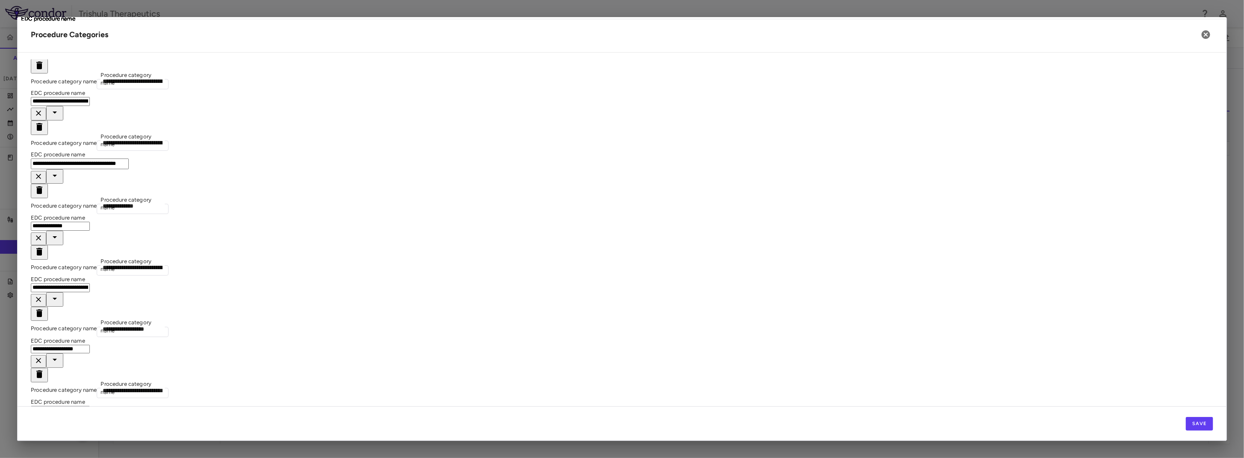
scroll to position [0, 61]
drag, startPoint x: 36, startPoint y: 373, endPoint x: 157, endPoint y: 375, distance: 120.6
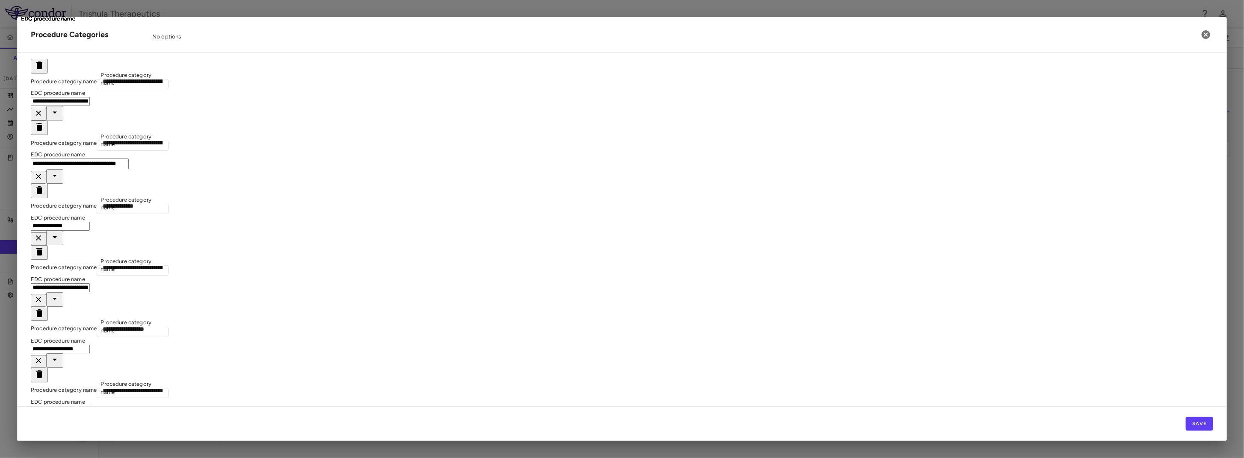
paste input "**********"
type input "**********"
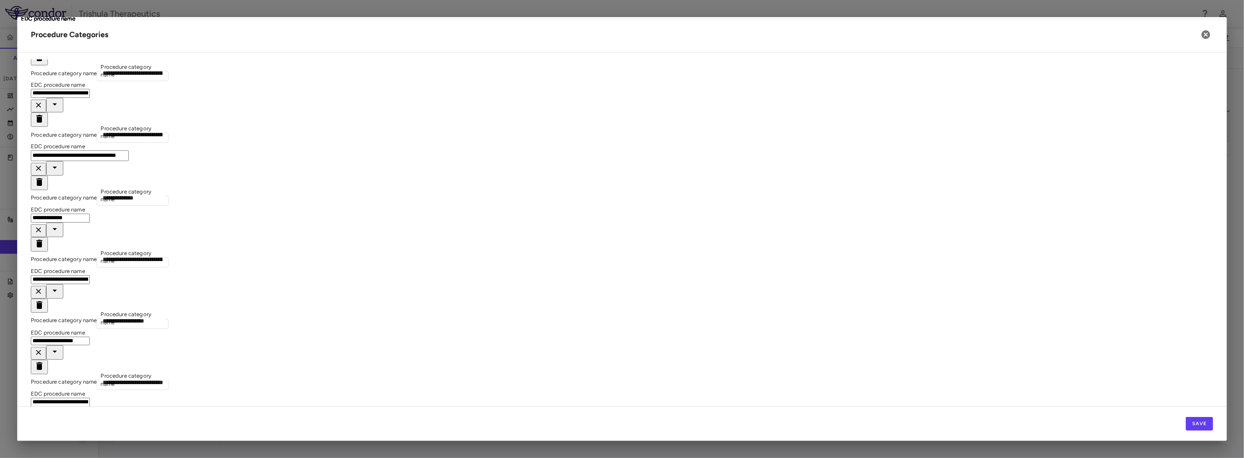
scroll to position [138, 0]
click at [193, 41] on div "No options" at bounding box center [216, 37] width 128 height 8
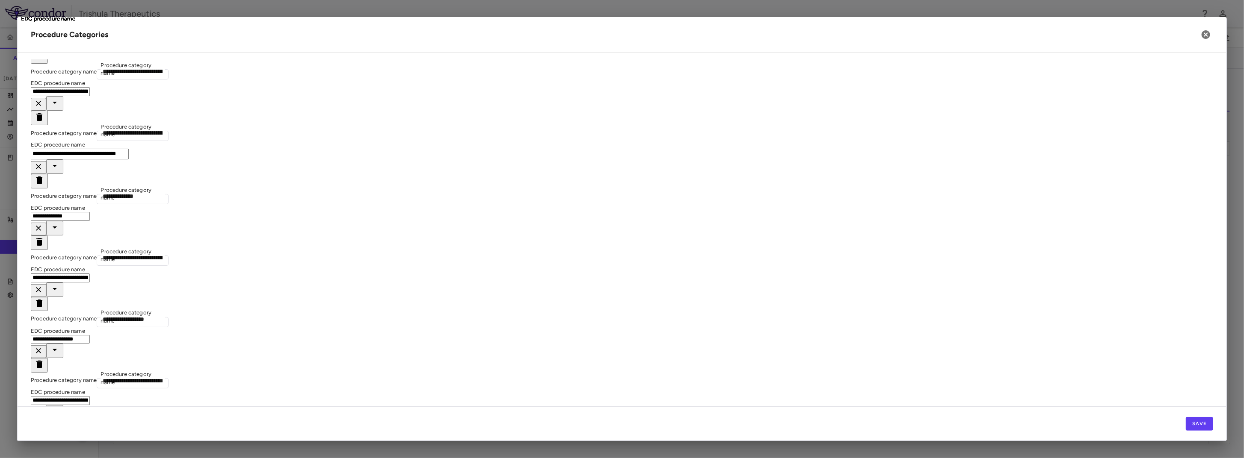
click at [1193, 425] on button "Save" at bounding box center [1199, 424] width 27 height 14
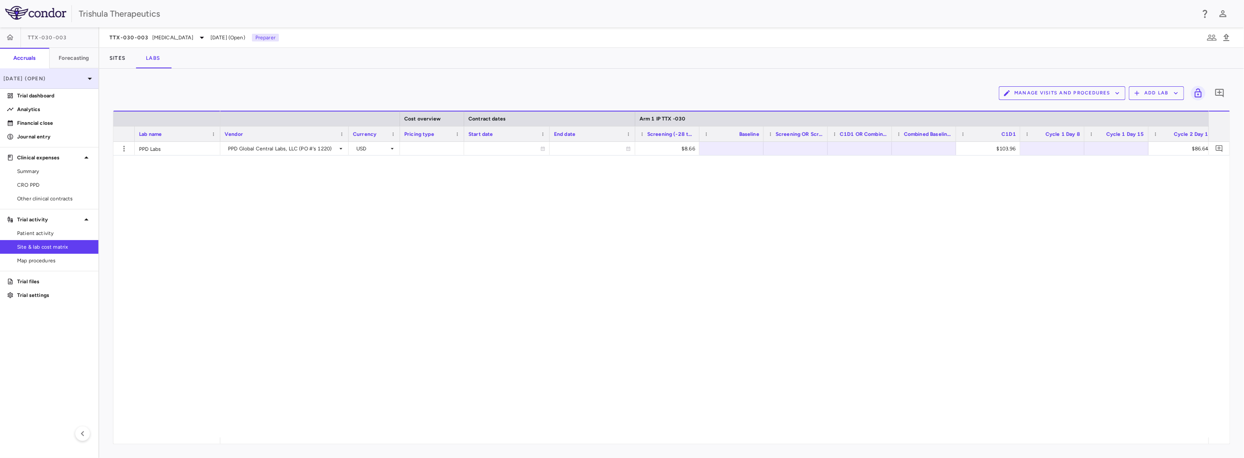
click at [70, 79] on p "[DATE] (Open)" at bounding box center [43, 79] width 81 height 8
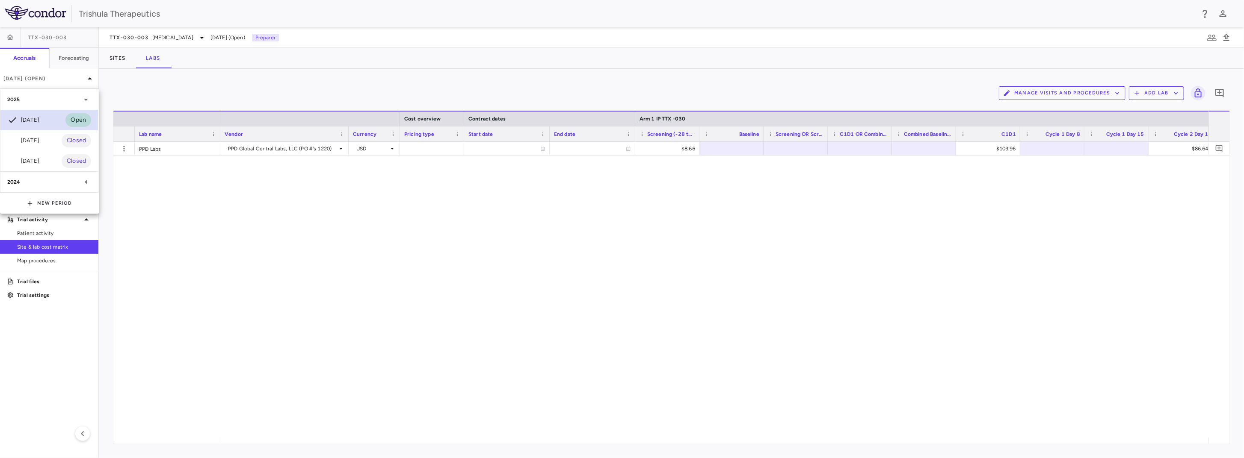
click at [38, 119] on div "[DATE]" at bounding box center [23, 120] width 32 height 10
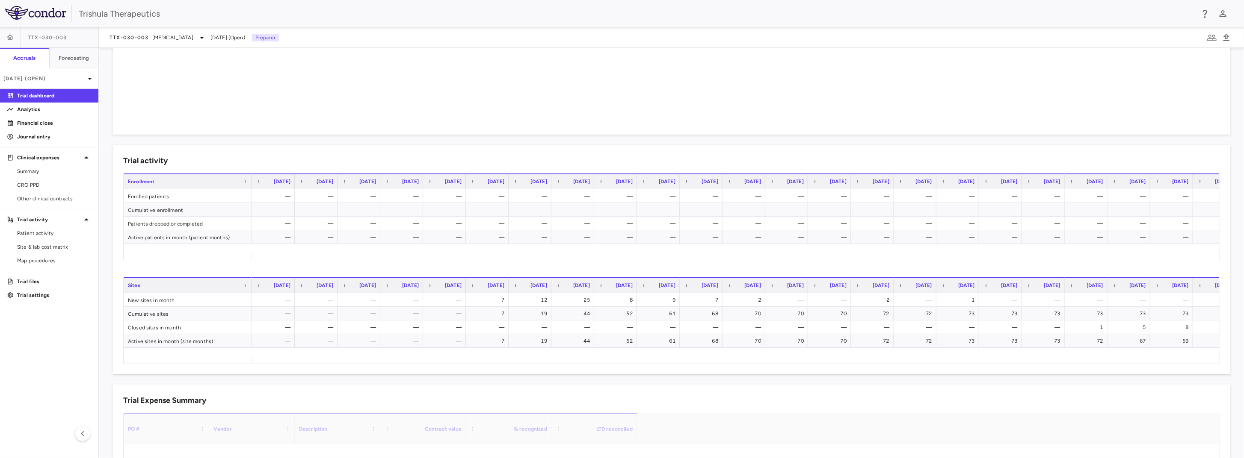
scroll to position [257, 0]
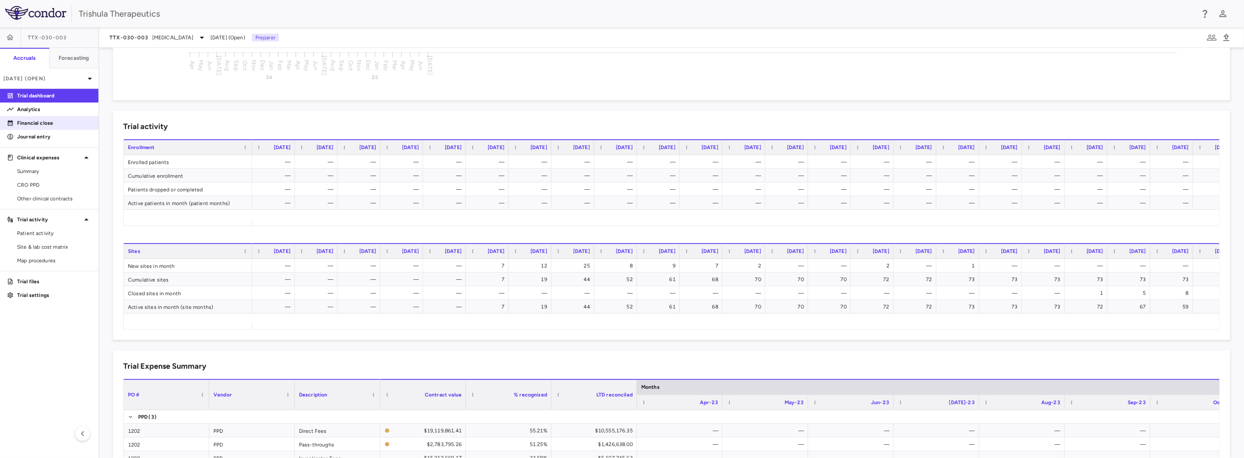
click at [46, 121] on p "Financial close" at bounding box center [54, 123] width 74 height 8
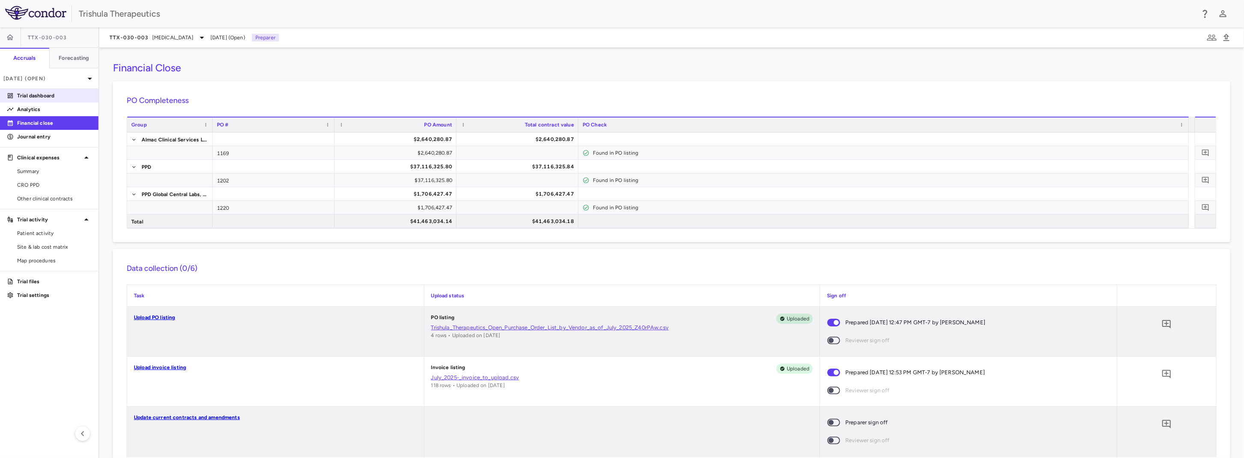
click at [56, 95] on p "Trial dashboard" at bounding box center [54, 96] width 74 height 8
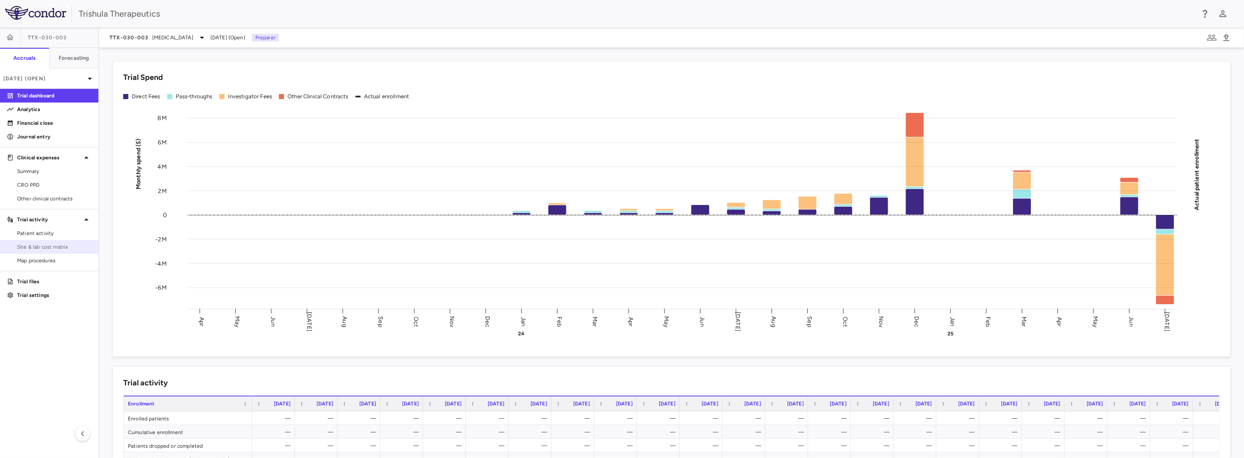
click at [44, 248] on span "Site & lab cost matrix" at bounding box center [54, 247] width 74 height 8
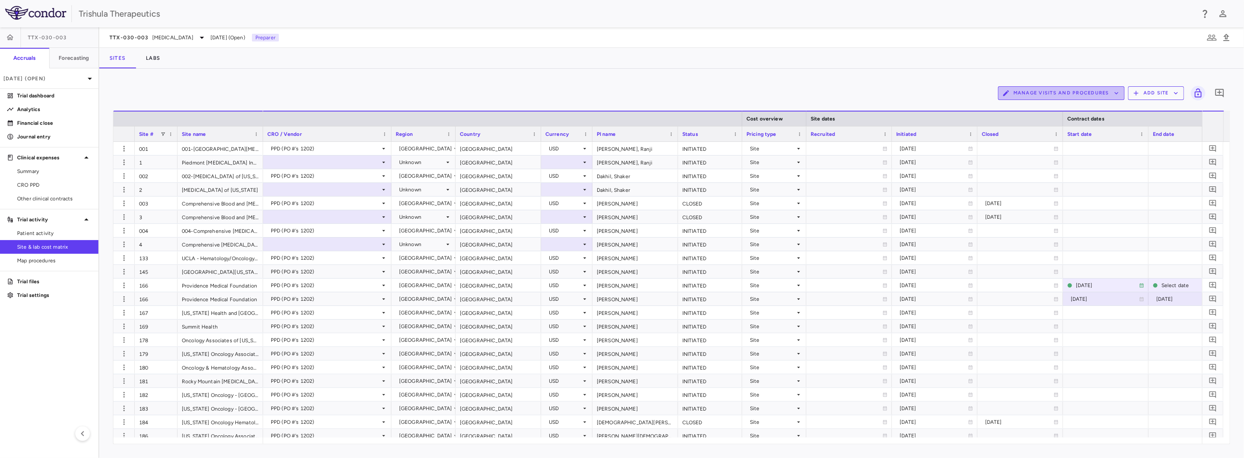
click at [1098, 96] on button "Manage Visits and Procedures" at bounding box center [1061, 93] width 127 height 14
click at [1048, 124] on li "Manage Procedure Categories" at bounding box center [1052, 122] width 91 height 13
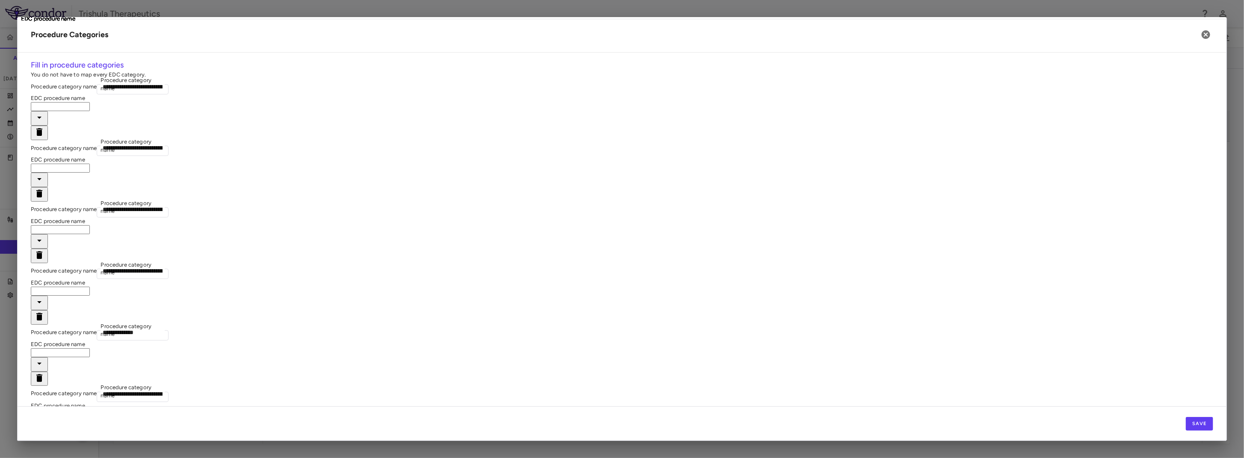
type input "**********"
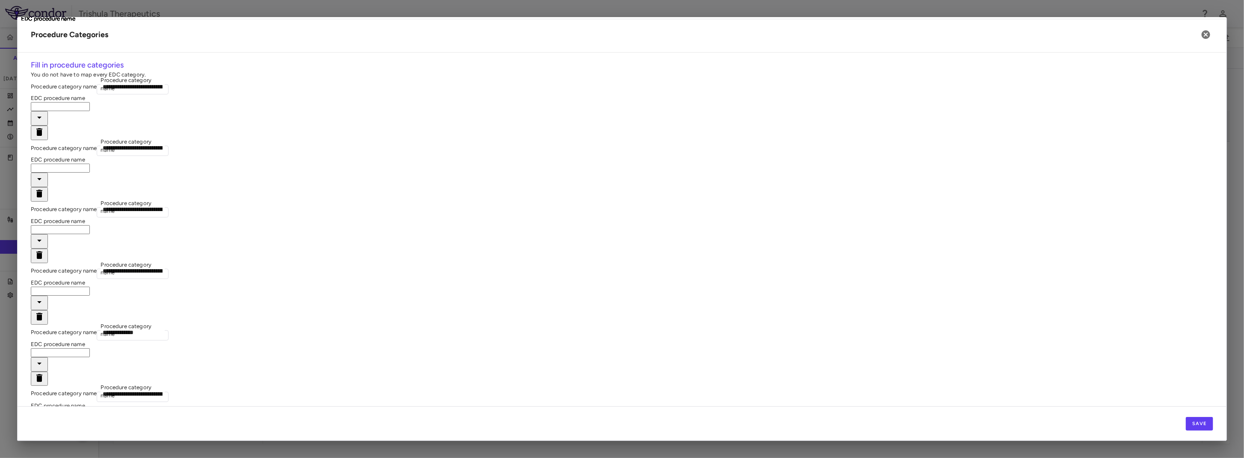
type input "**********"
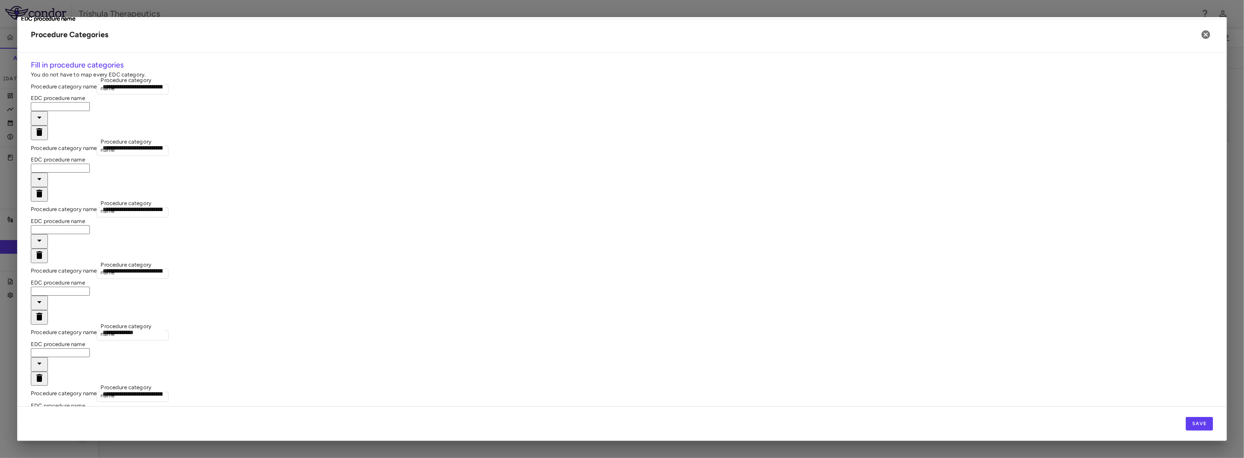
type input "**********"
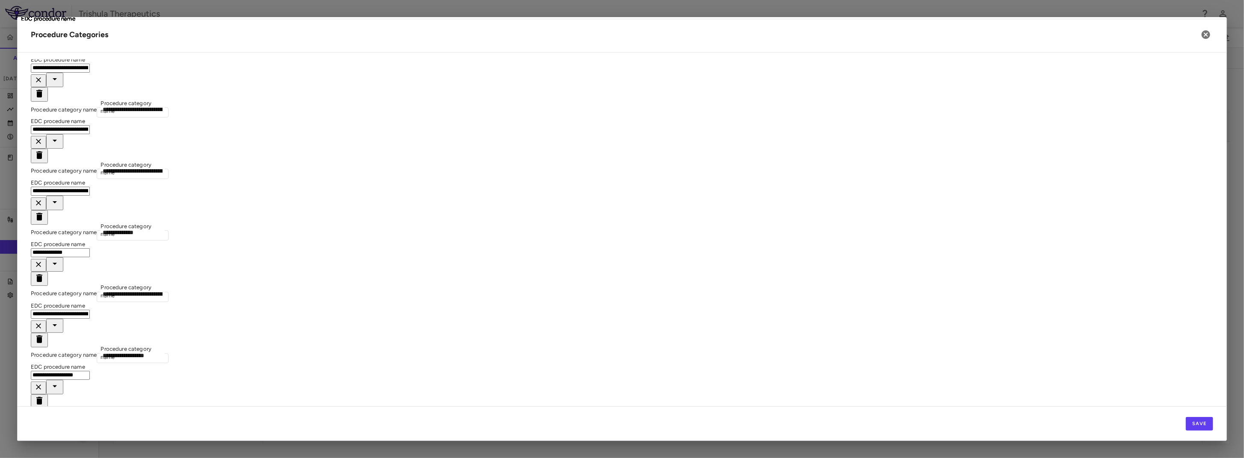
scroll to position [138, 0]
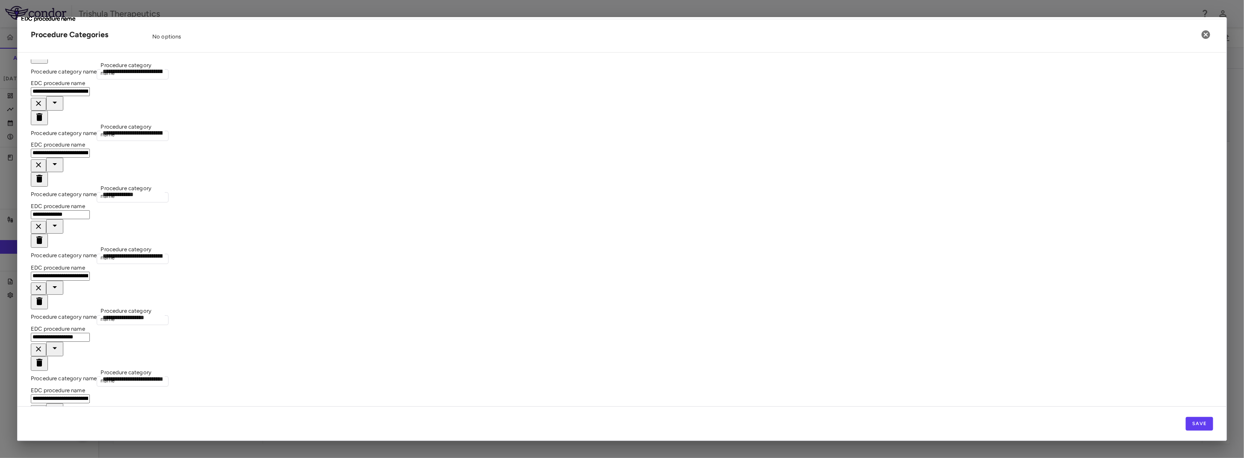
click at [217, 41] on div "No options" at bounding box center [216, 37] width 128 height 8
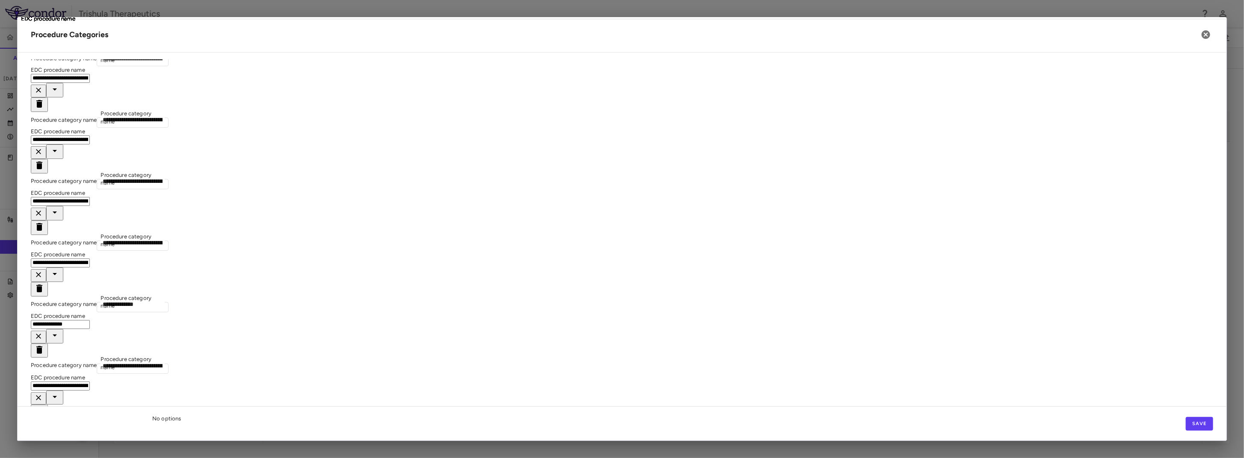
scroll to position [43, 0]
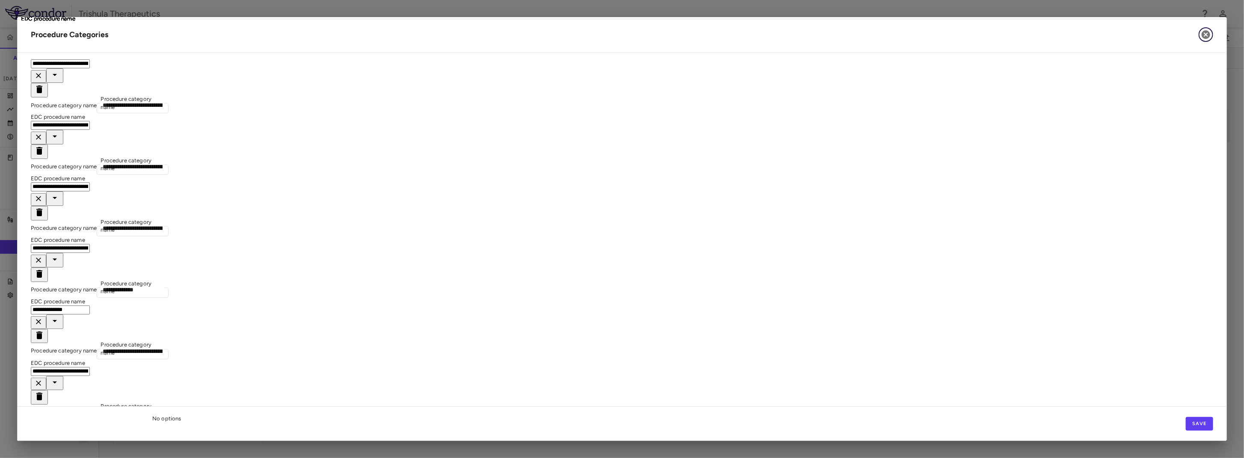
click at [1205, 35] on icon "button" at bounding box center [1206, 35] width 10 height 10
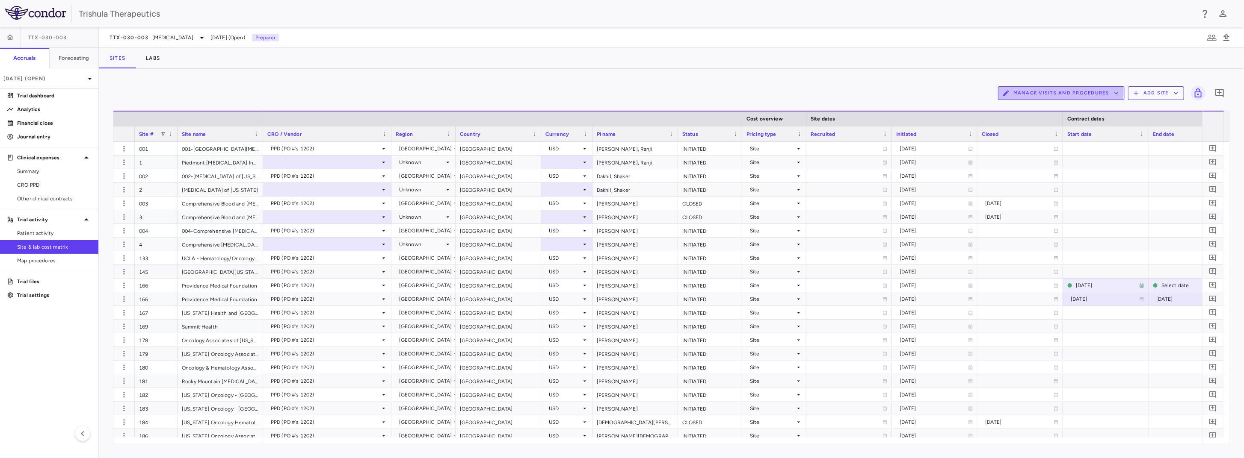
click at [1041, 92] on button "Manage Visits and Procedures" at bounding box center [1061, 93] width 127 height 14
click at [158, 58] on div at bounding box center [622, 229] width 1244 height 458
click at [163, 61] on button "Labs" at bounding box center [153, 58] width 35 height 21
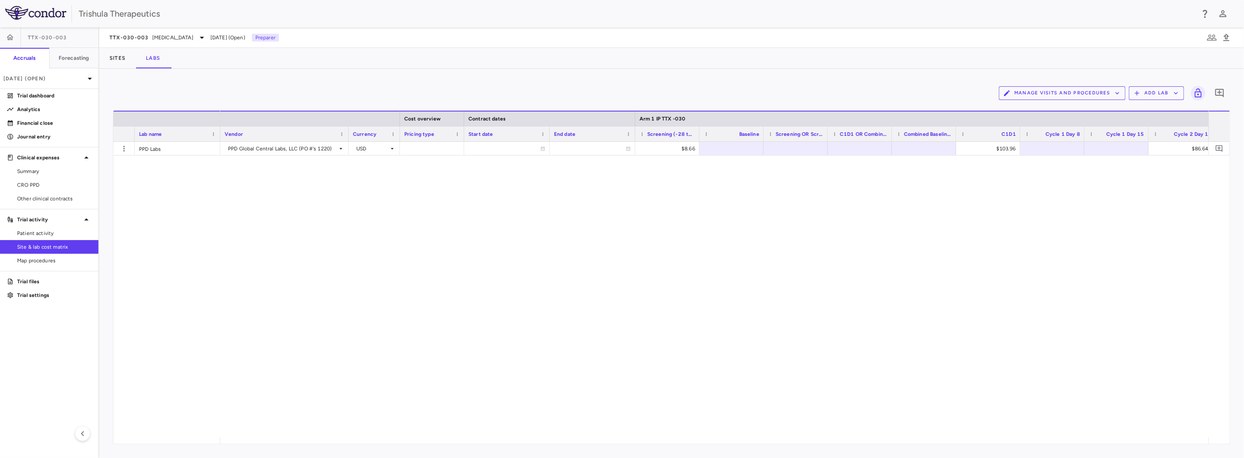
click at [1103, 98] on button "Manage Visits and Procedures" at bounding box center [1062, 93] width 127 height 14
click at [1065, 122] on li "Manage Procedure Categories" at bounding box center [1054, 122] width 91 height 13
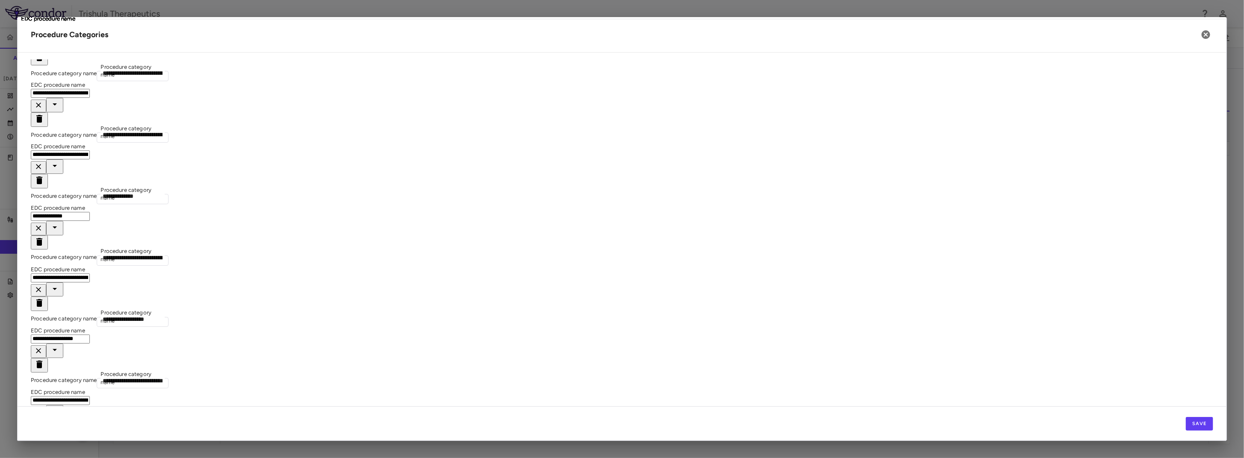
scroll to position [138, 0]
click at [1205, 29] on button "button" at bounding box center [1205, 34] width 15 height 15
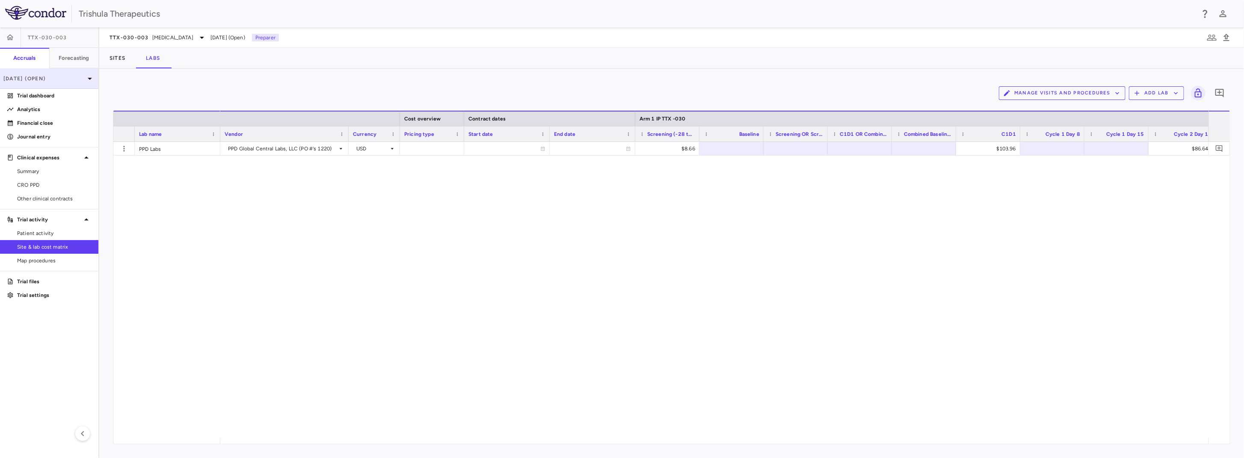
click at [24, 79] on p "[DATE] (Open)" at bounding box center [43, 79] width 81 height 8
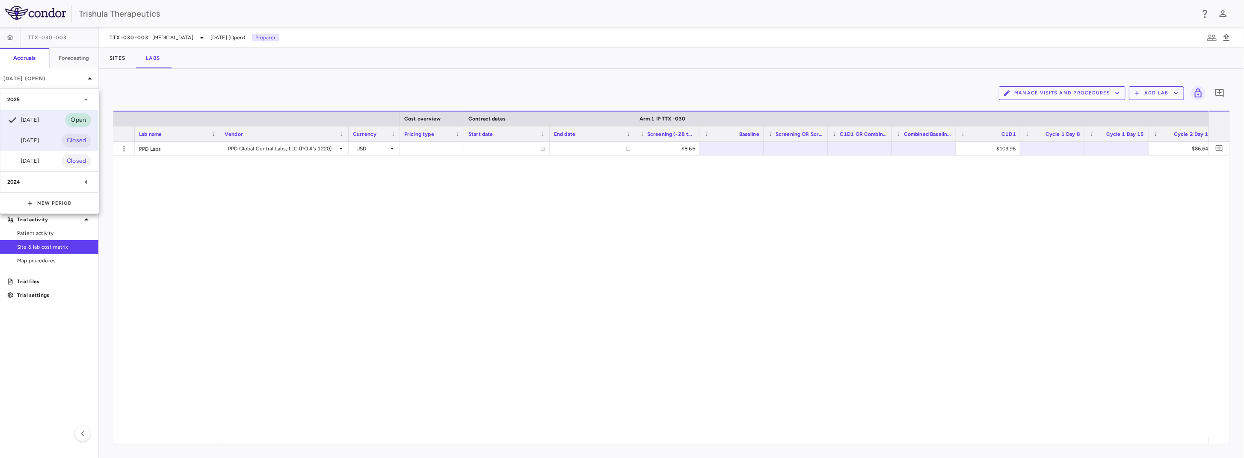
click at [39, 143] on div "[DATE]" at bounding box center [23, 141] width 32 height 10
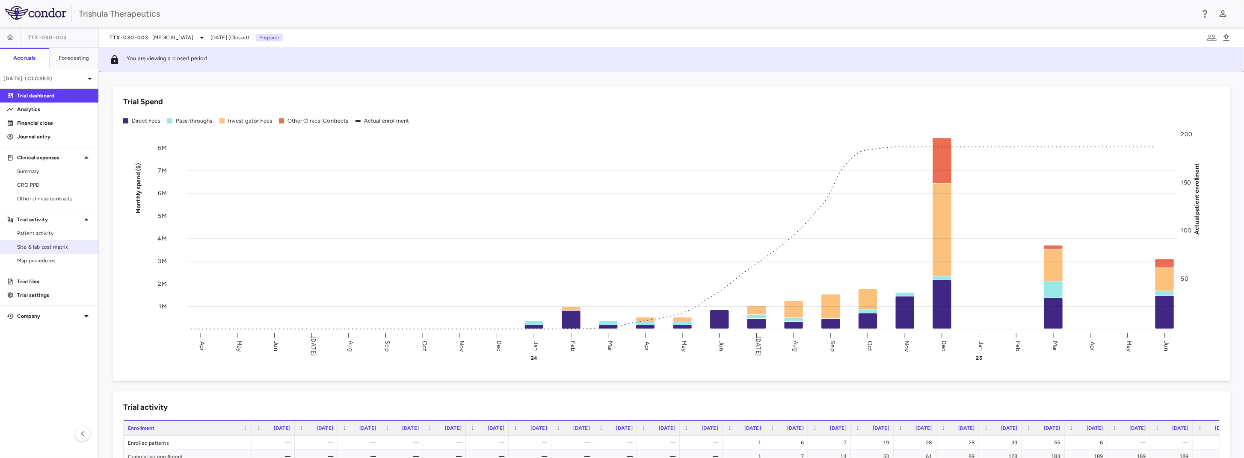
click at [22, 243] on span "Site & lab cost matrix" at bounding box center [54, 247] width 74 height 8
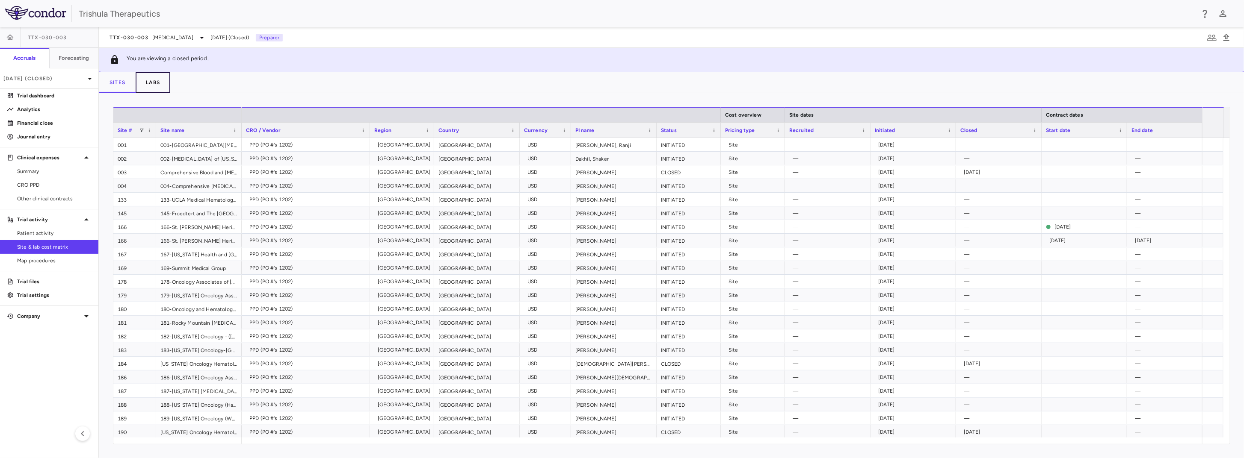
click at [148, 86] on button "Labs" at bounding box center [153, 82] width 35 height 21
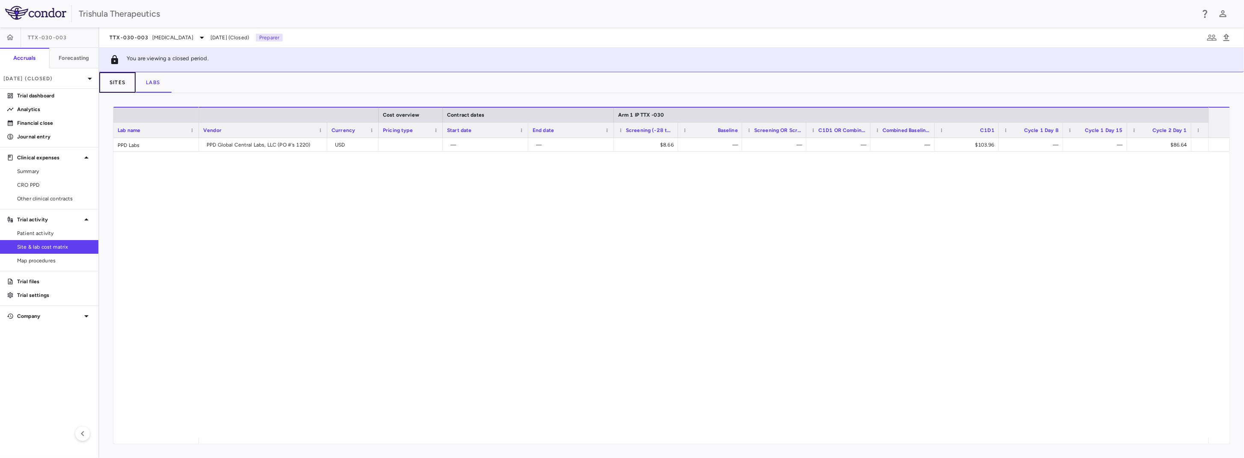
click at [118, 85] on button "Sites" at bounding box center [117, 82] width 36 height 21
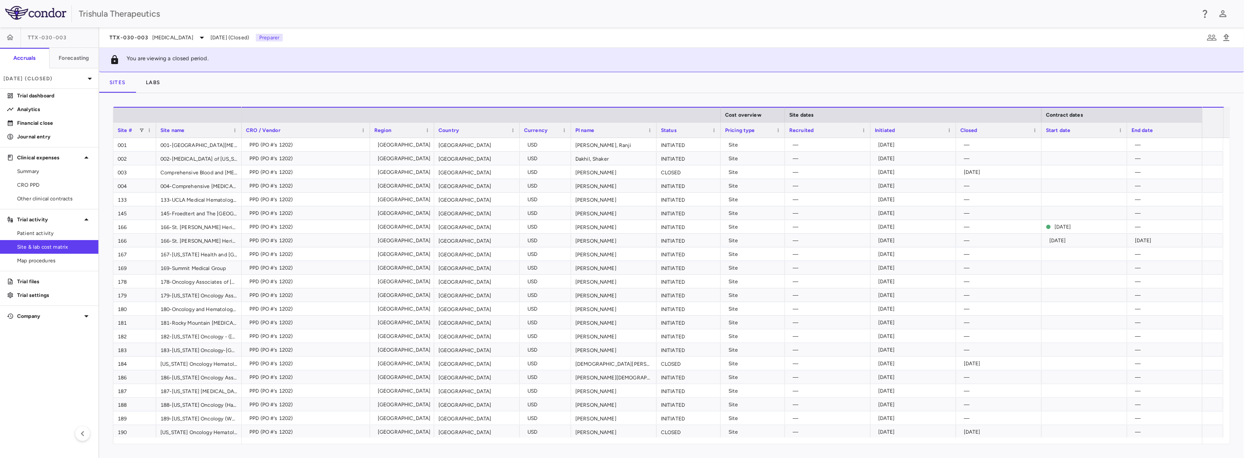
click at [66, 245] on span "Site & lab cost matrix" at bounding box center [54, 247] width 74 height 8
click at [154, 84] on button "Labs" at bounding box center [153, 82] width 35 height 21
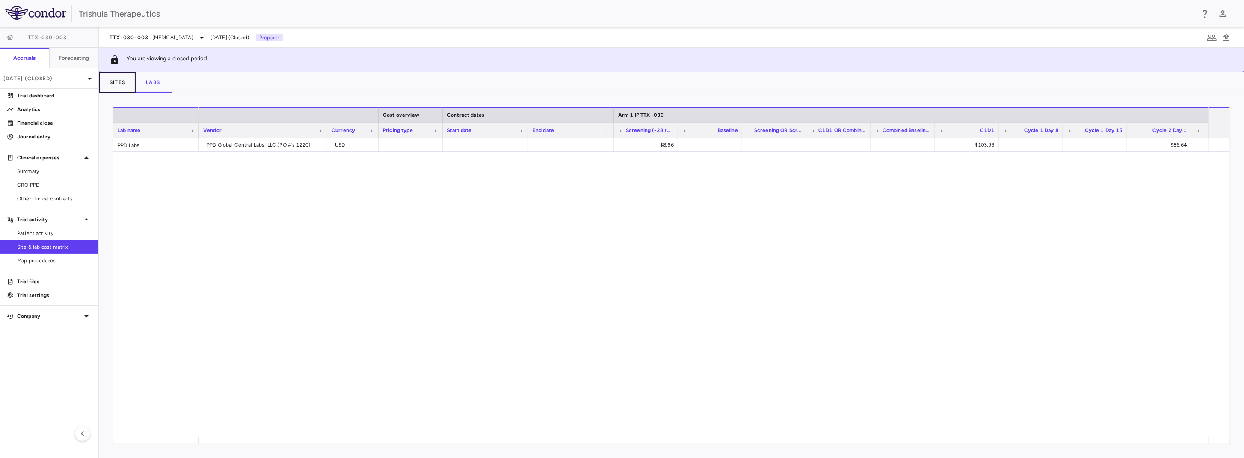
click at [115, 82] on button "Sites" at bounding box center [117, 82] width 36 height 21
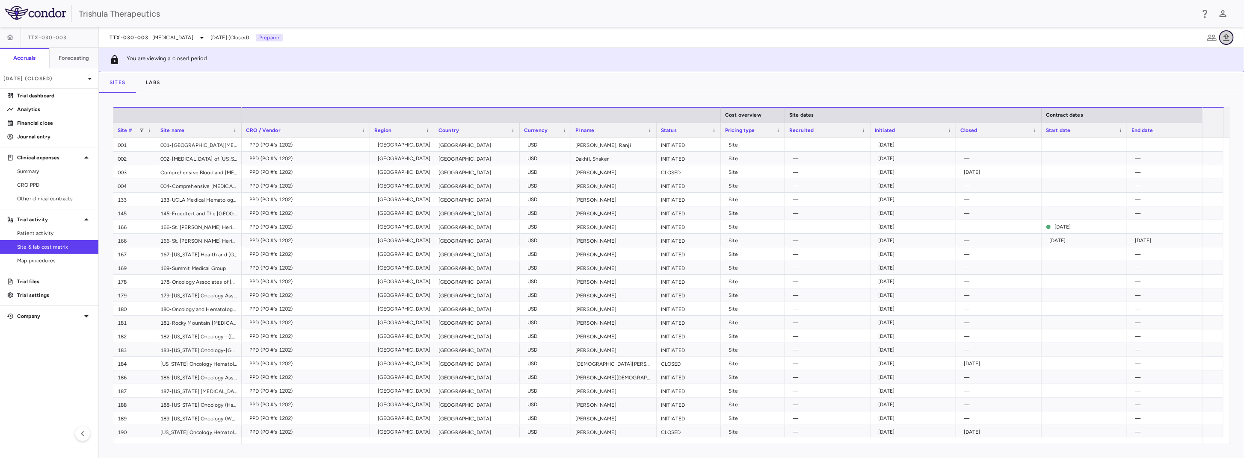
click at [1225, 41] on icon "button" at bounding box center [1226, 38] width 10 height 10
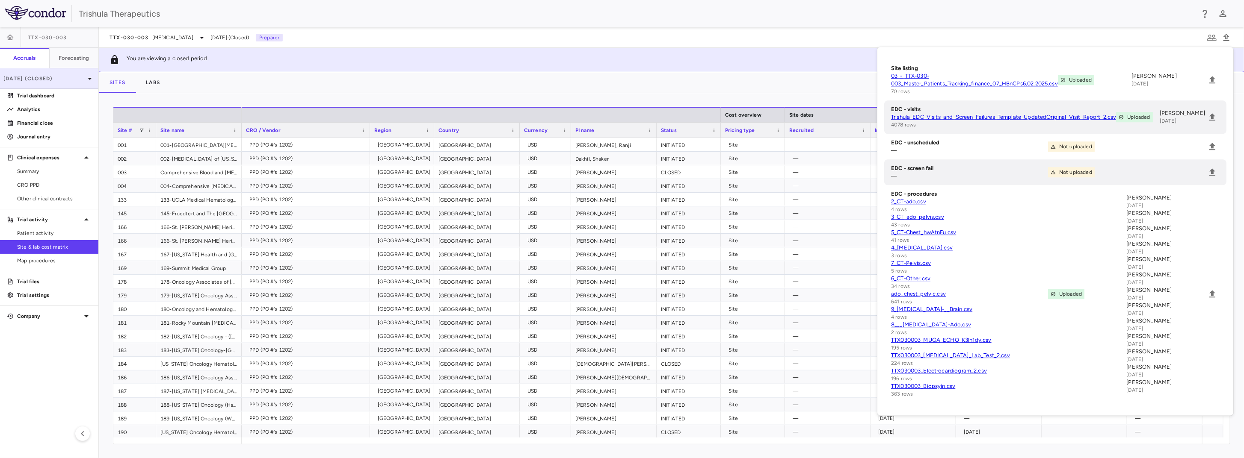
click at [48, 80] on p "[DATE] (Closed)" at bounding box center [43, 79] width 81 height 8
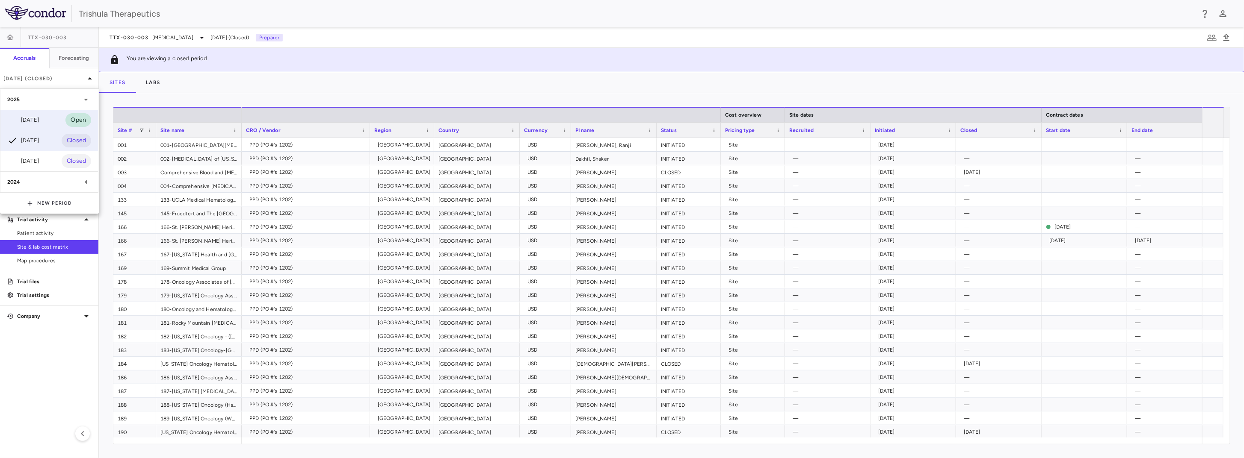
click at [39, 123] on div "[DATE]" at bounding box center [23, 120] width 32 height 10
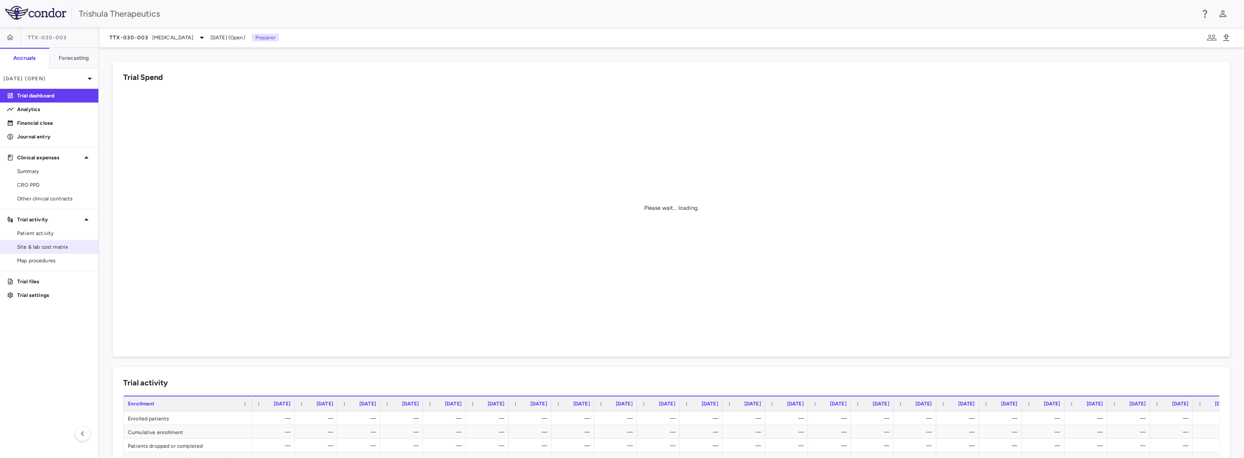
click at [28, 251] on link "Site & lab cost matrix" at bounding box center [49, 247] width 98 height 13
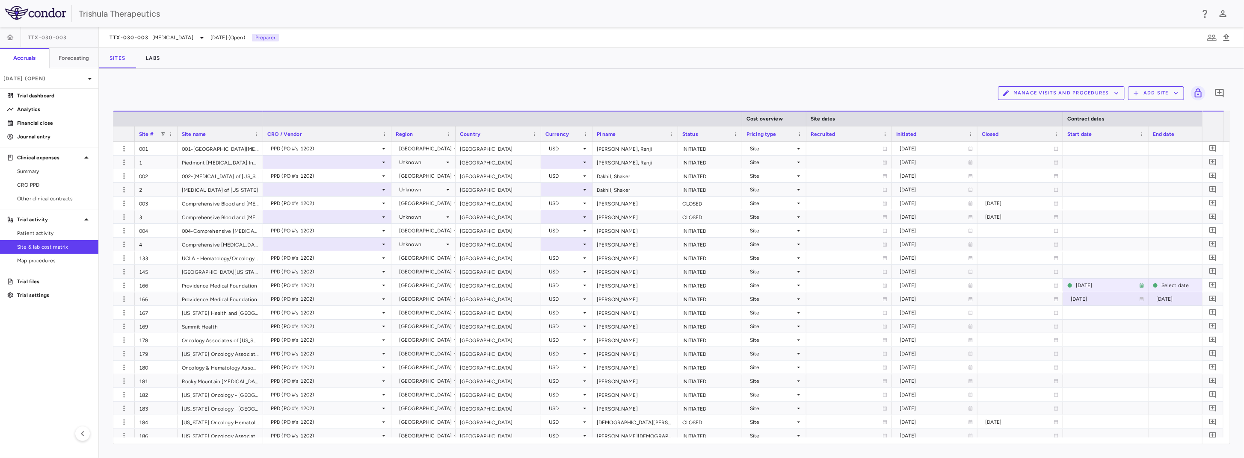
click at [1072, 92] on button "Manage Visits and Procedures" at bounding box center [1061, 93] width 127 height 14
click at [1058, 122] on li "Manage Procedure Categories" at bounding box center [1052, 122] width 91 height 13
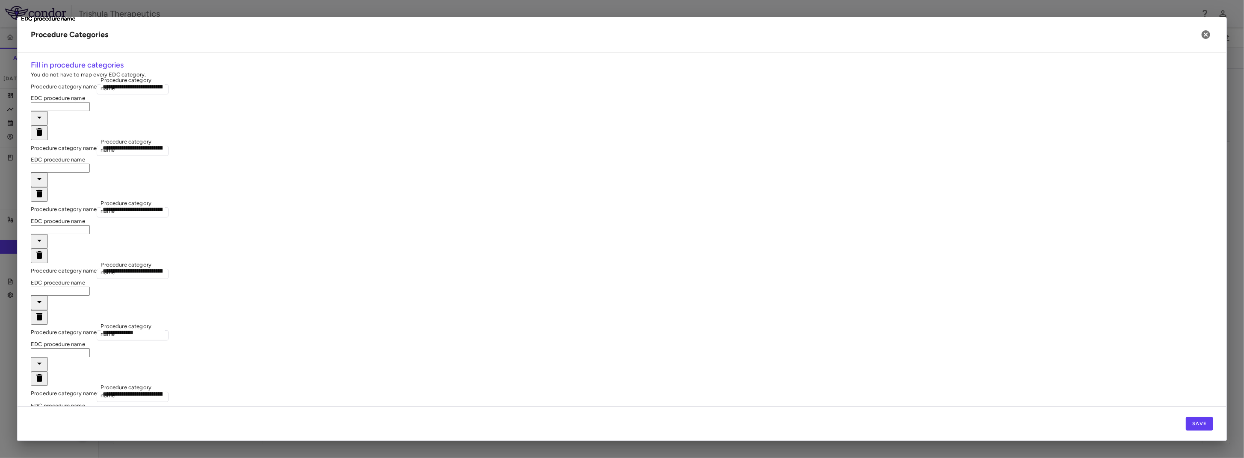
type input "**********"
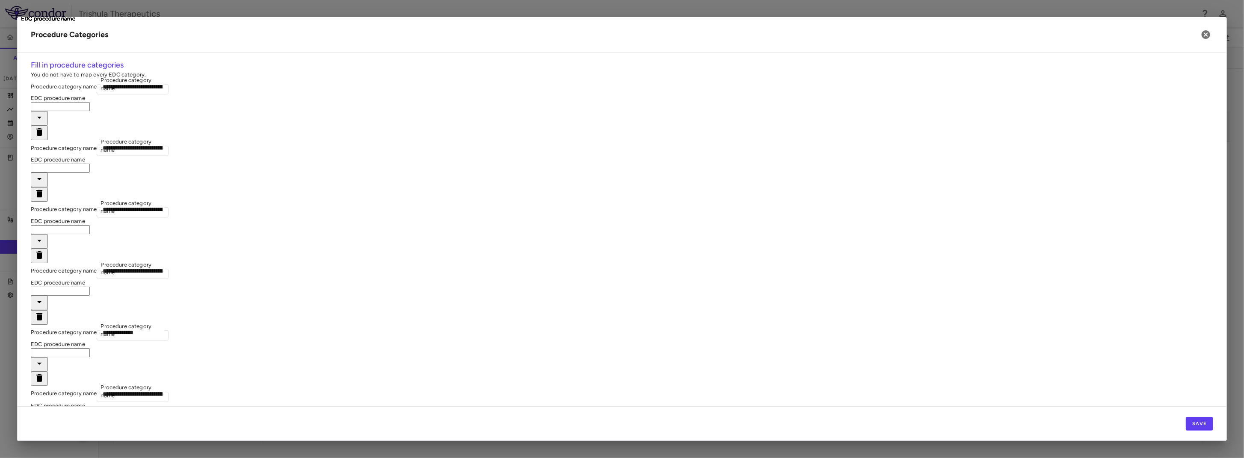
type input "**********"
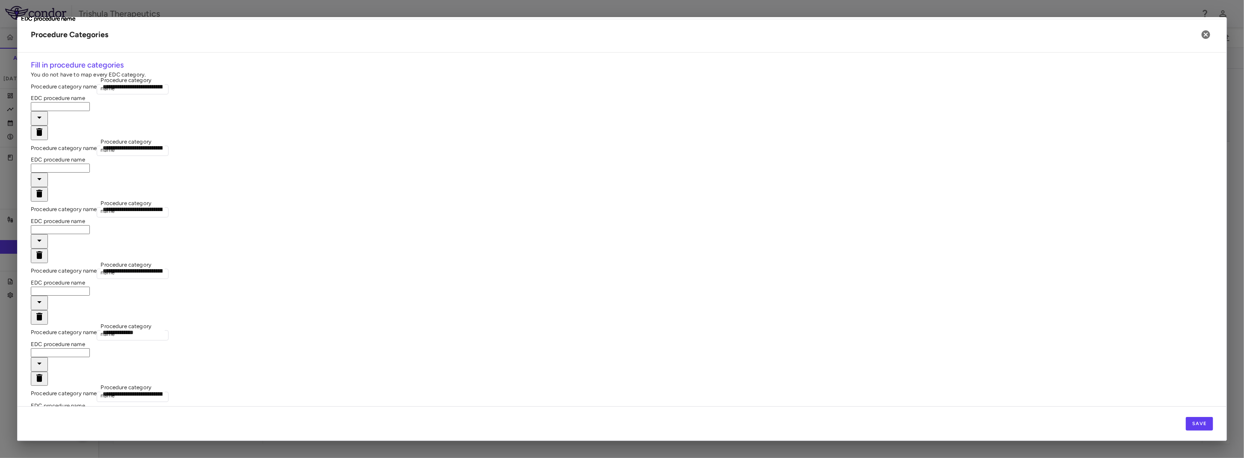
type input "**********"
click at [1204, 35] on icon "button" at bounding box center [1205, 34] width 9 height 9
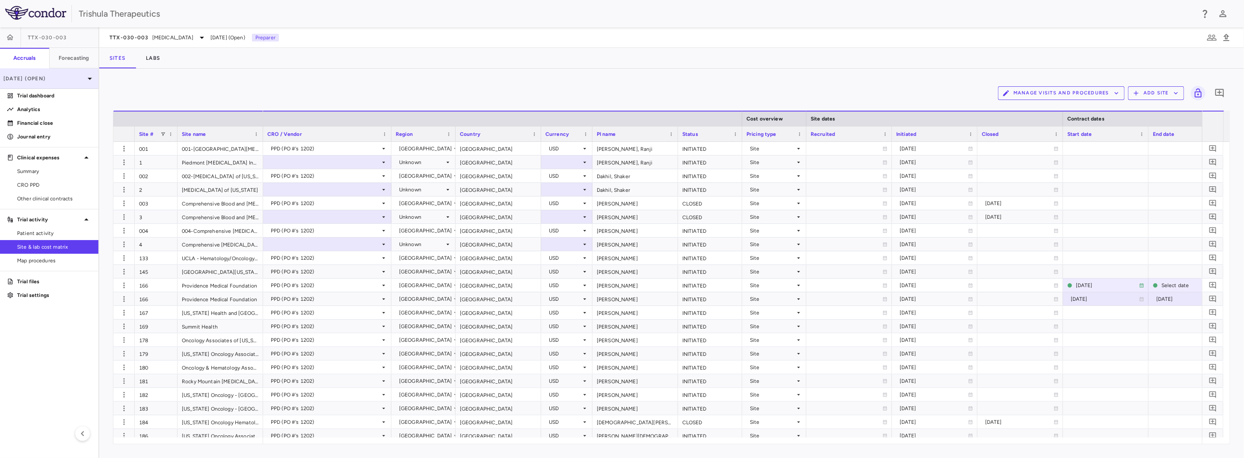
click at [54, 77] on p "[DATE] (Open)" at bounding box center [43, 79] width 81 height 8
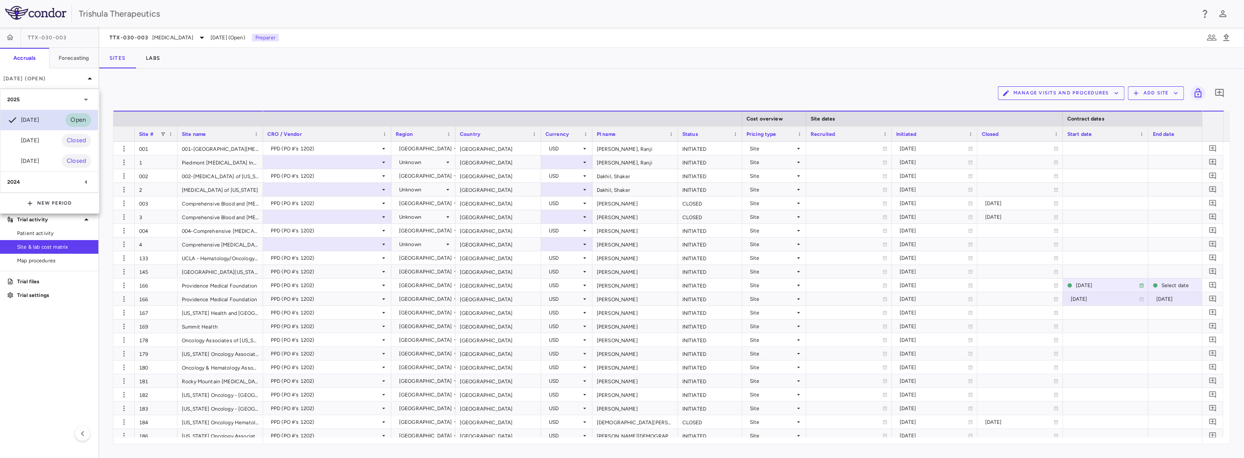
click at [43, 122] on div "Jul 2025 Open" at bounding box center [49, 120] width 98 height 21
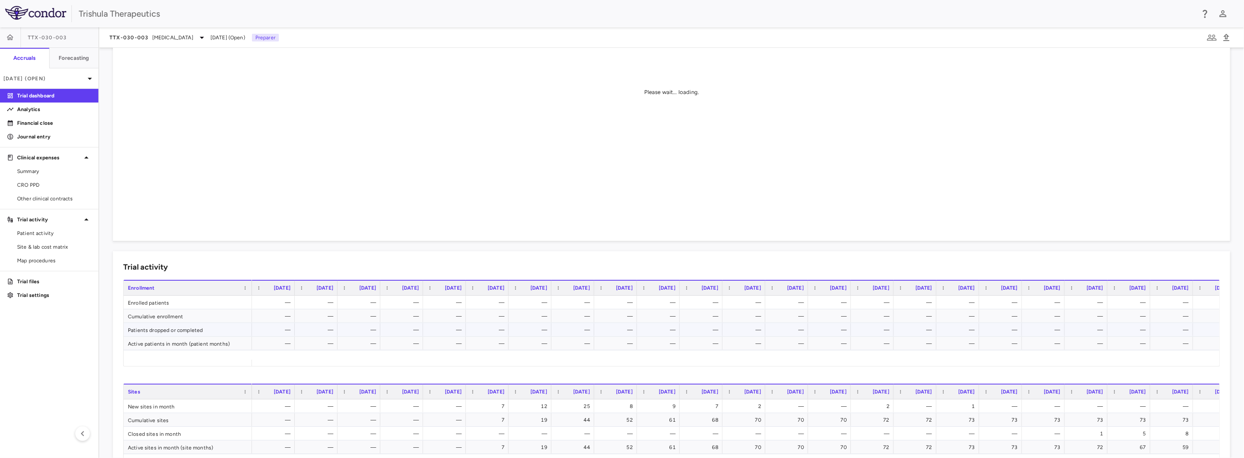
scroll to position [128, 0]
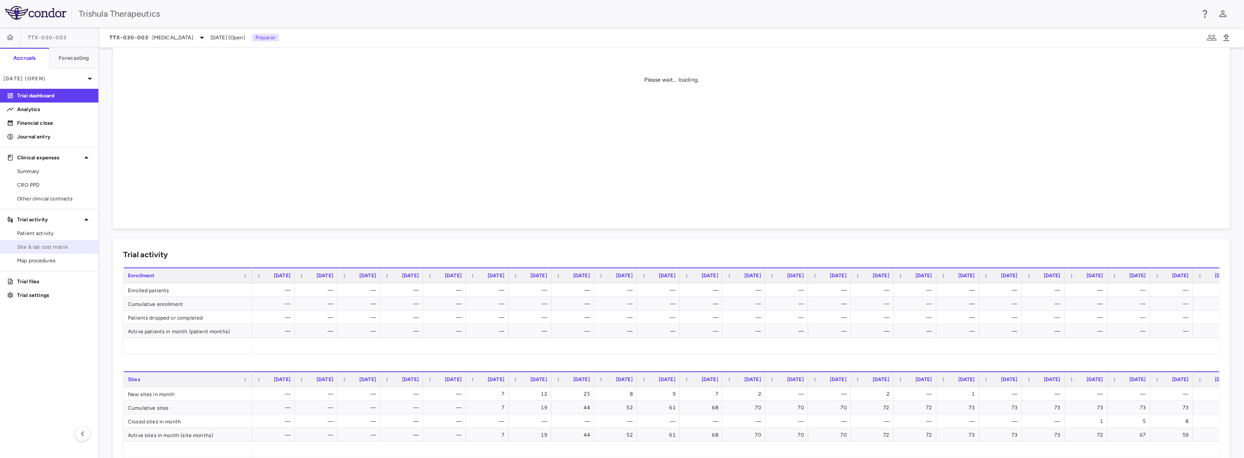
click at [47, 248] on span "Site & lab cost matrix" at bounding box center [54, 247] width 74 height 8
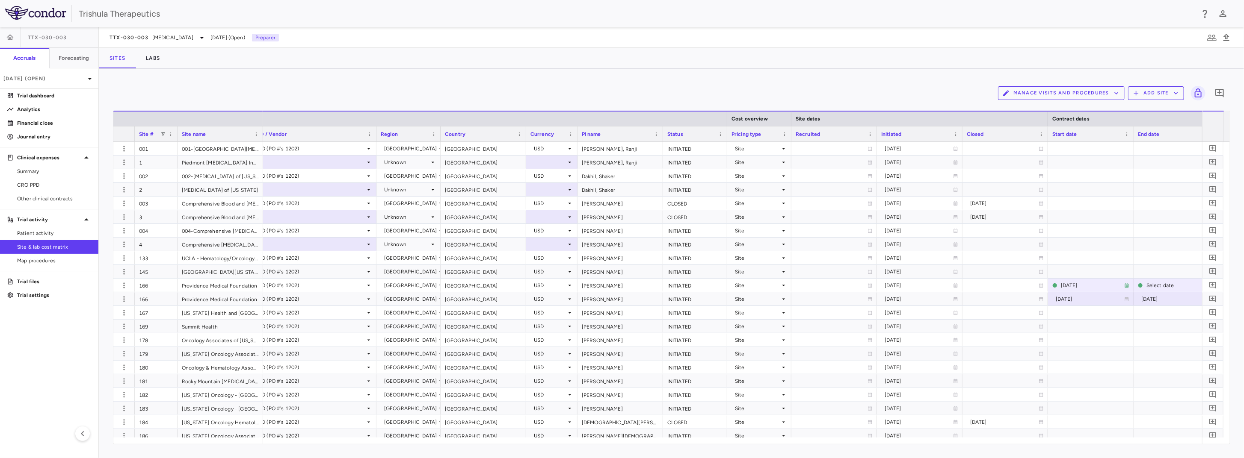
scroll to position [0, 24]
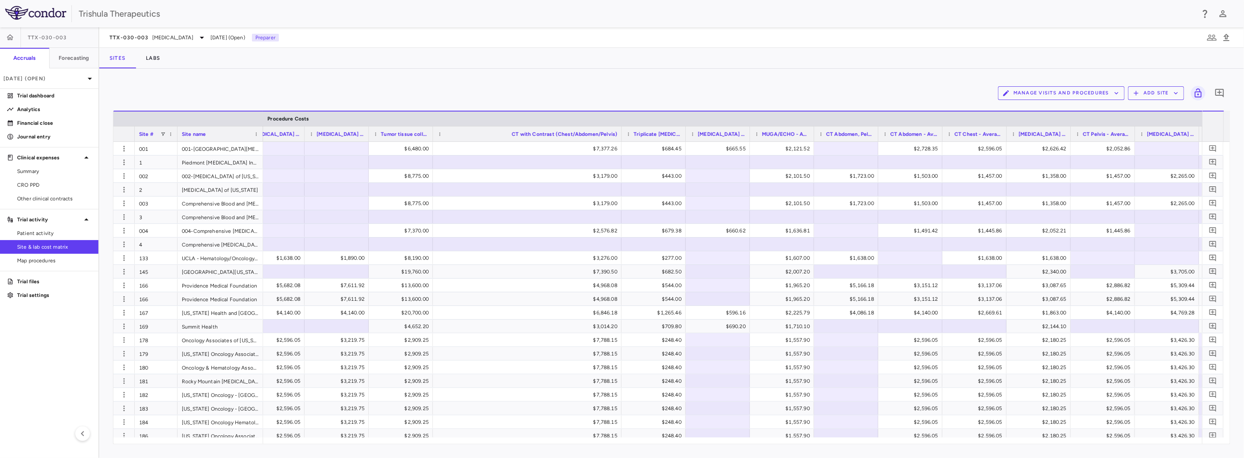
drag, startPoint x: 496, startPoint y: 133, endPoint x: 619, endPoint y: 152, distance: 124.7
click at [619, 151] on div "Site # Site name Admin Costs Procedure Costs 1" at bounding box center [671, 278] width 1116 height 334
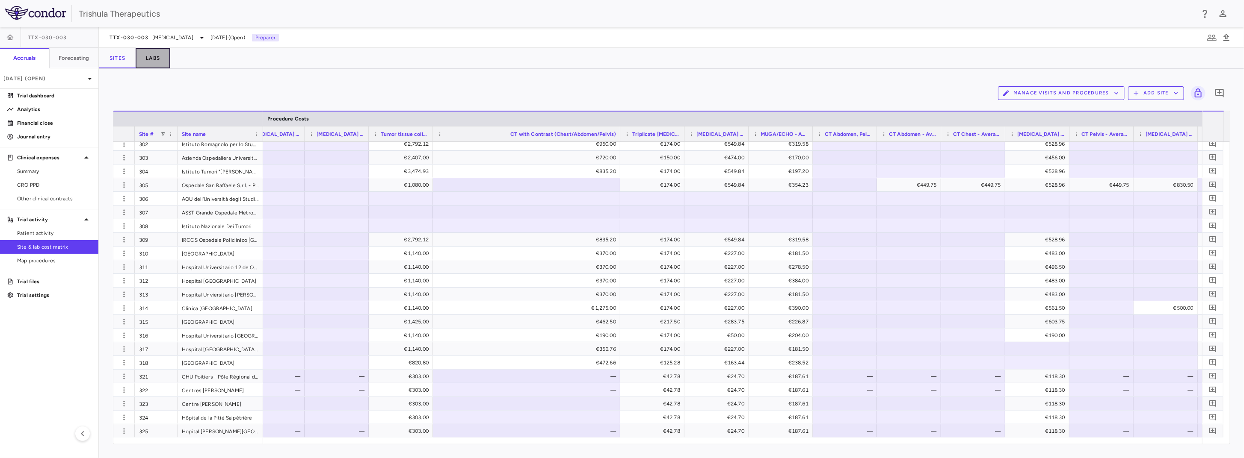
click at [155, 59] on button "Labs" at bounding box center [153, 58] width 35 height 21
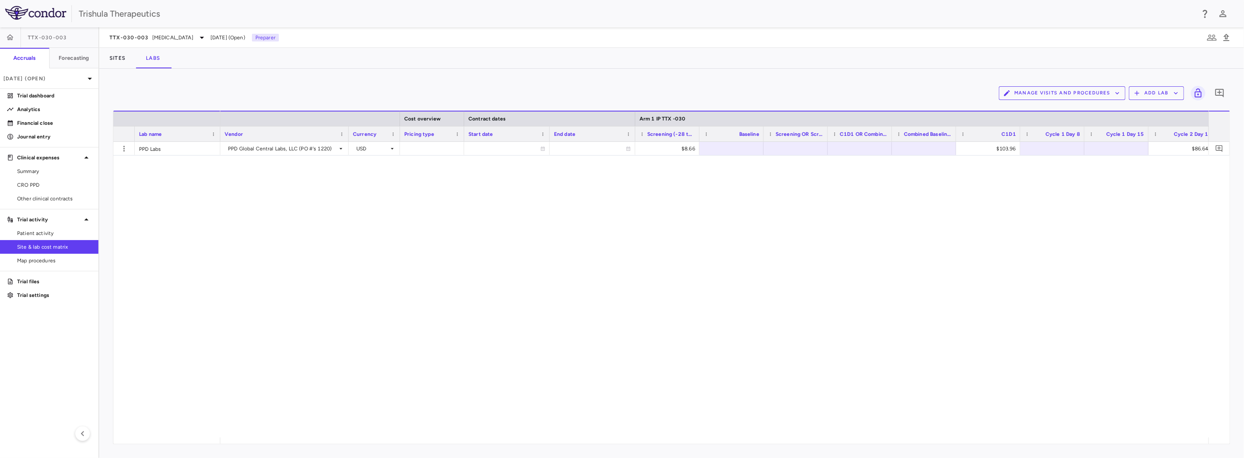
click at [506, 256] on div "PPD Global Central Labs, LLC (PO #'s 1220) USD $8.66 $103.96 $86.64" at bounding box center [714, 290] width 988 height 296
click at [148, 57] on button "Labs" at bounding box center [153, 58] width 35 height 21
click at [116, 57] on button "Sites" at bounding box center [117, 58] width 36 height 21
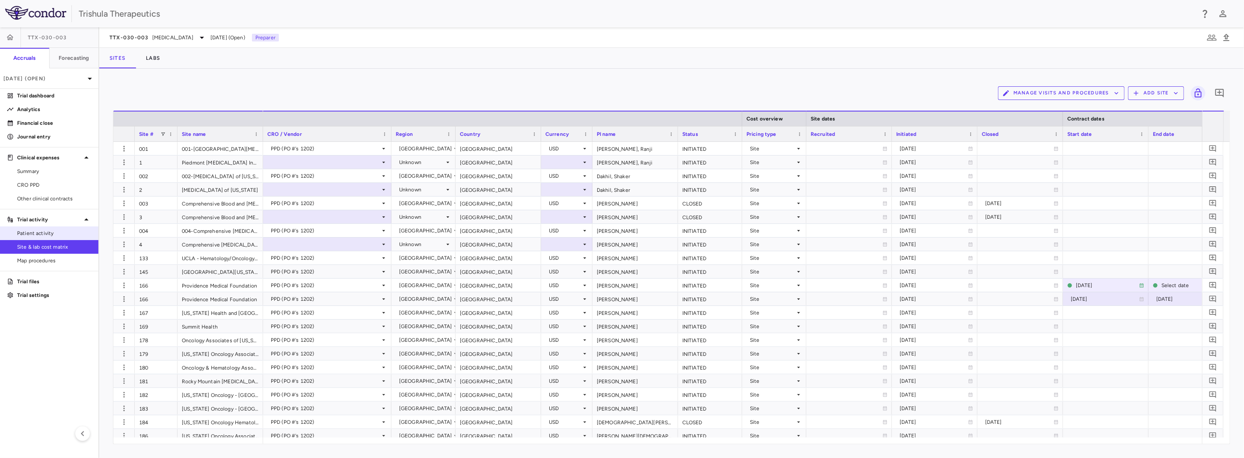
click at [30, 231] on span "Patient activity" at bounding box center [54, 234] width 74 height 8
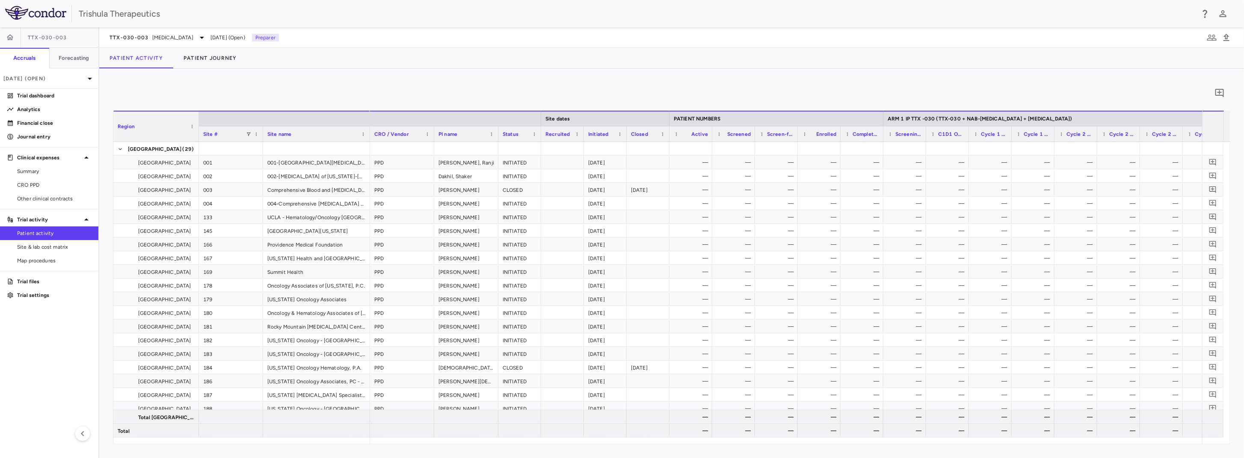
scroll to position [0, 154]
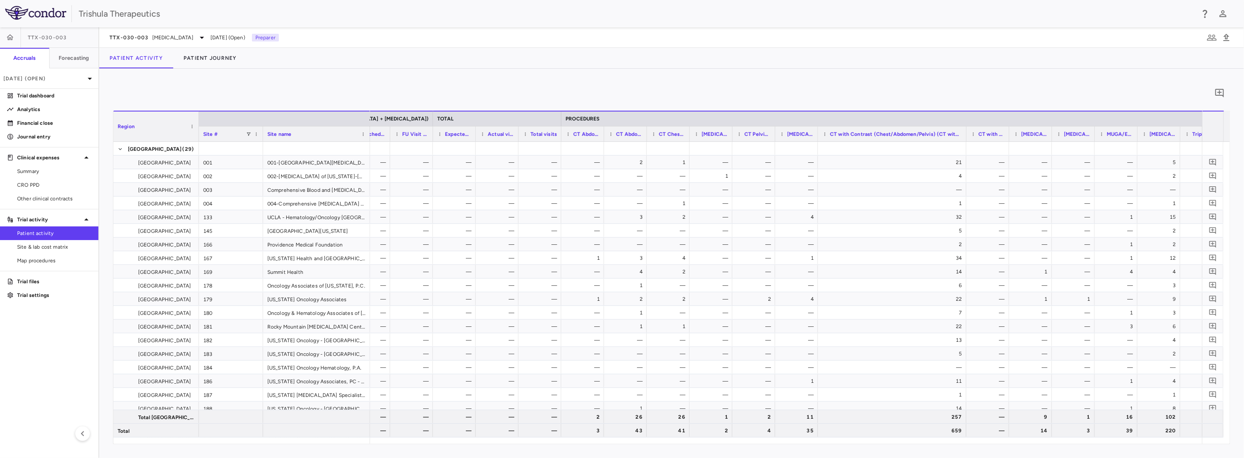
drag, startPoint x: 860, startPoint y: 129, endPoint x: 965, endPoint y: 159, distance: 109.8
click at [965, 159] on div "Region Site # Site name SOC ARM 3 NO IP (NAB-PACLITAXEL + GEMCITABINE) TOTAL PR…" at bounding box center [671, 278] width 1116 height 334
click at [41, 162] on div "Clinical expenses" at bounding box center [49, 157] width 98 height 15
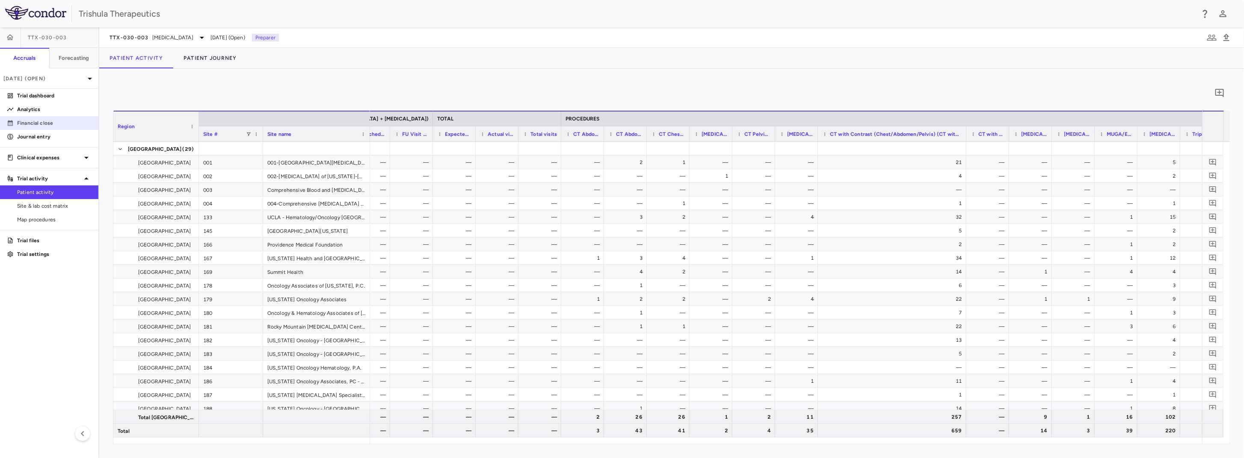
click at [33, 124] on p "Financial close" at bounding box center [54, 123] width 74 height 8
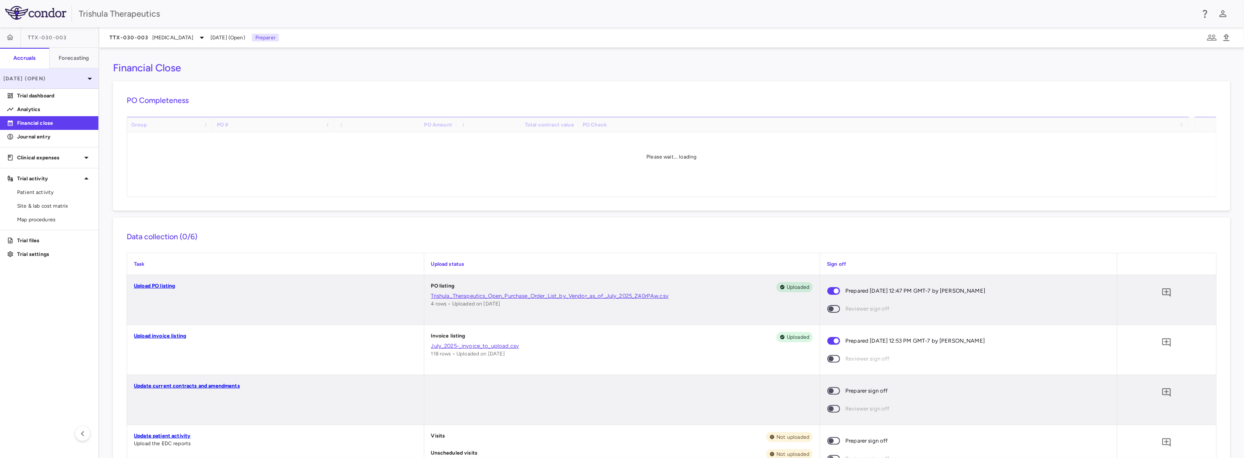
click at [56, 81] on p "[DATE] (Open)" at bounding box center [43, 79] width 81 height 8
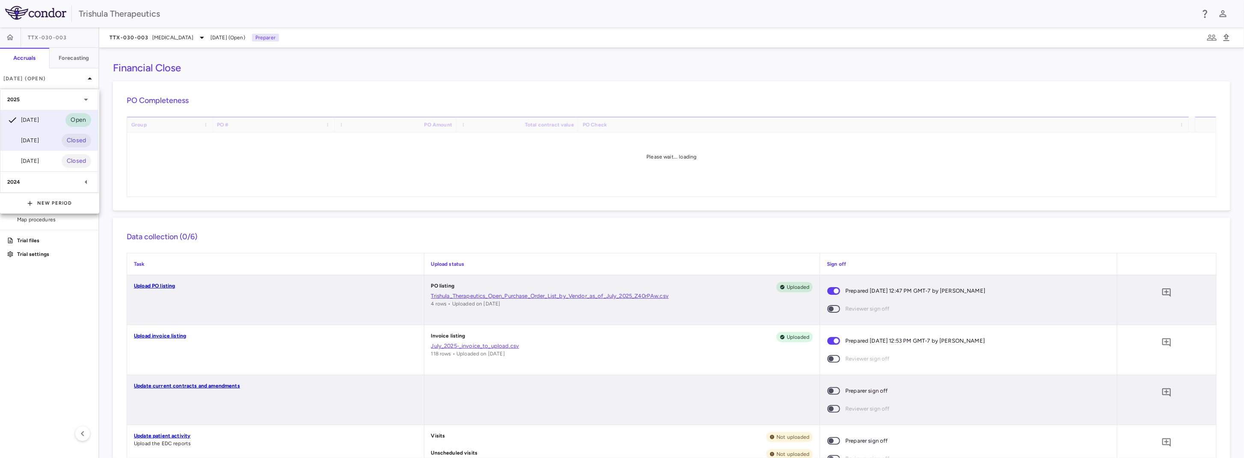
click at [31, 136] on div "[DATE]" at bounding box center [23, 141] width 32 height 10
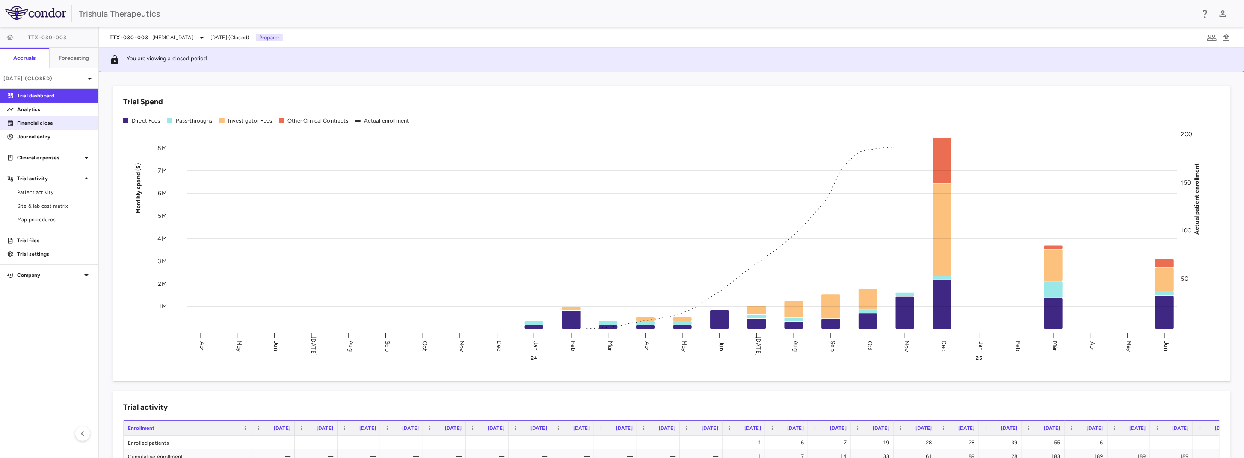
click at [50, 125] on p "Financial close" at bounding box center [54, 123] width 74 height 8
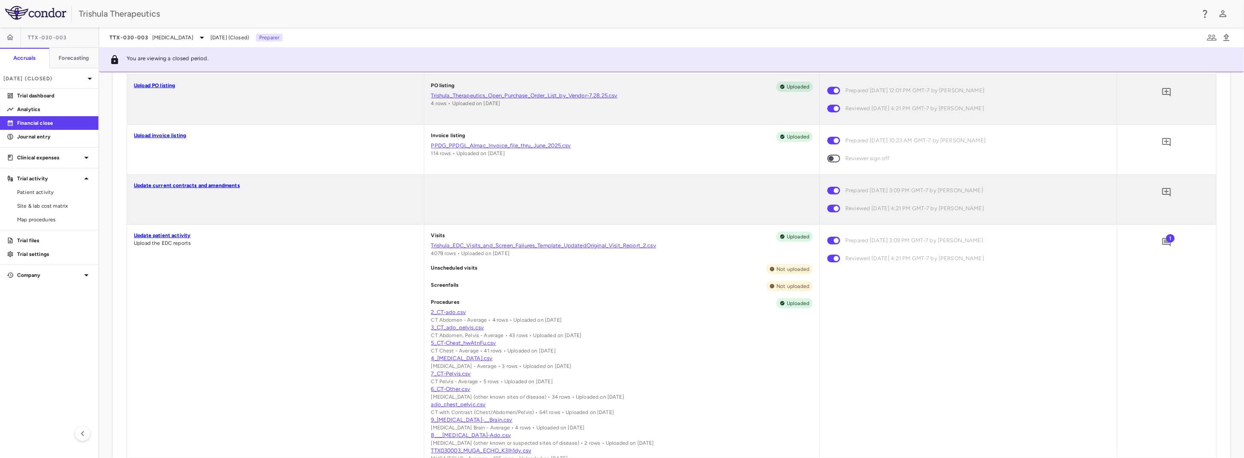
scroll to position [86, 0]
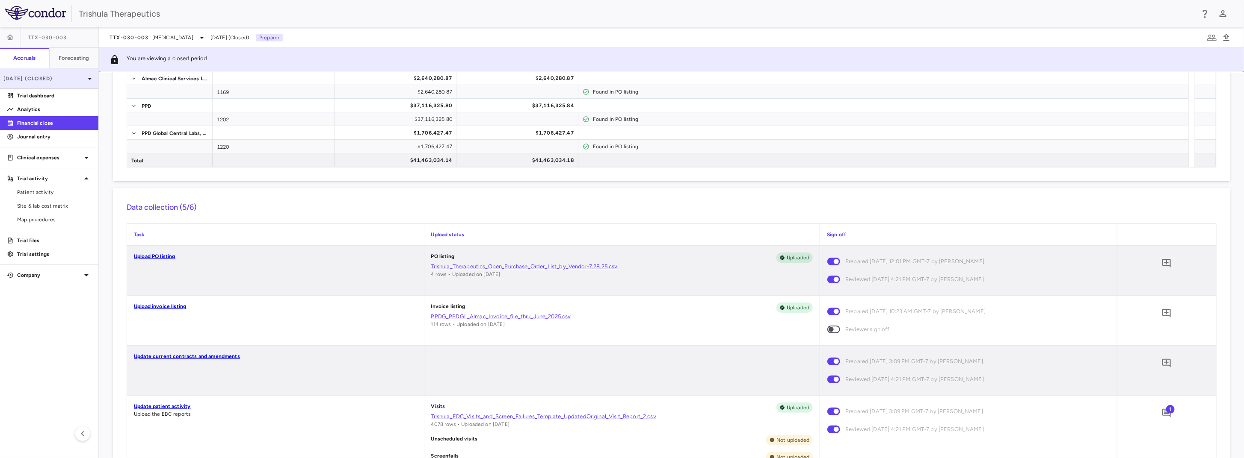
click at [48, 79] on p "[DATE] (Closed)" at bounding box center [43, 79] width 81 height 8
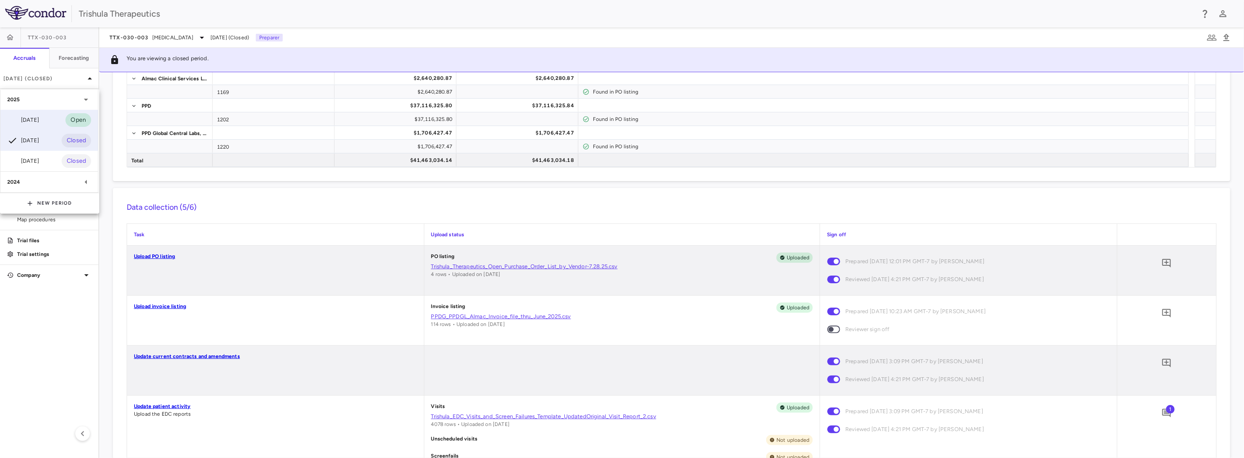
click at [33, 122] on div "[DATE]" at bounding box center [23, 120] width 32 height 10
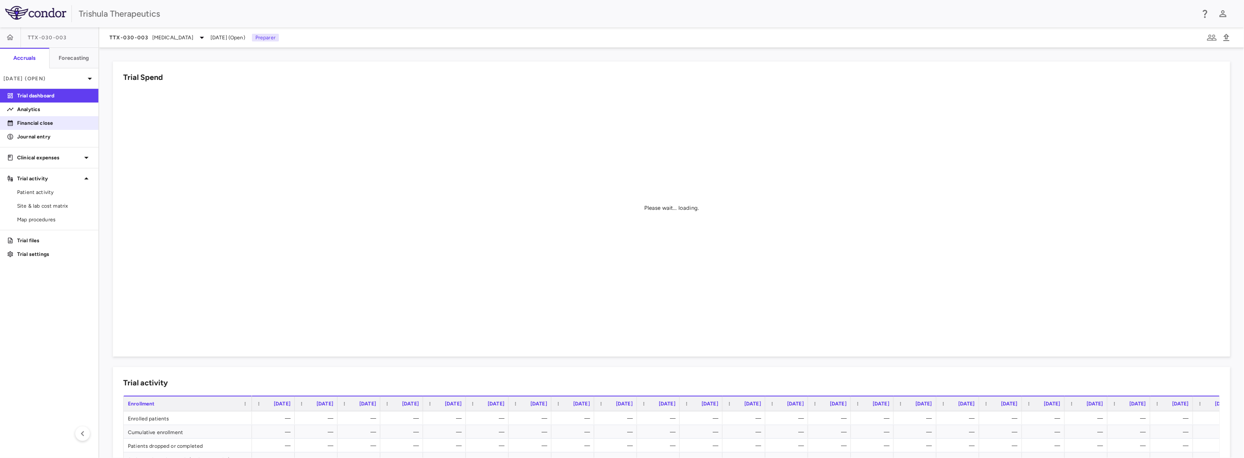
click at [62, 121] on p "Financial close" at bounding box center [54, 123] width 74 height 8
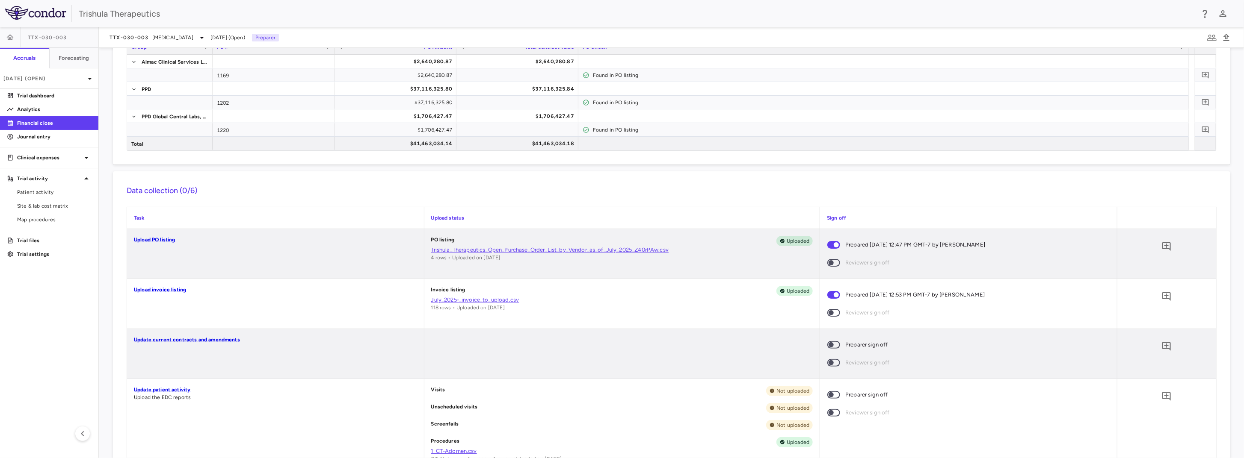
scroll to position [12, 0]
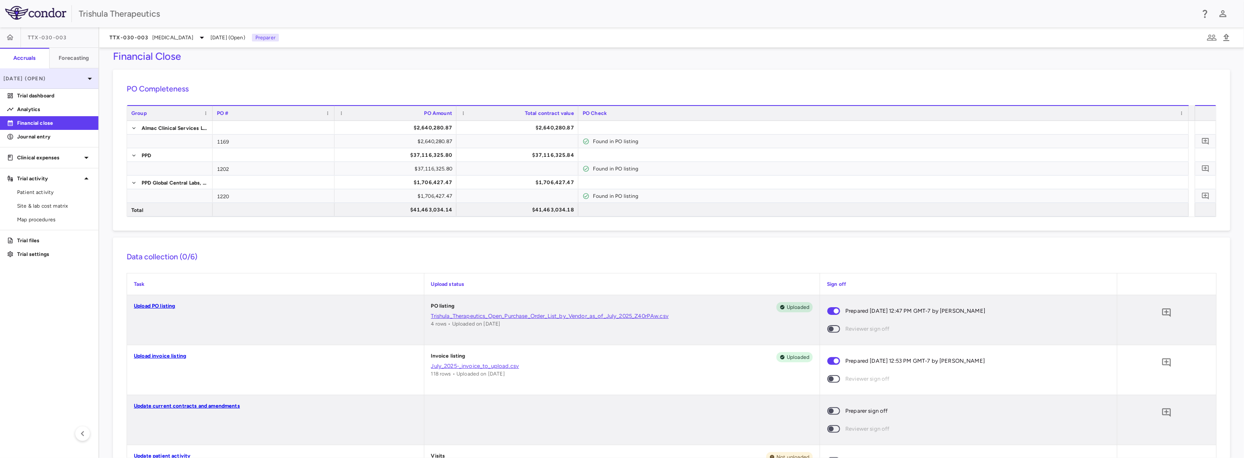
click at [46, 76] on p "[DATE] (Open)" at bounding box center [43, 79] width 81 height 8
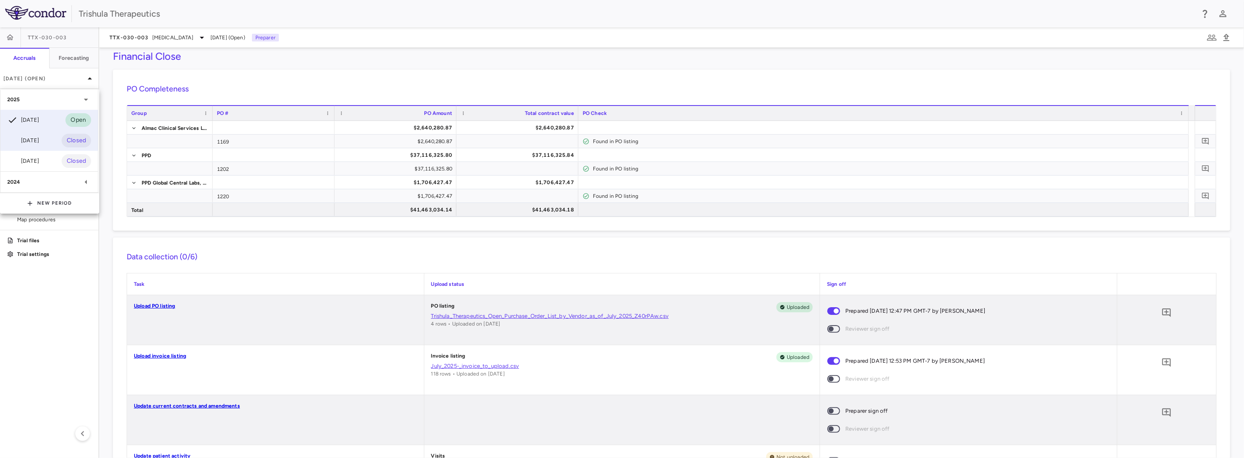
click at [29, 134] on div "Jun 2025 Closed" at bounding box center [49, 140] width 98 height 21
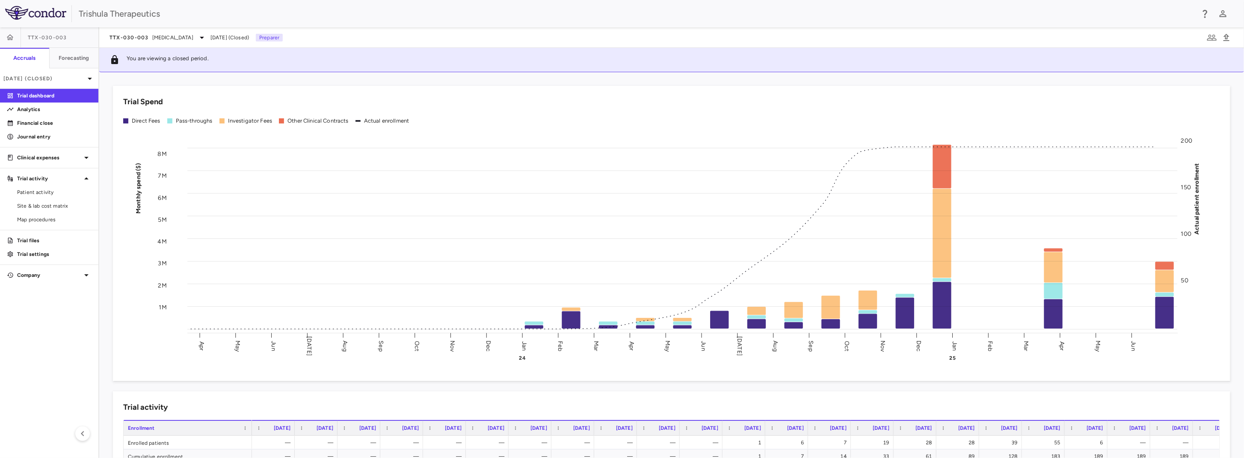
scroll to position [171, 0]
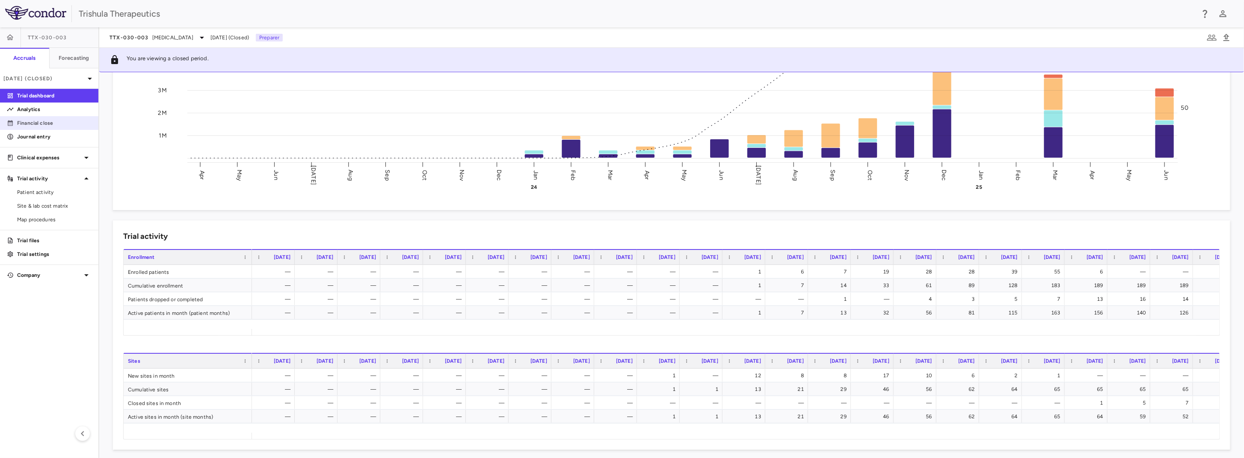
click at [45, 126] on p "Financial close" at bounding box center [54, 123] width 74 height 8
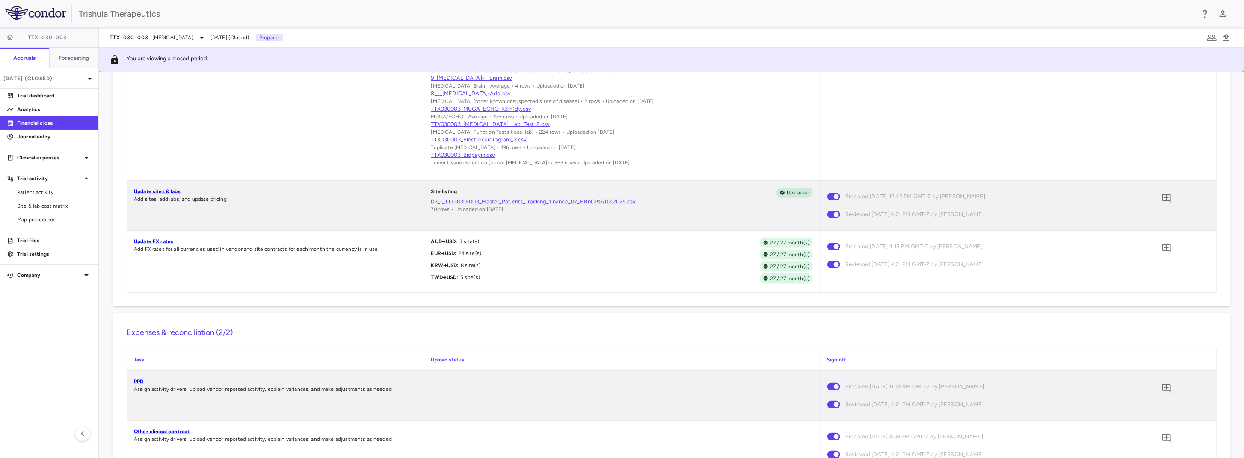
scroll to position [684, 0]
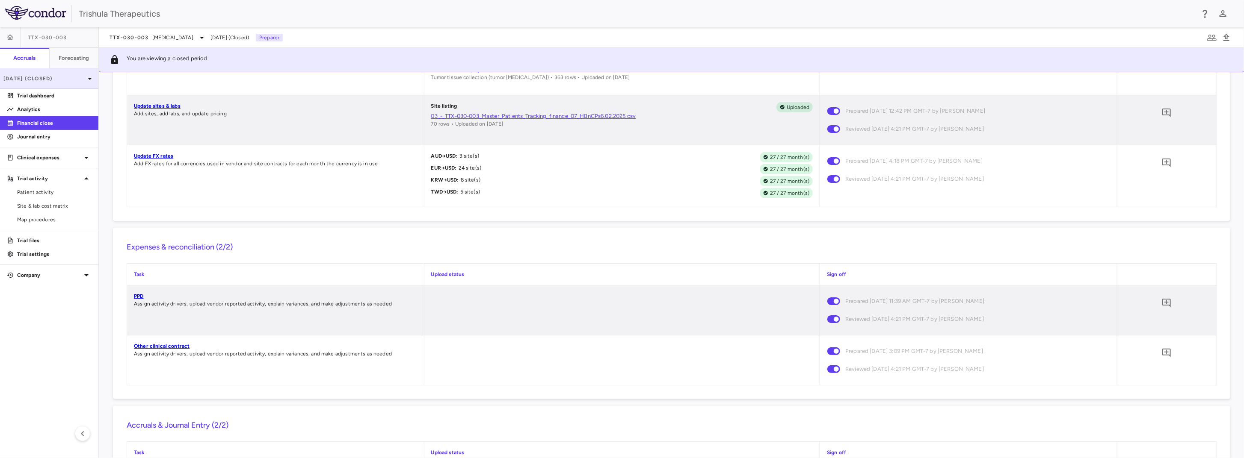
click at [41, 79] on p "[DATE] (Closed)" at bounding box center [43, 79] width 81 height 8
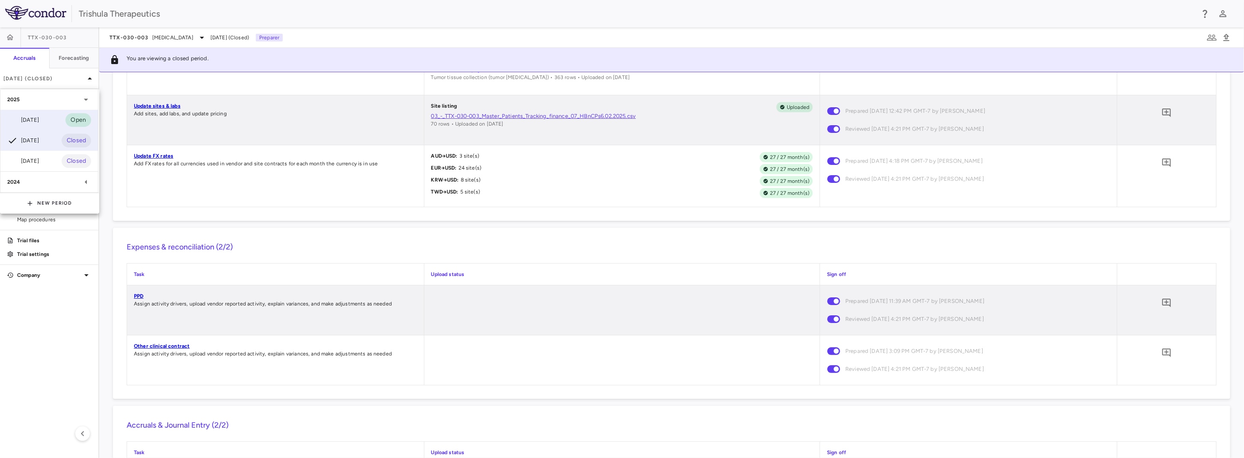
click at [38, 121] on div "[DATE]" at bounding box center [23, 120] width 32 height 10
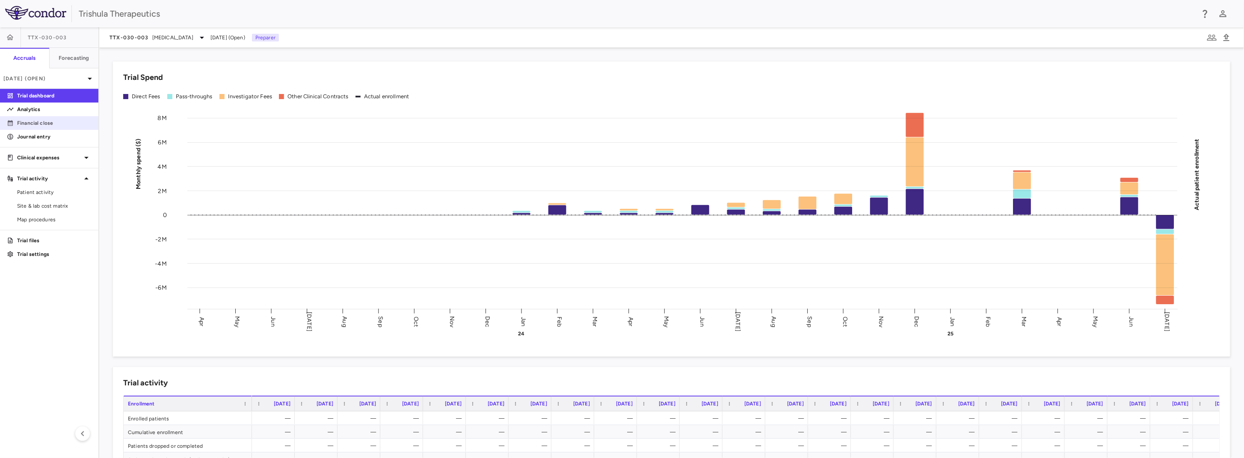
click at [43, 125] on p "Financial close" at bounding box center [54, 123] width 74 height 8
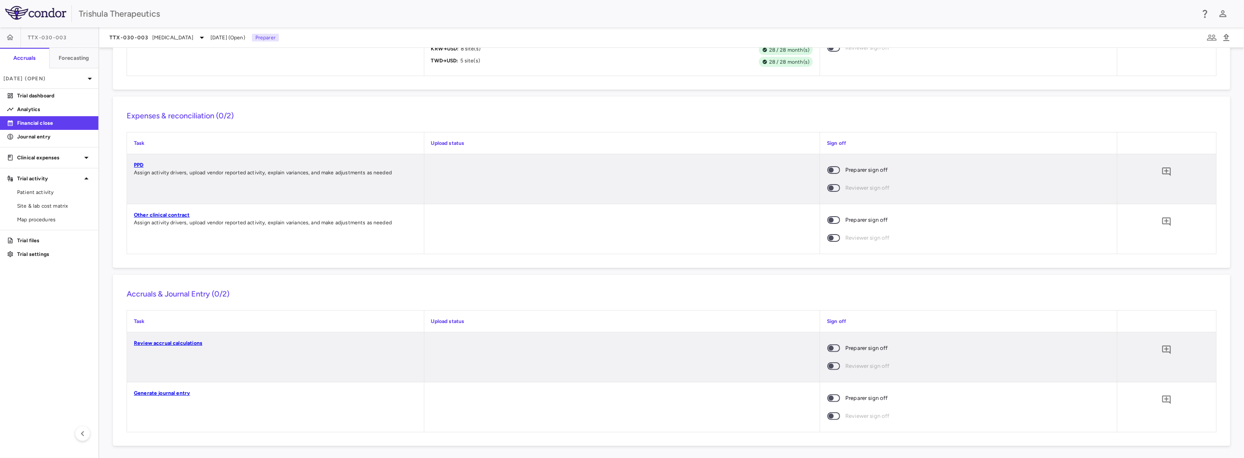
scroll to position [781, 0]
click at [46, 79] on p "[DATE] (Open)" at bounding box center [43, 79] width 81 height 8
click at [34, 136] on div "[DATE]" at bounding box center [23, 141] width 32 height 10
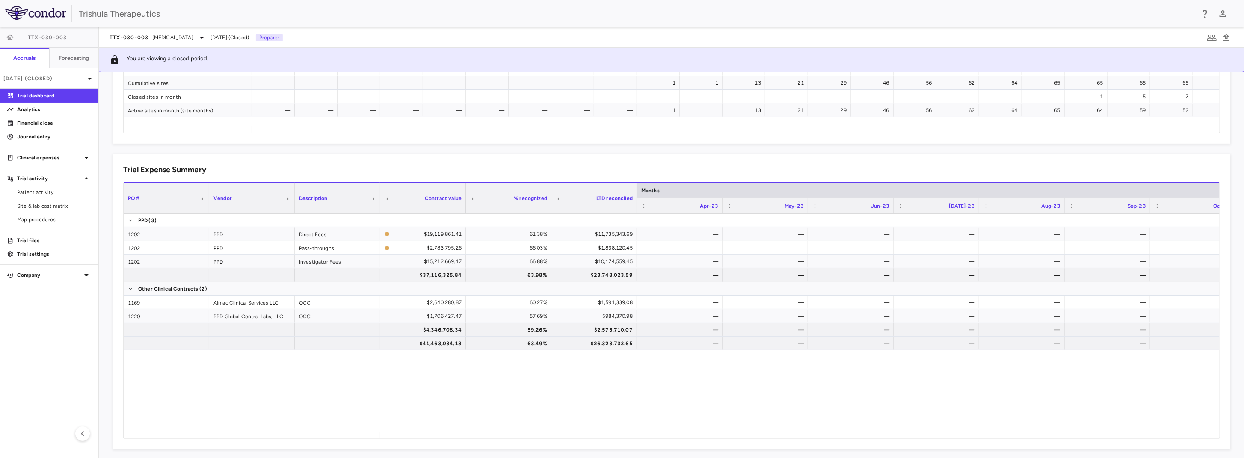
scroll to position [482, 0]
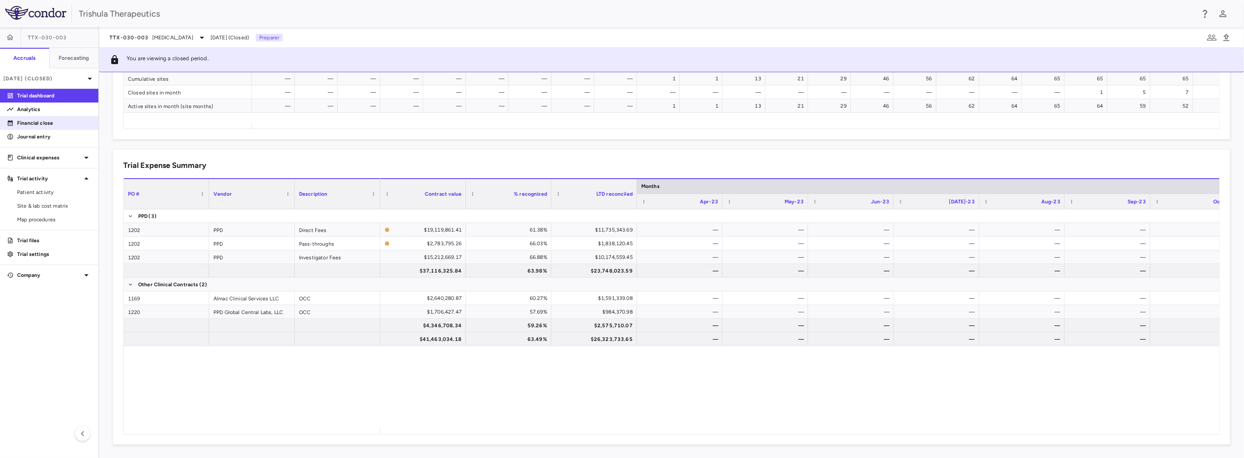
click at [34, 129] on link "Financial close" at bounding box center [49, 123] width 98 height 13
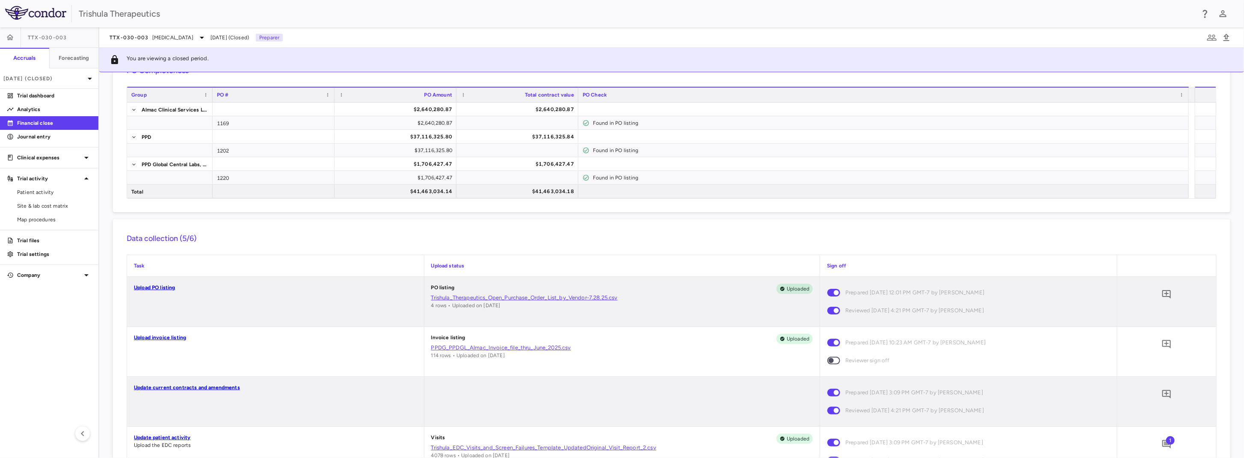
scroll to position [86, 0]
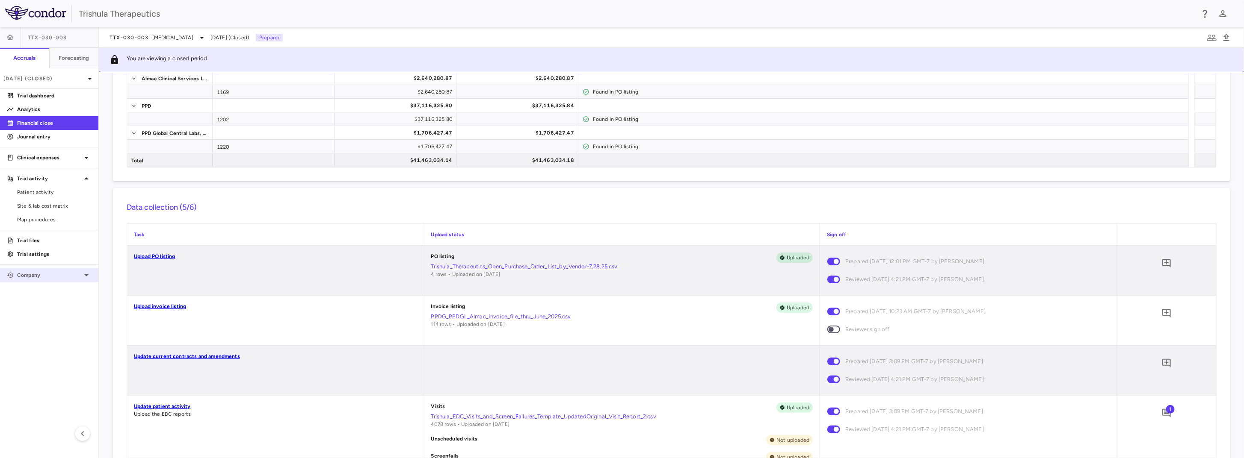
click at [33, 277] on p "Company" at bounding box center [49, 276] width 64 height 8
click at [48, 160] on p "Clinical expenses" at bounding box center [49, 158] width 64 height 8
click at [42, 187] on span "CRO PPD" at bounding box center [54, 185] width 74 height 8
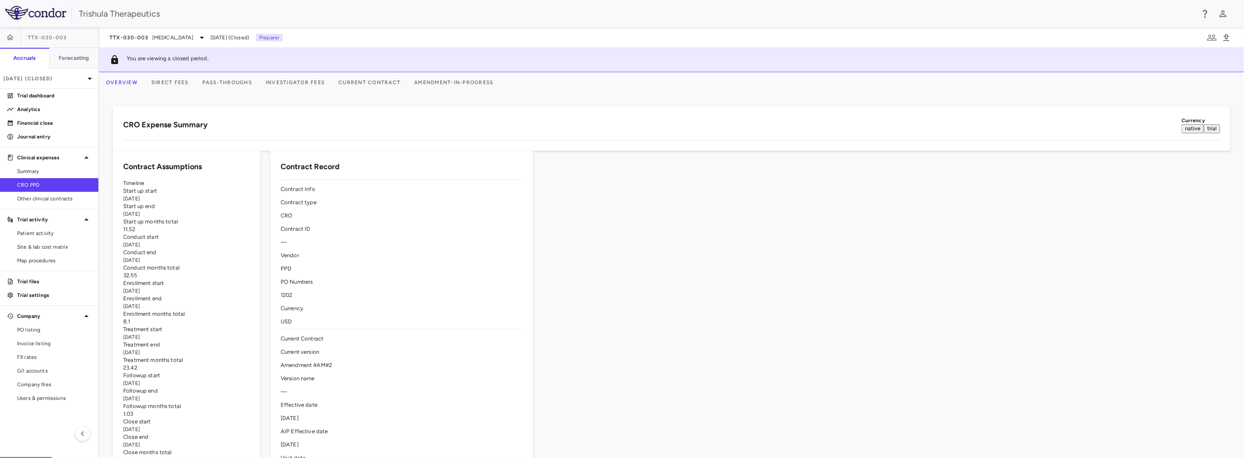
click at [188, 86] on button "Direct Fees" at bounding box center [170, 82] width 51 height 21
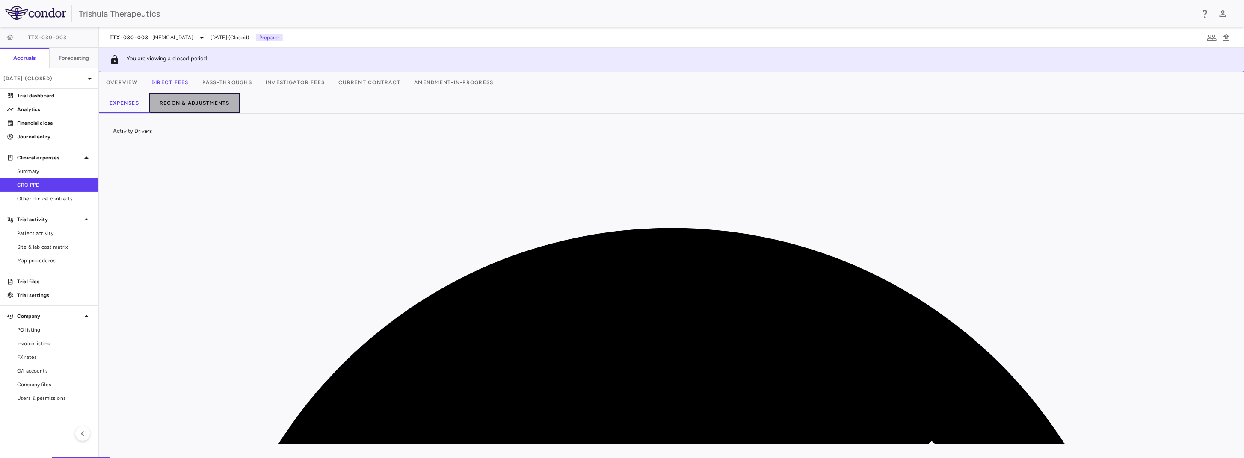
click at [197, 103] on button "Recon & Adjustments" at bounding box center [194, 103] width 91 height 21
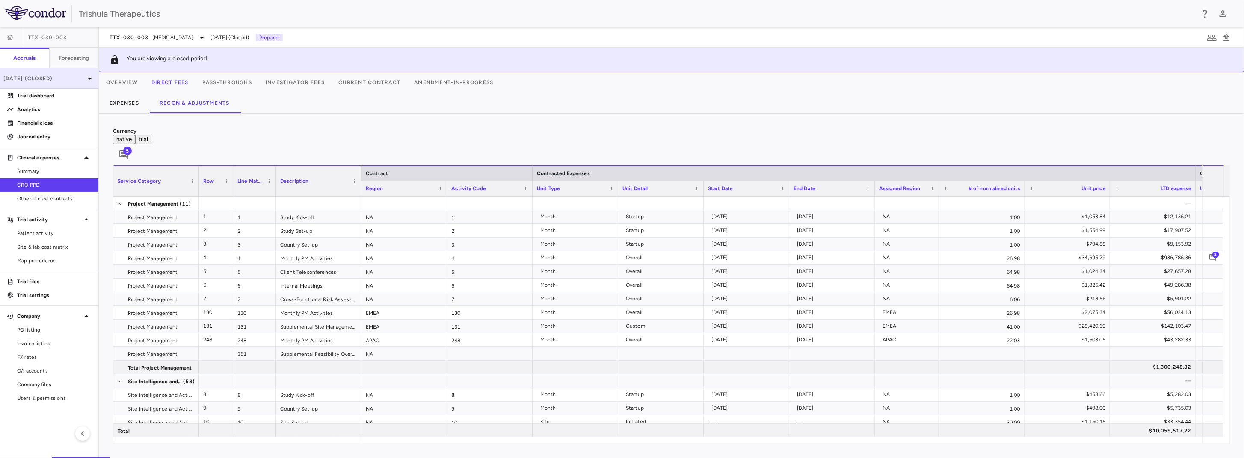
click at [61, 80] on p "[DATE] (Closed)" at bounding box center [43, 79] width 81 height 8
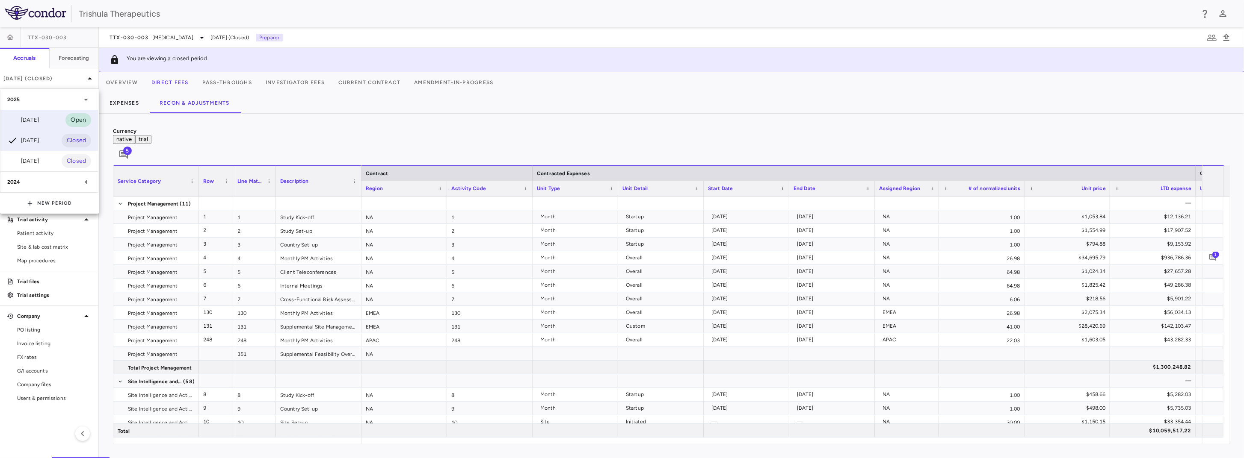
click at [39, 121] on div "[DATE]" at bounding box center [23, 120] width 32 height 10
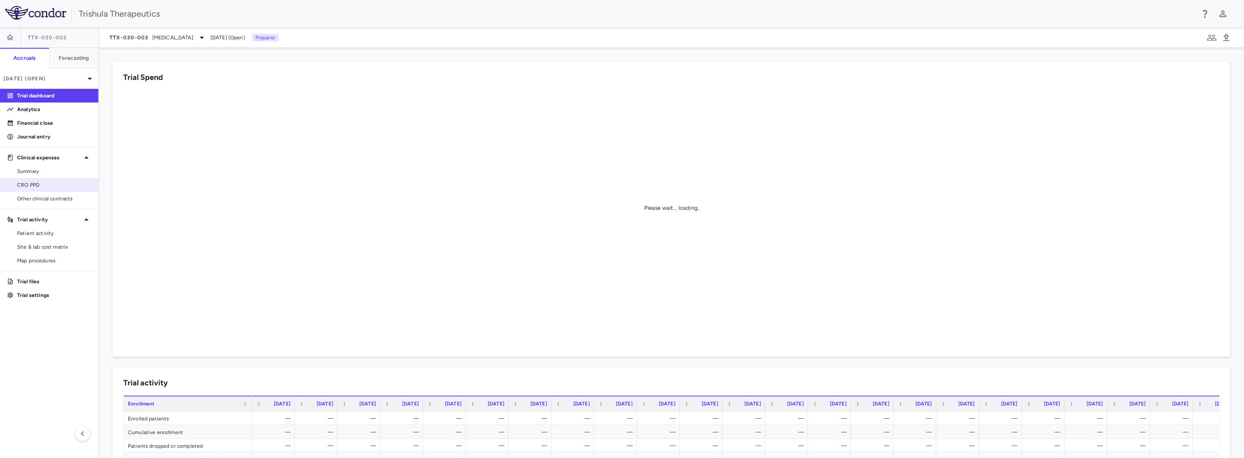
click at [38, 186] on span "CRO PPD" at bounding box center [54, 185] width 74 height 8
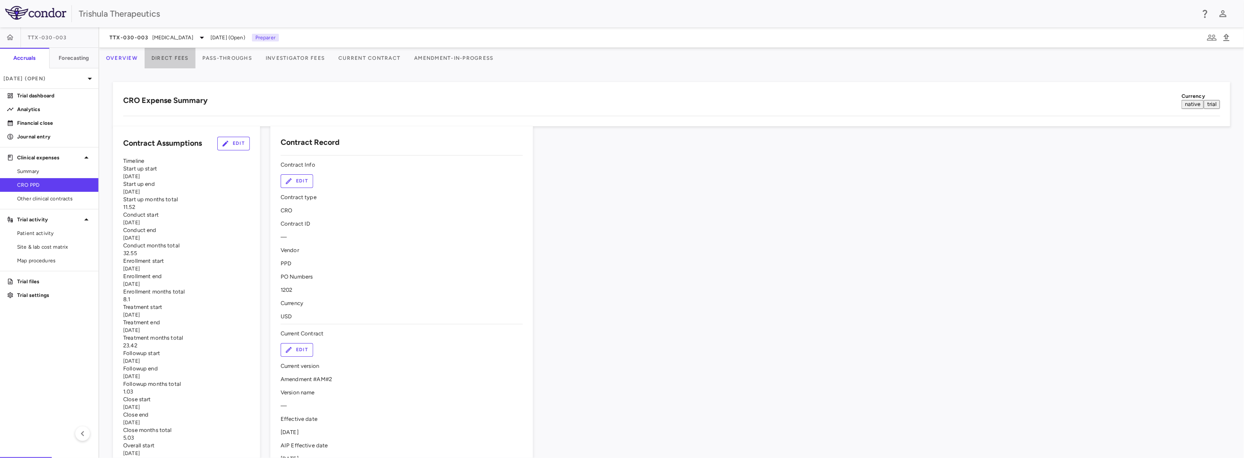
click at [193, 58] on button "Direct Fees" at bounding box center [170, 58] width 51 height 21
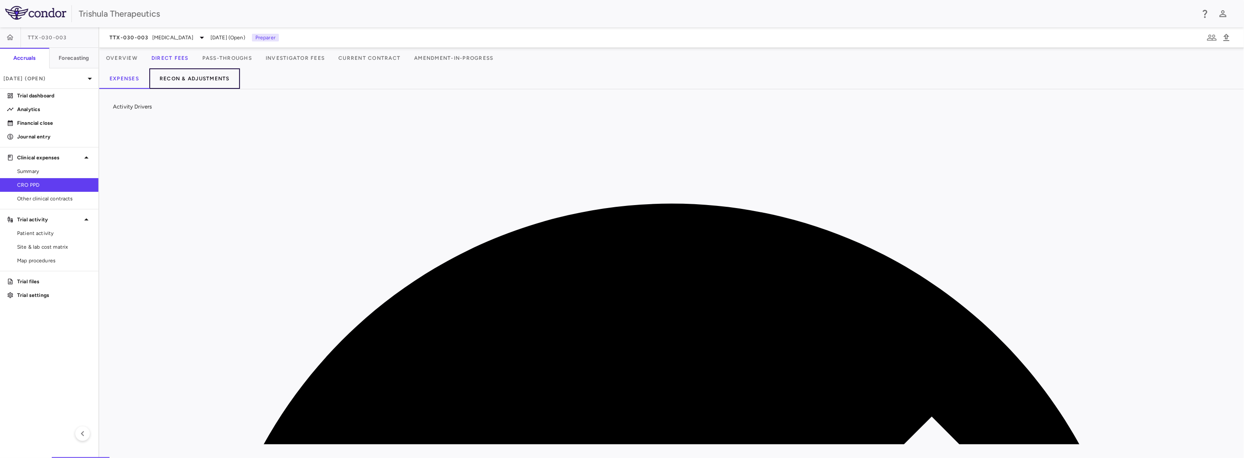
click at [210, 82] on button "Recon & Adjustments" at bounding box center [194, 78] width 91 height 21
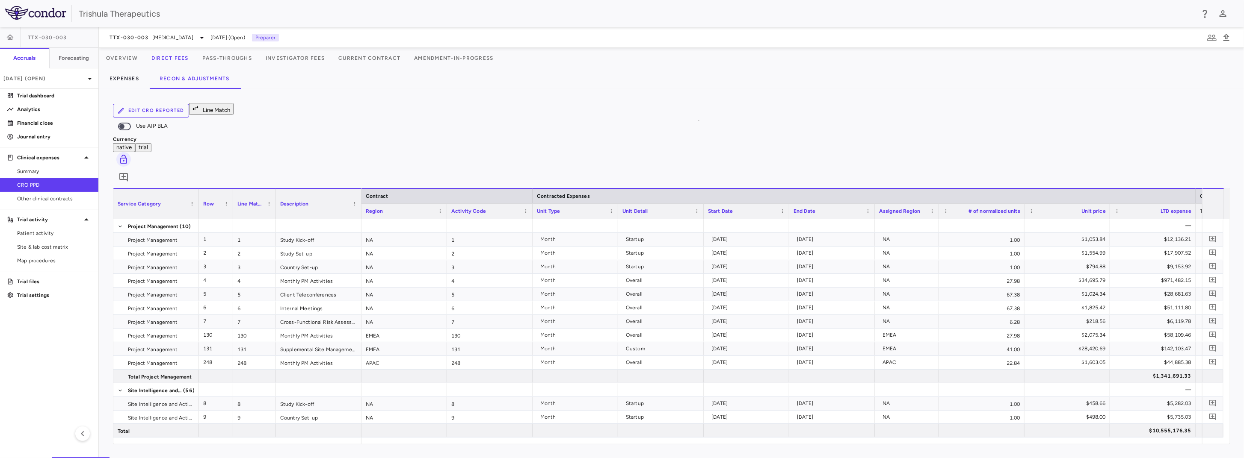
click at [167, 116] on button "Edit CRO reported" at bounding box center [151, 111] width 76 height 14
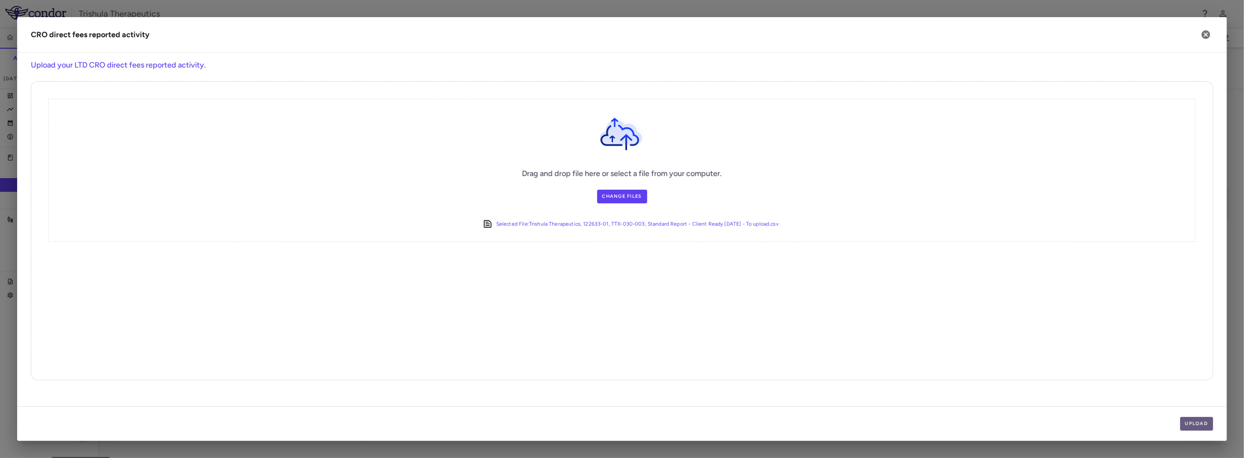
click at [1203, 426] on button "Upload" at bounding box center [1196, 424] width 33 height 14
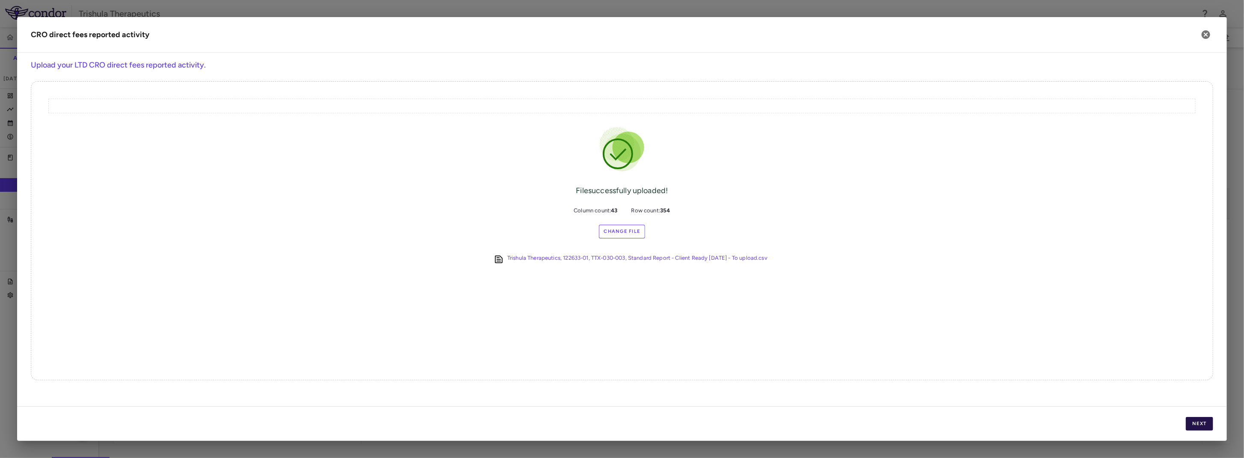
click at [1206, 420] on button "Next" at bounding box center [1199, 424] width 27 height 14
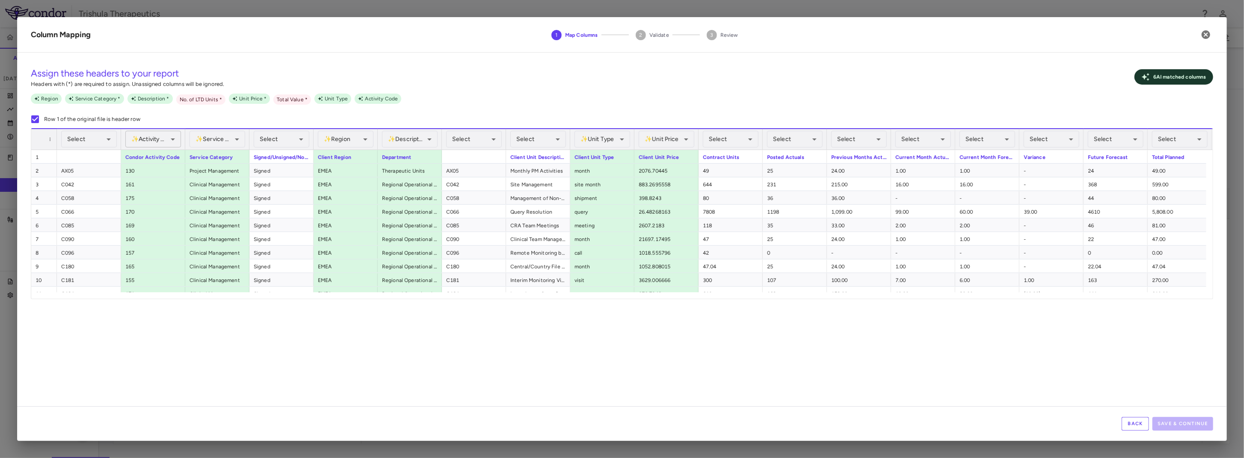
click at [169, 141] on body "Skip to sidebar Skip to main content Trishula Therapeutics TTX-030-003 Accruals…" at bounding box center [622, 229] width 1244 height 458
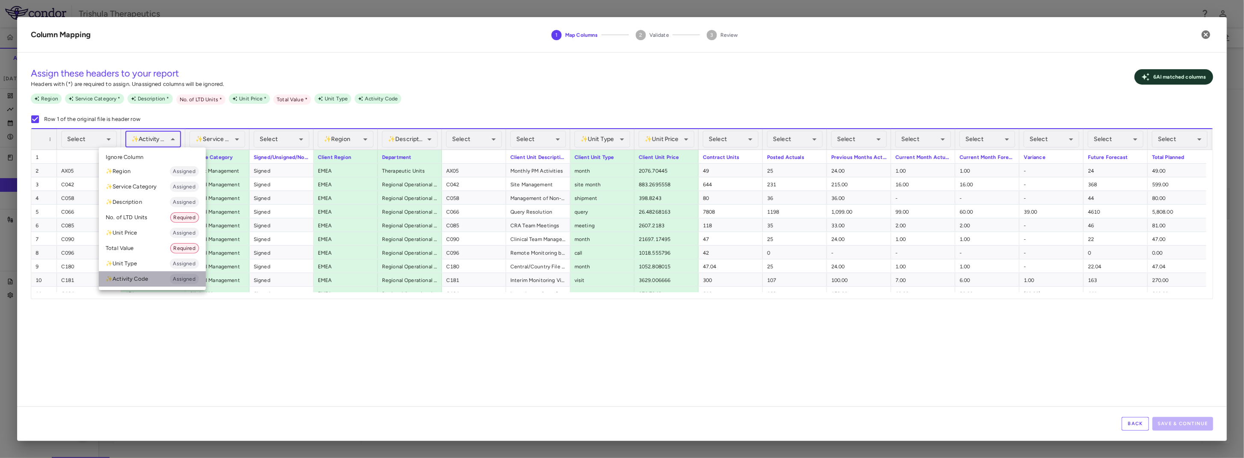
click at [167, 280] on li "✨ Activity Code Assigned" at bounding box center [152, 279] width 107 height 15
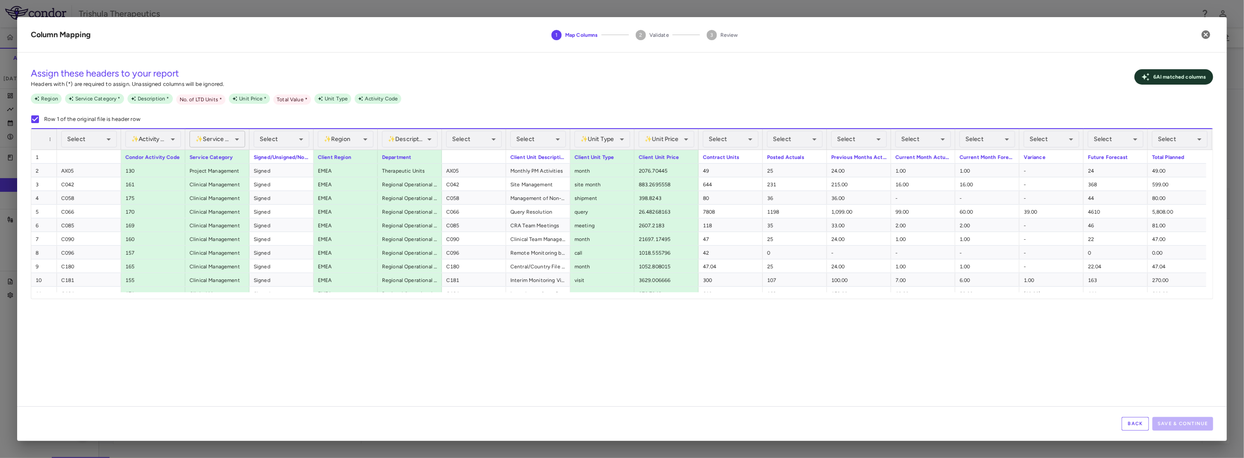
click at [215, 134] on body "Skip to sidebar Skip to main content Trishula Therapeutics TTX-030-003 Accruals…" at bounding box center [622, 229] width 1244 height 458
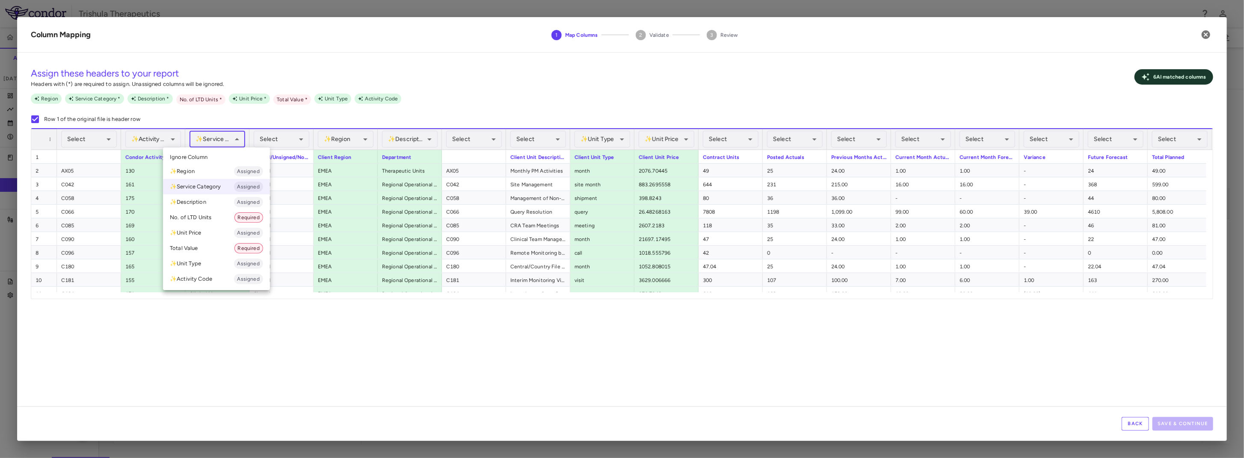
click at [204, 183] on li "✨ Service Category Assigned" at bounding box center [216, 186] width 107 height 15
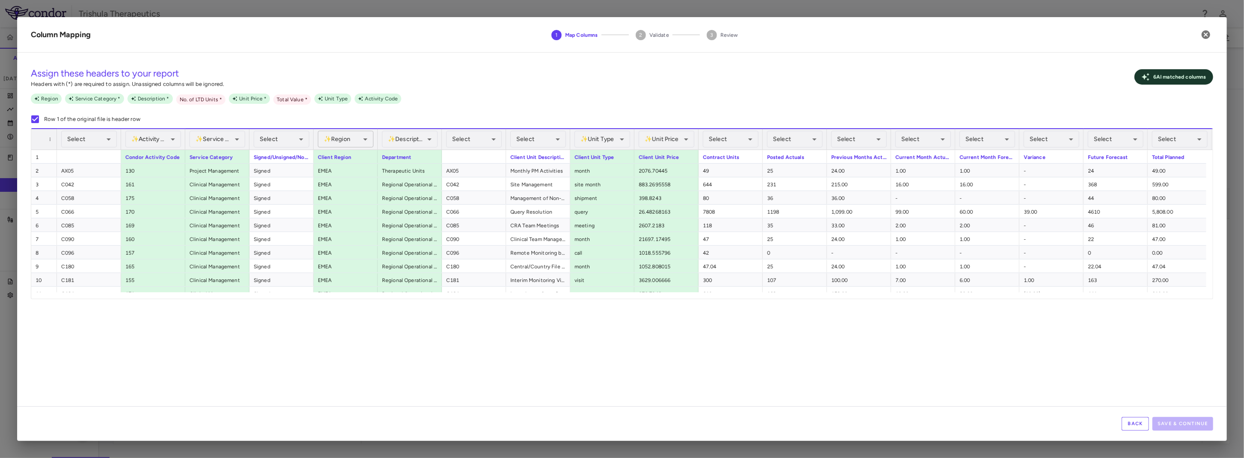
click at [337, 142] on body "Skip to sidebar Skip to main content Trishula Therapeutics TTX-030-003 Accruals…" at bounding box center [622, 229] width 1244 height 458
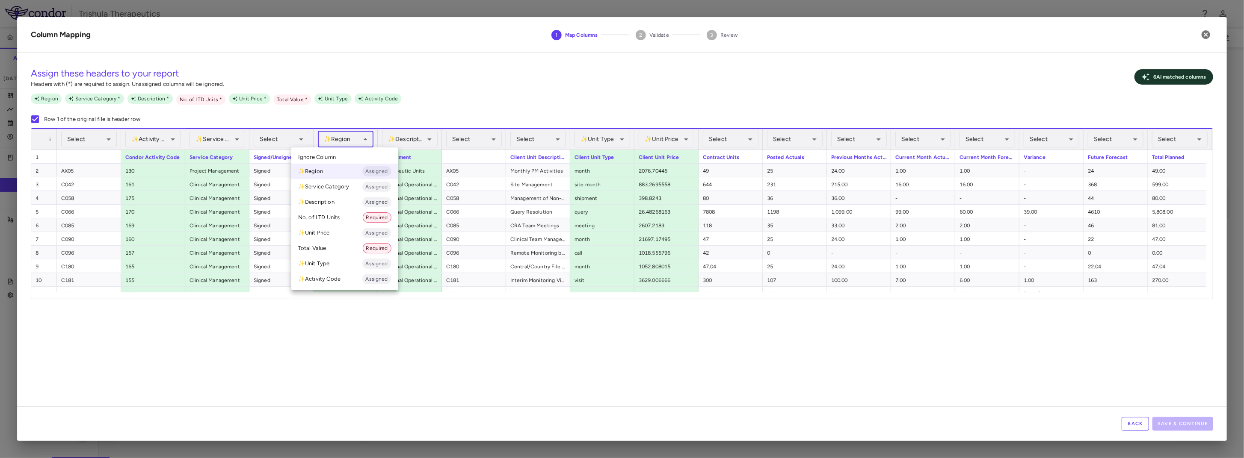
click at [344, 172] on li "✨ Region Assigned" at bounding box center [344, 171] width 107 height 15
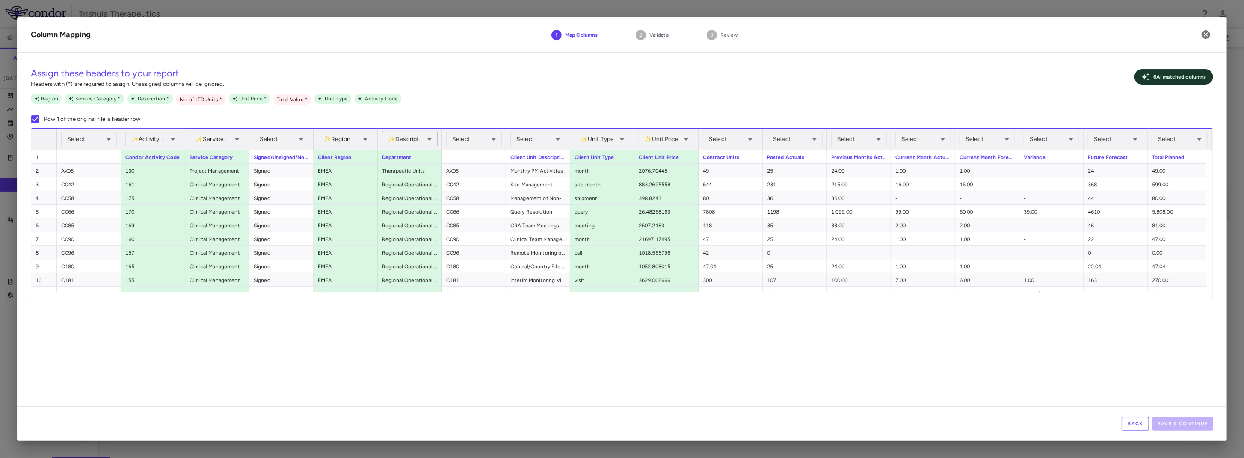
click at [414, 142] on body "Skip to sidebar Skip to main content Trishula Therapeutics TTX-030-003 Accruals…" at bounding box center [622, 229] width 1244 height 458
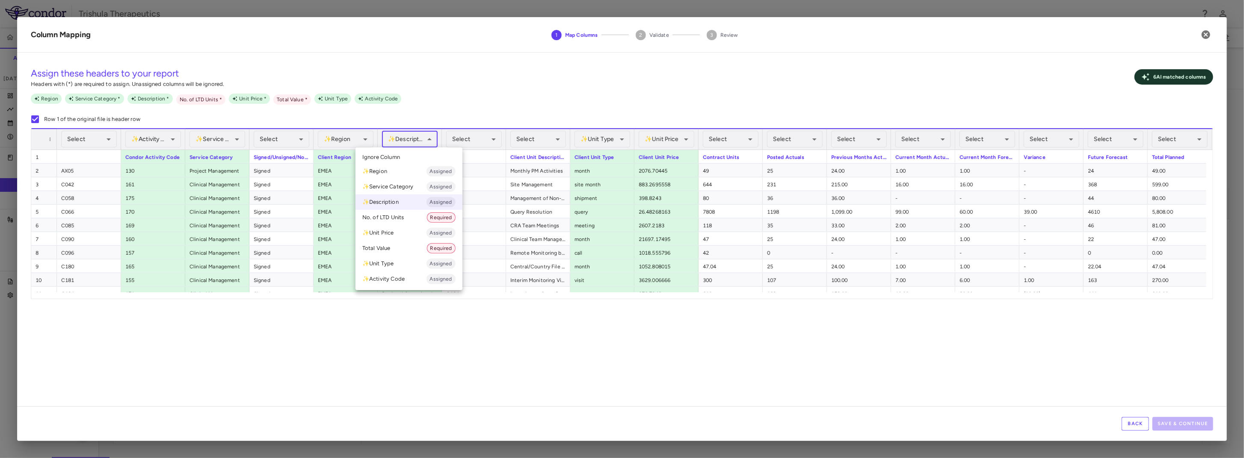
click at [390, 153] on li "Ignore Column" at bounding box center [408, 157] width 107 height 13
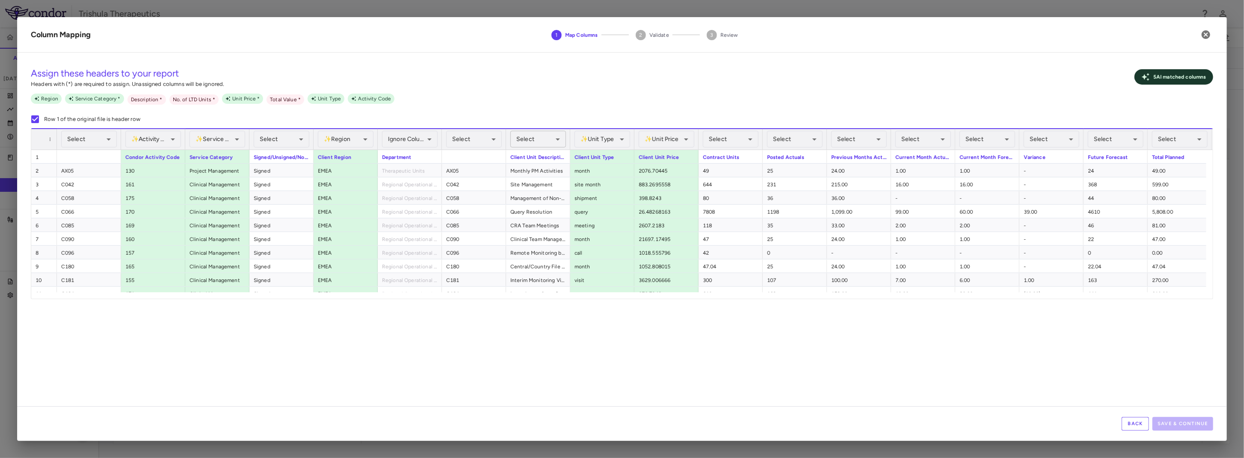
click at [544, 137] on body "Skip to sidebar Skip to main content Trishula Therapeutics TTX-030-003 Accruals…" at bounding box center [622, 229] width 1244 height 458
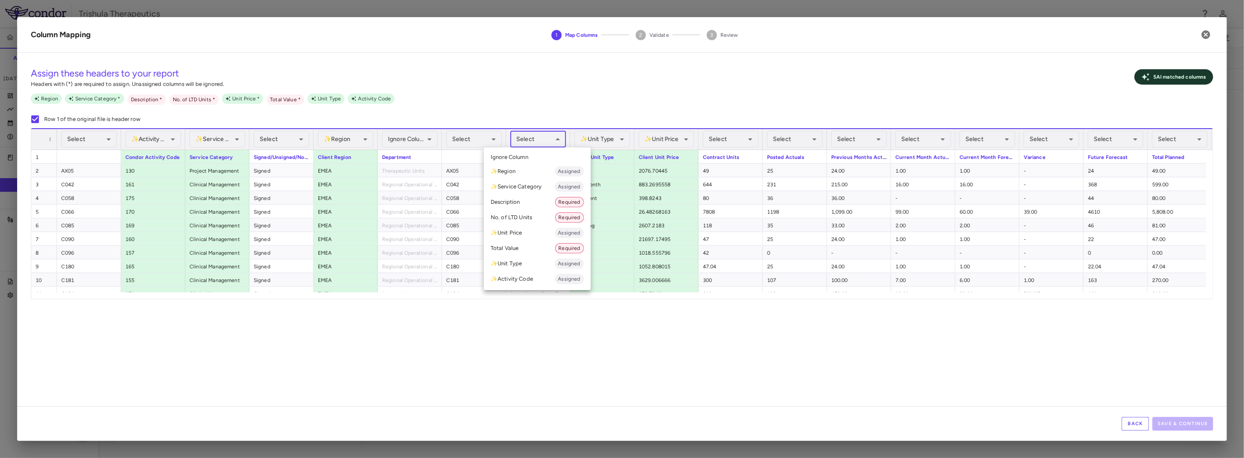
click at [518, 204] on li "Description Required" at bounding box center [537, 202] width 107 height 15
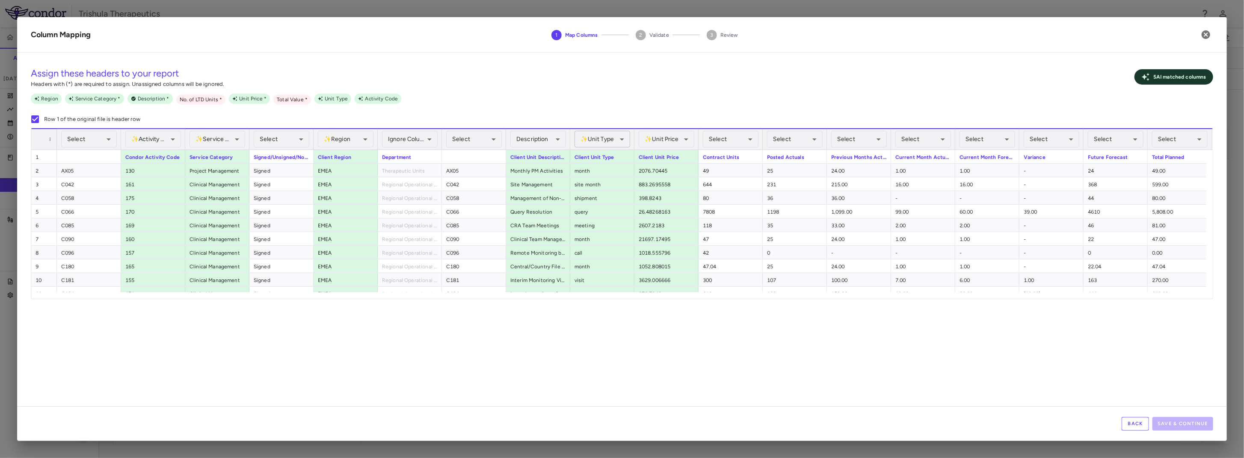
click at [601, 136] on body "Skip to sidebar Skip to main content Trishula Therapeutics TTX-030-003 Accruals…" at bounding box center [622, 229] width 1244 height 458
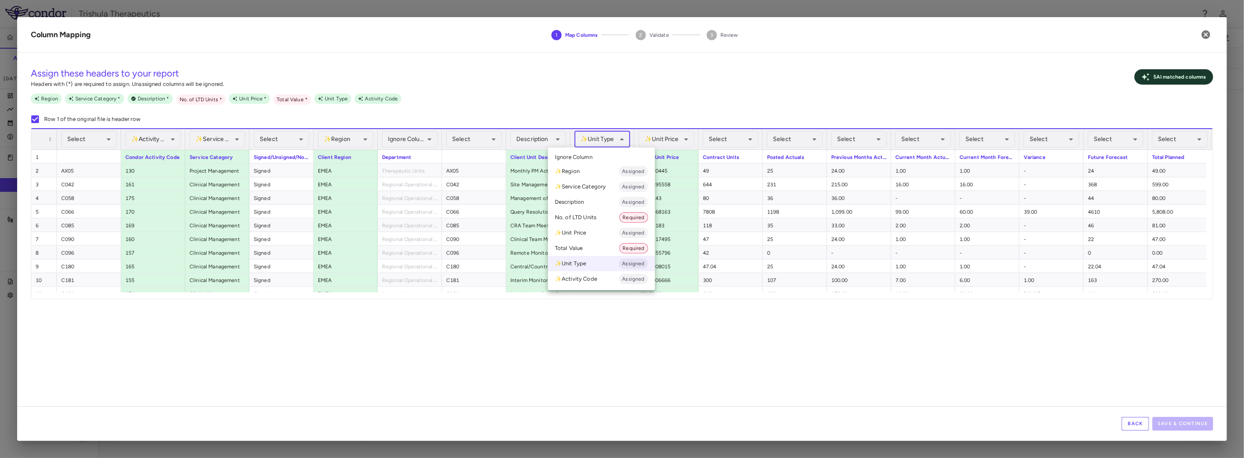
click at [584, 262] on li "✨ Unit Type Assigned" at bounding box center [601, 263] width 107 height 15
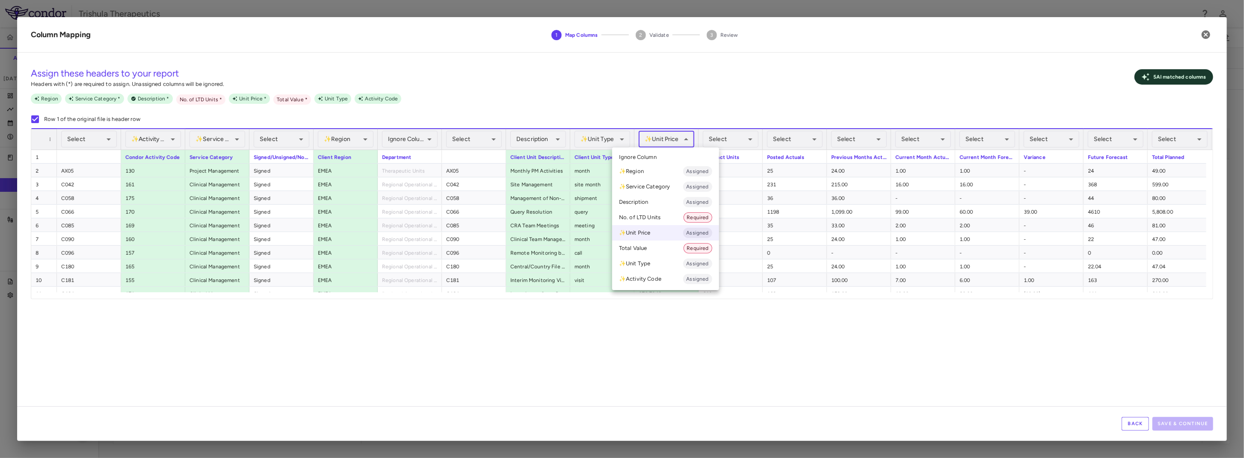
click at [664, 137] on body "Skip to sidebar Skip to main content Trishula Therapeutics TTX-030-003 Accruals…" at bounding box center [622, 229] width 1244 height 458
drag, startPoint x: 645, startPoint y: 236, endPoint x: 633, endPoint y: 234, distance: 11.7
click at [645, 235] on li "✨ Unit Price Assigned" at bounding box center [665, 232] width 107 height 15
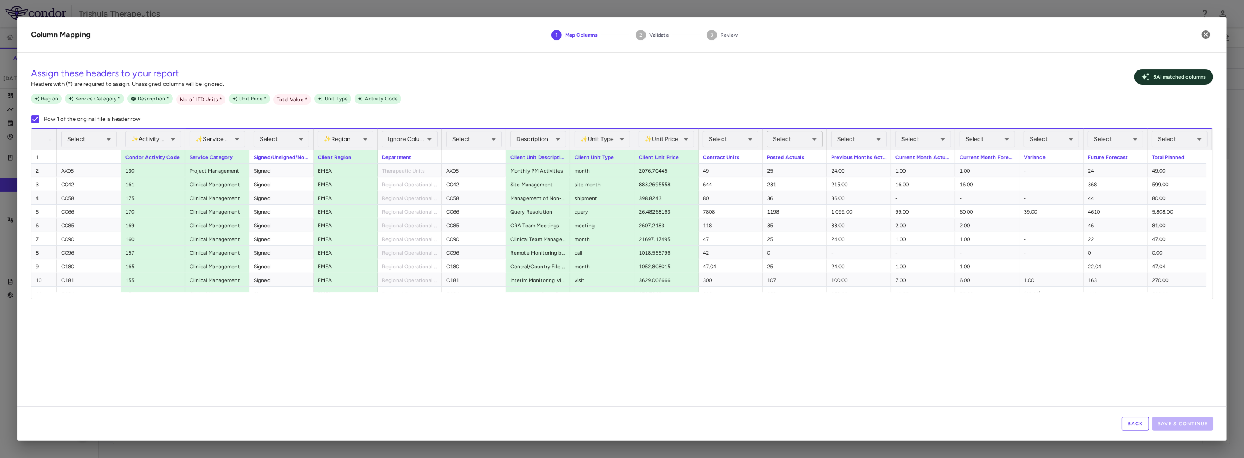
click at [782, 137] on body "Skip to sidebar Skip to main content Trishula Therapeutics TTX-030-003 Accruals…" at bounding box center [622, 229] width 1244 height 458
click at [776, 215] on li "No. of LTD Units Required" at bounding box center [793, 217] width 107 height 15
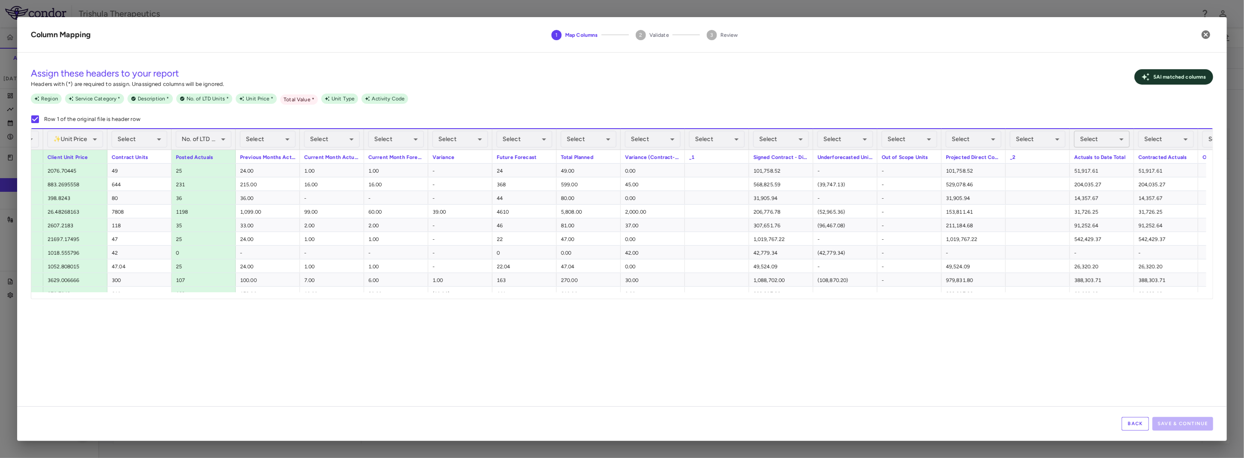
click at [1098, 143] on body "Skip to sidebar Skip to main content Trishula Therapeutics TTX-030-003 Accruals…" at bounding box center [622, 229] width 1244 height 458
click at [1102, 251] on li "Total Value Required" at bounding box center [1100, 248] width 107 height 15
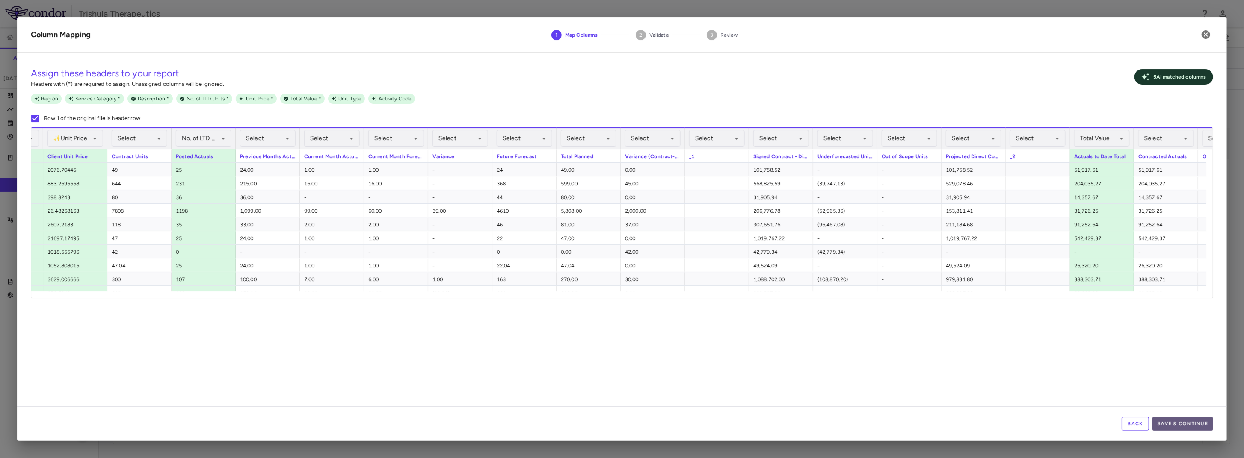
click at [1201, 423] on button "Save & Continue" at bounding box center [1182, 424] width 61 height 14
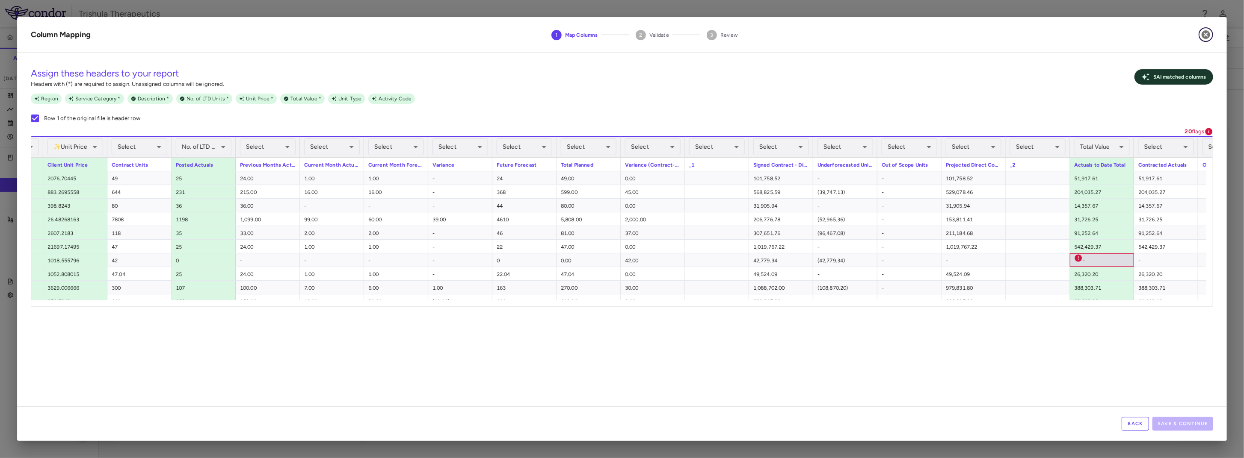
click at [1203, 31] on icon "button" at bounding box center [1205, 34] width 9 height 9
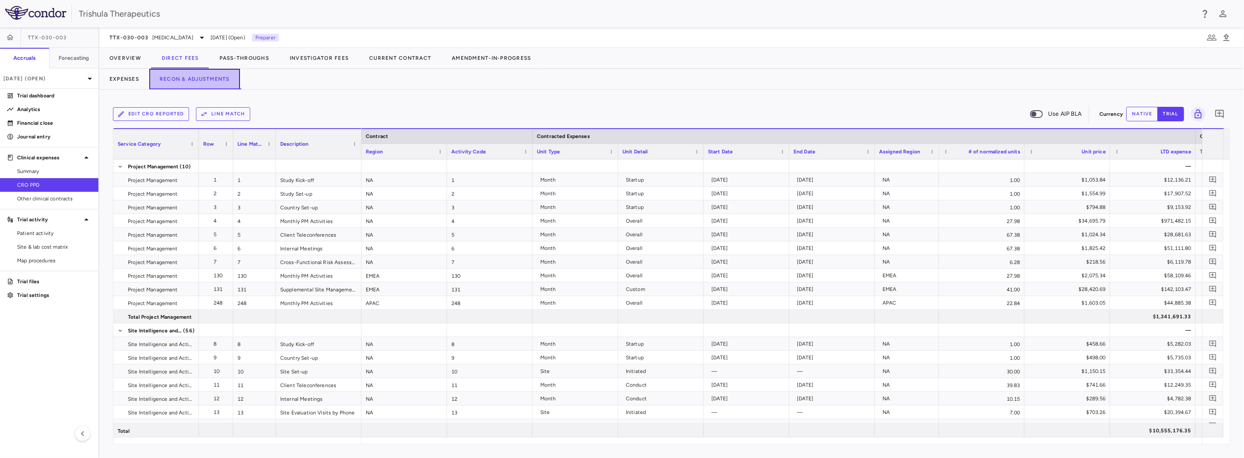
click at [177, 86] on button "Recon & Adjustments" at bounding box center [194, 79] width 91 height 21
click at [155, 117] on button "Edit CRO reported" at bounding box center [151, 114] width 76 height 14
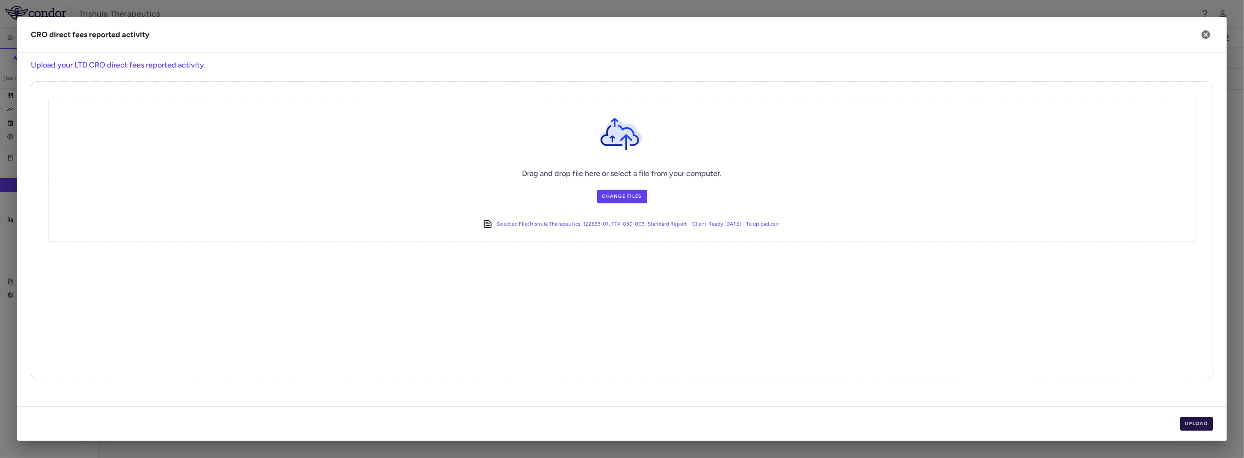
click at [1183, 422] on button "Upload" at bounding box center [1196, 424] width 33 height 14
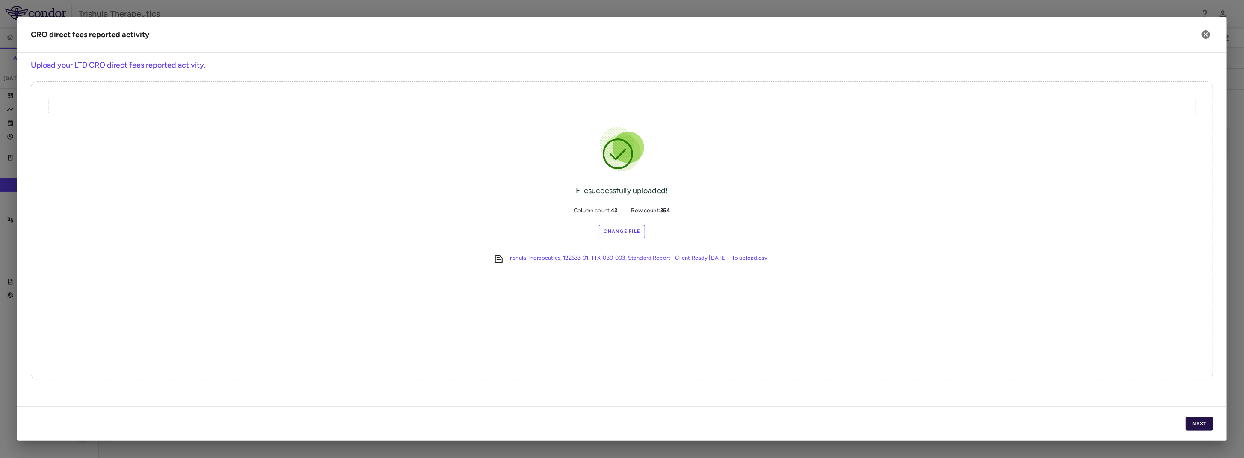
click at [1199, 421] on button "Next" at bounding box center [1199, 424] width 27 height 14
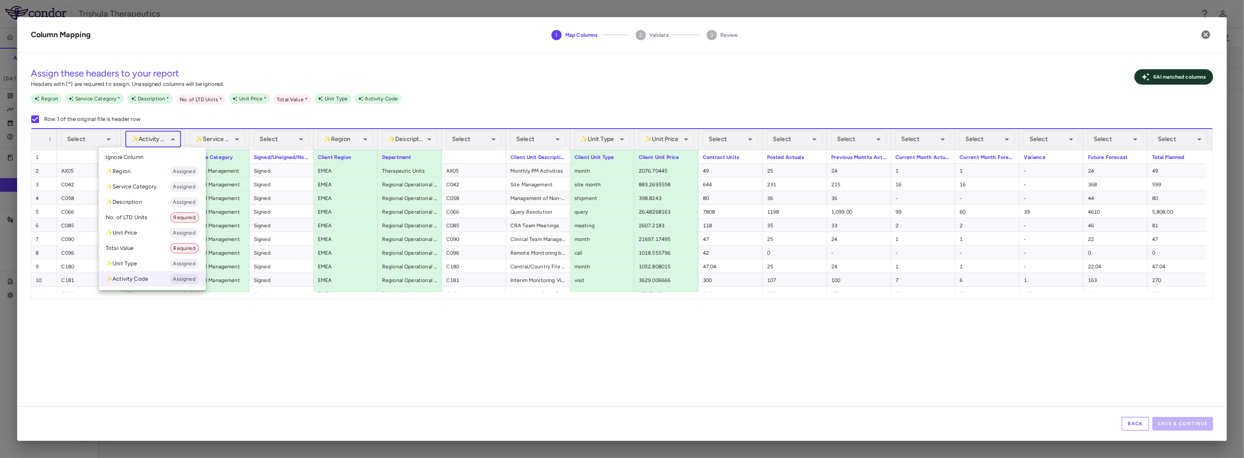
click at [160, 136] on body "Skip to sidebar Skip to main content Trishula Therapeutics TTX-030-003 Accruals…" at bounding box center [622, 229] width 1244 height 458
click at [132, 276] on li "✨ Activity Code Assigned" at bounding box center [152, 279] width 107 height 15
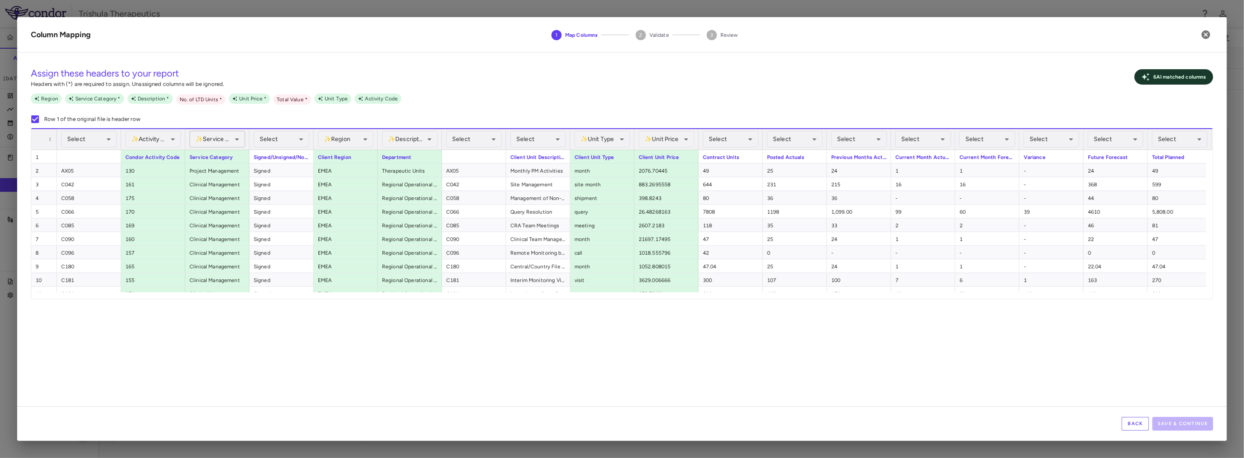
click at [209, 136] on body "Skip to sidebar Skip to main content Trishula Therapeutics TTX-030-003 Accruals…" at bounding box center [622, 229] width 1244 height 458
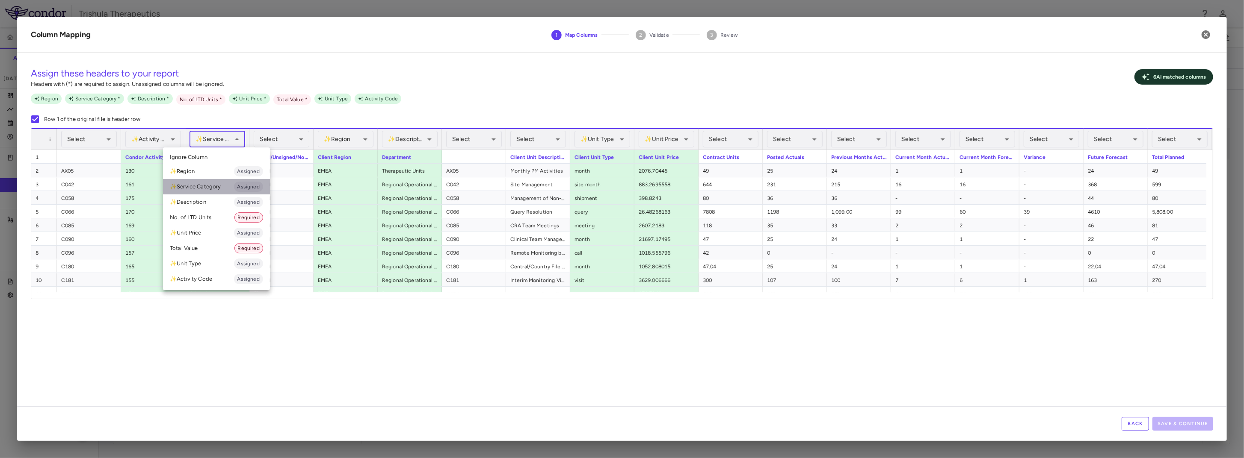
click at [208, 187] on li "✨ Service Category Assigned" at bounding box center [216, 186] width 107 height 15
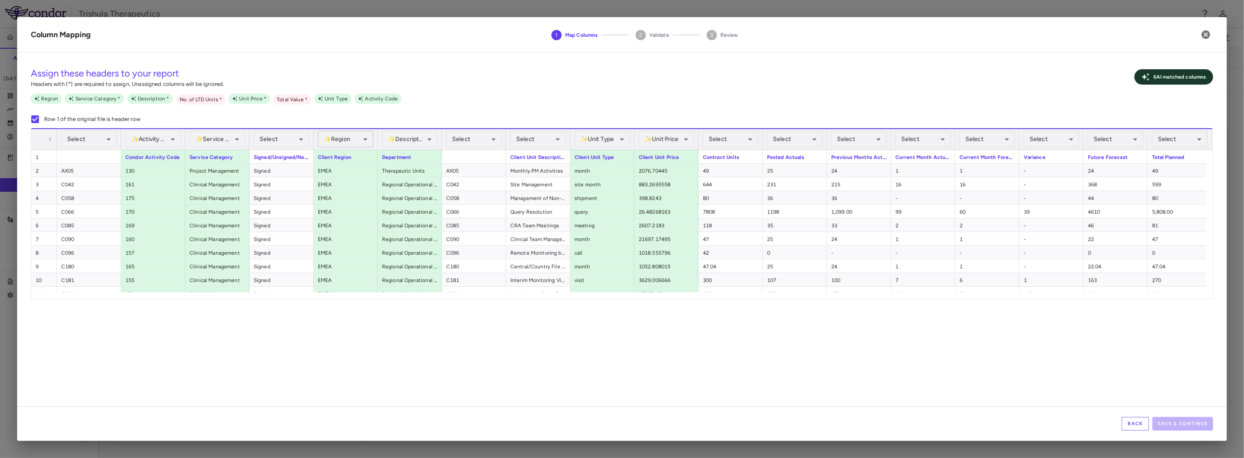
click at [340, 139] on body "Skip to sidebar Skip to main content Trishula Therapeutics TTX-030-003 Accruals…" at bounding box center [622, 229] width 1244 height 458
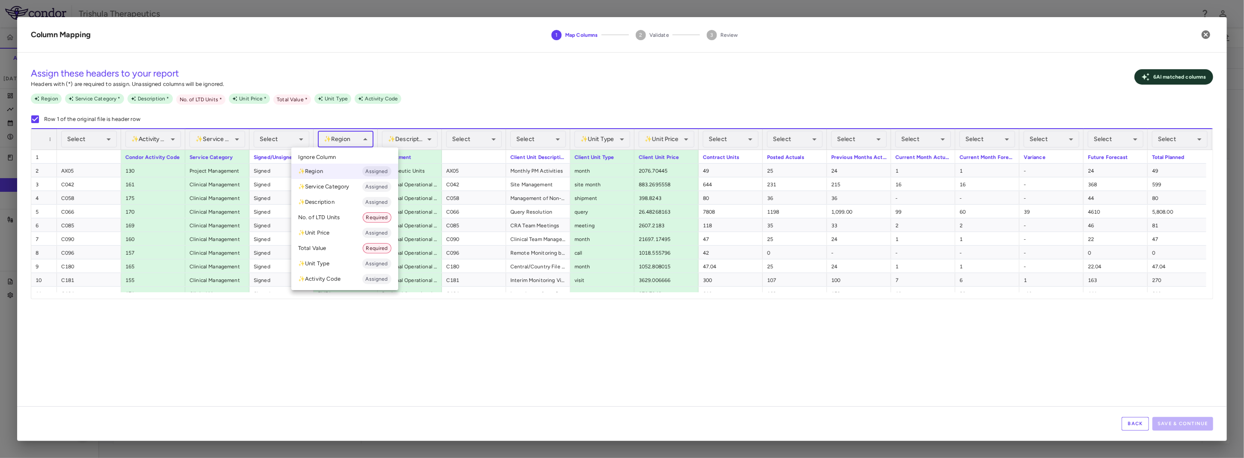
click at [329, 172] on li "✨ Region Assigned" at bounding box center [344, 171] width 107 height 15
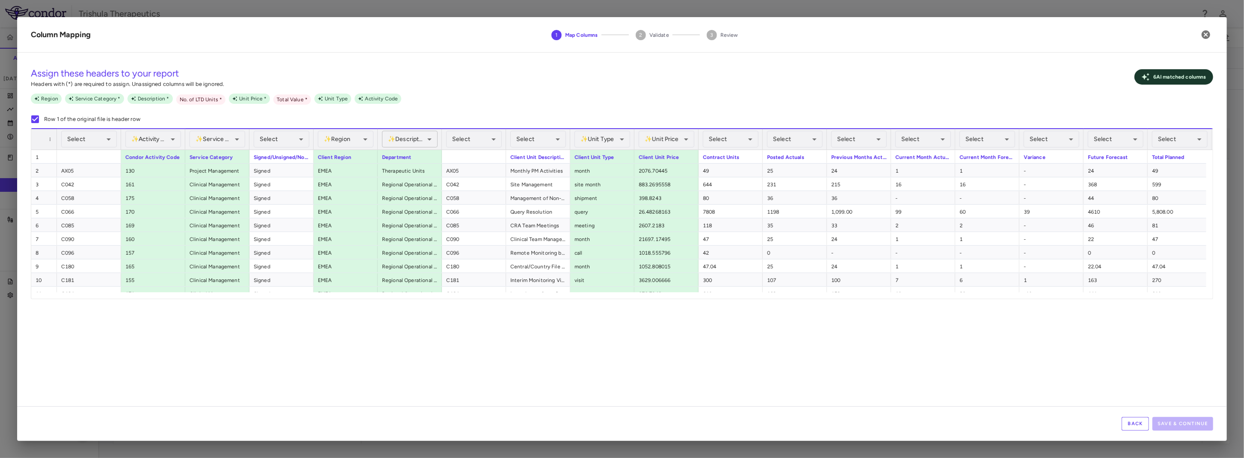
click at [395, 135] on body "Skip to sidebar Skip to main content Trishula Therapeutics TTX-030-003 Accruals…" at bounding box center [622, 229] width 1244 height 458
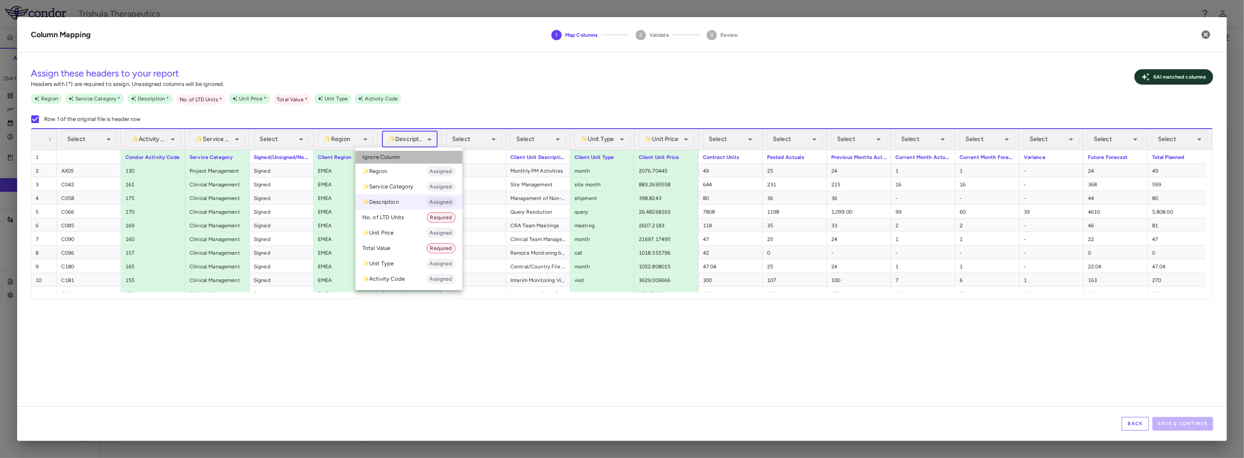
click at [378, 157] on span "Ignore Column" at bounding box center [381, 158] width 38 height 8
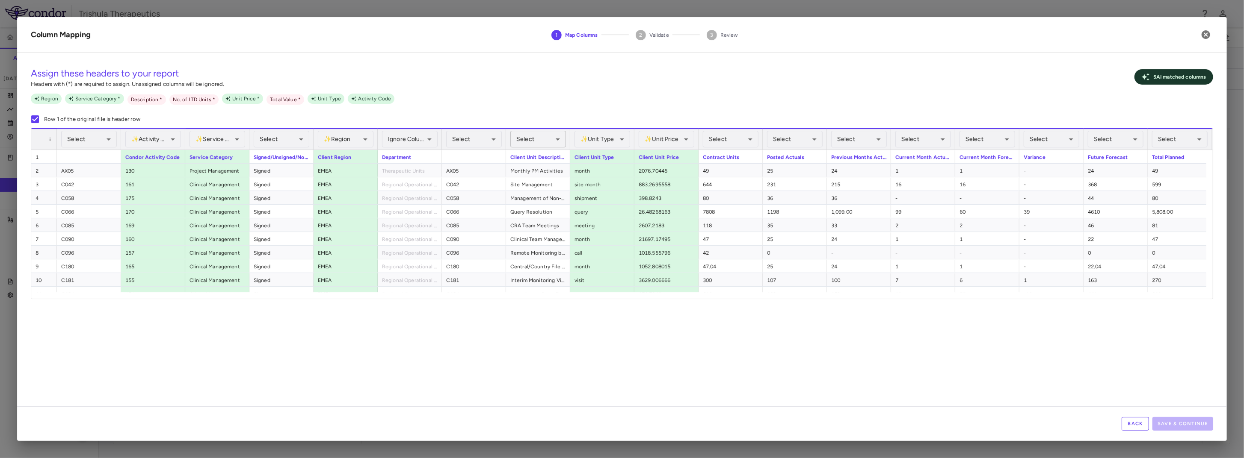
click at [547, 137] on body "Skip to sidebar Skip to main content Trishula Therapeutics TTX-030-003 Accruals…" at bounding box center [622, 229] width 1244 height 458
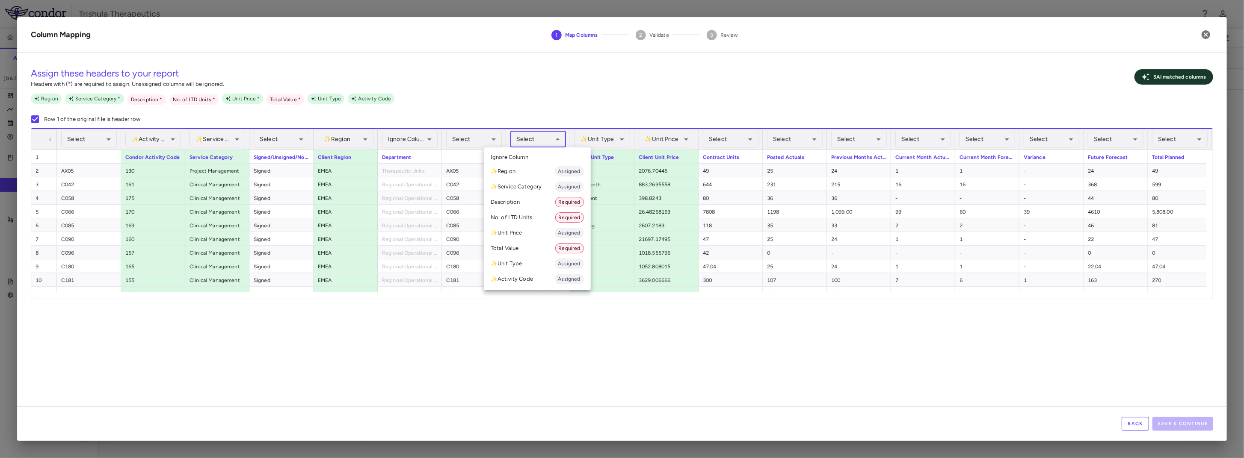
click at [521, 202] on li "Description Required" at bounding box center [537, 202] width 107 height 15
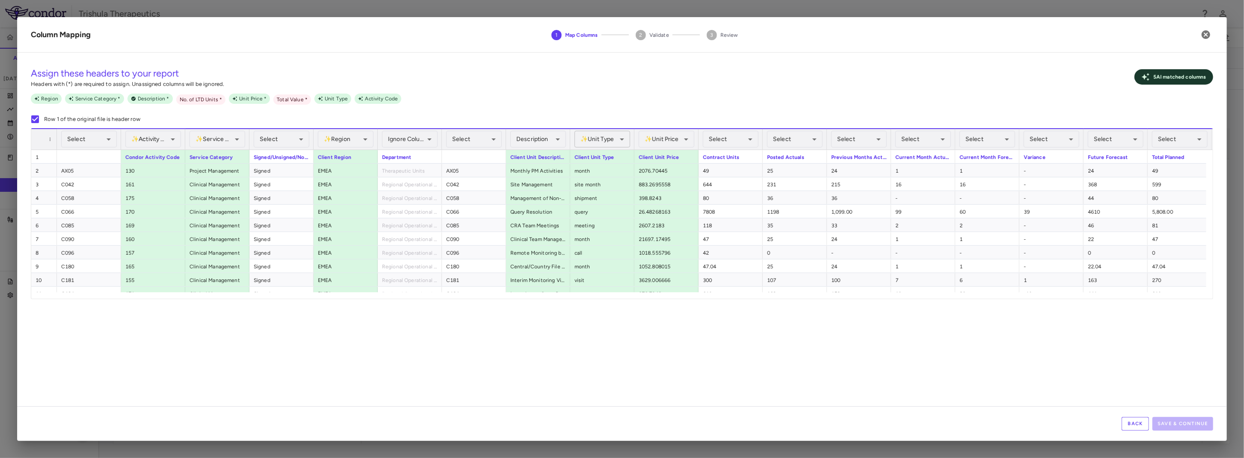
click at [597, 138] on body "Skip to sidebar Skip to main content Trishula Therapeutics TTX-030-003 Accruals…" at bounding box center [622, 229] width 1244 height 458
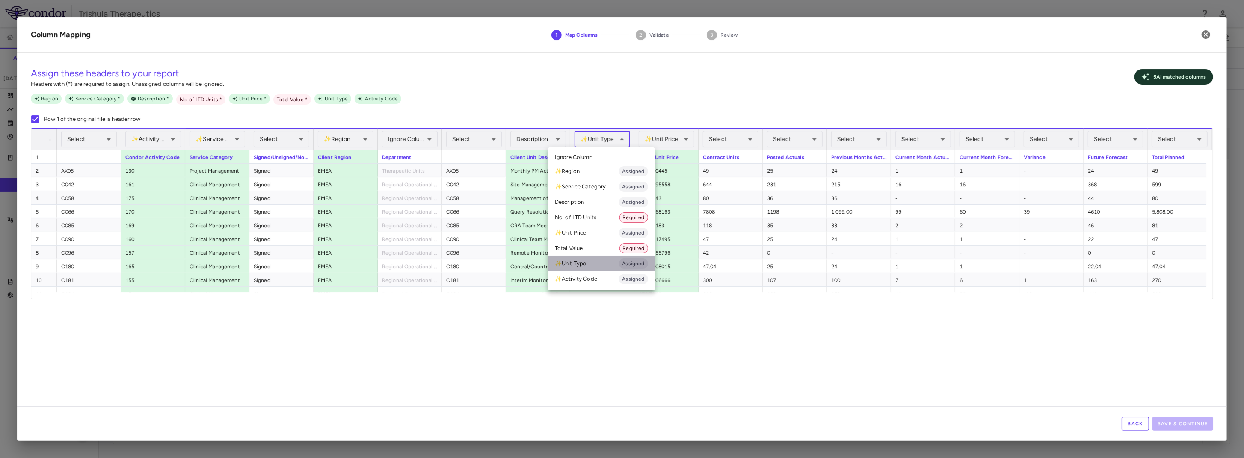
click at [590, 262] on li "✨ Unit Type Assigned" at bounding box center [601, 263] width 107 height 15
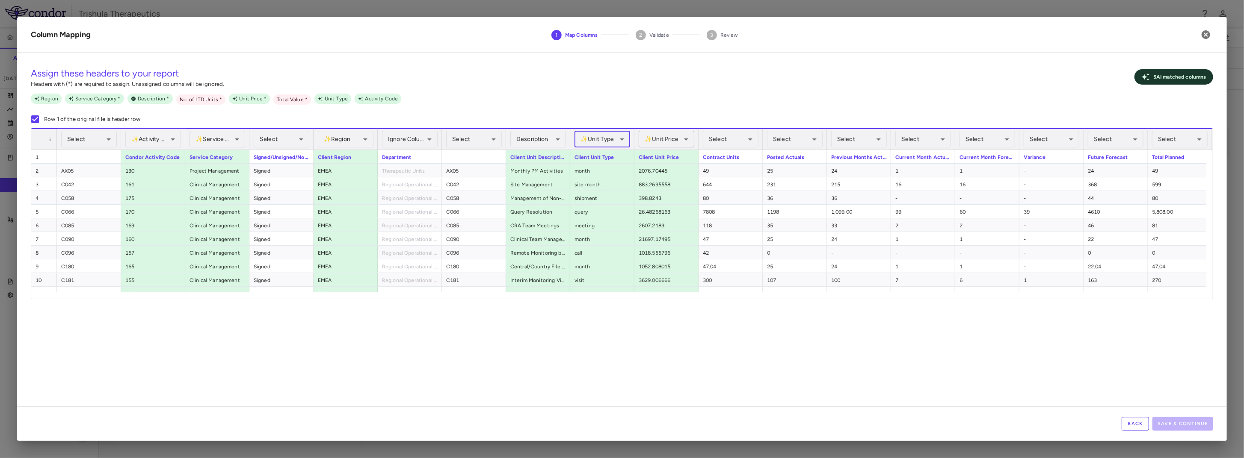
click at [669, 142] on body "Skip to sidebar Skip to main content Trishula Therapeutics TTX-030-003 Accruals…" at bounding box center [622, 229] width 1244 height 458
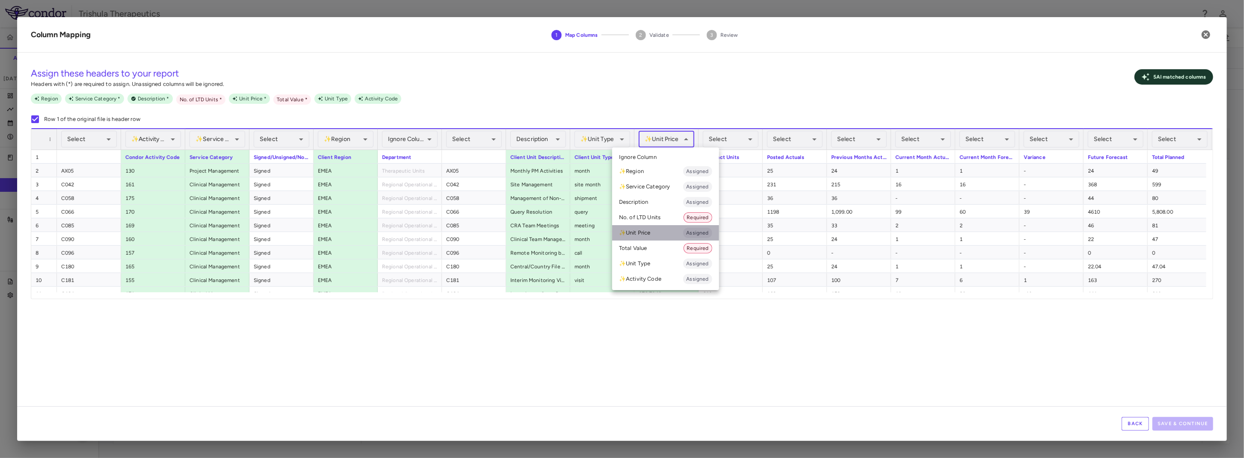
click at [663, 233] on li "✨ Unit Price Assigned" at bounding box center [665, 232] width 107 height 15
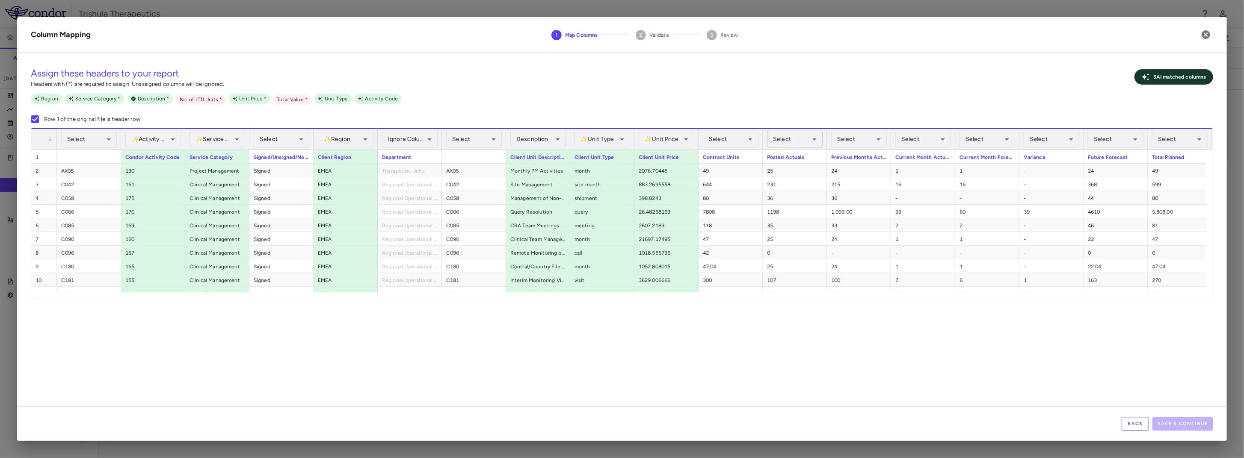
click at [796, 140] on body "Skip to sidebar Skip to main content Trishula Therapeutics TTX-030-003 Accruals…" at bounding box center [622, 229] width 1244 height 458
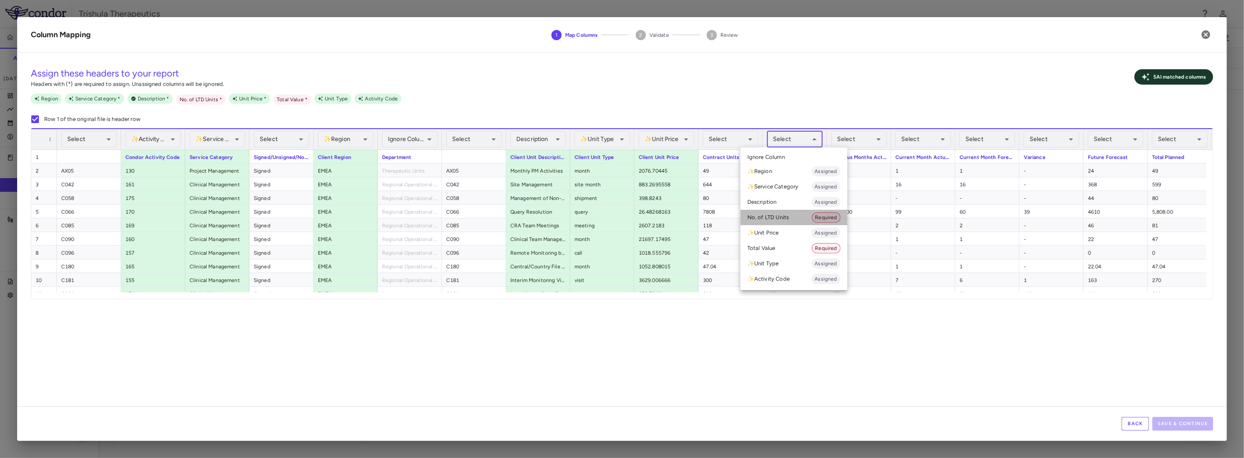
click at [785, 216] on li "No. of LTD Units Required" at bounding box center [793, 217] width 107 height 15
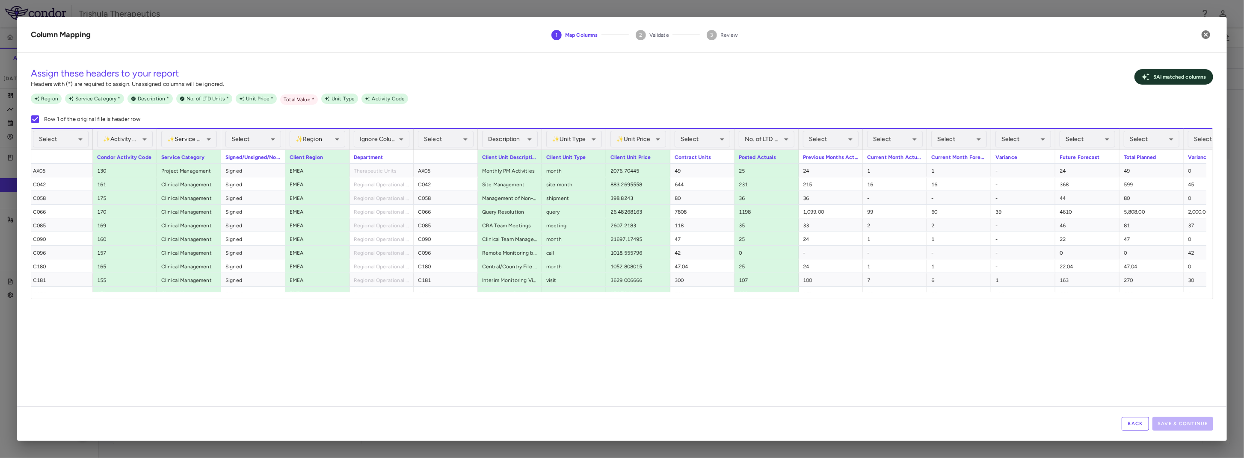
scroll to position [0, 36]
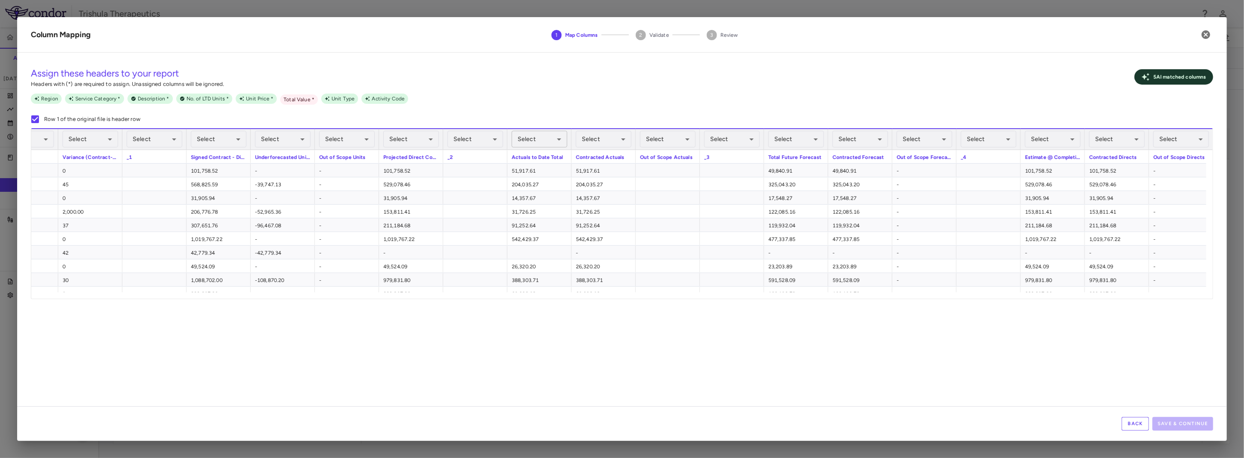
click at [538, 131] on body "Skip to sidebar Skip to main content Trishula Therapeutics TTX-030-003 Accruals…" at bounding box center [622, 229] width 1244 height 458
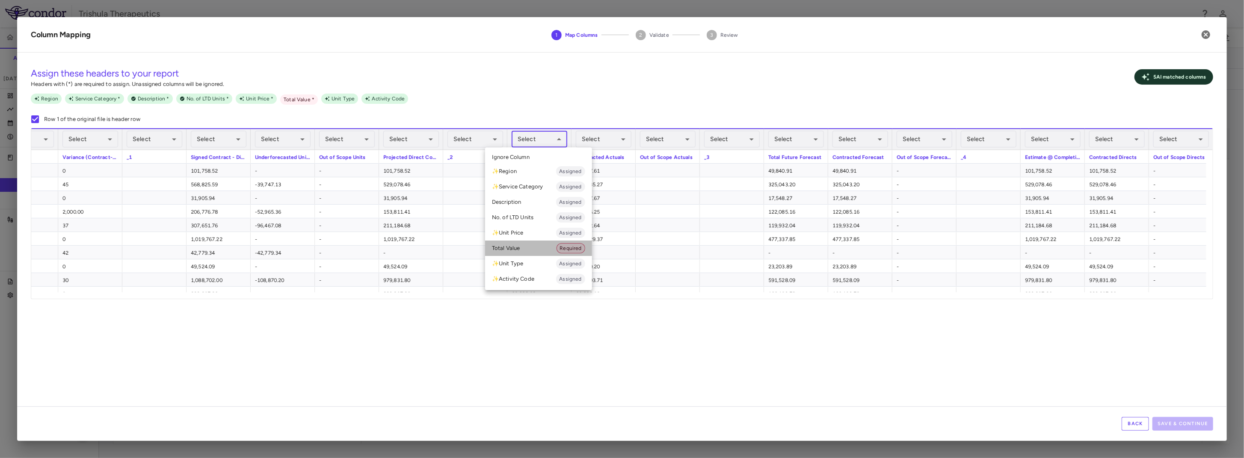
click at [518, 250] on li "Total Value Required" at bounding box center [538, 248] width 107 height 15
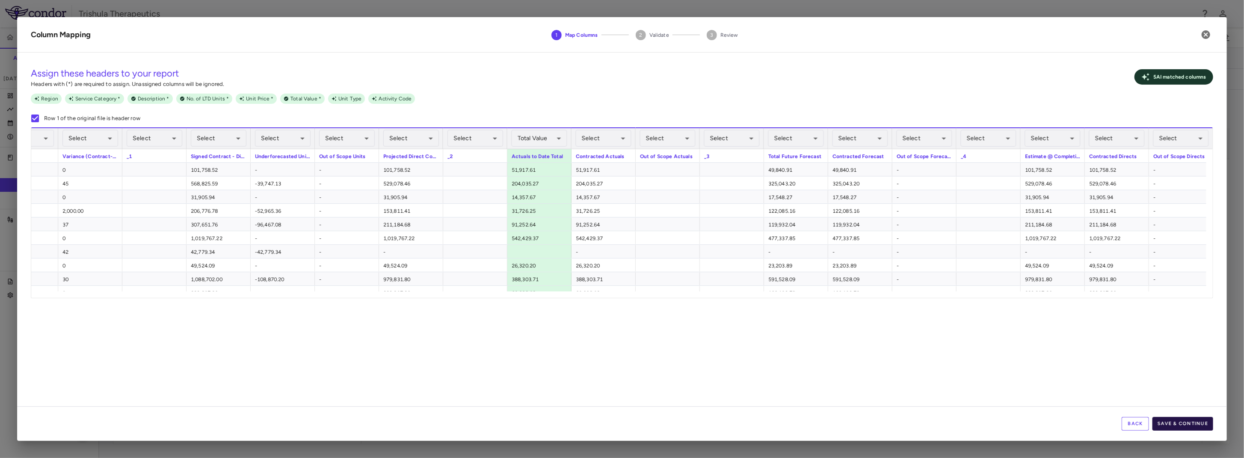
click at [1187, 423] on button "Save & Continue" at bounding box center [1182, 424] width 61 height 14
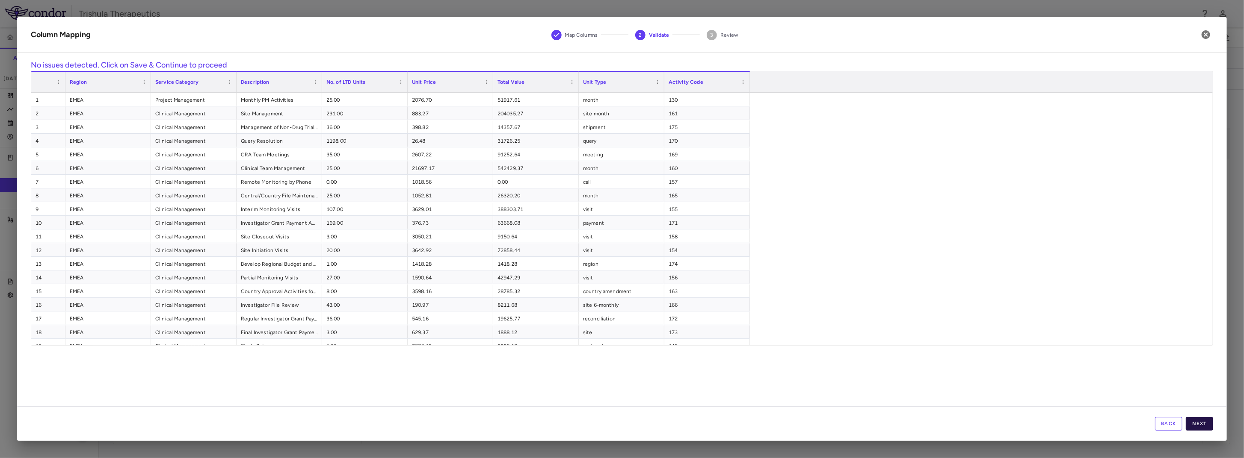
click at [1210, 429] on button "Next" at bounding box center [1199, 424] width 27 height 14
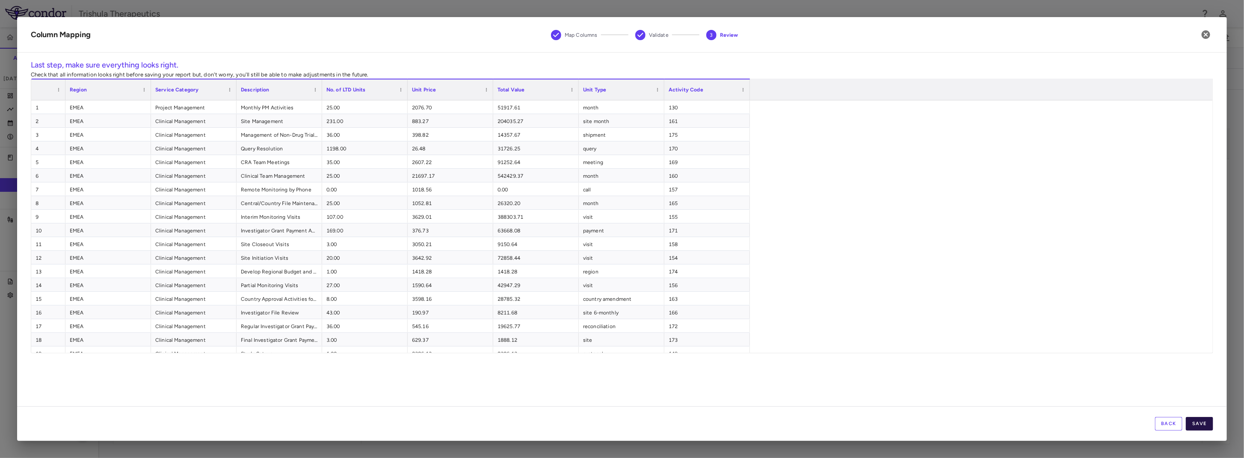
click at [1191, 424] on button "Save" at bounding box center [1199, 424] width 27 height 14
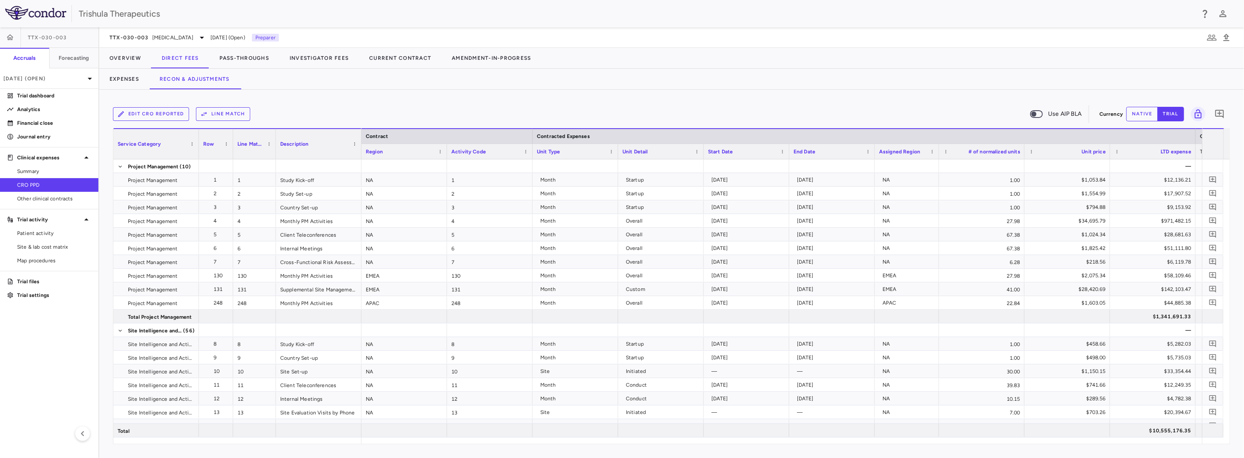
click at [37, 183] on span "CRO PPD" at bounding box center [54, 185] width 74 height 8
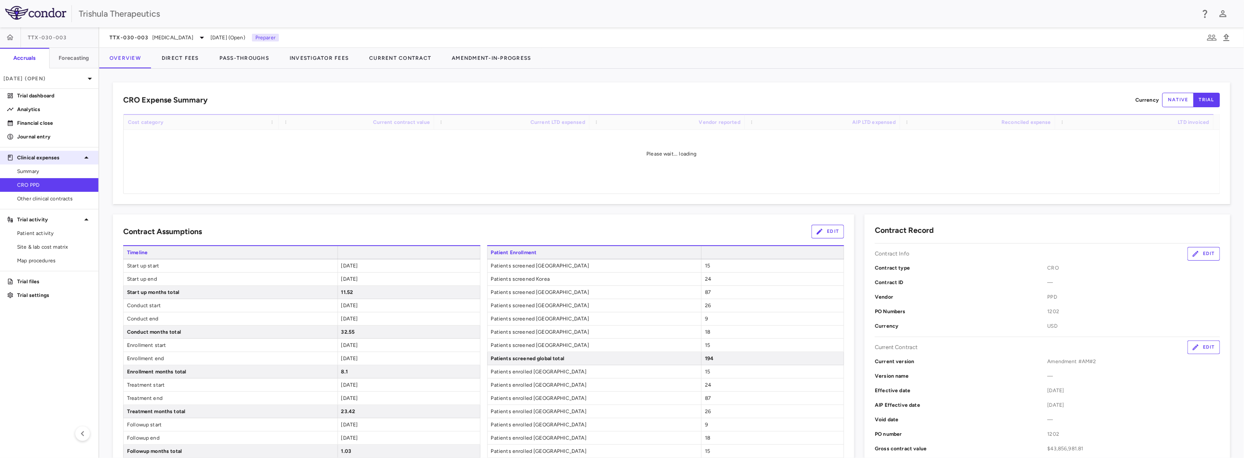
click at [48, 157] on p "Clinical expenses" at bounding box center [49, 158] width 64 height 8
click at [39, 159] on p "Clinical expenses" at bounding box center [49, 158] width 64 height 8
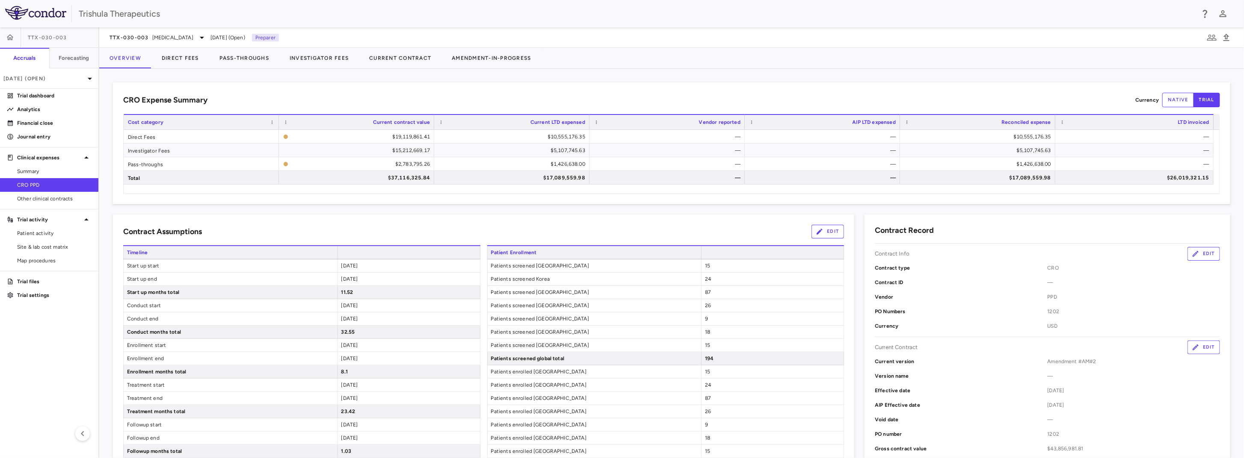
click at [36, 185] on span "CRO PPD" at bounding box center [54, 185] width 74 height 8
click at [178, 60] on button "Direct Fees" at bounding box center [180, 58] width 58 height 21
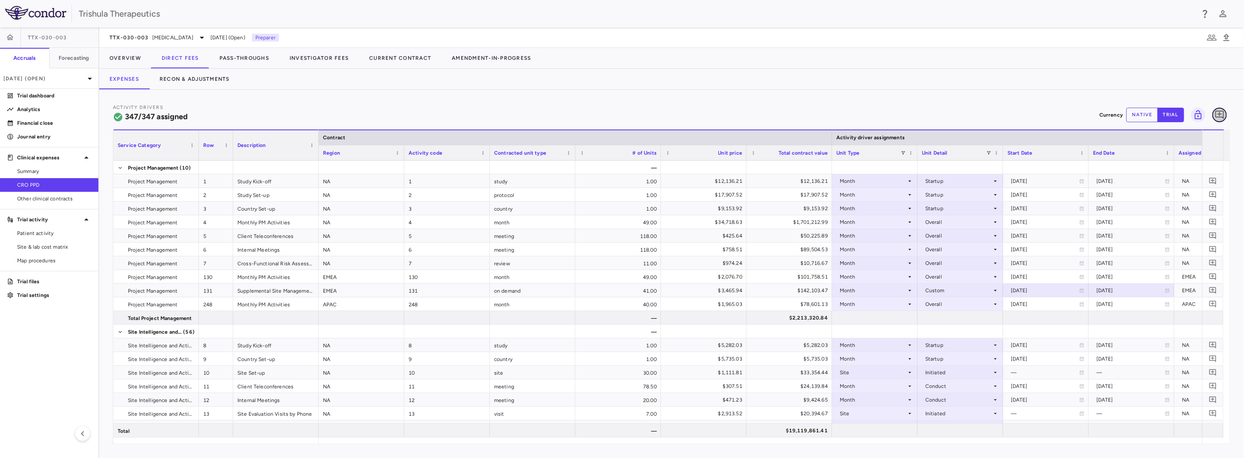
click at [1224, 116] on icon "Add comment" at bounding box center [1219, 115] width 10 height 10
click at [1129, 75] on div "* ​" at bounding box center [1166, 62] width 75 height 26
click at [1139, 73] on icon at bounding box center [1136, 67] width 5 height 9
click at [0, 0] on input "file" at bounding box center [0, 0] width 0 height 0
click at [1129, 75] on div "* ​" at bounding box center [1166, 62] width 75 height 26
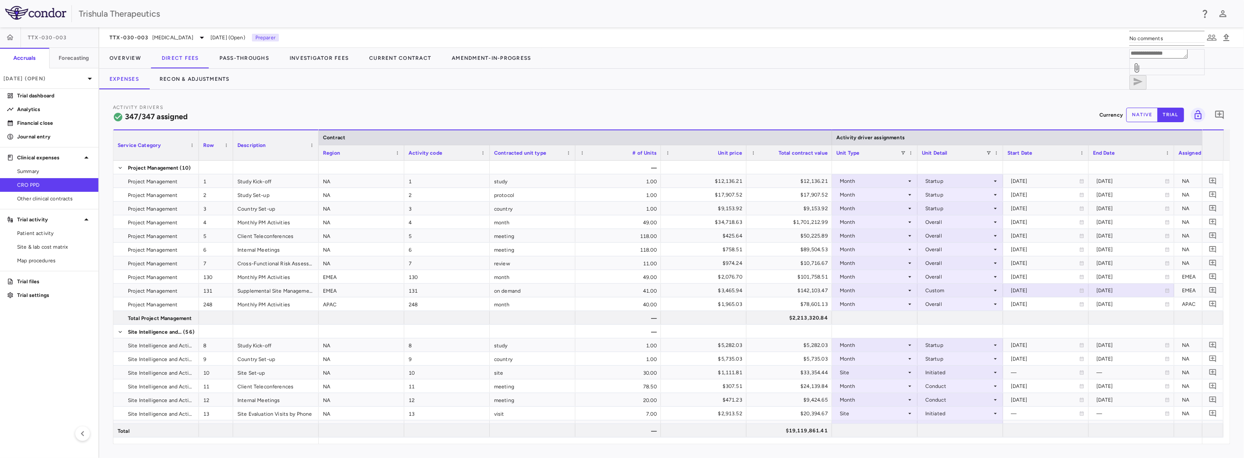
click at [1153, 15] on icon "button" at bounding box center [1151, 18] width 6 height 6
click at [35, 74] on div "[DATE] (Open)" at bounding box center [49, 78] width 98 height 21
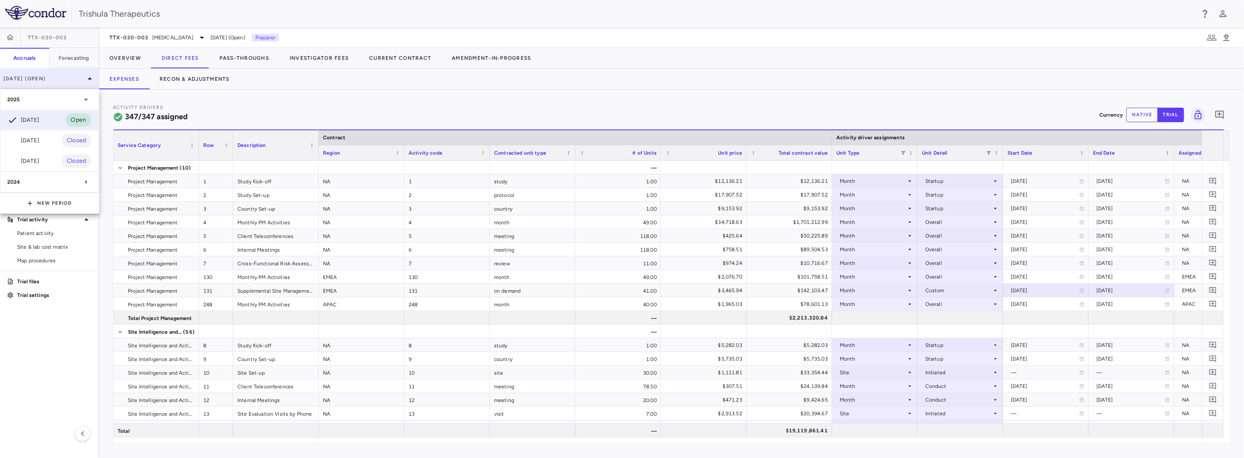
click at [35, 74] on div at bounding box center [622, 229] width 1244 height 458
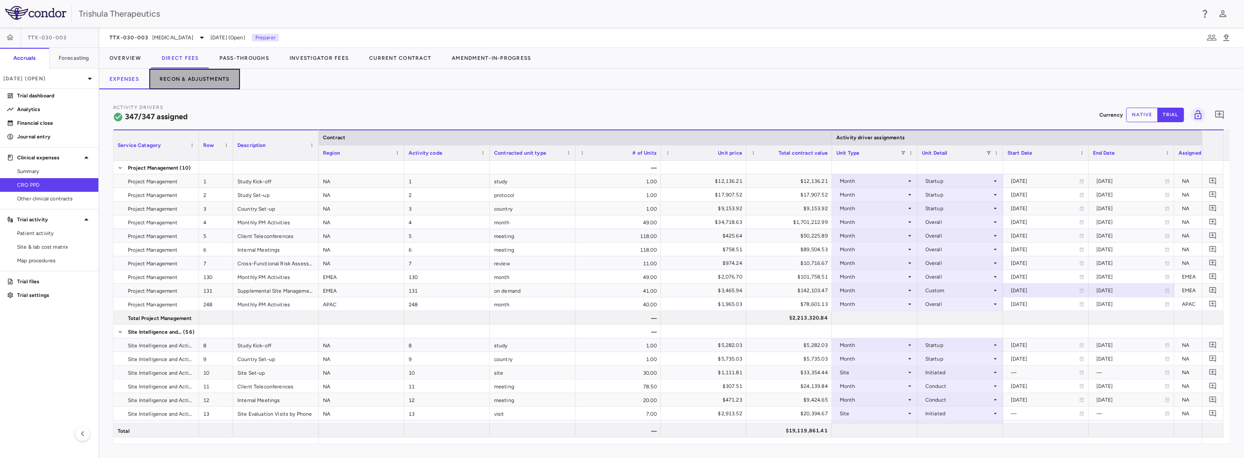
click at [167, 81] on button "Recon & Adjustments" at bounding box center [194, 79] width 91 height 21
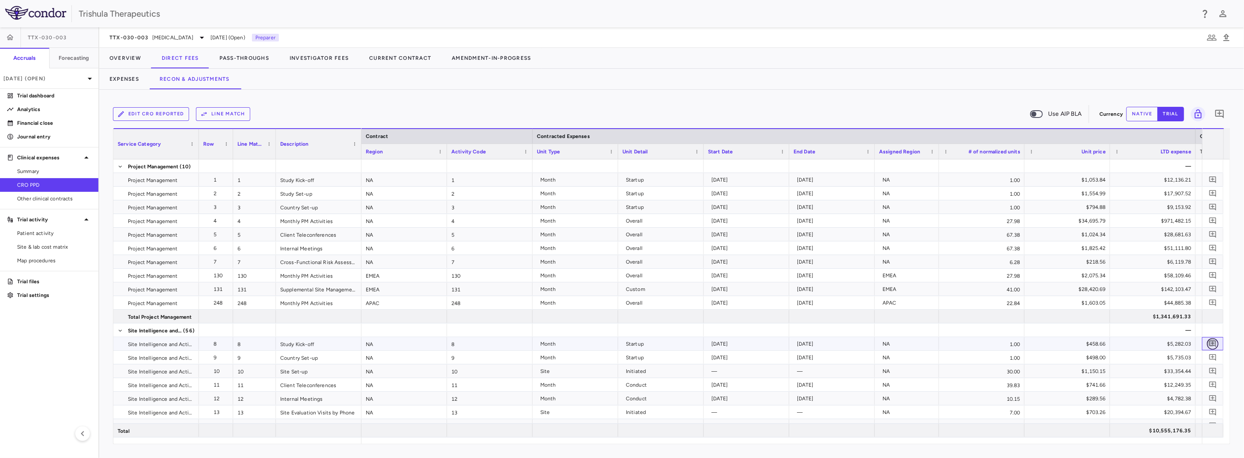
click at [1212, 345] on icon "Add comment" at bounding box center [1212, 344] width 7 height 7
click at [1151, 158] on icon "button" at bounding box center [1146, 161] width 10 height 10
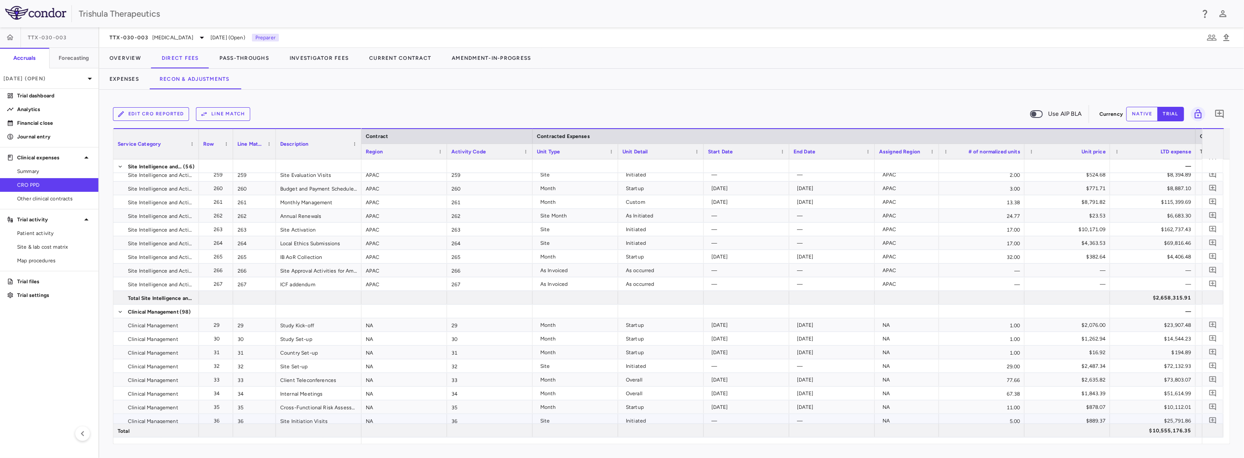
scroll to position [981, 0]
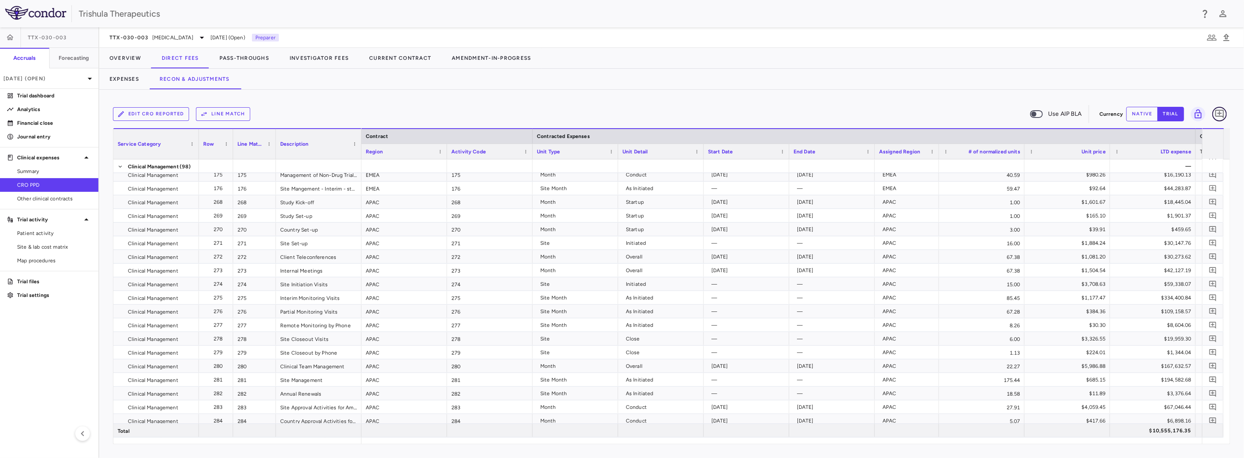
click at [1223, 116] on icon "Add comment" at bounding box center [1219, 114] width 9 height 9
click at [922, 65] on div at bounding box center [892, 58] width 703 height 21
click at [865, 77] on div "Expenses Recon & Adjustments" at bounding box center [671, 79] width 1145 height 21
click at [1156, 15] on icon "button" at bounding box center [1150, 18] width 10 height 10
click at [133, 81] on button "Expenses" at bounding box center [124, 79] width 50 height 21
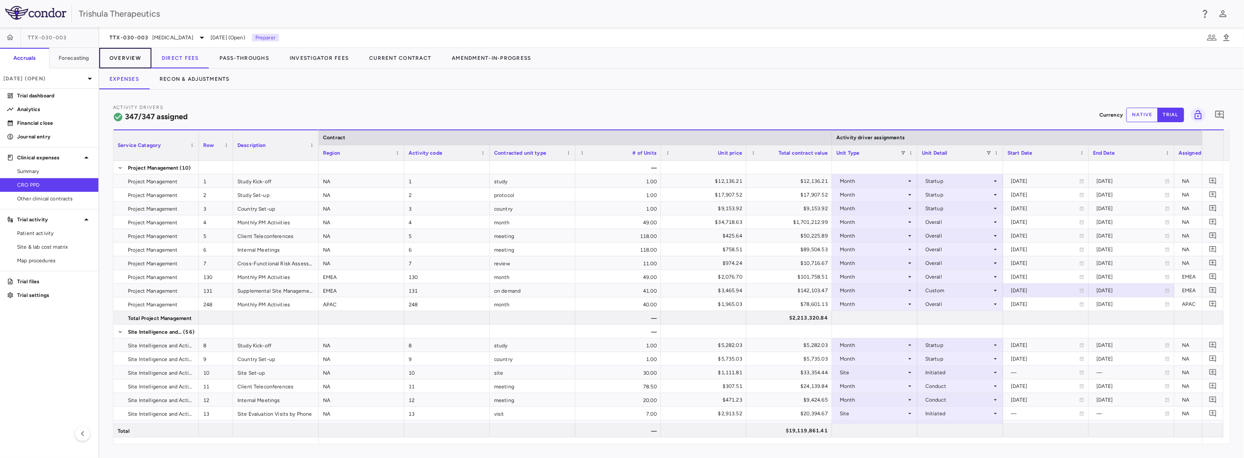
click at [131, 60] on button "Overview" at bounding box center [125, 58] width 52 height 21
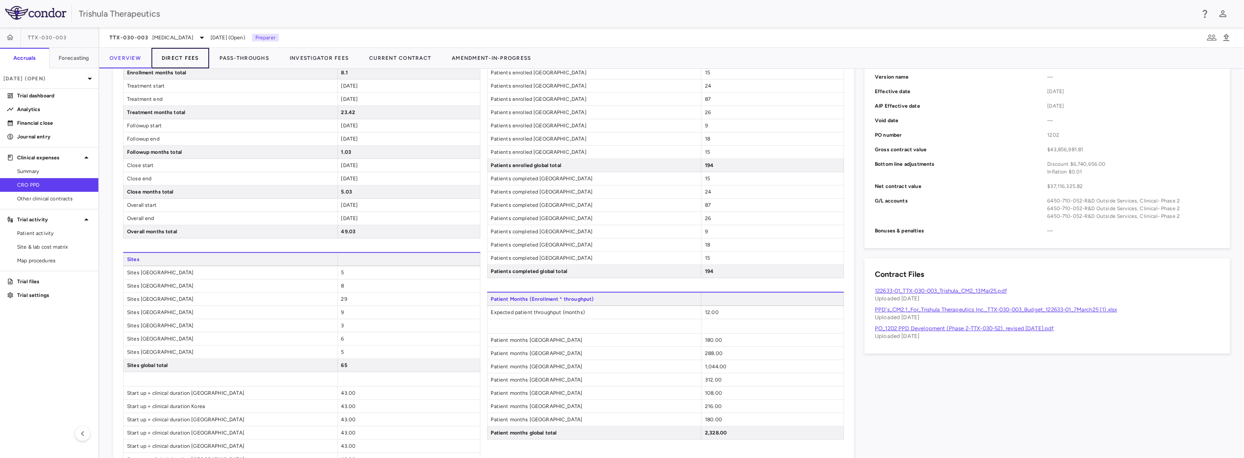
click at [180, 58] on button "Direct Fees" at bounding box center [180, 58] width 58 height 21
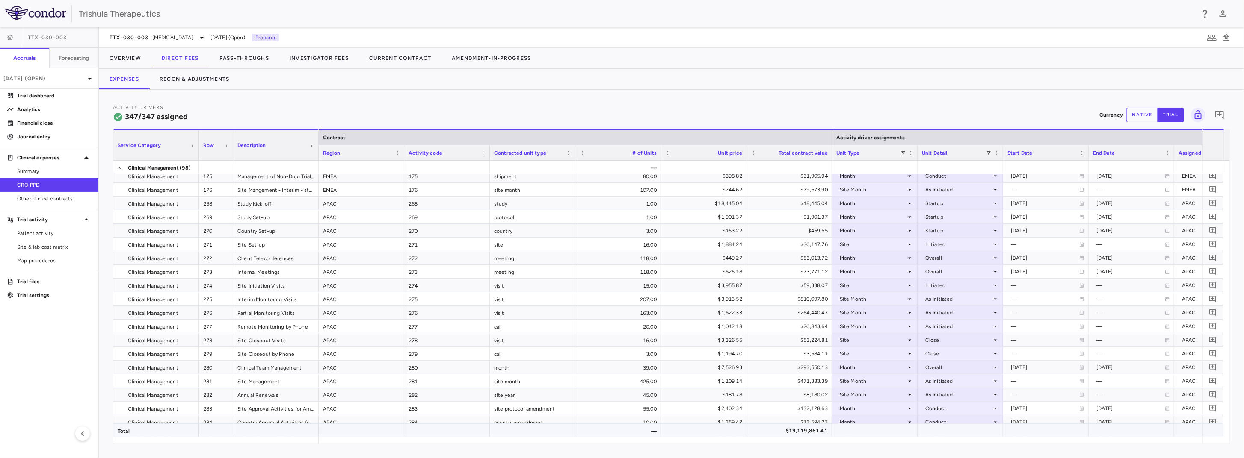
drag, startPoint x: 1230, startPoint y: 278, endPoint x: 1222, endPoint y: 435, distance: 156.7
click at [1222, 435] on div "Service Category Drag here to set column labels Service Category Row Description" at bounding box center [671, 287] width 1117 height 315
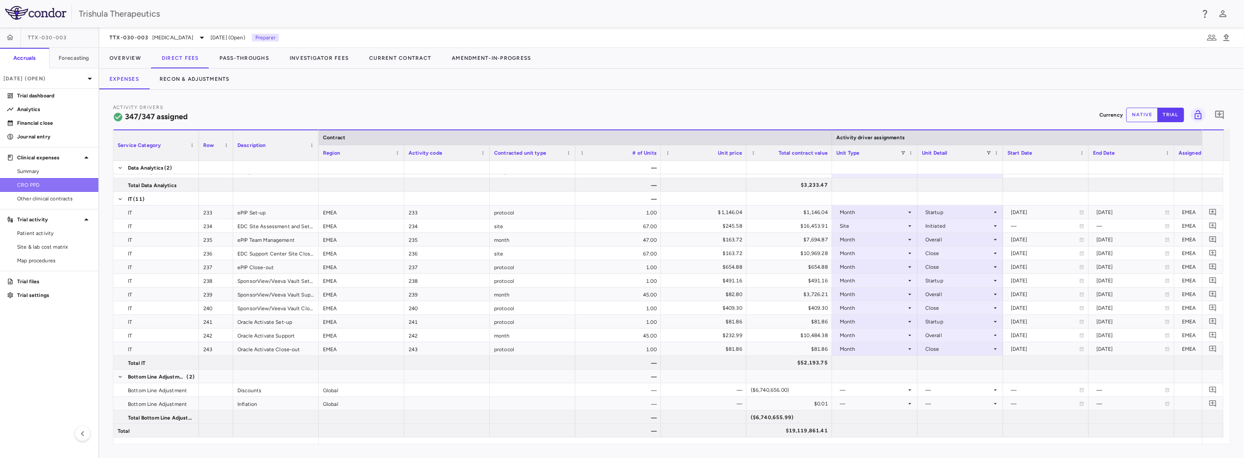
click at [27, 183] on span "CRO PPD" at bounding box center [54, 185] width 74 height 8
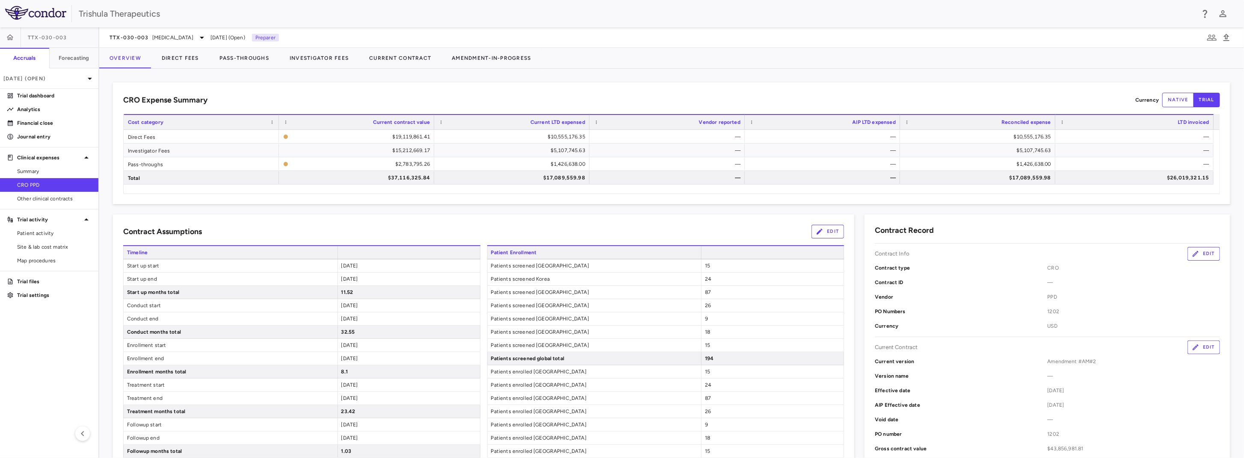
click at [31, 188] on span "CRO PPD" at bounding box center [54, 185] width 74 height 8
click at [36, 188] on span "CRO PPD" at bounding box center [54, 185] width 74 height 8
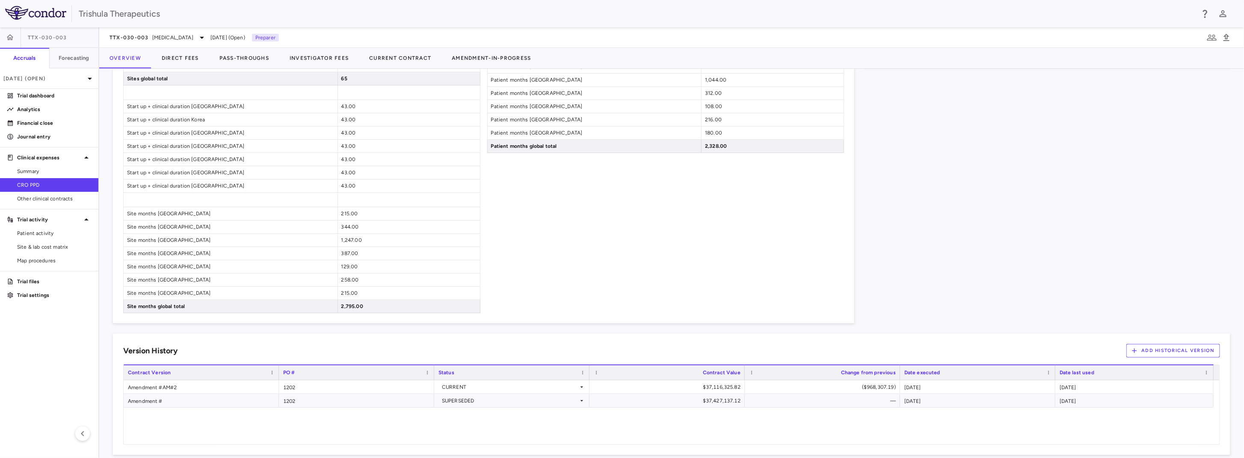
scroll to position [609, 0]
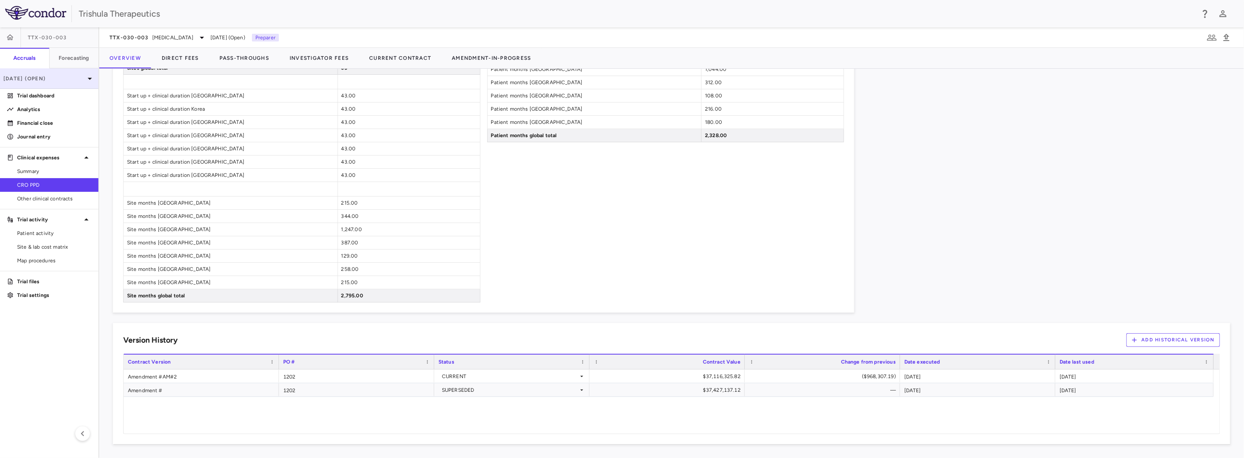
click at [60, 79] on p "[DATE] (Open)" at bounding box center [43, 79] width 81 height 8
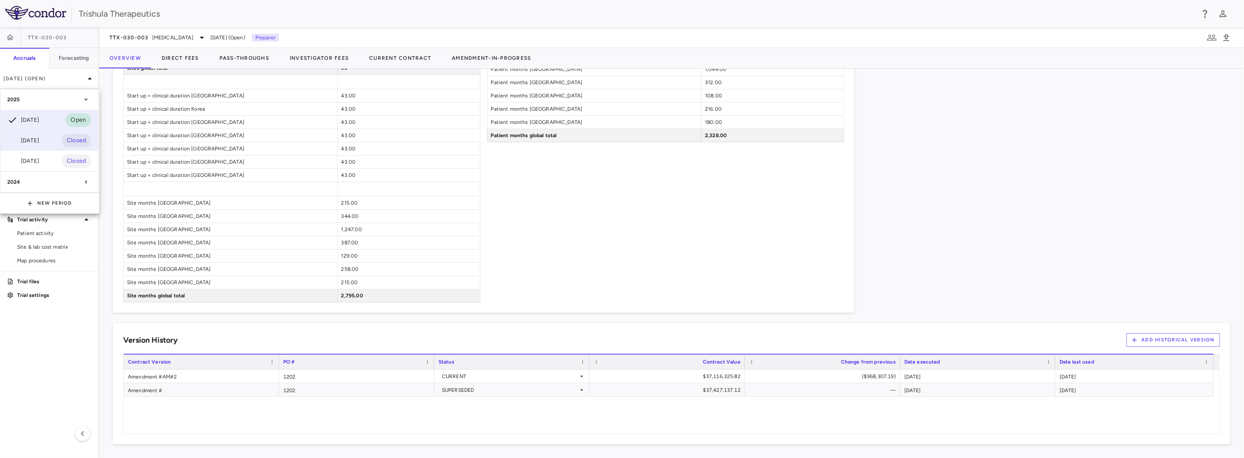
click at [30, 142] on div "[DATE]" at bounding box center [23, 141] width 32 height 10
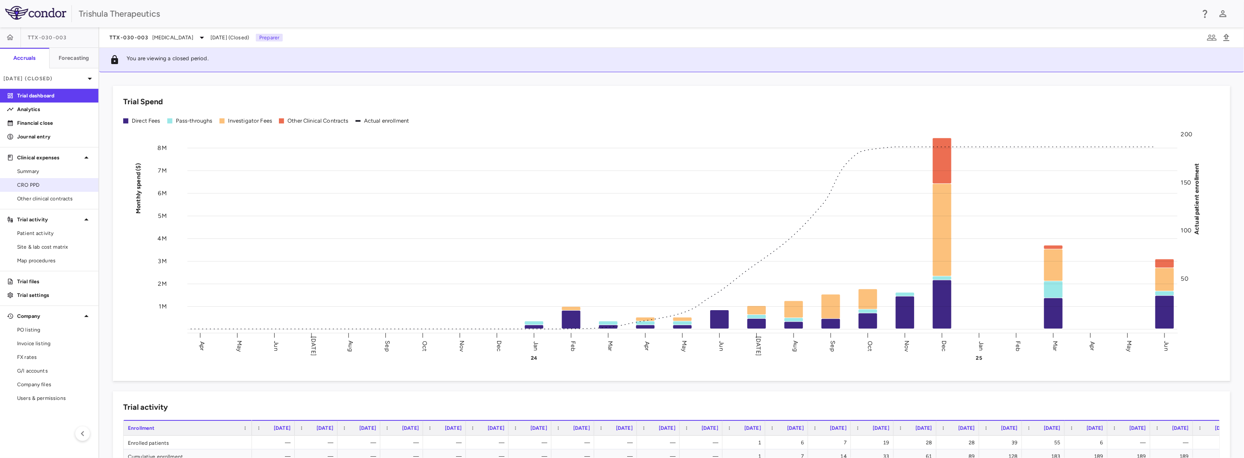
click at [46, 185] on span "CRO PPD" at bounding box center [54, 185] width 74 height 8
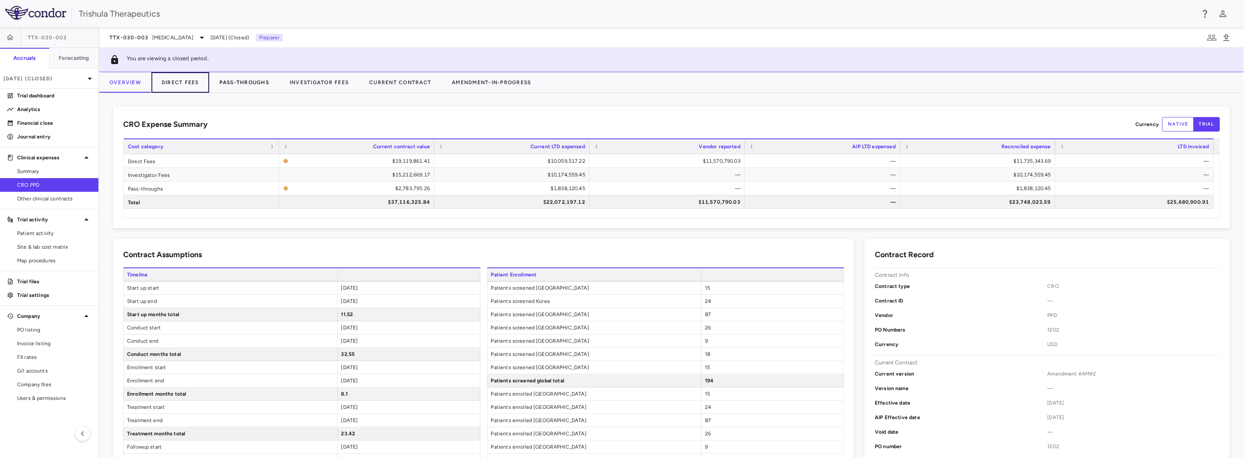
click at [183, 81] on button "Direct Fees" at bounding box center [180, 82] width 58 height 21
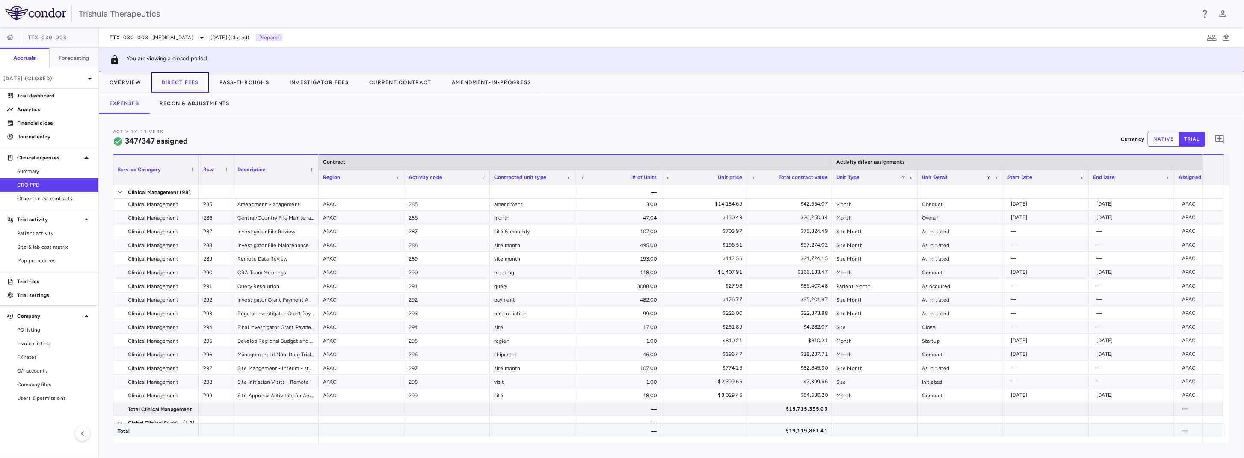
scroll to position [2310, 0]
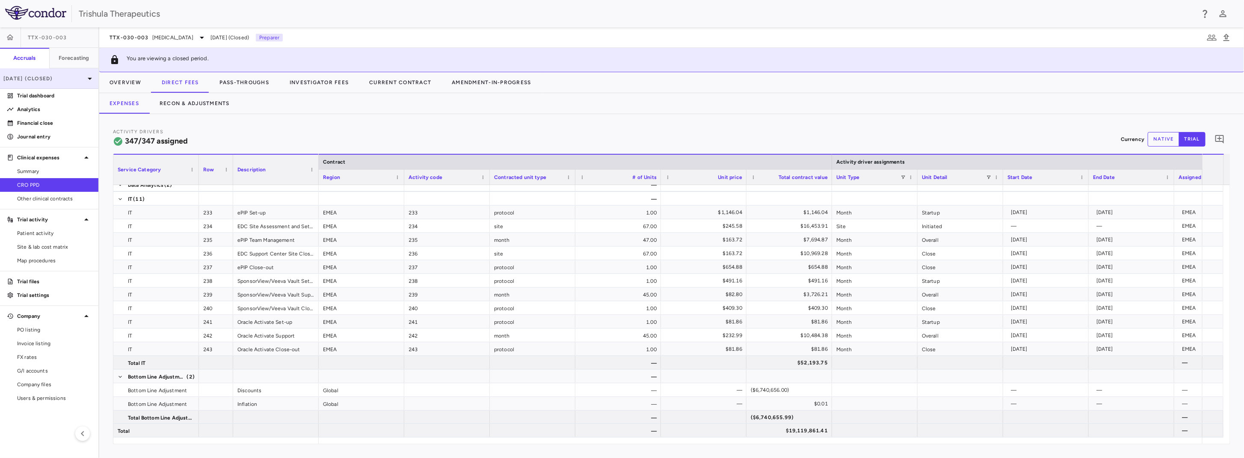
click at [71, 78] on p "[DATE] (Closed)" at bounding box center [43, 79] width 81 height 8
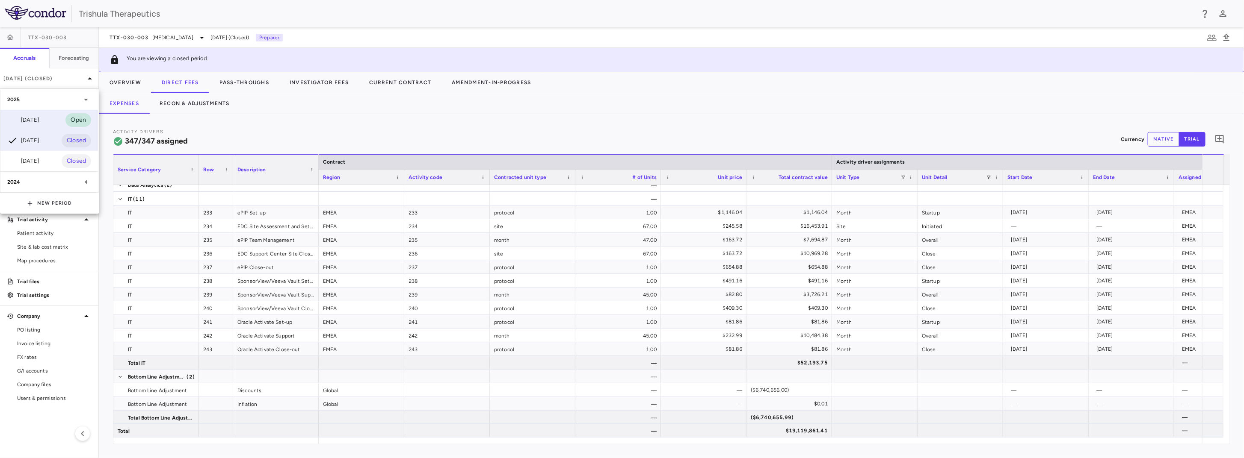
click at [38, 124] on div "[DATE]" at bounding box center [23, 120] width 32 height 10
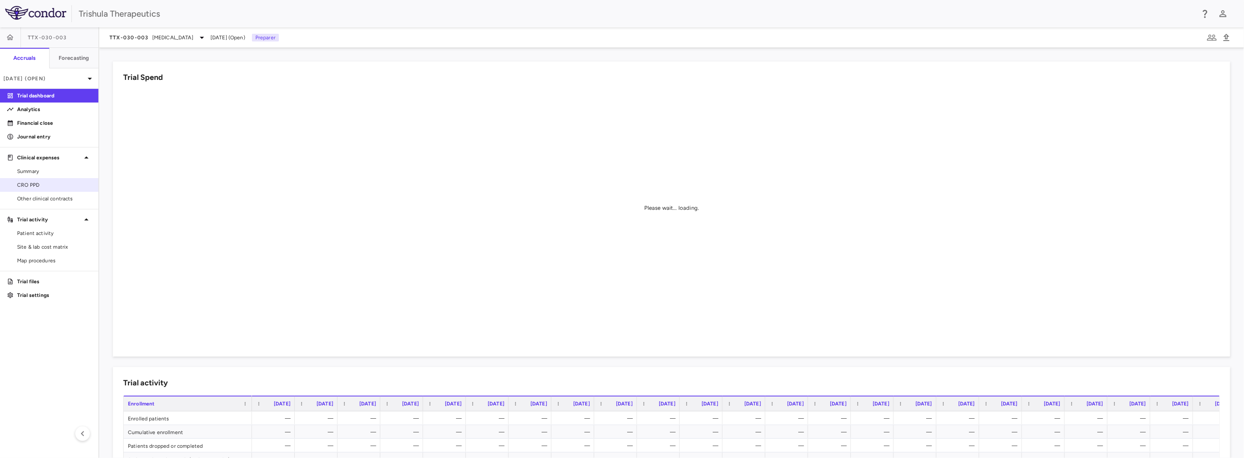
click at [41, 183] on span "CRO PPD" at bounding box center [54, 185] width 74 height 8
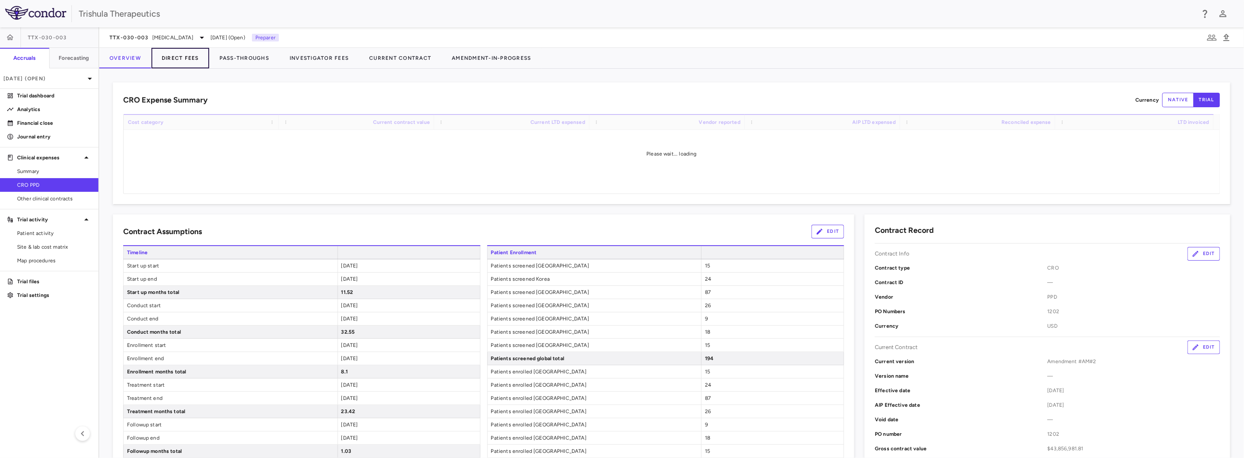
click at [166, 62] on button "Direct Fees" at bounding box center [180, 58] width 58 height 21
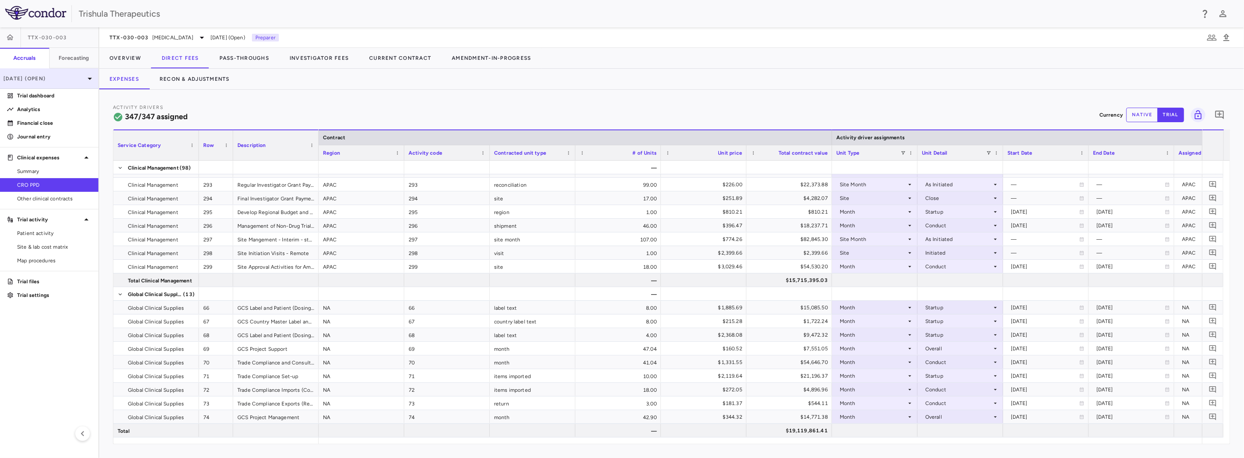
click at [71, 77] on p "[DATE] (Open)" at bounding box center [43, 79] width 81 height 8
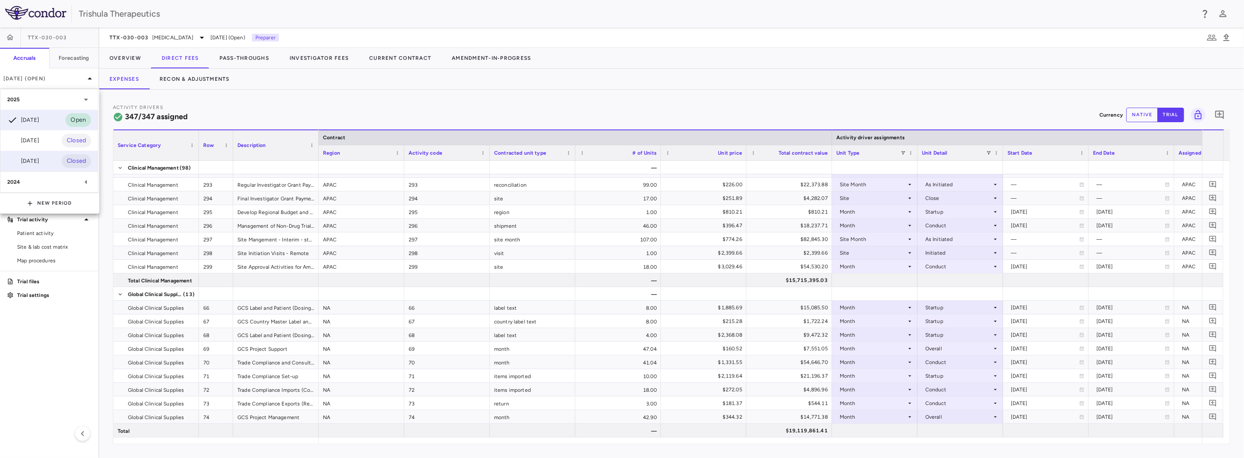
click at [33, 160] on div "[DATE]" at bounding box center [23, 161] width 32 height 10
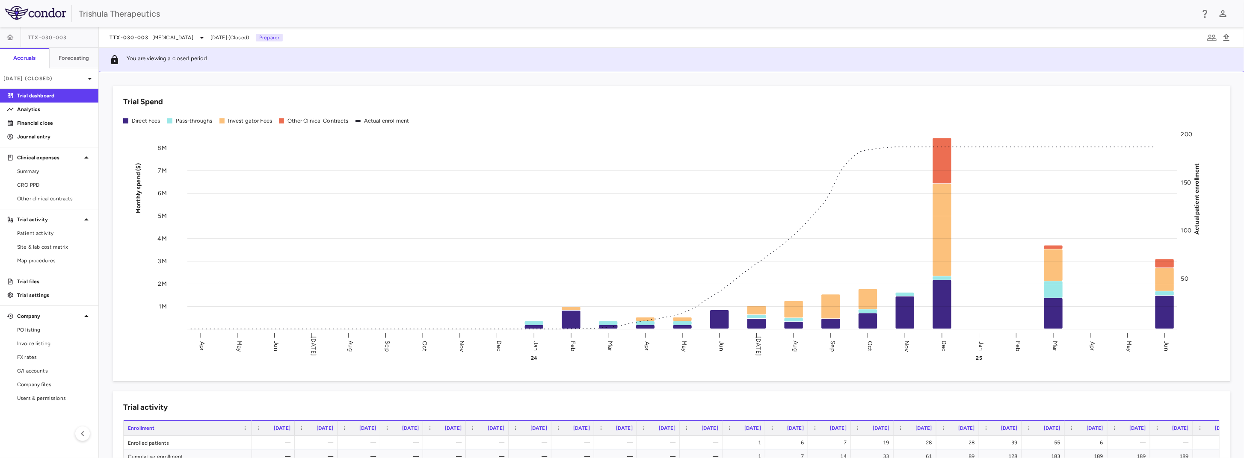
scroll to position [482, 0]
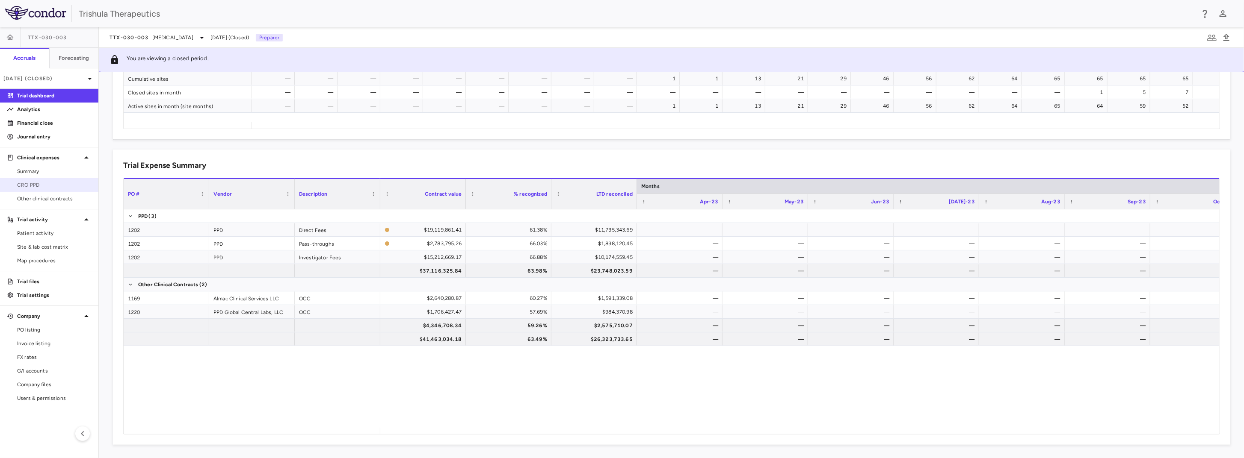
click at [59, 183] on span "CRO PPD" at bounding box center [54, 185] width 74 height 8
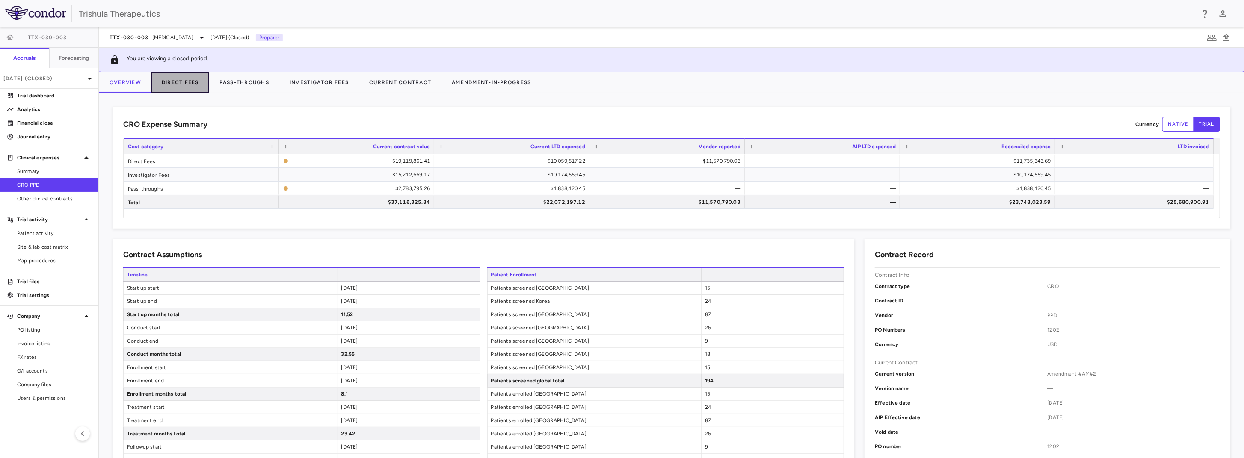
click at [173, 84] on button "Direct Fees" at bounding box center [180, 82] width 58 height 21
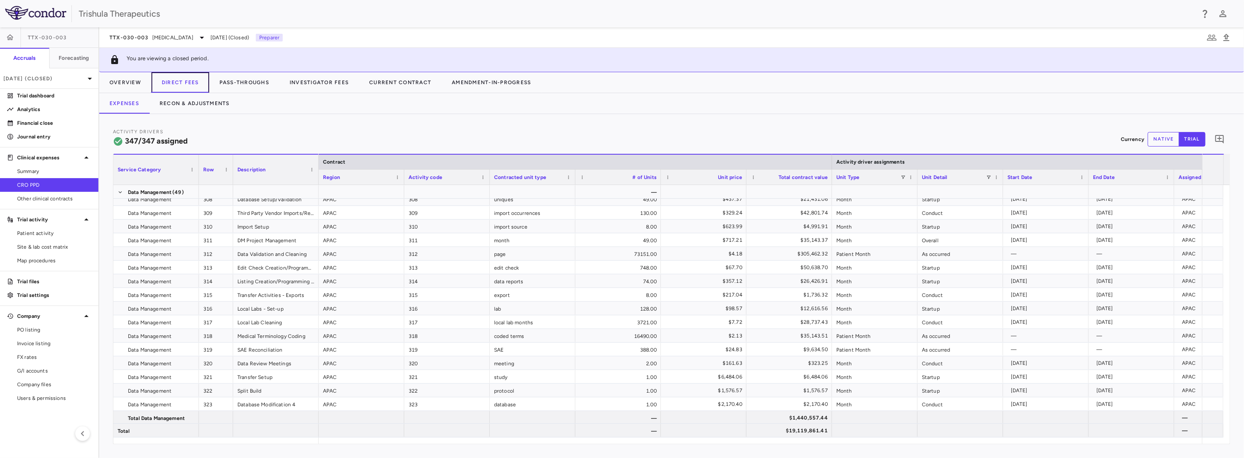
scroll to position [4893, 0]
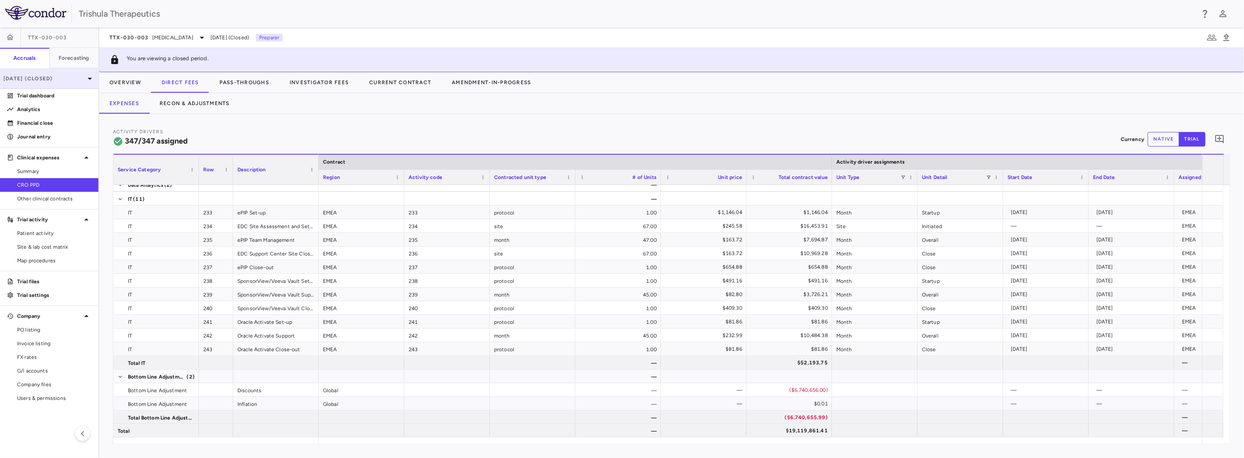
click at [42, 74] on div "[DATE] (Closed)" at bounding box center [49, 78] width 98 height 21
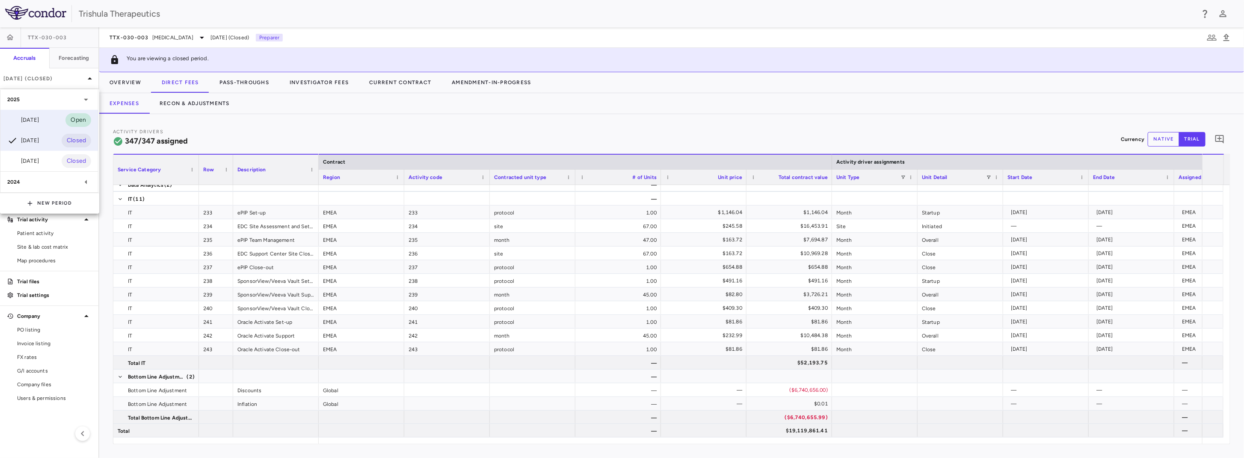
click at [27, 122] on div "[DATE]" at bounding box center [23, 120] width 32 height 10
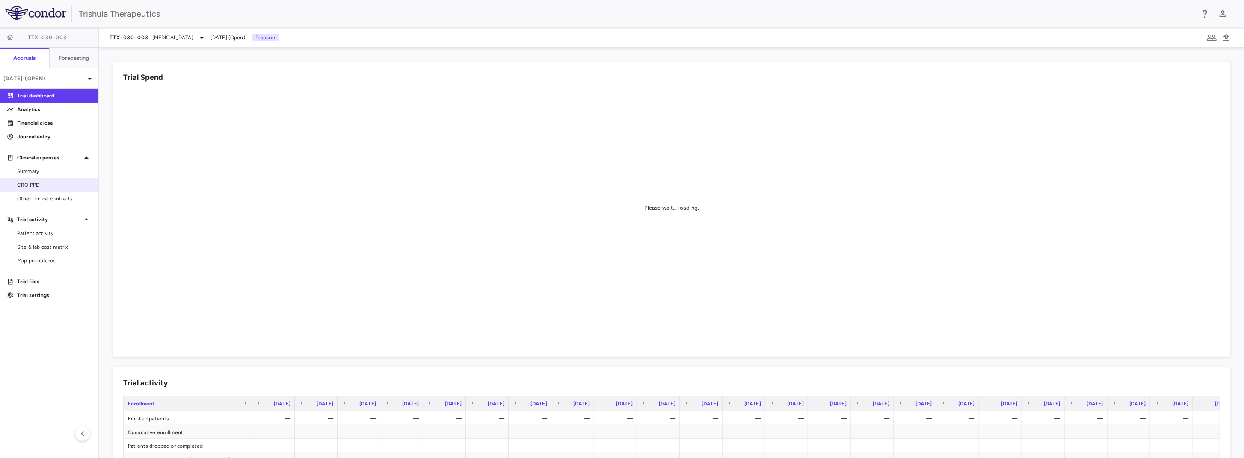
click at [36, 186] on span "CRO PPD" at bounding box center [54, 185] width 74 height 8
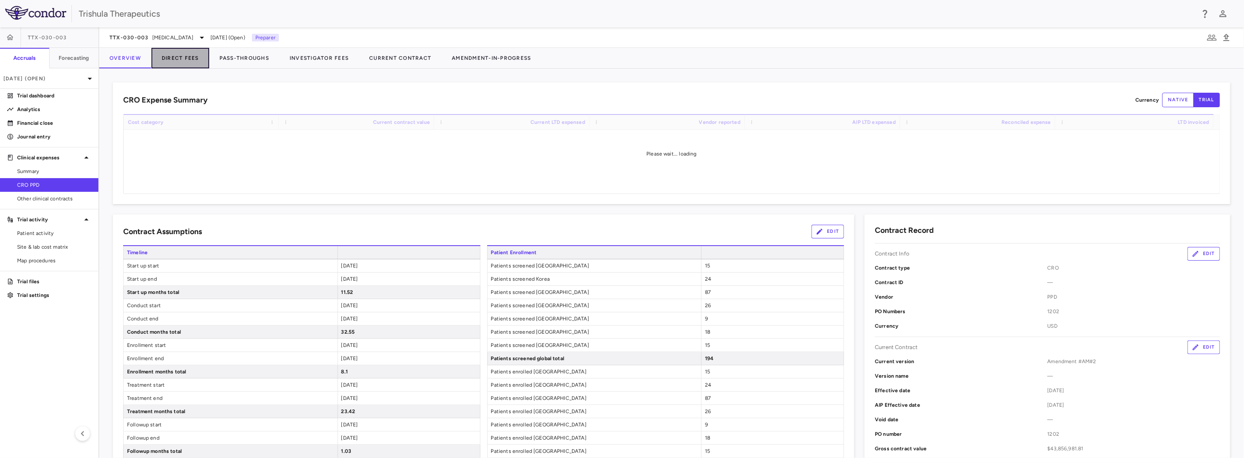
click at [188, 62] on button "Direct Fees" at bounding box center [180, 58] width 58 height 21
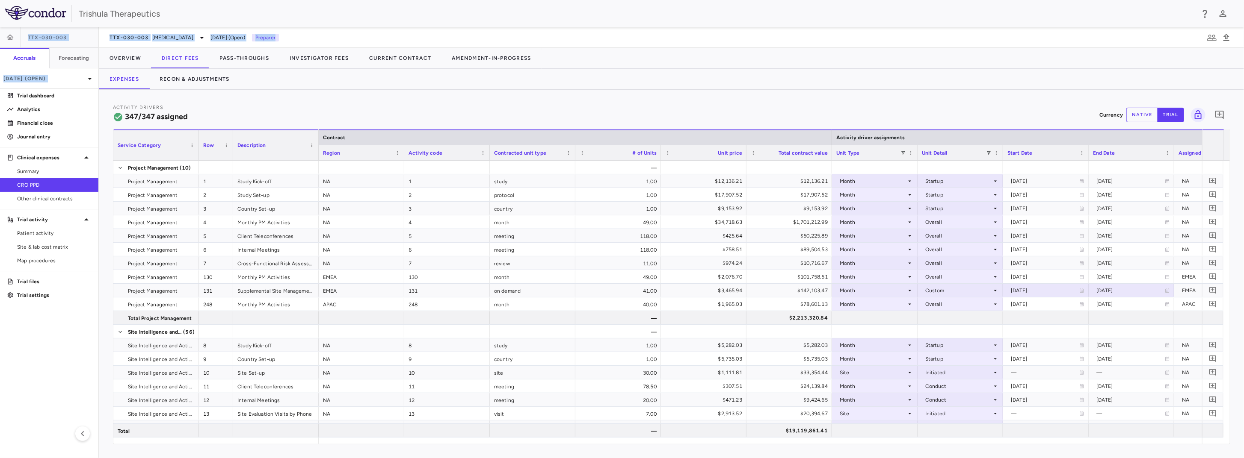
drag, startPoint x: 1245, startPoint y: 29, endPoint x: 1245, endPoint y: 4, distance: 24.8
click at [1243, 4] on html "Skip to sidebar Skip to main content Trishula Therapeutics TTX-030-003 Accruals…" at bounding box center [622, 229] width 1244 height 458
